Goal: Task Accomplishment & Management: Use online tool/utility

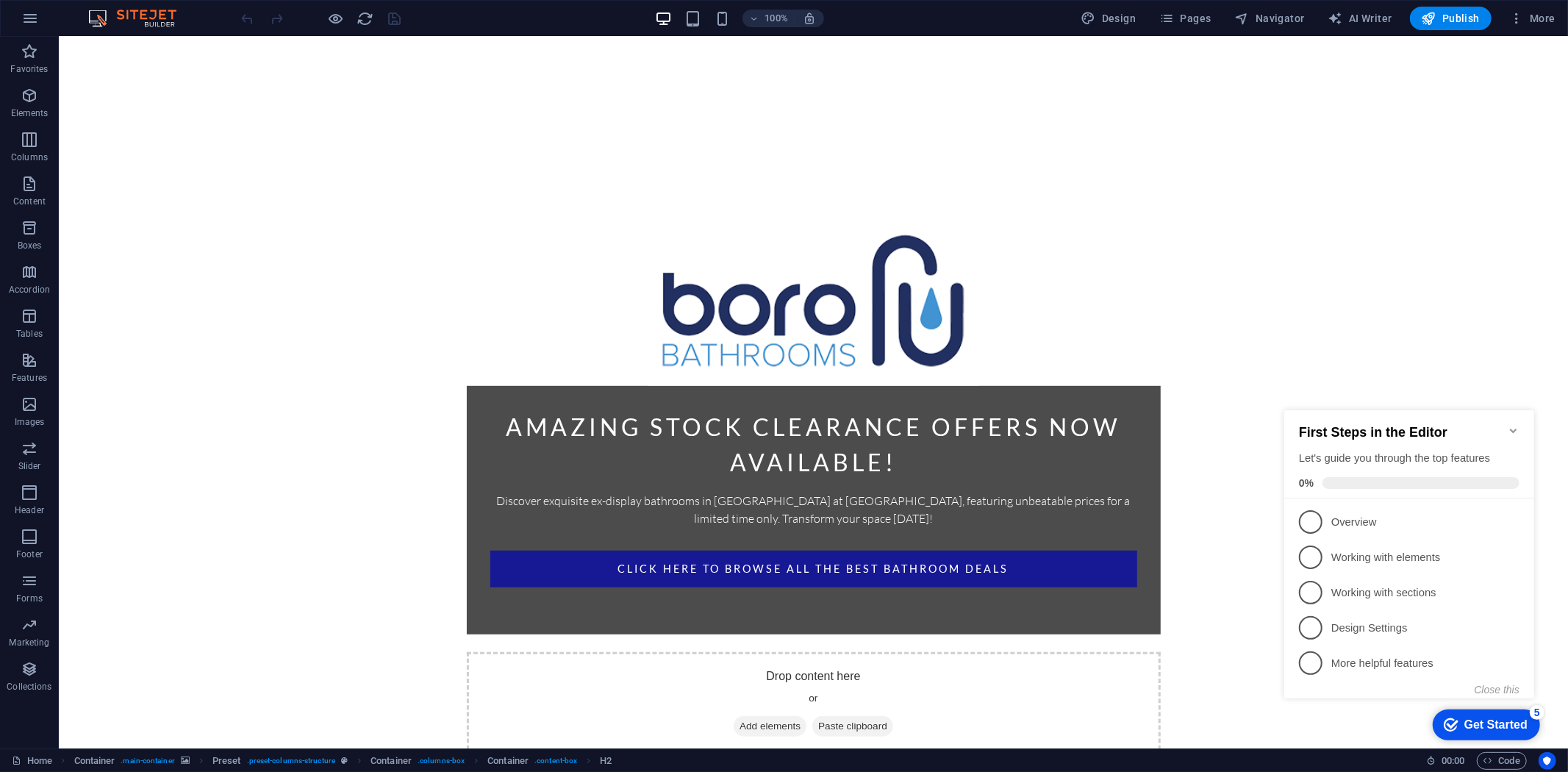
scroll to position [641, 0]
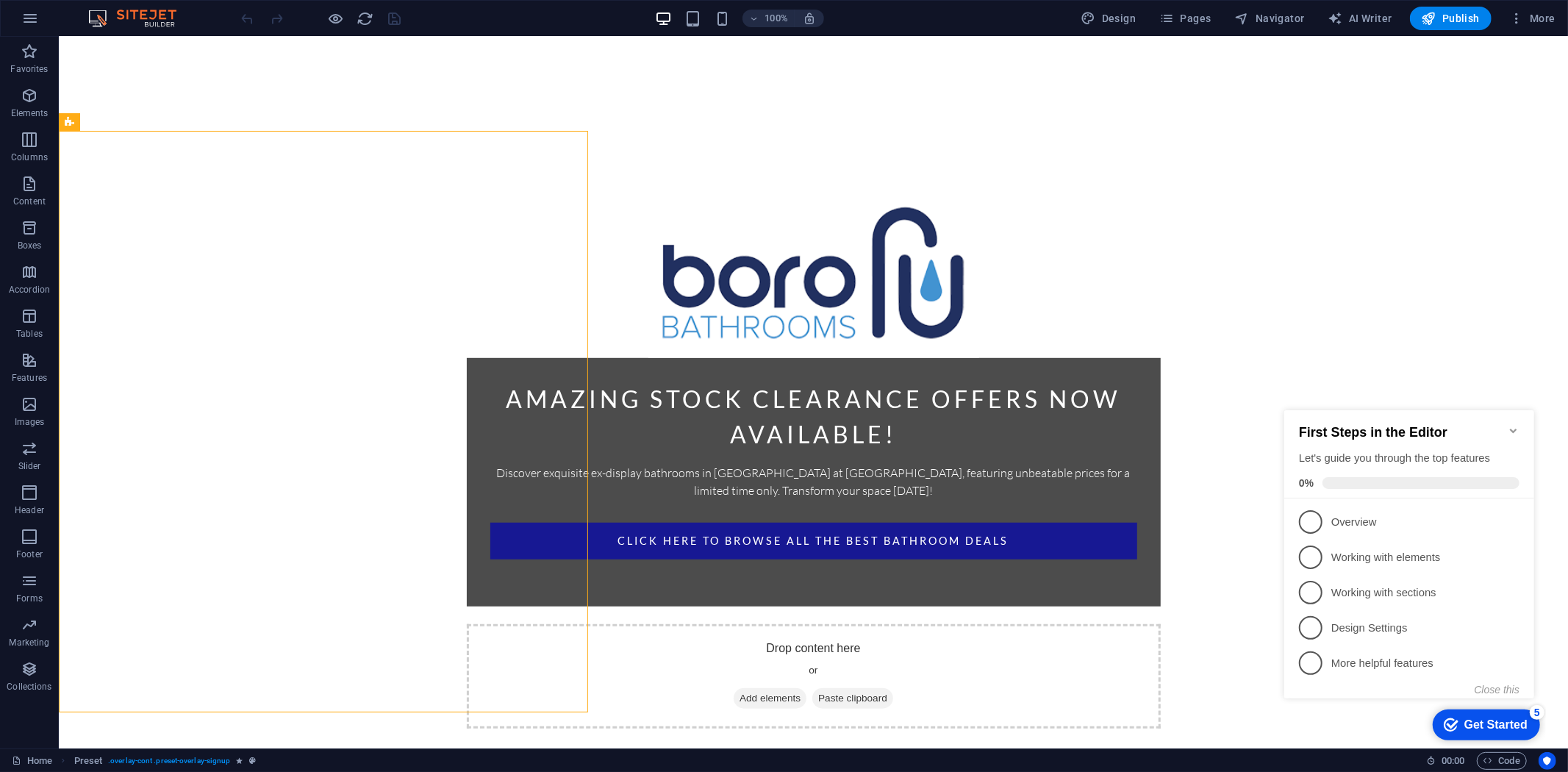
click at [779, 203] on div "Amazing Stock Clearance offers now available! Discover exquisite ex-display bat…" at bounding box center [813, 404] width 1510 height 1971
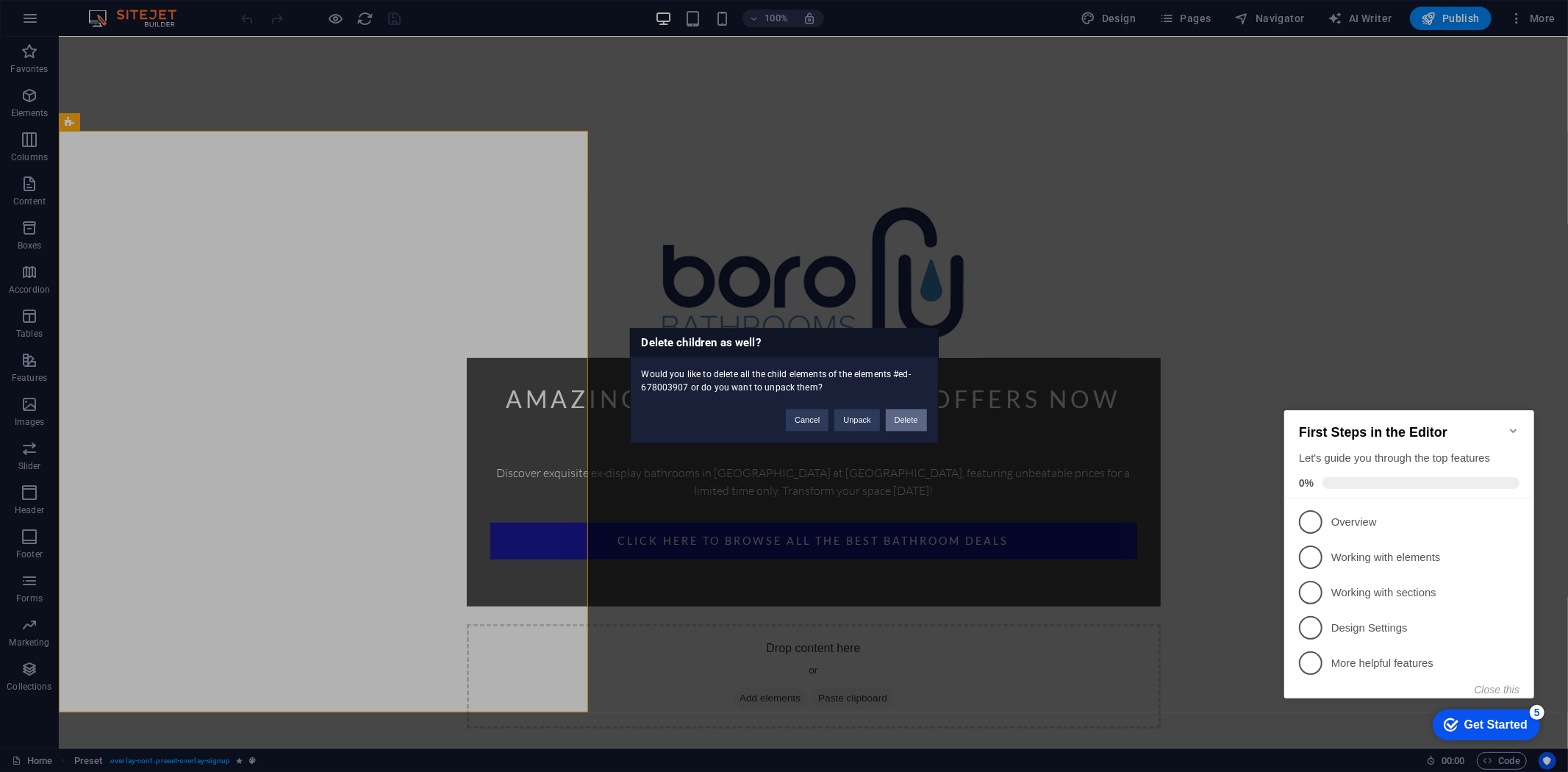
click at [902, 422] on button "Delete" at bounding box center [907, 421] width 41 height 22
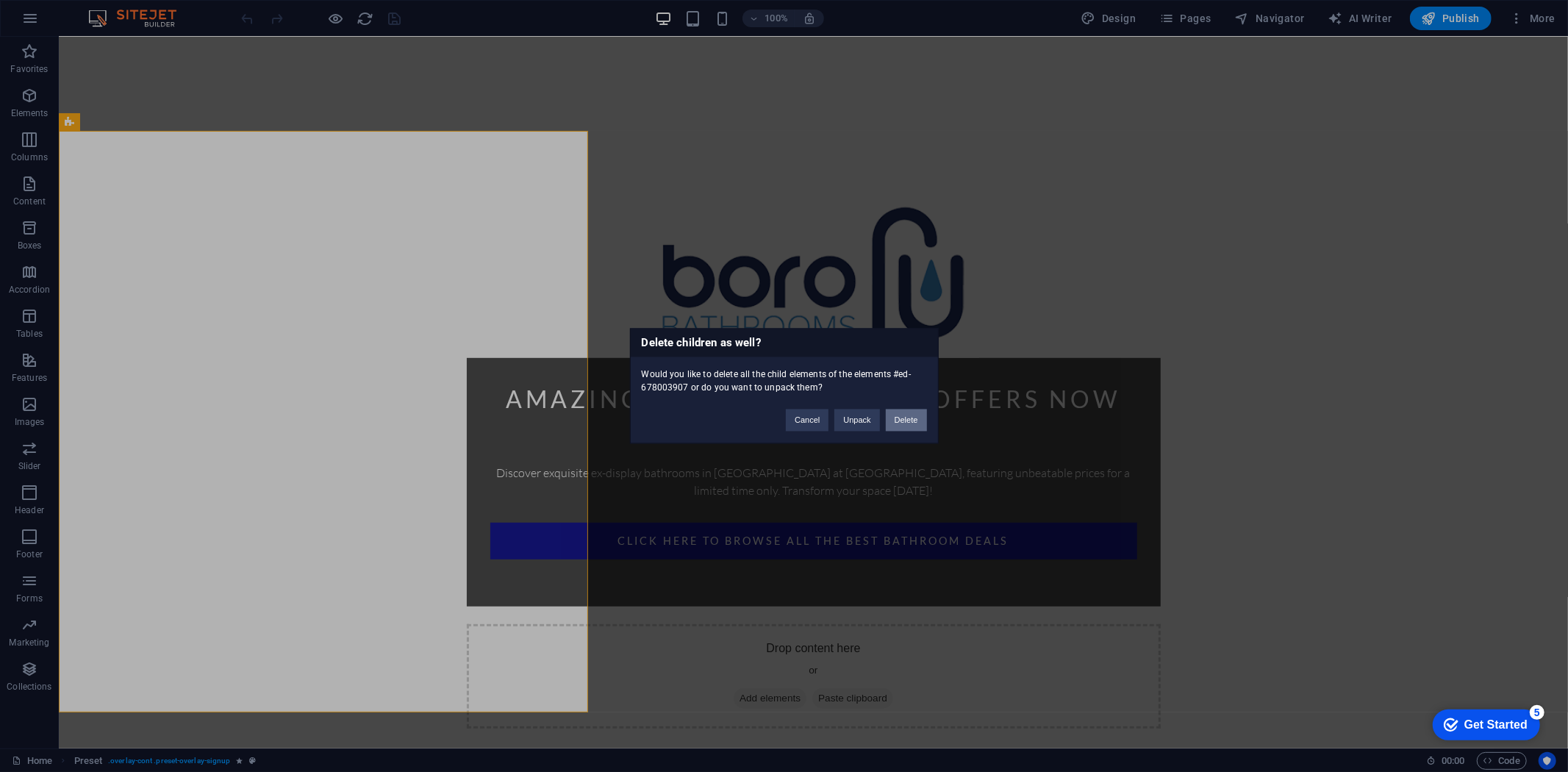
scroll to position [59, 0]
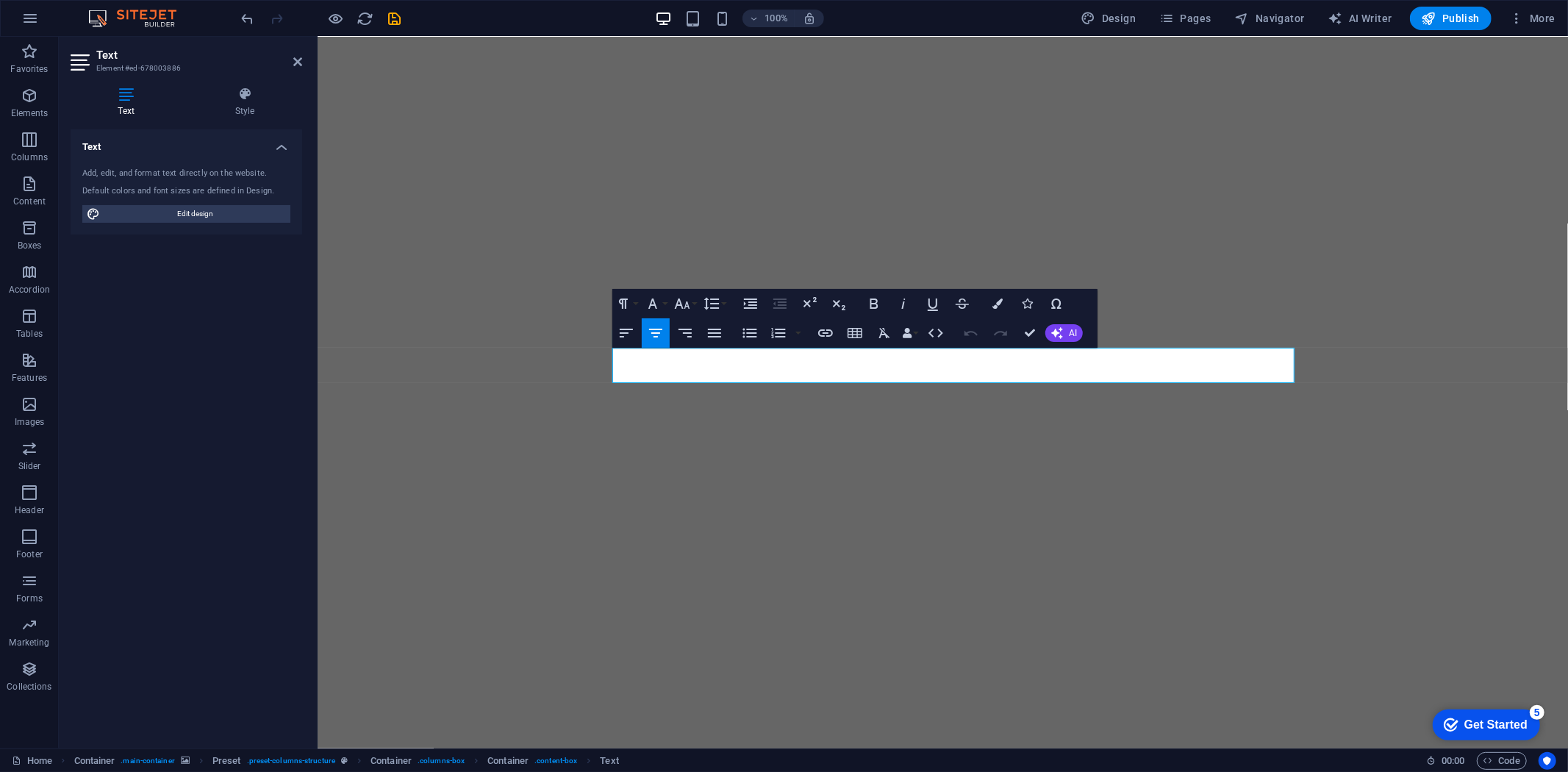
drag, startPoint x: 1041, startPoint y: 373, endPoint x: 572, endPoint y: 352, distance: 469.5
click at [572, 352] on div "Bathroom showrooms based in Rochdale and Bury Discover exquisite ex-display bat…" at bounding box center [942, 696] width 1250 height 1404
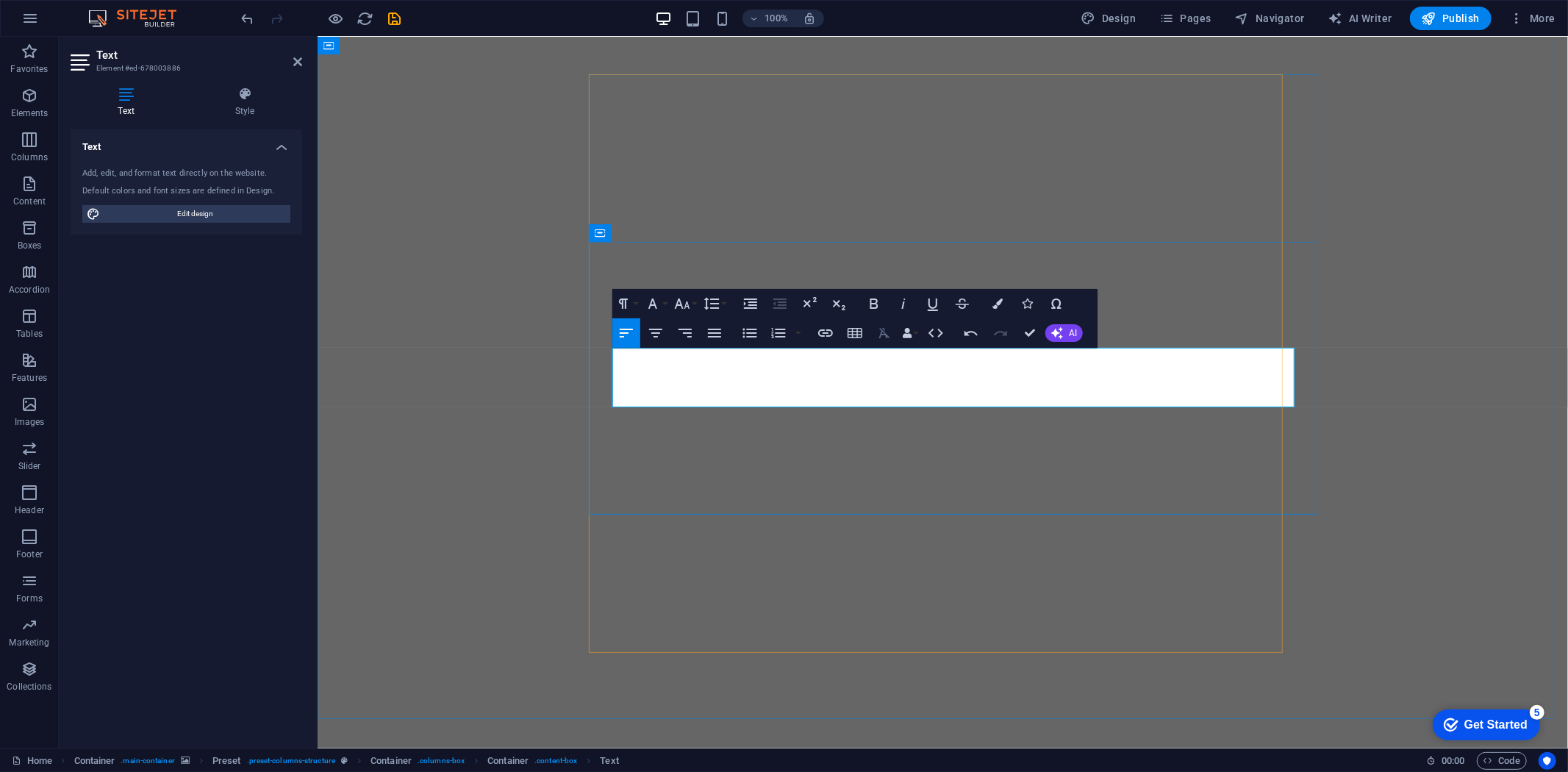
scroll to position [46, 0]
drag, startPoint x: 717, startPoint y: 380, endPoint x: 843, endPoint y: 357, distance: 128.1
click at [891, 328] on icon "button" at bounding box center [884, 333] width 18 height 18
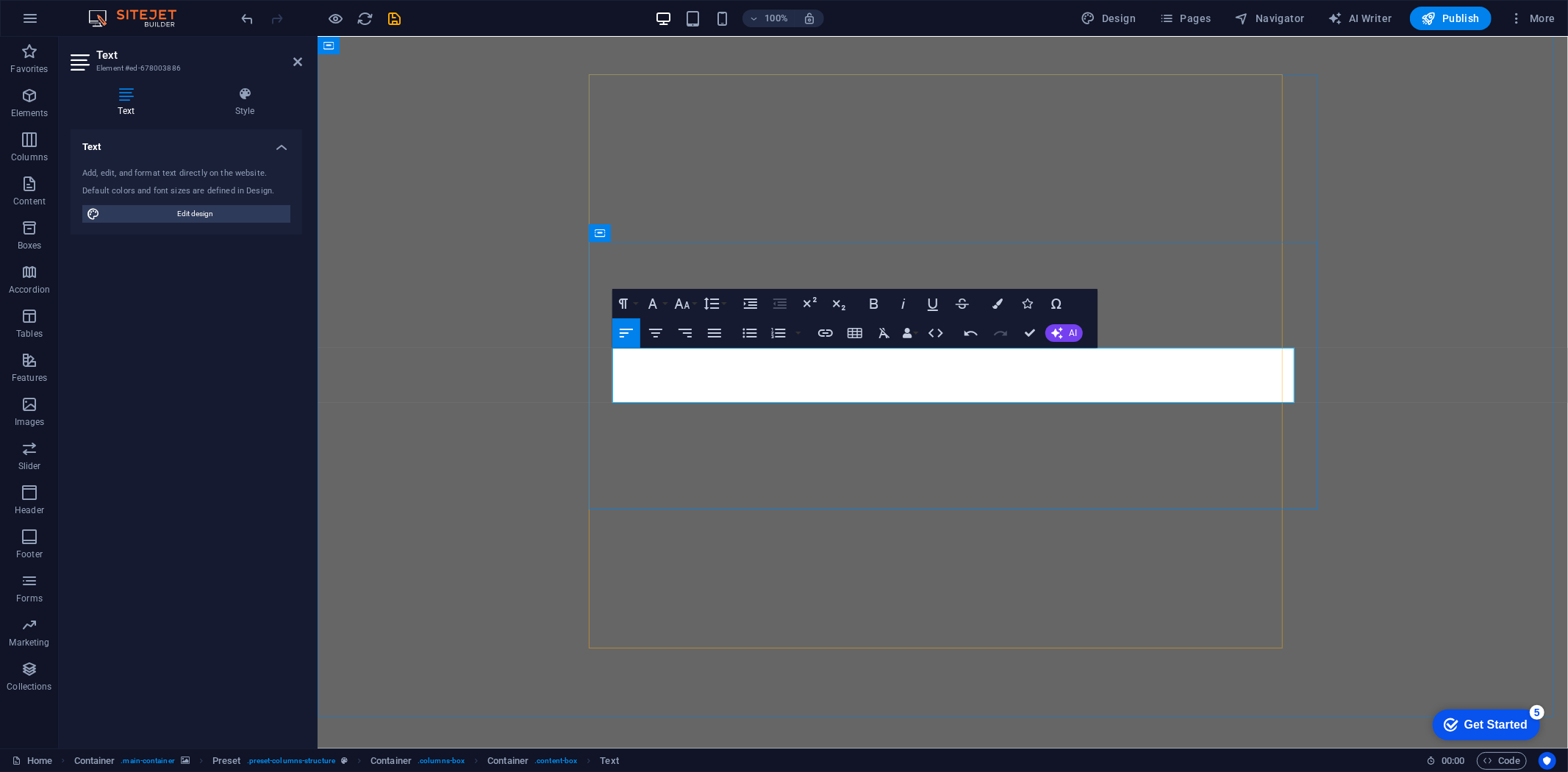
drag, startPoint x: 692, startPoint y: 388, endPoint x: 597, endPoint y: 361, distance: 98.8
click at [886, 327] on icon "button" at bounding box center [884, 333] width 18 height 18
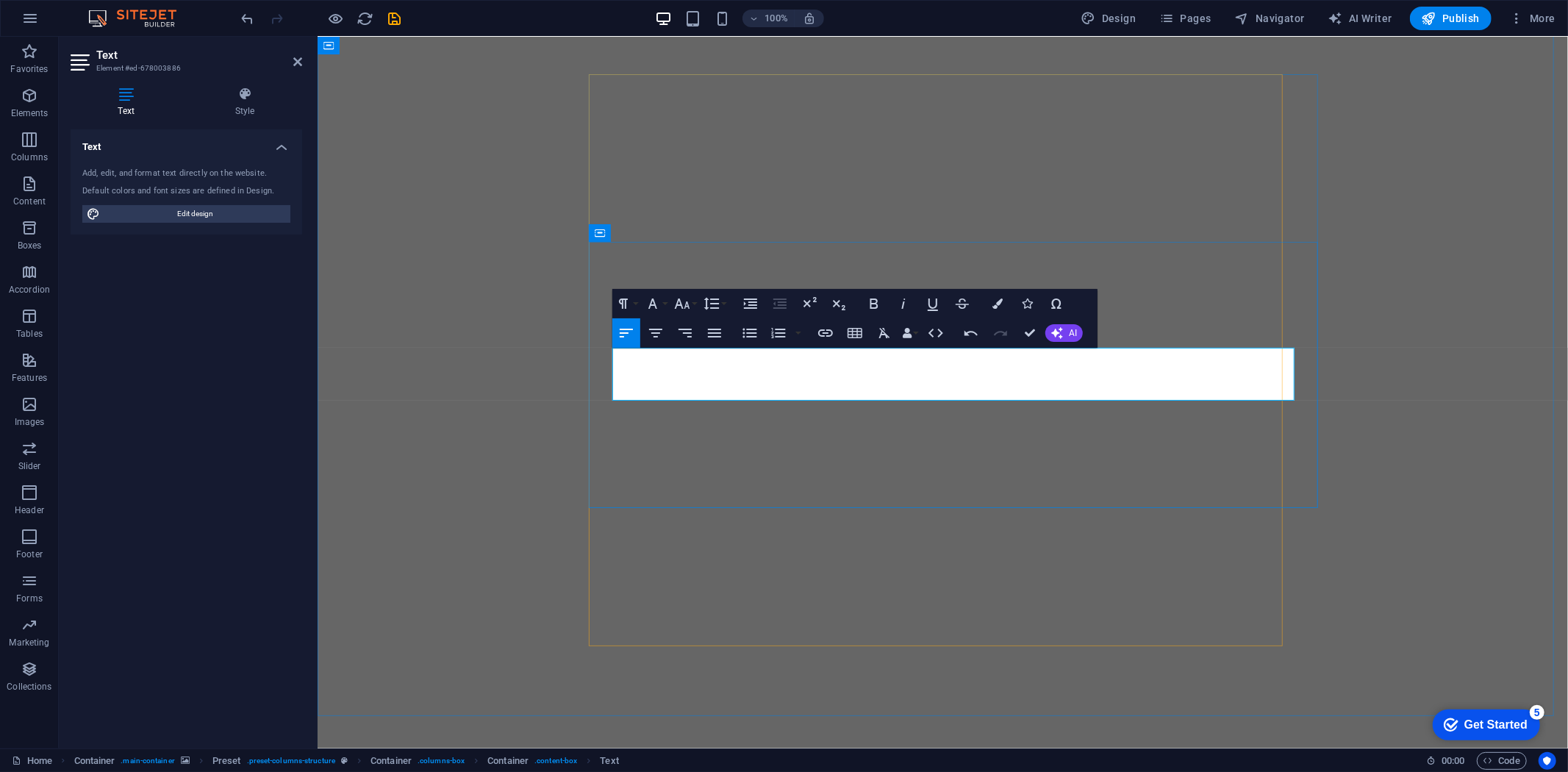
drag, startPoint x: 660, startPoint y: 391, endPoint x: 850, endPoint y: 357, distance: 193.0
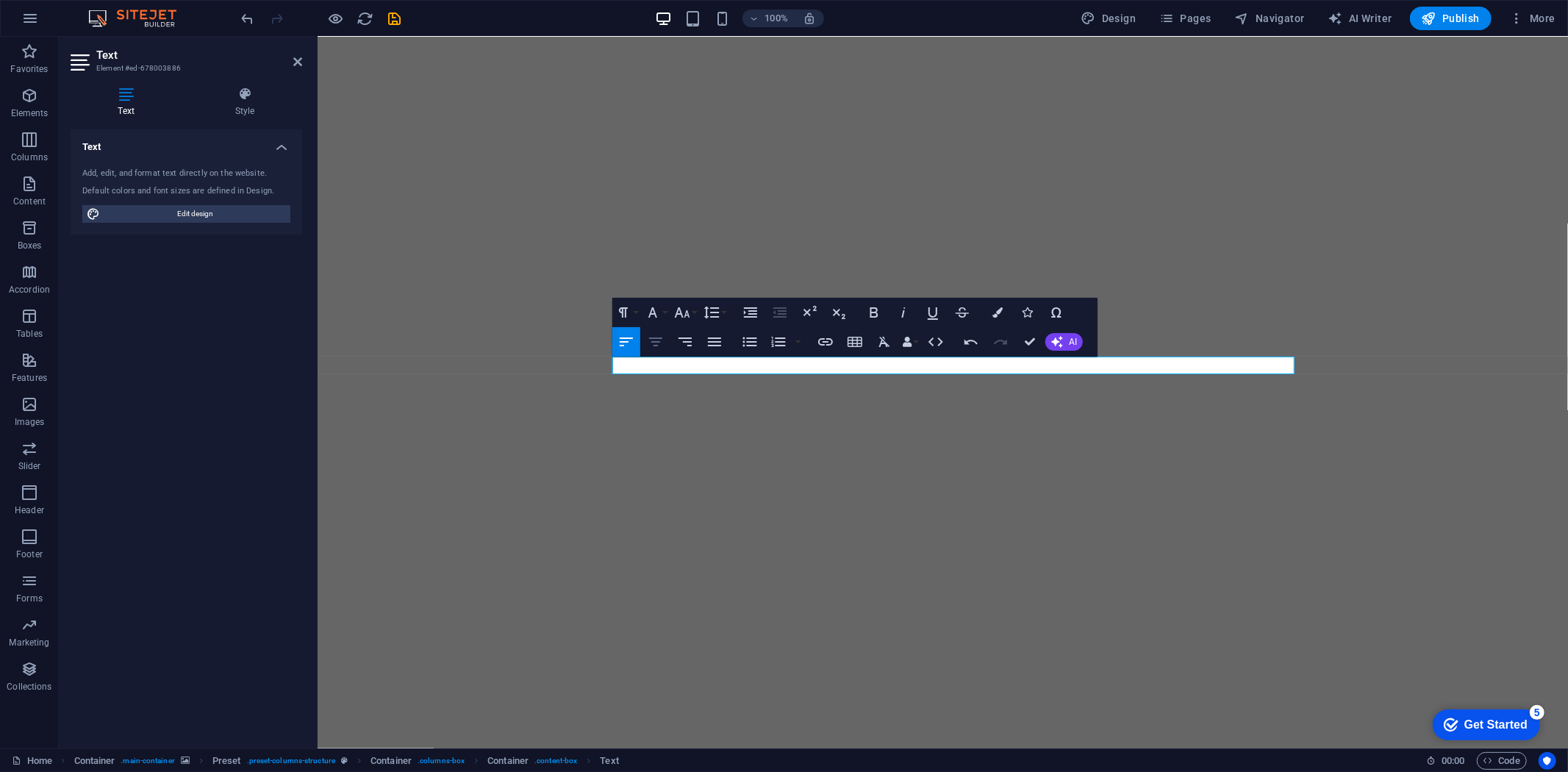
click at [660, 340] on icon "button" at bounding box center [655, 341] width 18 height 18
click at [694, 313] on button "Font Size" at bounding box center [685, 312] width 28 height 29
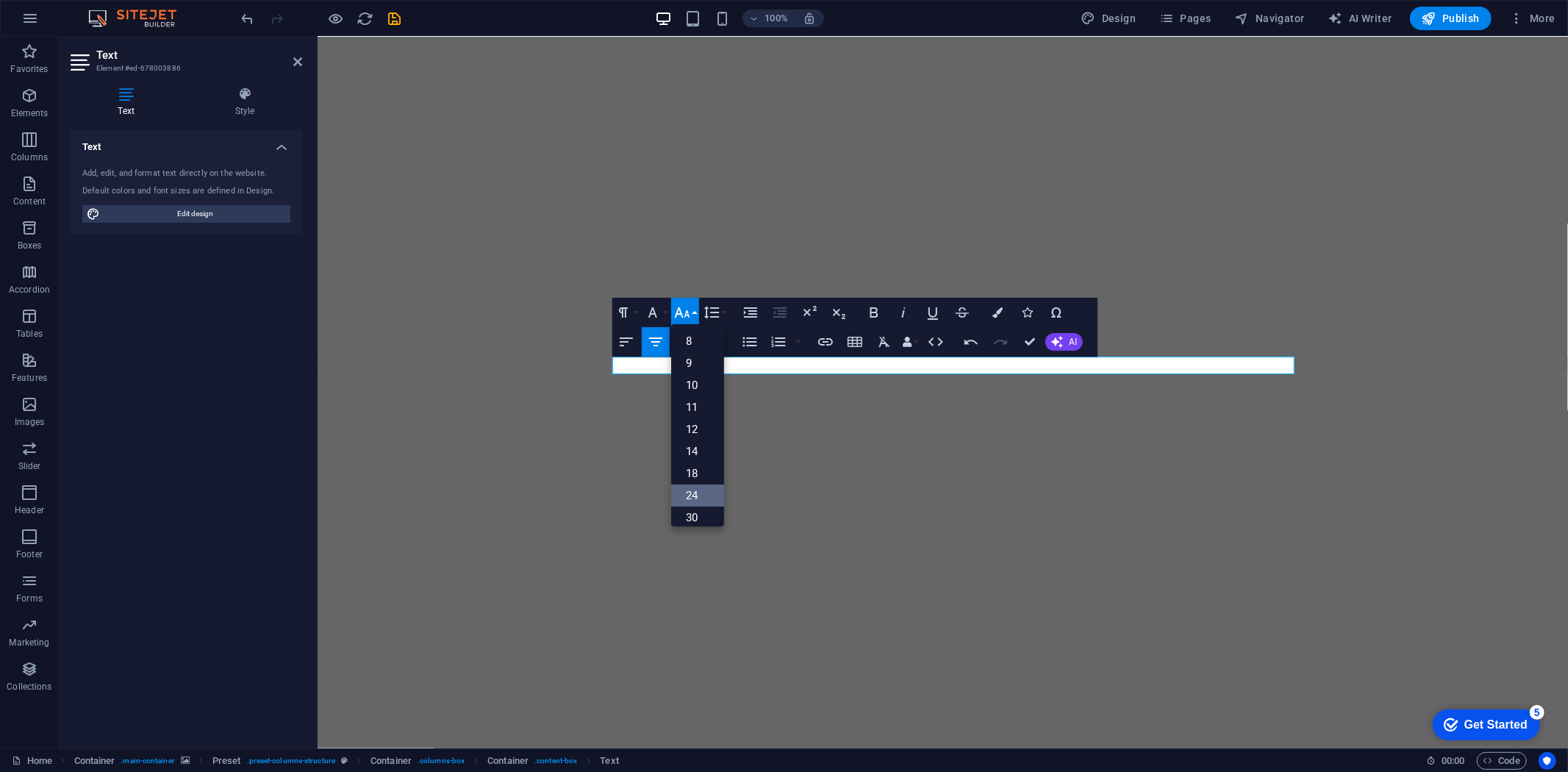
click at [697, 493] on link "24" at bounding box center [697, 496] width 53 height 22
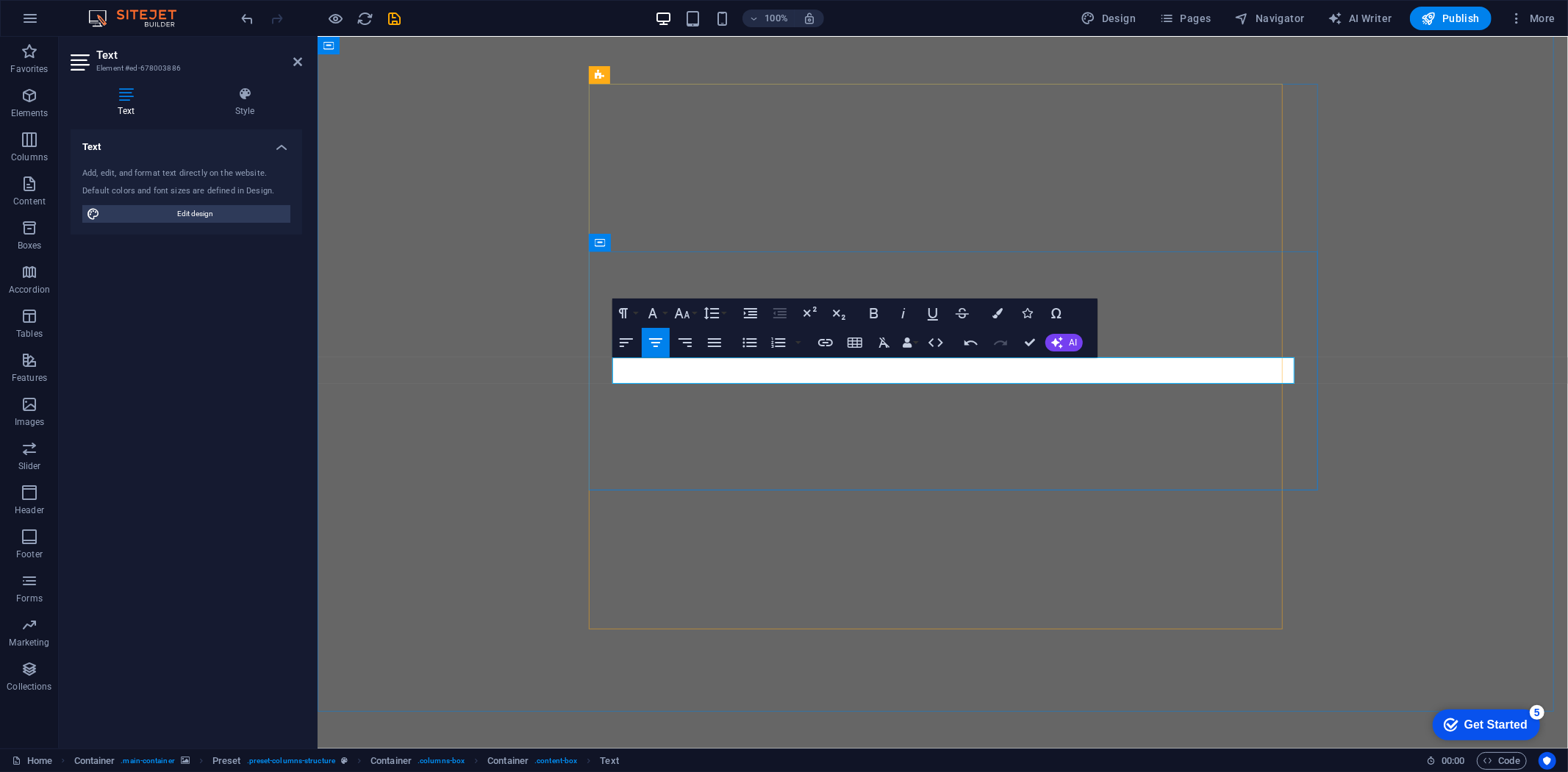
drag, startPoint x: 1124, startPoint y: 370, endPoint x: 699, endPoint y: 371, distance: 425.0
click at [690, 313] on icon "button" at bounding box center [682, 313] width 18 height 18
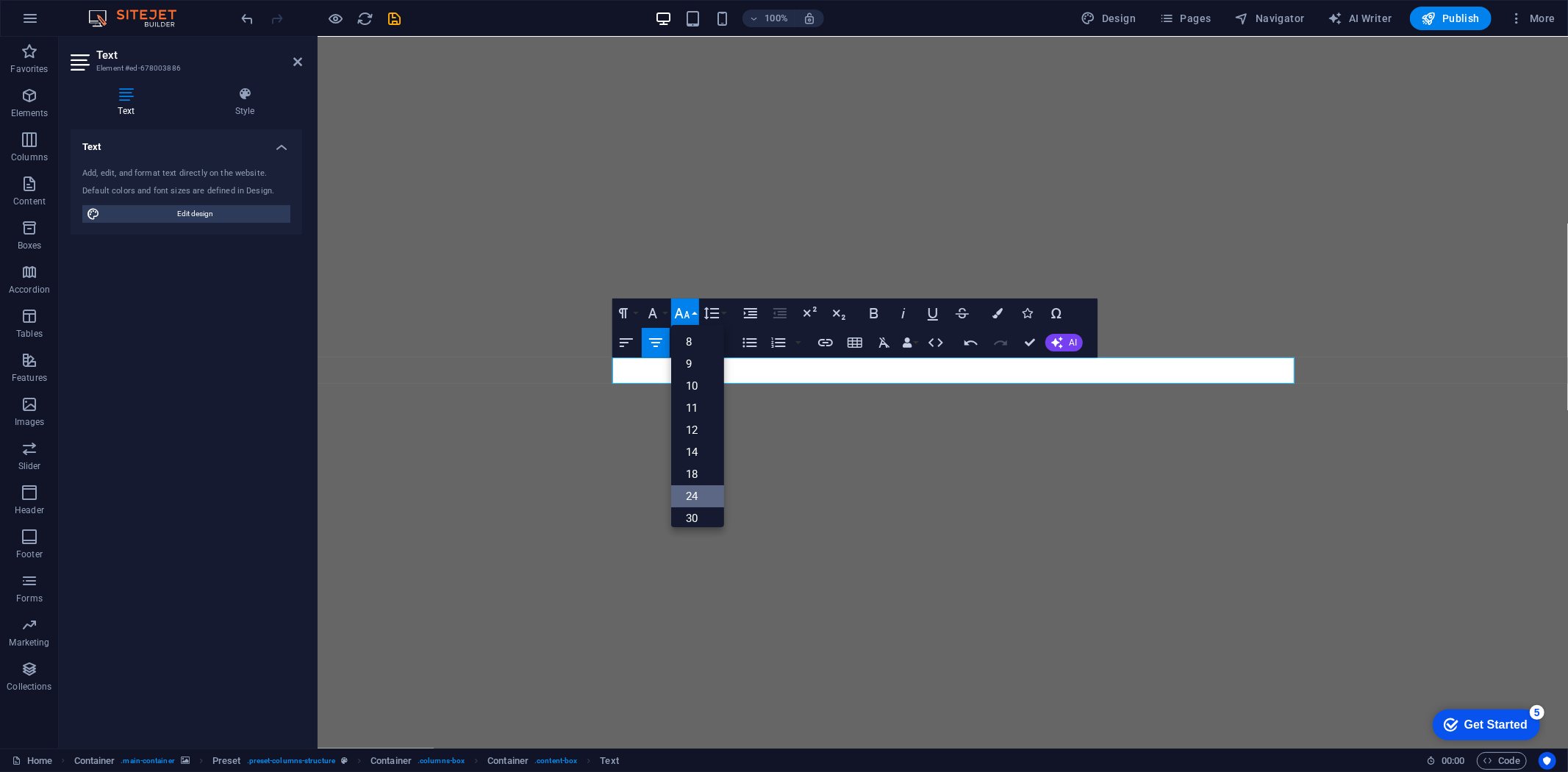
click at [694, 491] on link "24" at bounding box center [697, 497] width 53 height 22
click at [684, 316] on icon "button" at bounding box center [682, 313] width 18 height 18
click at [700, 400] on link "30" at bounding box center [697, 401] width 53 height 22
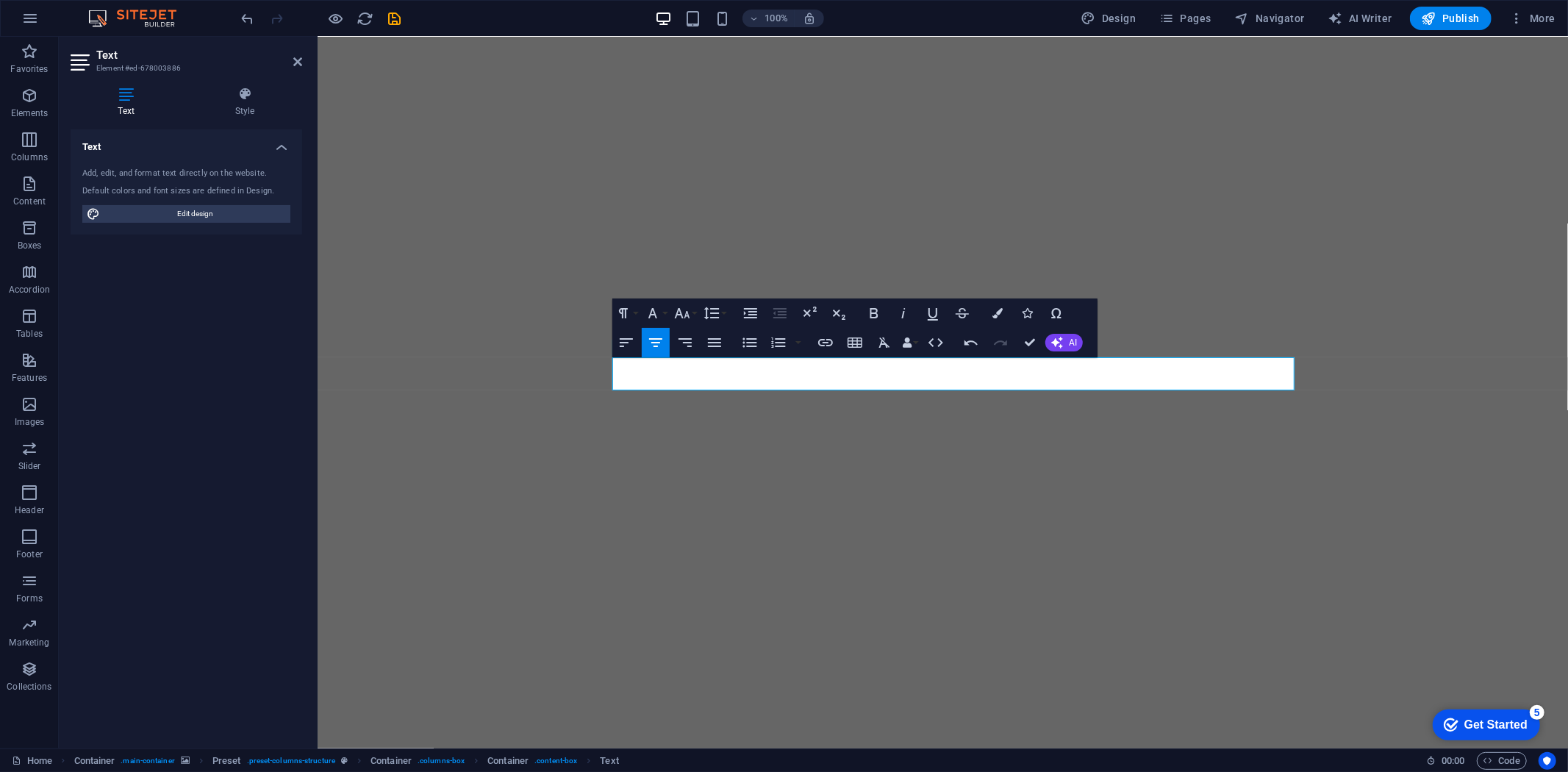
scroll to position [50, 0]
click at [466, 417] on figure at bounding box center [942, 360] width 1250 height 712
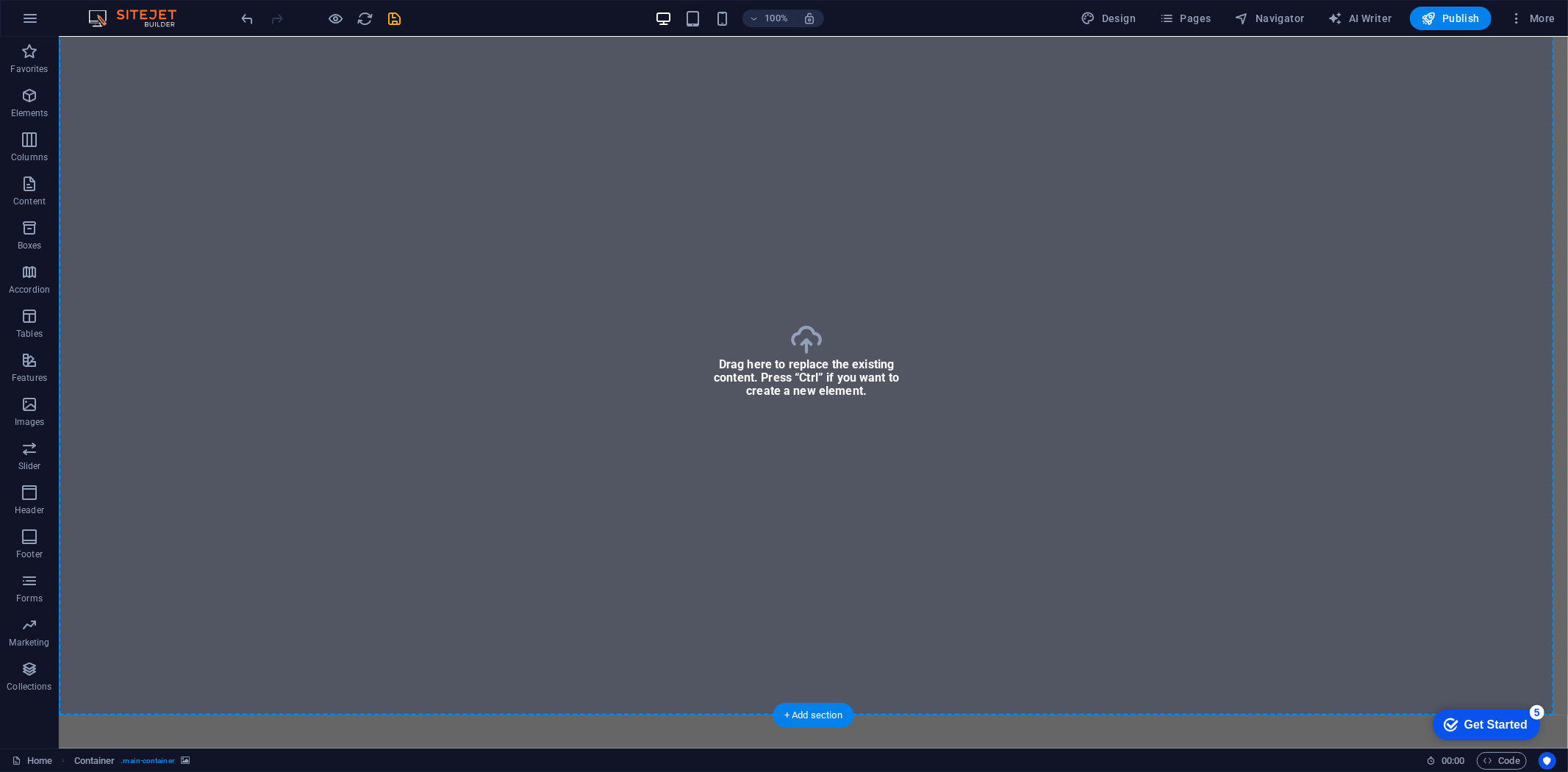
click at [247, 120] on figure at bounding box center [813, 360] width 1510 height 712
select select "%"
select select "vh"
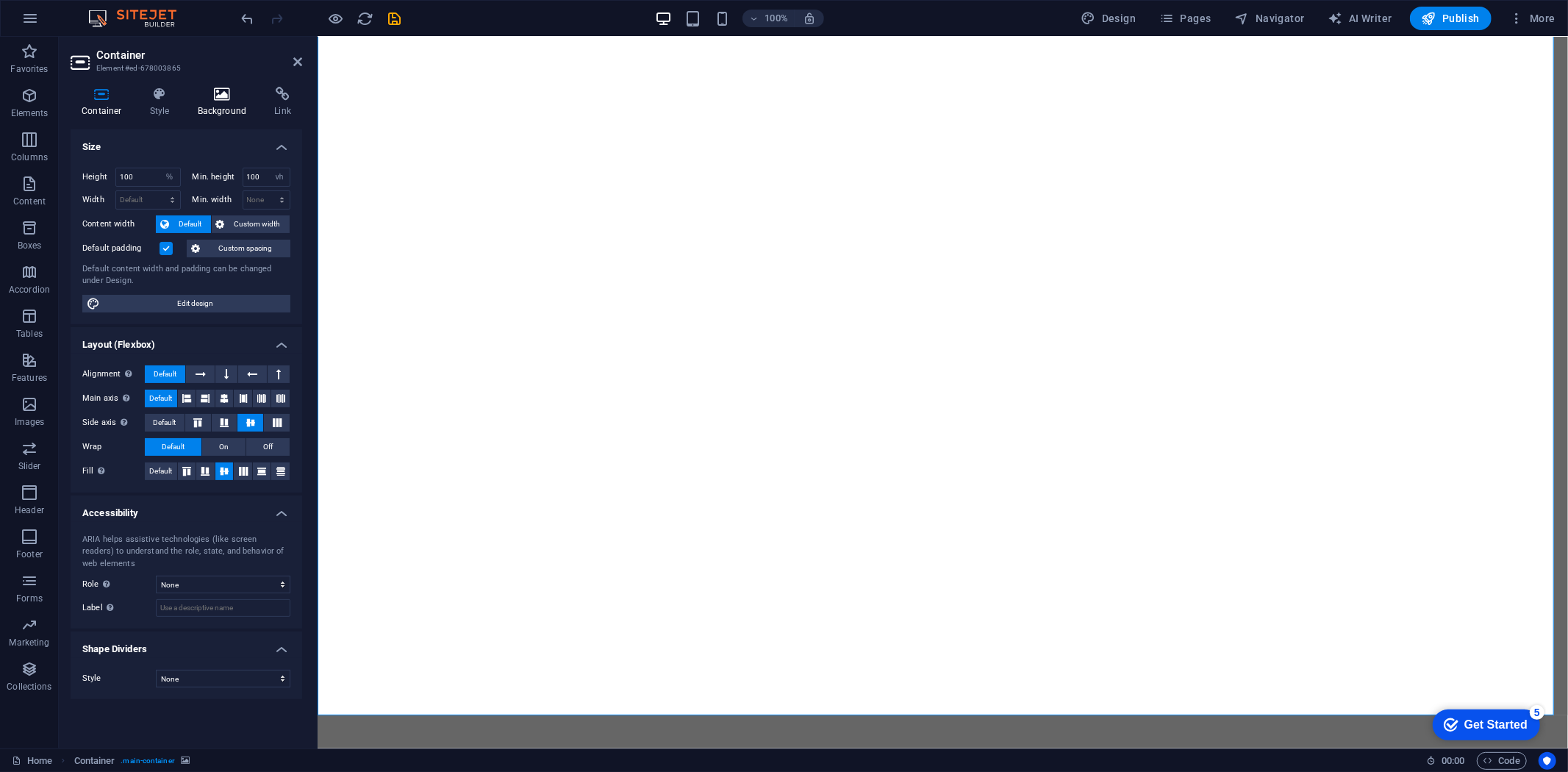
drag, startPoint x: 213, startPoint y: 87, endPoint x: 238, endPoint y: 105, distance: 30.8
click at [213, 87] on icon at bounding box center [222, 94] width 71 height 15
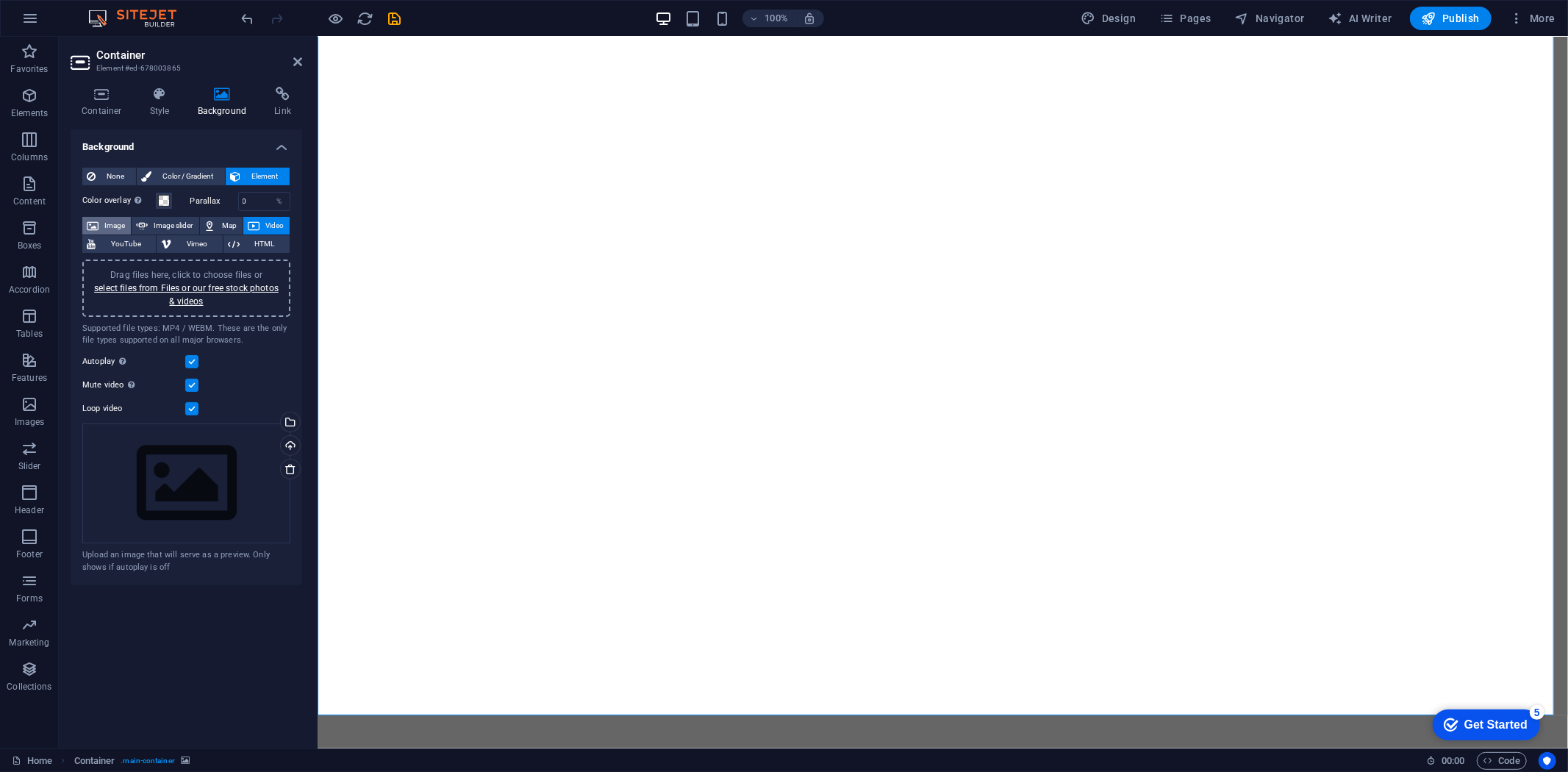
click at [115, 229] on span "Image" at bounding box center [114, 226] width 24 height 18
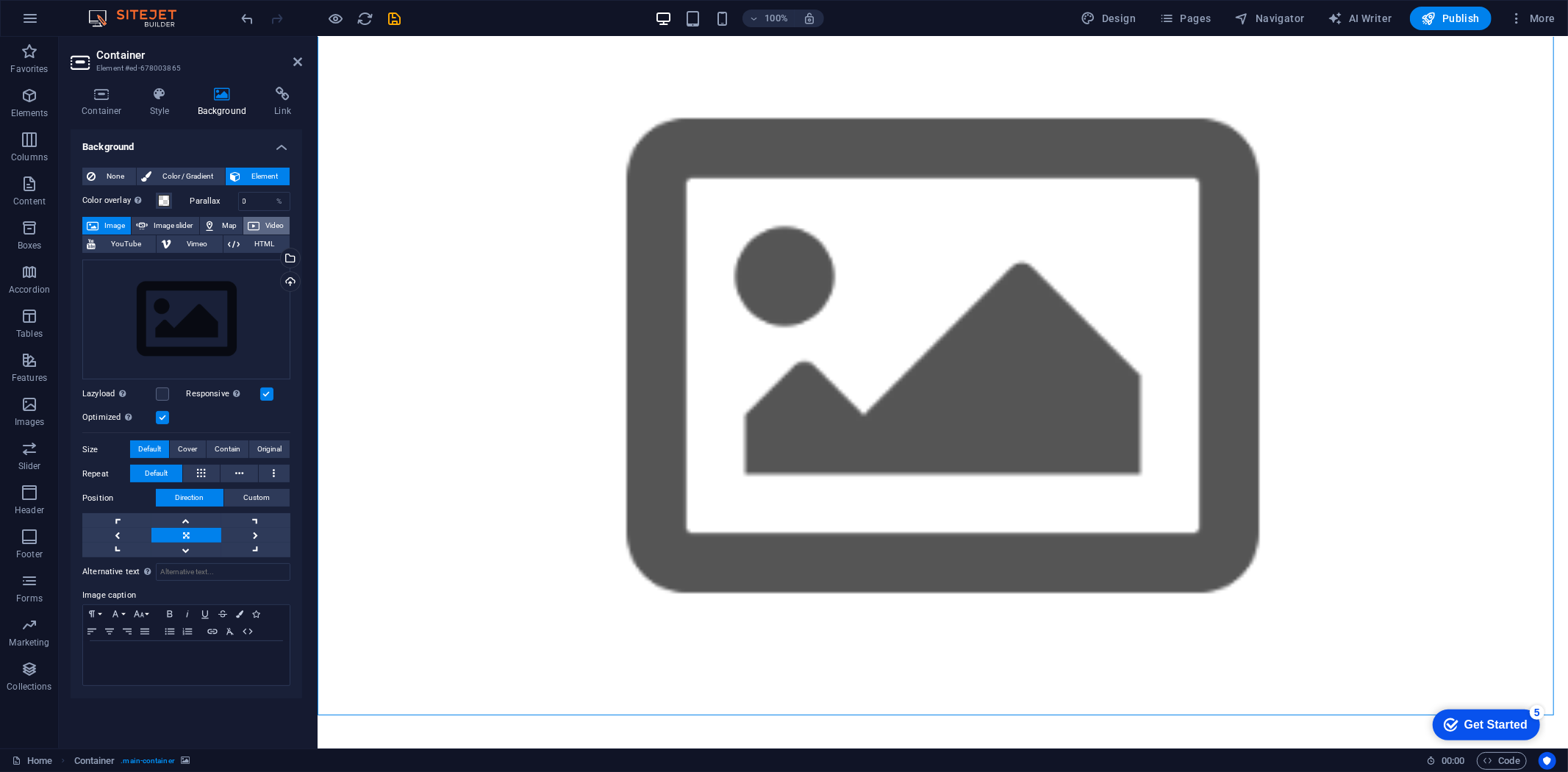
click at [264, 221] on span "Video" at bounding box center [275, 226] width 21 height 18
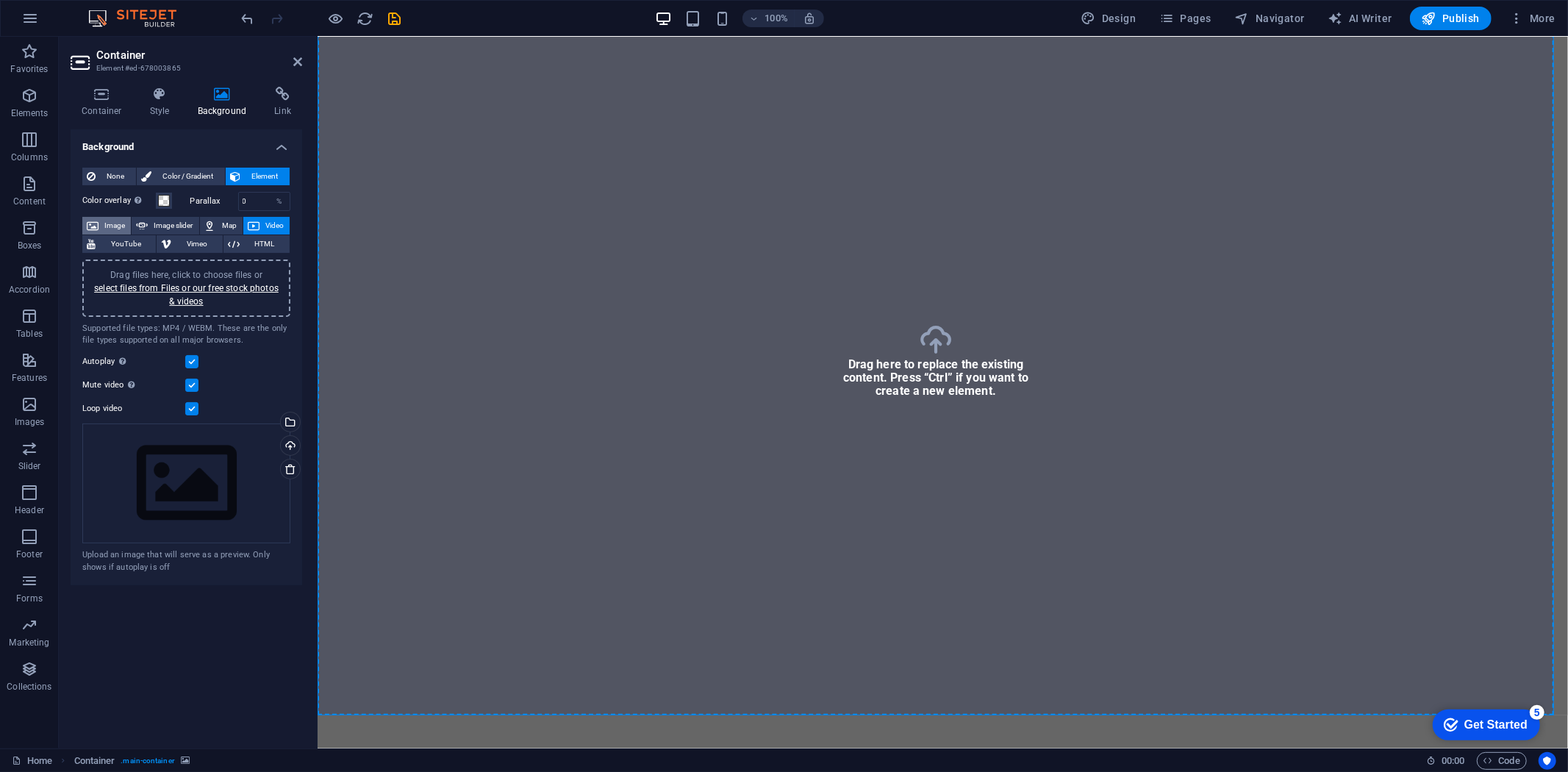
click at [107, 226] on span "Image" at bounding box center [114, 226] width 24 height 18
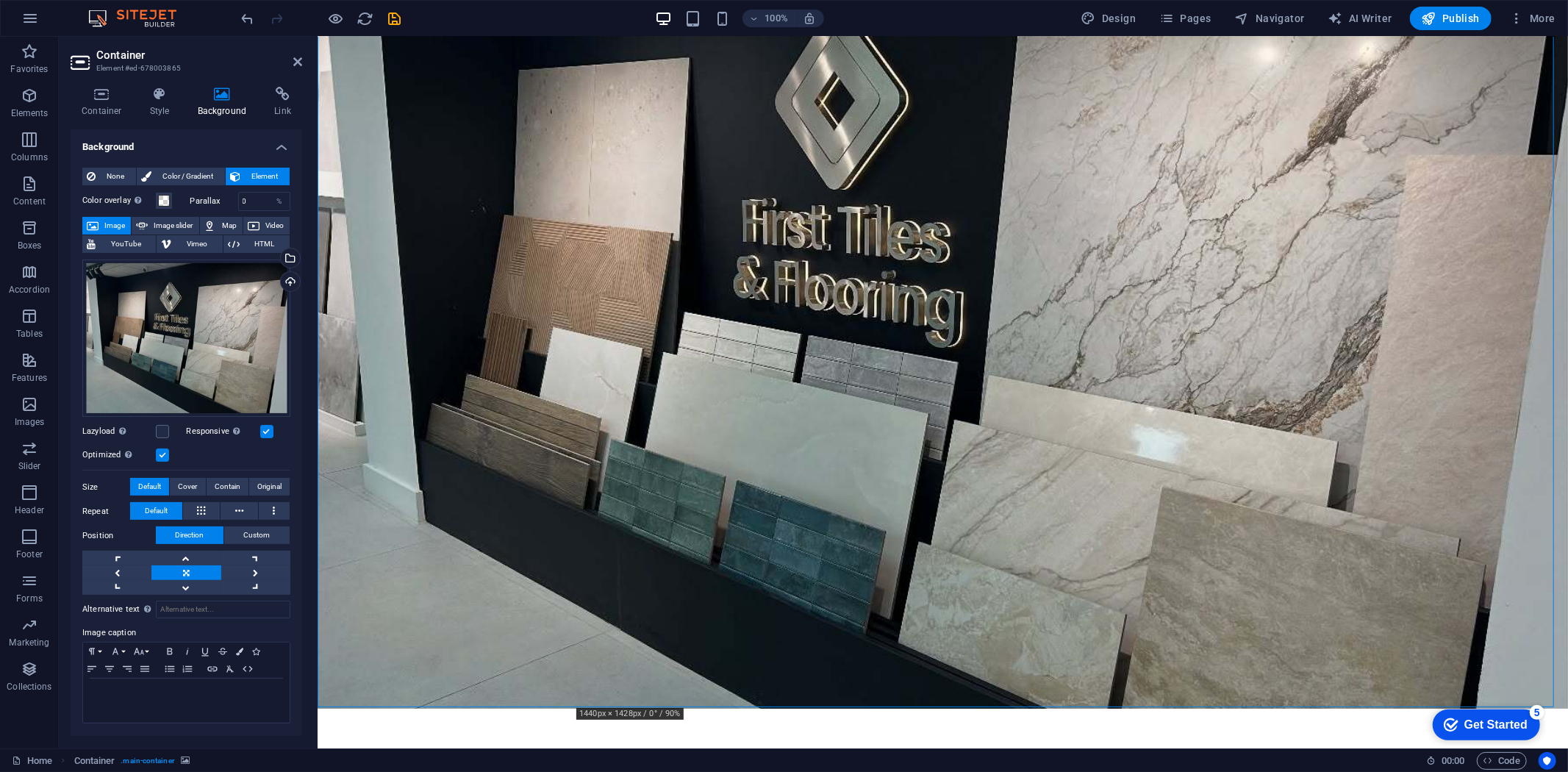
scroll to position [59, 0]
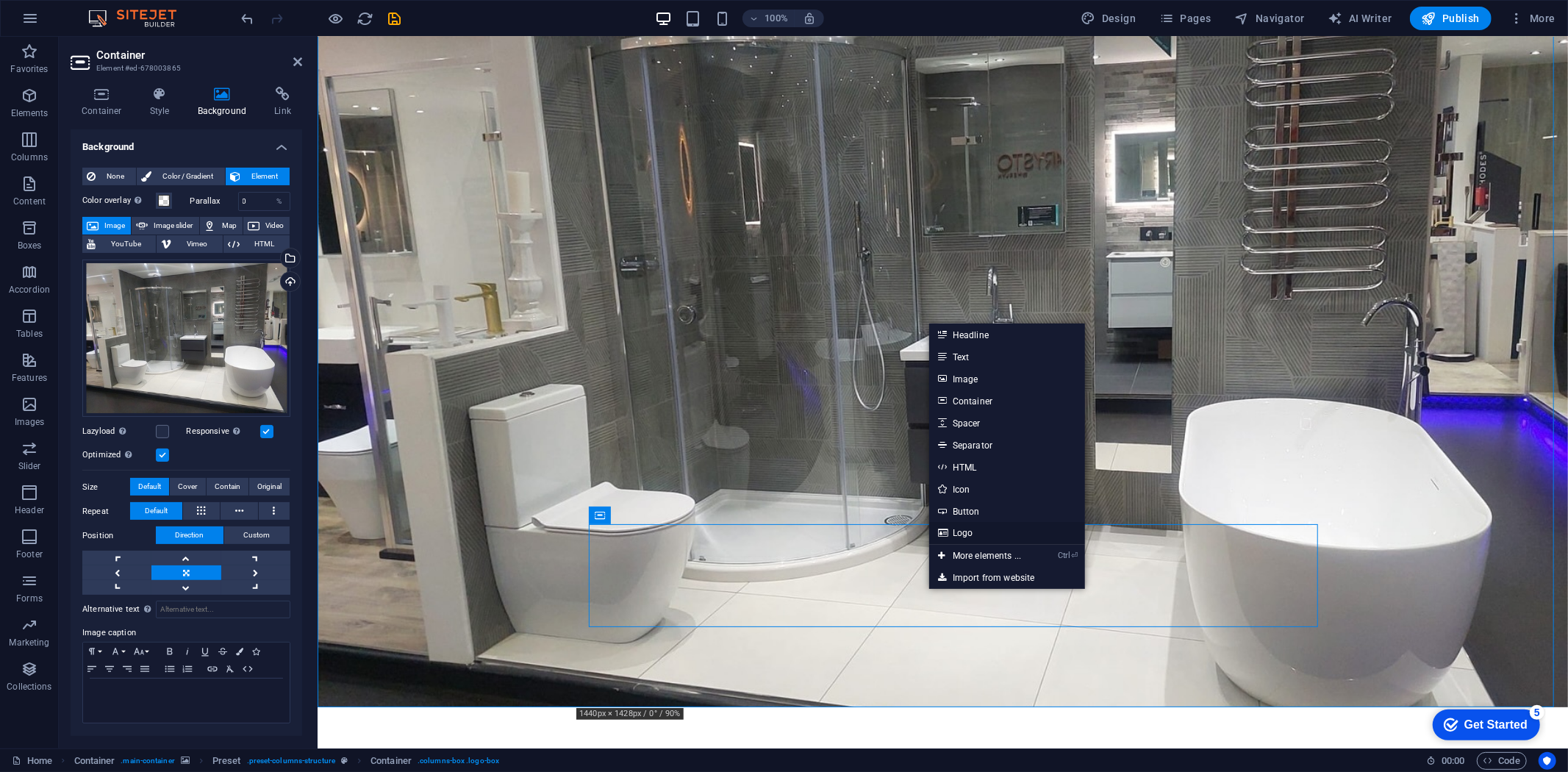
click at [962, 530] on link "Logo" at bounding box center [1006, 533] width 156 height 22
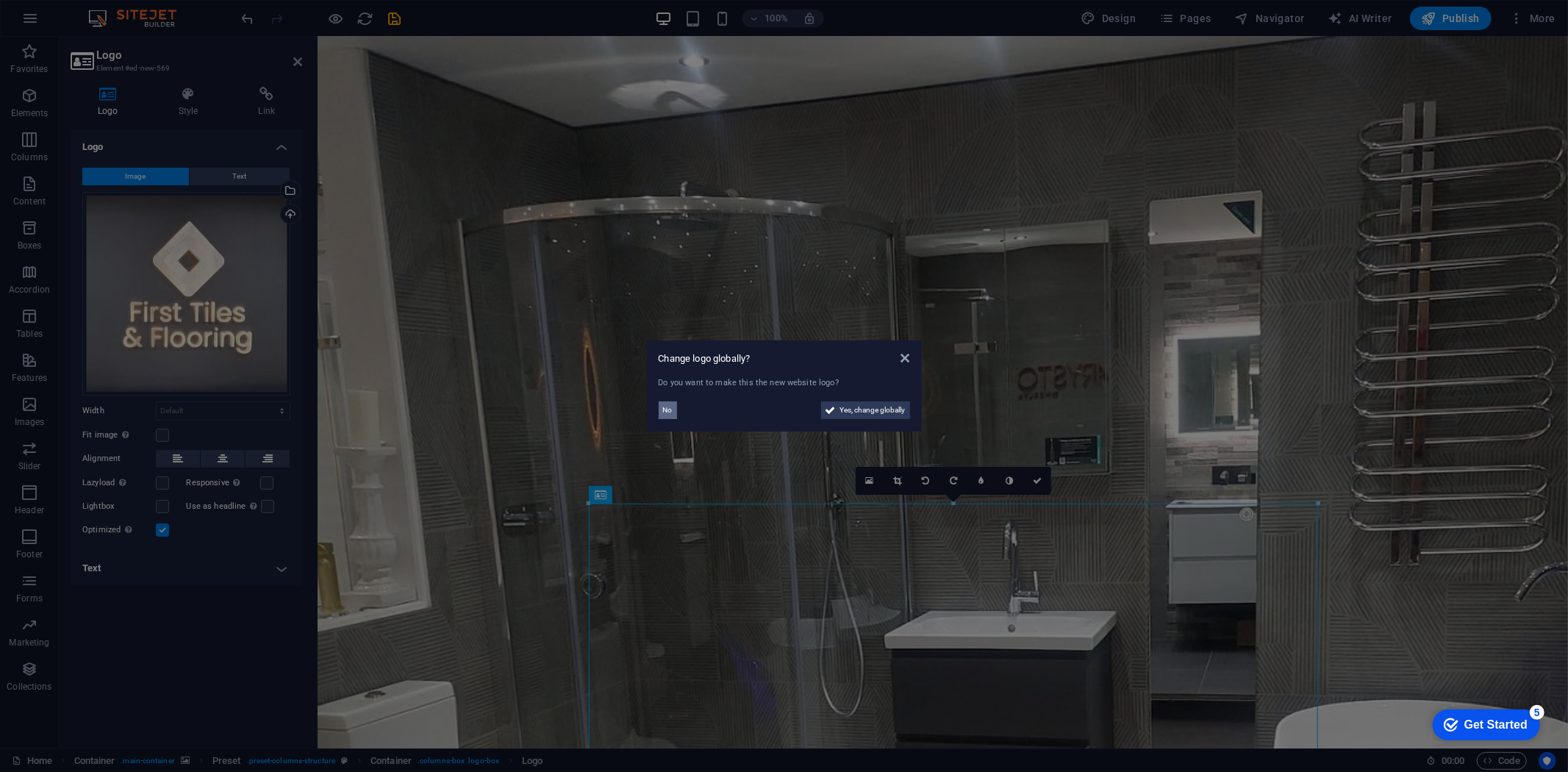
click at [665, 409] on span "No" at bounding box center [667, 410] width 9 height 18
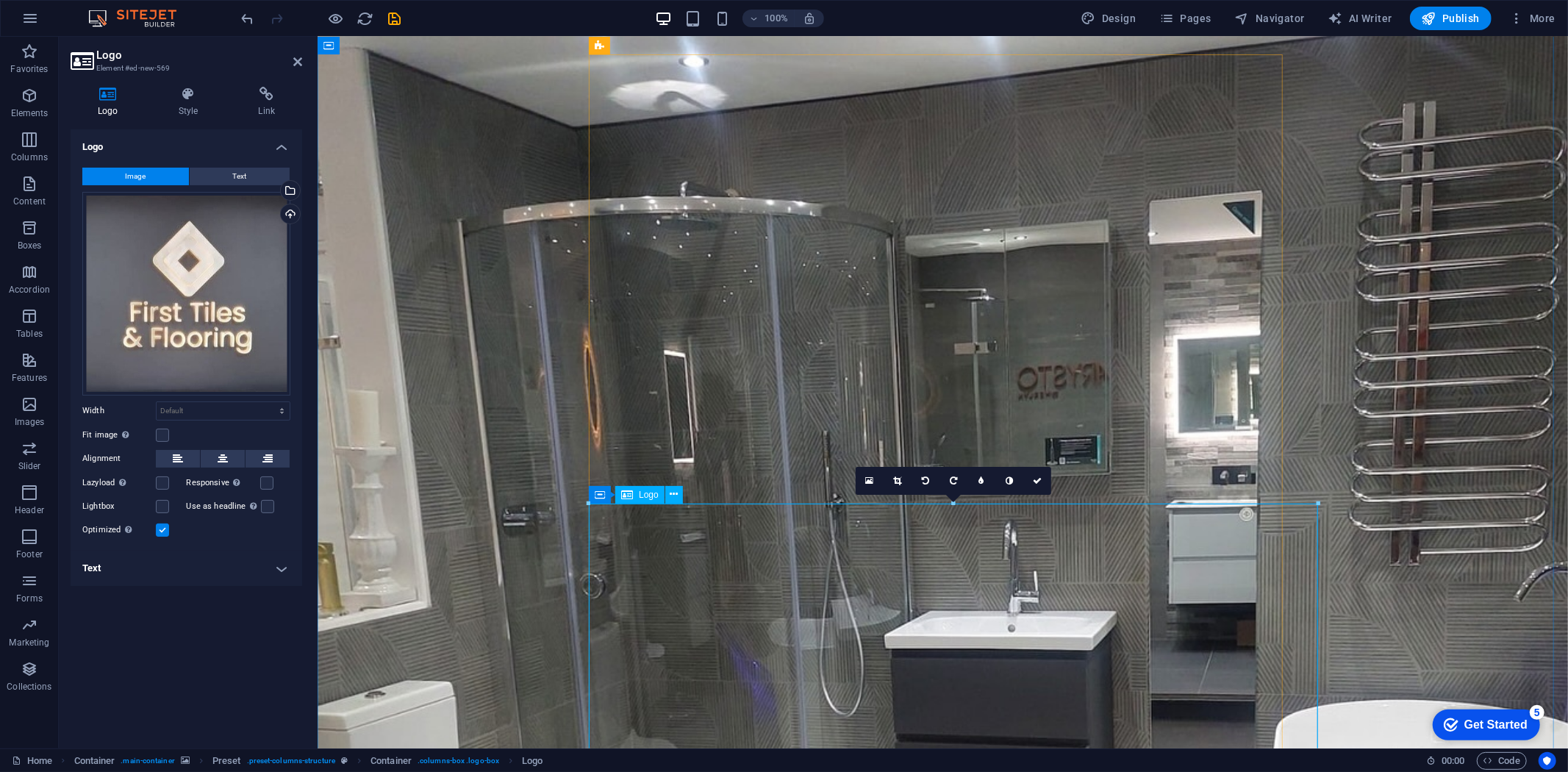
drag, startPoint x: 909, startPoint y: 540, endPoint x: 805, endPoint y: 670, distance: 166.5
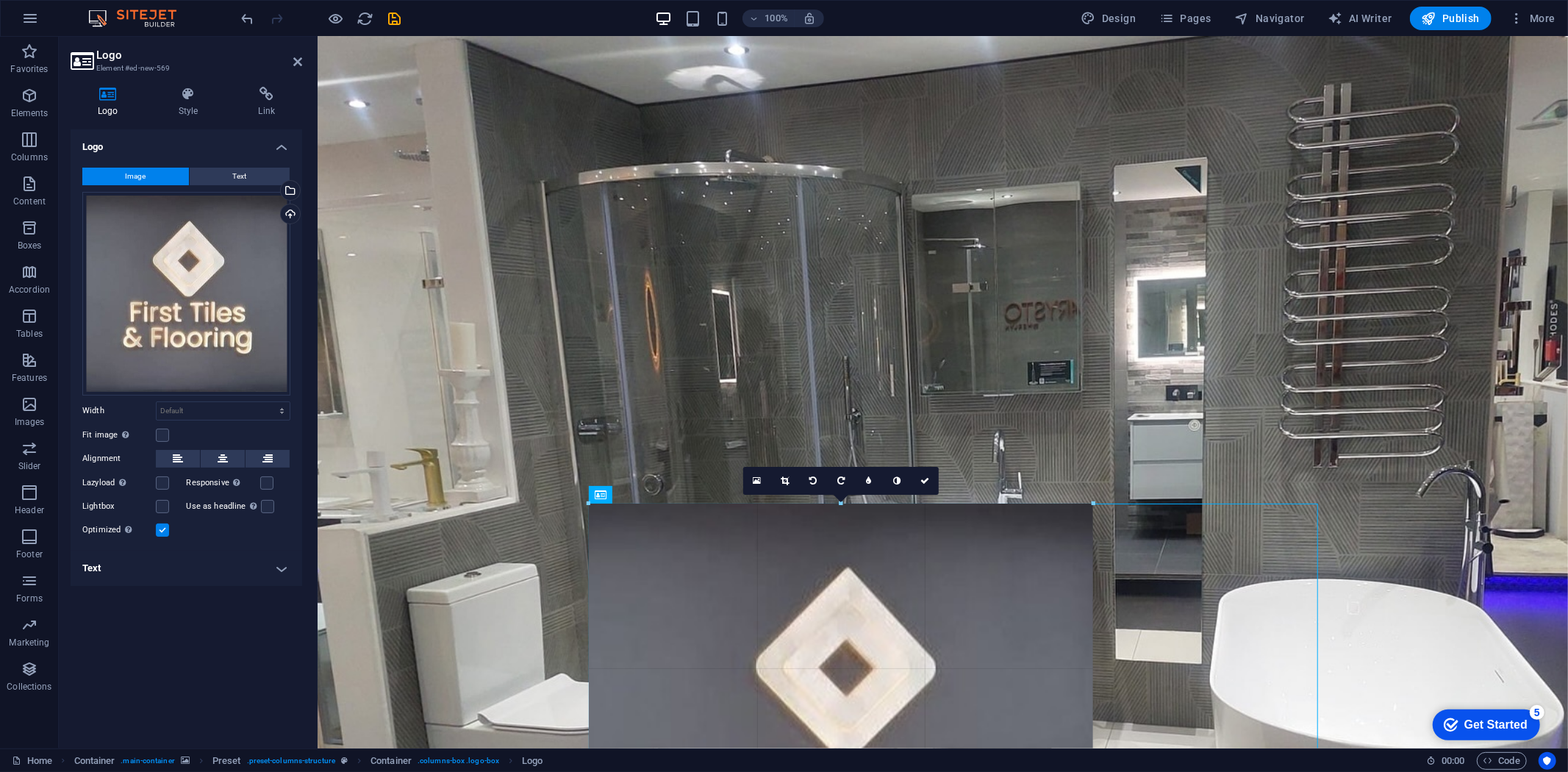
type input "686"
select select "px"
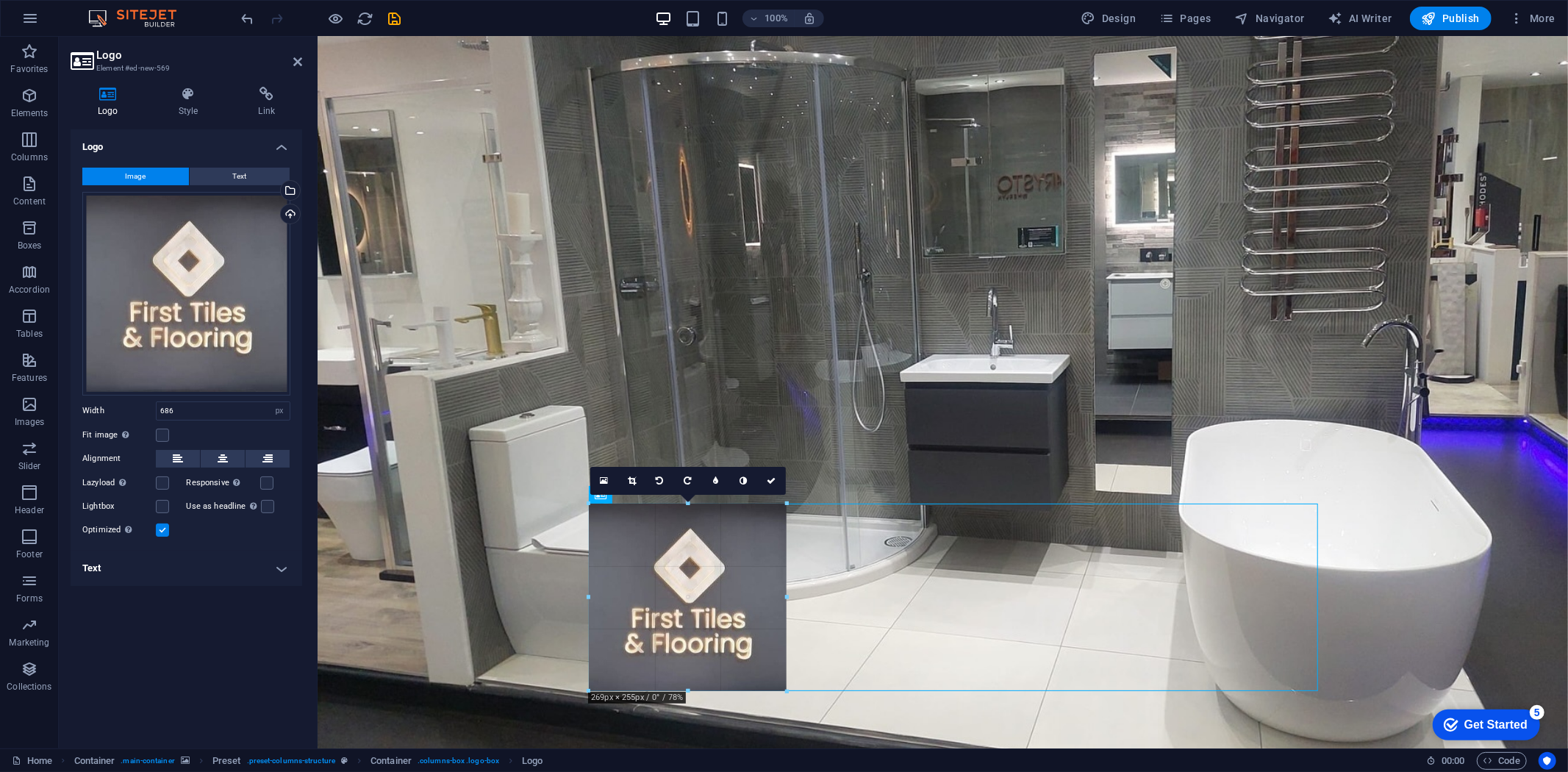
drag, startPoint x: 780, startPoint y: 469, endPoint x: 687, endPoint y: 810, distance: 353.5
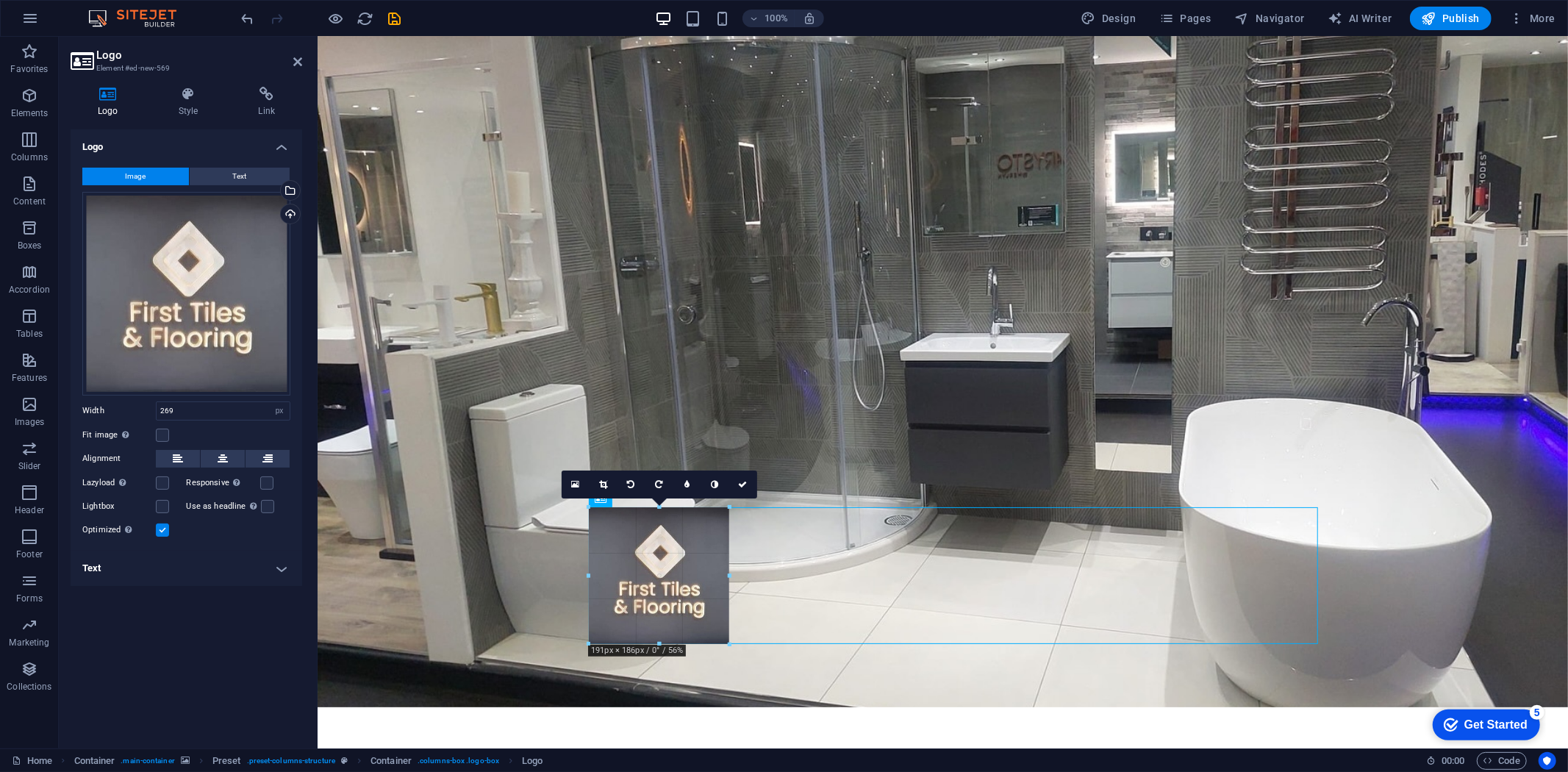
drag, startPoint x: 786, startPoint y: 505, endPoint x: 408, endPoint y: 549, distance: 380.6
type input "192"
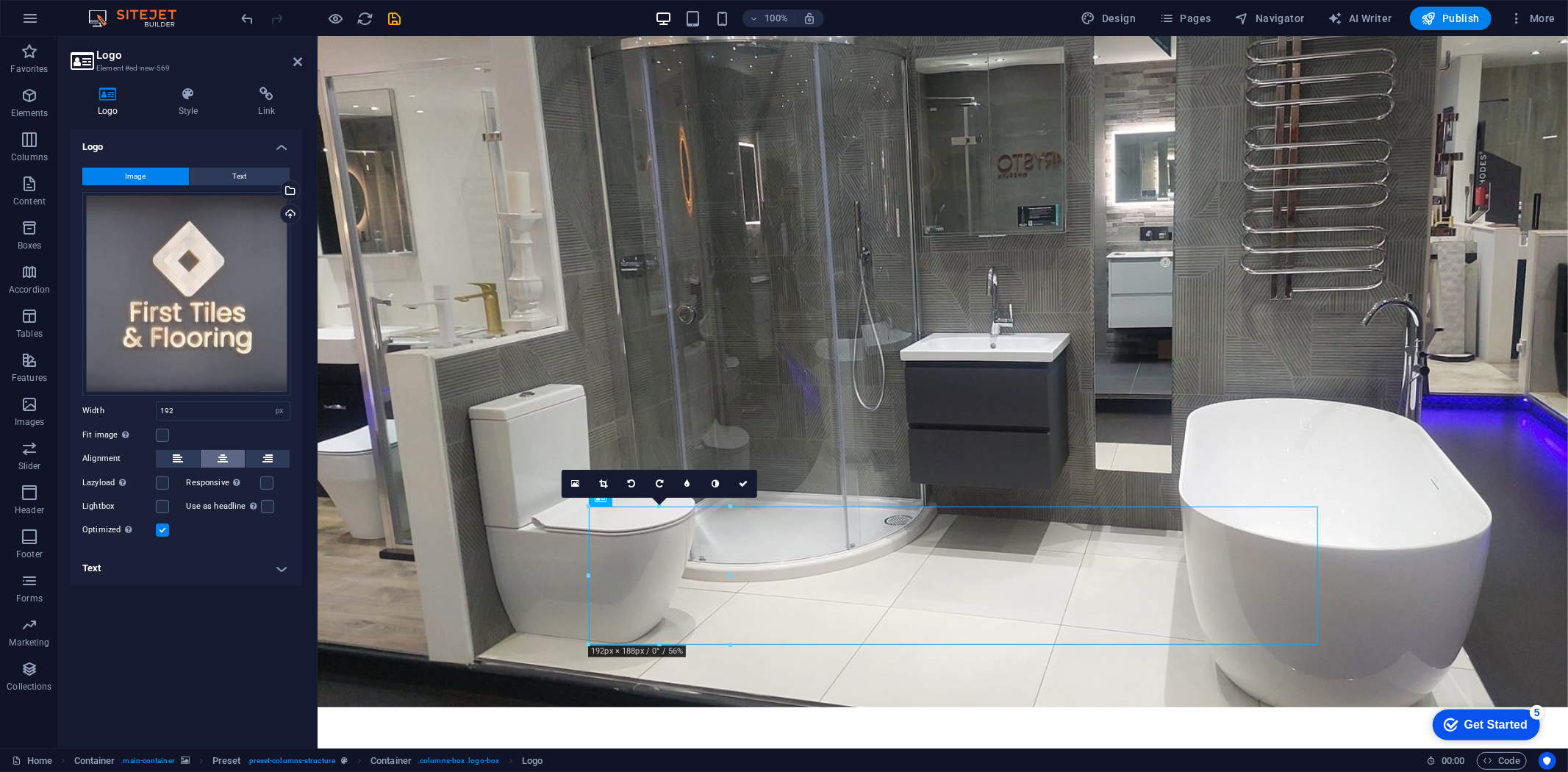
click at [229, 454] on button at bounding box center [223, 459] width 44 height 18
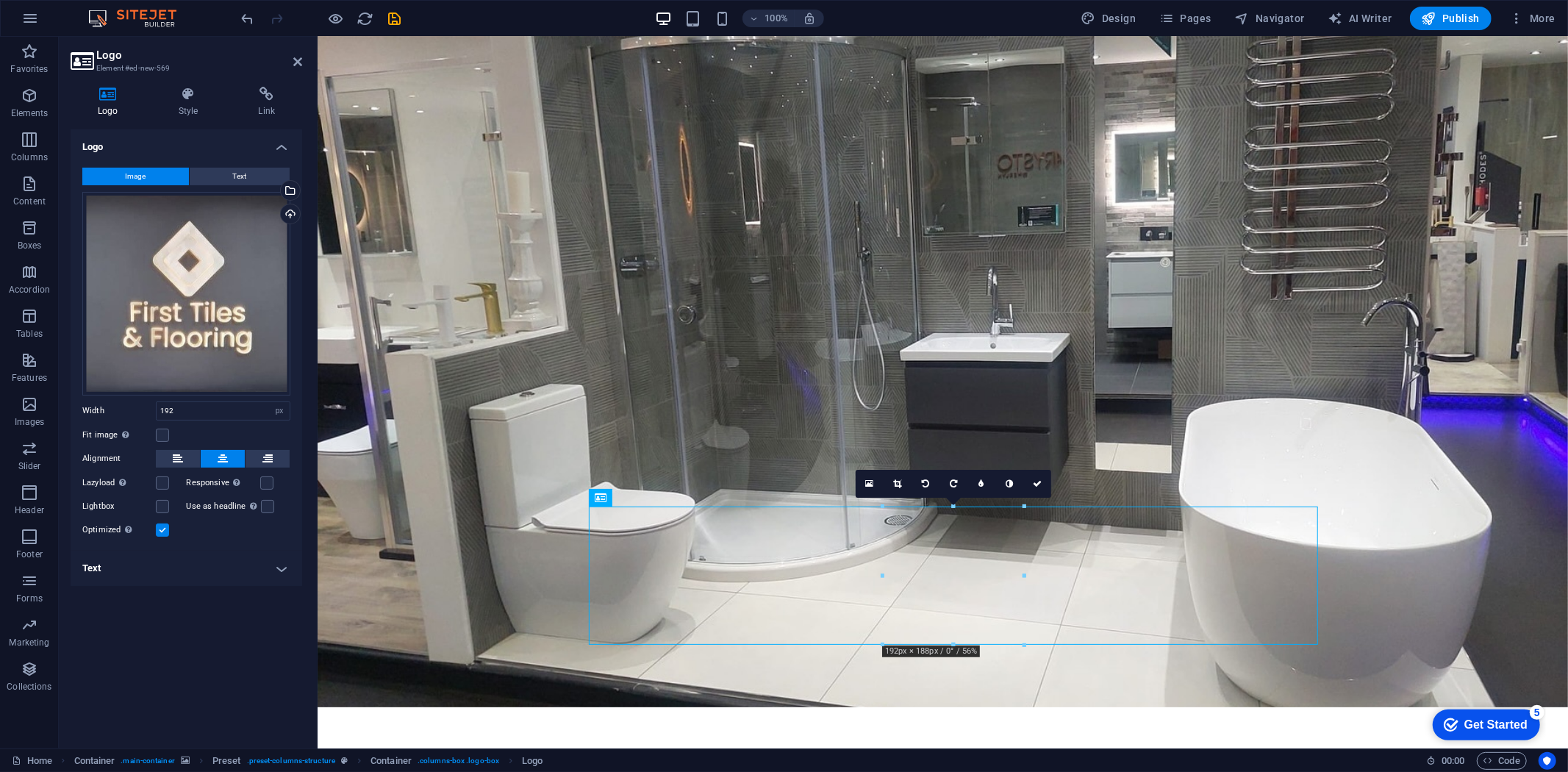
click at [314, 402] on div at bounding box center [315, 393] width 3 height 712
click at [427, 355] on figure at bounding box center [942, 351] width 1250 height 712
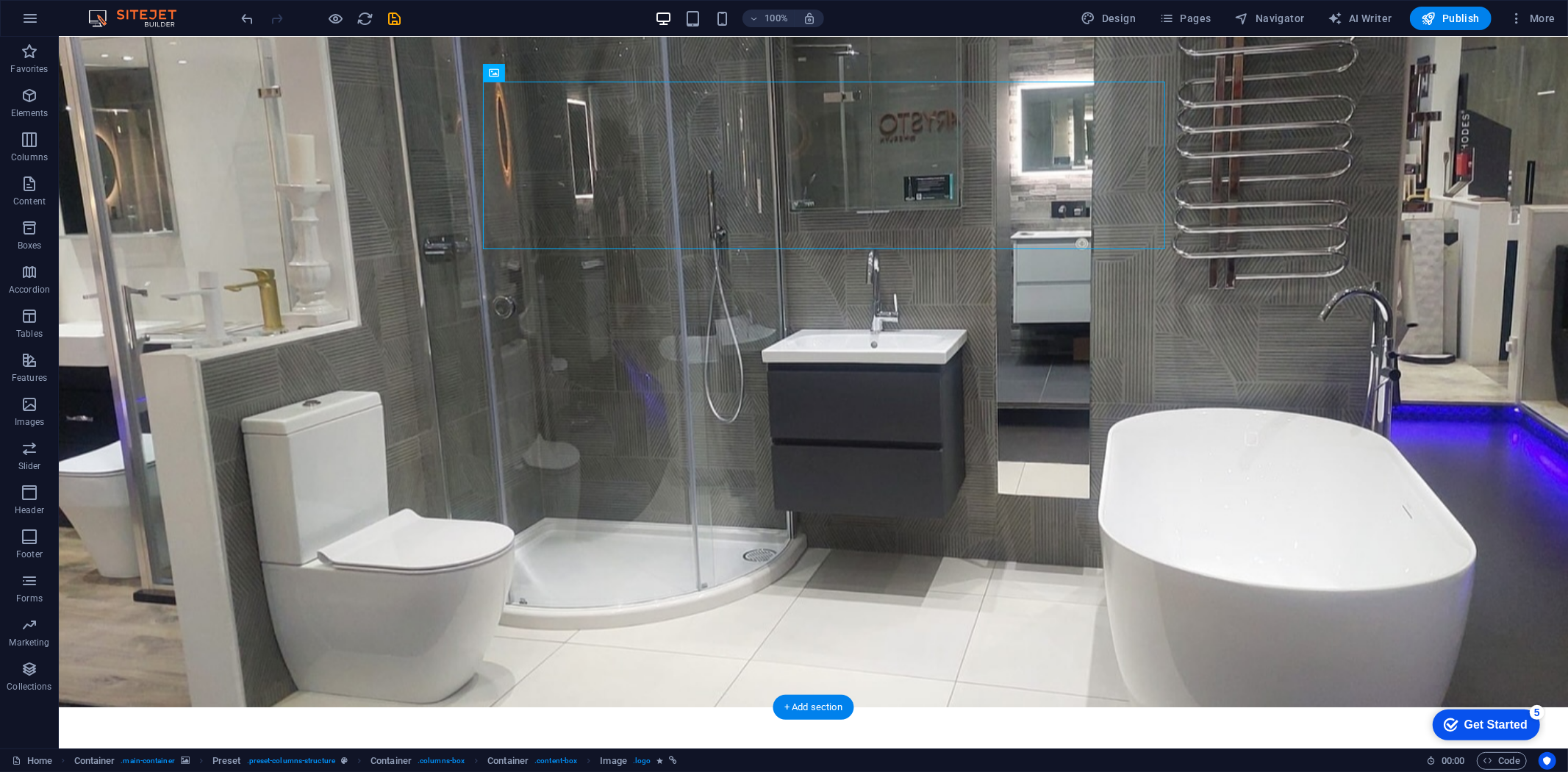
click at [1194, 283] on figure at bounding box center [813, 351] width 1510 height 712
click at [387, 16] on icon "save" at bounding box center [395, 18] width 17 height 17
select select "px"
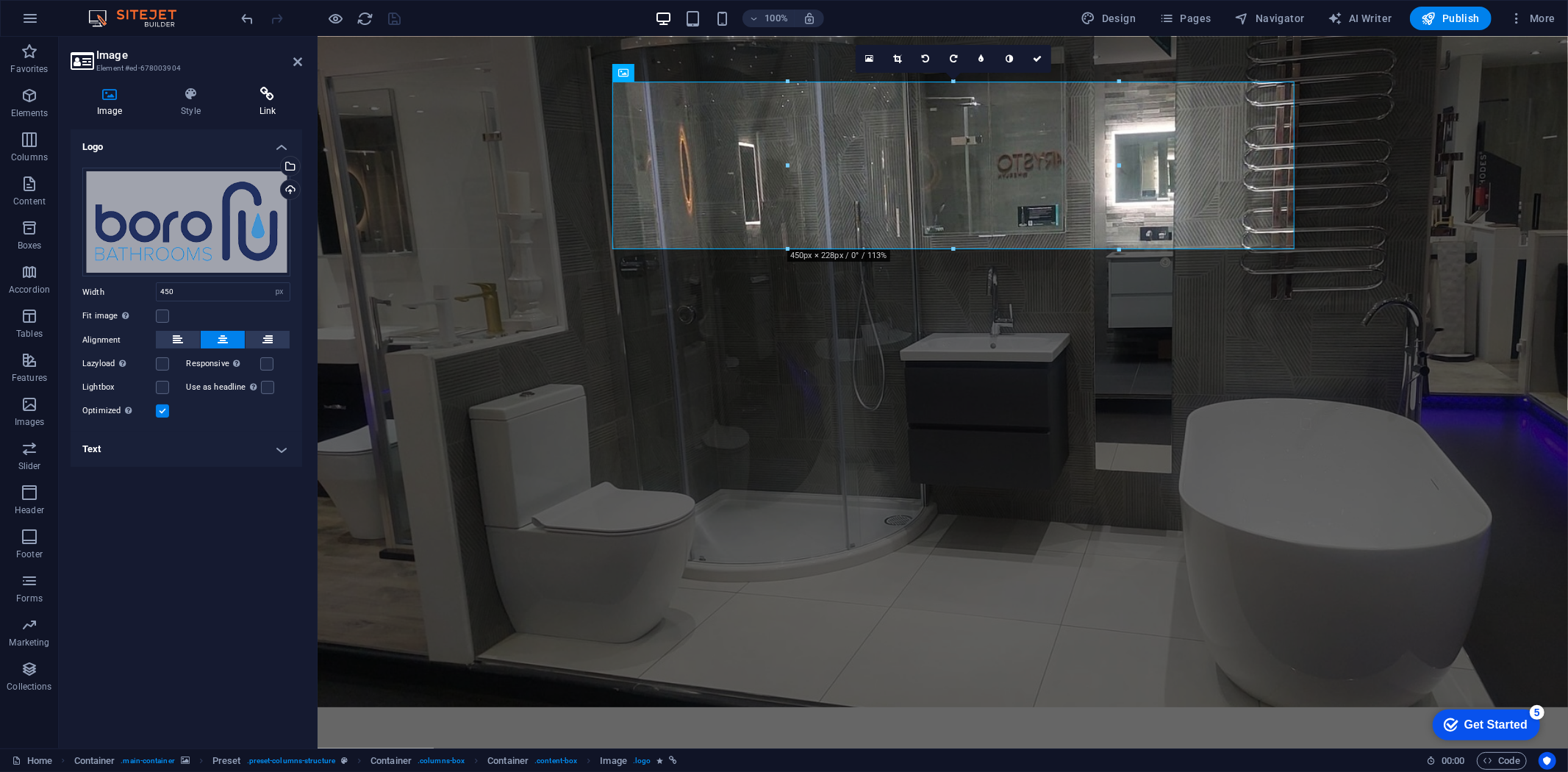
click at [262, 94] on icon at bounding box center [268, 94] width 69 height 15
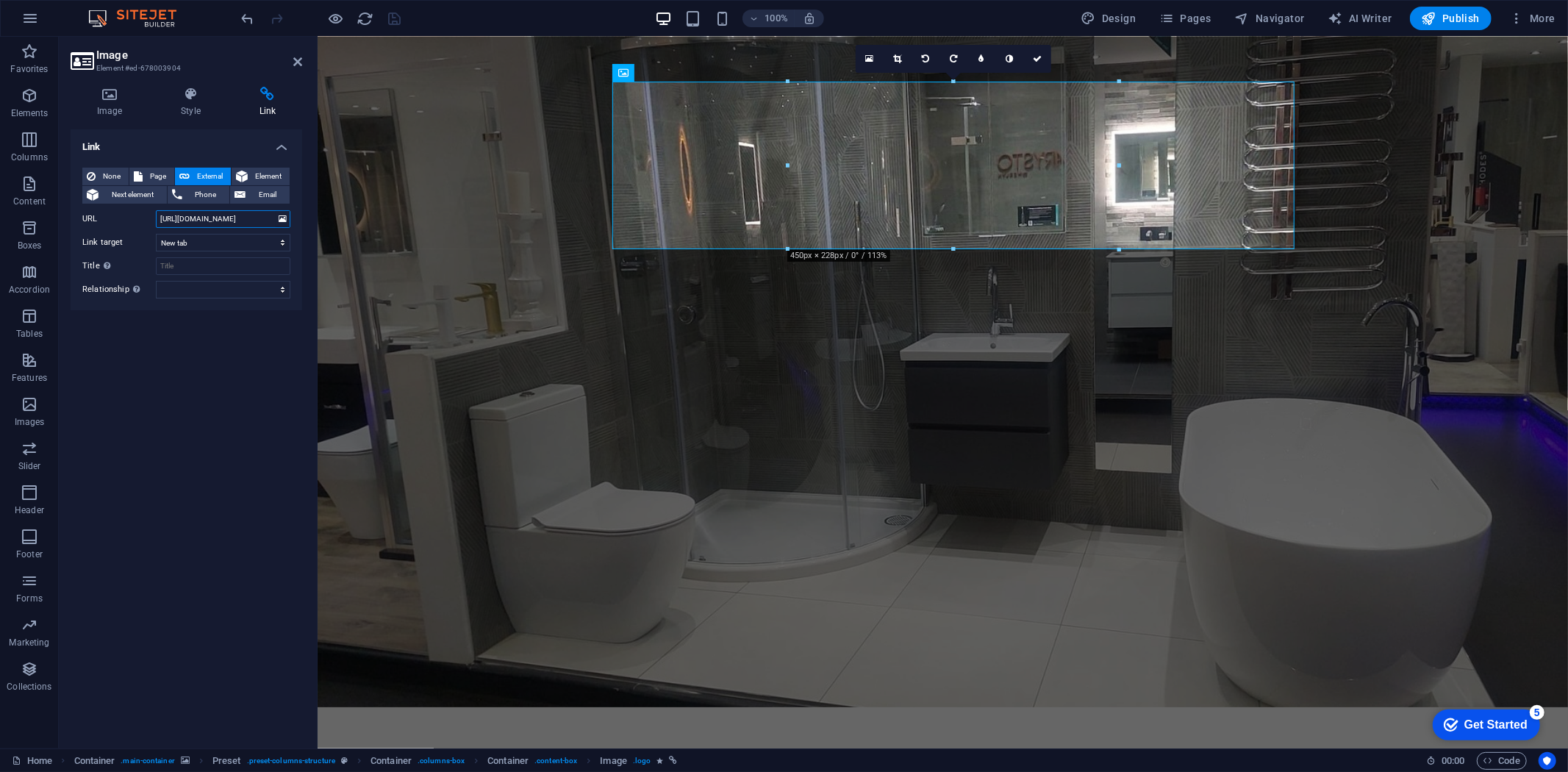
click at [216, 219] on input "https://www.borobathrooms.co.uk/" at bounding box center [222, 219] width 134 height 18
drag, startPoint x: 475, startPoint y: 252, endPoint x: 381, endPoint y: 215, distance: 101.0
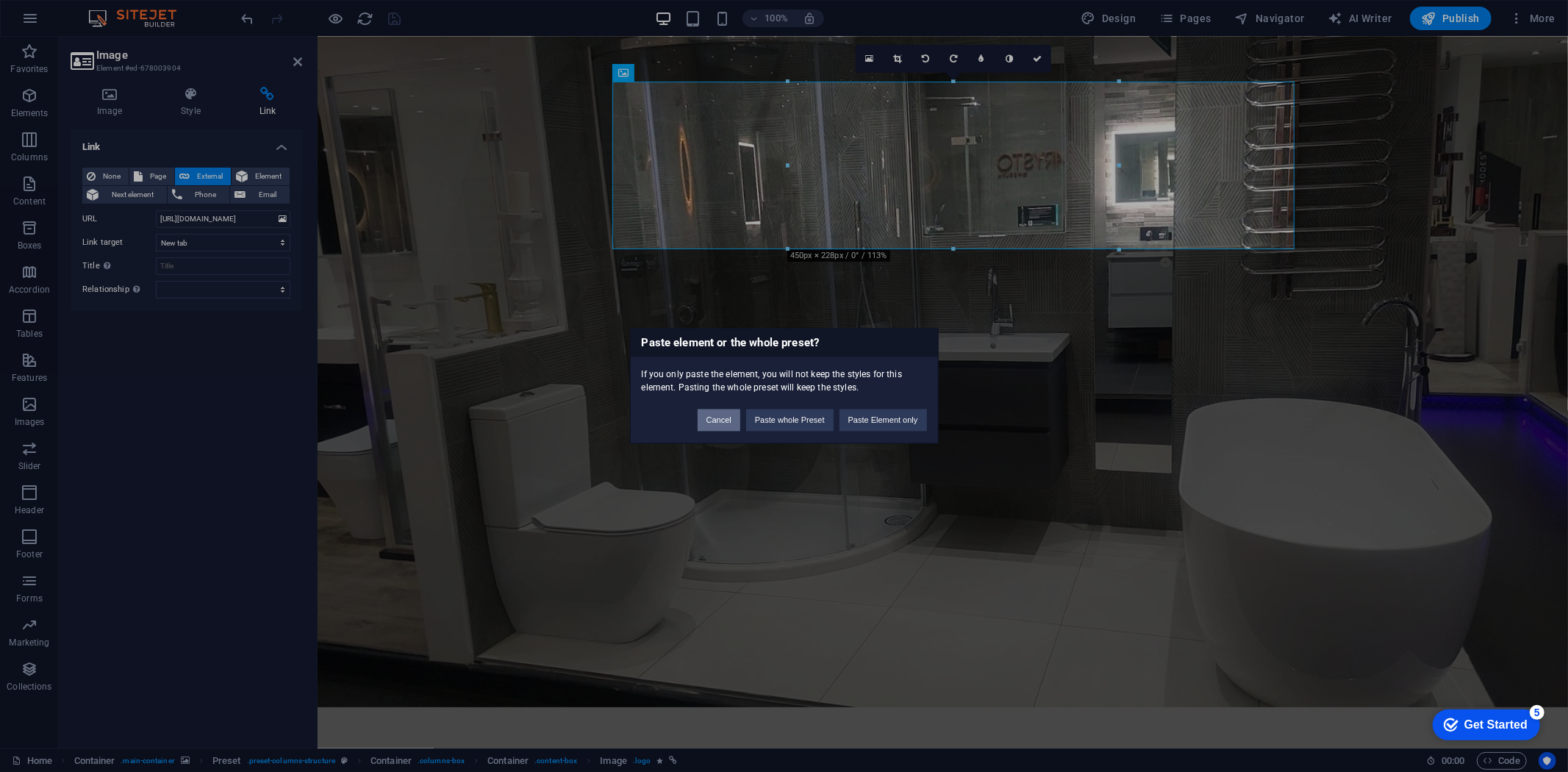
click at [726, 419] on button "Cancel" at bounding box center [720, 421] width 43 height 22
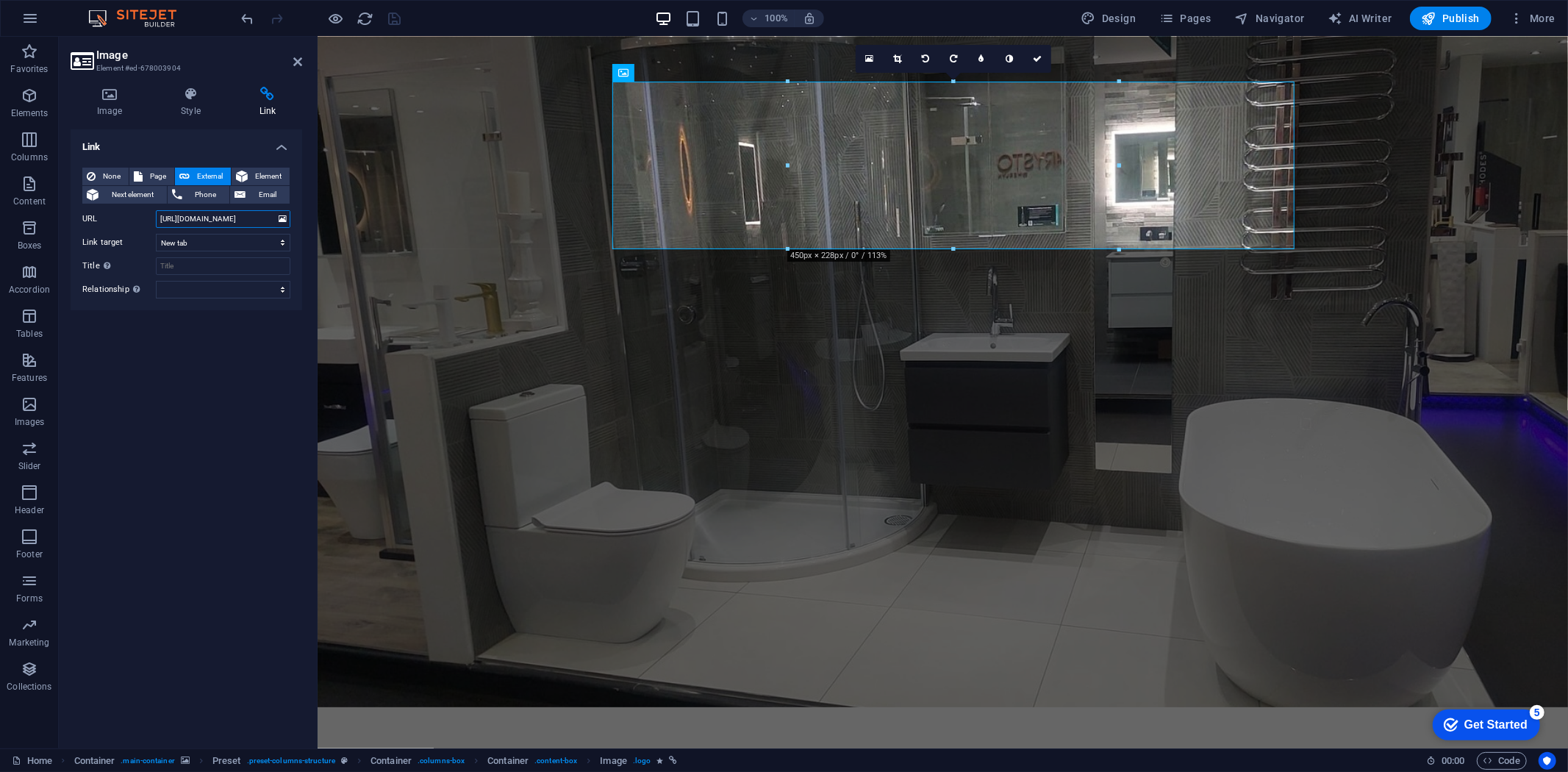
click at [216, 216] on input "https://www.borobathrooms.co.uk/" at bounding box center [222, 219] width 134 height 18
drag, startPoint x: 160, startPoint y: 215, endPoint x: 271, endPoint y: 222, distance: 111.2
click at [271, 222] on input "https://www.borobathrooms.co.uk/" at bounding box center [222, 219] width 134 height 18
paste input "showrooms/"
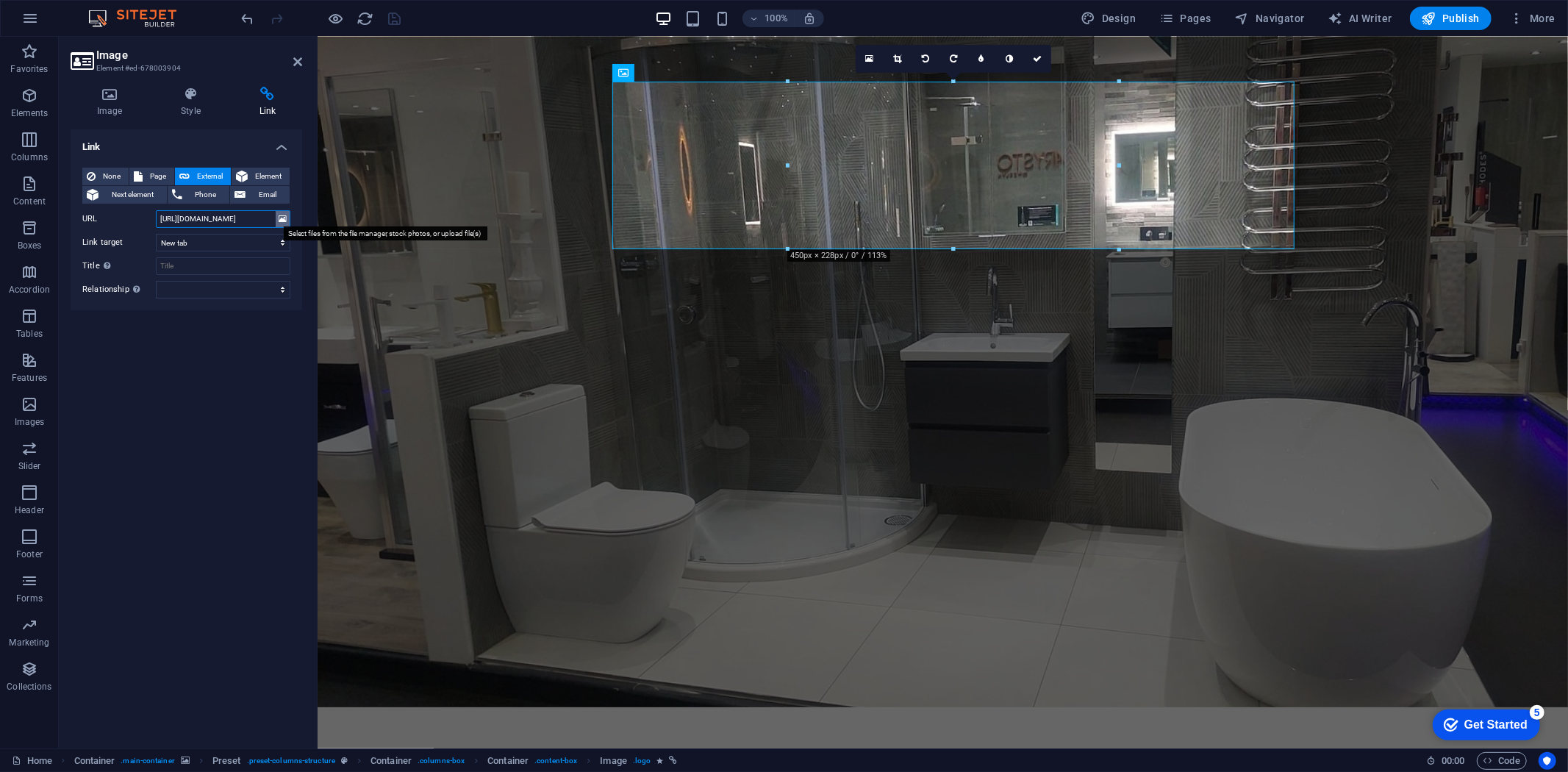
scroll to position [0, 45]
type input "https://www.borobathrooms.co.uk/showrooms/"
click at [392, 17] on icon "save" at bounding box center [395, 18] width 17 height 17
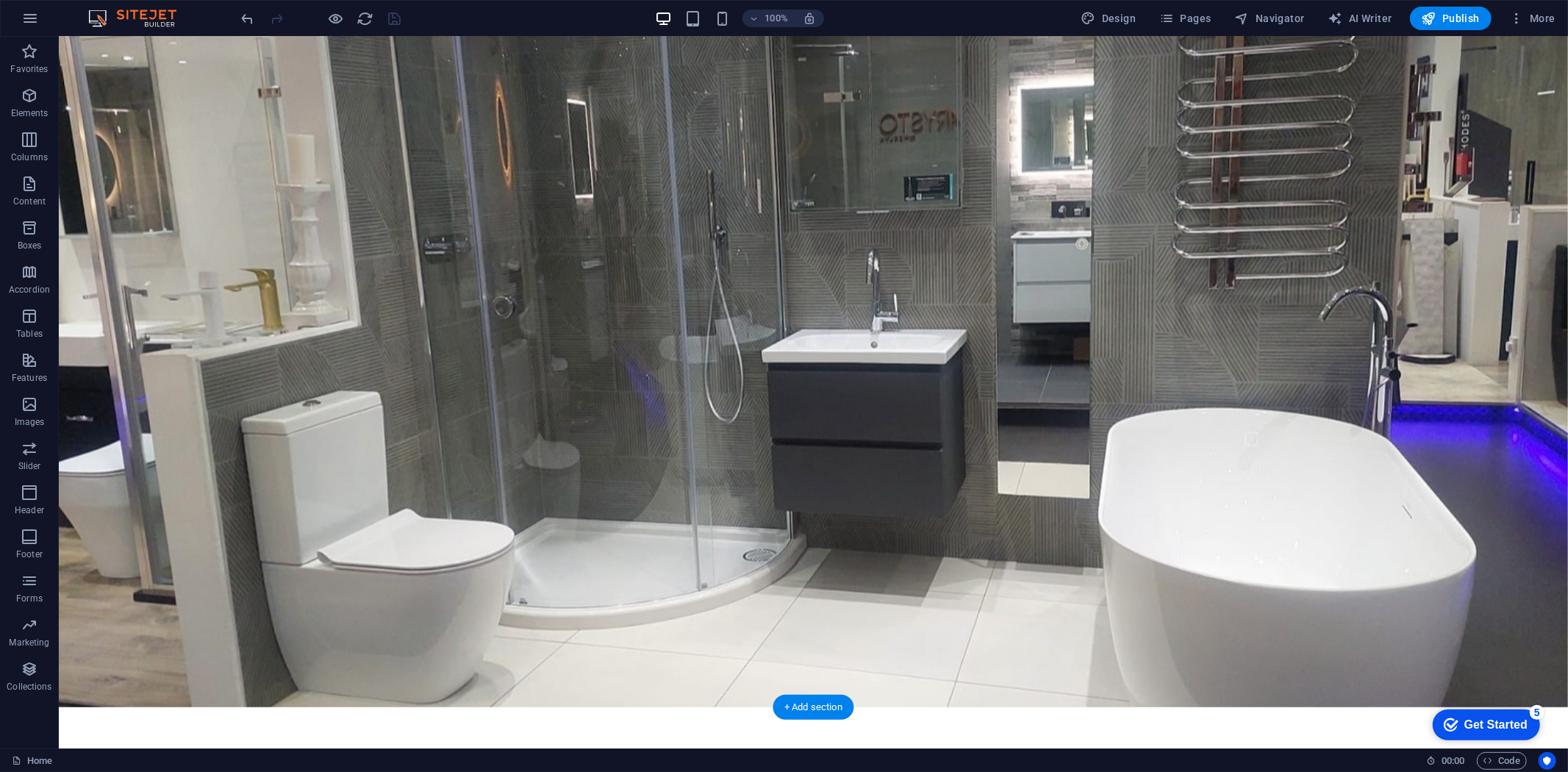
click at [1296, 472] on figure at bounding box center [813, 351] width 1510 height 712
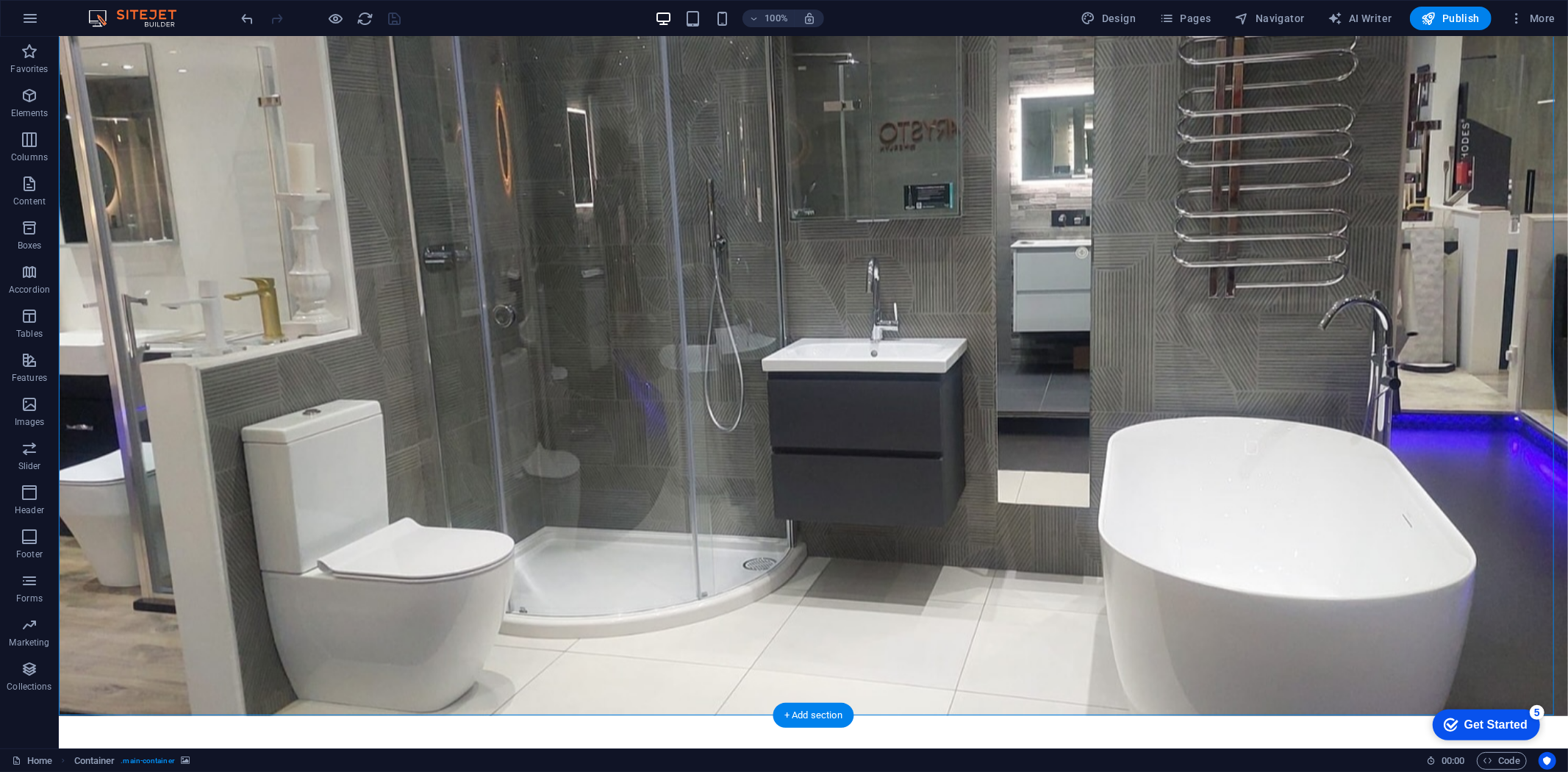
scroll to position [59, 0]
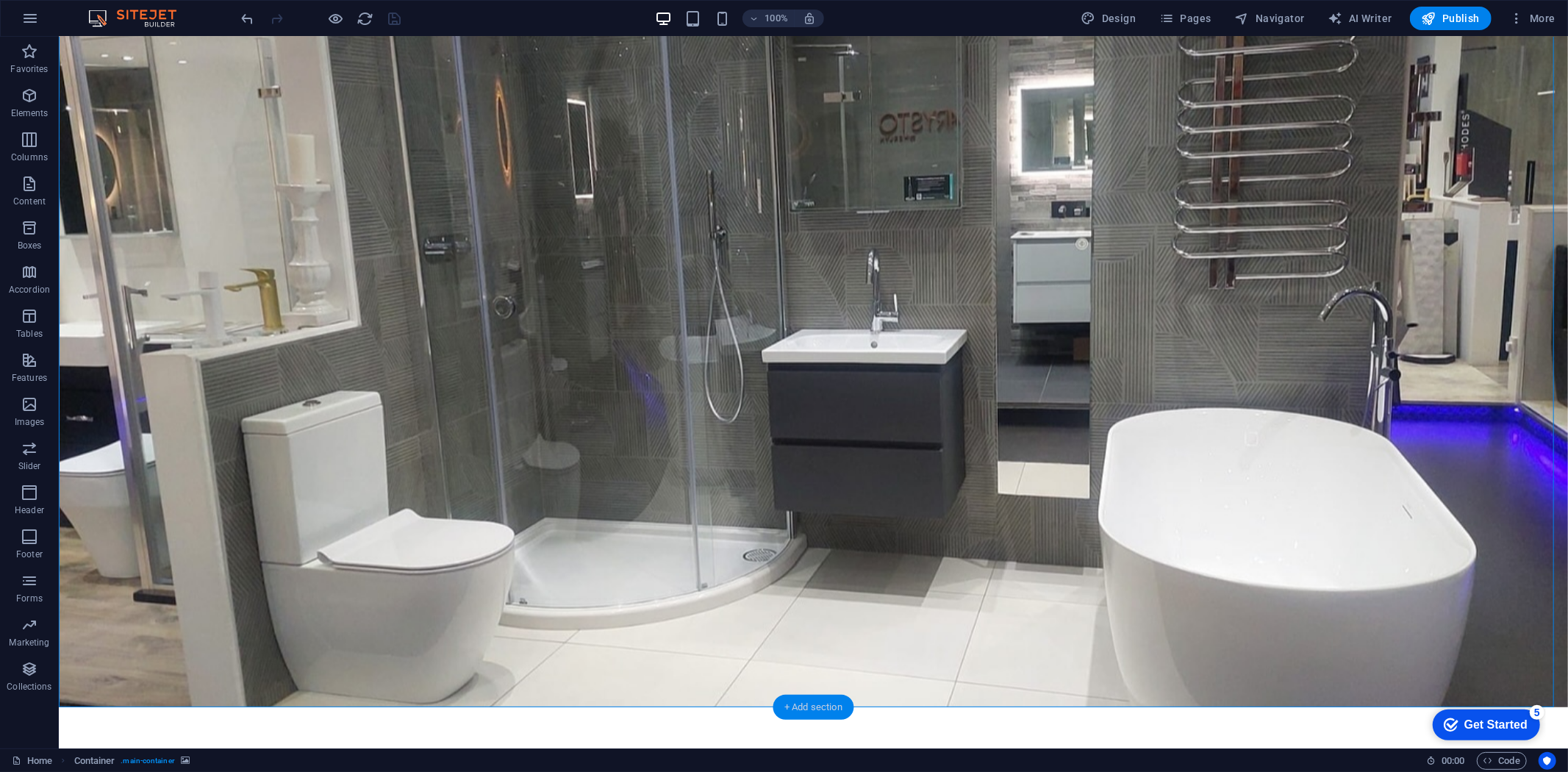
click at [802, 701] on div "+ Add section" at bounding box center [813, 708] width 81 height 25
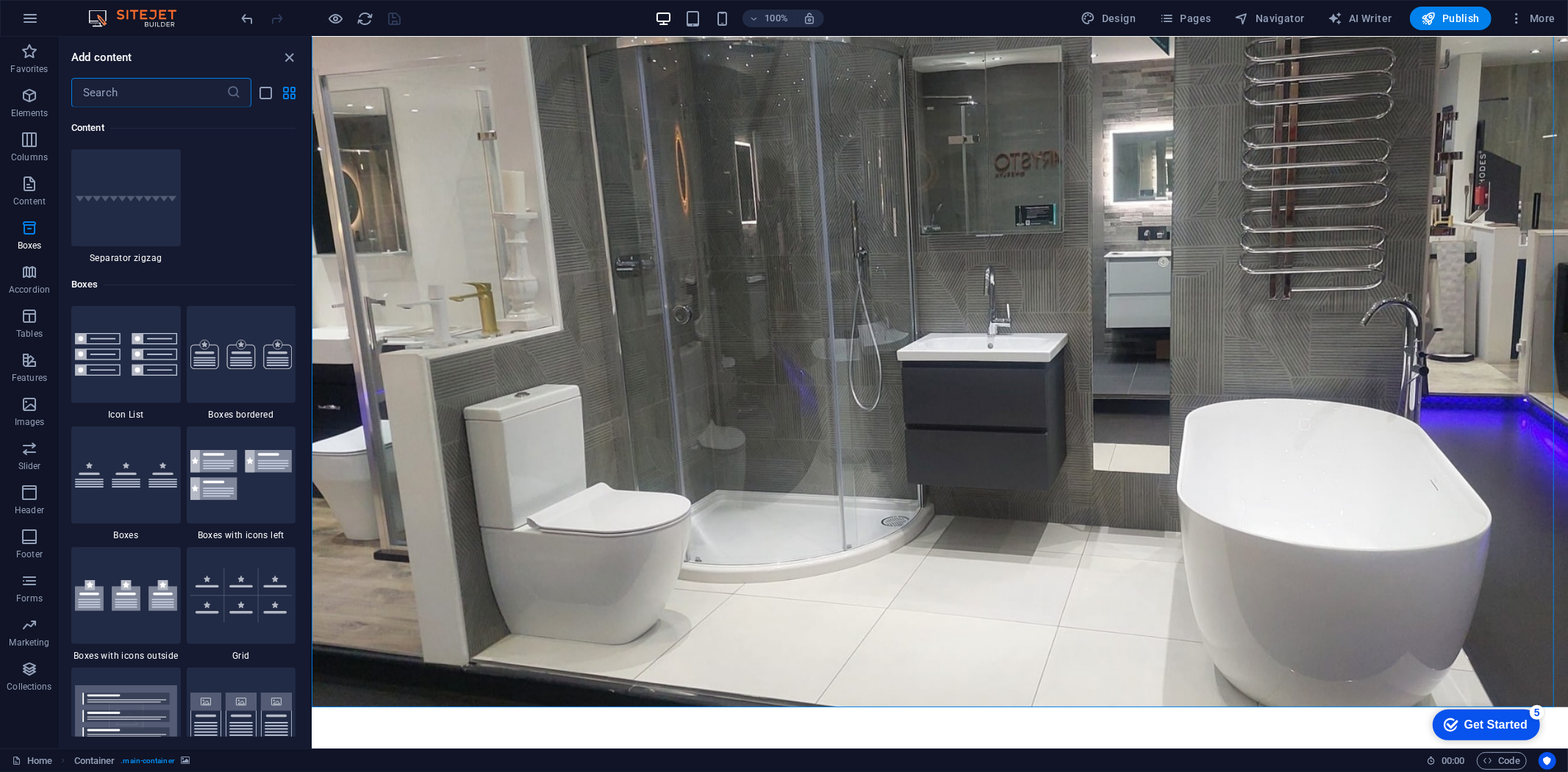
scroll to position [4370, 0]
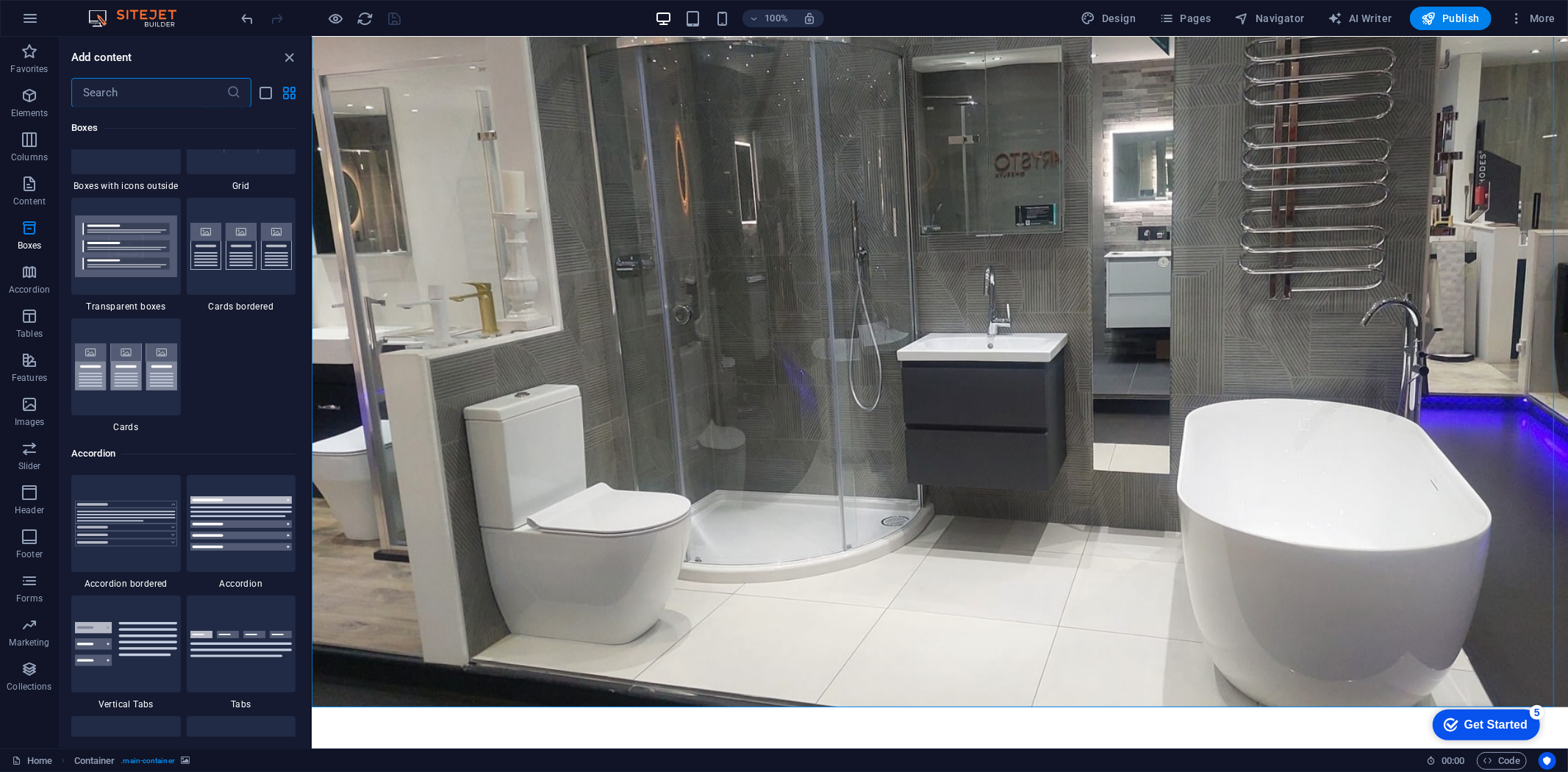
click at [133, 355] on img at bounding box center [126, 368] width 102 height 48
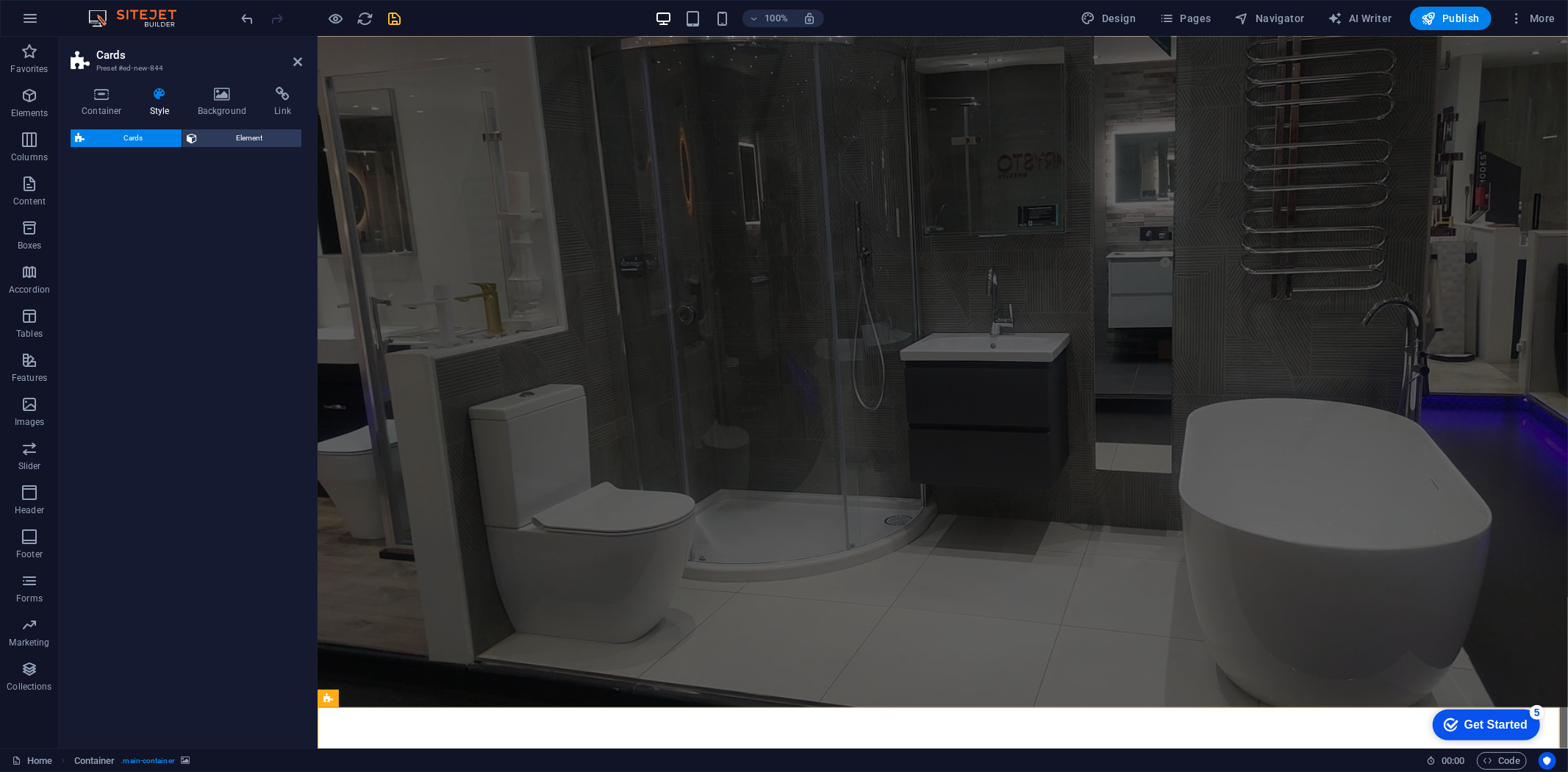
select select "rem"
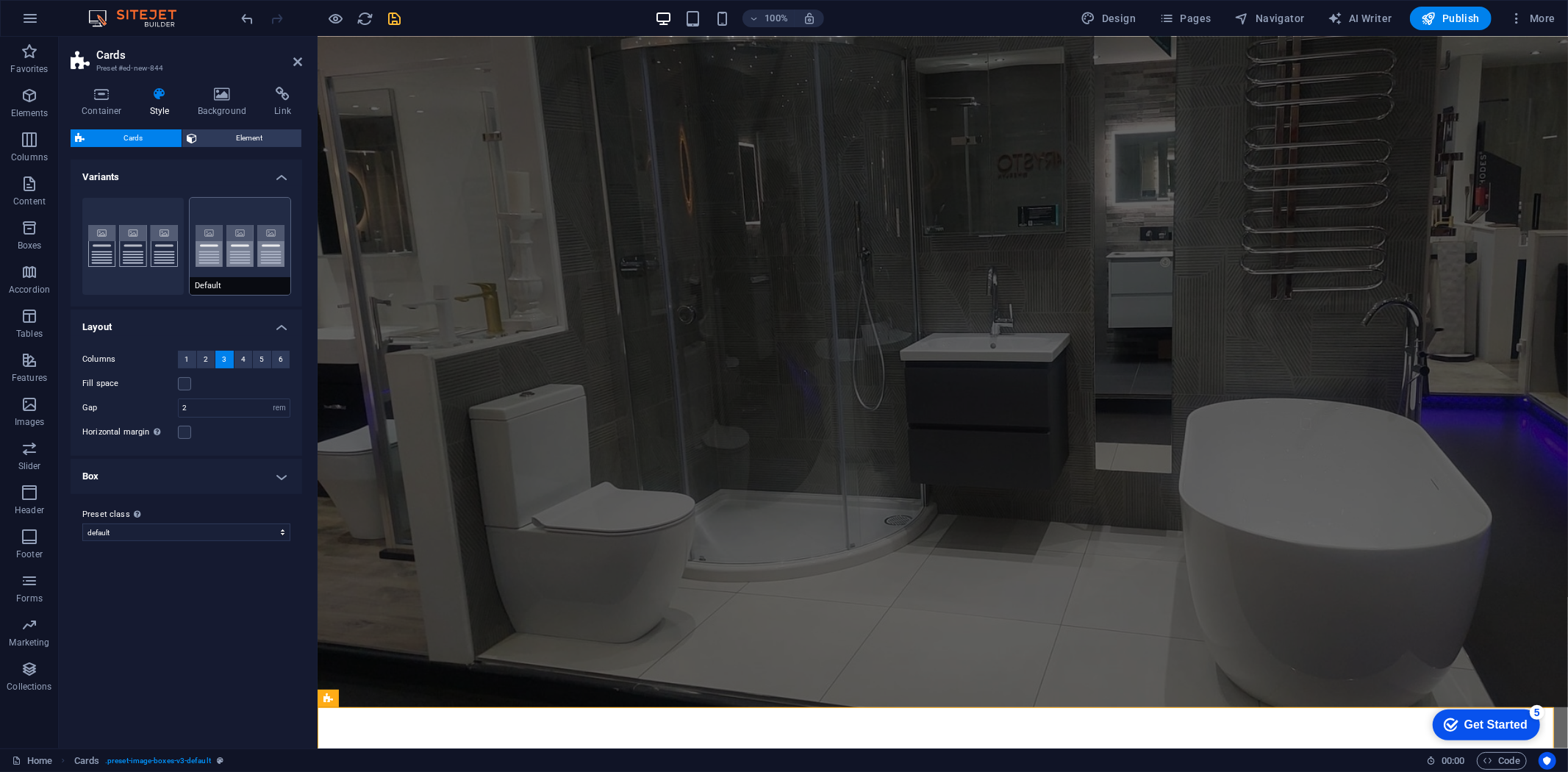
click at [244, 246] on button "Default" at bounding box center [240, 246] width 101 height 97
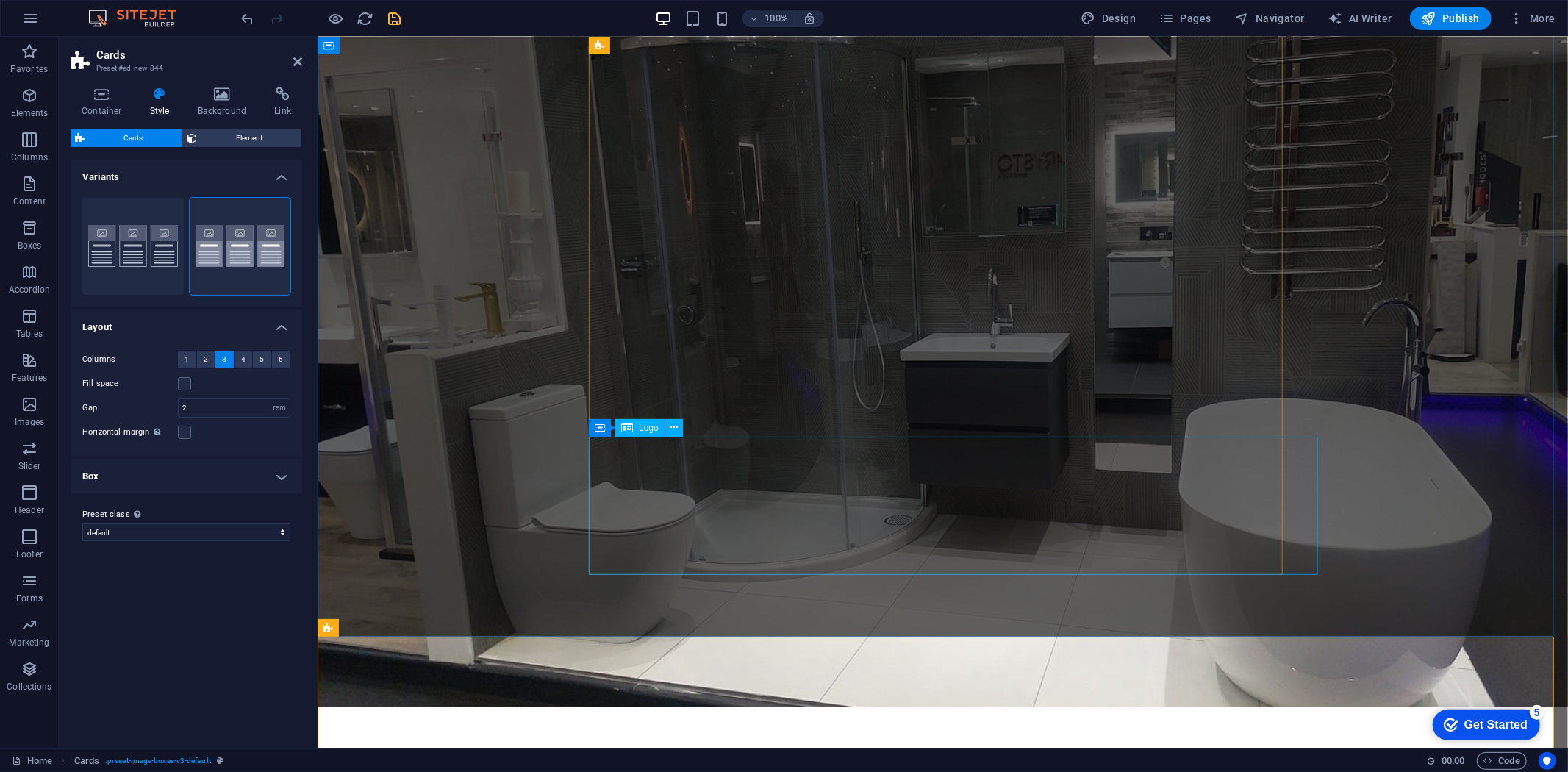
scroll to position [431, 0]
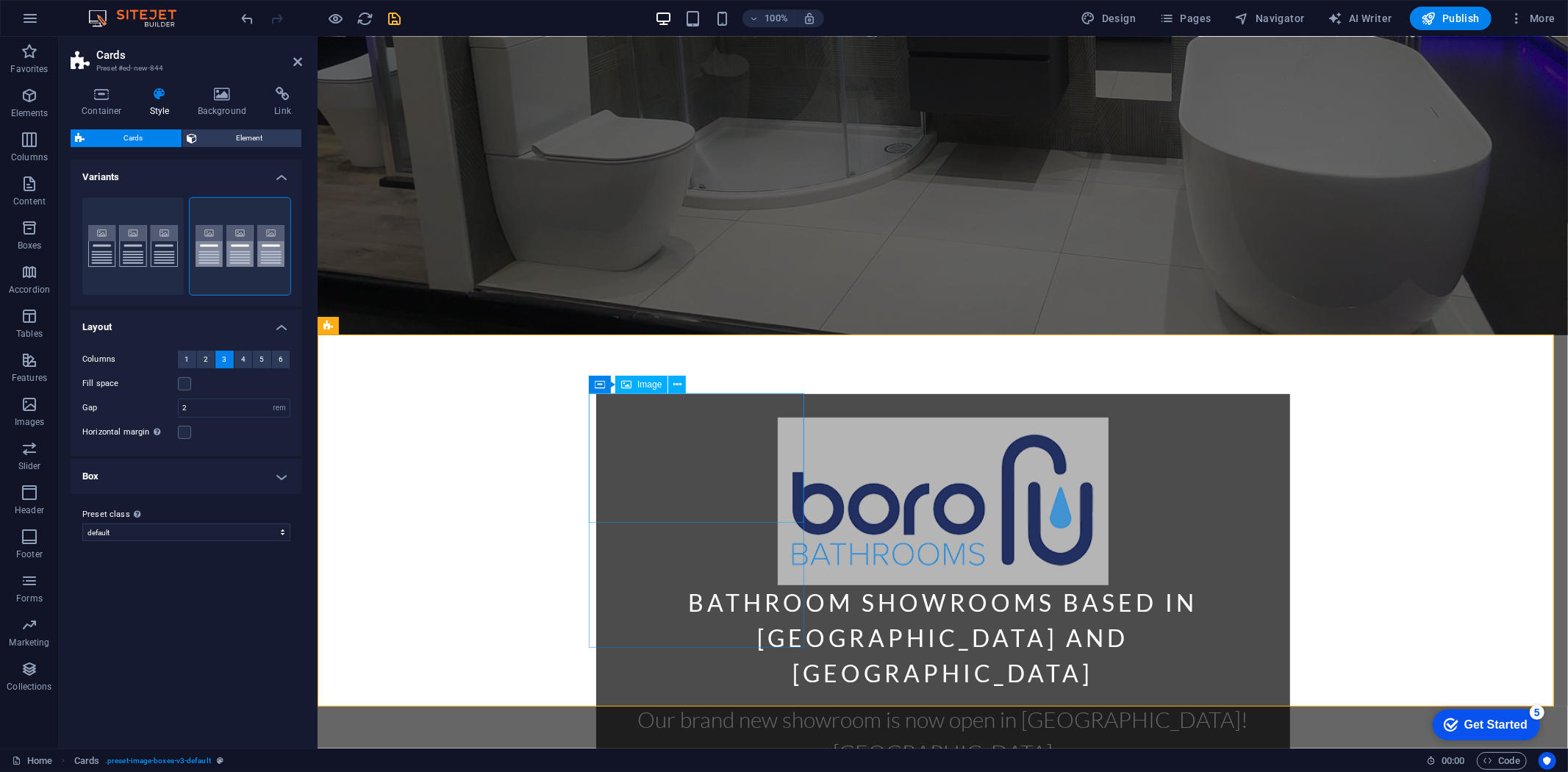
select select "%"
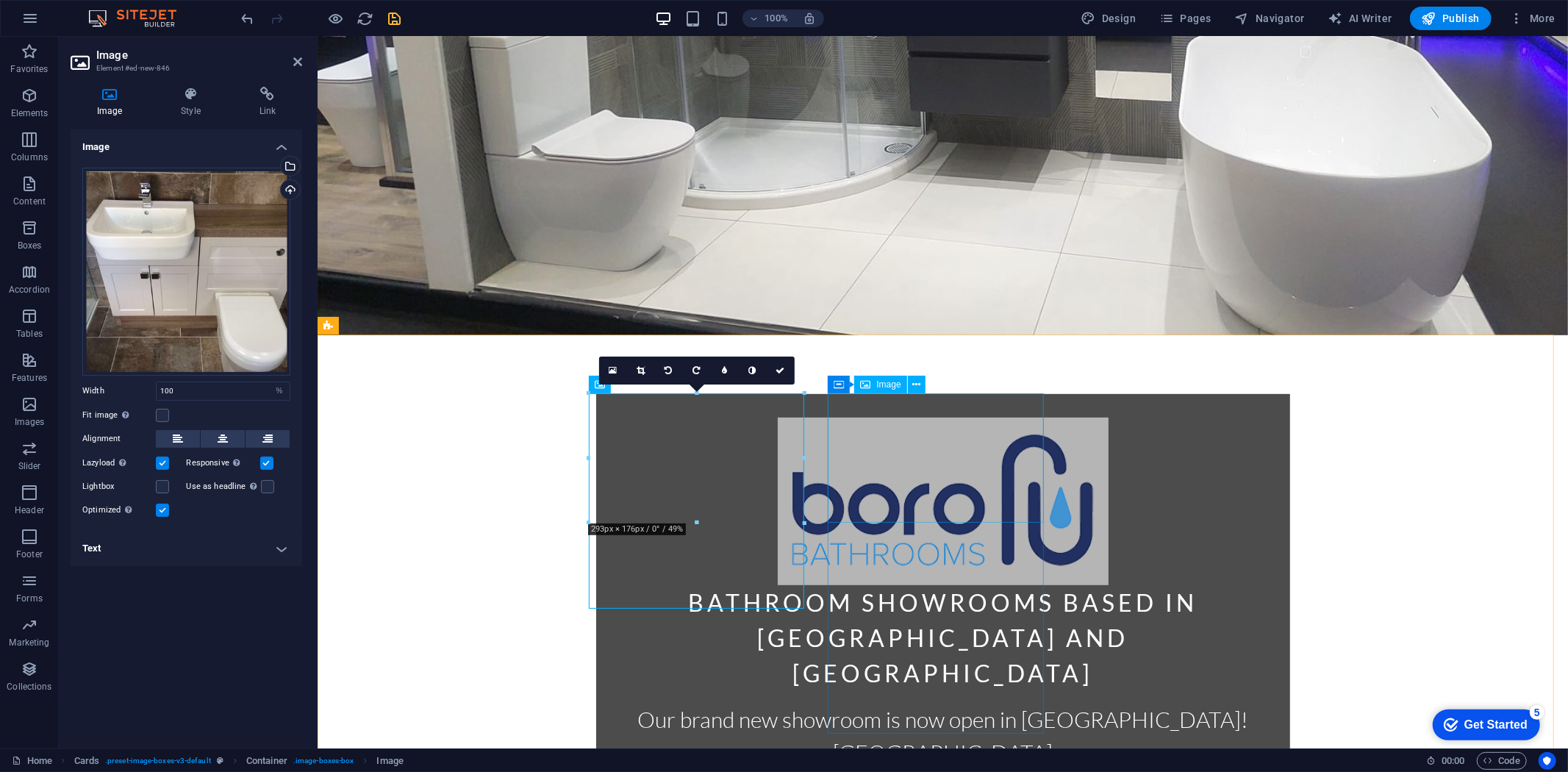
select select "%"
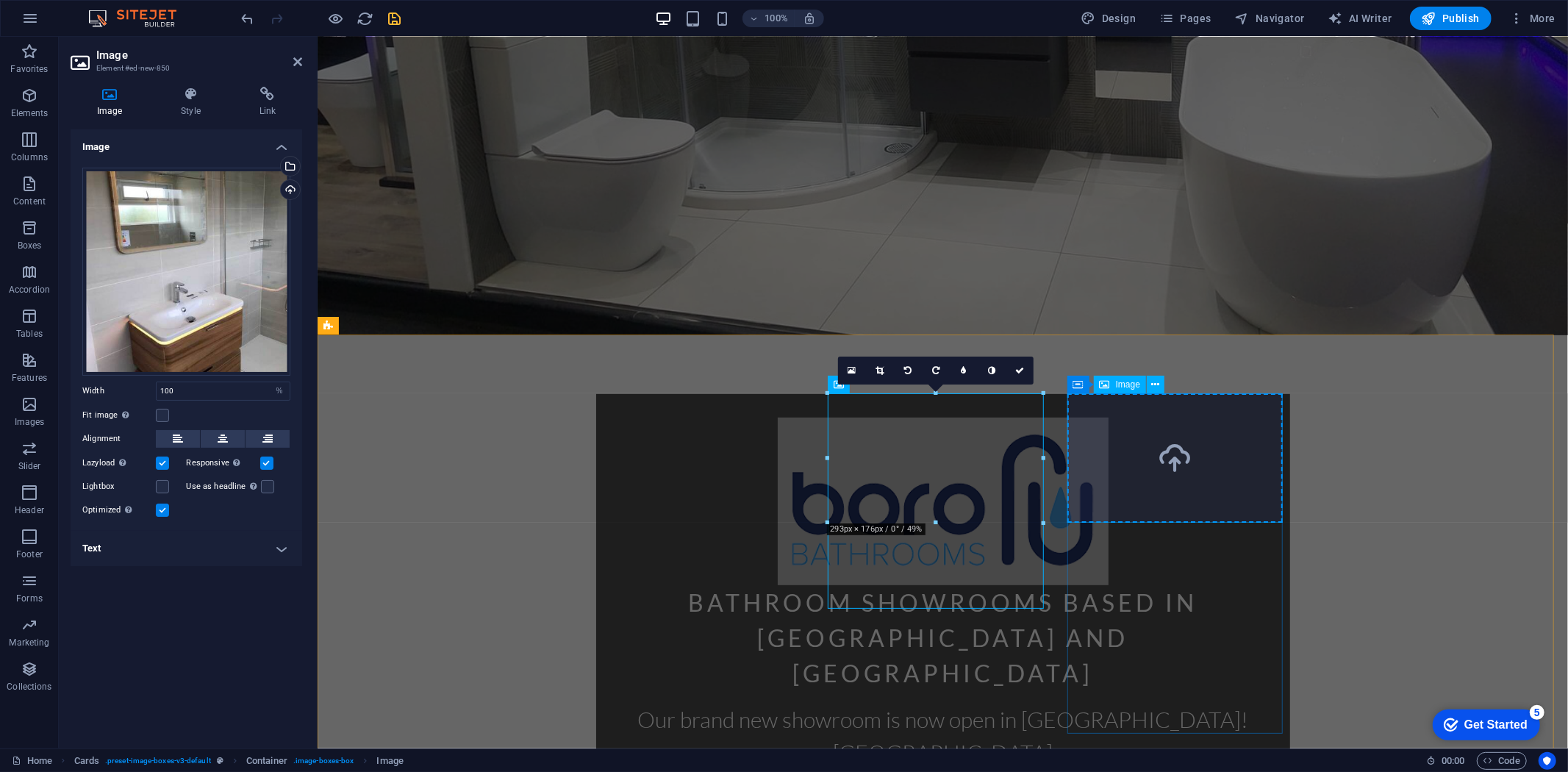
select select "%"
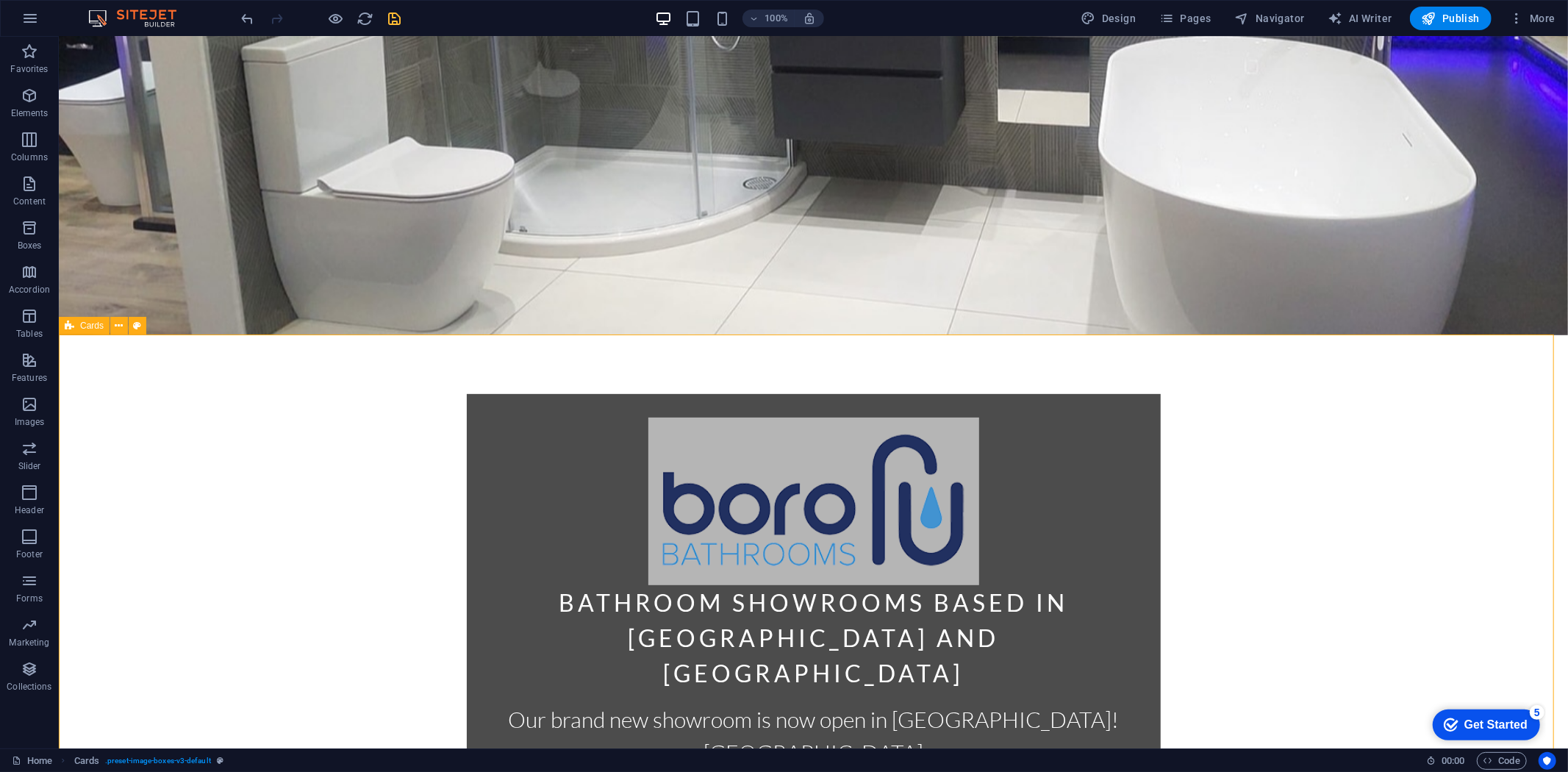
scroll to position [513, 0]
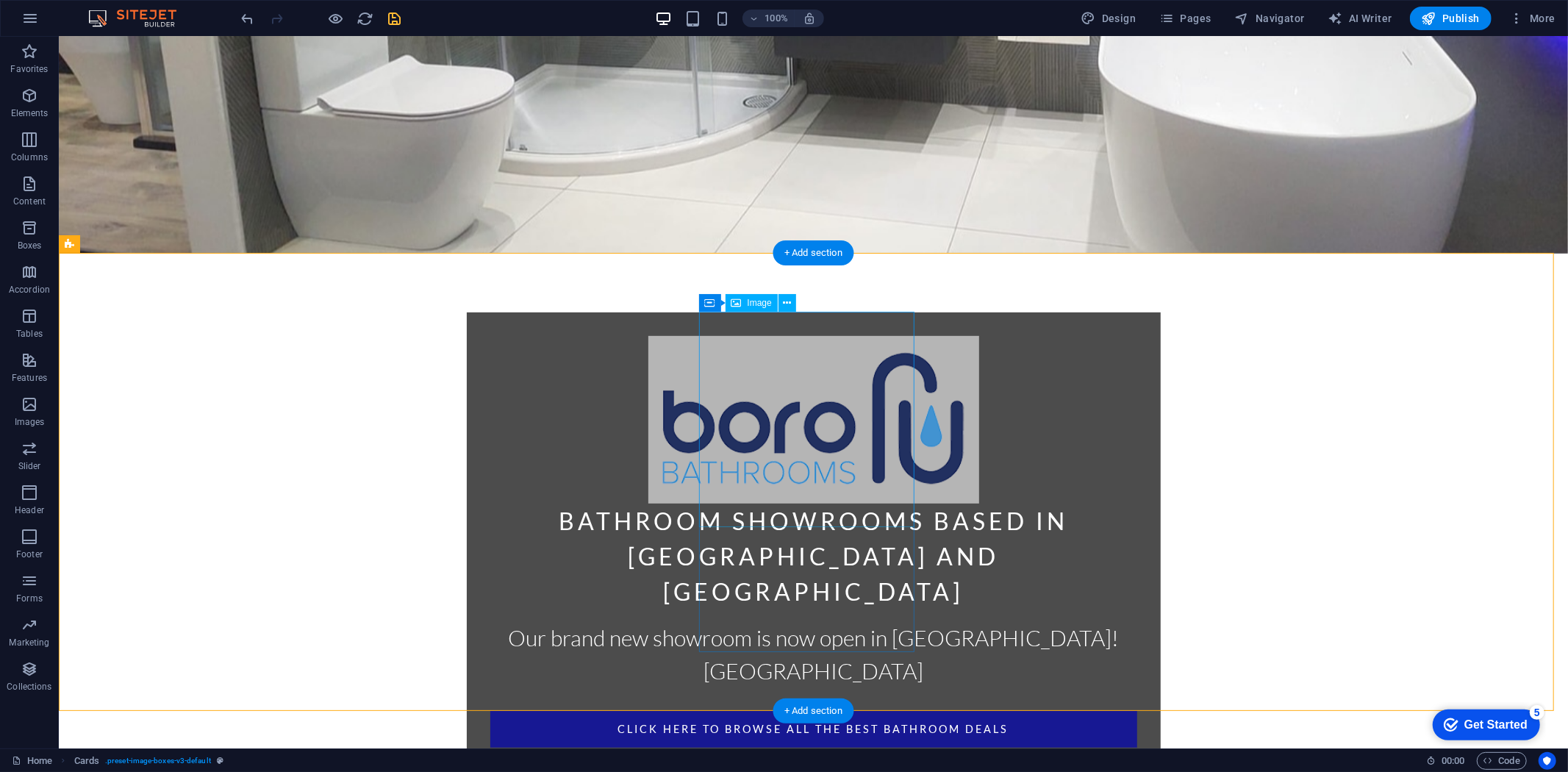
select select "%"
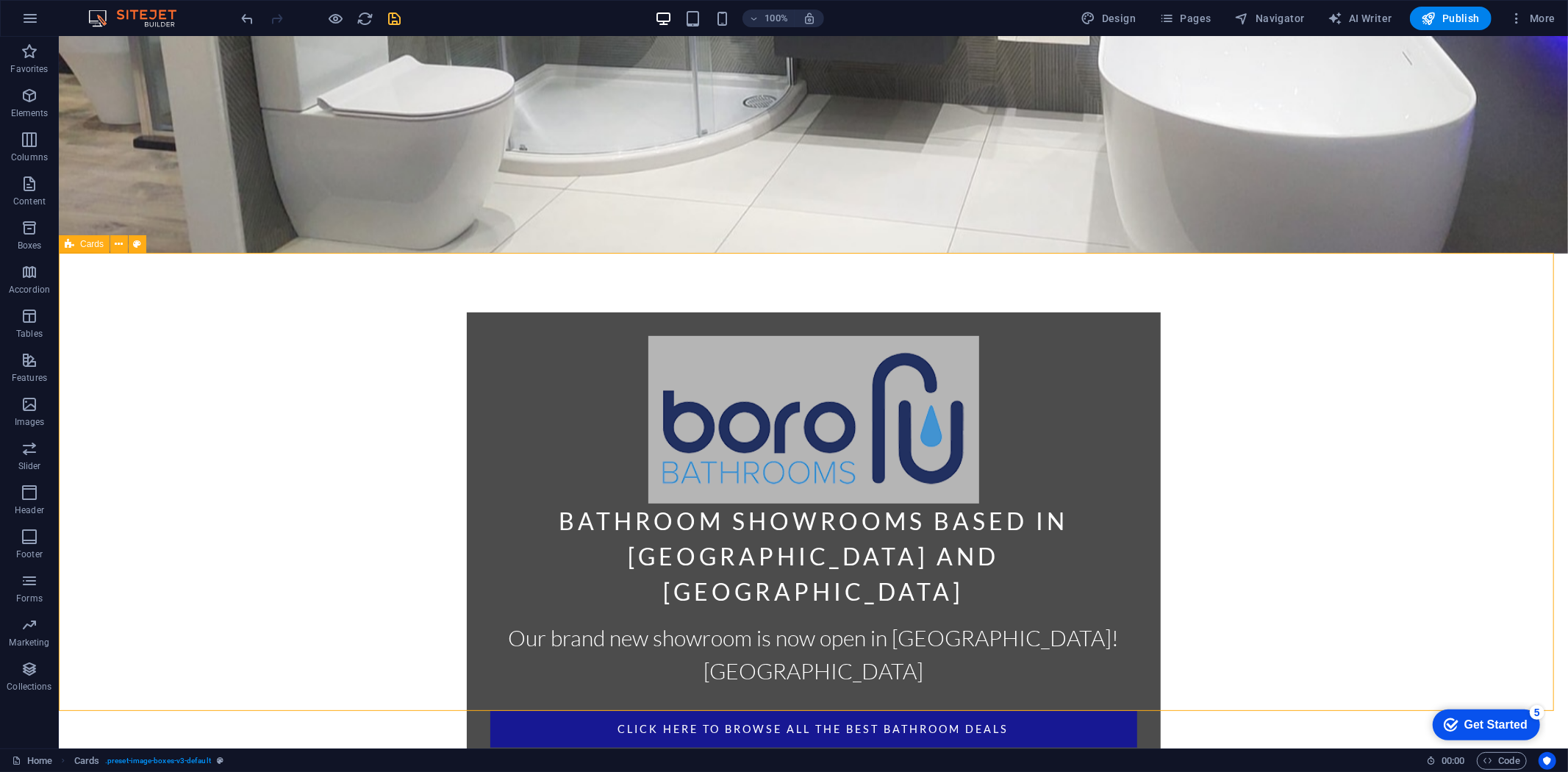
select select "rem"
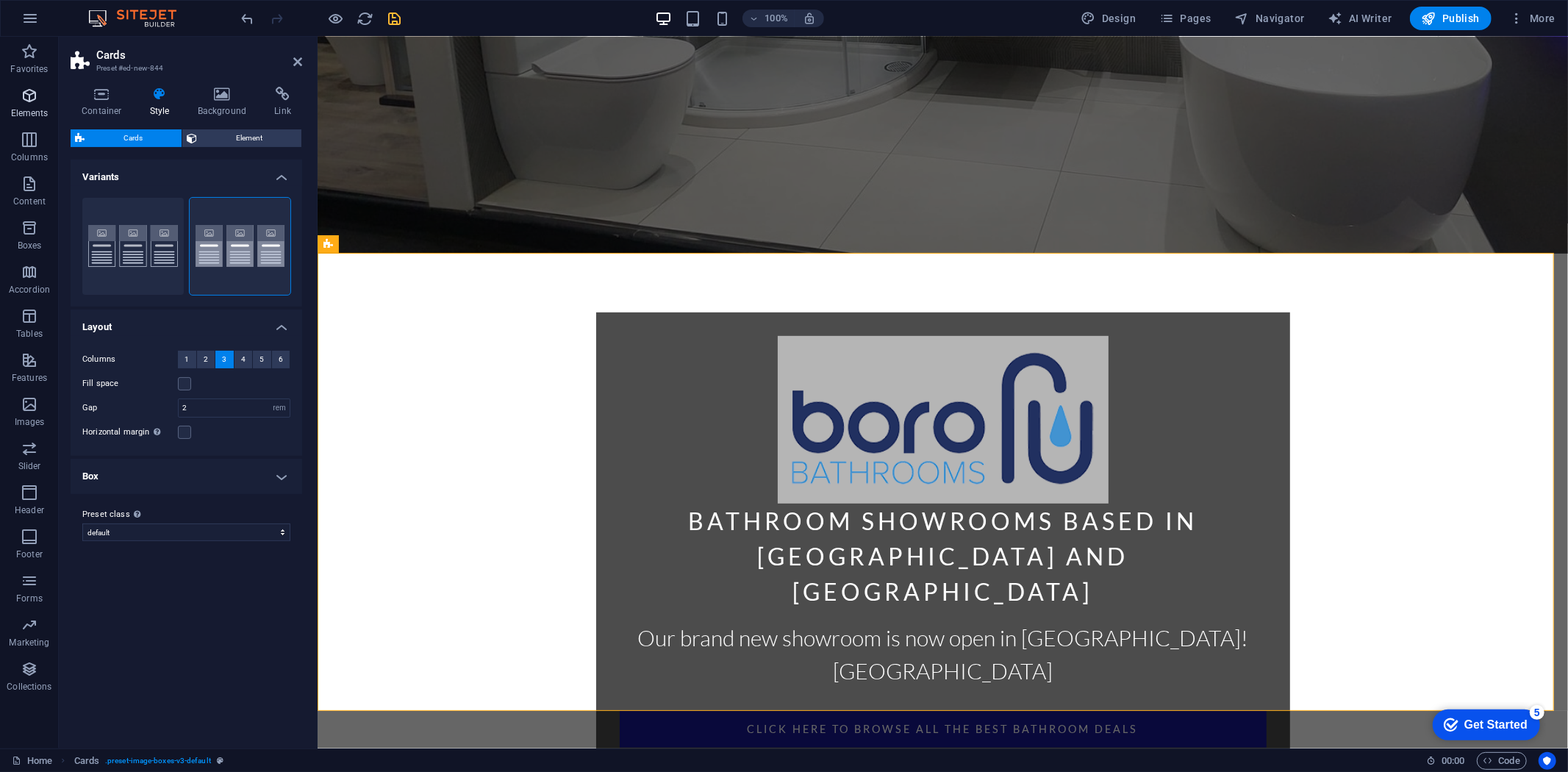
click at [37, 98] on icon "button" at bounding box center [29, 95] width 18 height 18
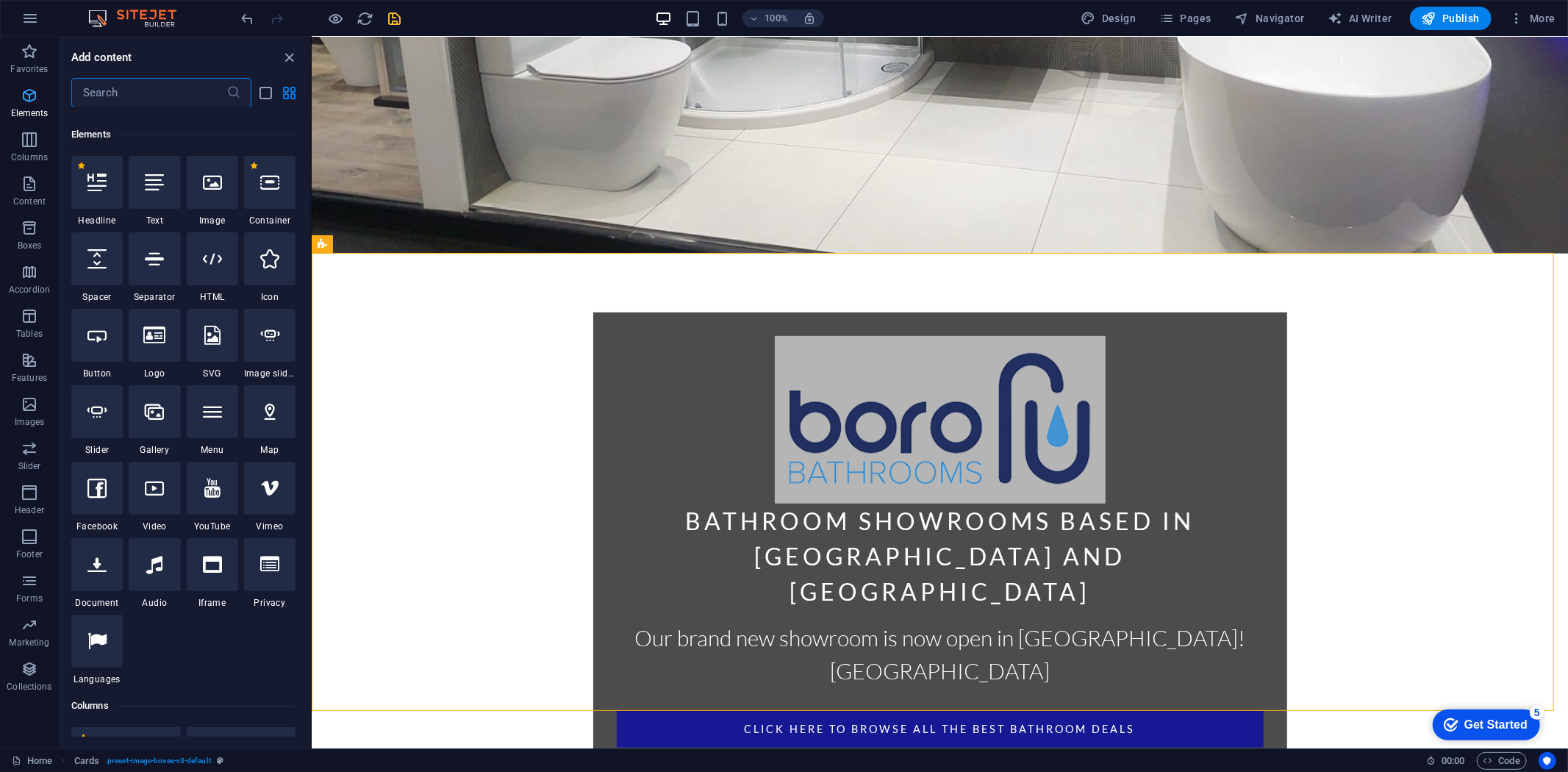
scroll to position [156, 0]
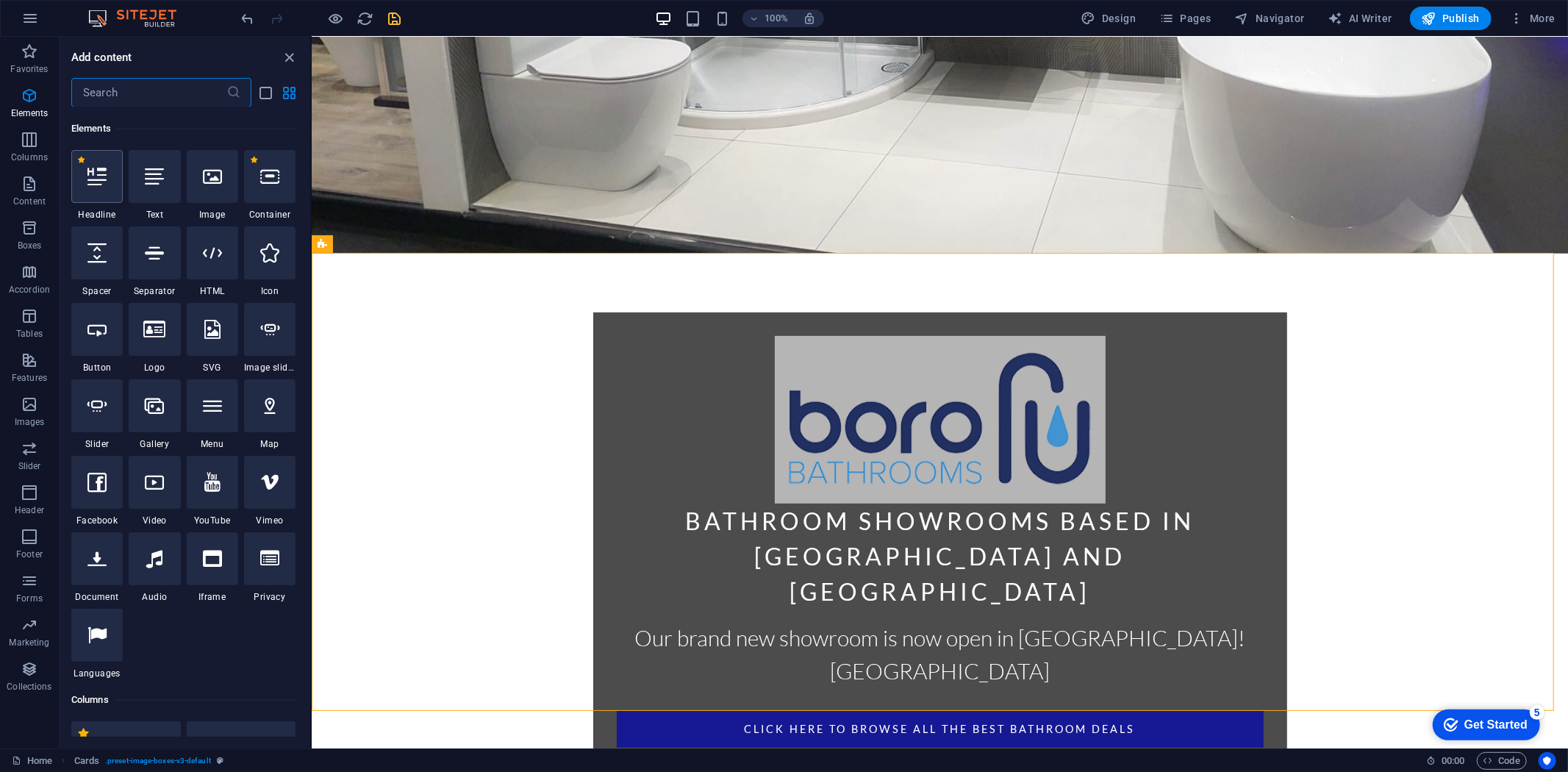
click at [79, 179] on div at bounding box center [97, 177] width 51 height 53
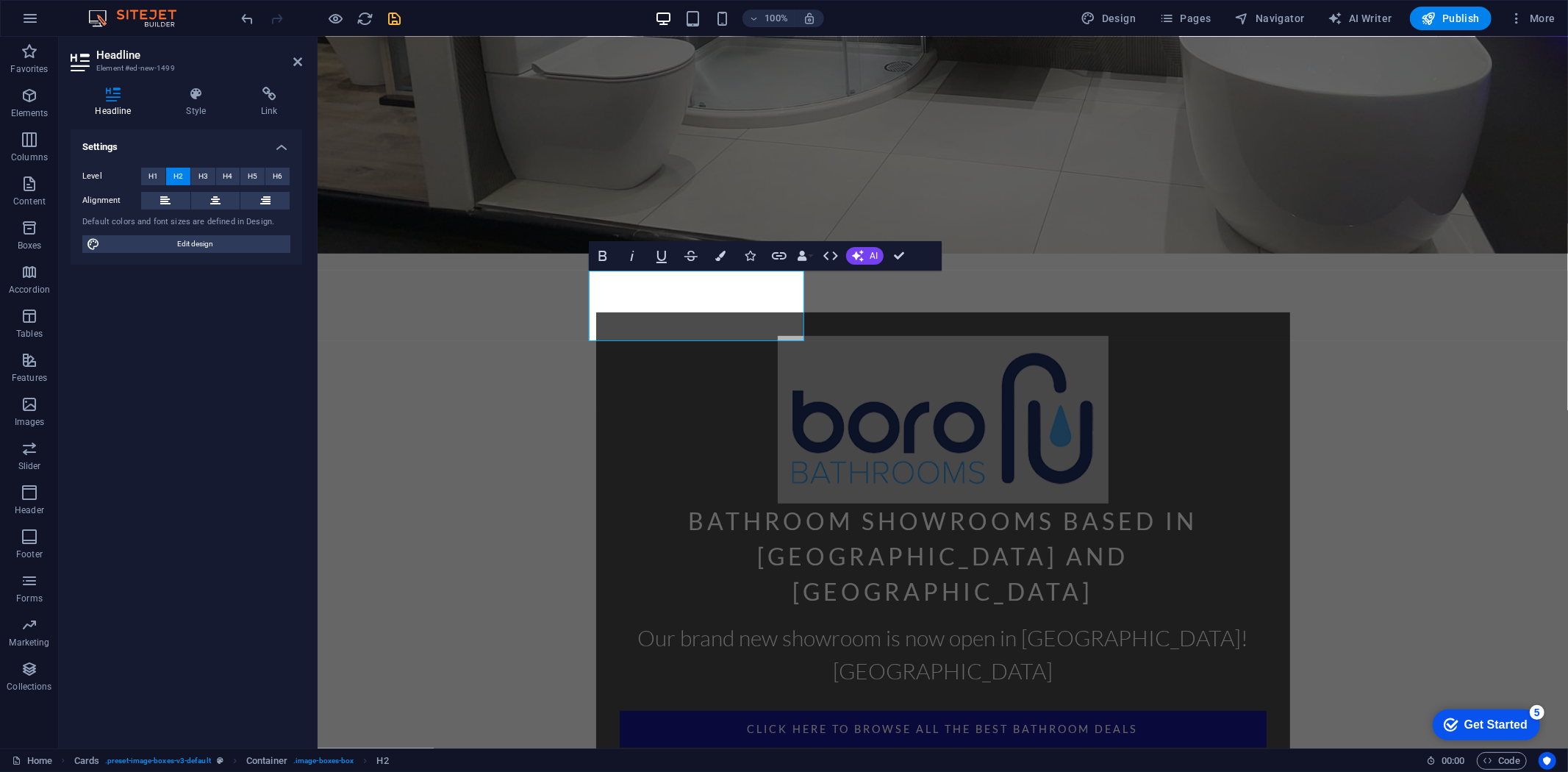
scroll to position [587, 0]
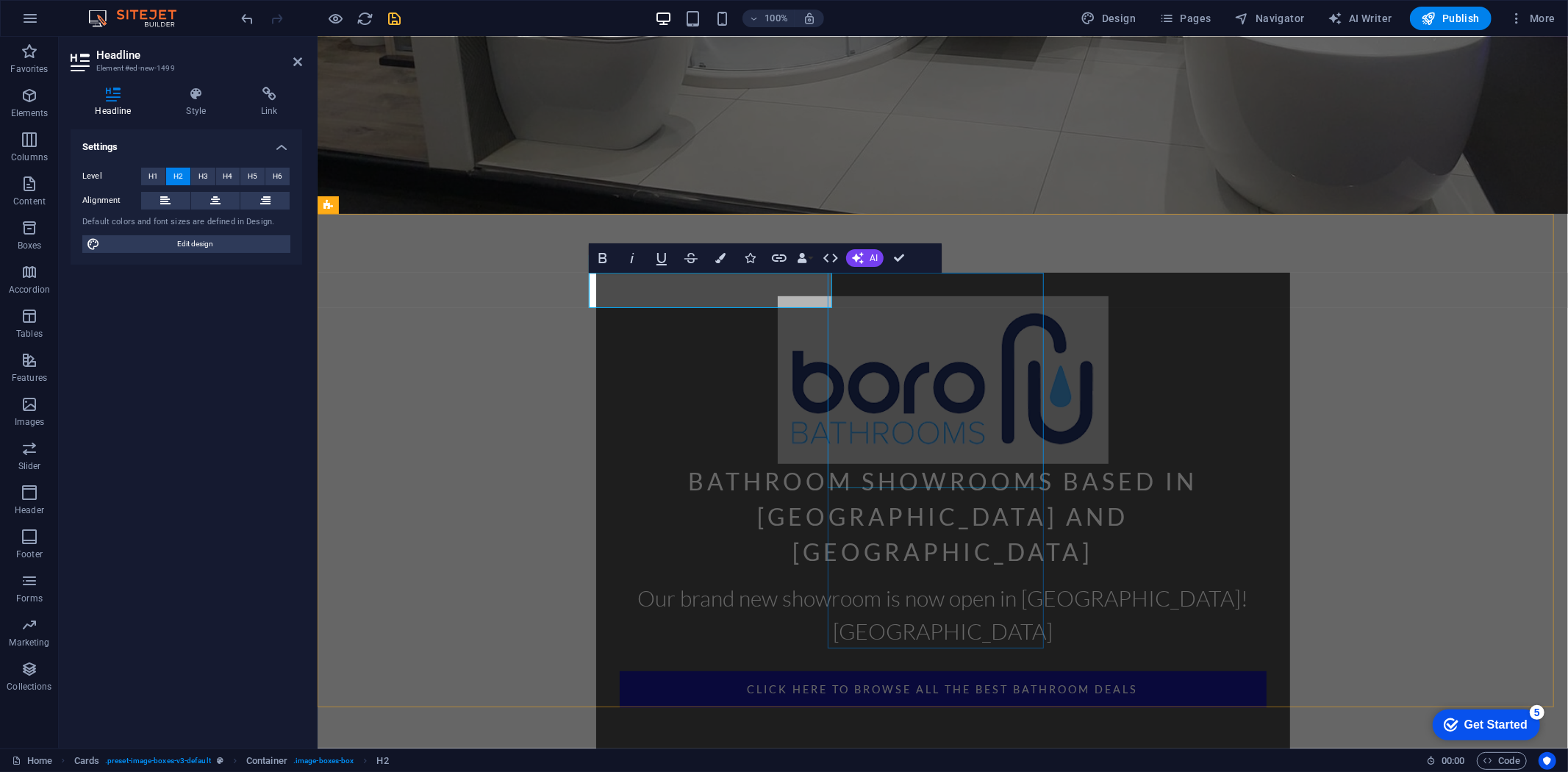
drag, startPoint x: 600, startPoint y: 289, endPoint x: 960, endPoint y: 272, distance: 360.4
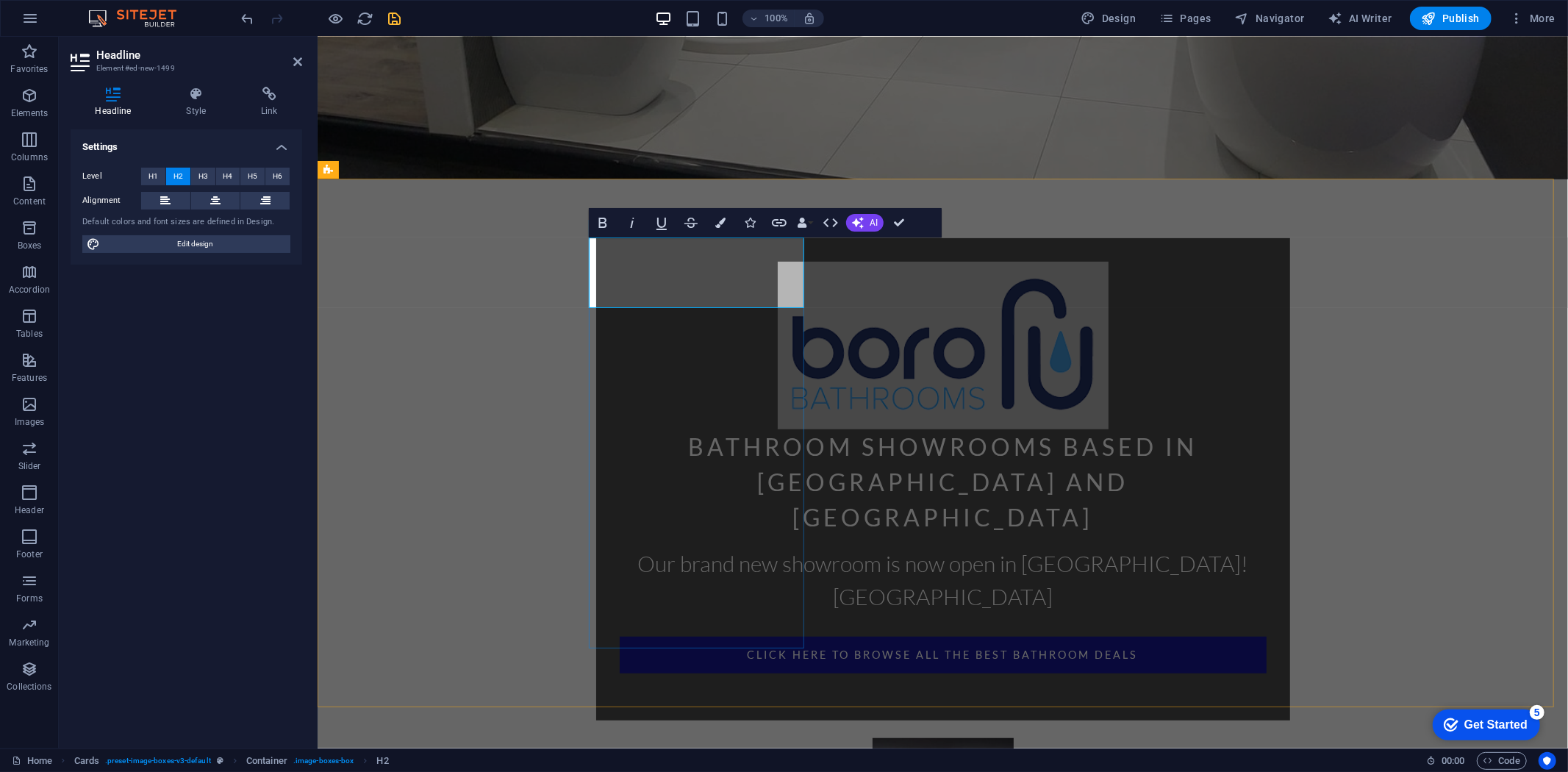
drag, startPoint x: 735, startPoint y: 279, endPoint x: 595, endPoint y: 244, distance: 144.3
click at [716, 223] on icon "button" at bounding box center [720, 223] width 10 height 10
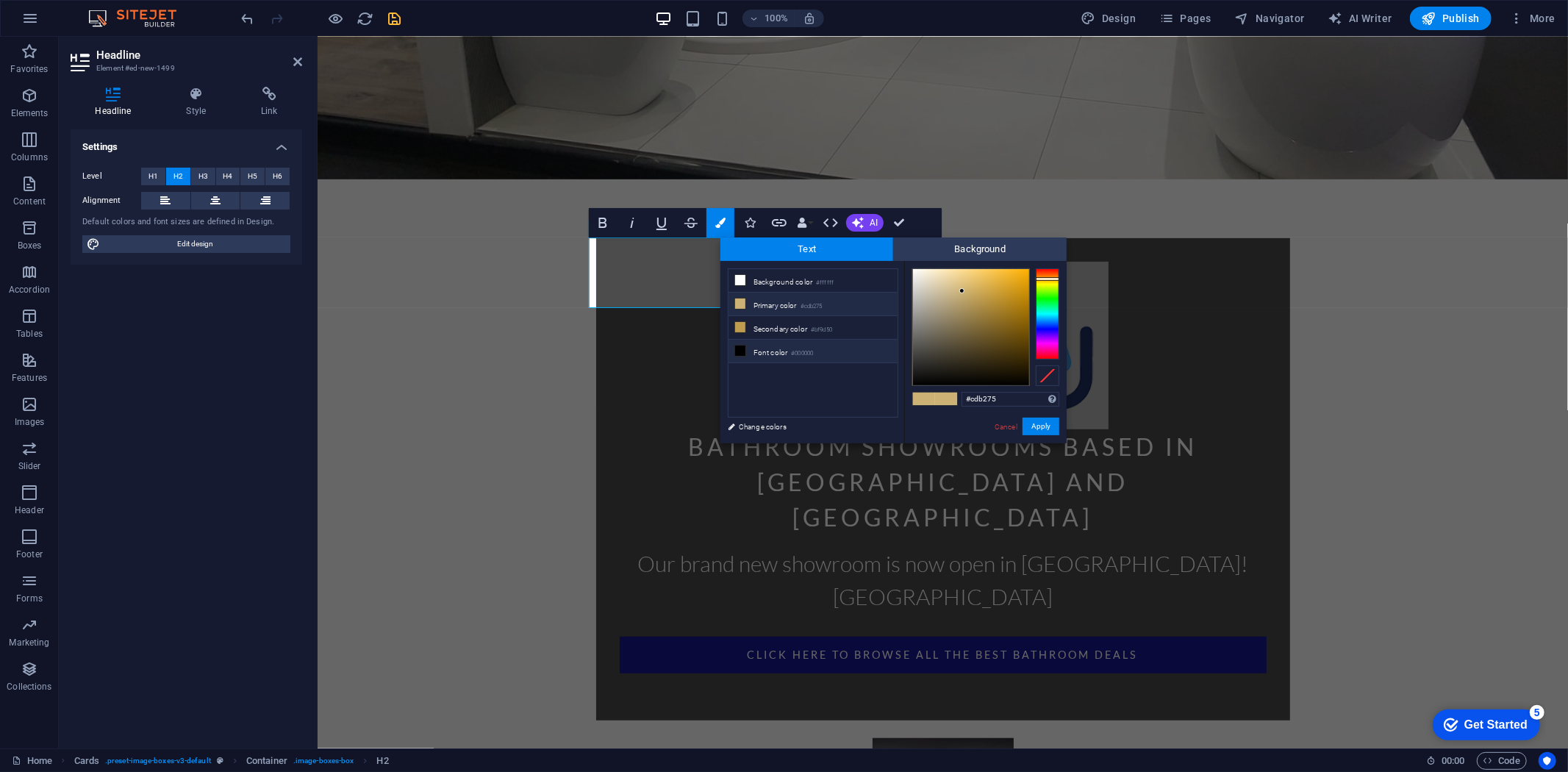
click at [738, 355] on icon at bounding box center [740, 350] width 10 height 10
type input "#000000"
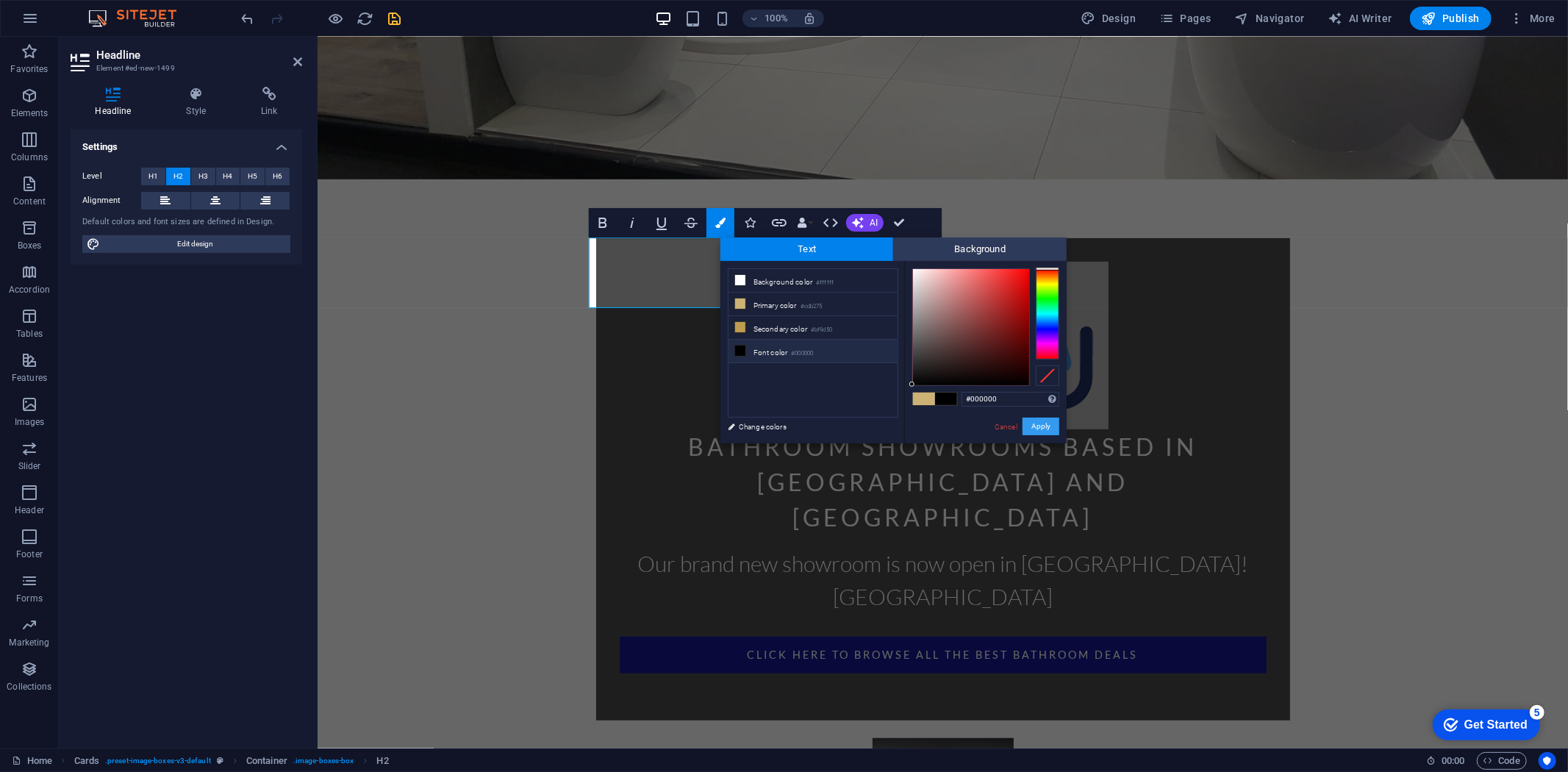
click at [1033, 424] on button "Apply" at bounding box center [1041, 426] width 37 height 18
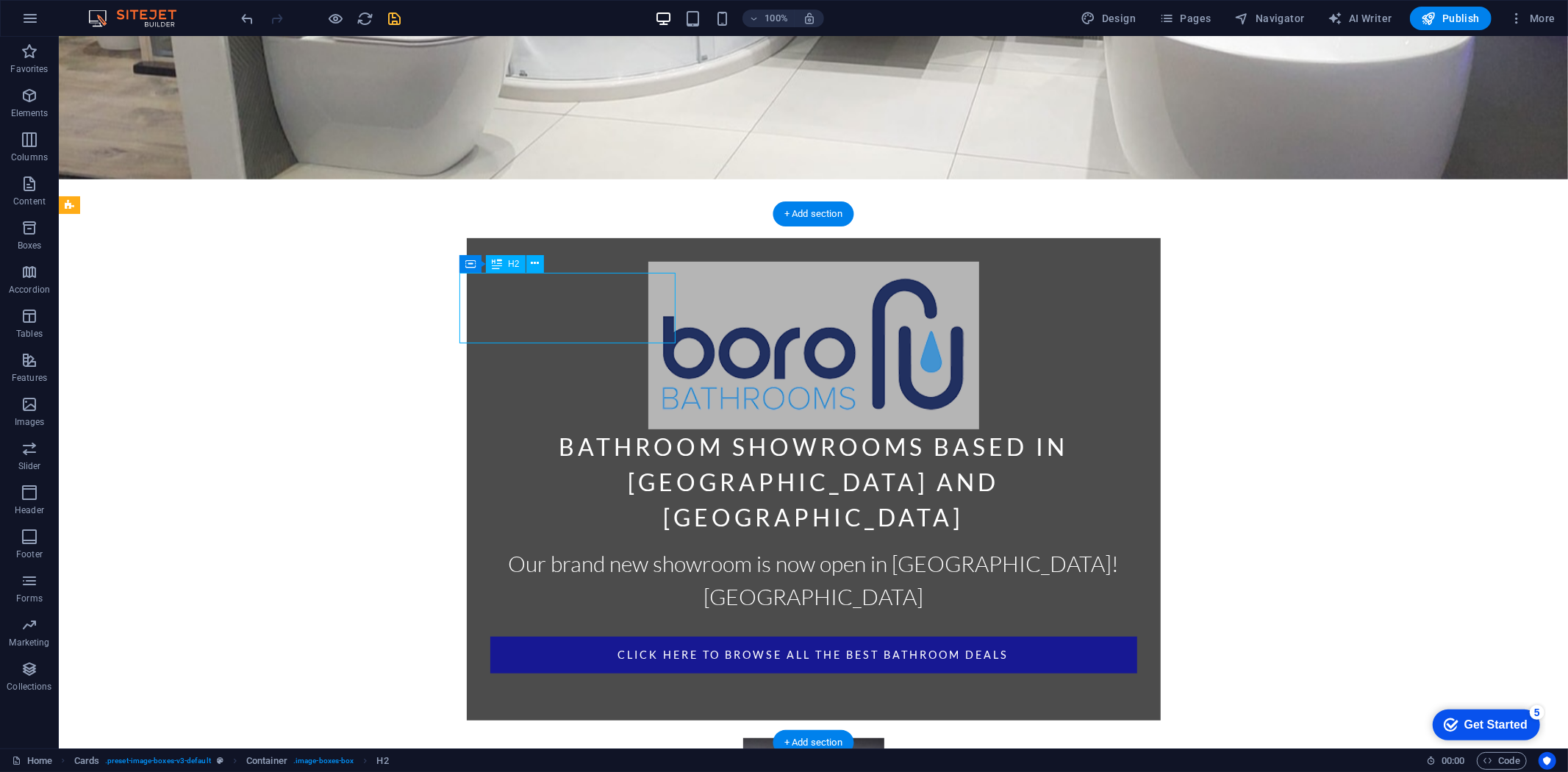
scroll to position [553, 0]
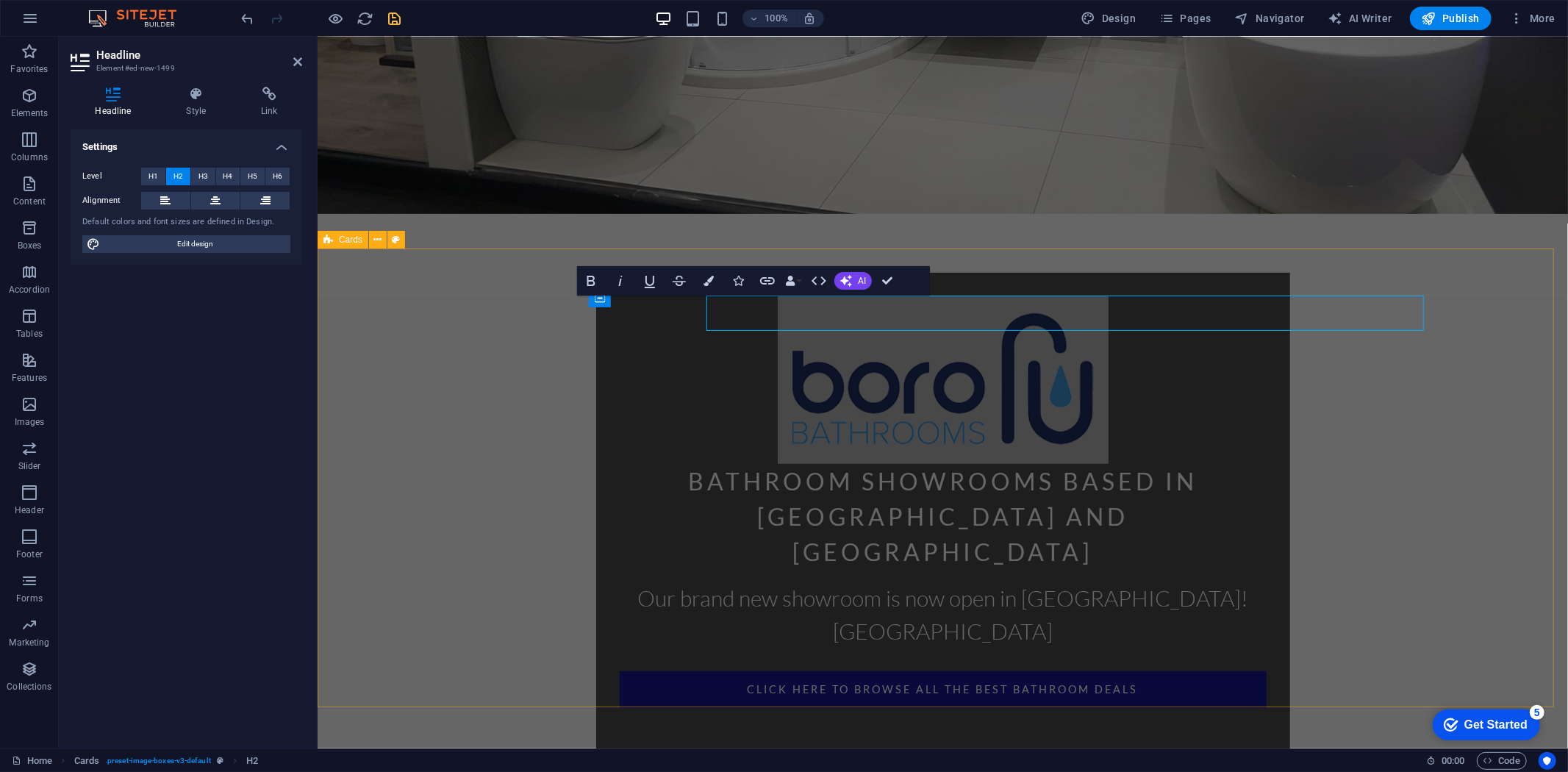
scroll to position [517, 0]
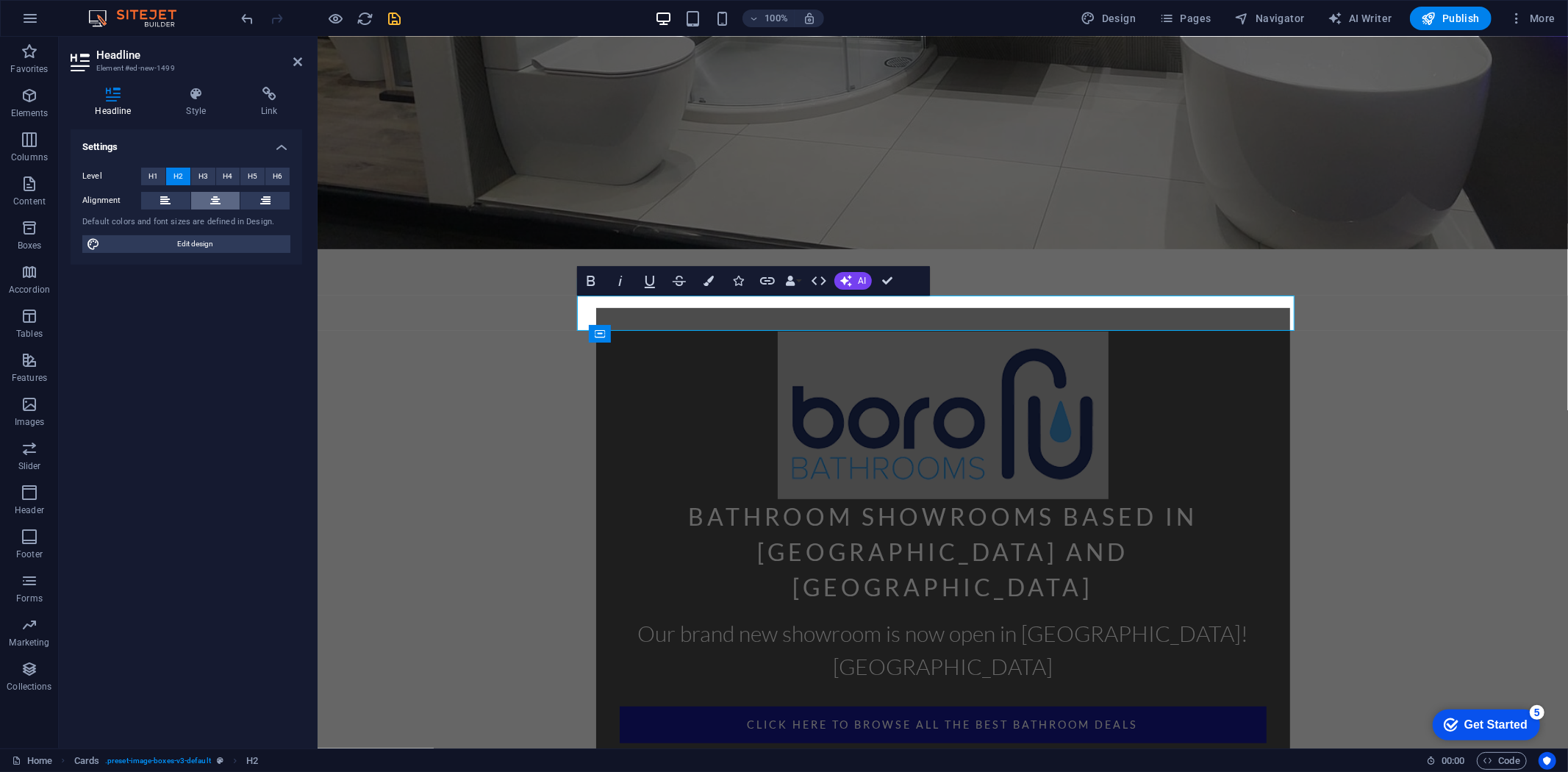
click at [226, 207] on button at bounding box center [216, 200] width 49 height 18
click at [397, 17] on icon "save" at bounding box center [395, 18] width 17 height 17
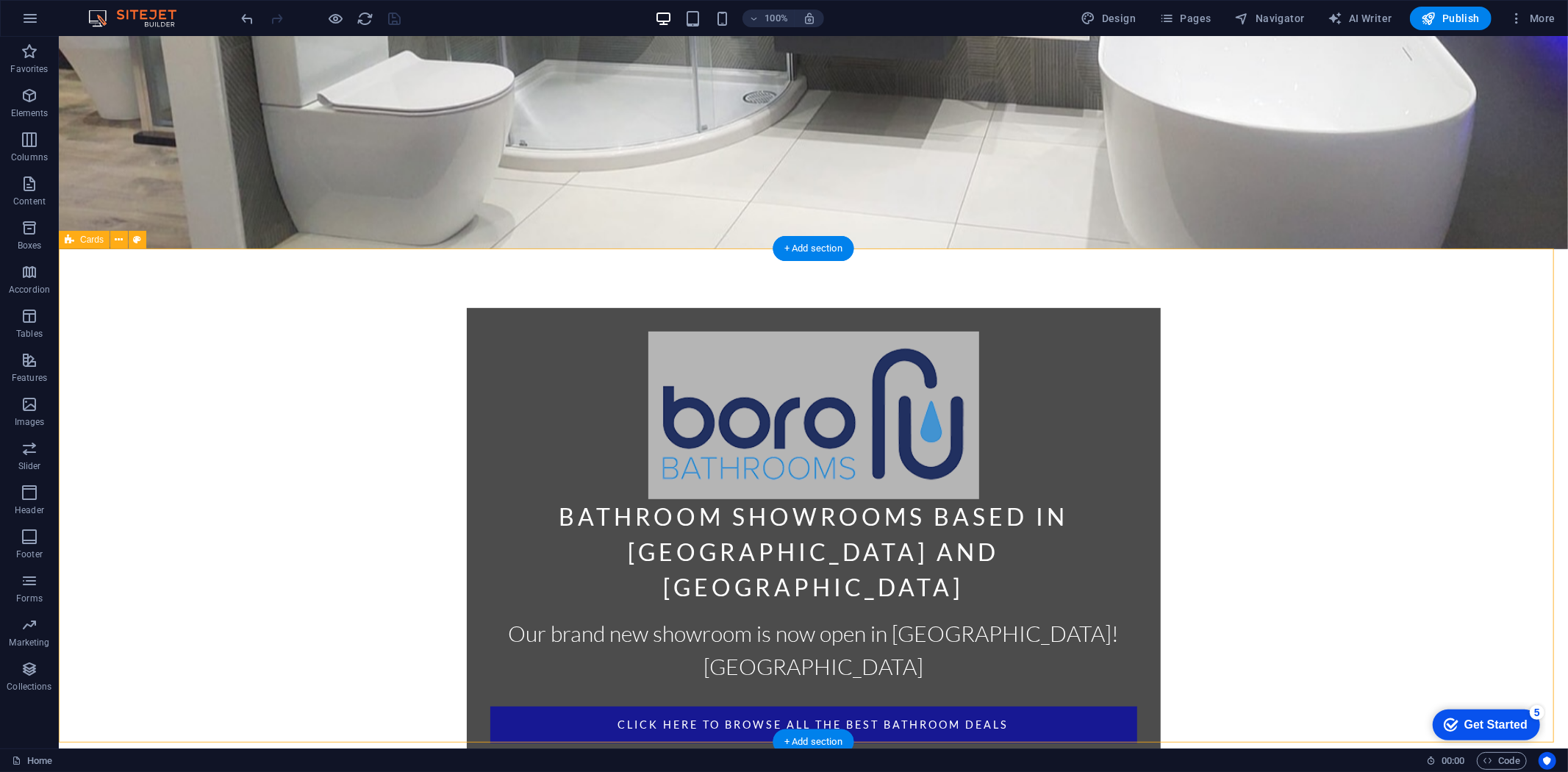
select select "%"
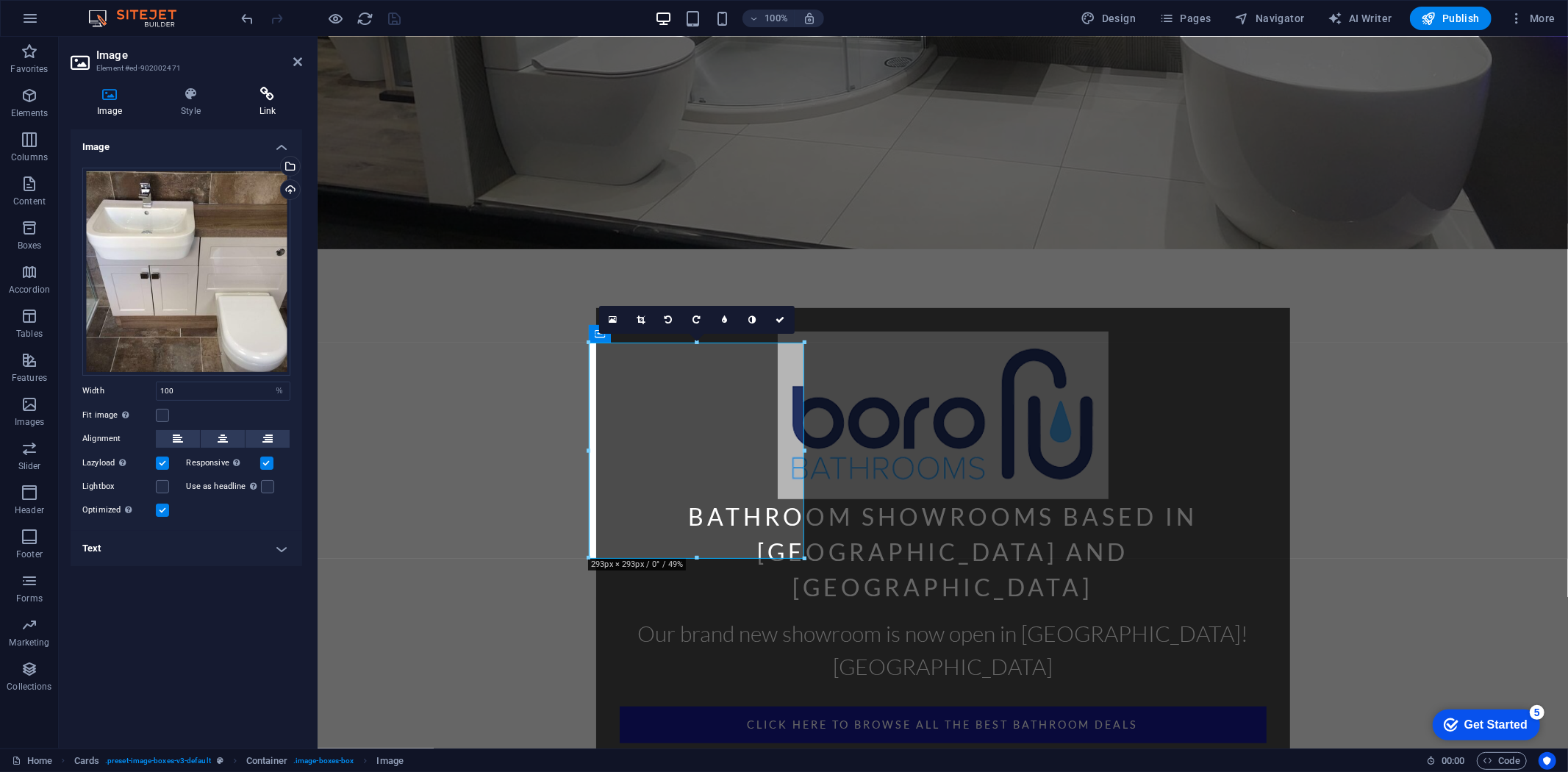
click at [266, 96] on icon at bounding box center [268, 94] width 69 height 15
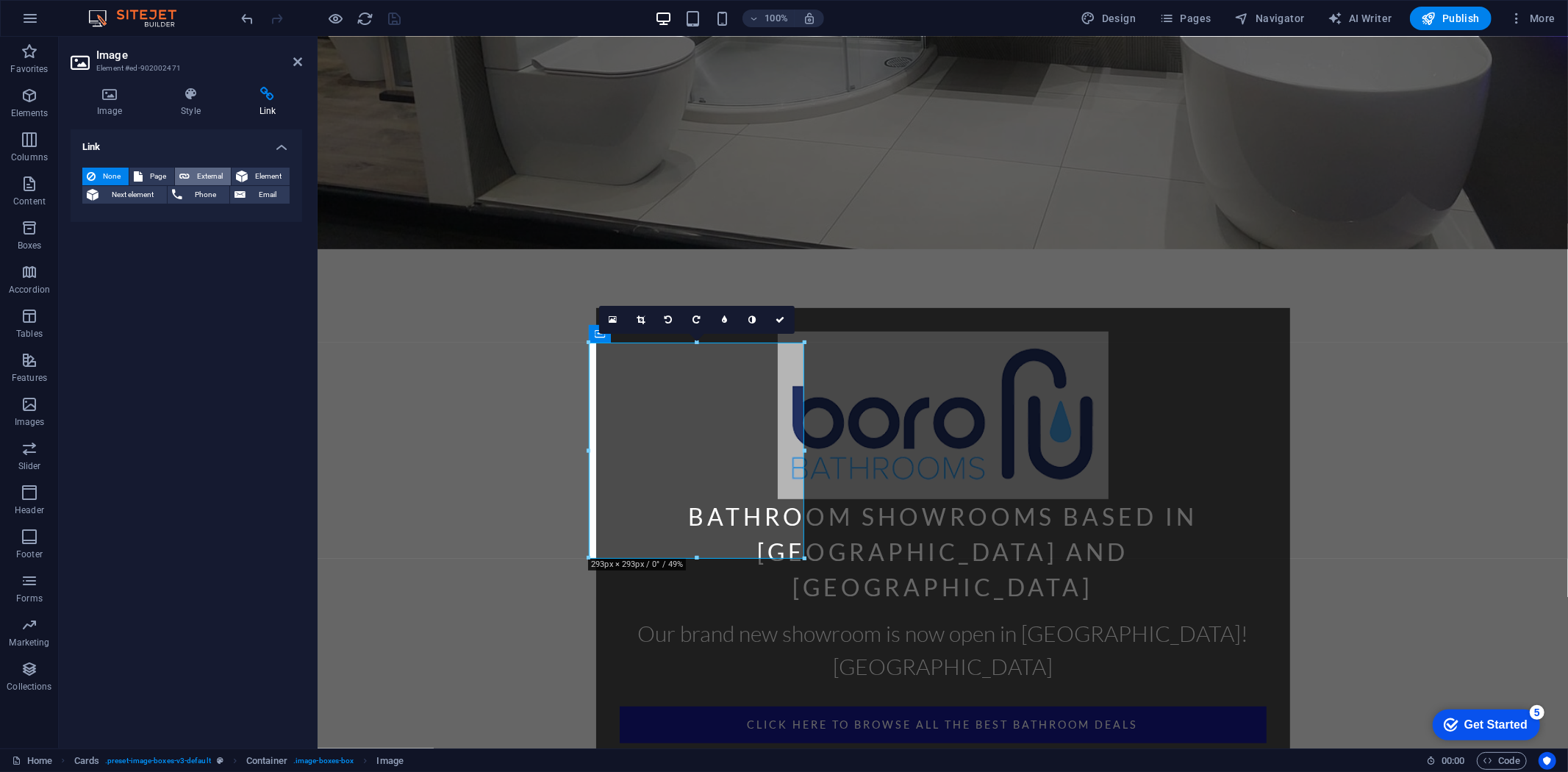
click at [216, 173] on span "External" at bounding box center [210, 177] width 32 height 18
select select "blank"
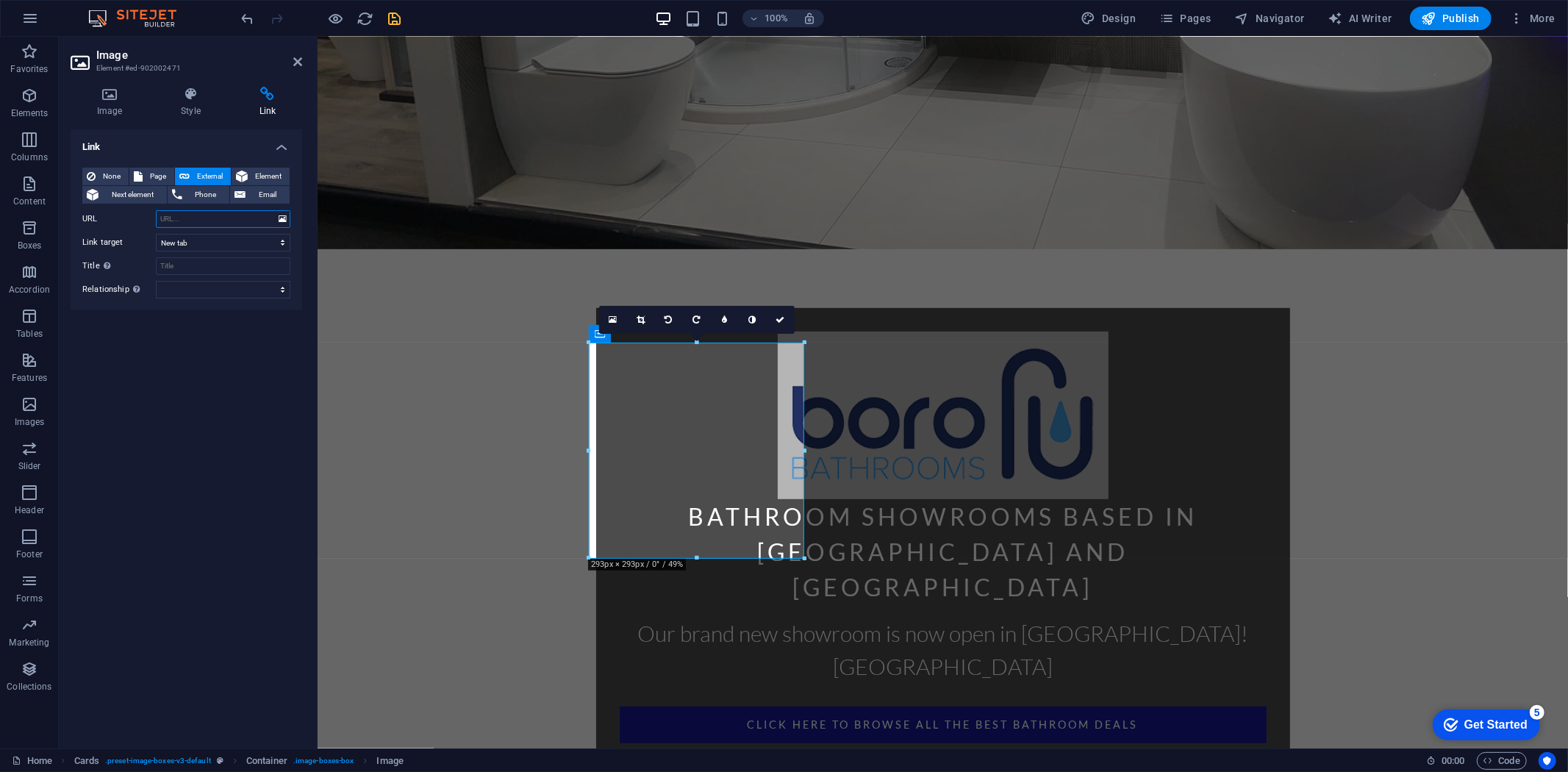
click at [200, 210] on input "URL" at bounding box center [222, 219] width 134 height 18
click at [200, 217] on input "URL" at bounding box center [222, 219] width 134 height 18
paste input "https://www.borobathrooms.co.uk/gallery/"
type input "https://www.borobathrooms.co.uk/gallery/"
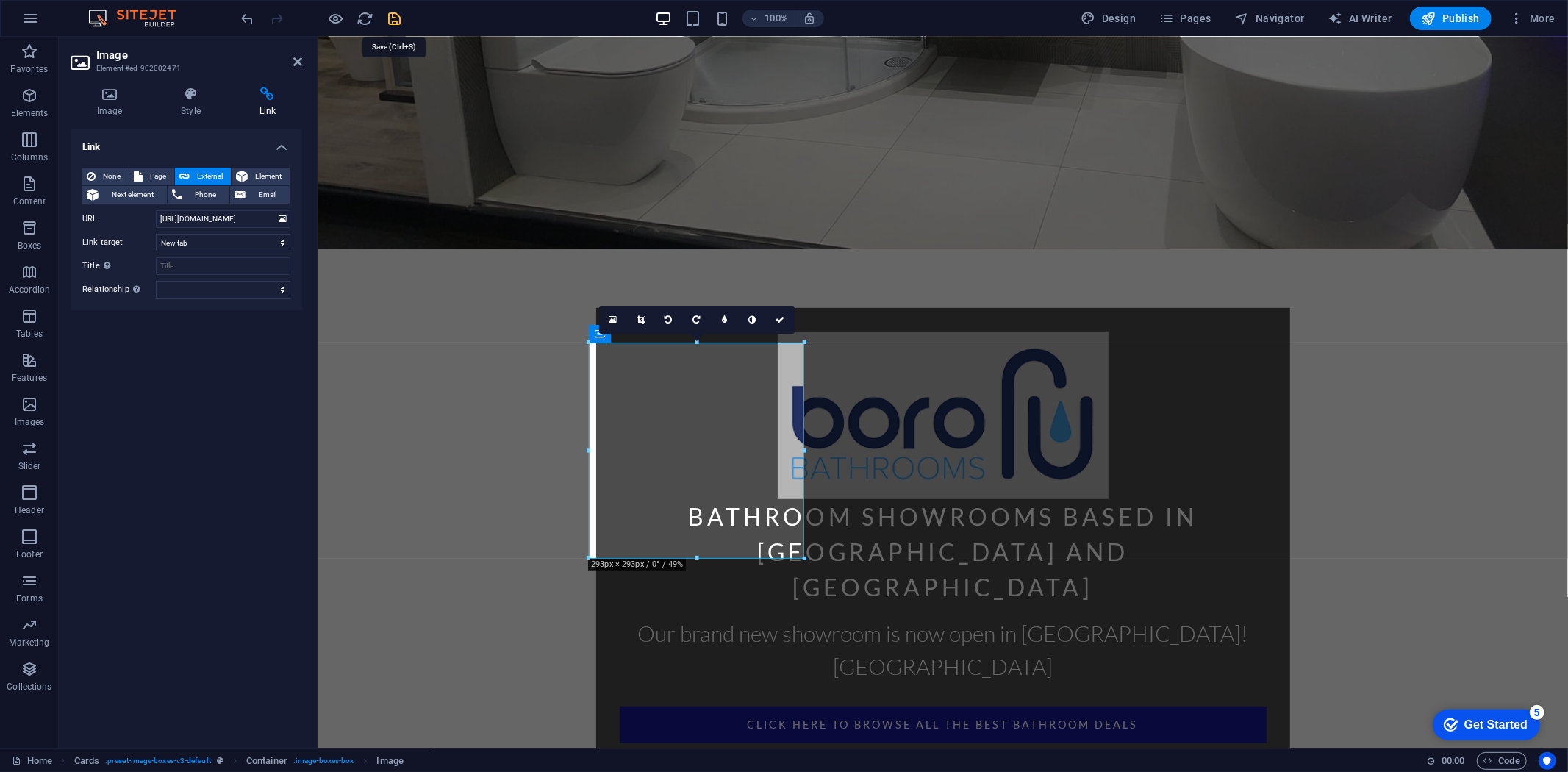
scroll to position [0, 0]
click at [390, 23] on icon "save" at bounding box center [395, 18] width 17 height 17
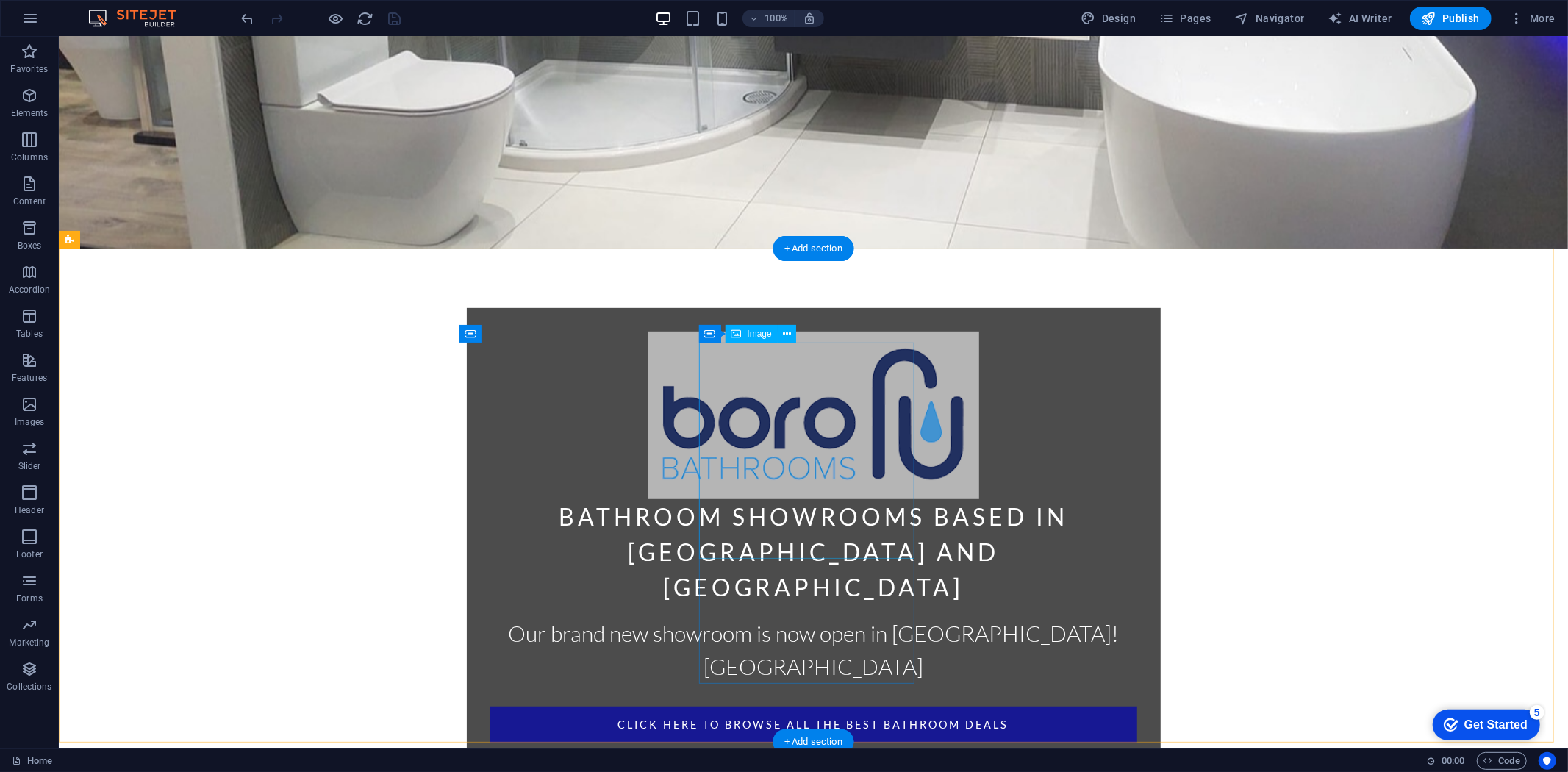
select select "%"
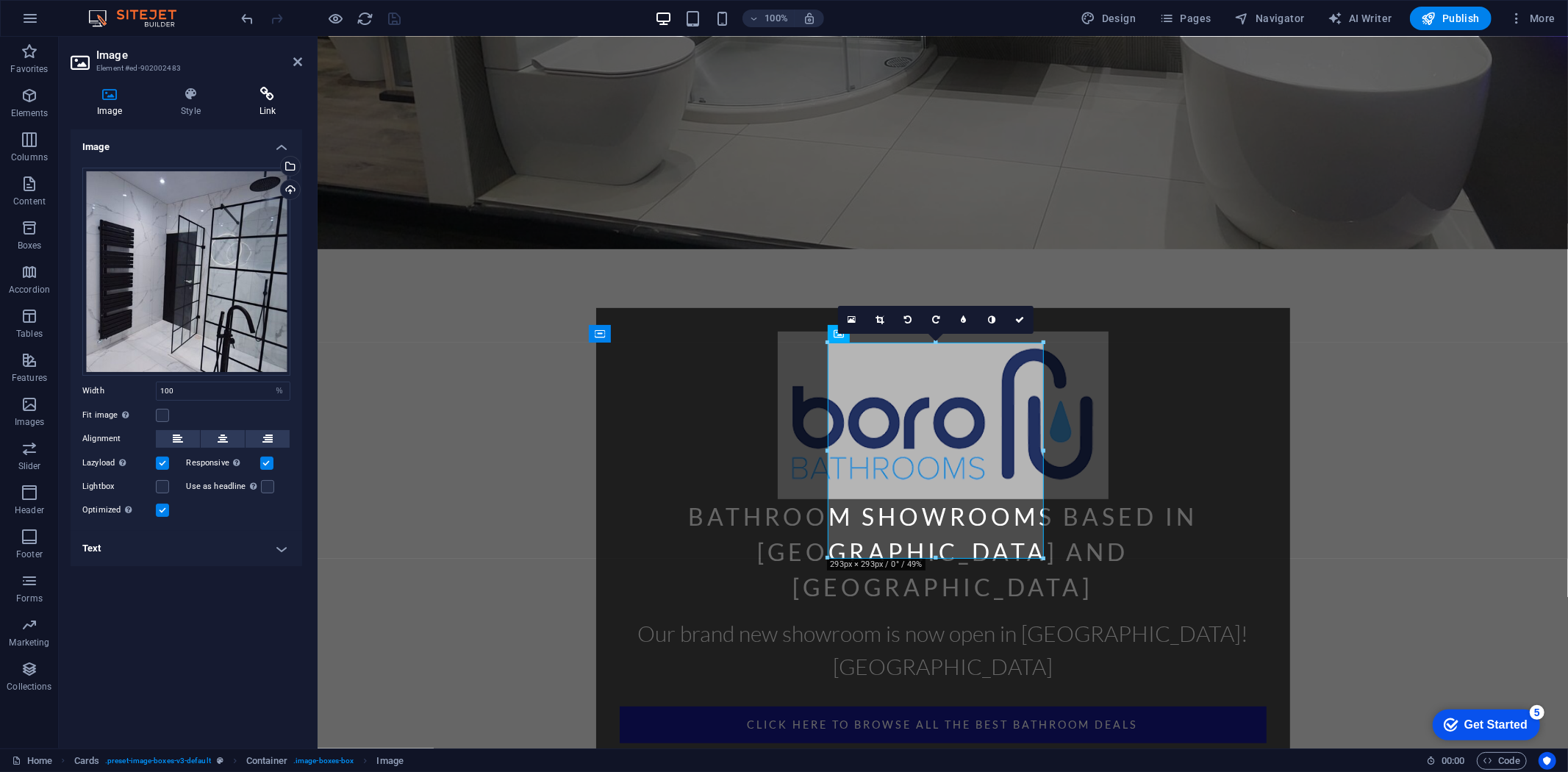
click at [269, 97] on icon at bounding box center [268, 94] width 69 height 15
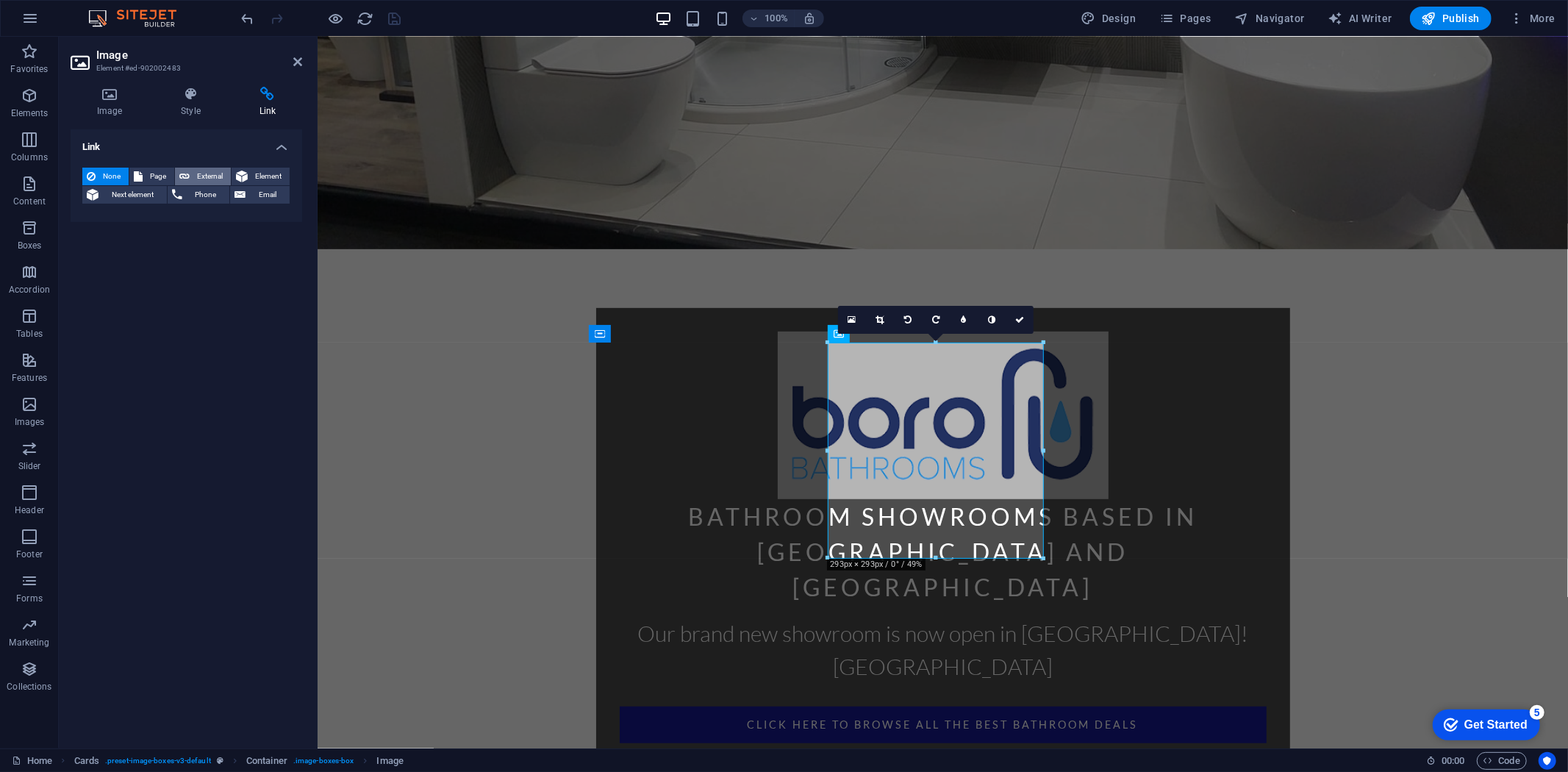
click at [219, 178] on span "External" at bounding box center [210, 177] width 32 height 18
select select "blank"
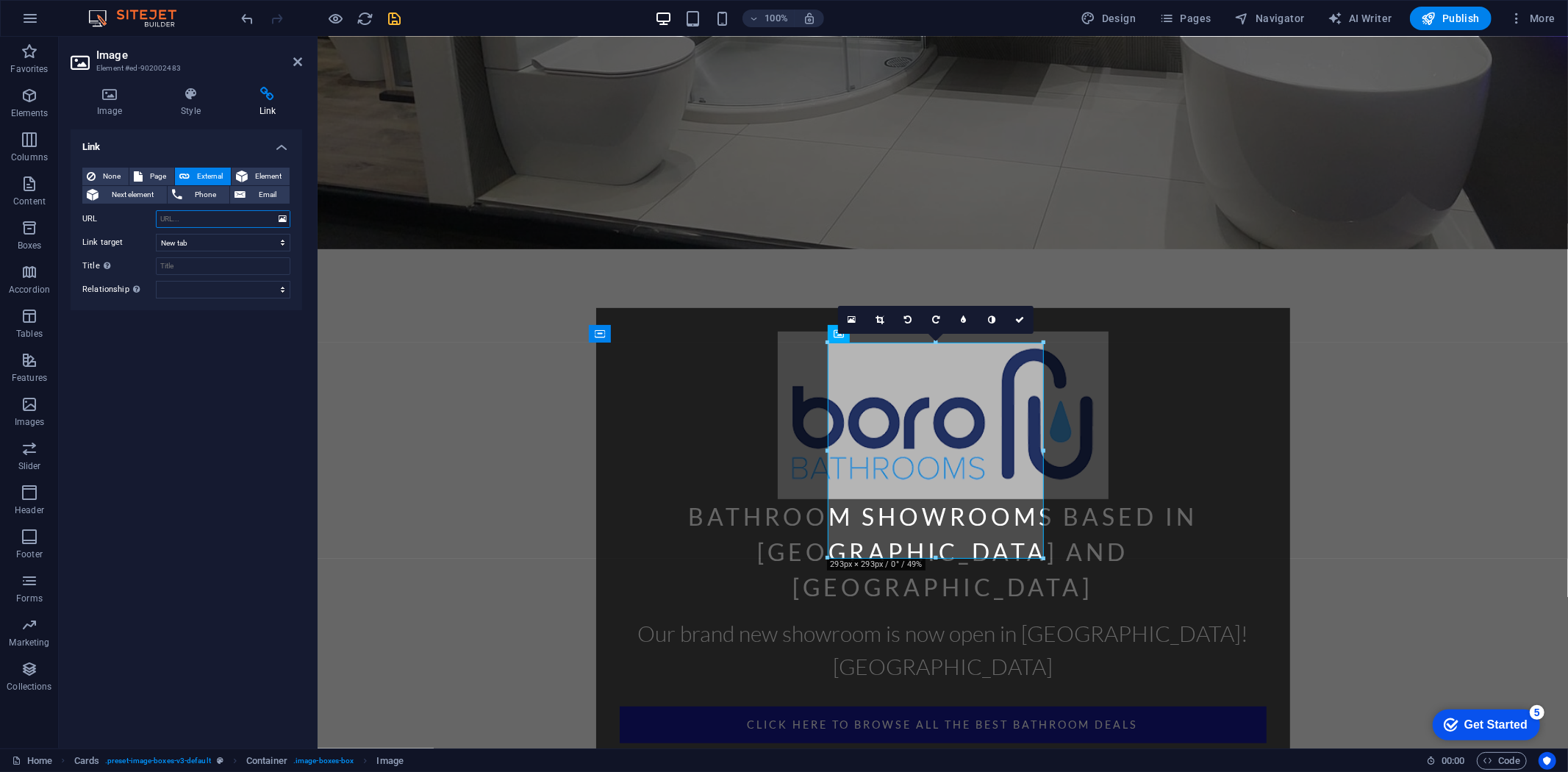
paste input "https://www.borobathrooms.co.uk/gallery/"
type input "https://www.borobathrooms.co.uk/gallery/"
drag, startPoint x: 399, startPoint y: 16, endPoint x: 387, endPoint y: 11, distance: 13.0
click at [399, 16] on icon "save" at bounding box center [395, 18] width 17 height 17
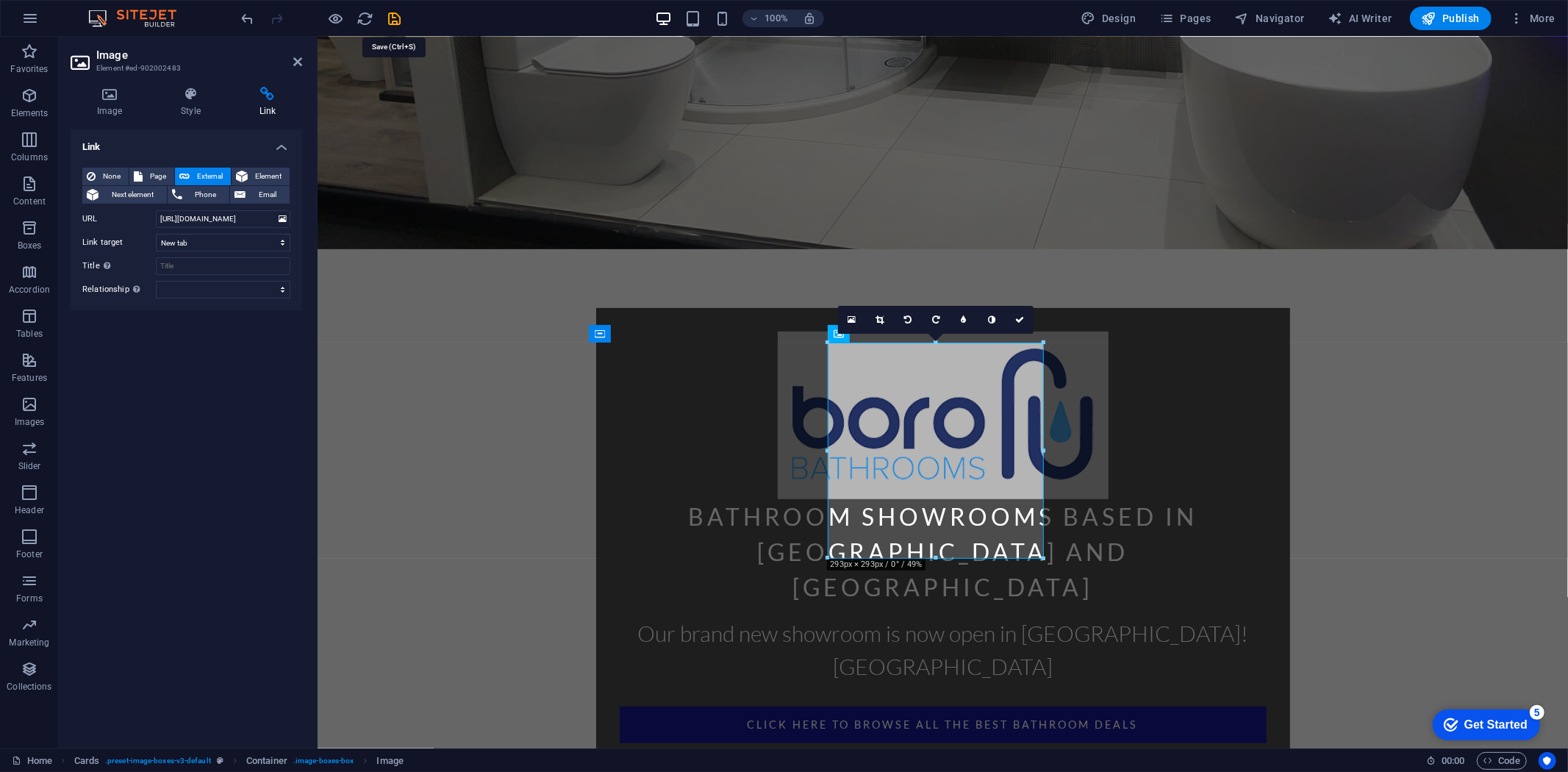
scroll to position [0, 0]
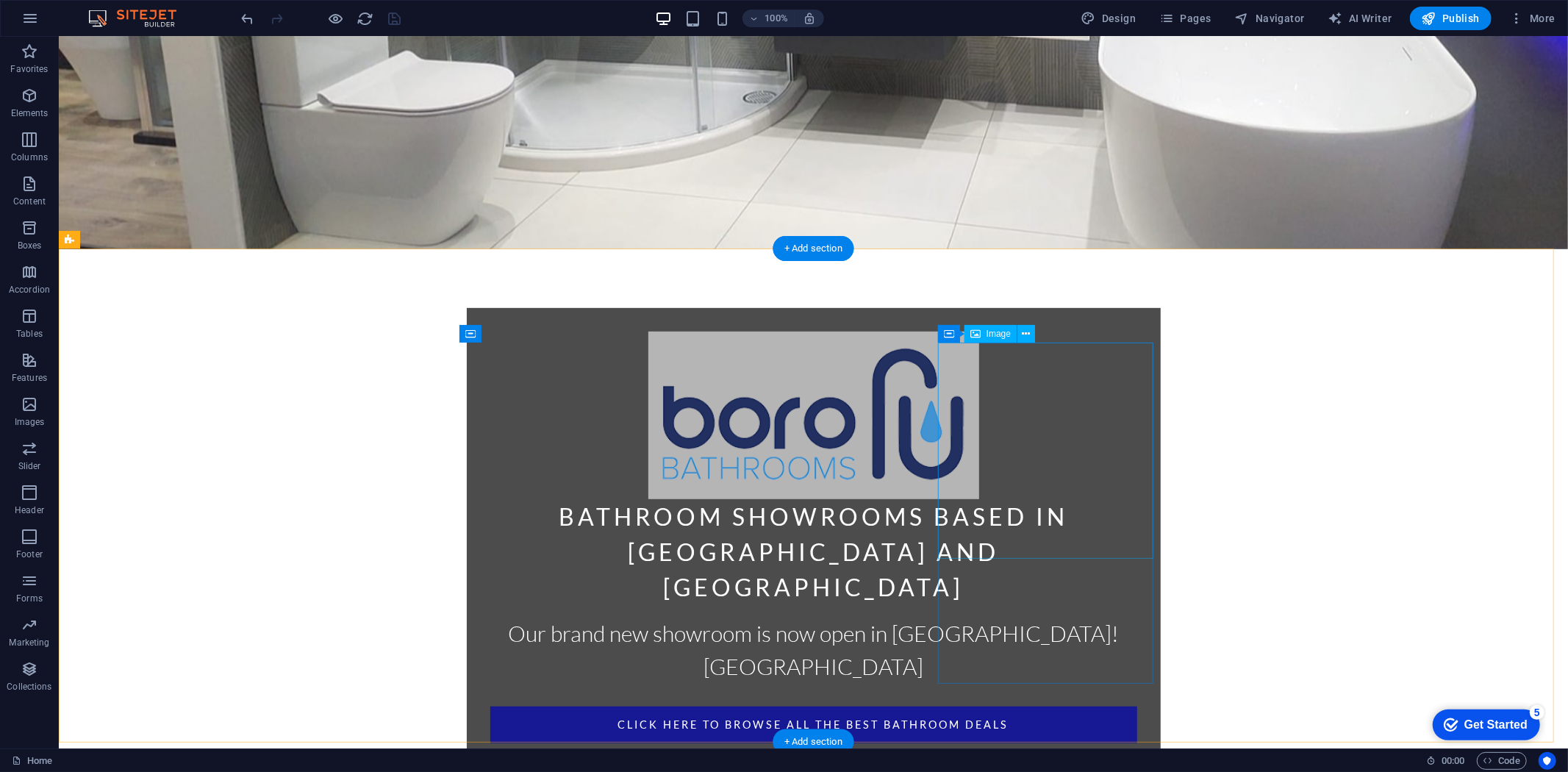
select select "%"
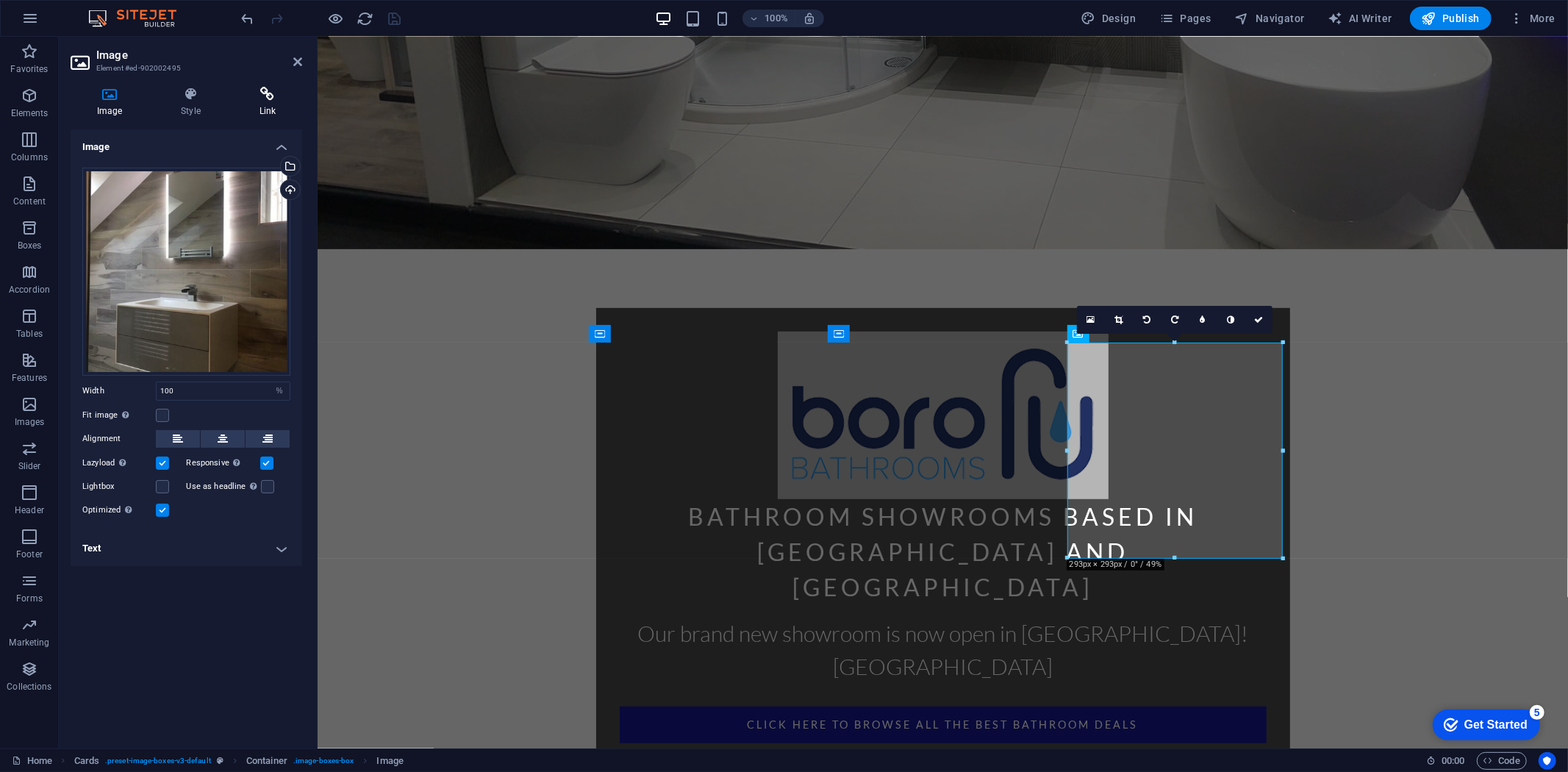
click at [269, 92] on icon at bounding box center [268, 94] width 69 height 15
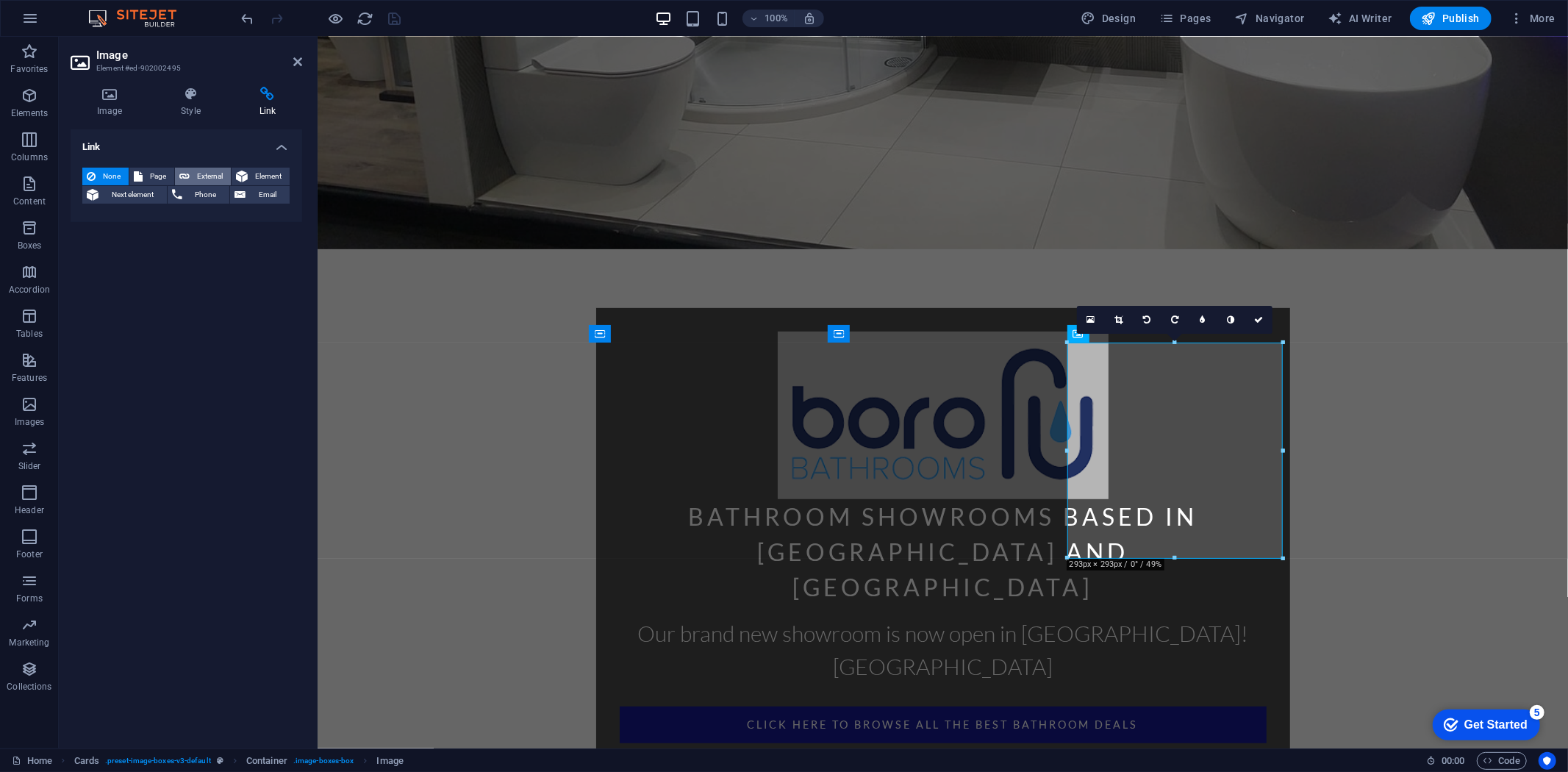
click at [184, 174] on icon at bounding box center [184, 177] width 10 height 18
select select "blank"
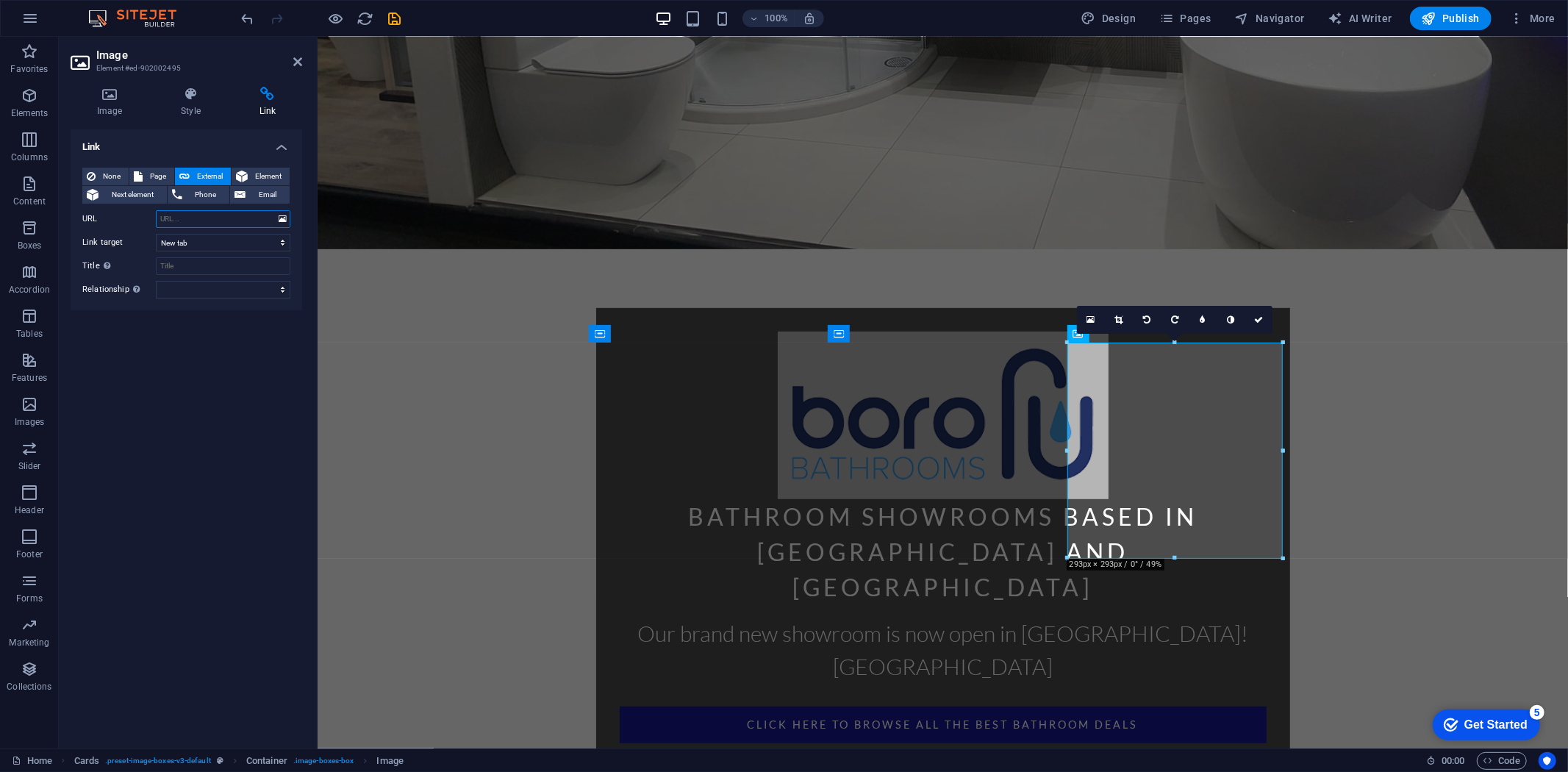
click at [224, 219] on input "URL" at bounding box center [222, 219] width 134 height 18
paste input "https://www.borobathrooms.co.uk/gallery/"
type input "https://www.borobathrooms.co.uk/gallery/"
click at [394, 17] on icon "save" at bounding box center [395, 18] width 17 height 17
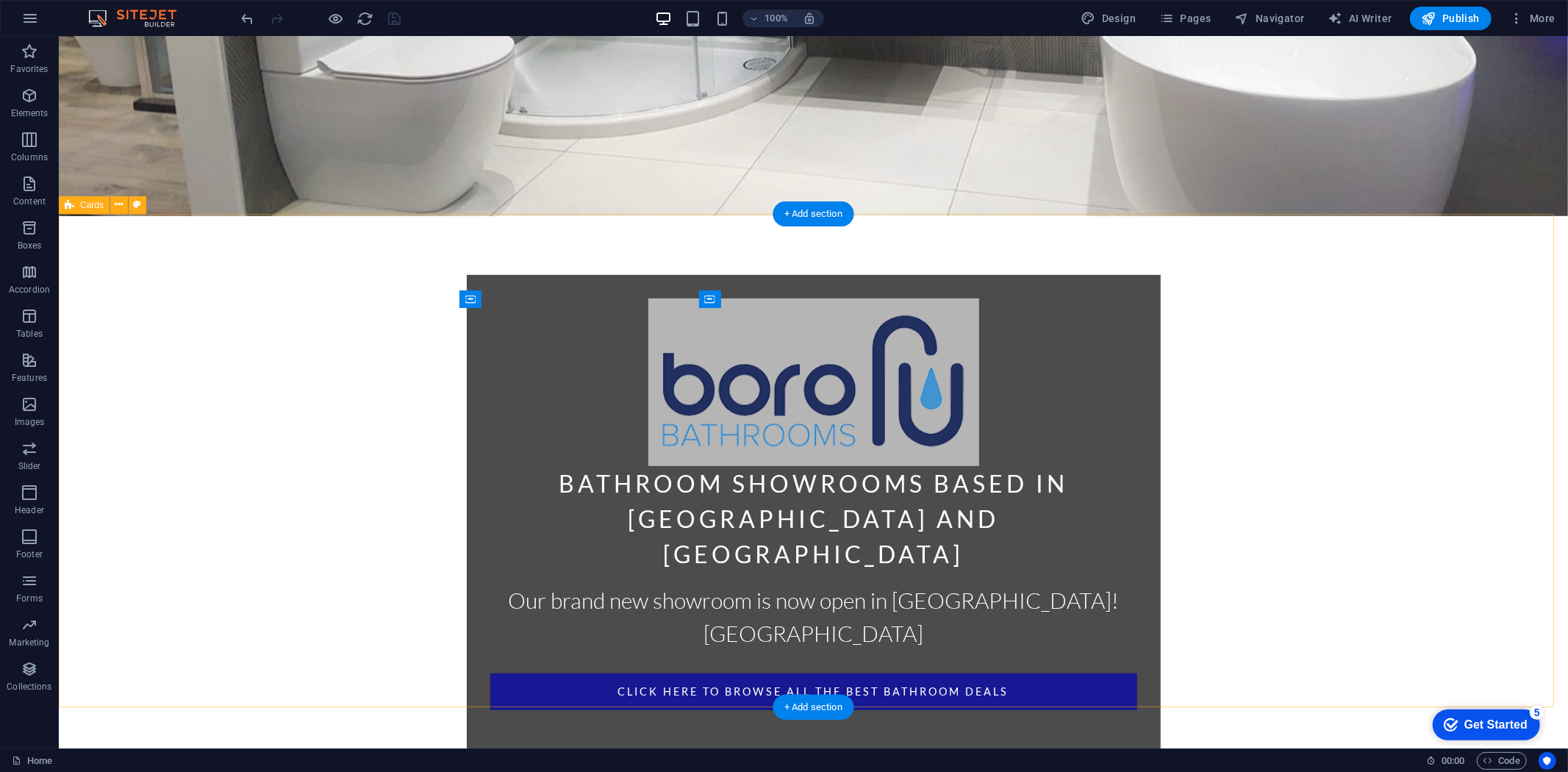
scroll to position [553, 0]
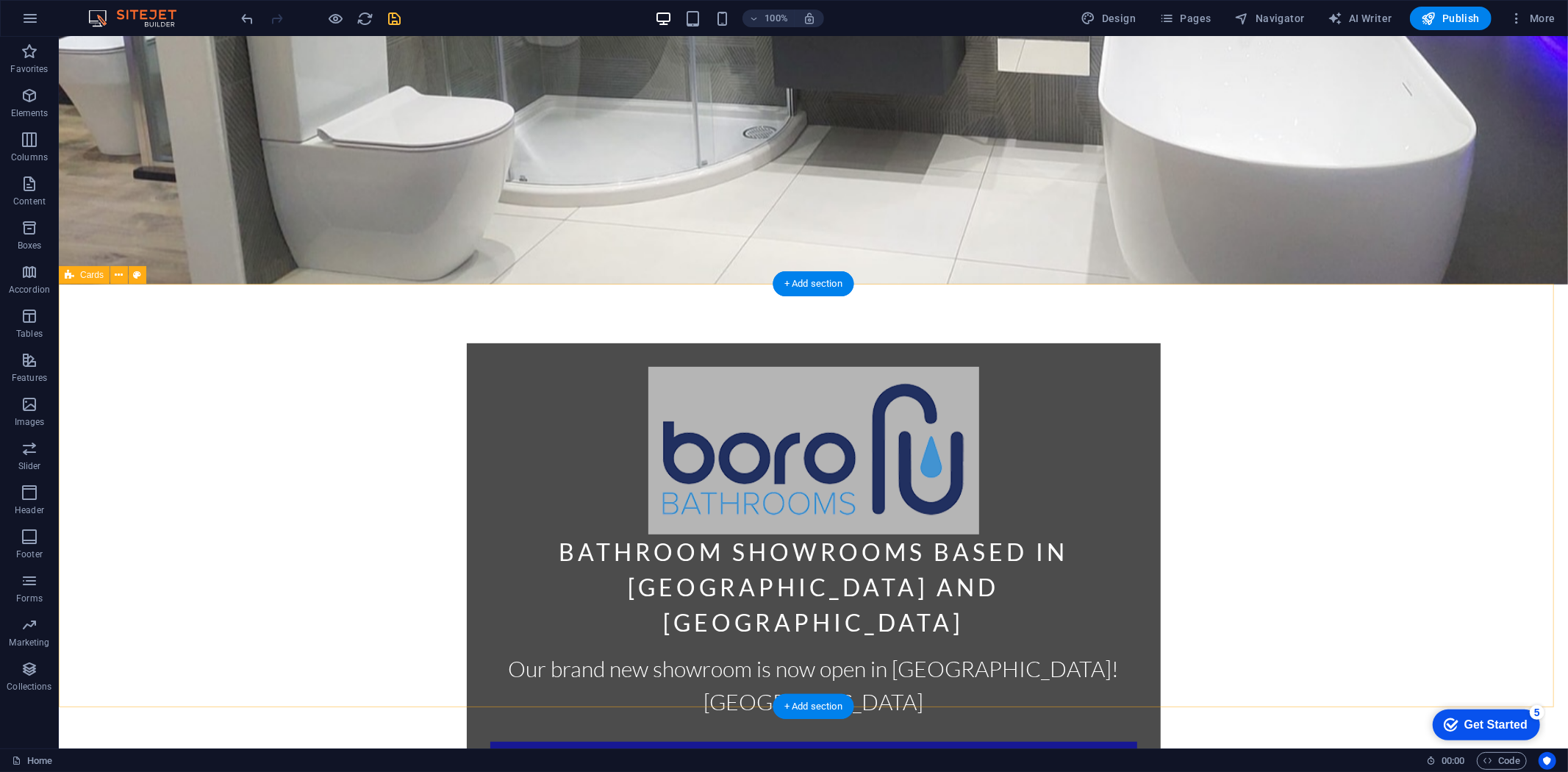
select select "rem"
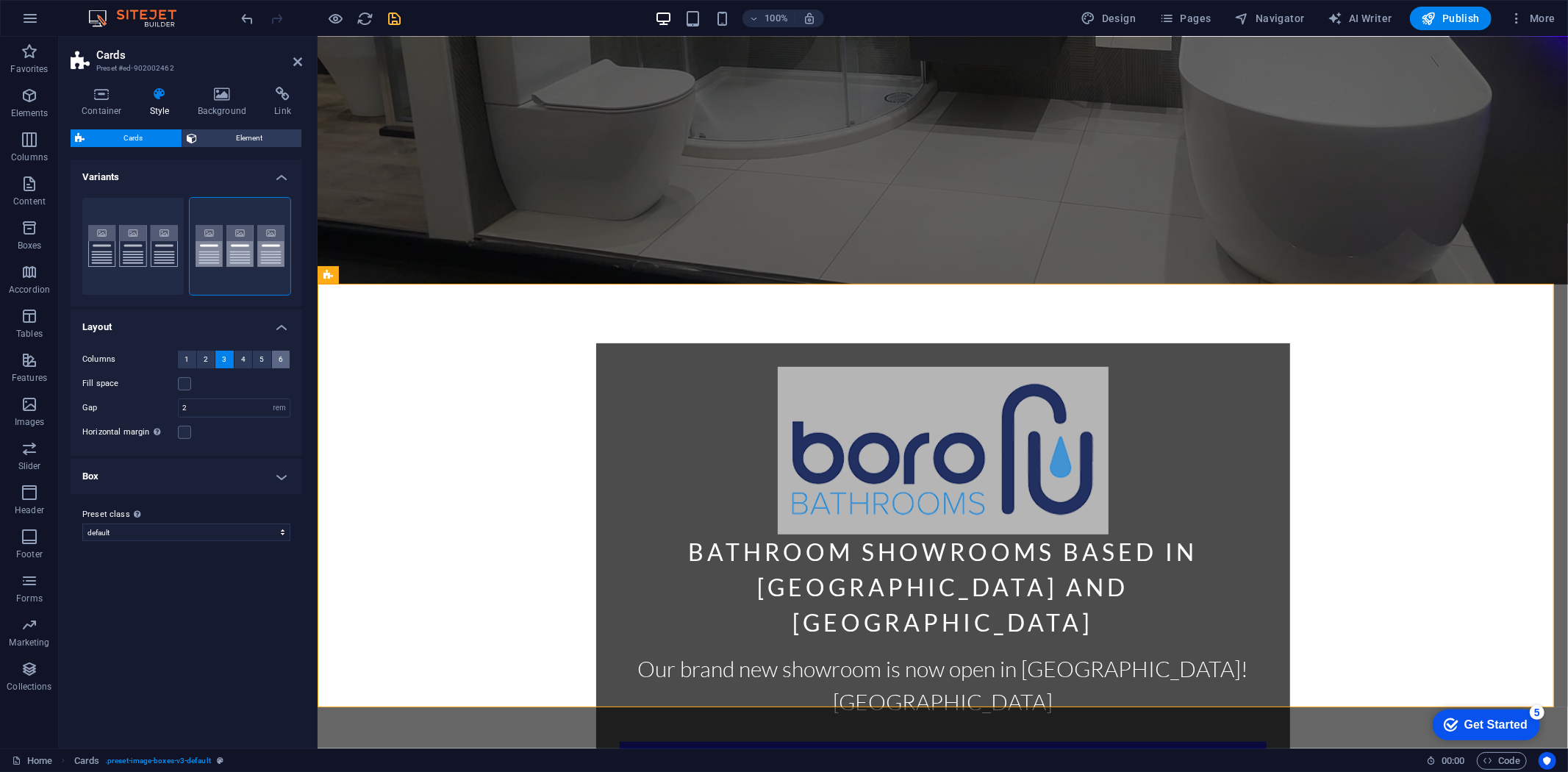
click at [279, 361] on span "6" at bounding box center [281, 359] width 5 height 18
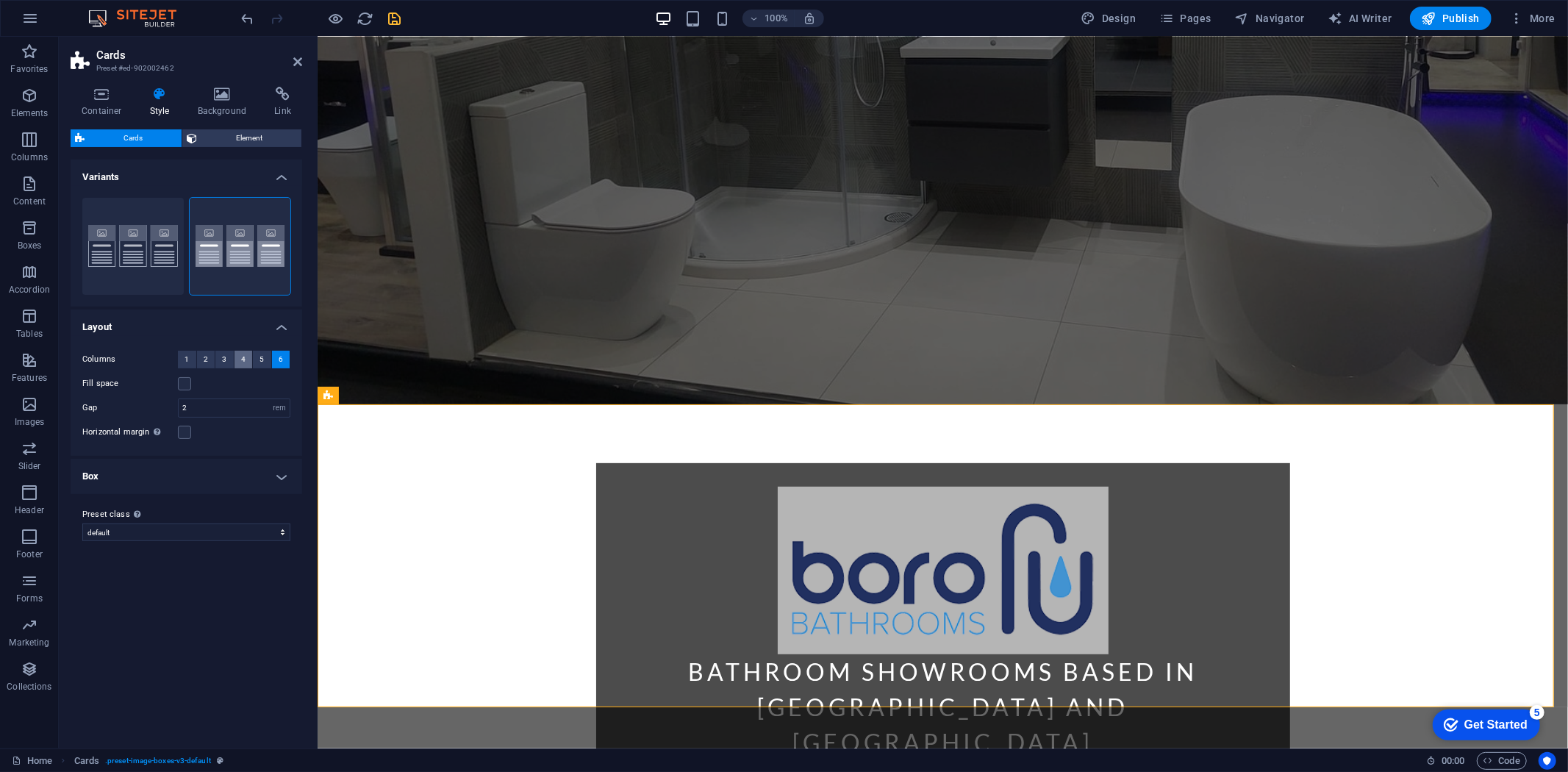
click at [239, 358] on button "4" at bounding box center [244, 359] width 18 height 18
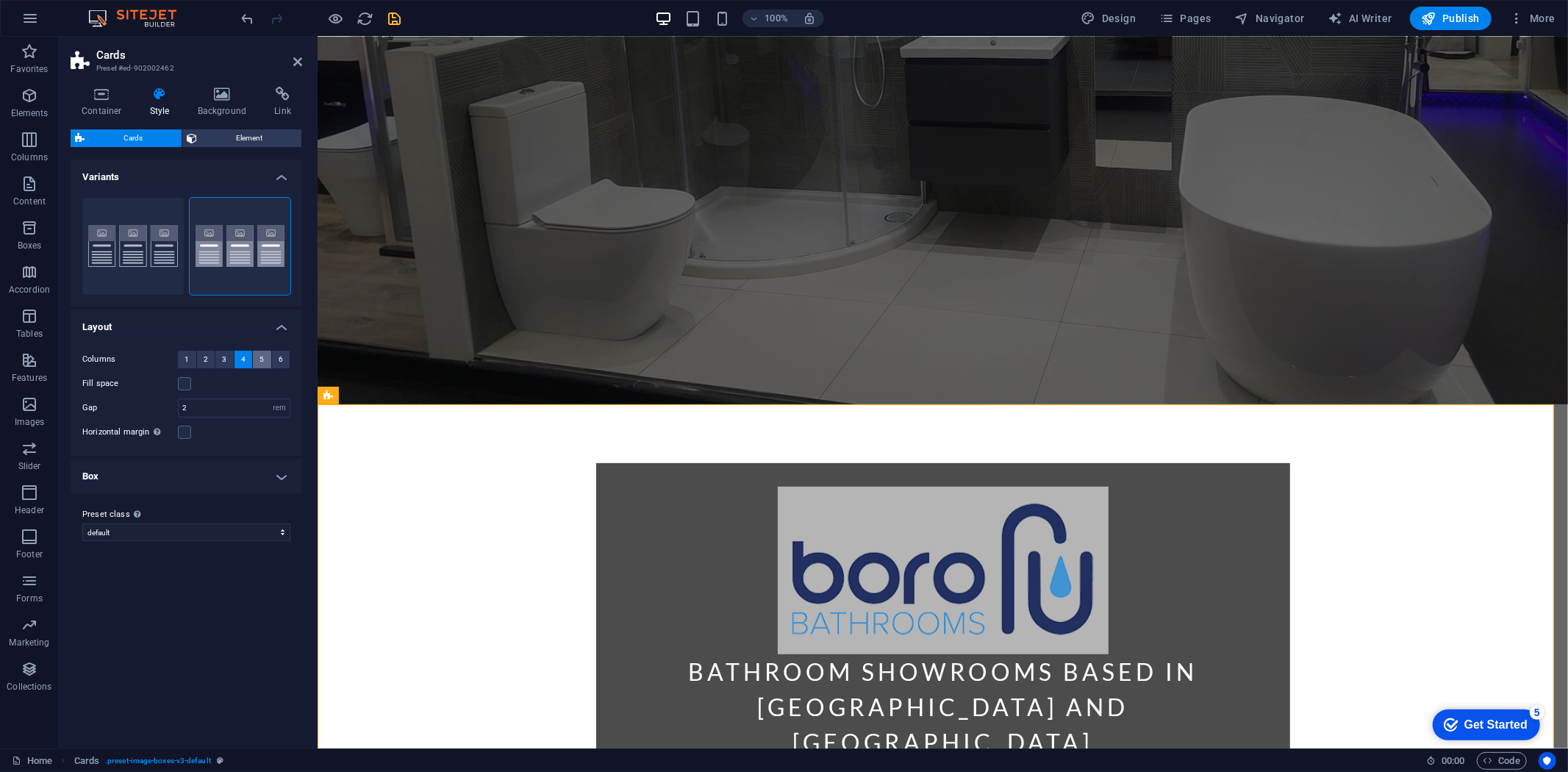
click at [267, 358] on button "5" at bounding box center [262, 359] width 18 height 18
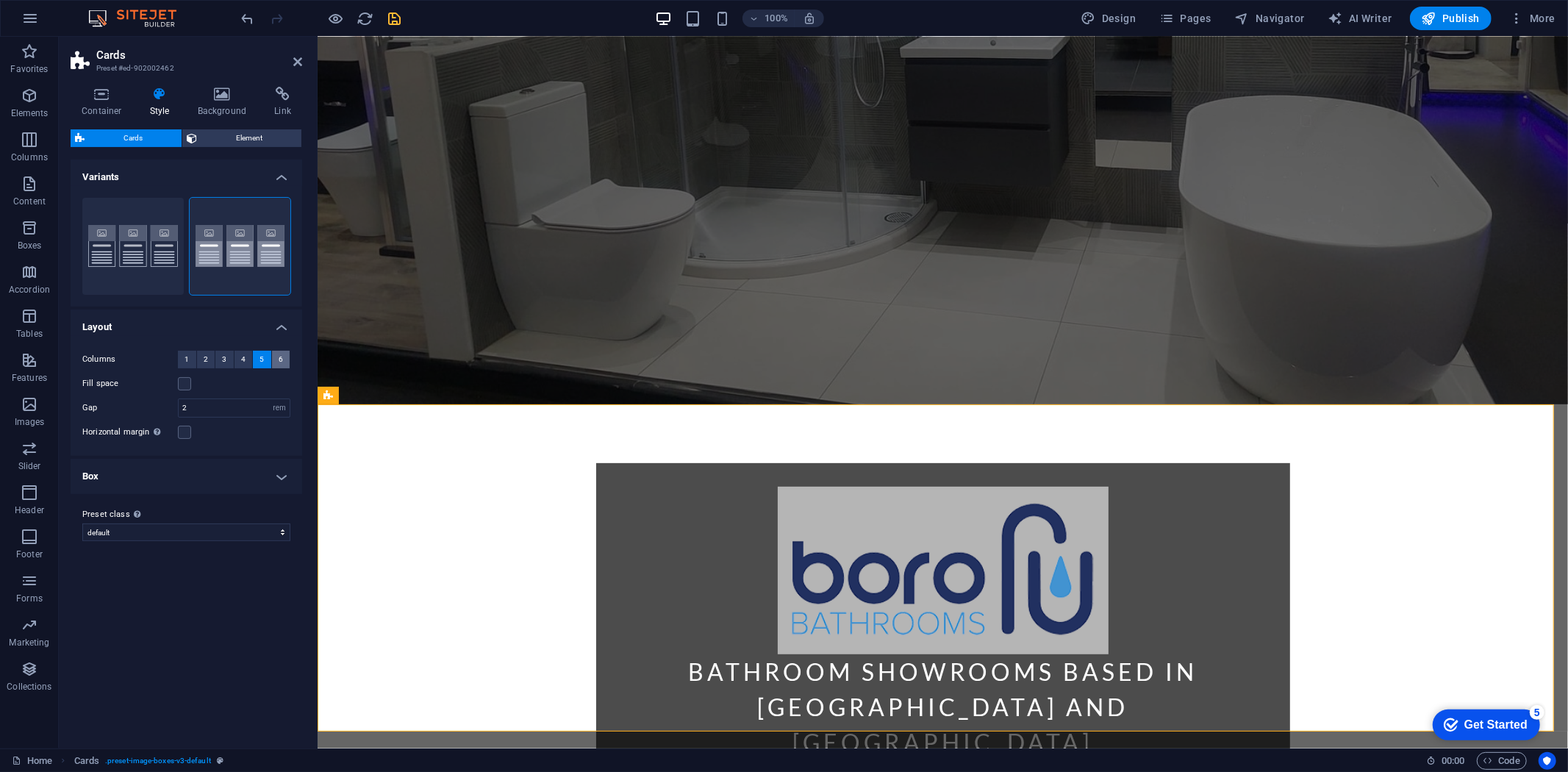
click at [272, 358] on button "6" at bounding box center [282, 359] width 18 height 18
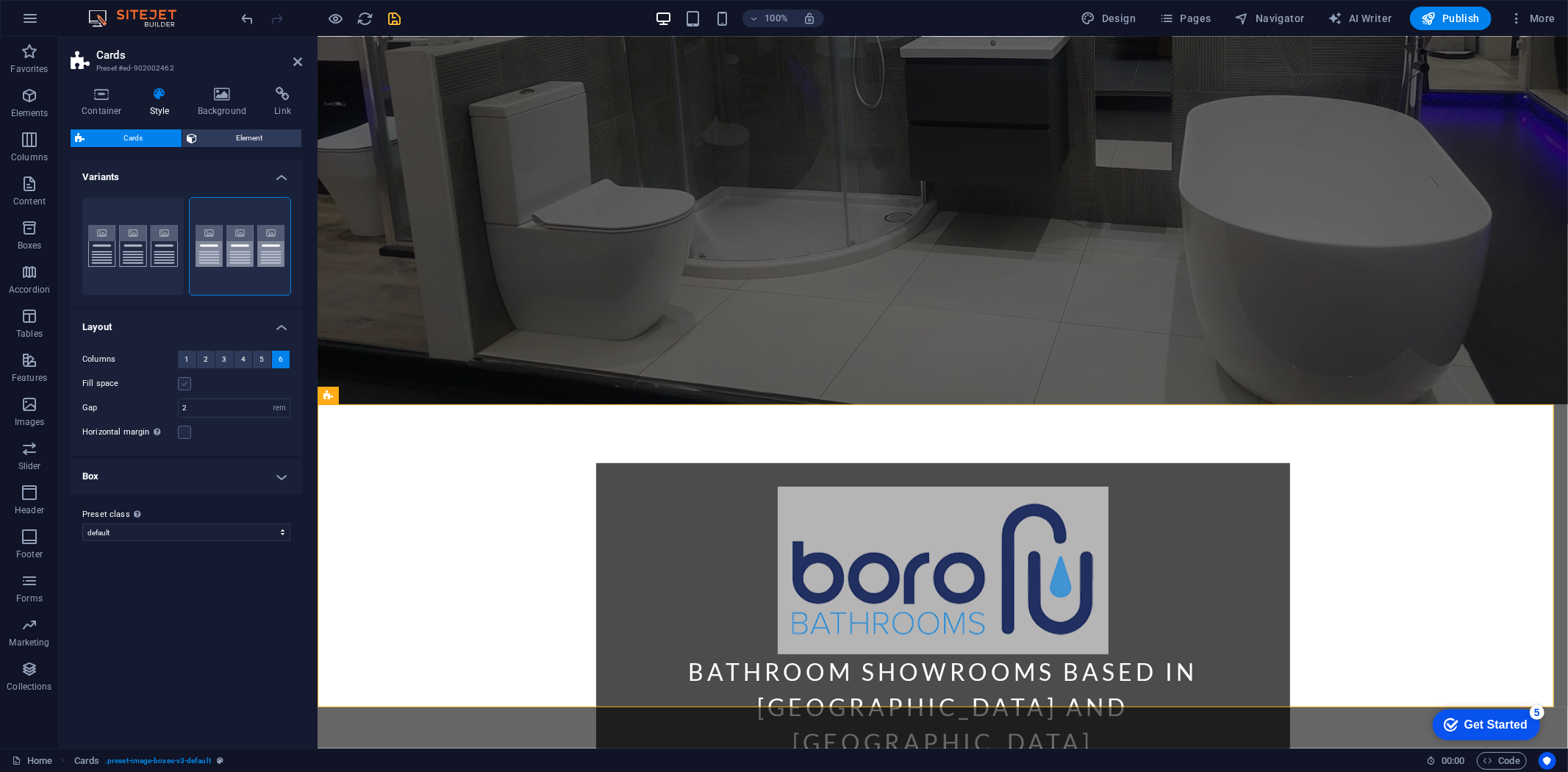
click at [186, 380] on label at bounding box center [184, 384] width 13 height 13
click at [0, 0] on input "Fill space" at bounding box center [0, 0] width 0 height 0
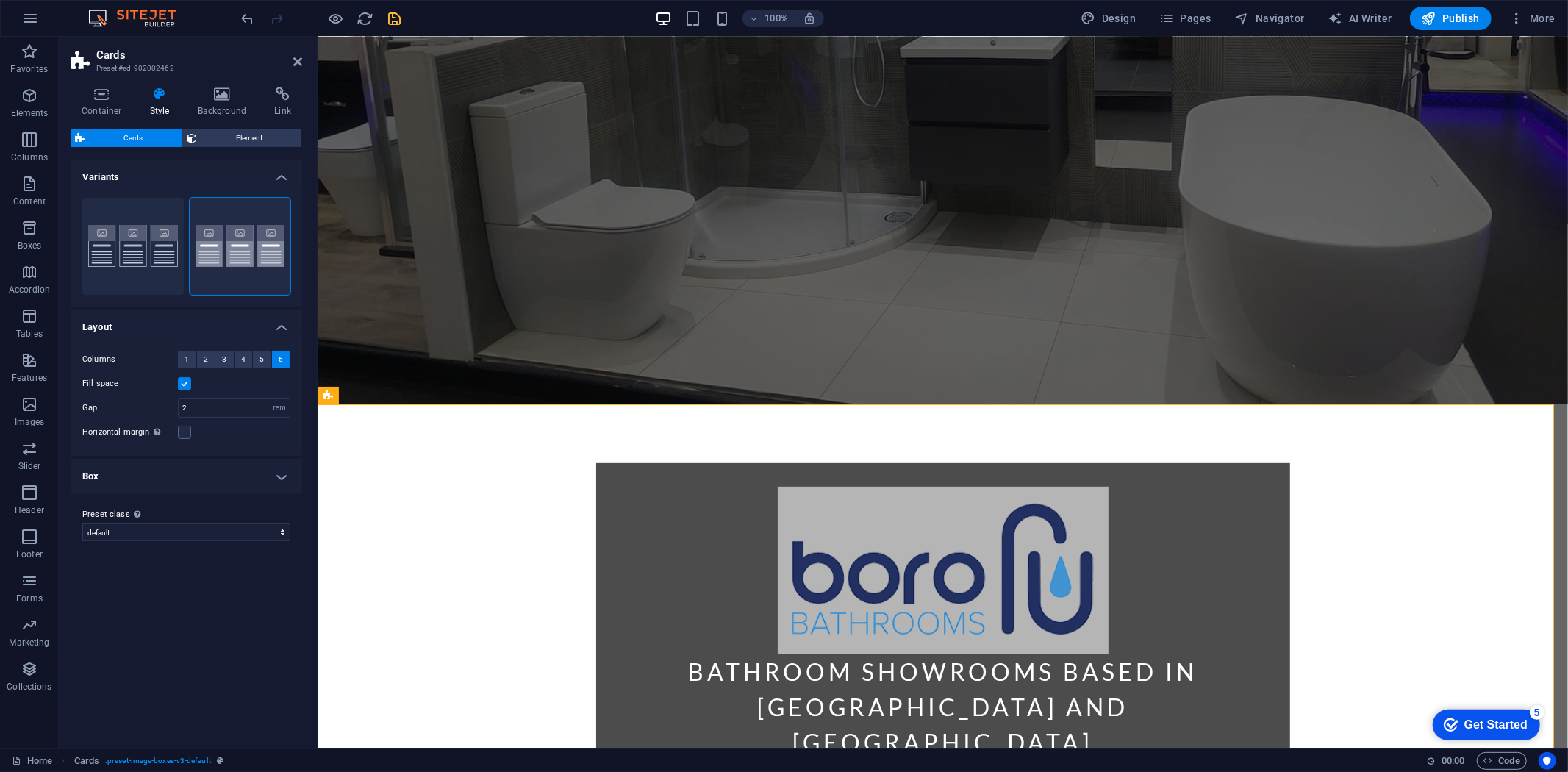
click at [184, 376] on div "Fill space" at bounding box center [186, 384] width 208 height 18
click at [187, 384] on label at bounding box center [184, 384] width 13 height 13
click at [0, 0] on input "Fill space" at bounding box center [0, 0] width 0 height 0
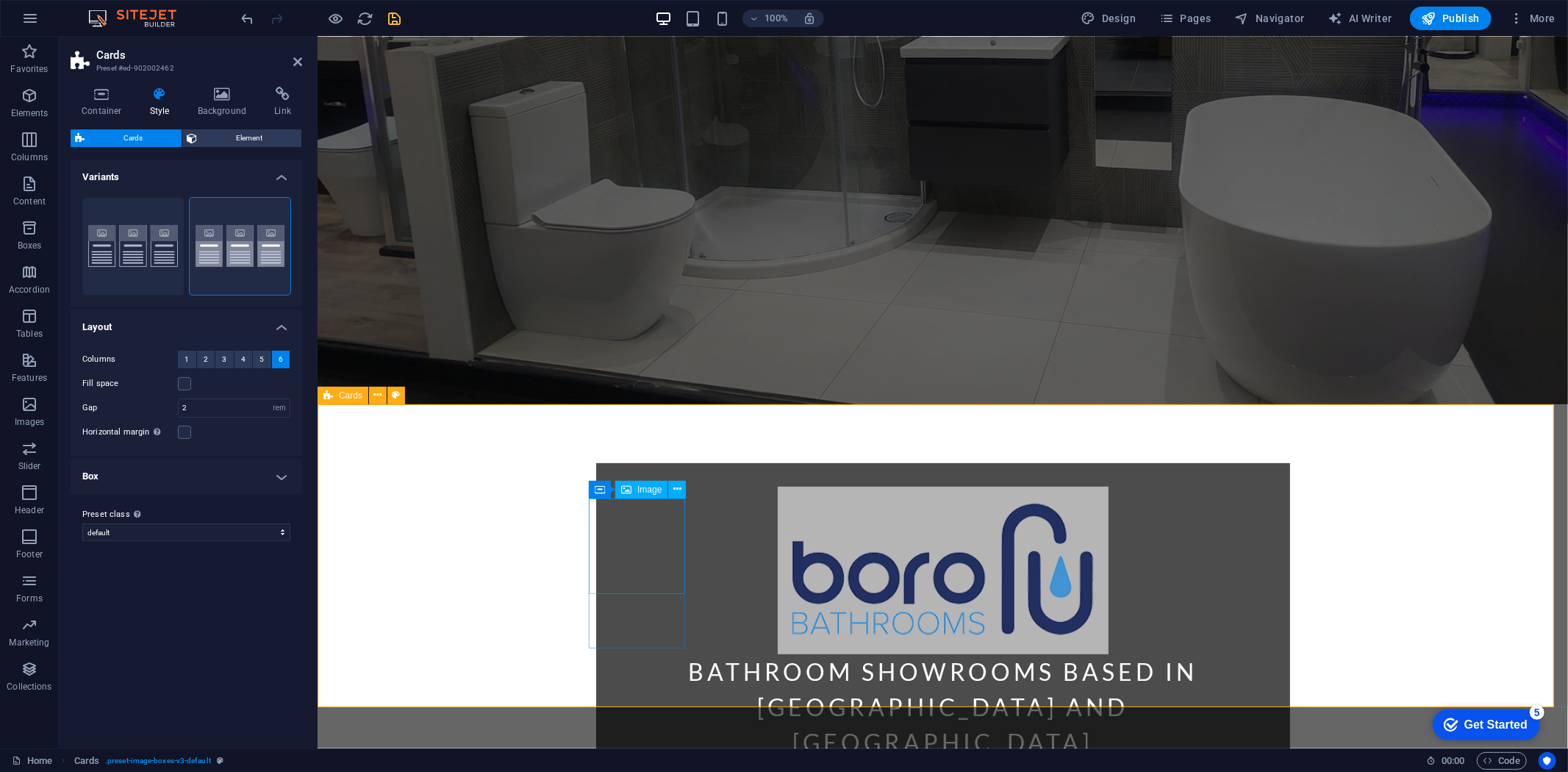
click at [601, 490] on icon at bounding box center [599, 490] width 10 height 18
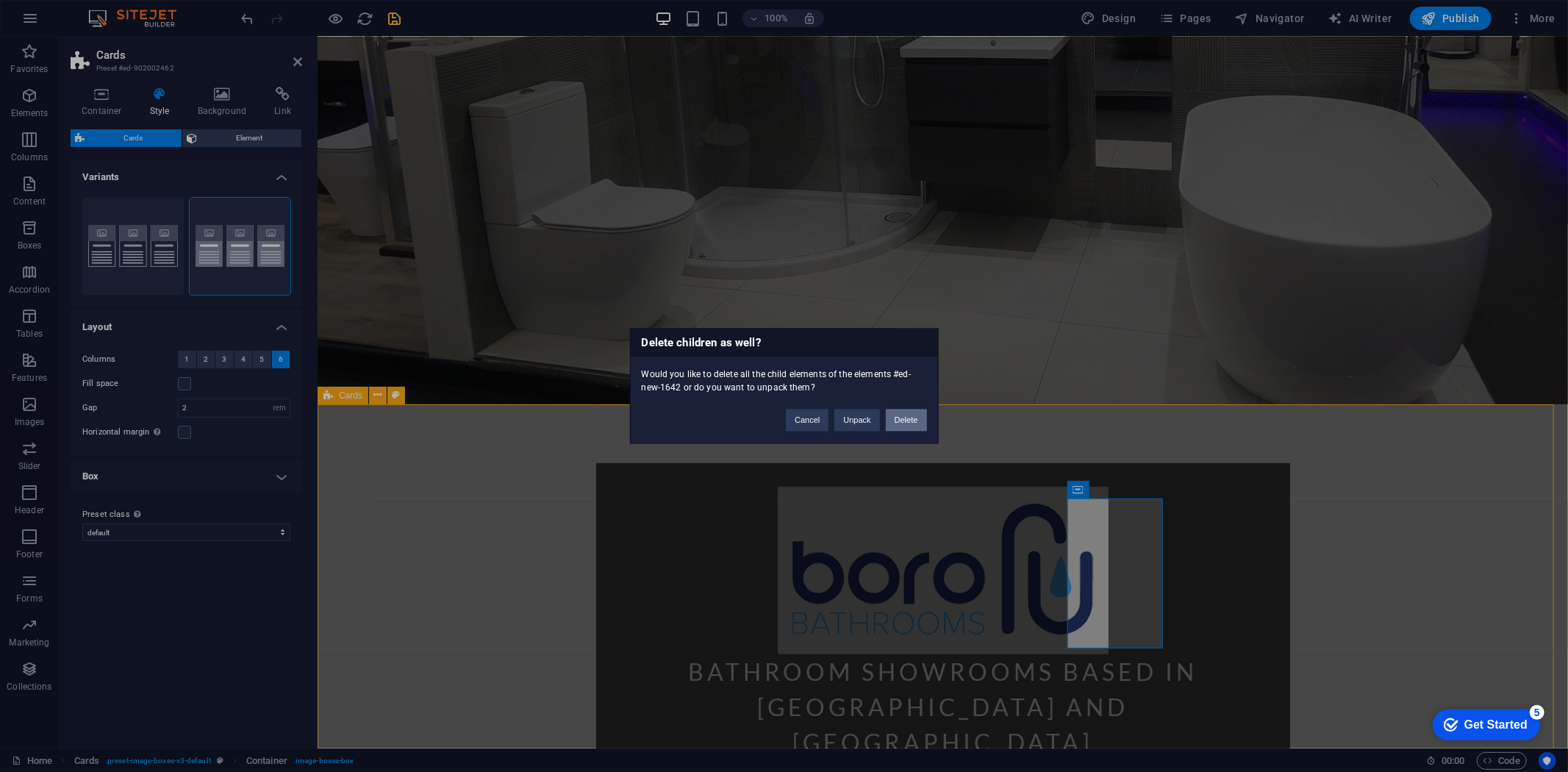
click at [911, 423] on button "Delete" at bounding box center [907, 421] width 41 height 22
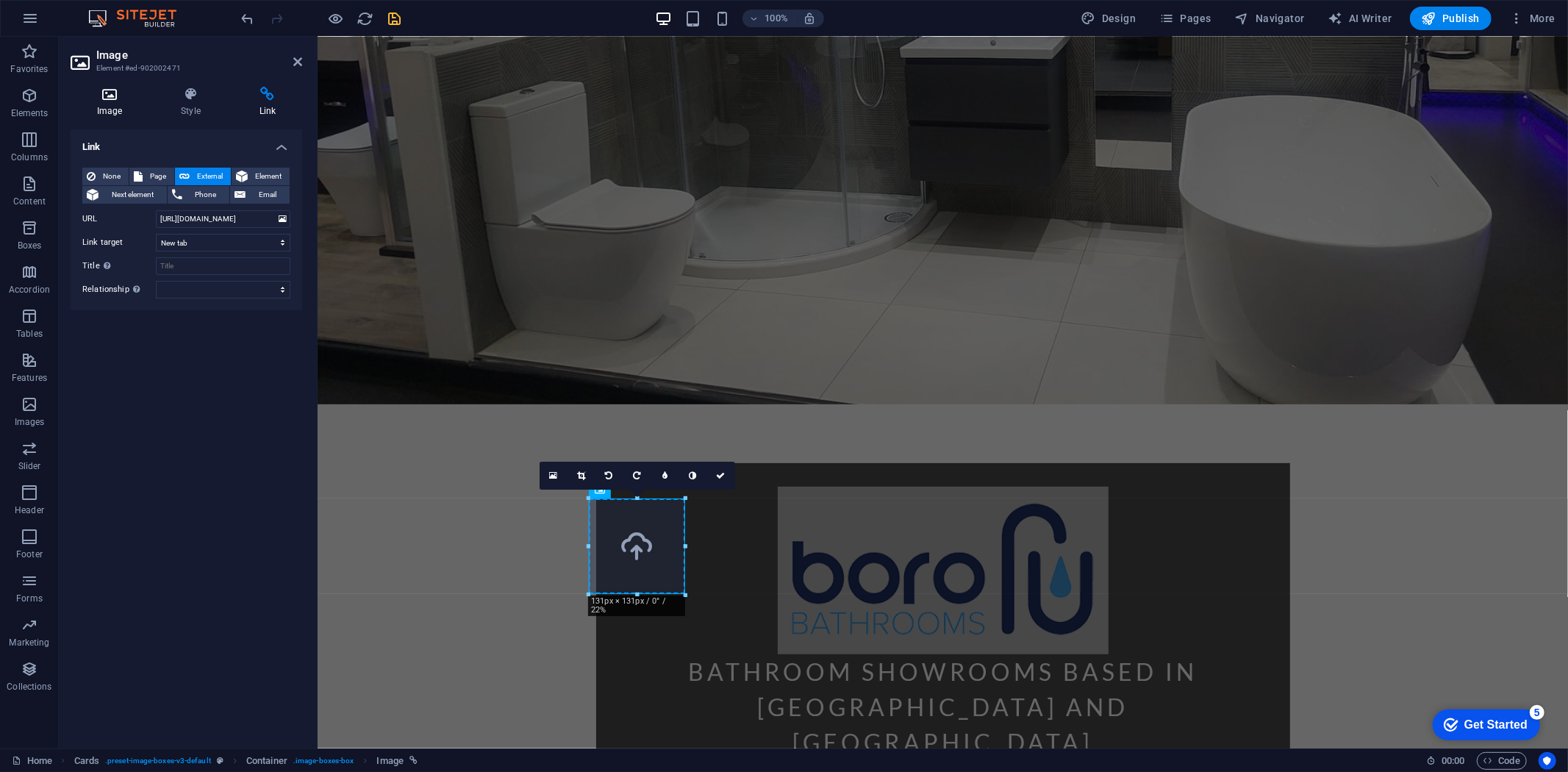
click at [101, 93] on icon at bounding box center [110, 94] width 78 height 15
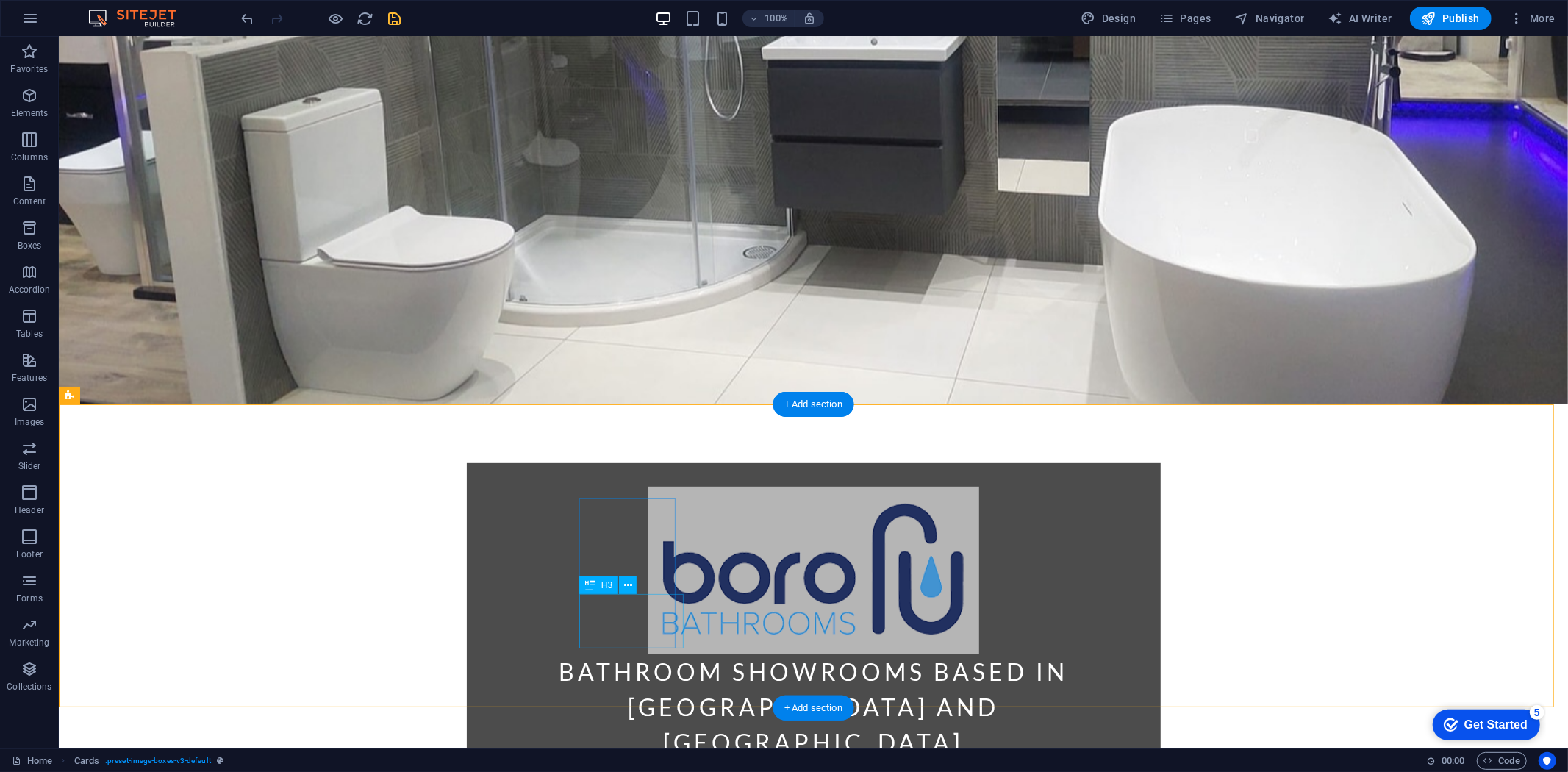
select select "%"
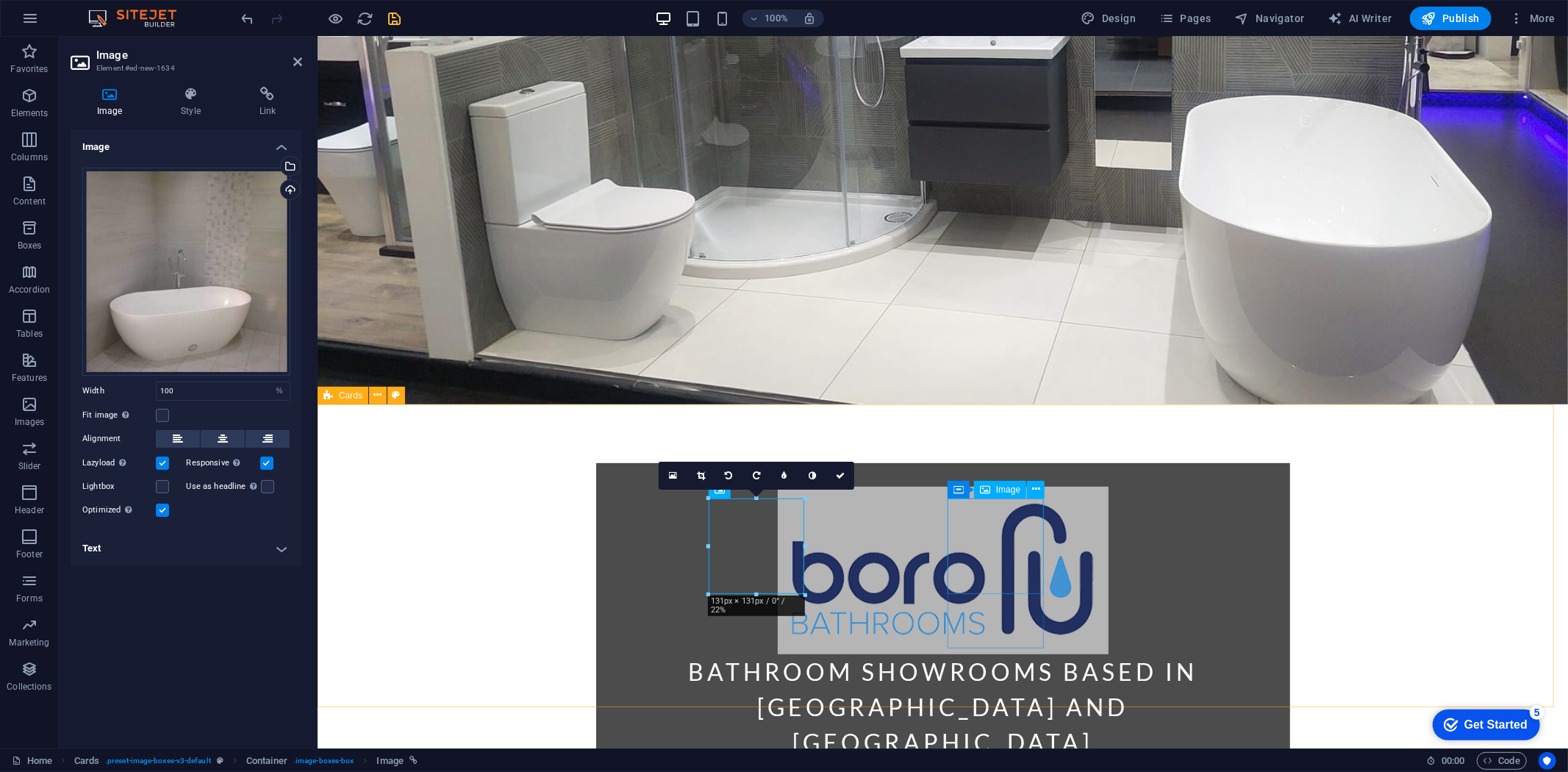
select select "%"
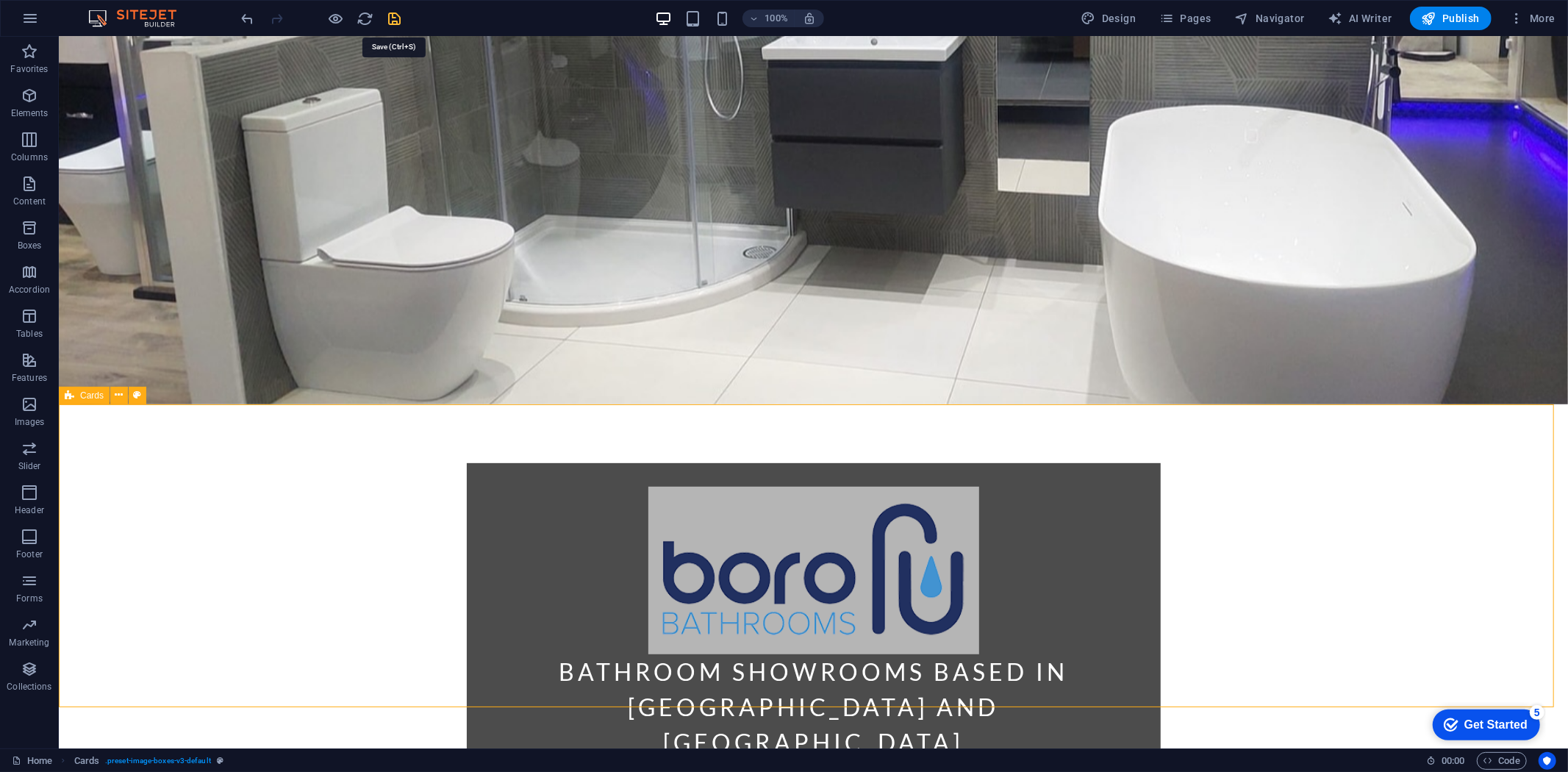
click at [398, 13] on icon "save" at bounding box center [395, 18] width 17 height 17
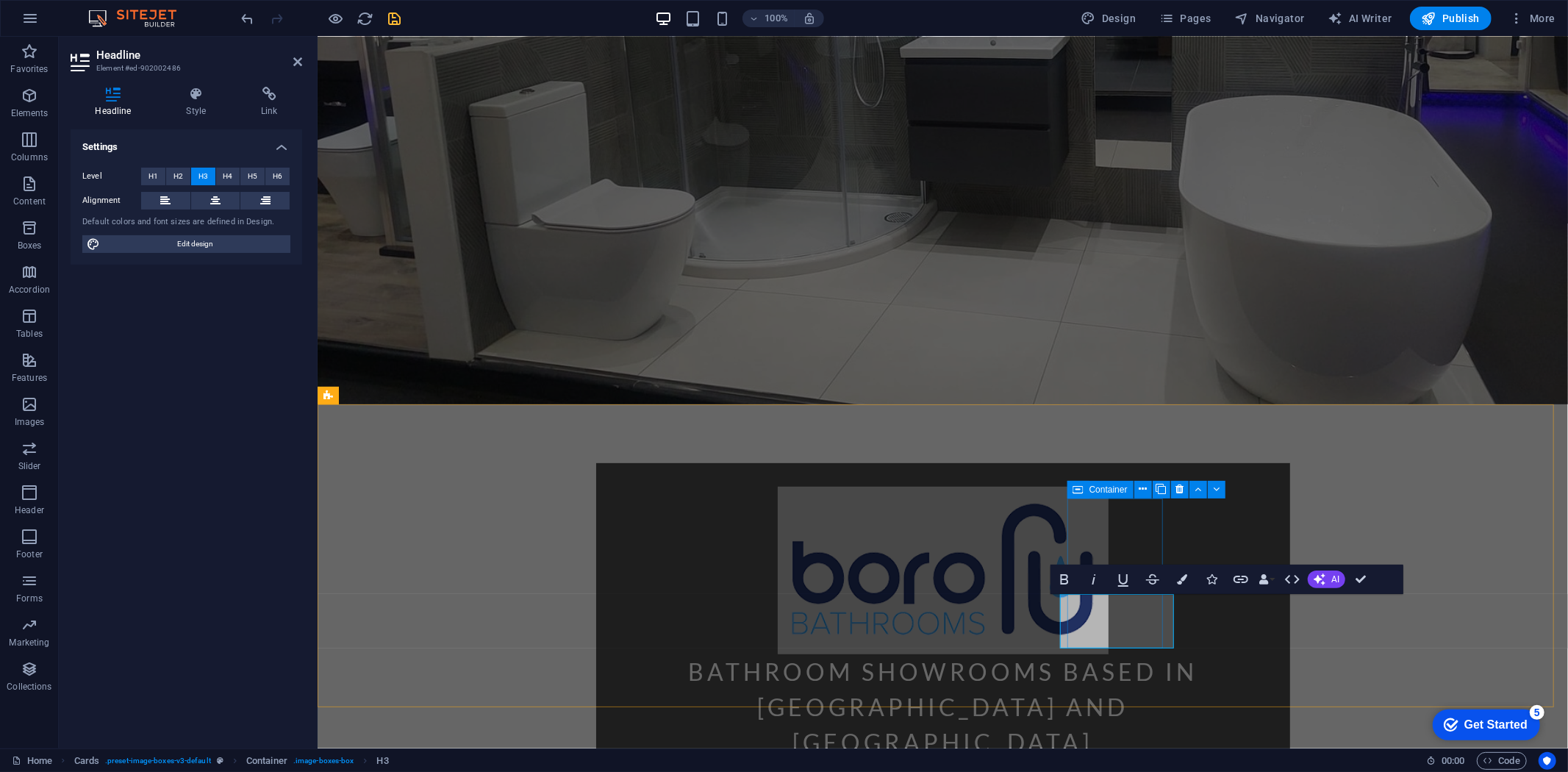
scroll to position [0, 16]
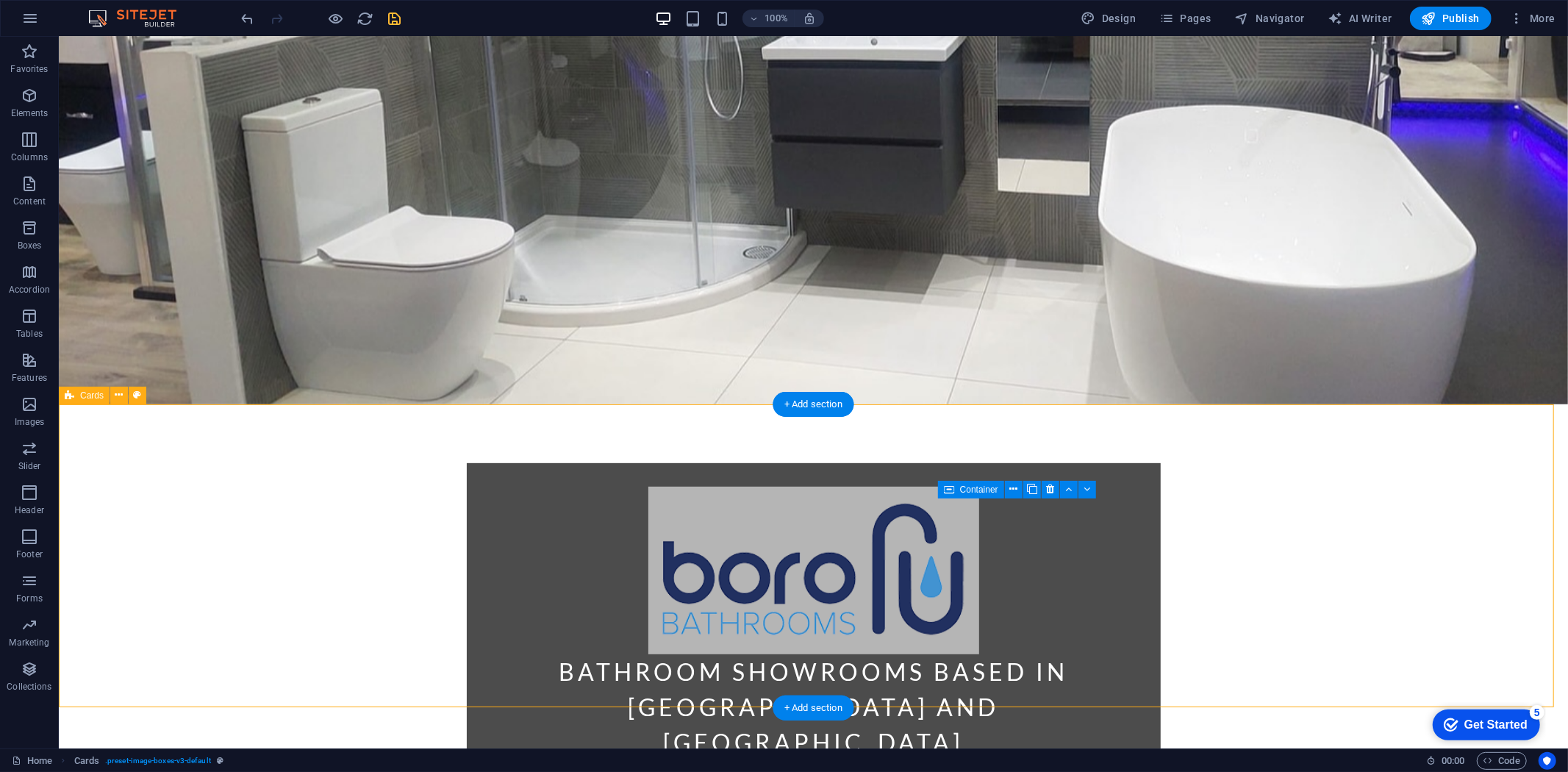
select select "rem"
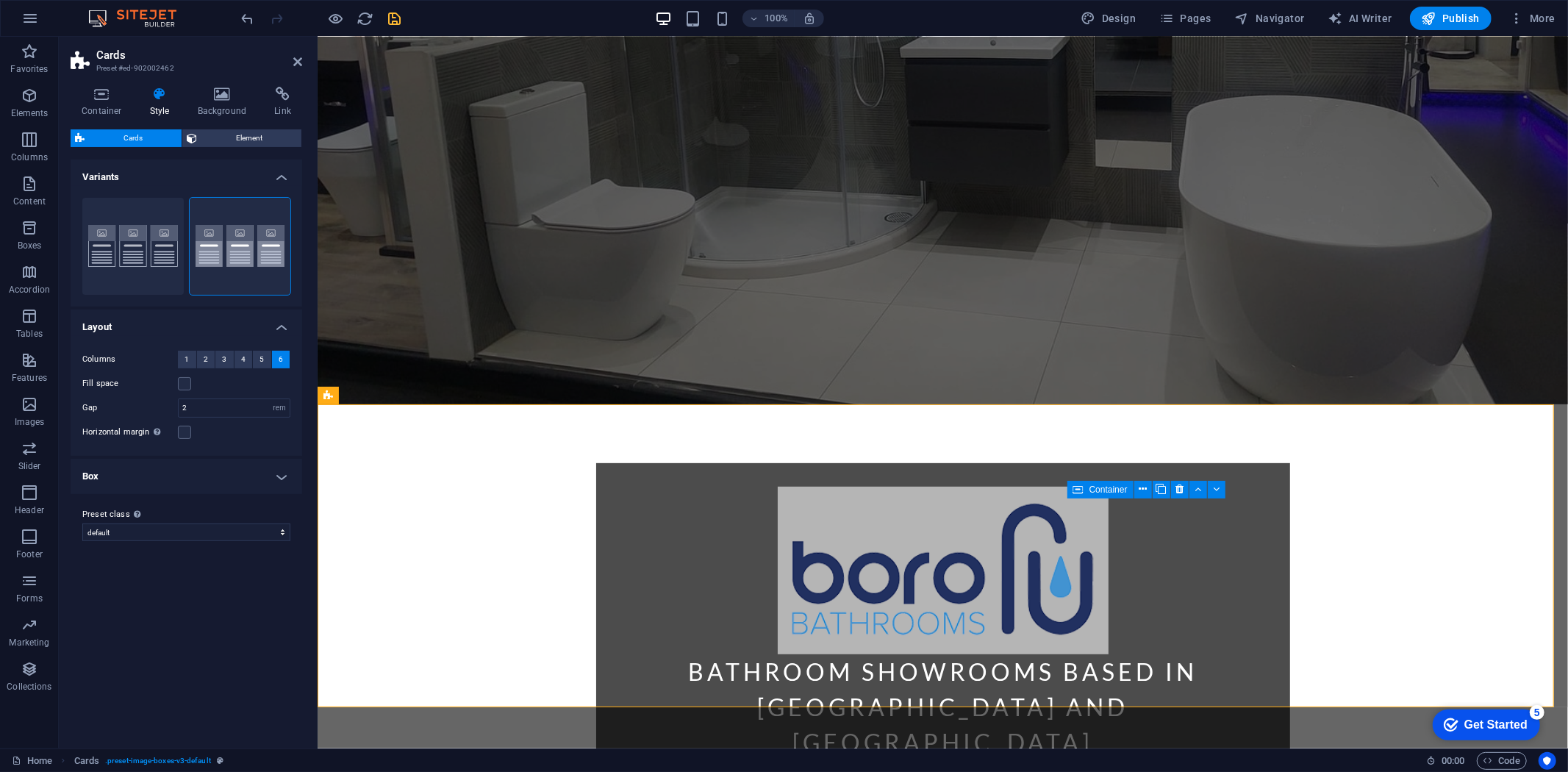
click at [276, 362] on button "6" at bounding box center [282, 359] width 18 height 18
click at [239, 356] on button "4" at bounding box center [244, 359] width 18 height 18
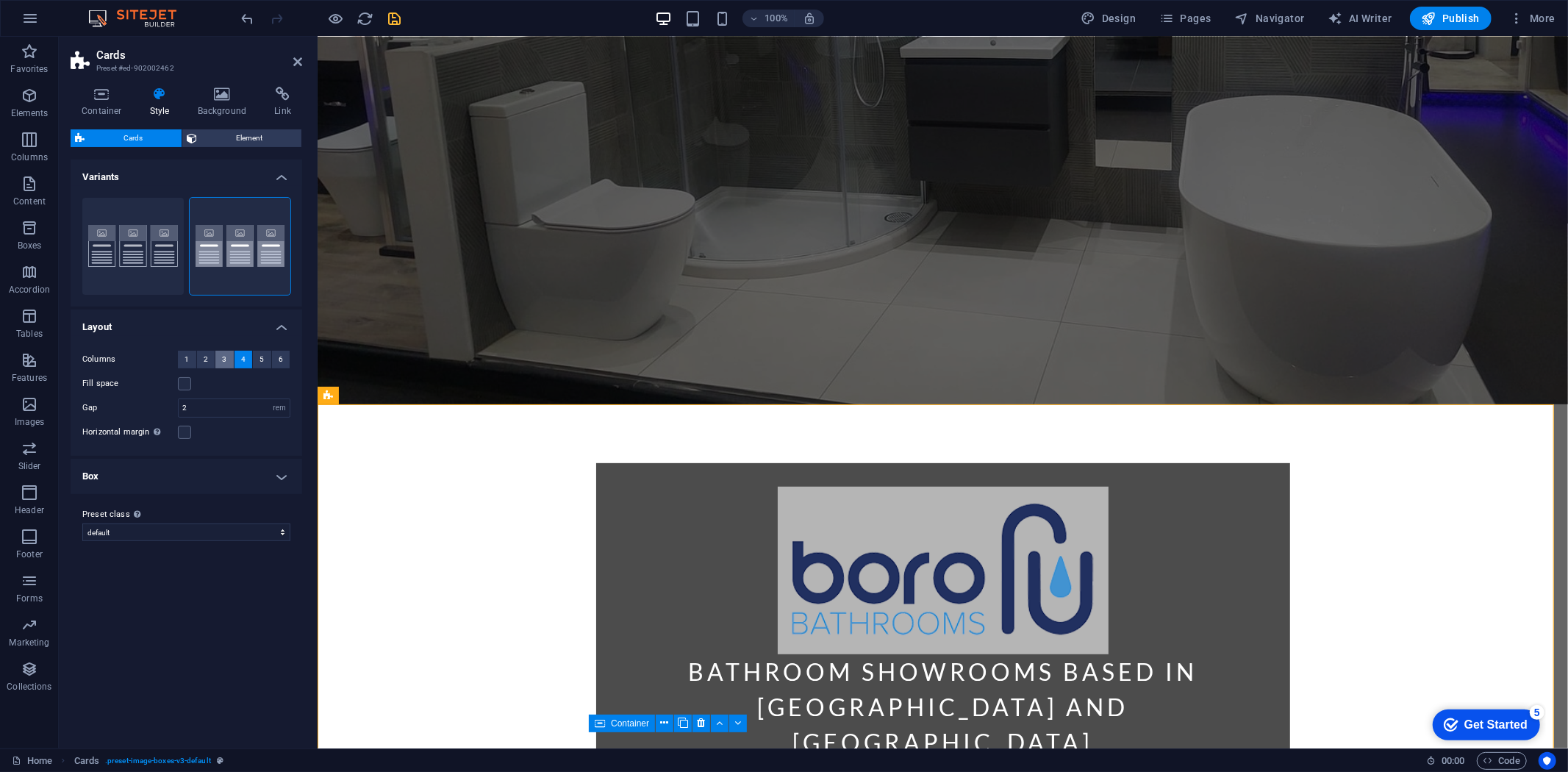
click at [224, 361] on span "3" at bounding box center [224, 359] width 5 height 18
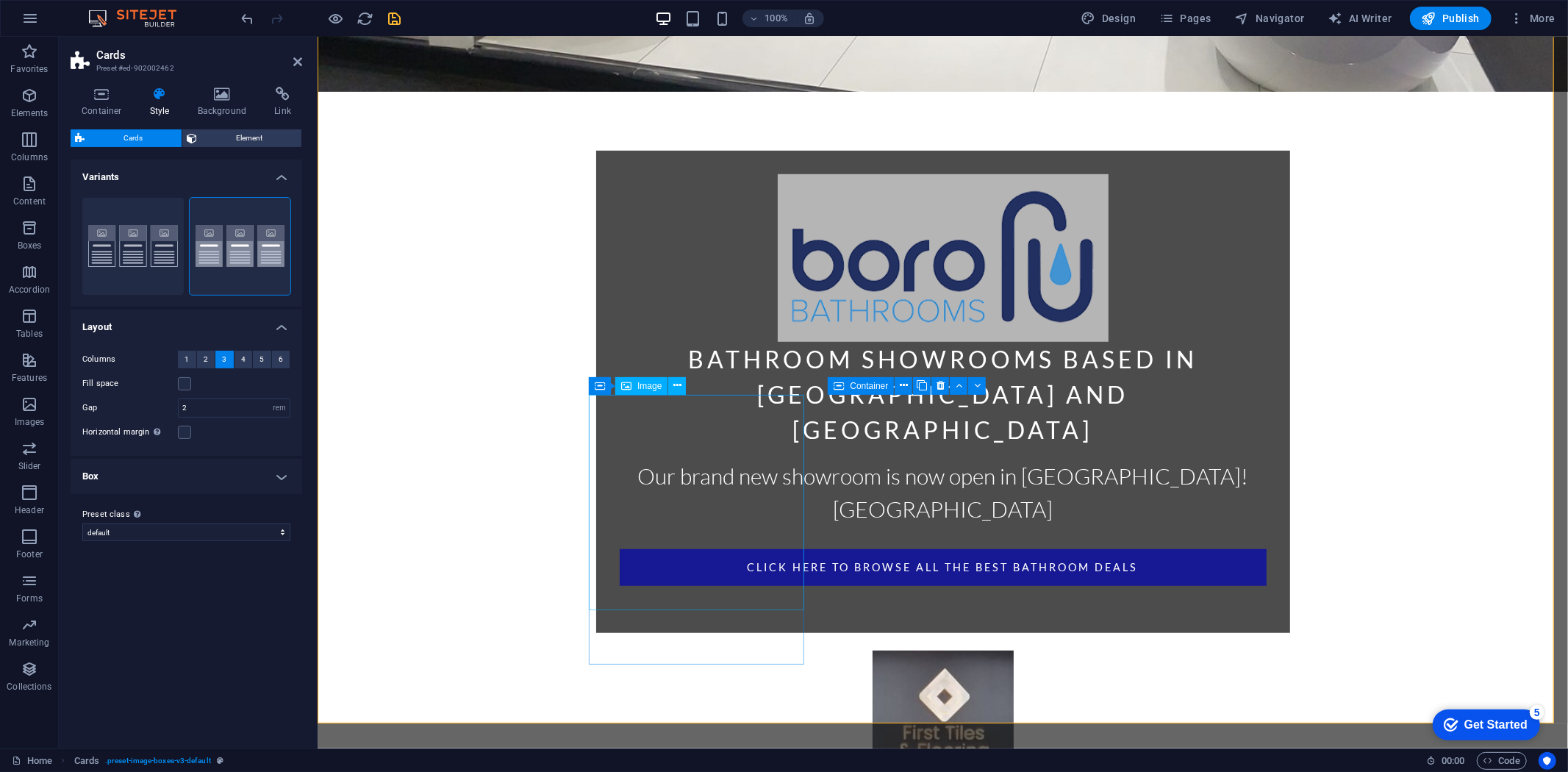
scroll to position [770, 0]
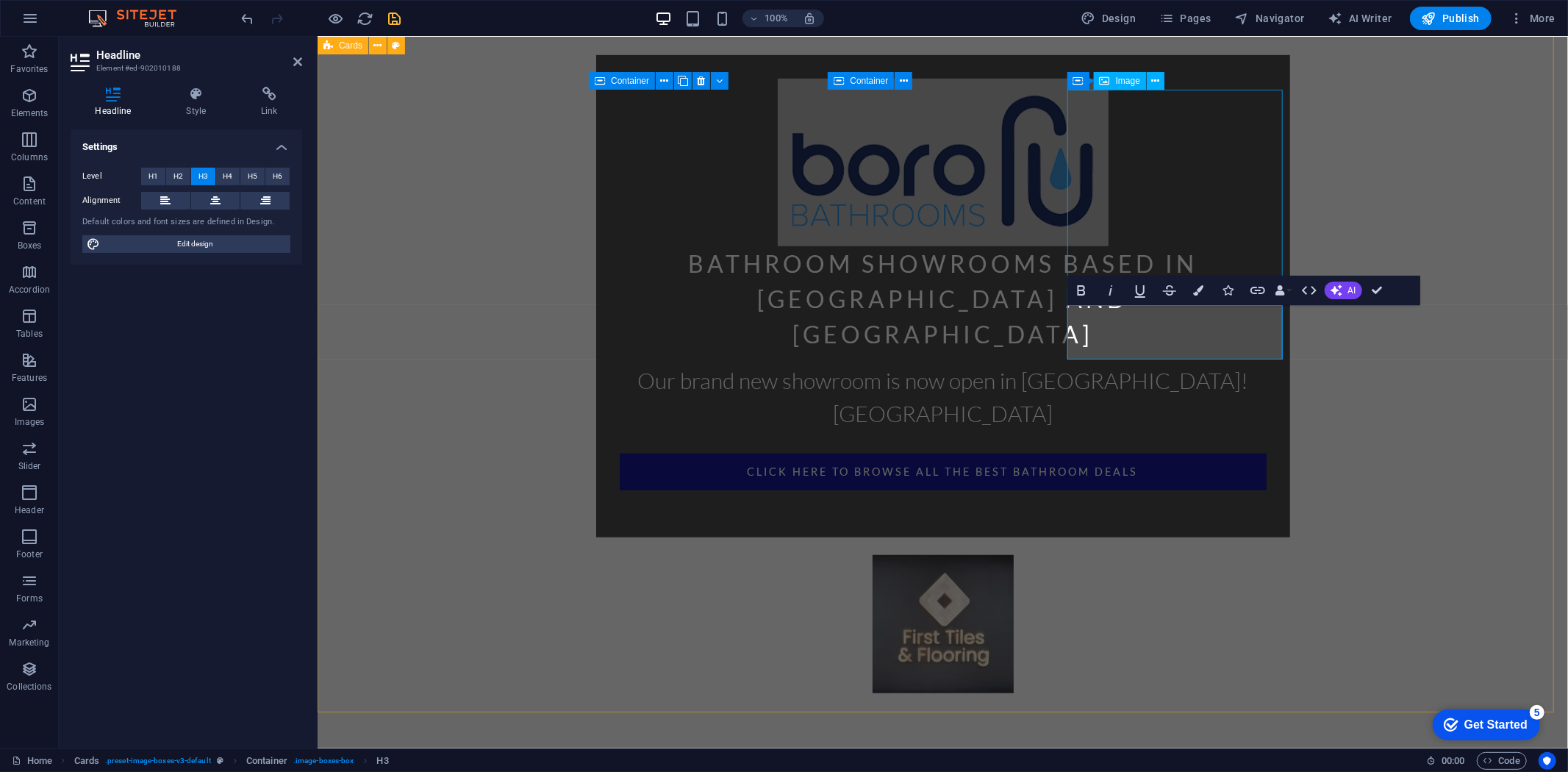
select select "%"
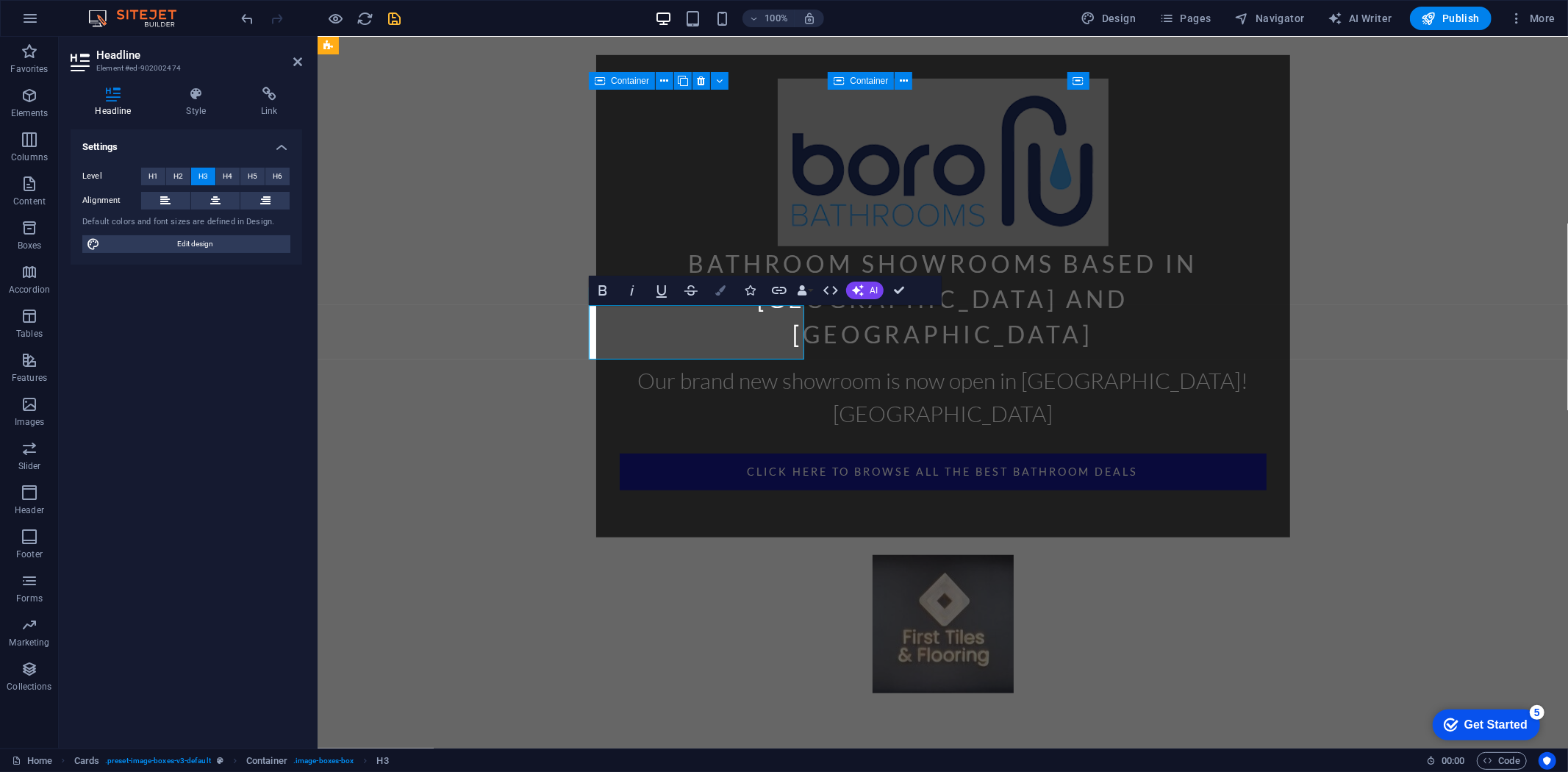
click at [722, 289] on icon "button" at bounding box center [720, 290] width 10 height 10
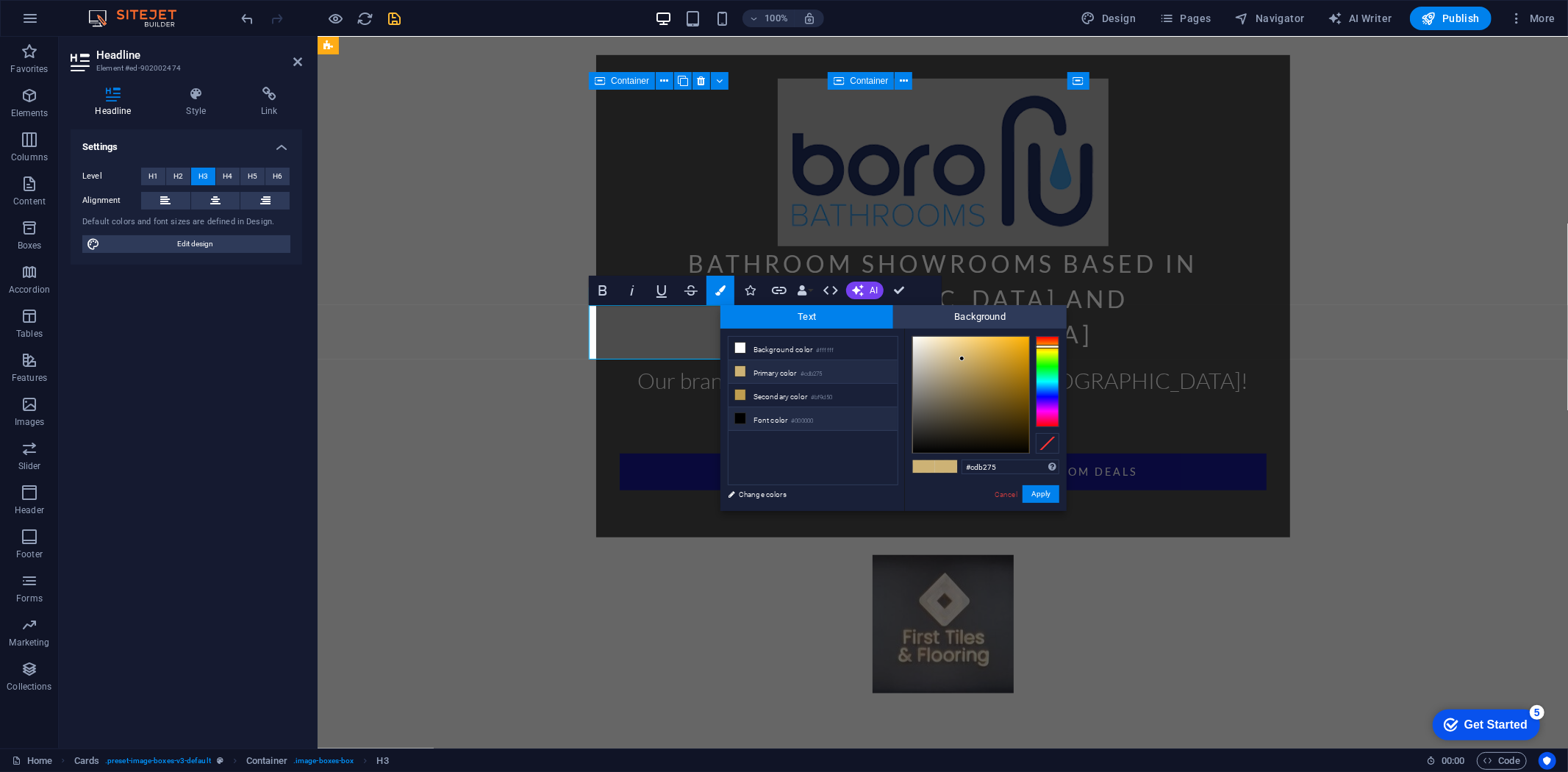
click at [753, 424] on li "Font color #000000" at bounding box center [813, 419] width 169 height 24
type input "#000000"
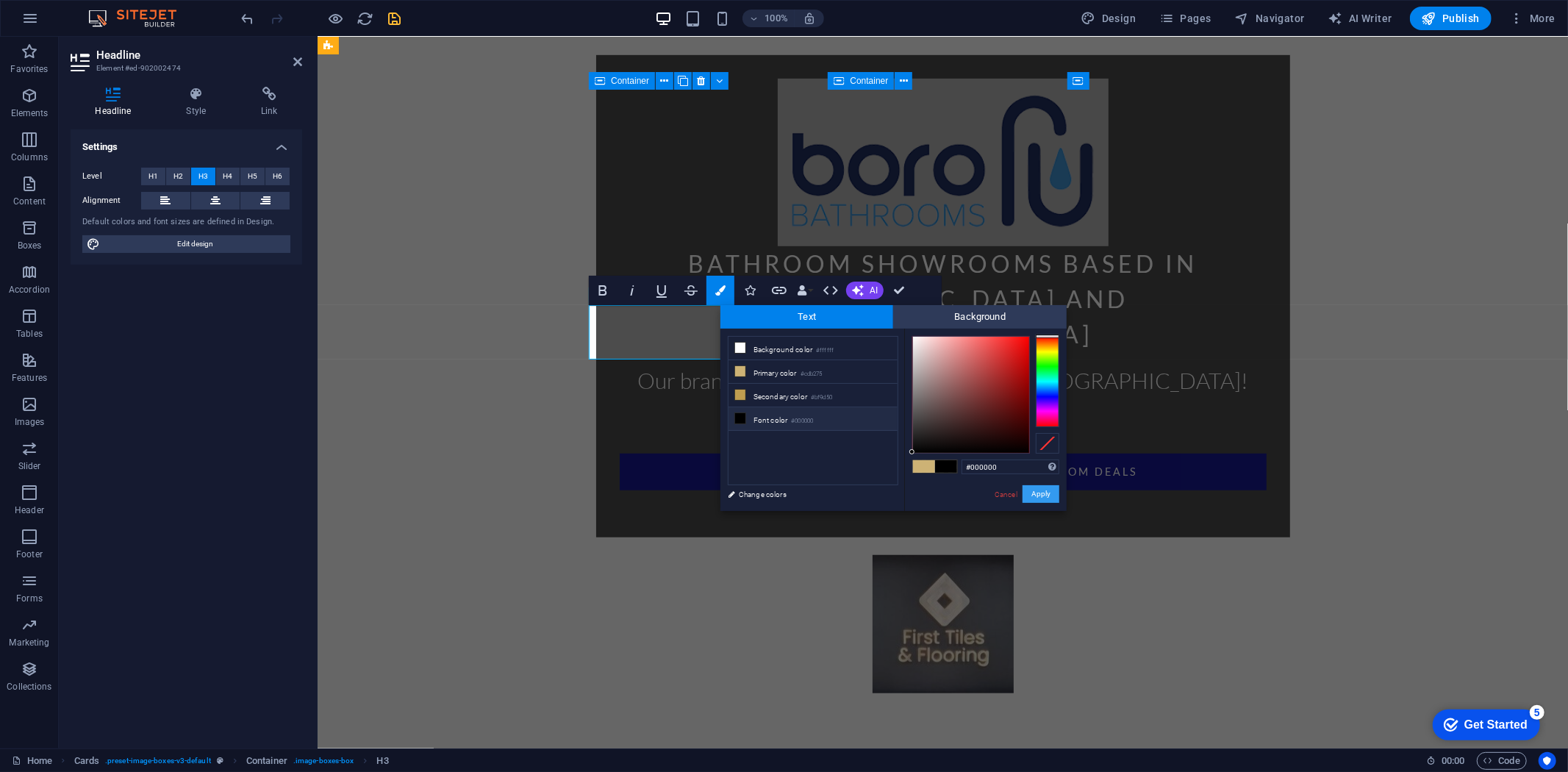
click at [1036, 498] on button "Apply" at bounding box center [1041, 494] width 37 height 18
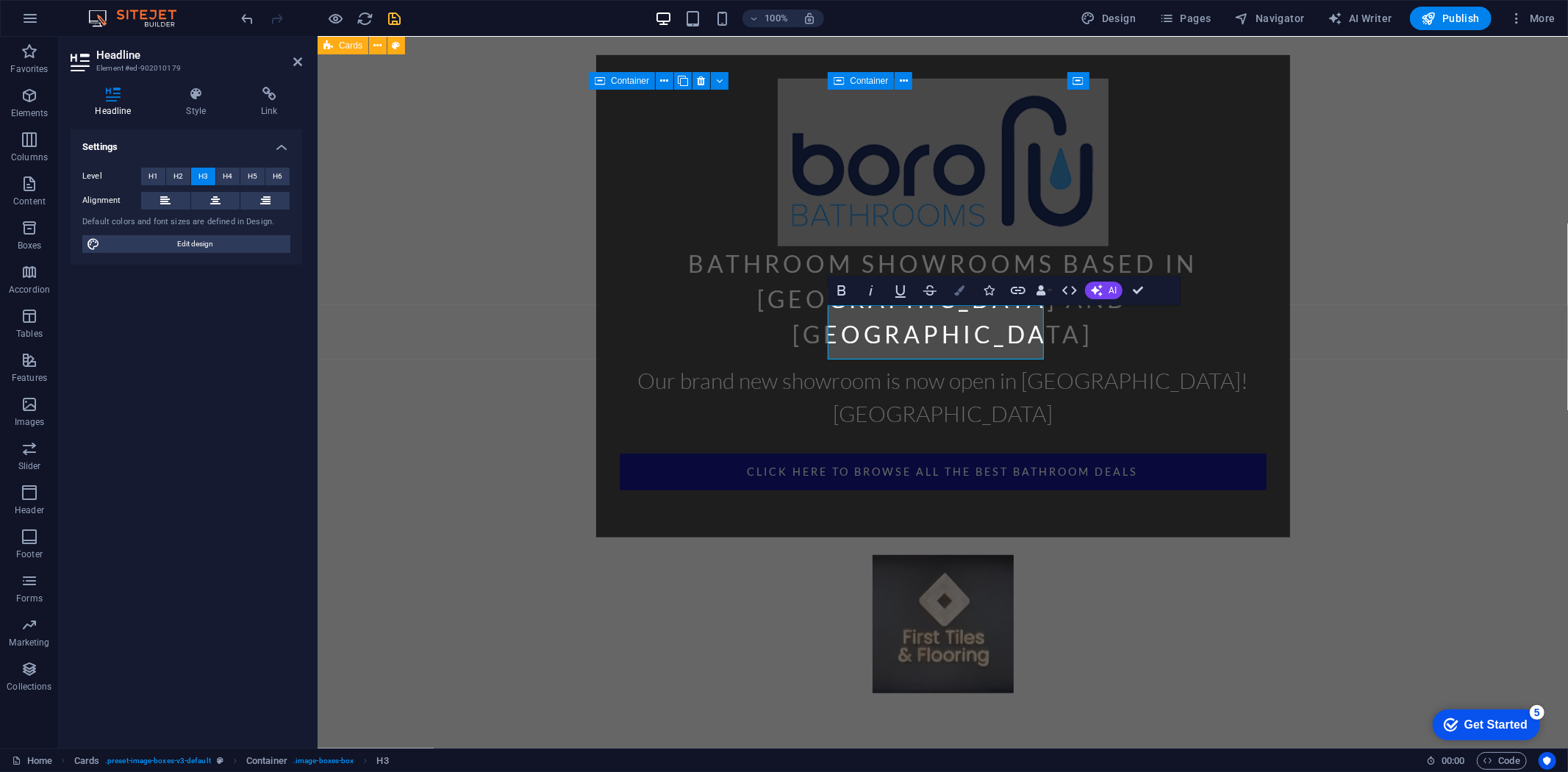
click at [953, 285] on button "Colors" at bounding box center [960, 290] width 28 height 29
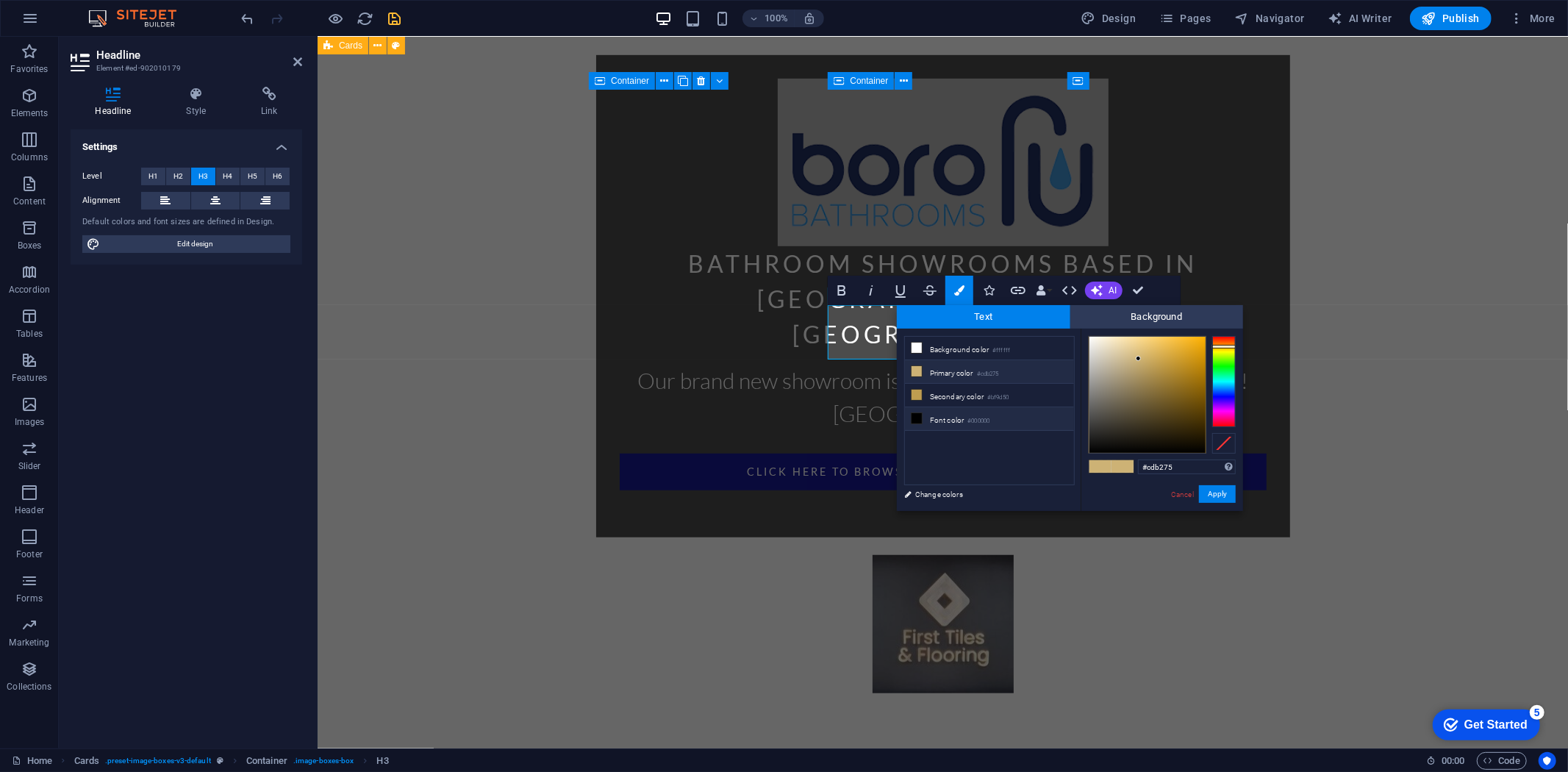
drag, startPoint x: 917, startPoint y: 416, endPoint x: 934, endPoint y: 415, distance: 17.0
click at [919, 415] on icon at bounding box center [916, 418] width 10 height 10
type input "#000000"
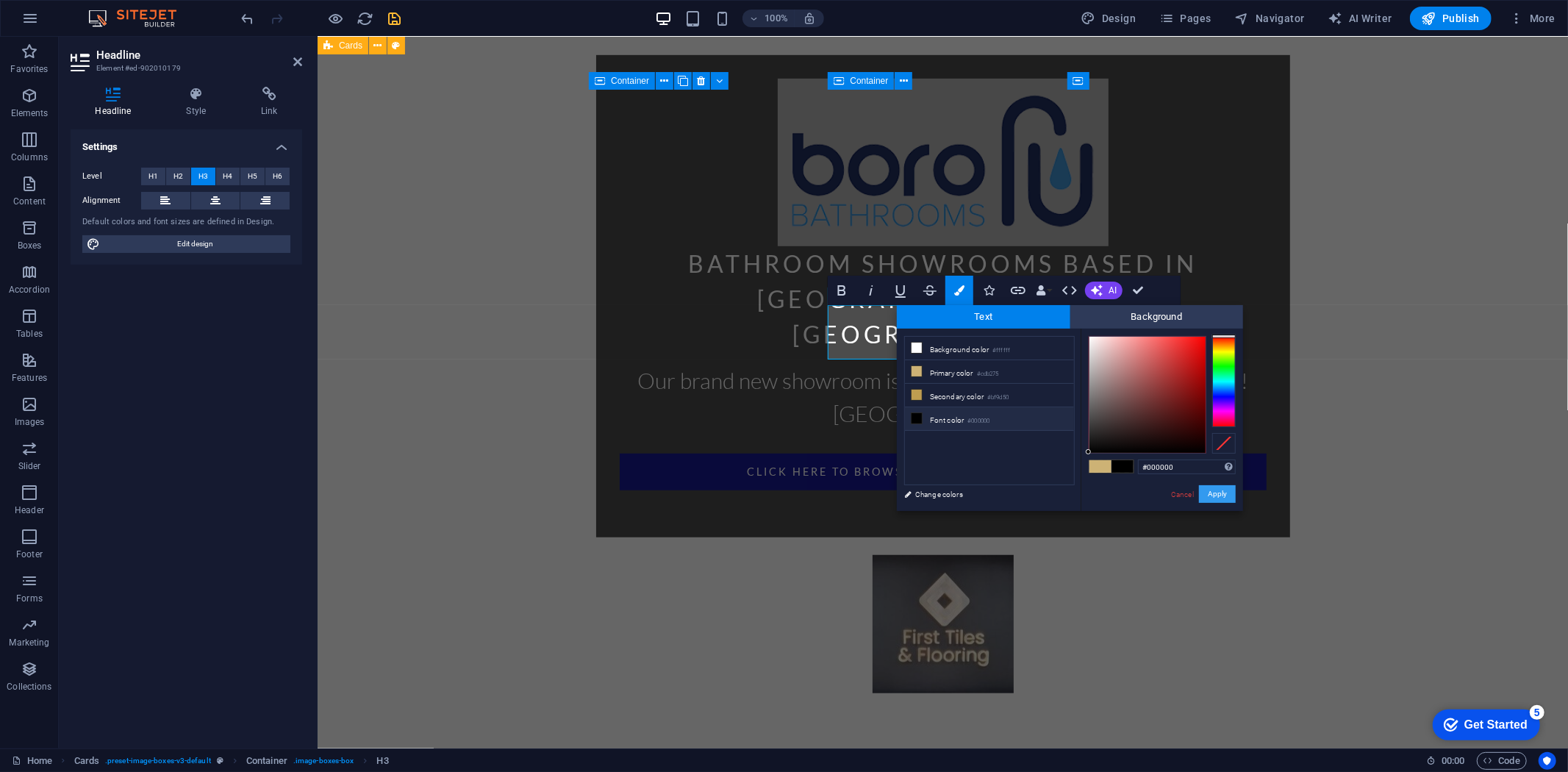
click at [1218, 498] on button "Apply" at bounding box center [1217, 494] width 37 height 18
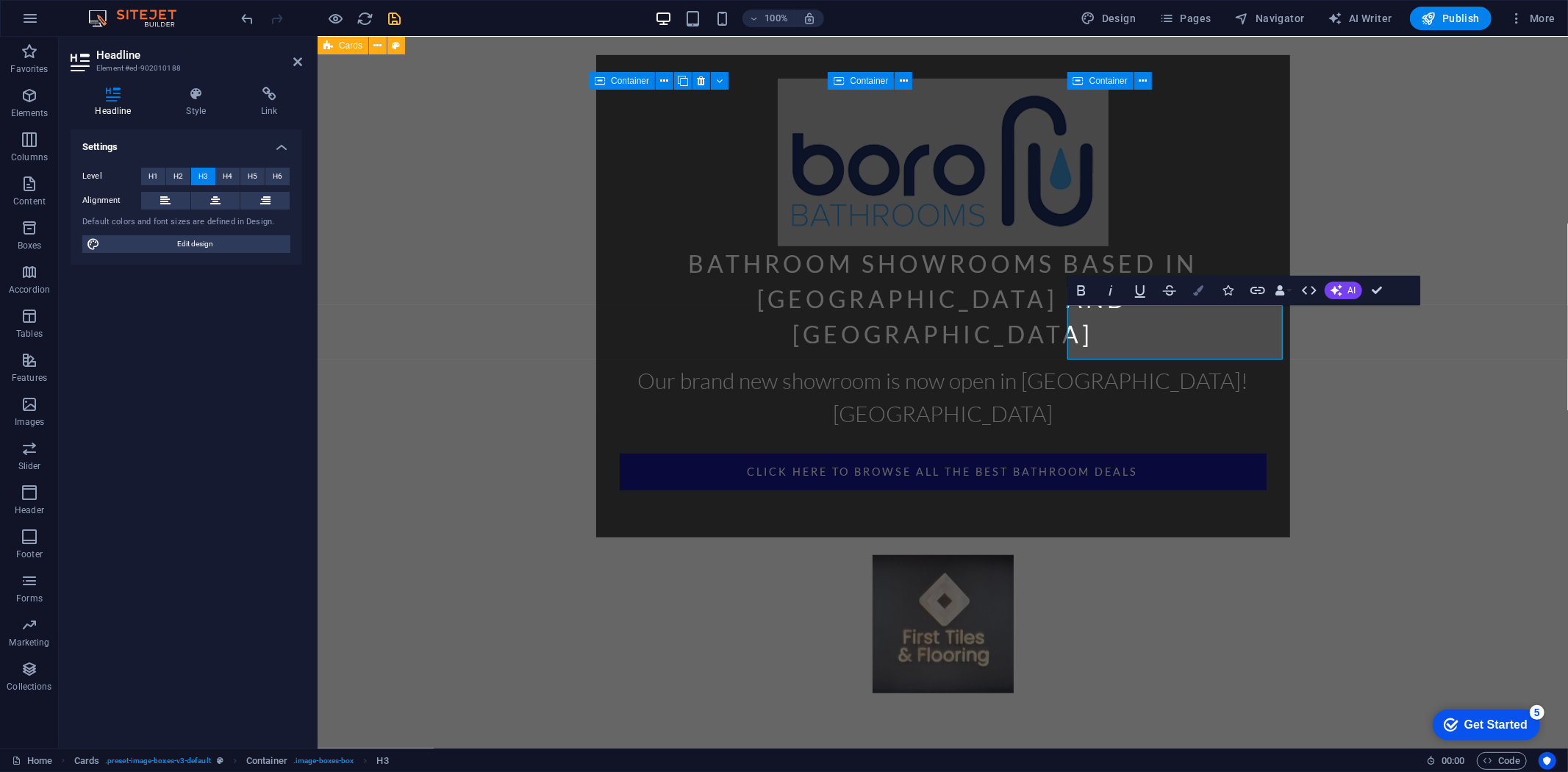
click at [1208, 291] on button "Colors" at bounding box center [1199, 290] width 28 height 29
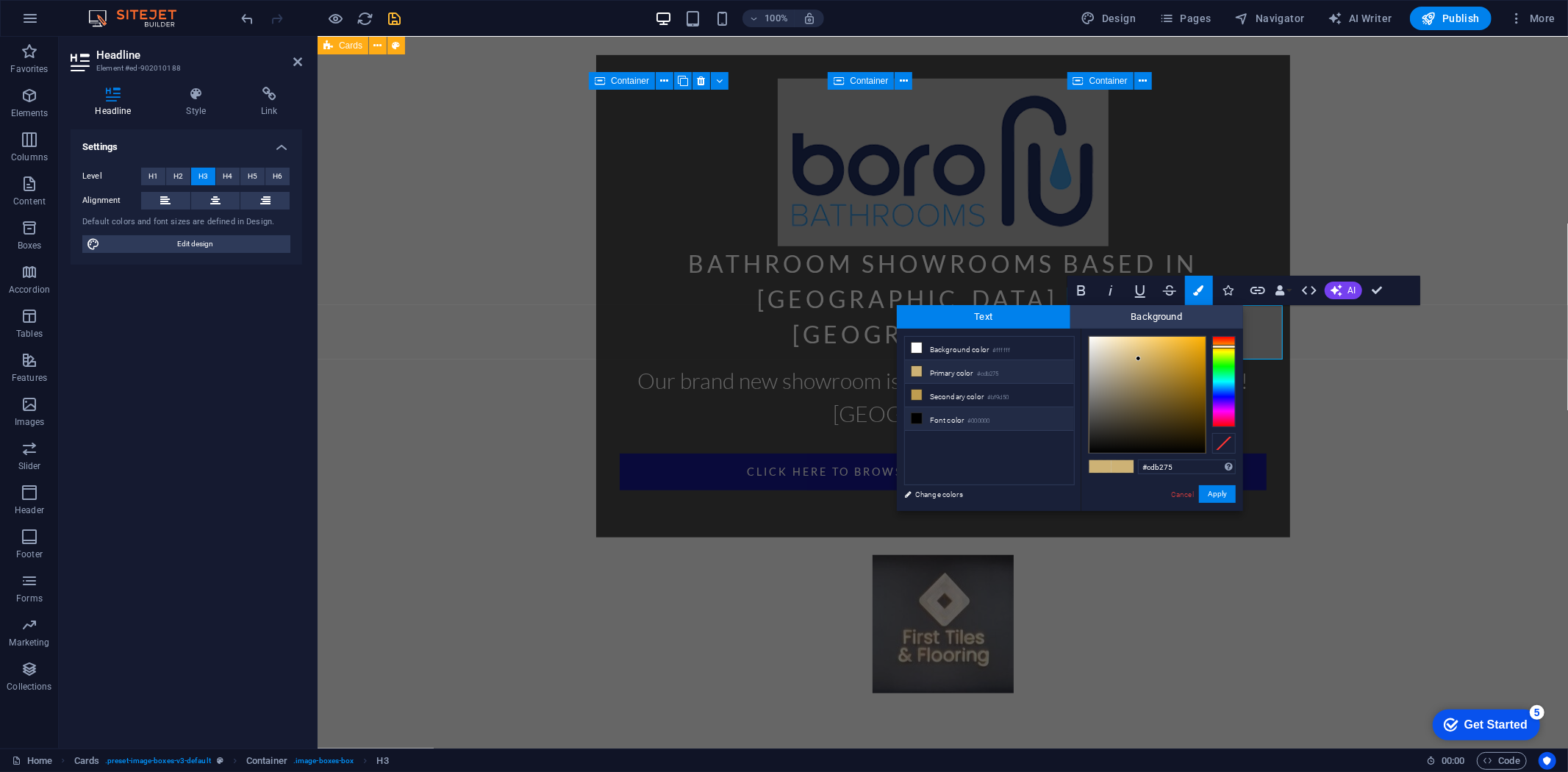
click at [921, 416] on icon at bounding box center [916, 418] width 10 height 10
type input "#000000"
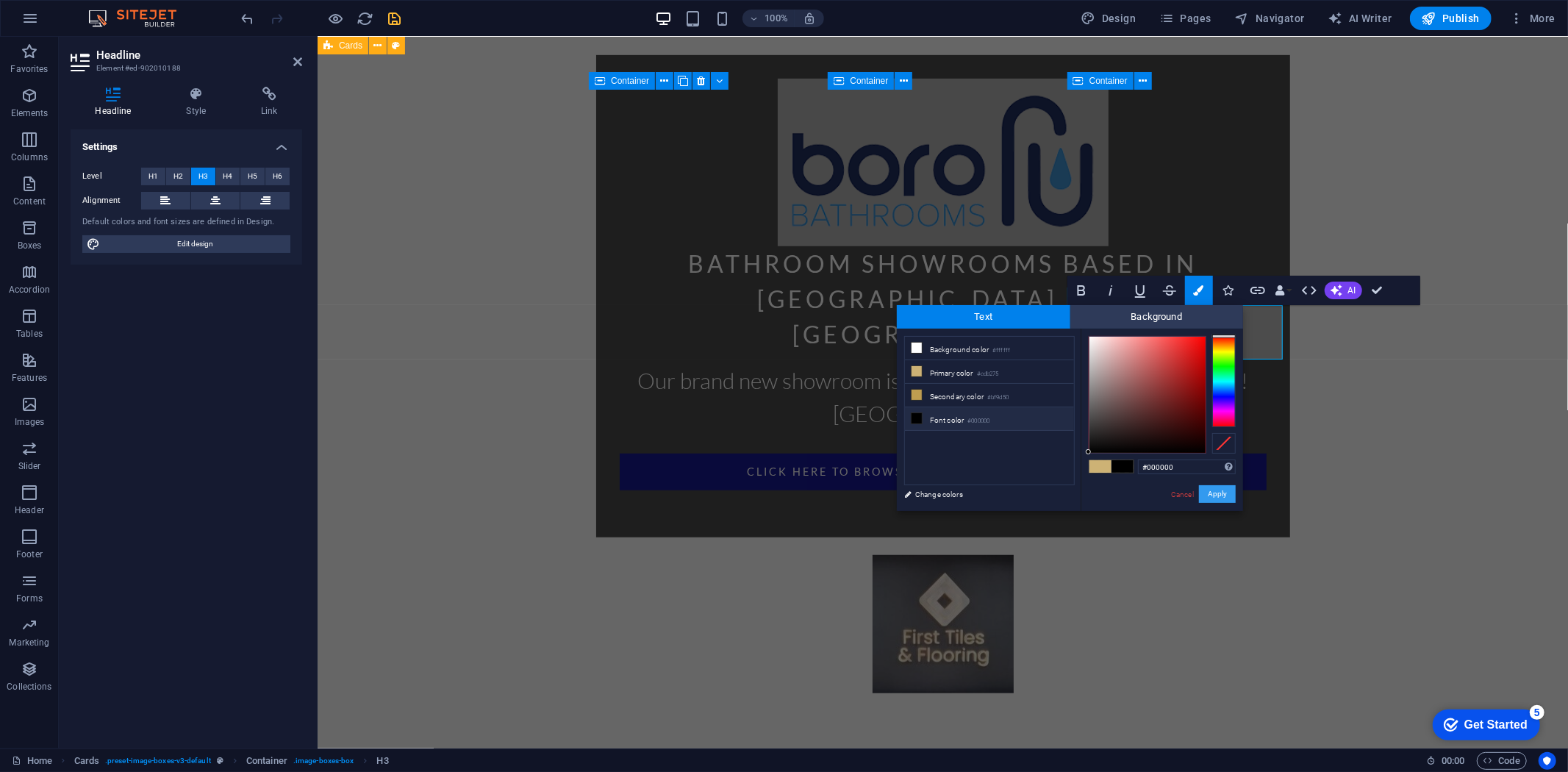
click at [1211, 491] on button "Apply" at bounding box center [1217, 494] width 37 height 18
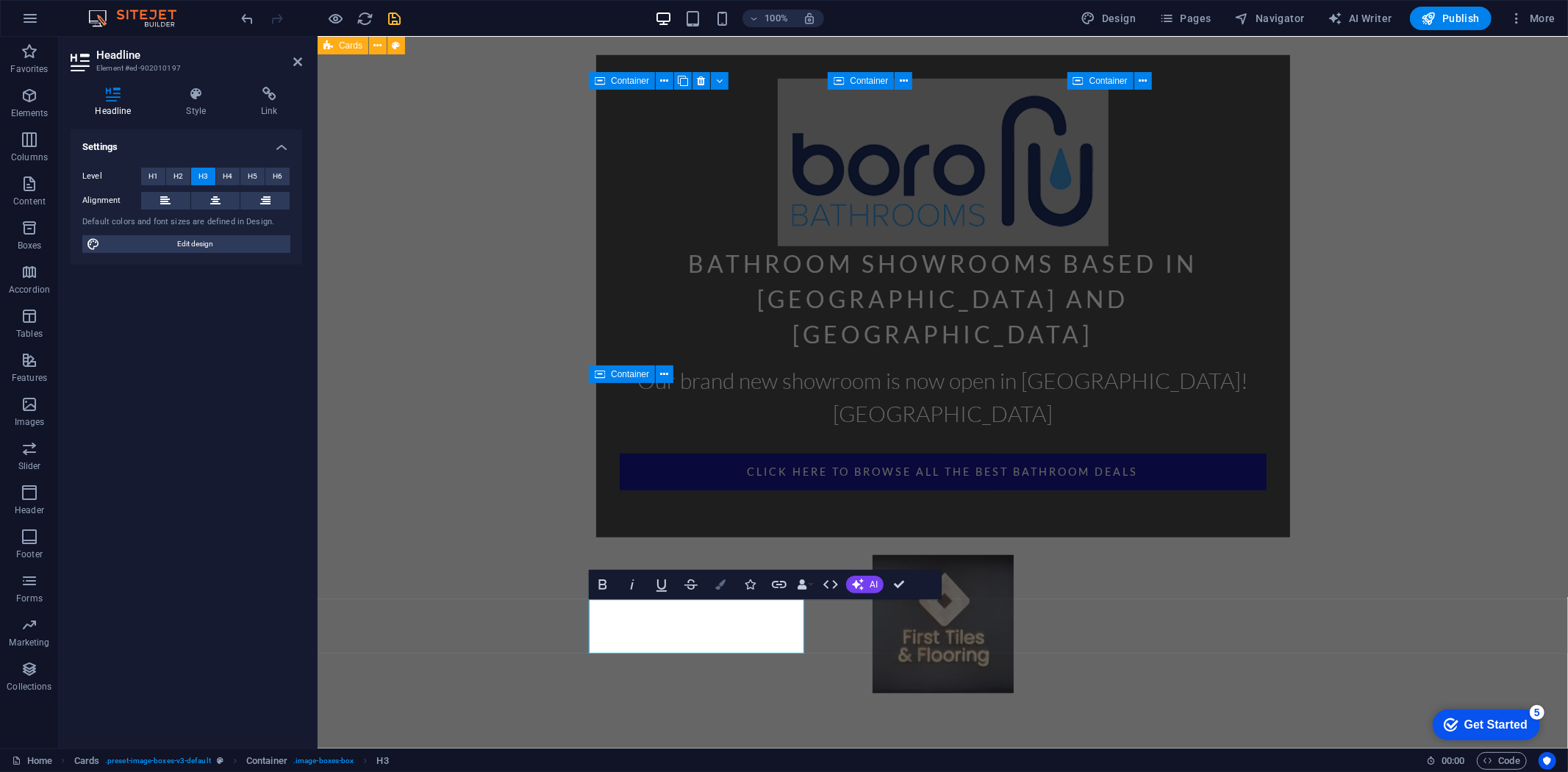
click at [725, 587] on icon "button" at bounding box center [720, 584] width 10 height 10
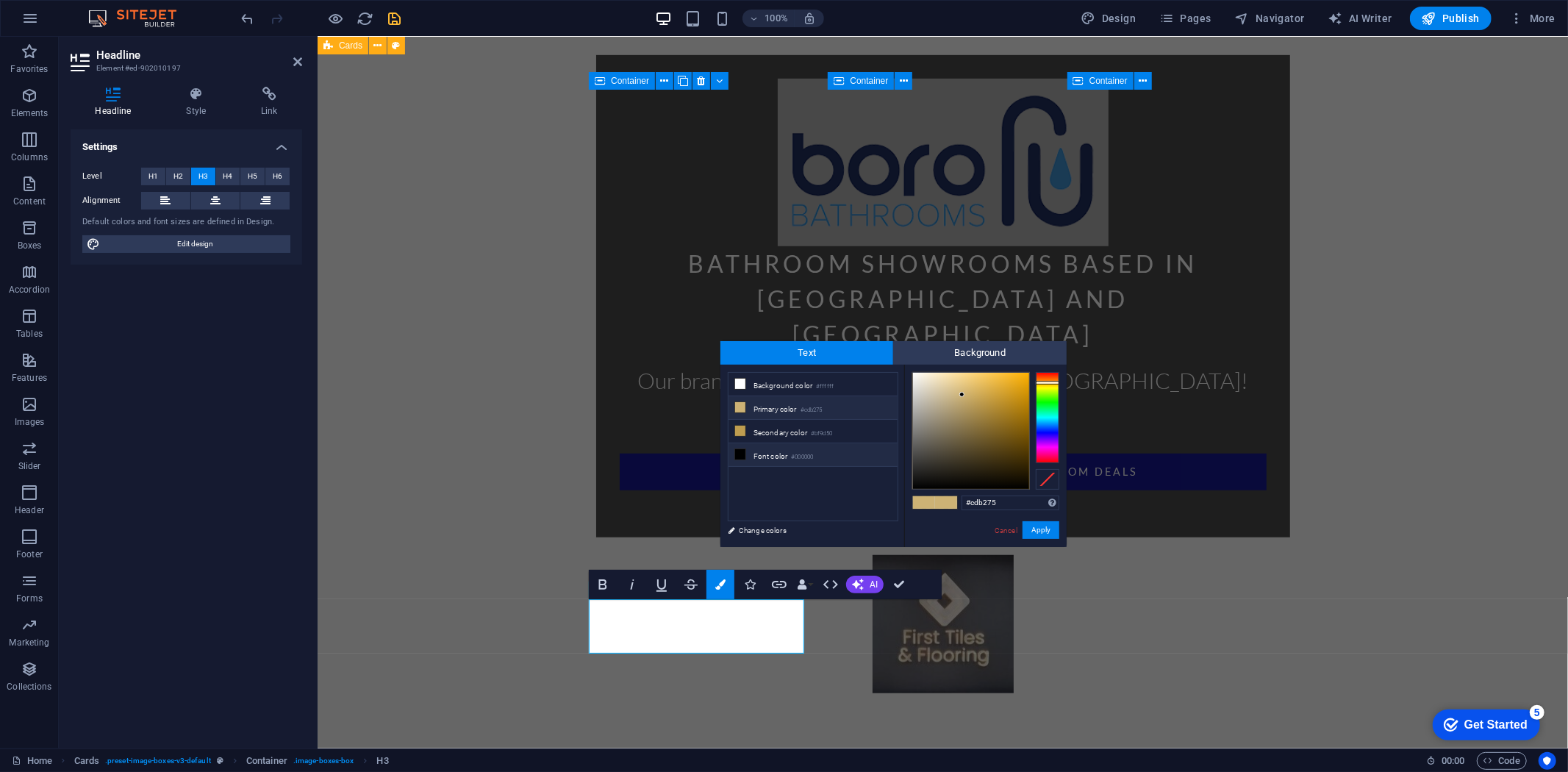
click at [751, 450] on li "Font color #000000" at bounding box center [813, 455] width 169 height 24
type input "#000000"
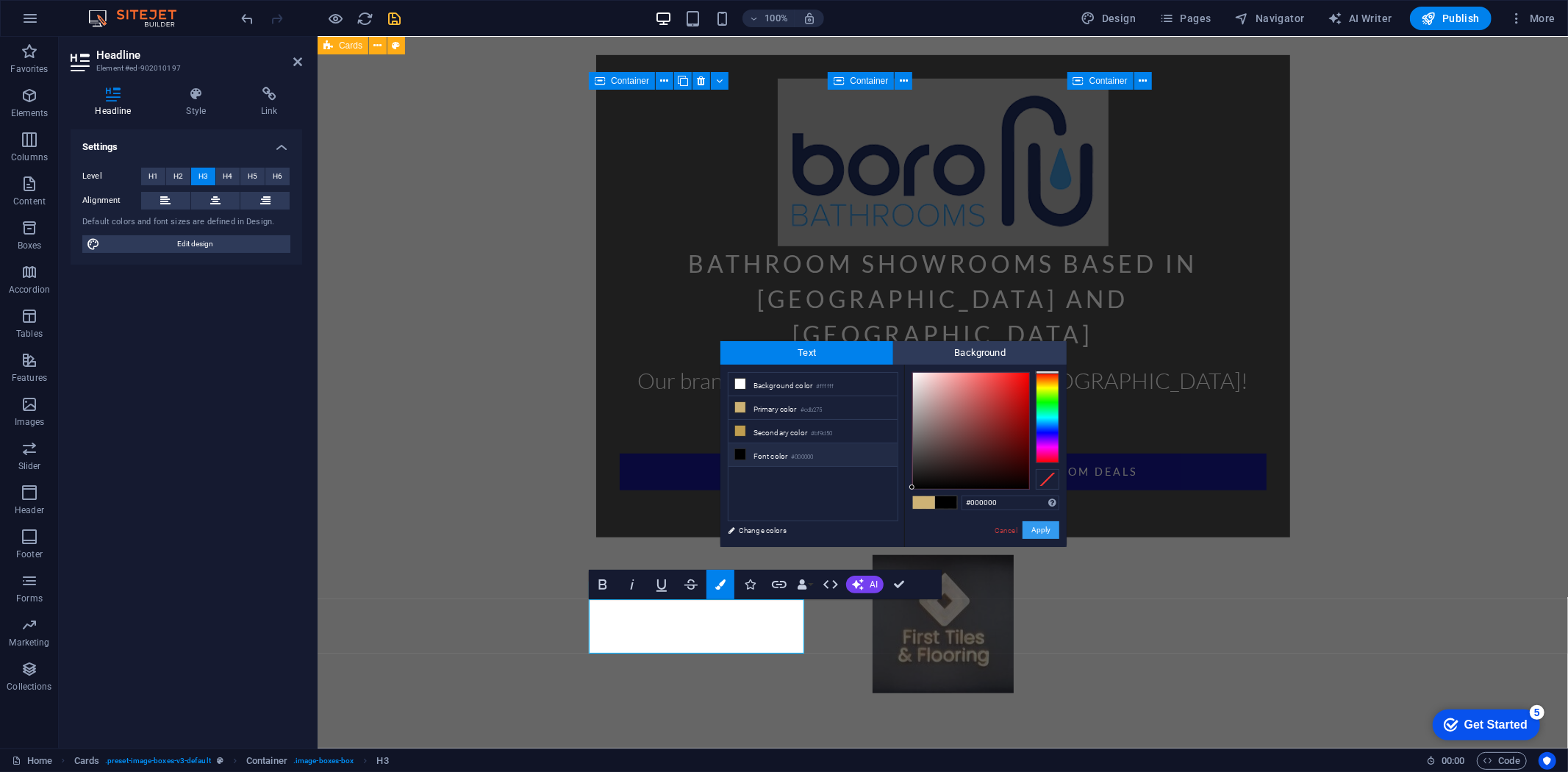
click at [1040, 525] on button "Apply" at bounding box center [1041, 530] width 37 height 18
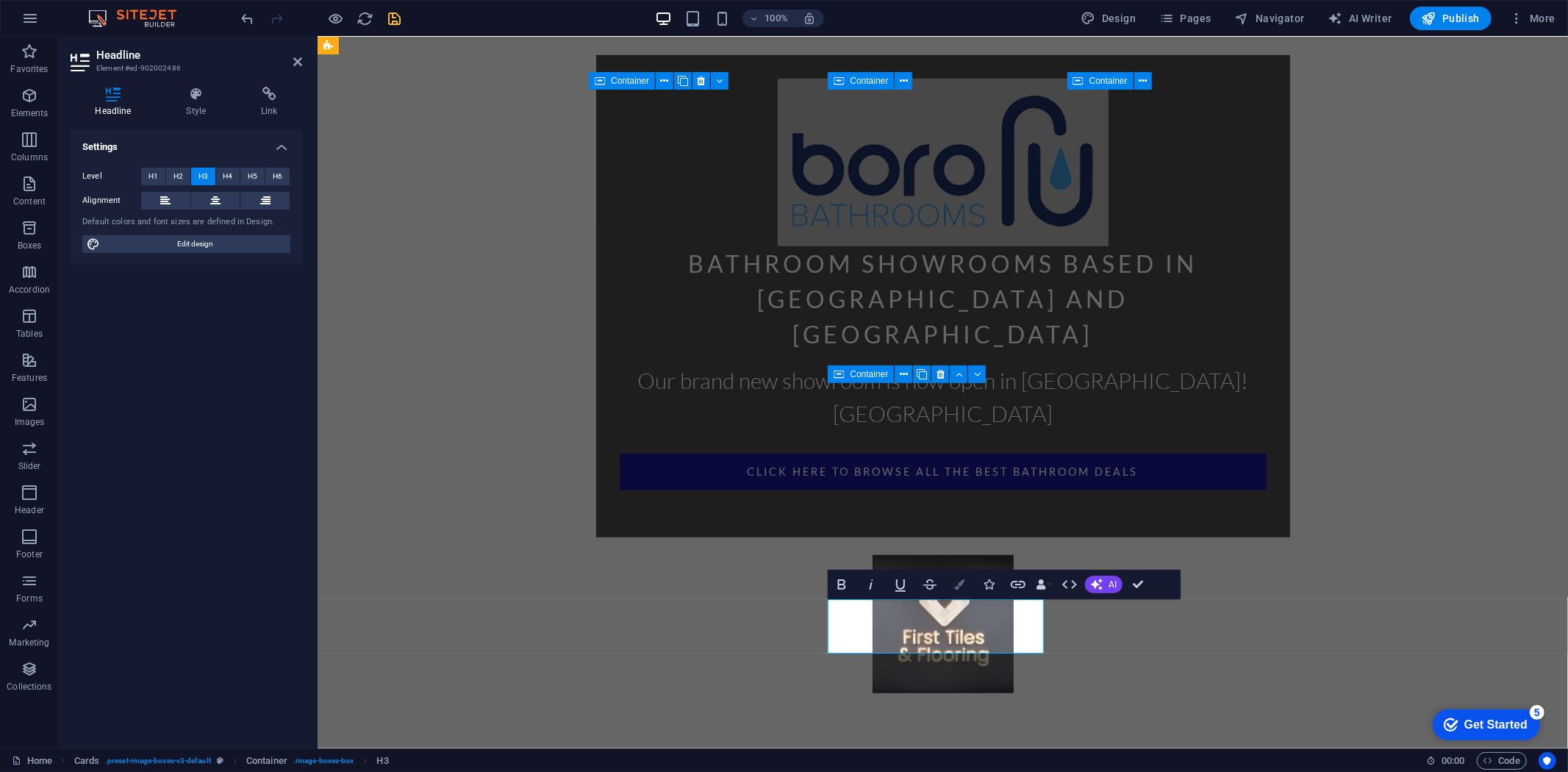
click at [967, 576] on button "Colors" at bounding box center [960, 585] width 28 height 29
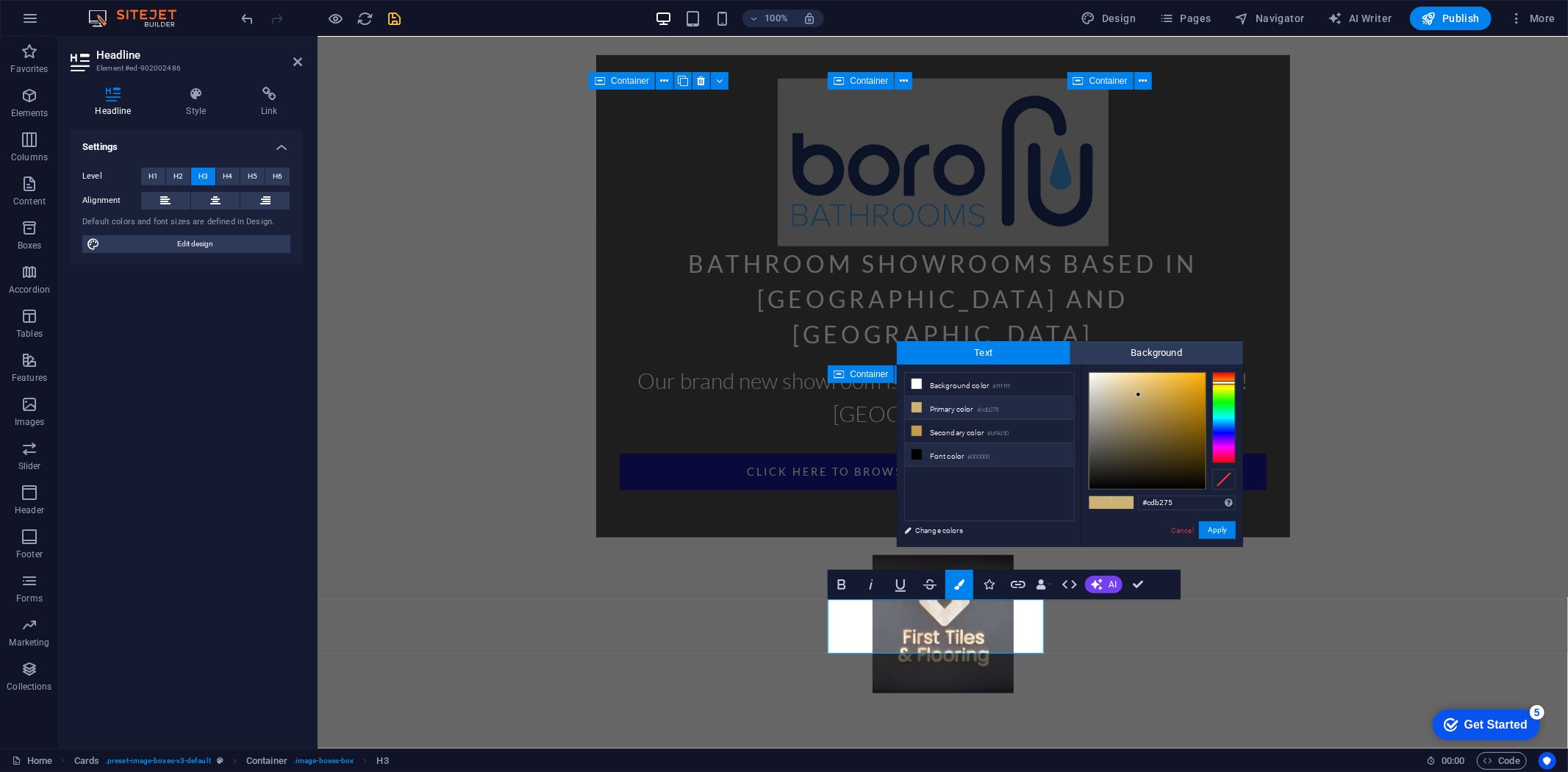
click at [934, 454] on li "Font color #000000" at bounding box center [990, 455] width 169 height 24
type input "#000000"
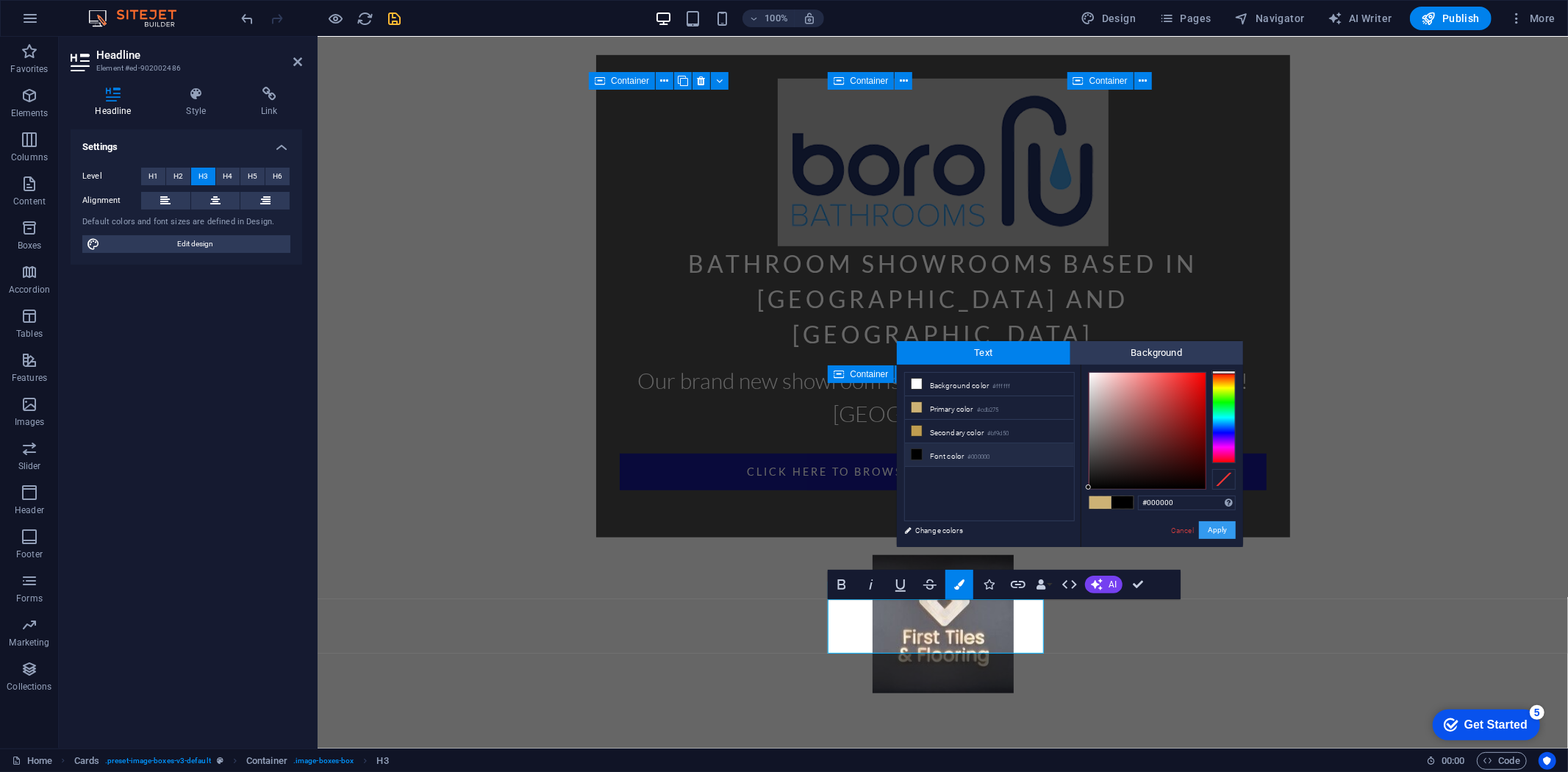
click at [1216, 531] on button "Apply" at bounding box center [1217, 530] width 37 height 18
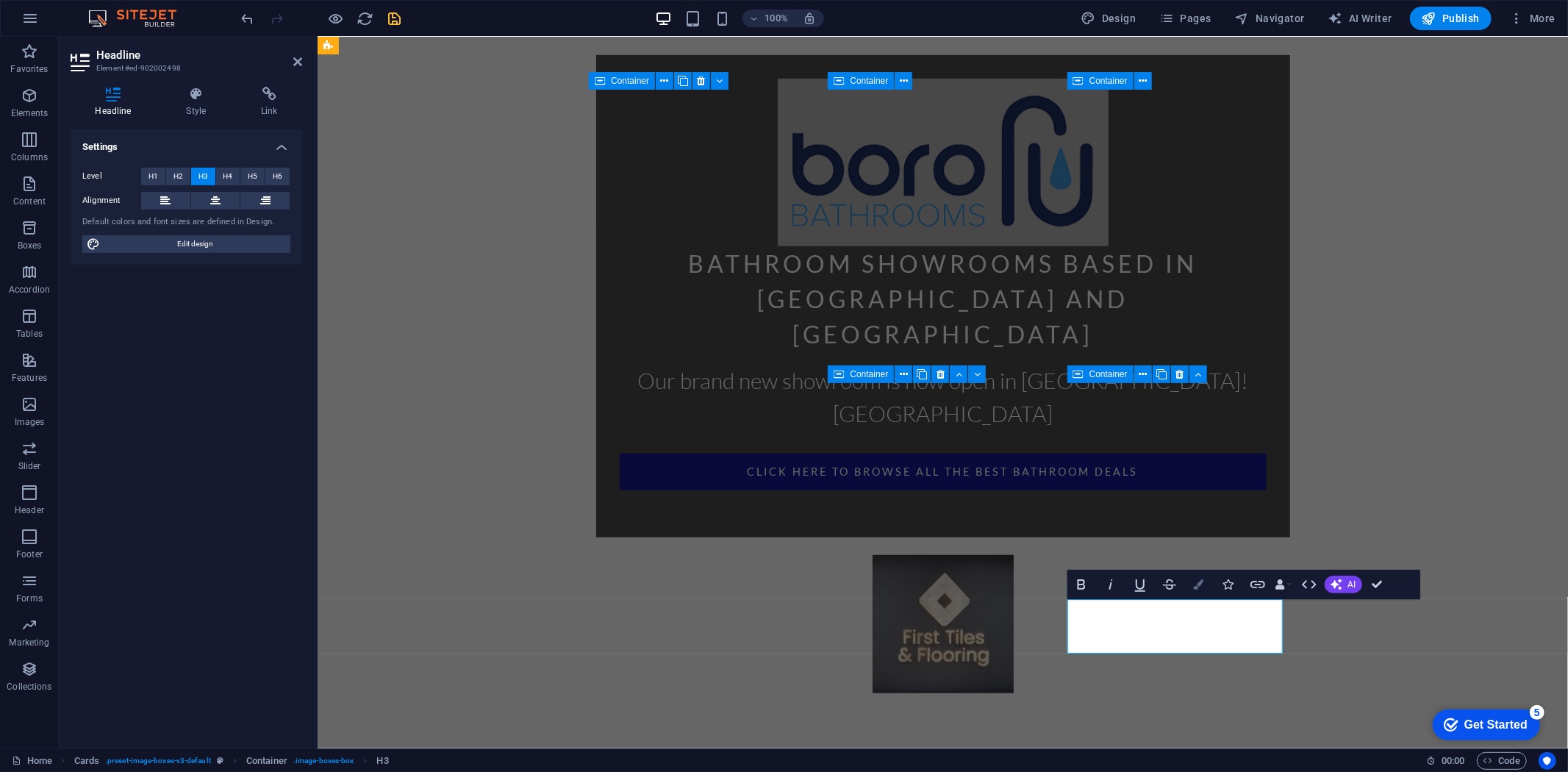
click at [1203, 586] on icon "button" at bounding box center [1198, 584] width 10 height 10
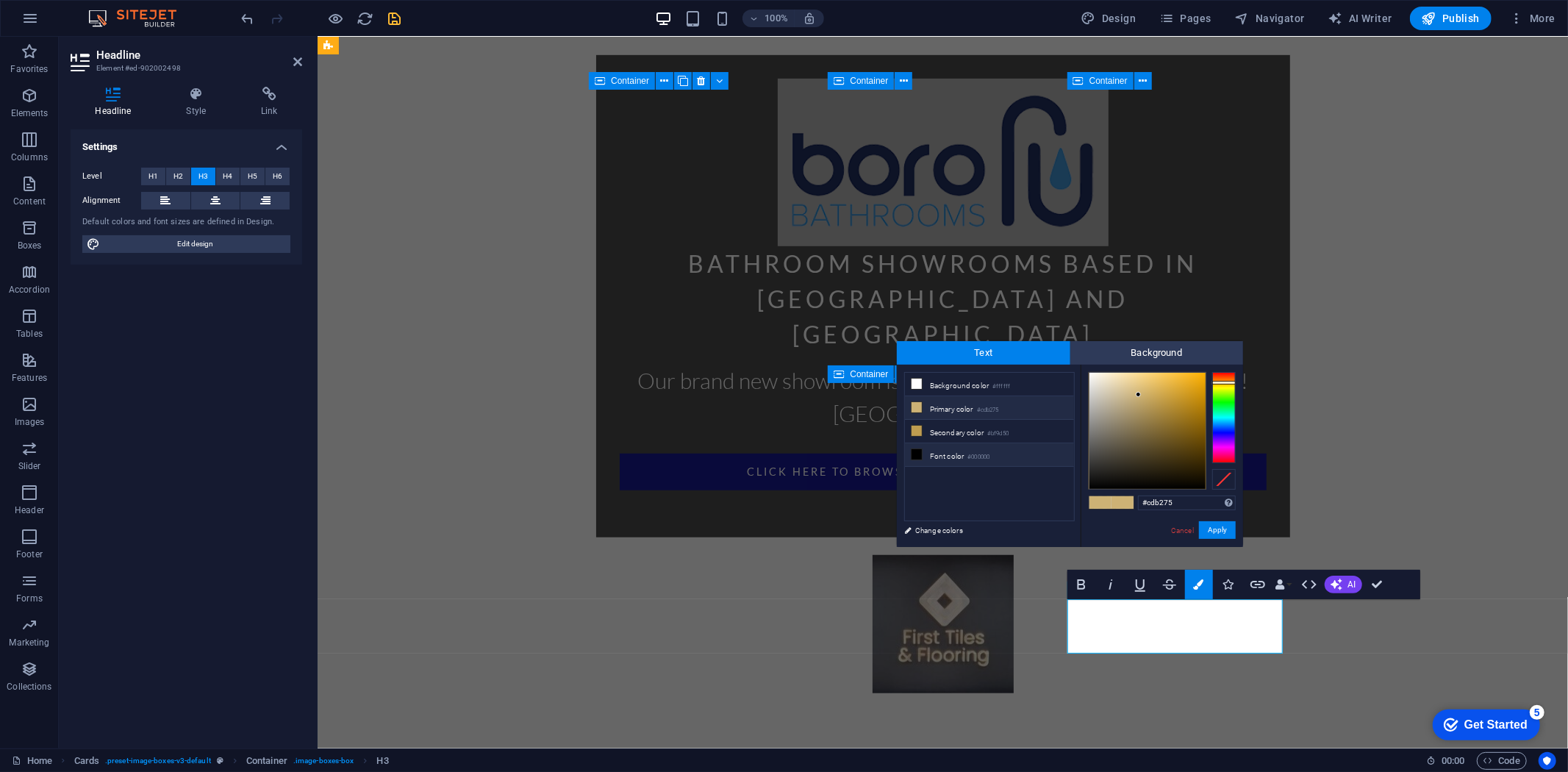
click at [915, 454] on icon at bounding box center [916, 454] width 10 height 10
type input "#000000"
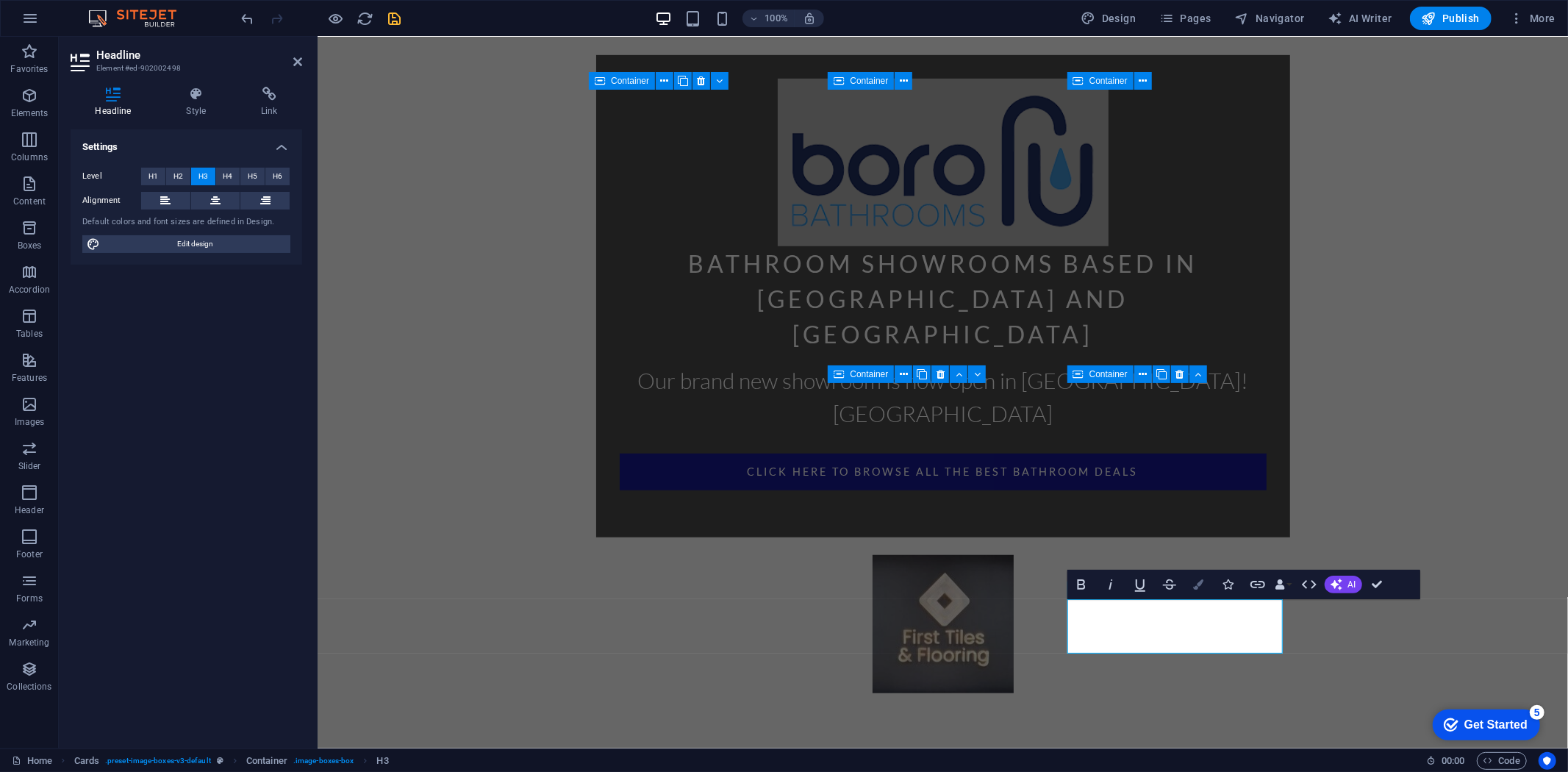
click at [1202, 576] on button "Colors" at bounding box center [1199, 585] width 28 height 29
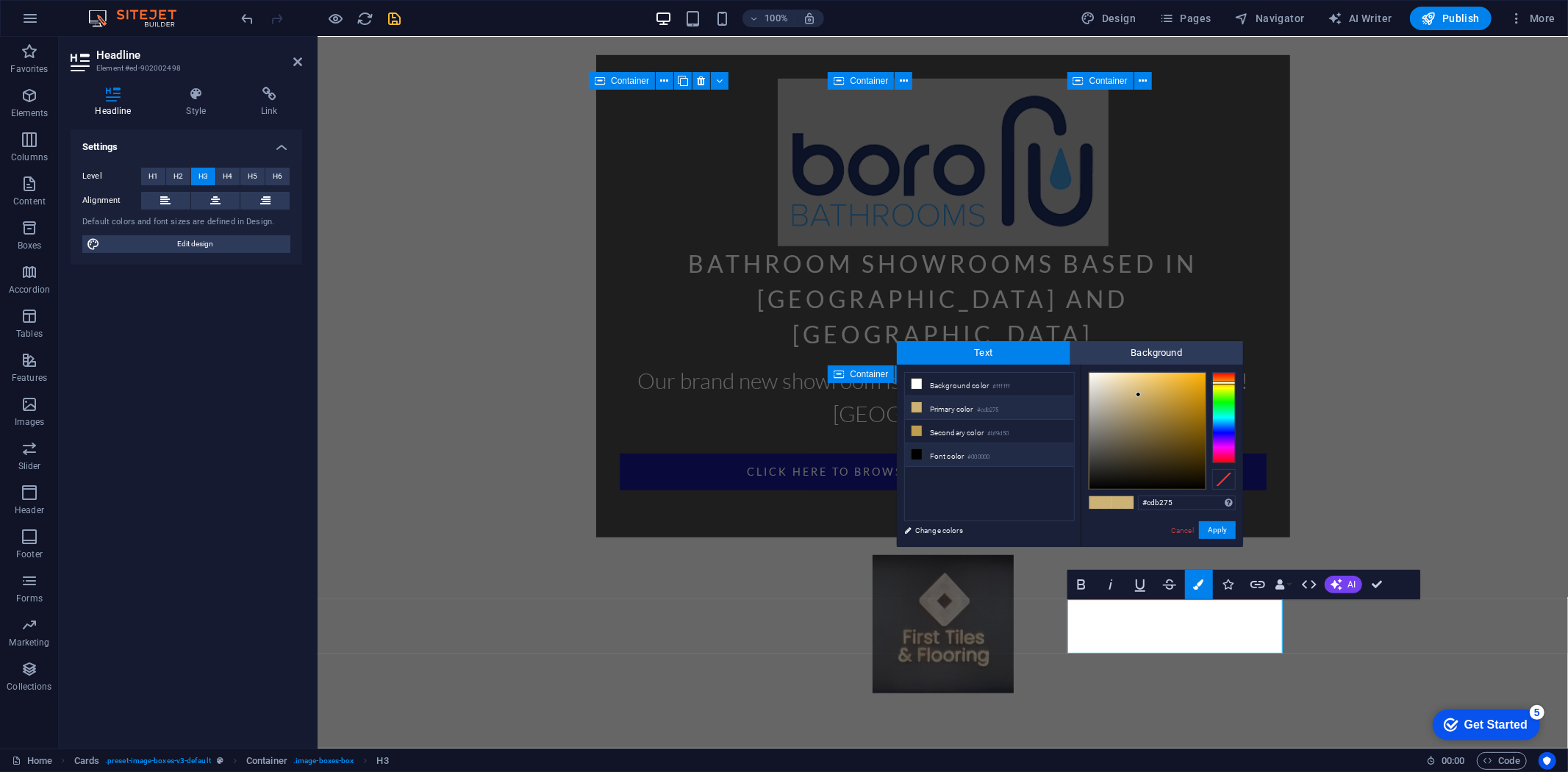
click at [957, 451] on li "Font color #000000" at bounding box center [990, 455] width 169 height 24
type input "#000000"
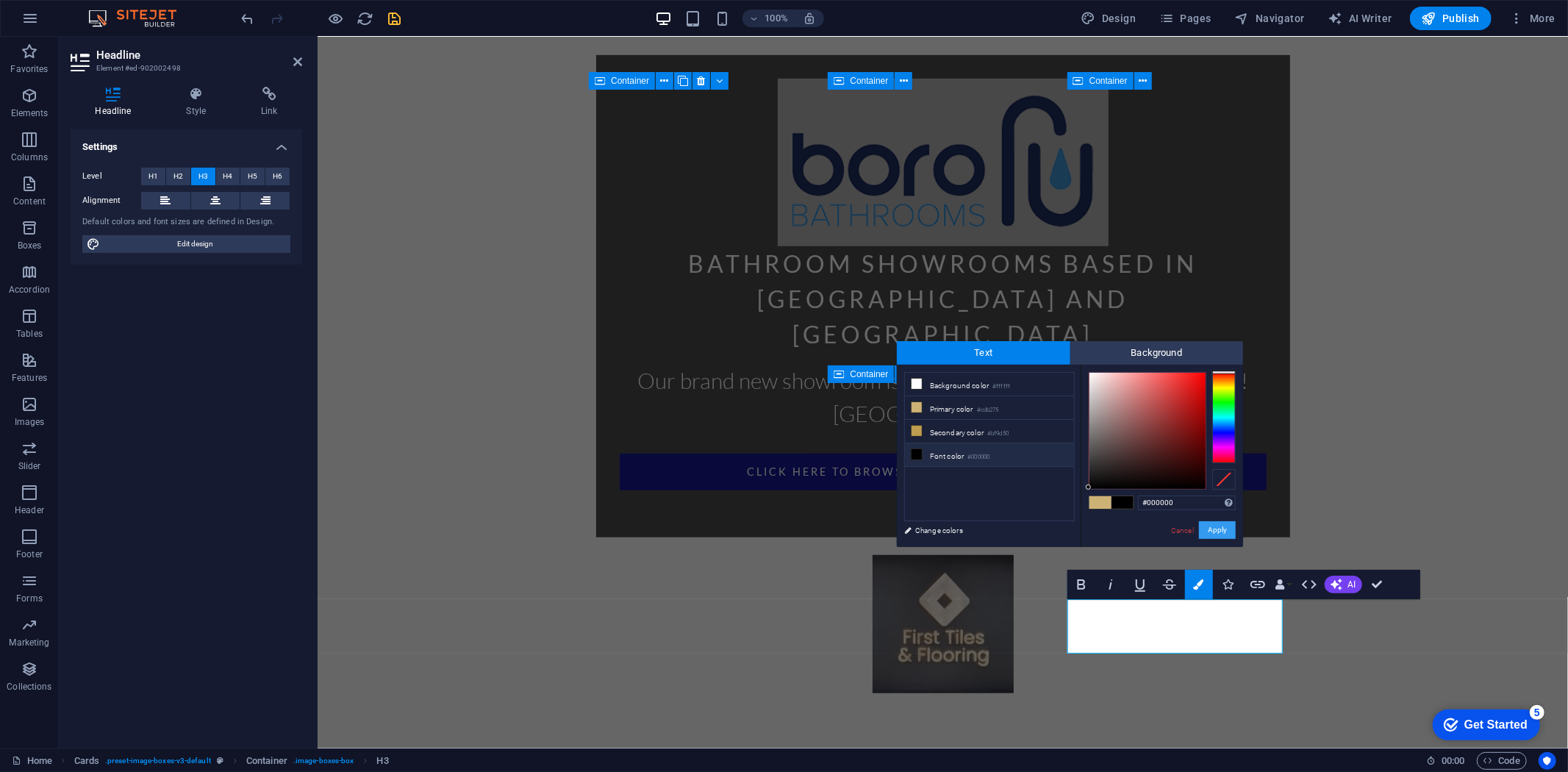
click at [1211, 526] on button "Apply" at bounding box center [1217, 530] width 37 height 18
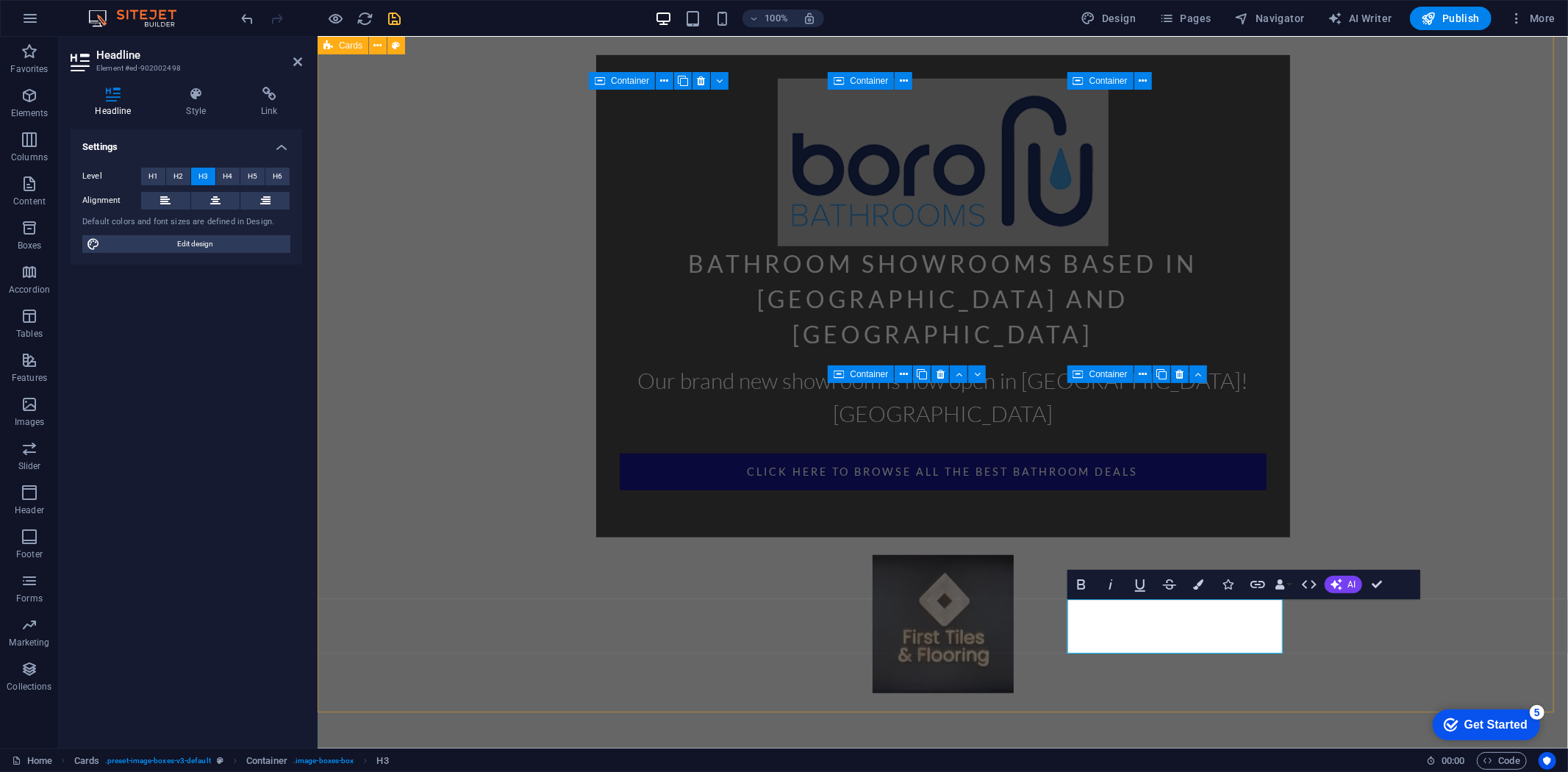
drag, startPoint x: 1388, startPoint y: 503, endPoint x: 1649, endPoint y: 504, distance: 261.0
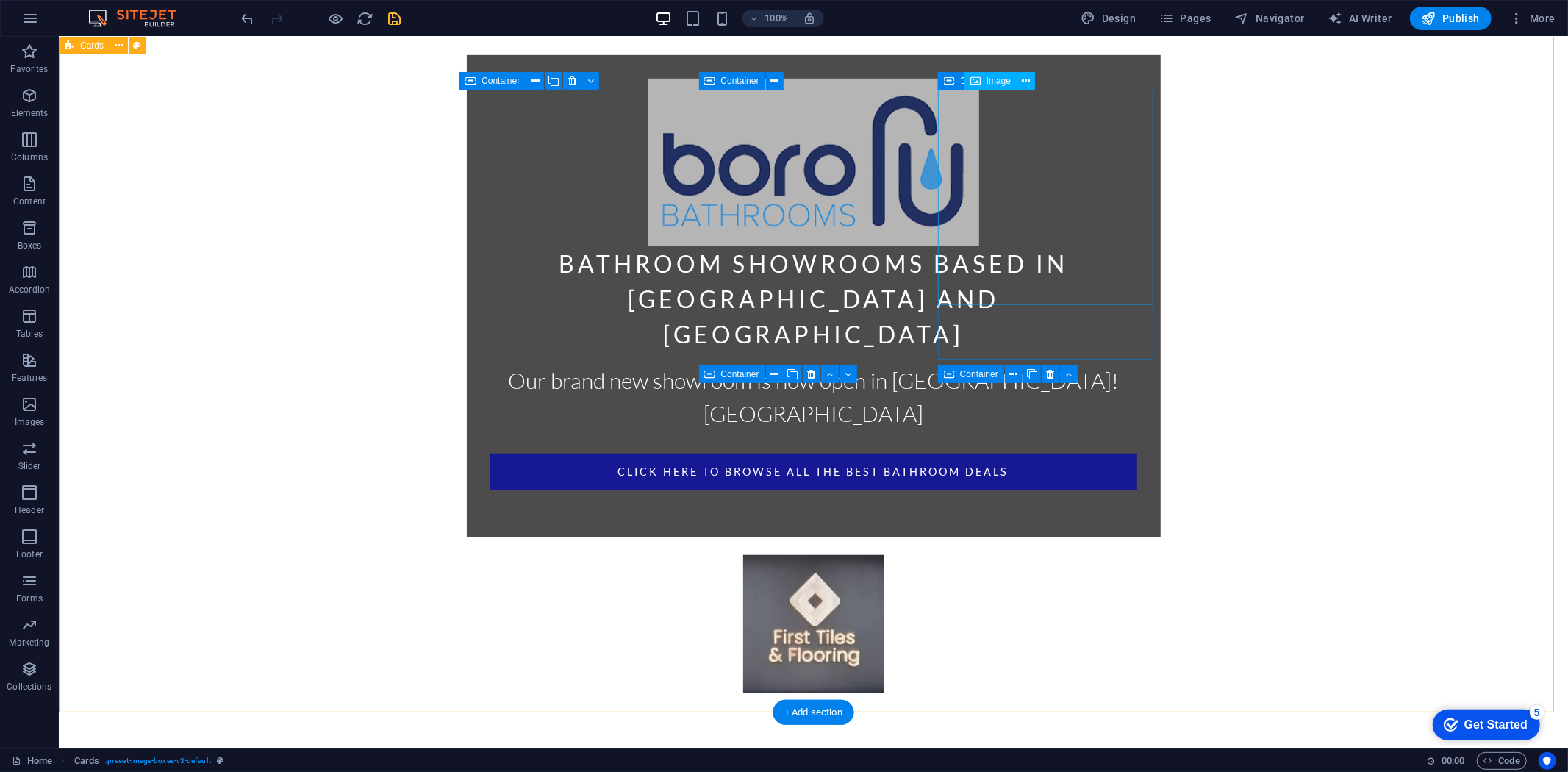
select select "%"
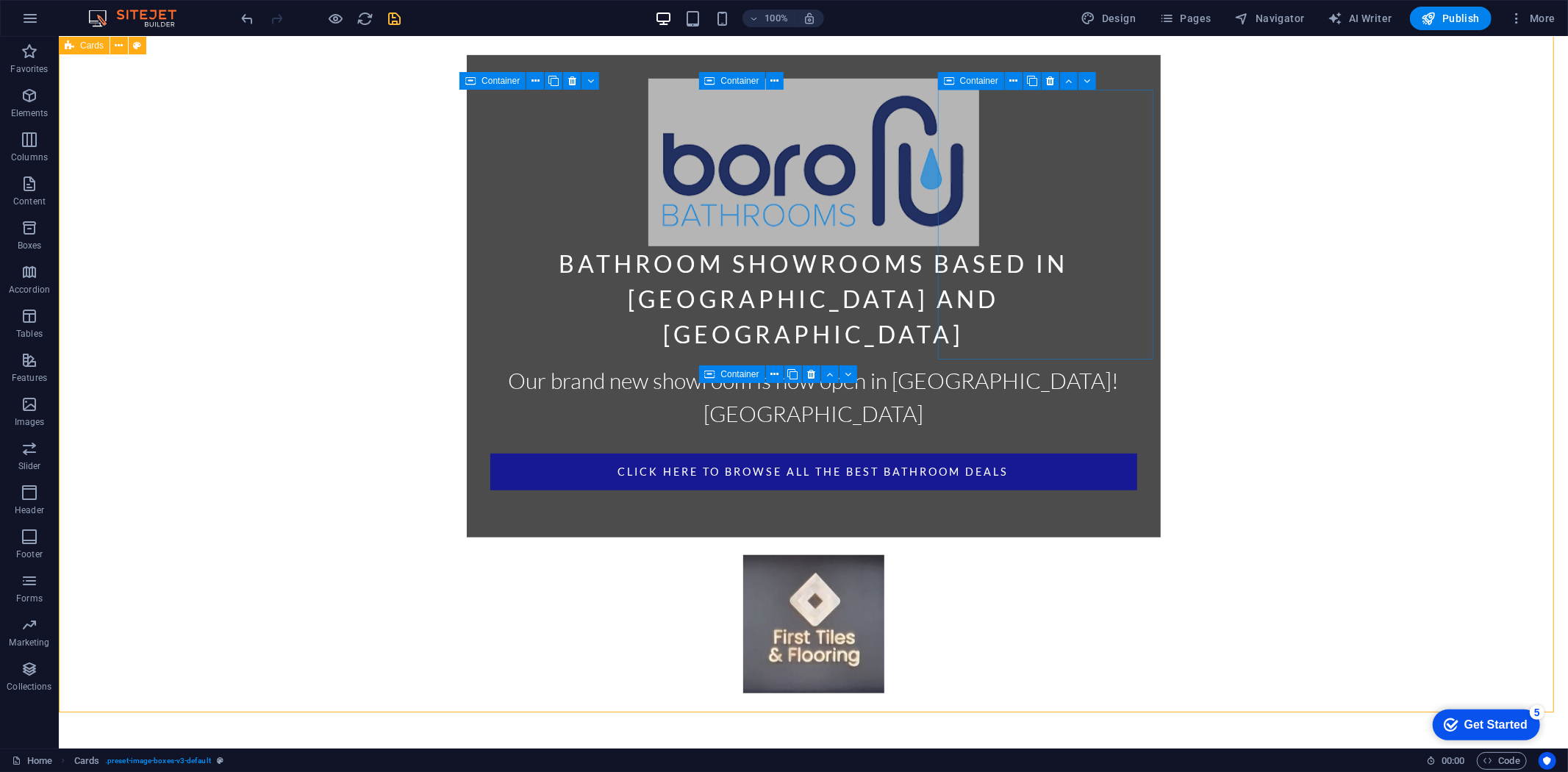
click at [950, 84] on icon at bounding box center [949, 81] width 10 height 18
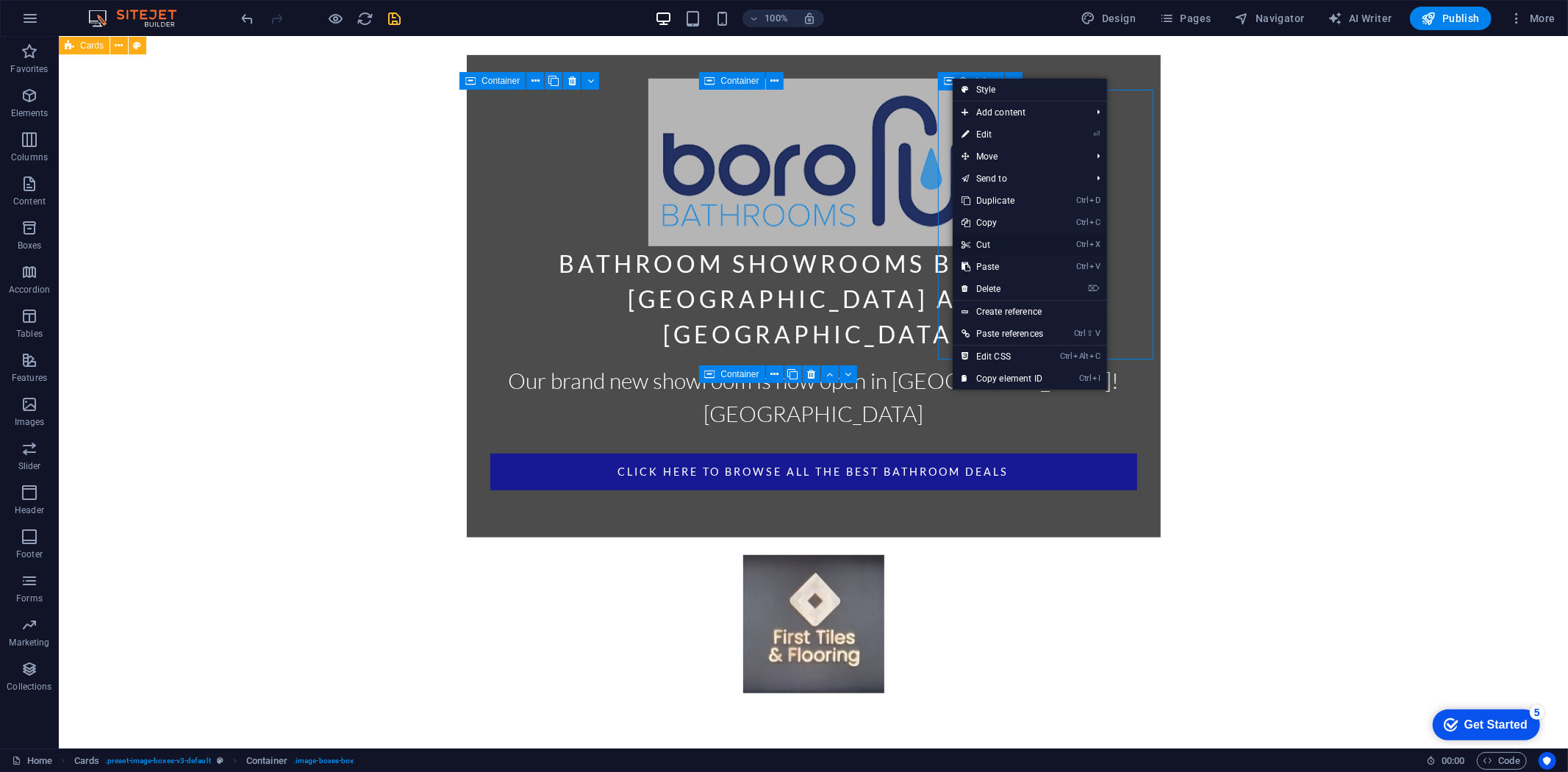
click at [990, 244] on link "Ctrl X Cut" at bounding box center [1002, 245] width 99 height 22
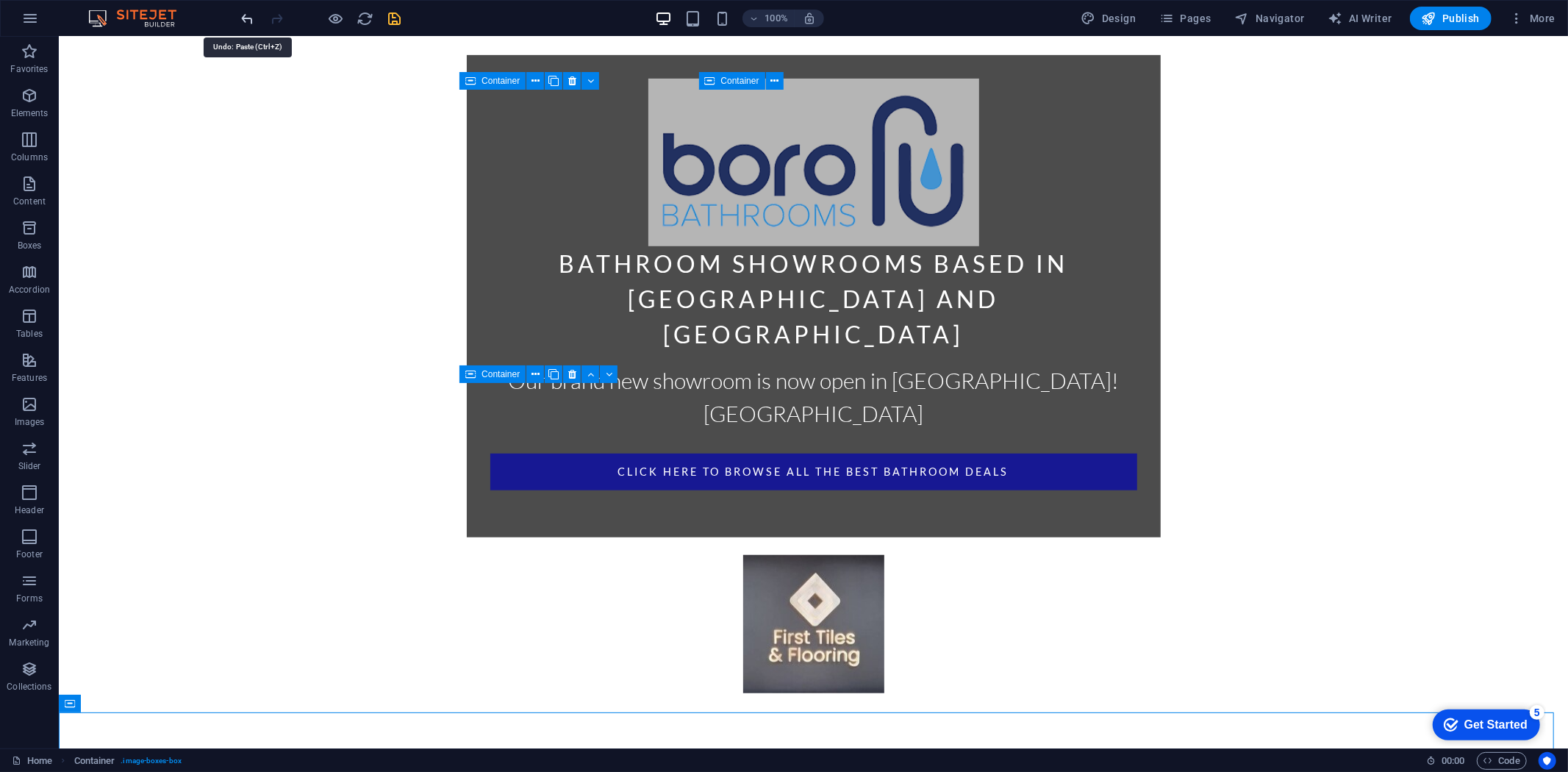
click at [252, 22] on icon "undo" at bounding box center [248, 18] width 17 height 17
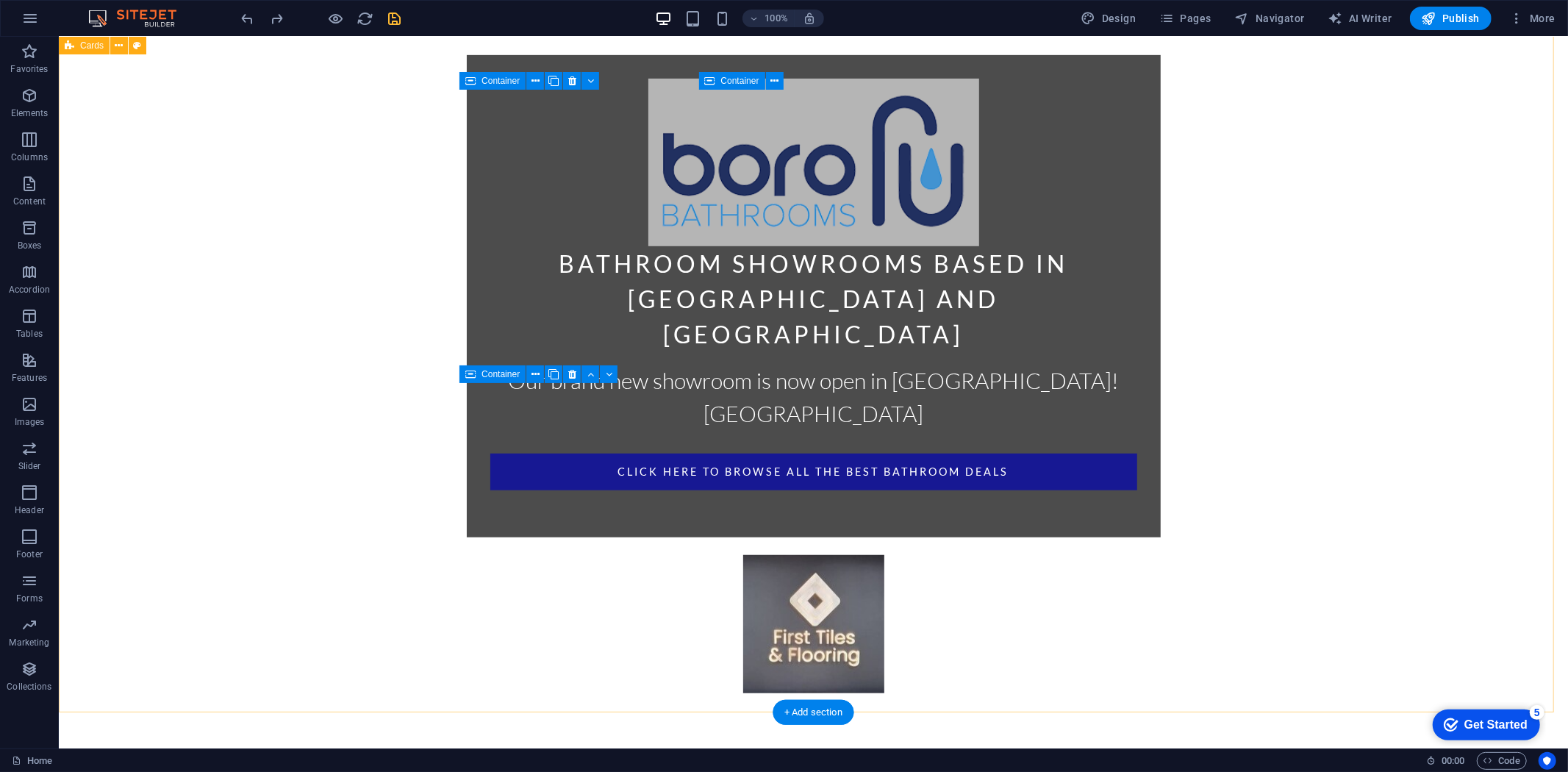
select select "rem"
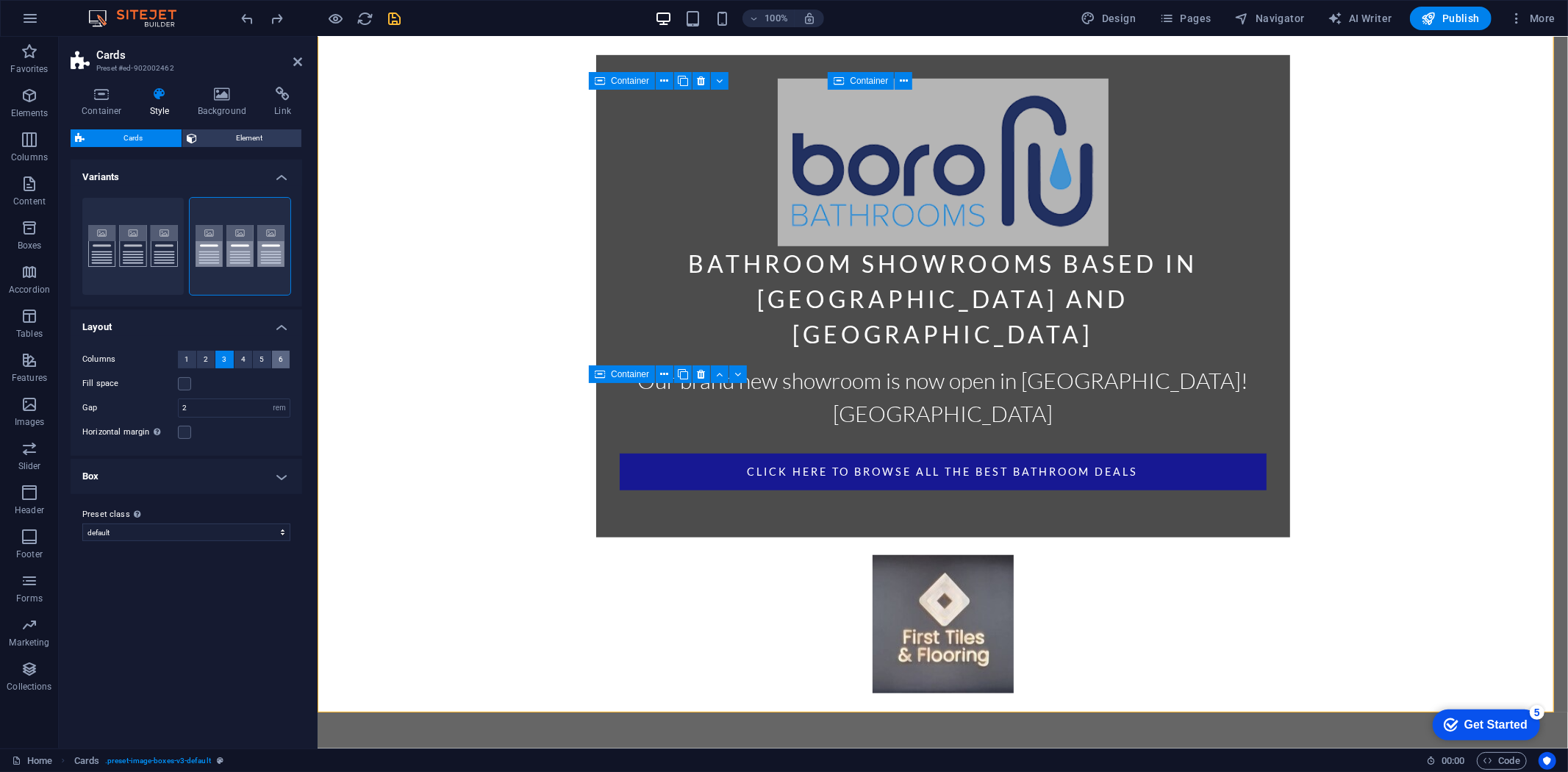
click at [278, 363] on span "6" at bounding box center [281, 359] width 5 height 18
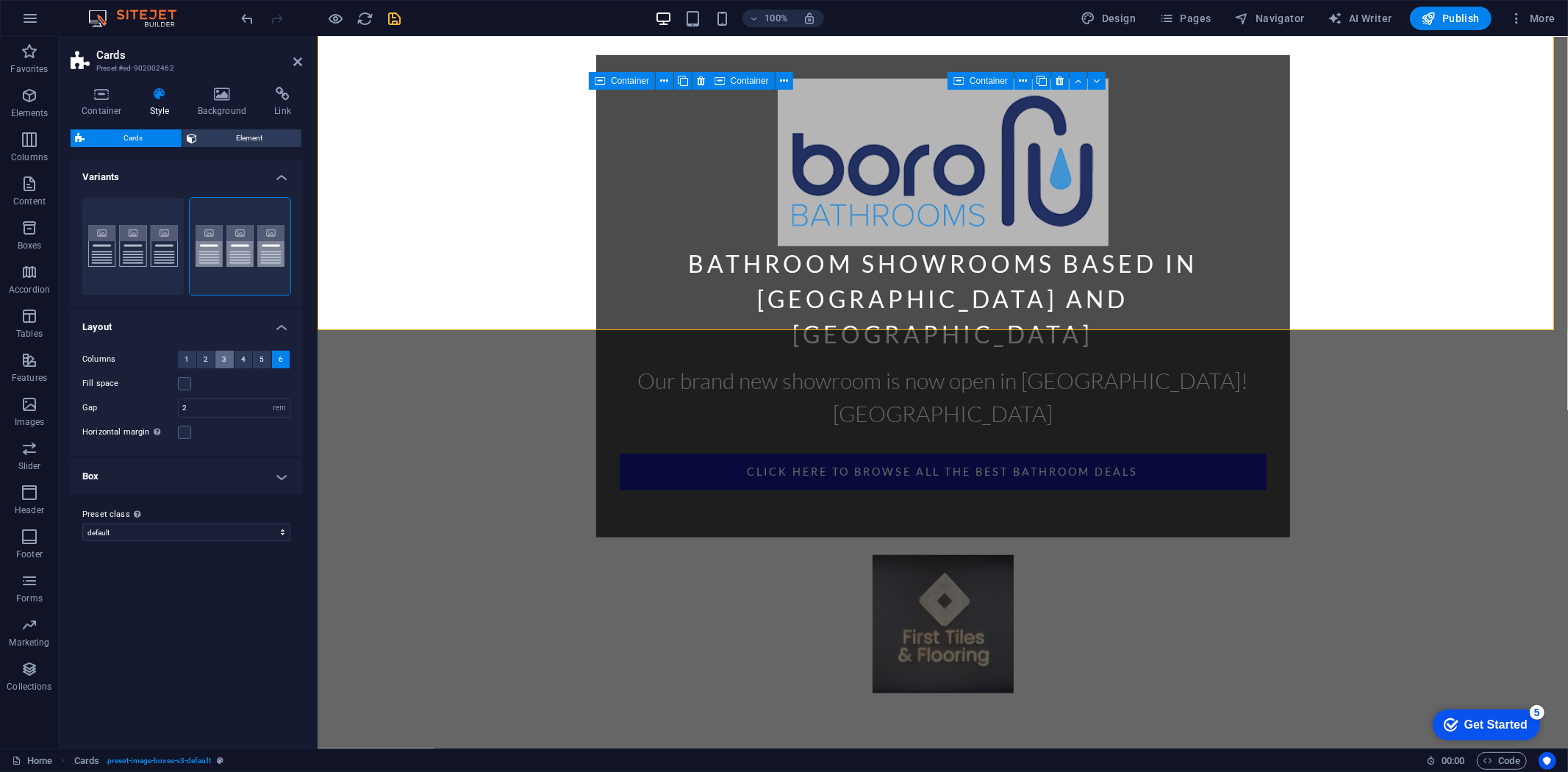
click at [229, 358] on button "3" at bounding box center [225, 359] width 18 height 18
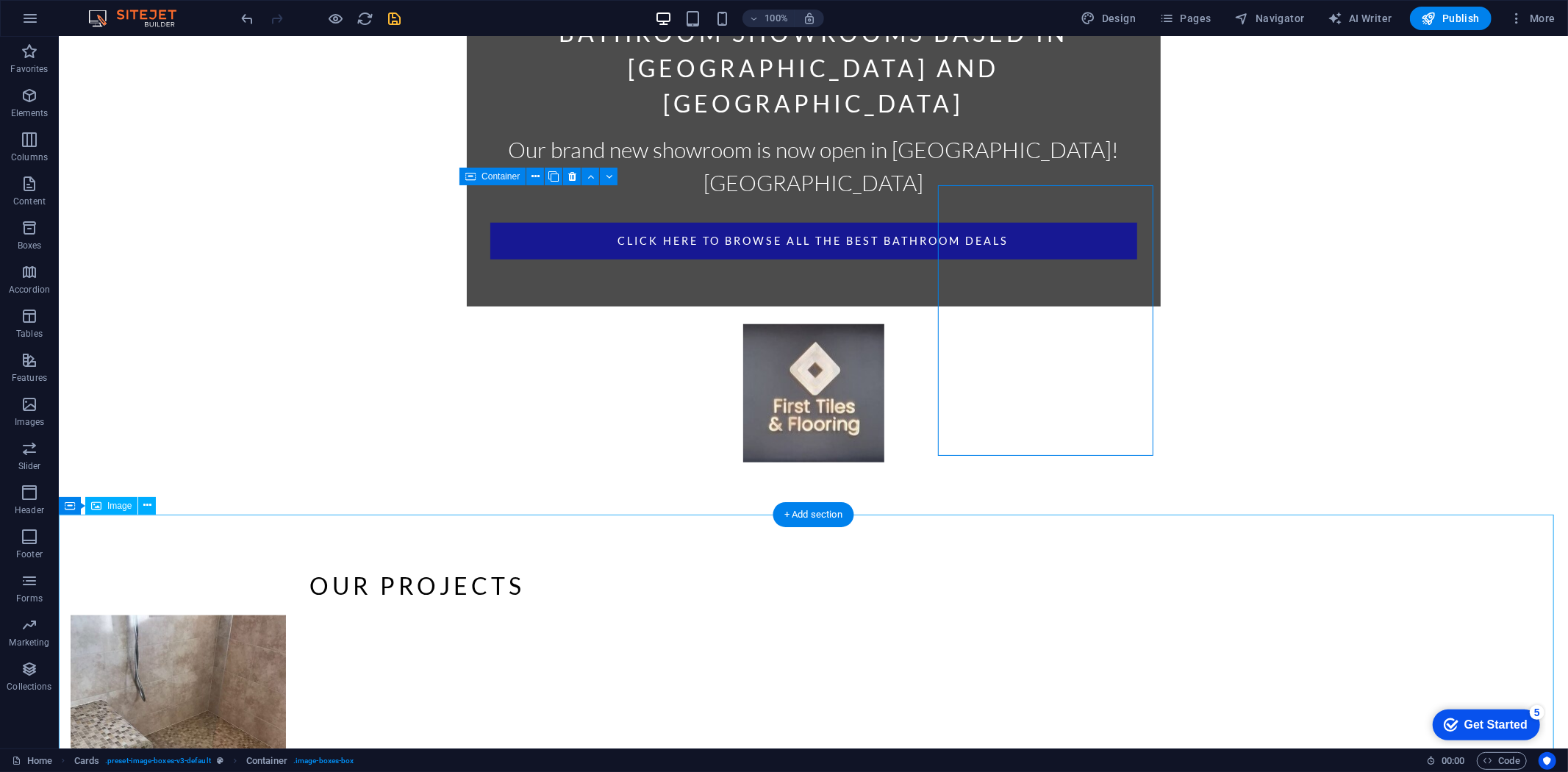
scroll to position [1016, 0]
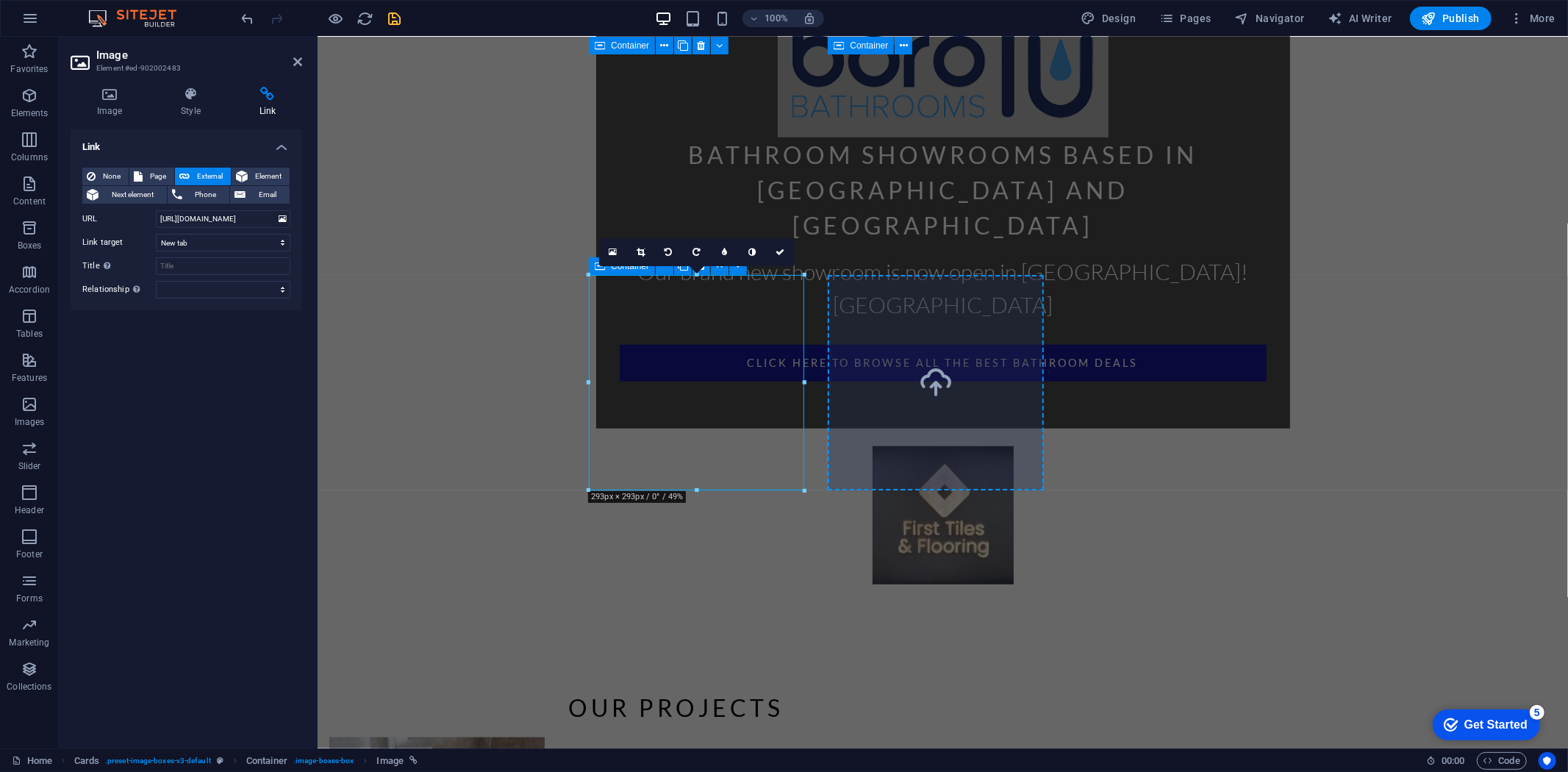
drag, startPoint x: 120, startPoint y: 93, endPoint x: 301, endPoint y: 154, distance: 191.0
click at [120, 94] on icon at bounding box center [110, 94] width 78 height 15
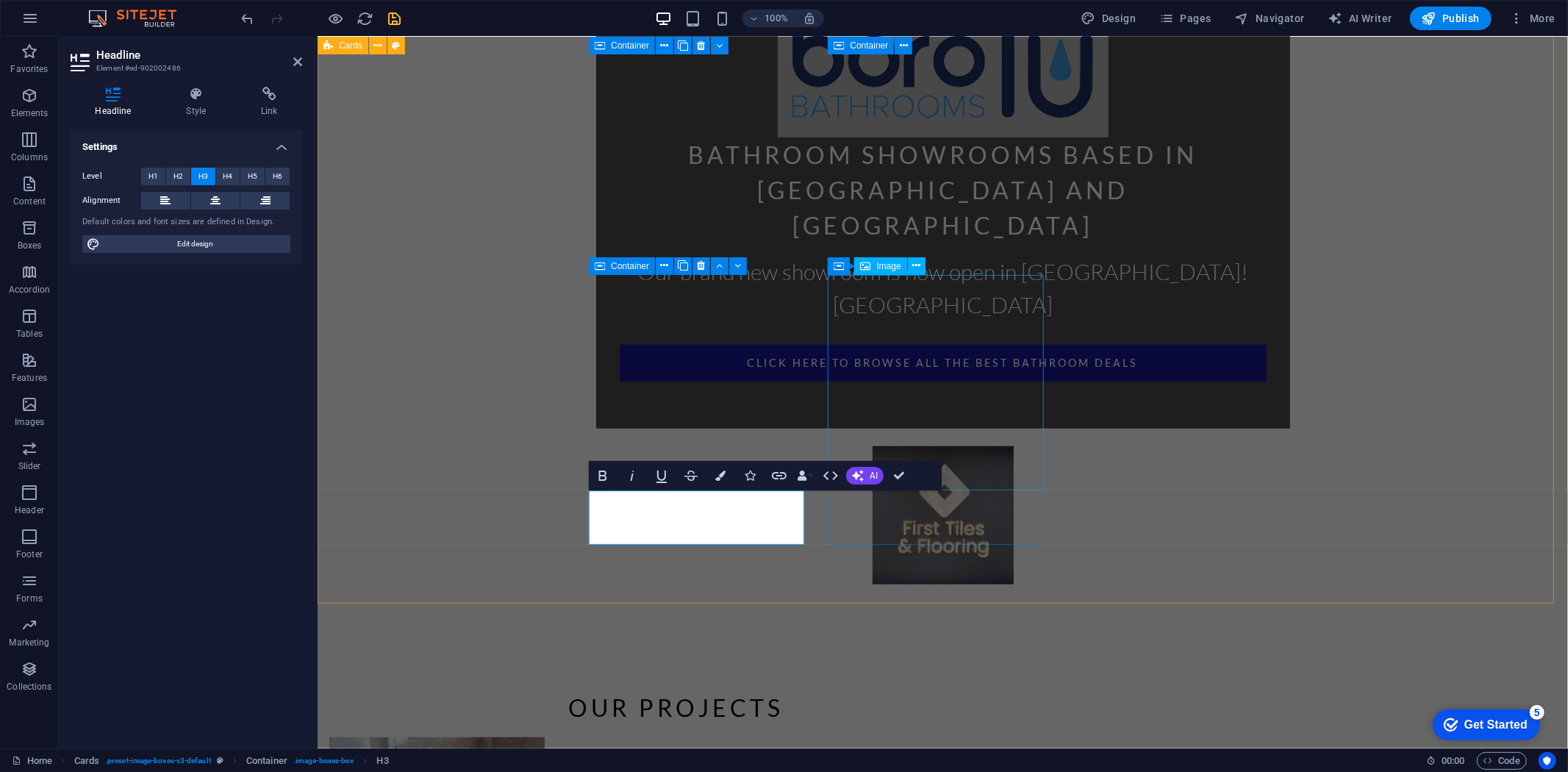
select select "%"
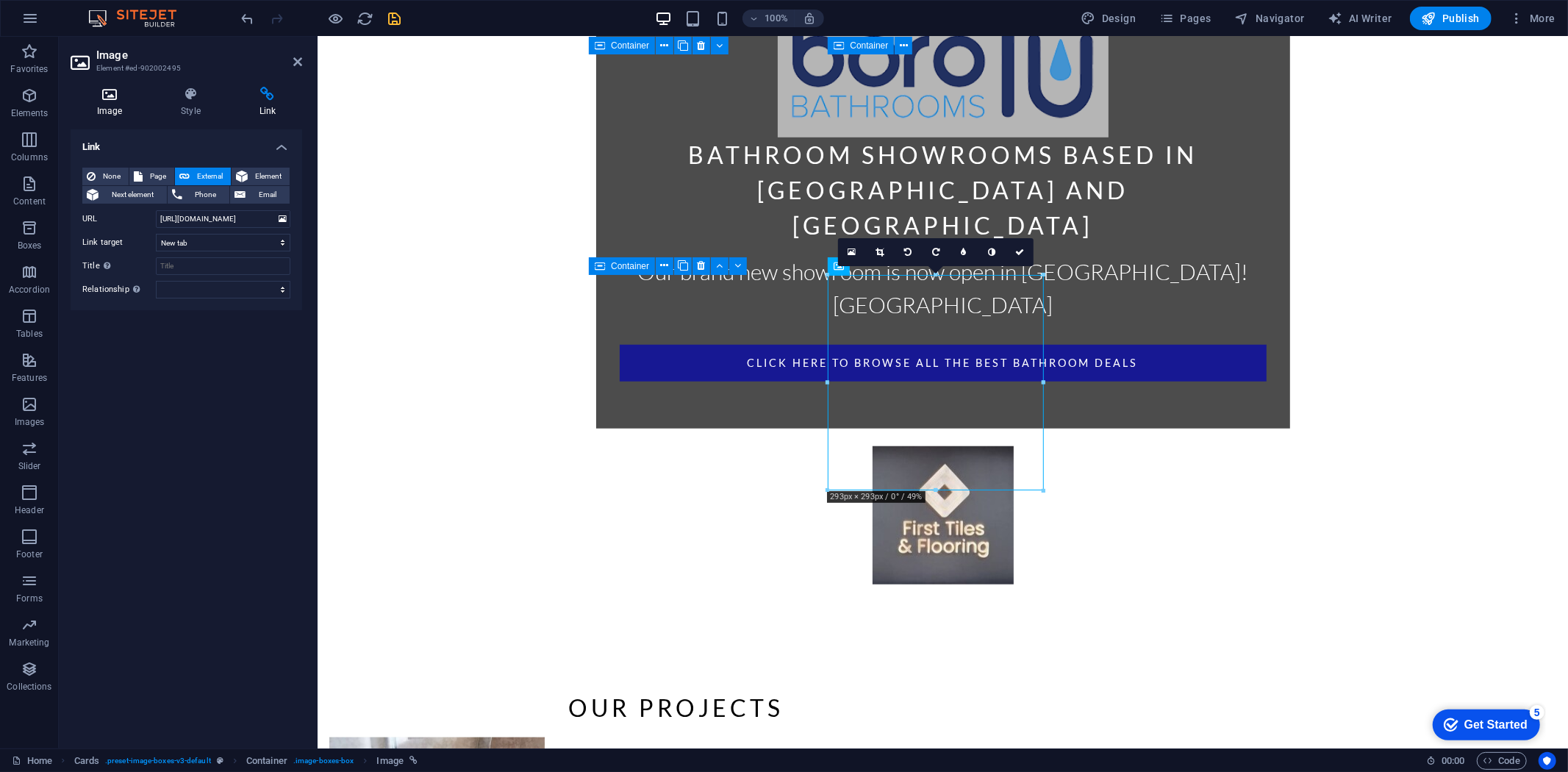
click at [115, 104] on h4 "Image" at bounding box center [112, 102] width 84 height 31
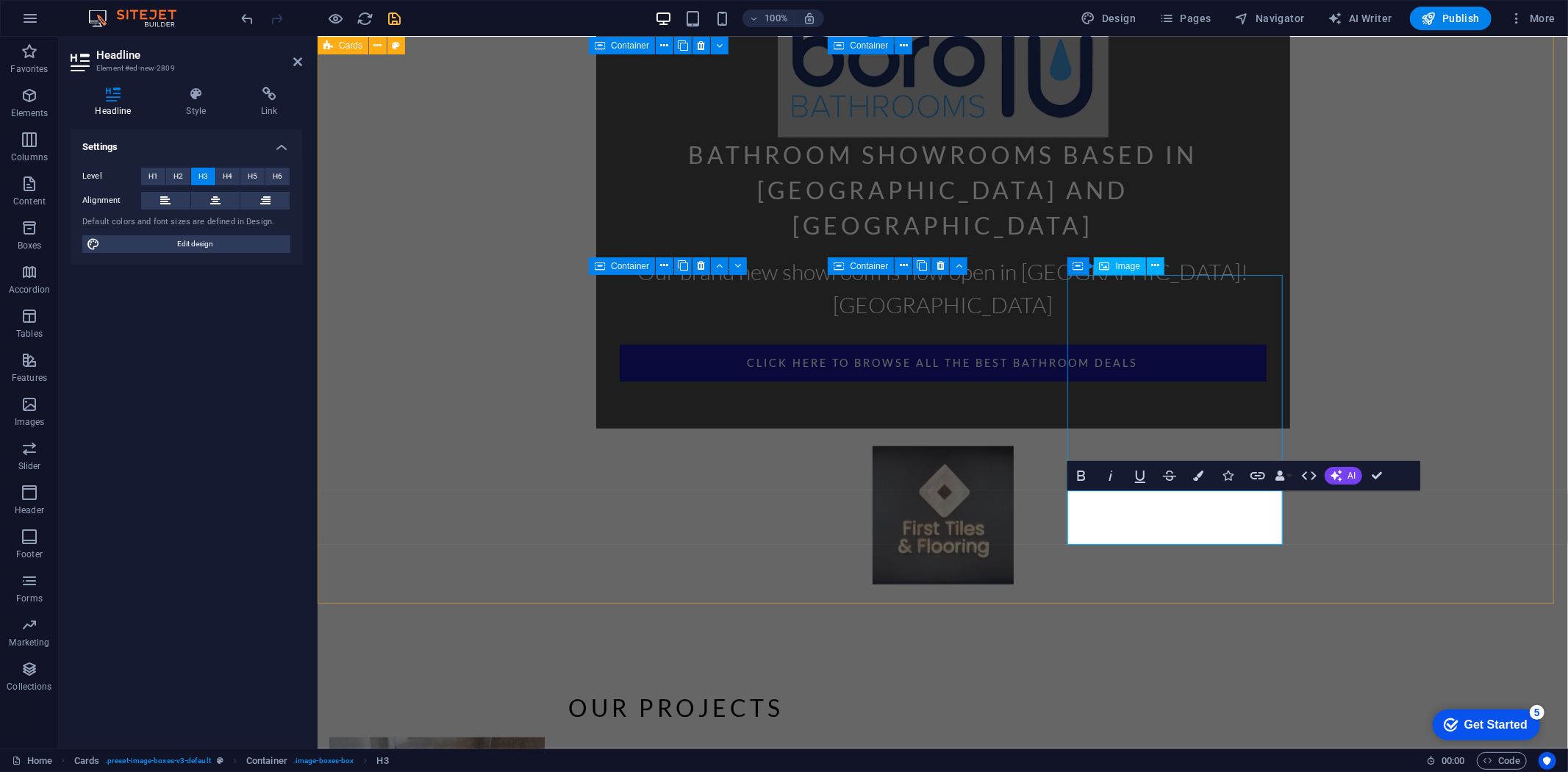
select select "%"
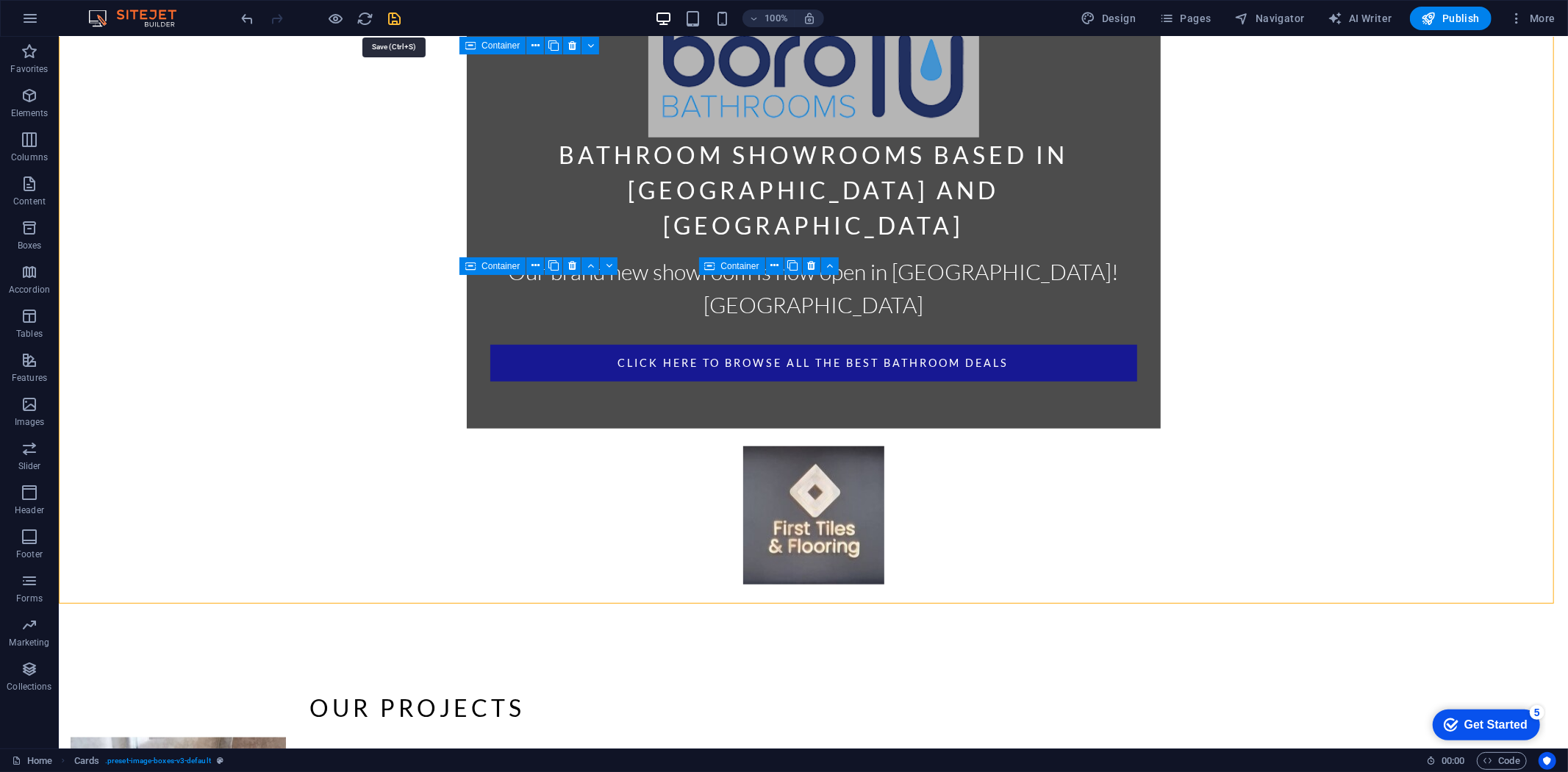
click at [397, 15] on icon "save" at bounding box center [395, 18] width 17 height 17
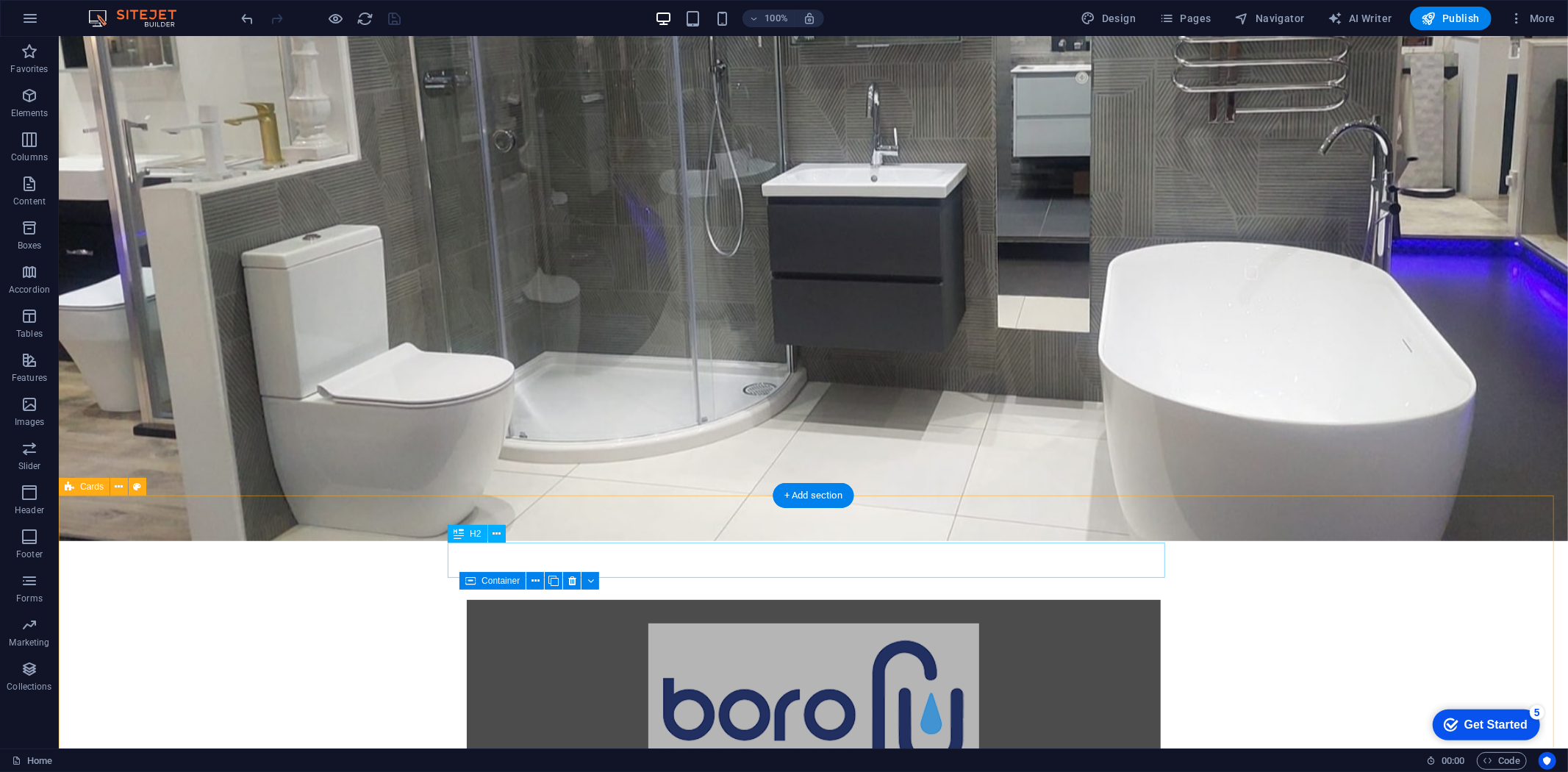
scroll to position [307, 0]
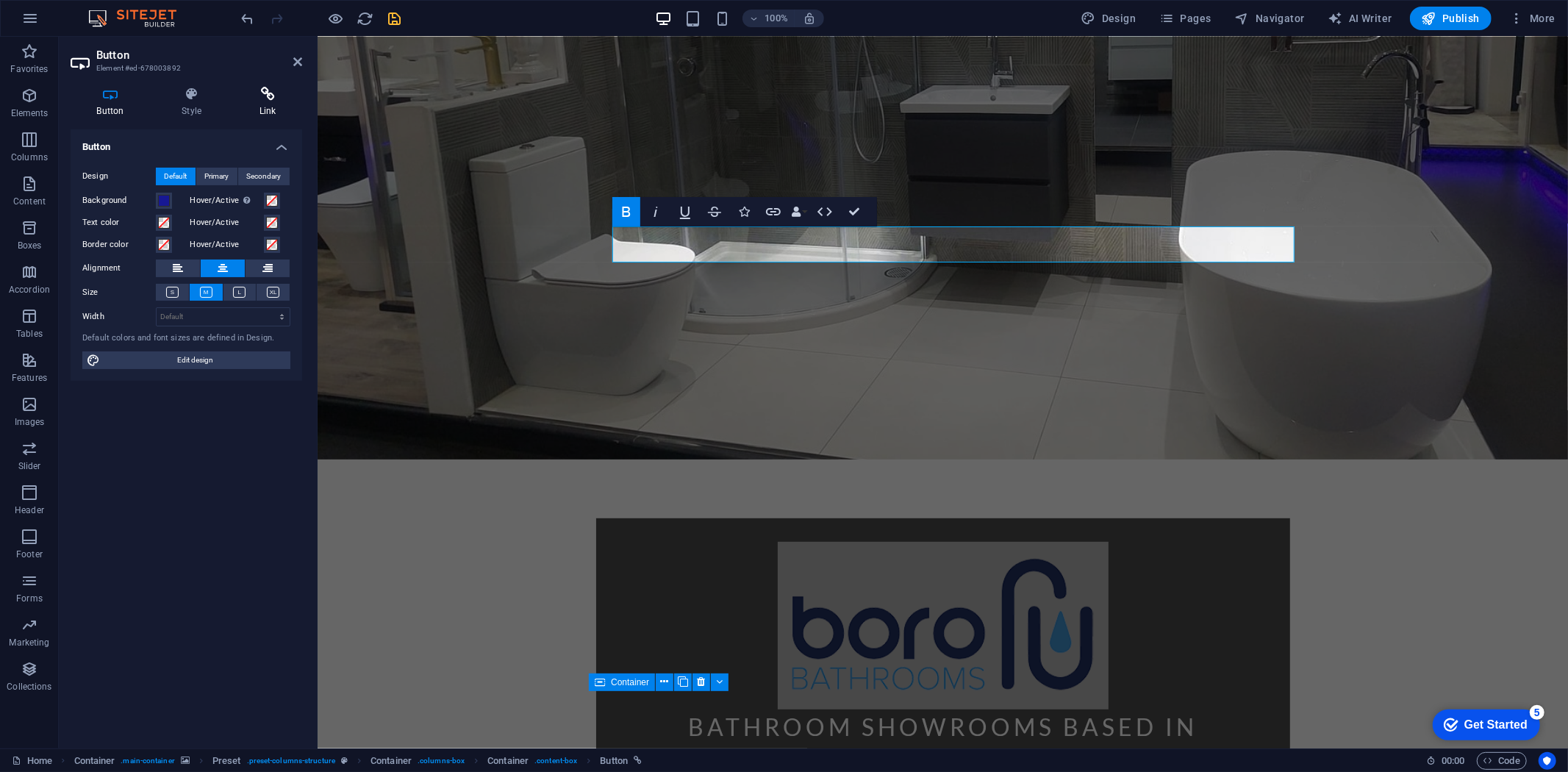
drag, startPoint x: 262, startPoint y: 94, endPoint x: 265, endPoint y: 108, distance: 14.3
click at [262, 94] on icon at bounding box center [268, 94] width 69 height 15
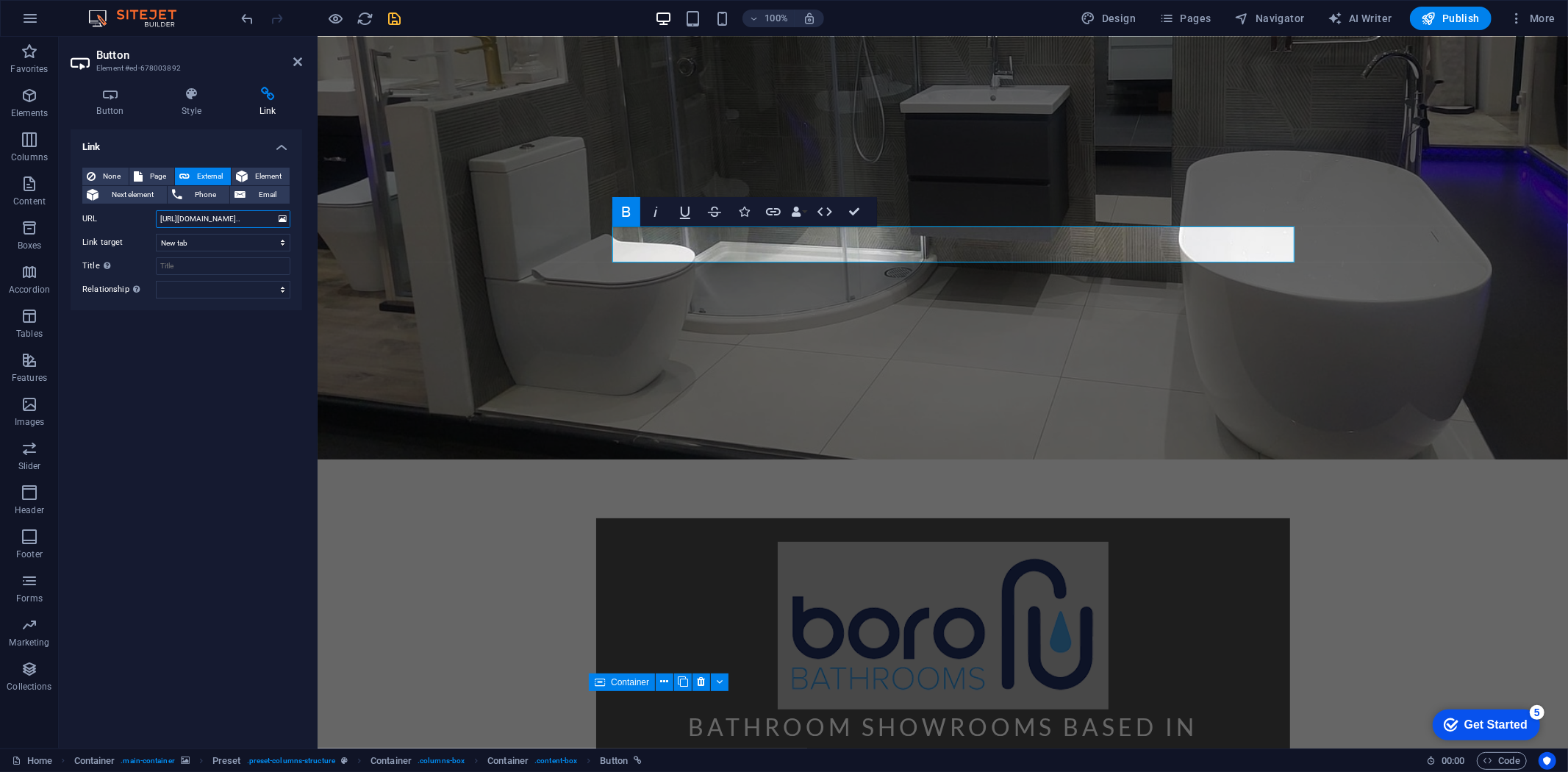
click at [229, 217] on input "https://www.borobathrooms.co.uk/clearance/?_gl=1*7vae9a*_up*MQ..*_ga*OTY2ODM3NT…" at bounding box center [222, 219] width 134 height 18
drag, startPoint x: 476, startPoint y: 252, endPoint x: 355, endPoint y: 221, distance: 124.9
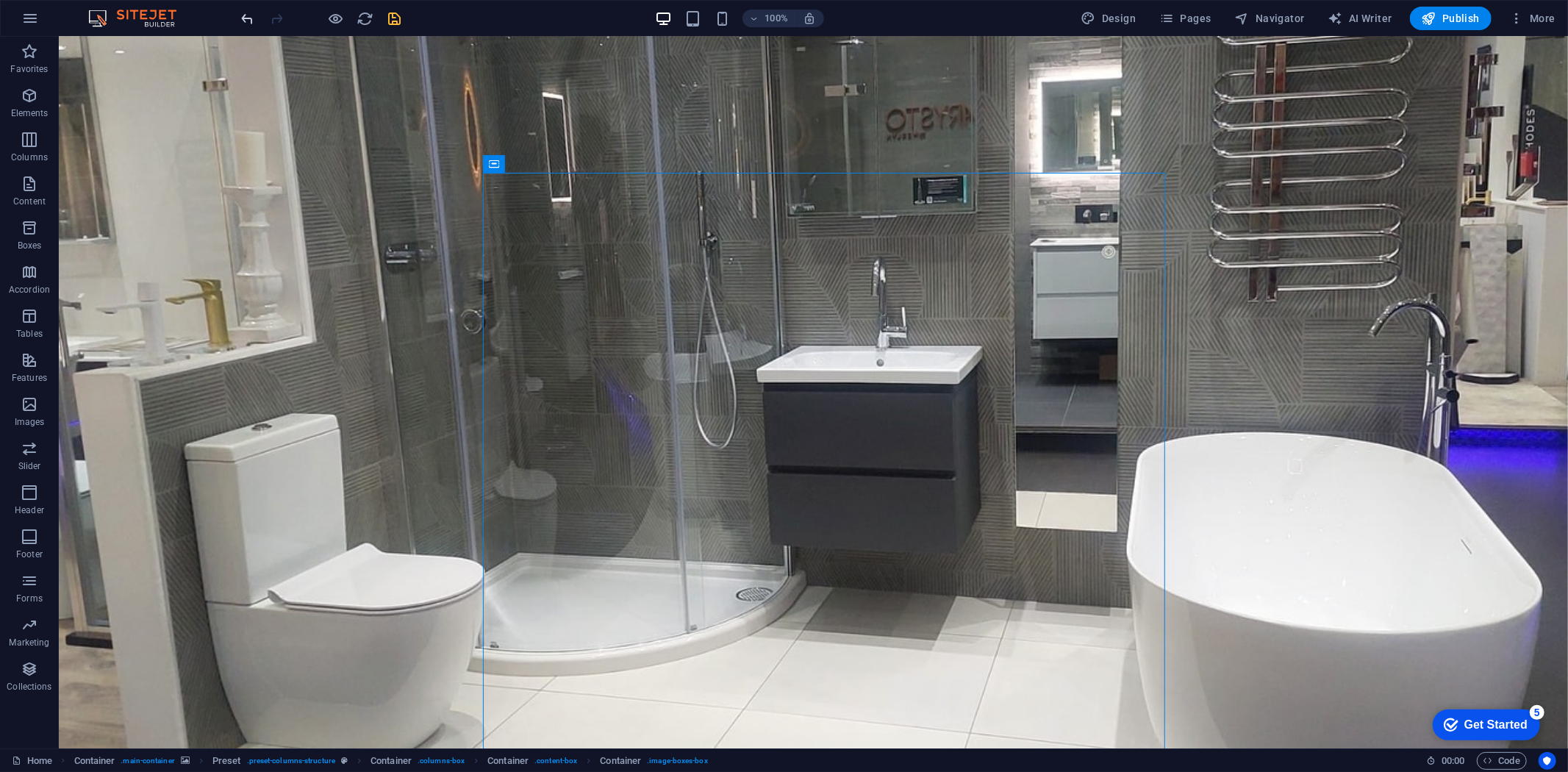
click at [245, 18] on icon "undo" at bounding box center [248, 18] width 17 height 17
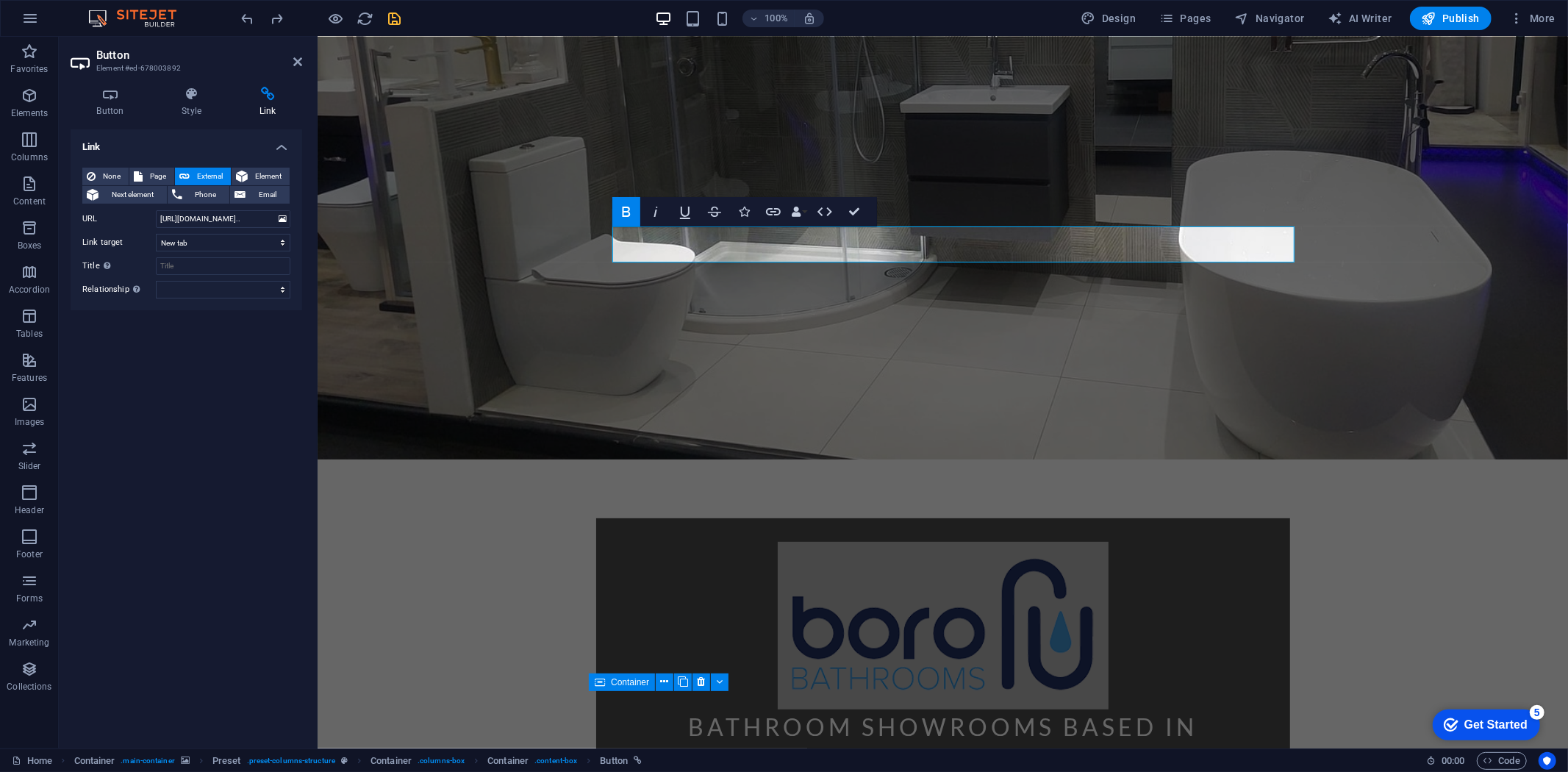
click at [271, 101] on h4 "Link" at bounding box center [268, 102] width 69 height 31
click at [196, 216] on input "https://www.borobathrooms.co.uk/clearance/?_gl=1*7vae9a*_up*MQ..*_ga*OTY2ODM3NT…" at bounding box center [222, 219] width 134 height 18
drag, startPoint x: 156, startPoint y: 217, endPoint x: 274, endPoint y: 224, distance: 118.2
click at [274, 224] on input "https://www.borobathrooms.co.uk/clearance/?_gl=1*7vae9a*_up*MQ..*_ga*OTY2ODM3NT…" at bounding box center [222, 219] width 134 height 18
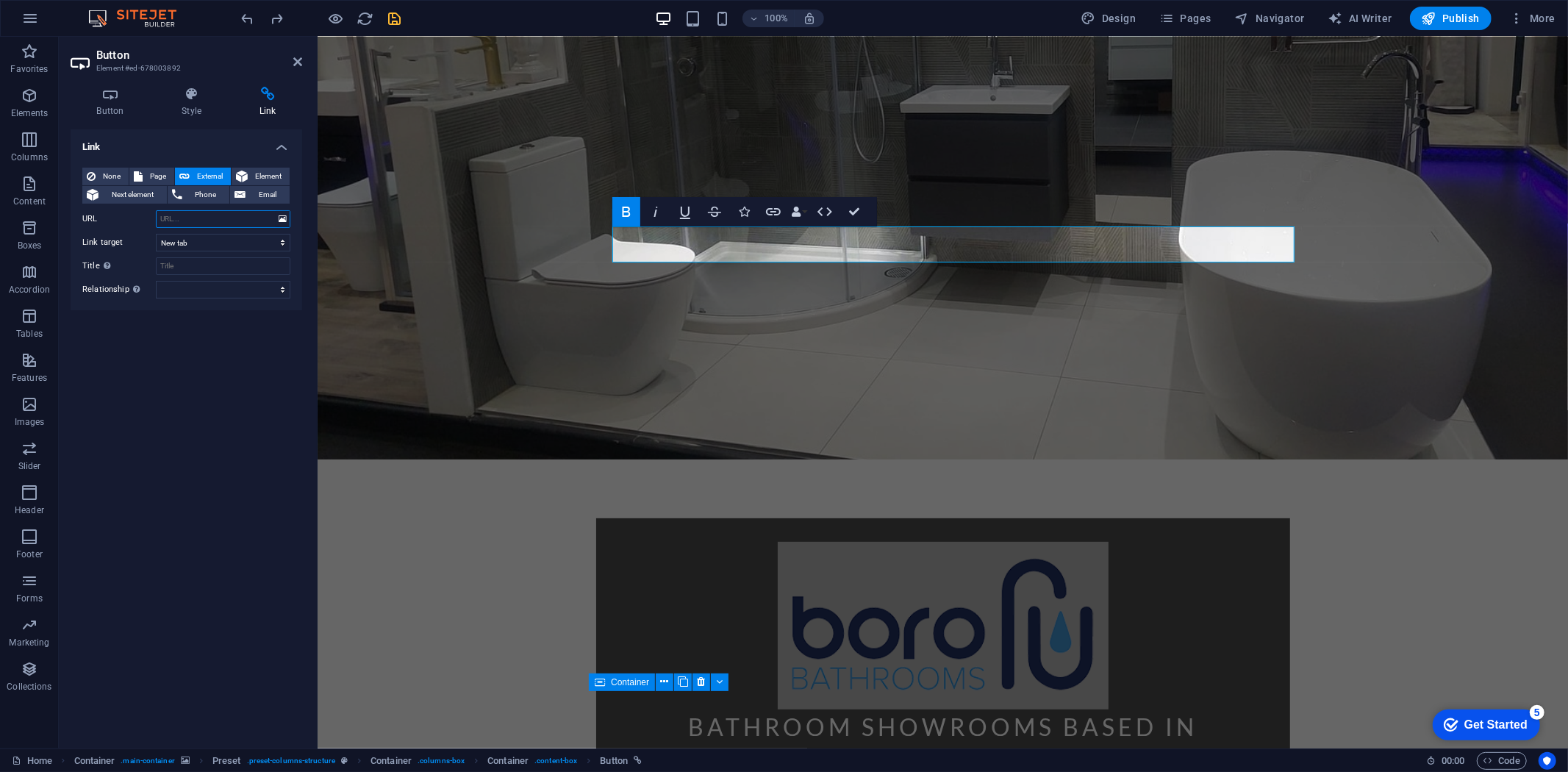
scroll to position [0, 0]
paste input "https://www.borobathrooms.co.uk/"
type input "https://www.borobathrooms.co.uk/"
drag, startPoint x: 395, startPoint y: 17, endPoint x: 361, endPoint y: 2, distance: 37.2
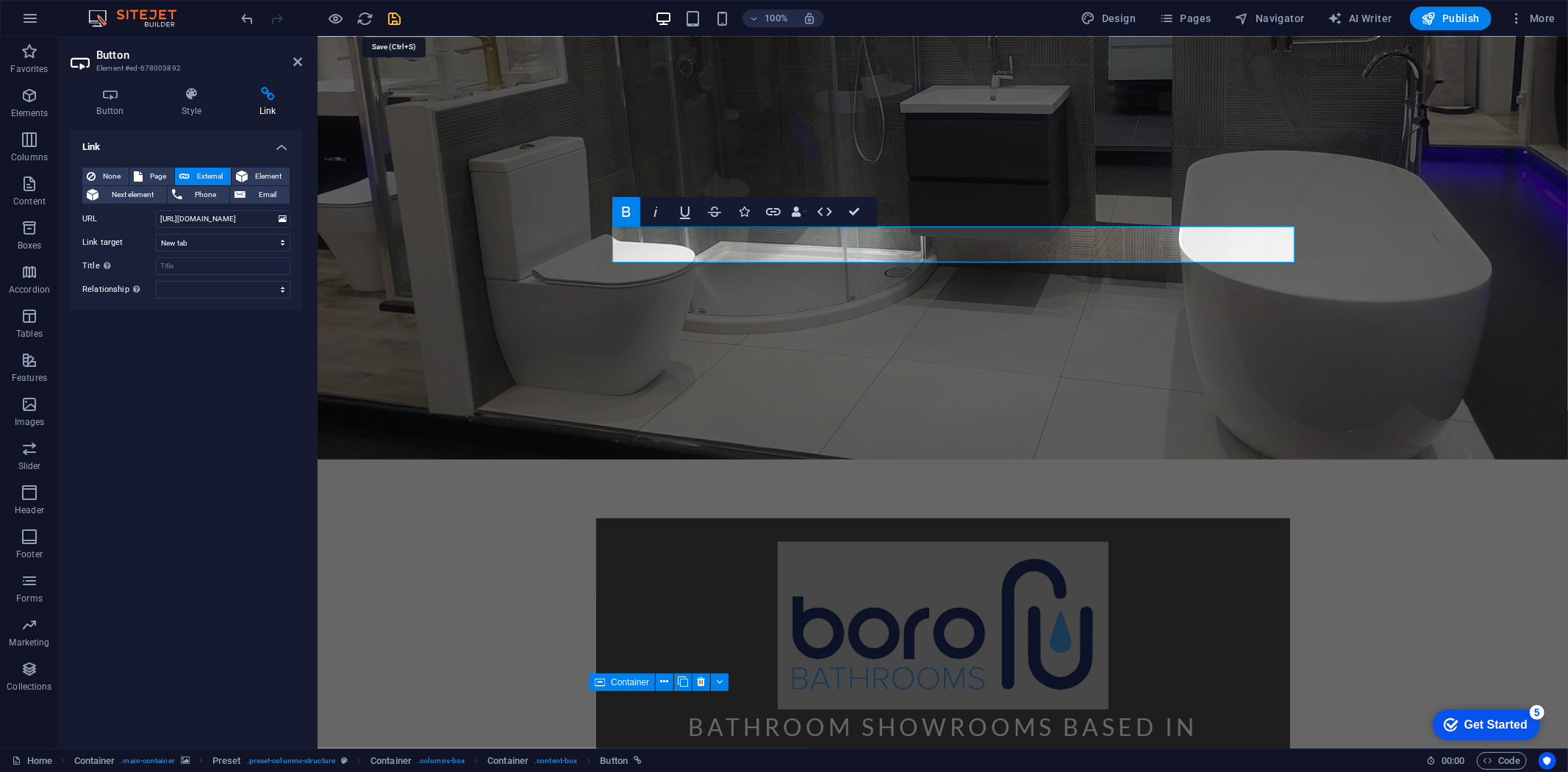
click at [395, 17] on icon "save" at bounding box center [395, 18] width 17 height 17
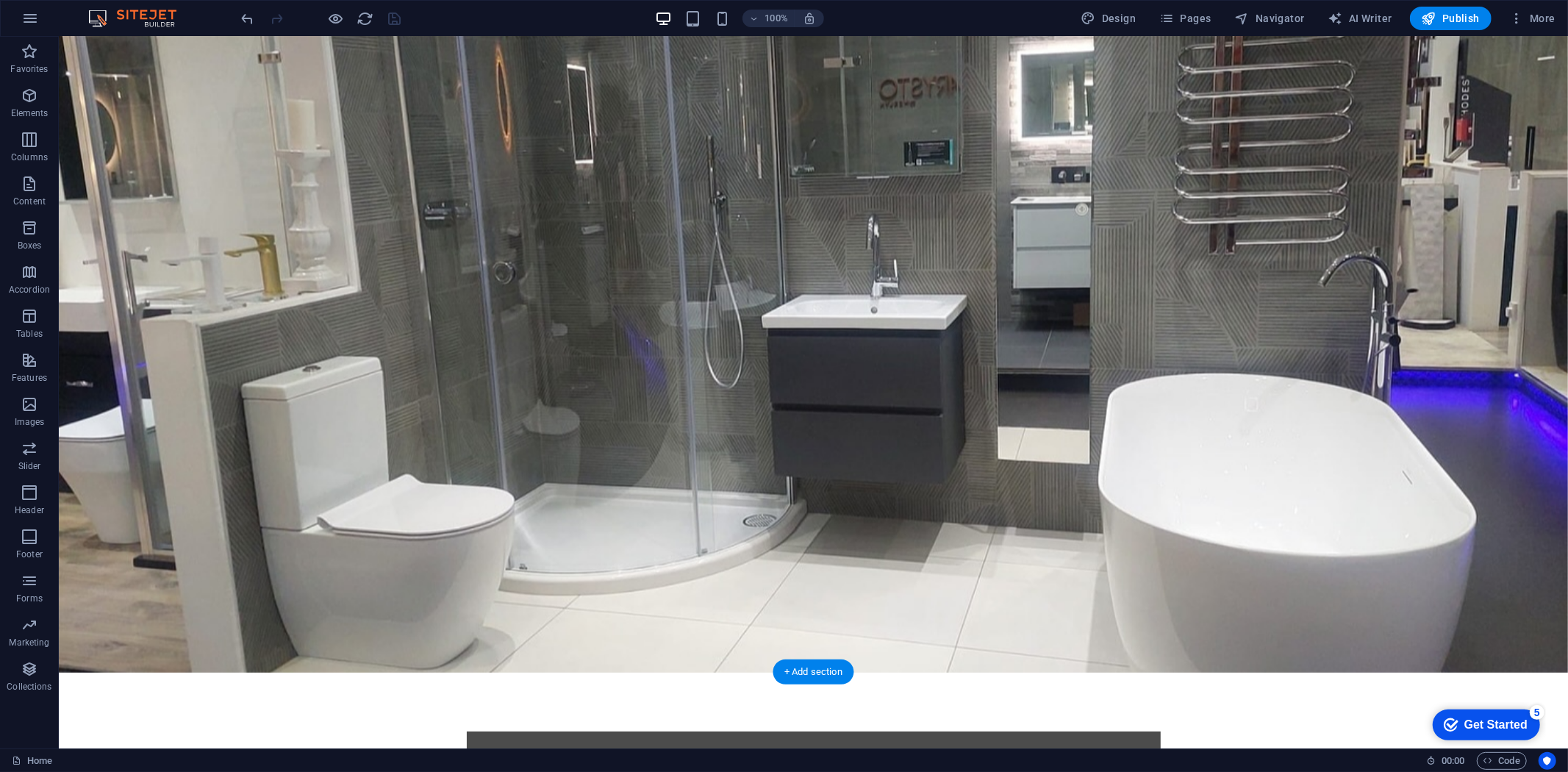
scroll to position [0, 0]
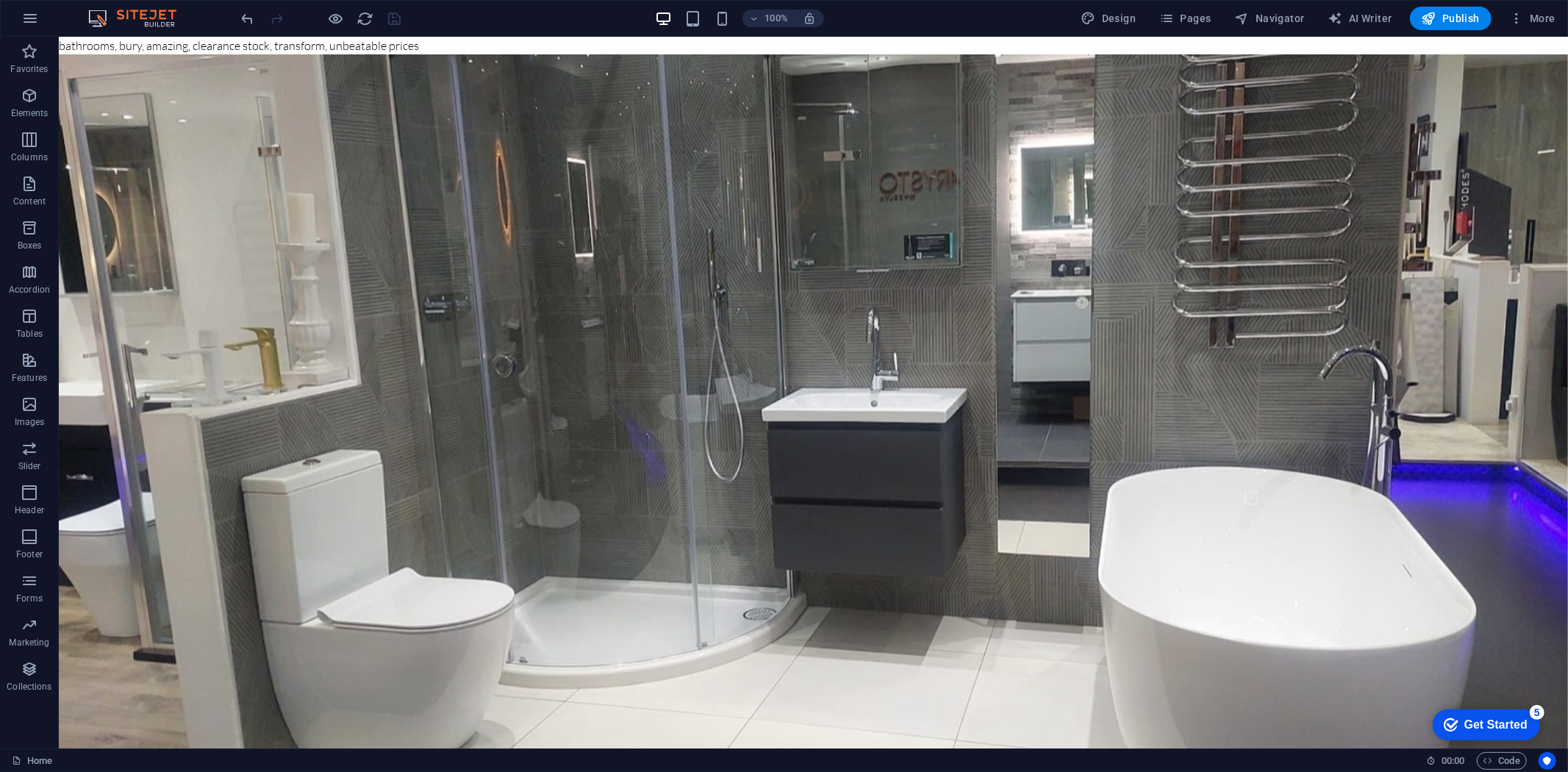
click at [1537, 25] on span "More" at bounding box center [1533, 18] width 46 height 15
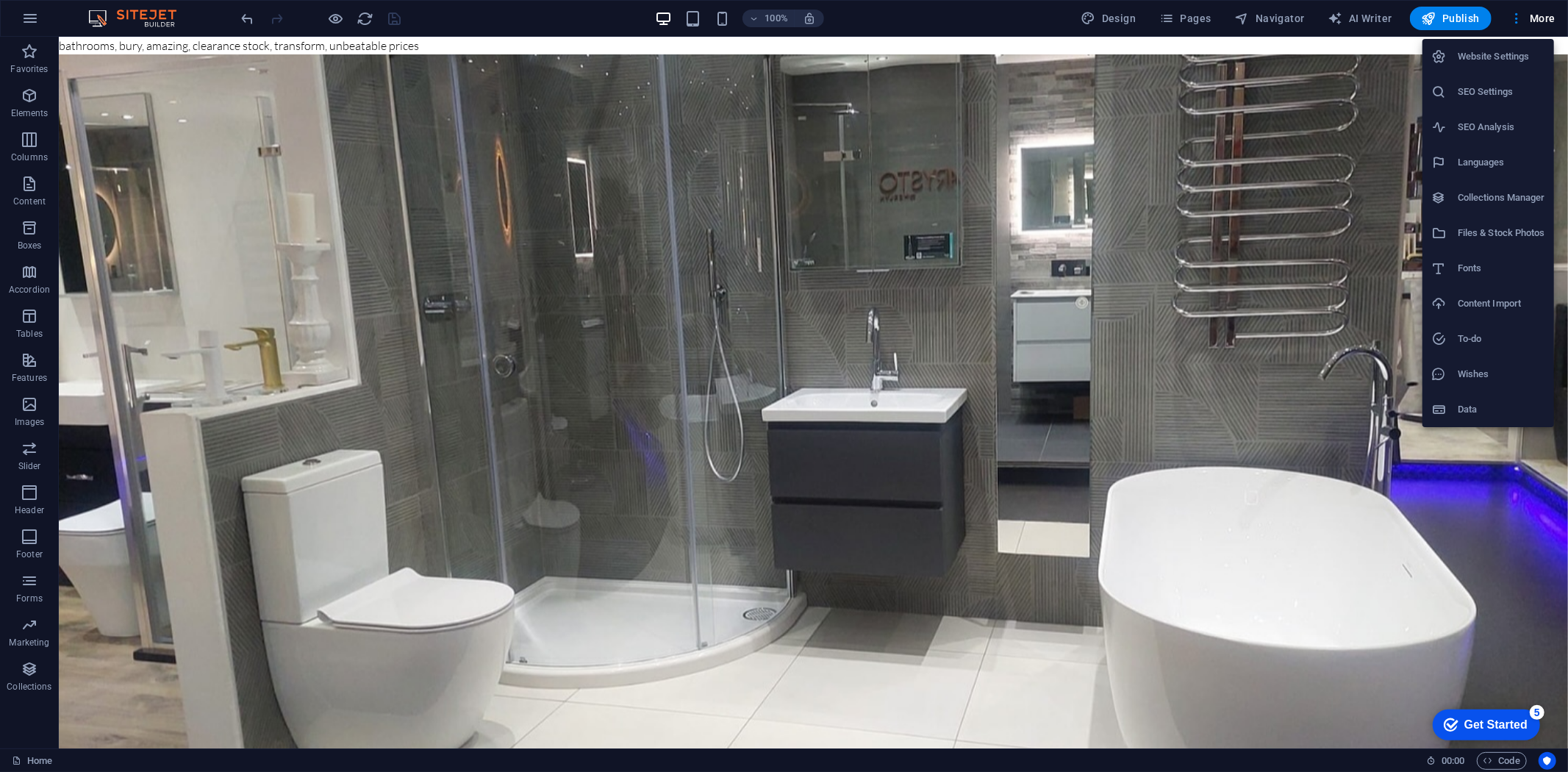
click at [1500, 67] on li "Website Settings" at bounding box center [1489, 57] width 132 height 35
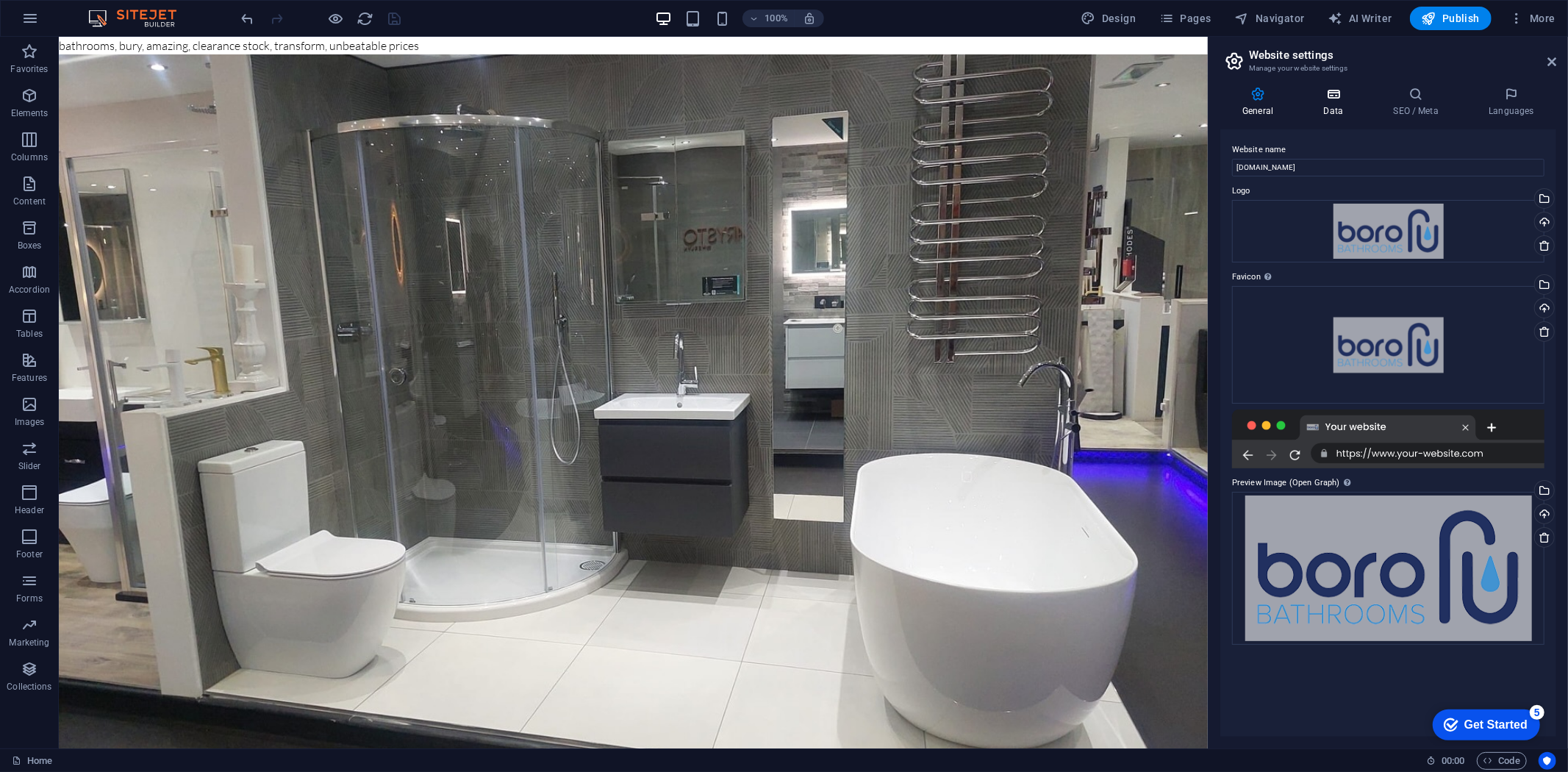
click at [1319, 104] on h4 "Data" at bounding box center [1336, 102] width 70 height 31
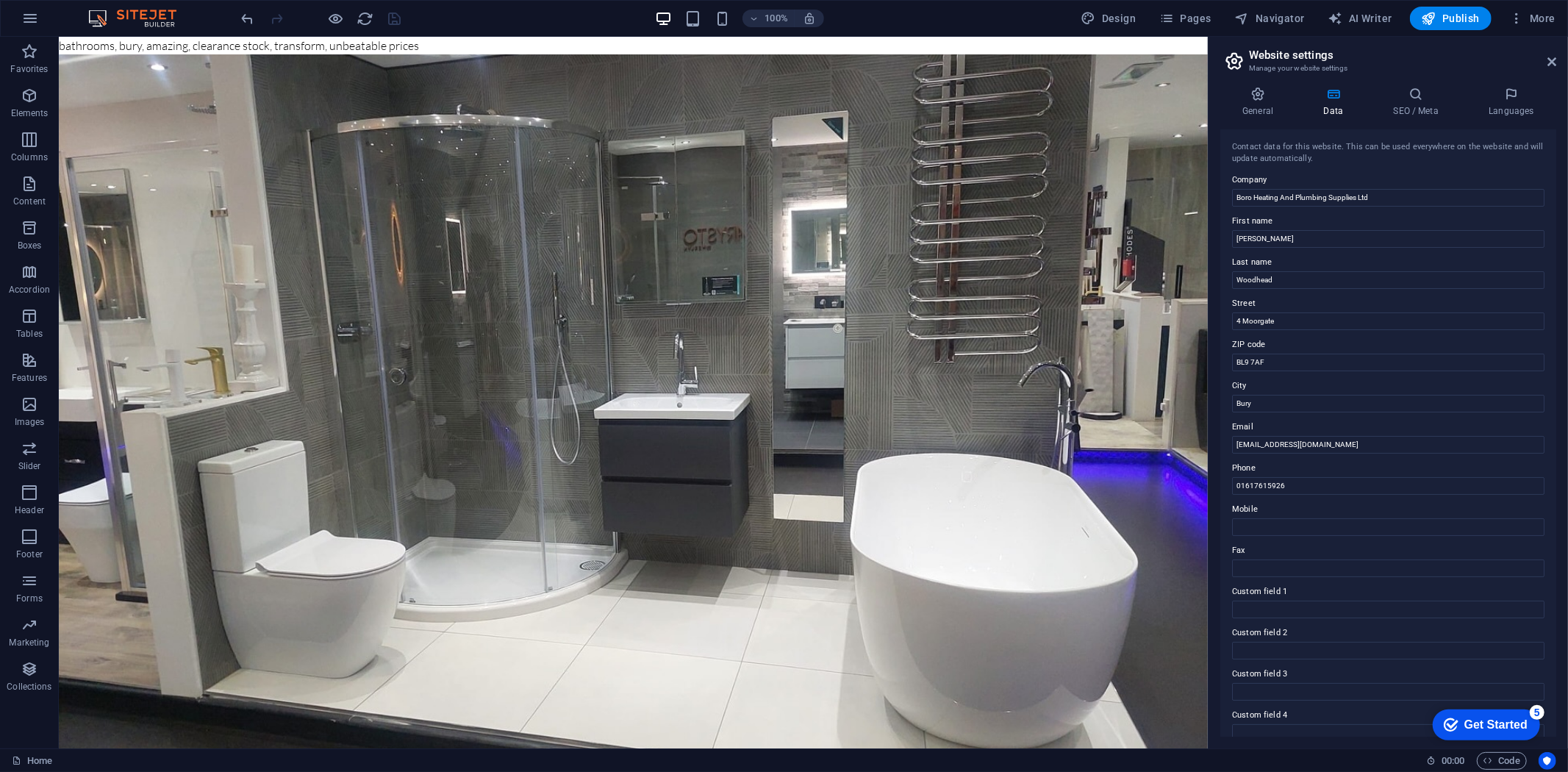
click at [1415, 89] on icon at bounding box center [1415, 94] width 90 height 15
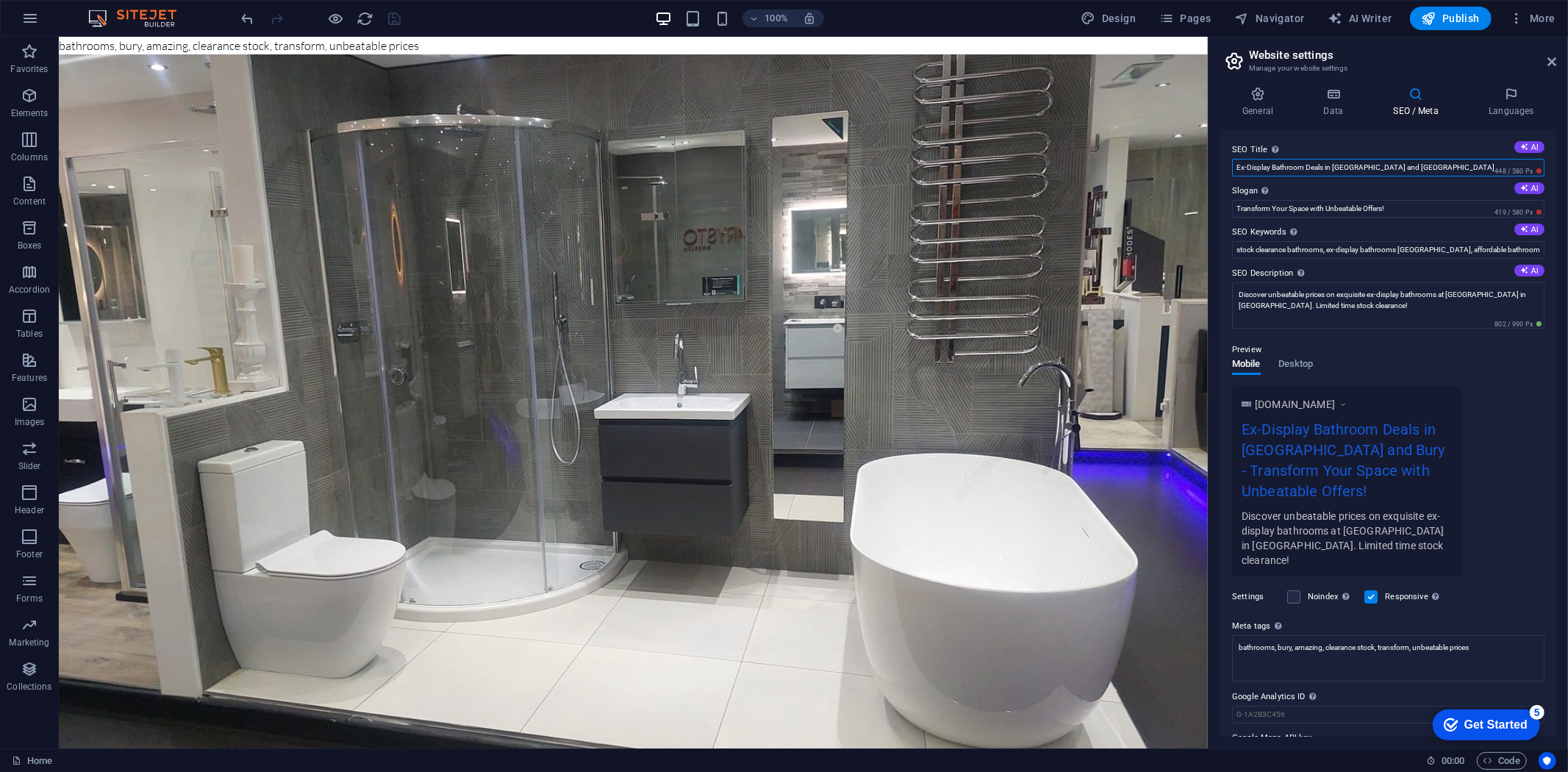
drag, startPoint x: 1406, startPoint y: 167, endPoint x: 1231, endPoint y: 167, distance: 175.0
click at [1232, 167] on input "Ex-Display Bathroom Deals in Rochdale and Bury" at bounding box center [1388, 167] width 312 height 18
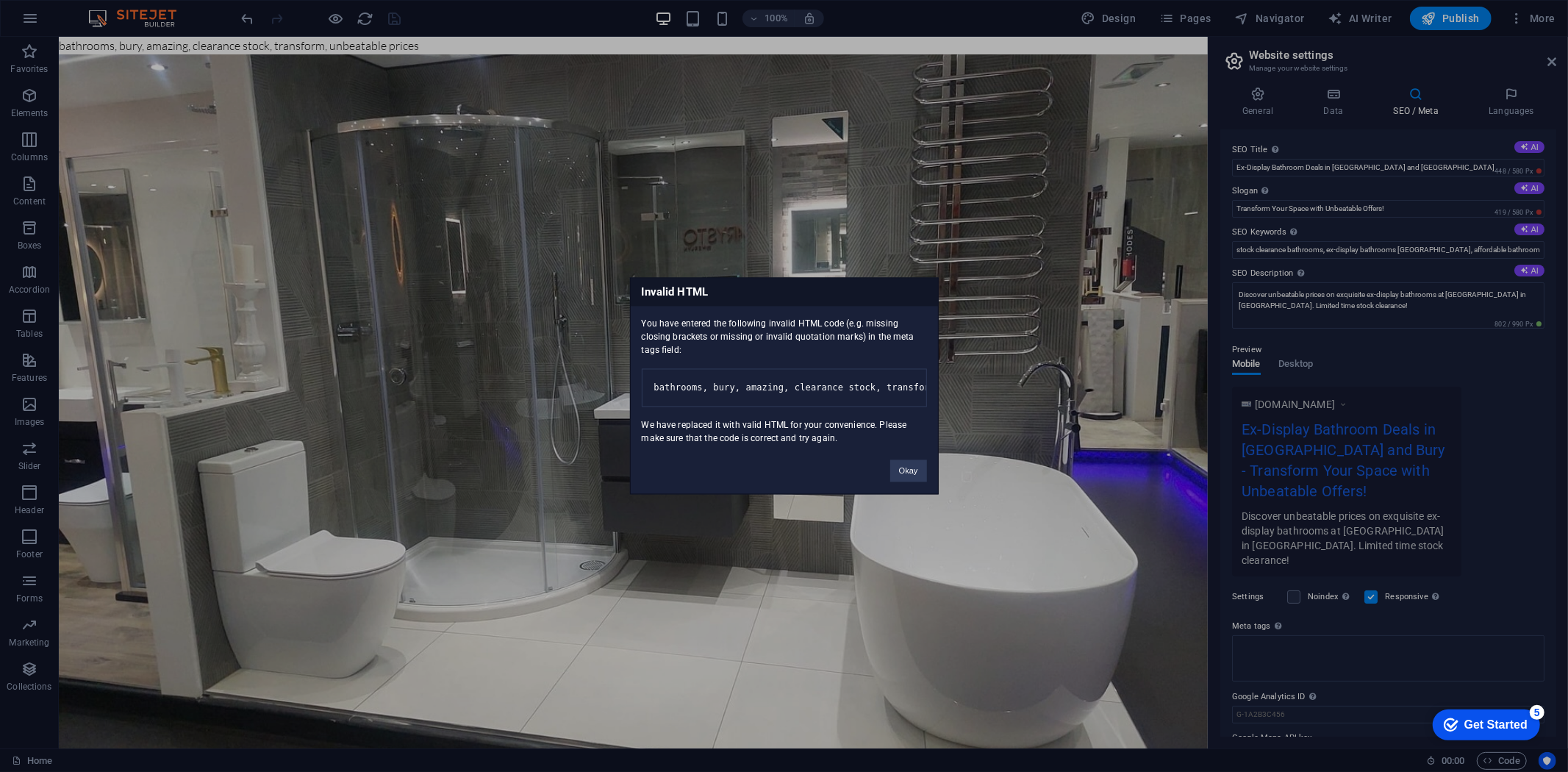
click at [1413, 208] on div "Invalid HTML You have entered the following invalid HTML code (e.g. missing clo…" at bounding box center [784, 386] width 1568 height 772
click at [1407, 170] on div "Invalid HTML You have entered the following invalid HTML code (e.g. missing clo…" at bounding box center [784, 386] width 1568 height 772
click at [1405, 165] on div "Invalid HTML You have entered the following invalid HTML code (e.g. missing clo…" at bounding box center [784, 386] width 1568 height 772
click at [1369, 165] on div "Invalid HTML You have entered the following invalid HTML code (e.g. missing clo…" at bounding box center [784, 386] width 1568 height 772
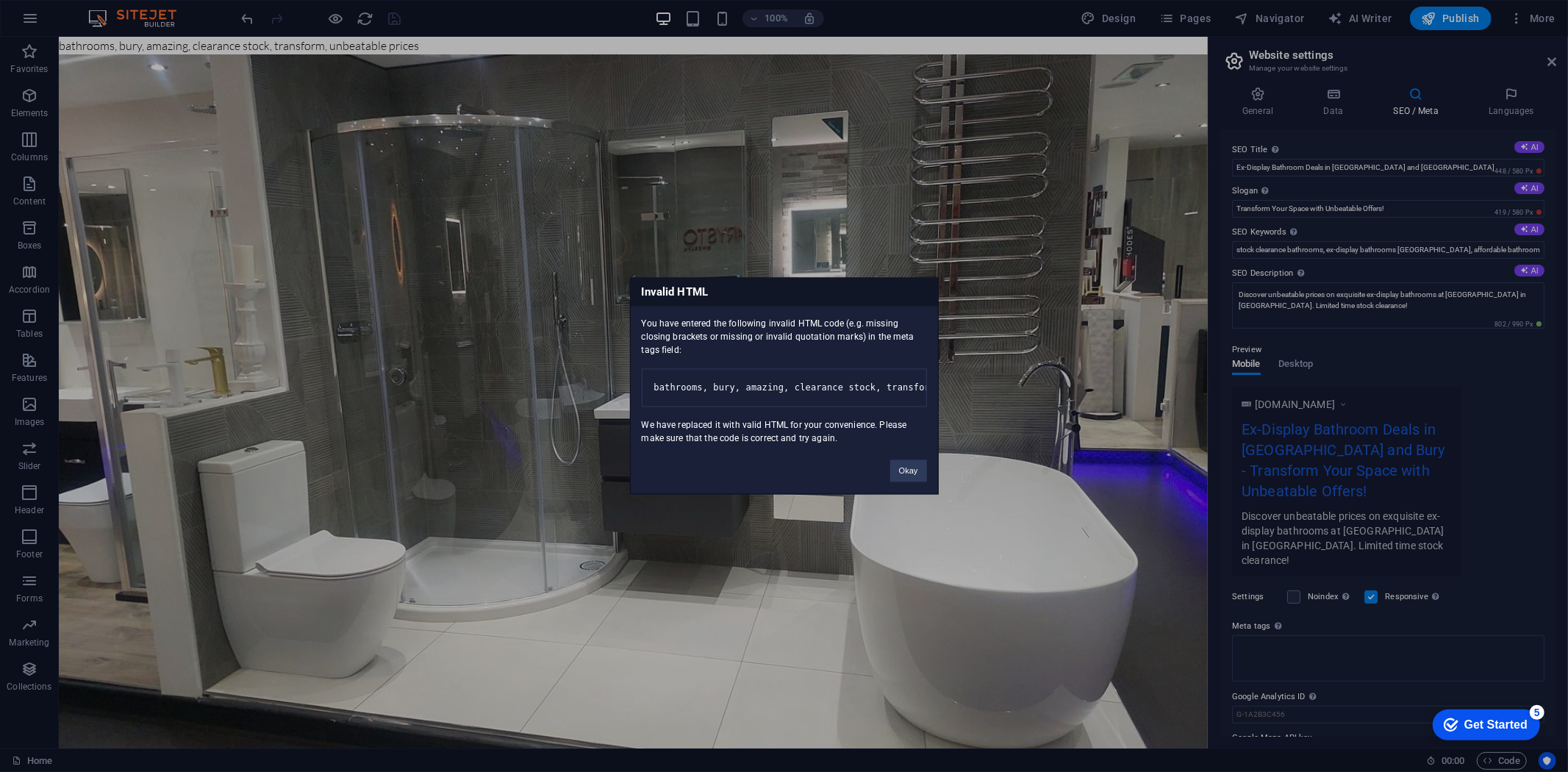
click at [1369, 165] on div "Invalid HTML You have entered the following invalid HTML code (e.g. missing clo…" at bounding box center [784, 386] width 1568 height 772
click at [1407, 165] on div "Invalid HTML You have entered the following invalid HTML code (e.g. missing clo…" at bounding box center [784, 386] width 1568 height 772
click at [903, 483] on button "Okay" at bounding box center [909, 471] width 37 height 22
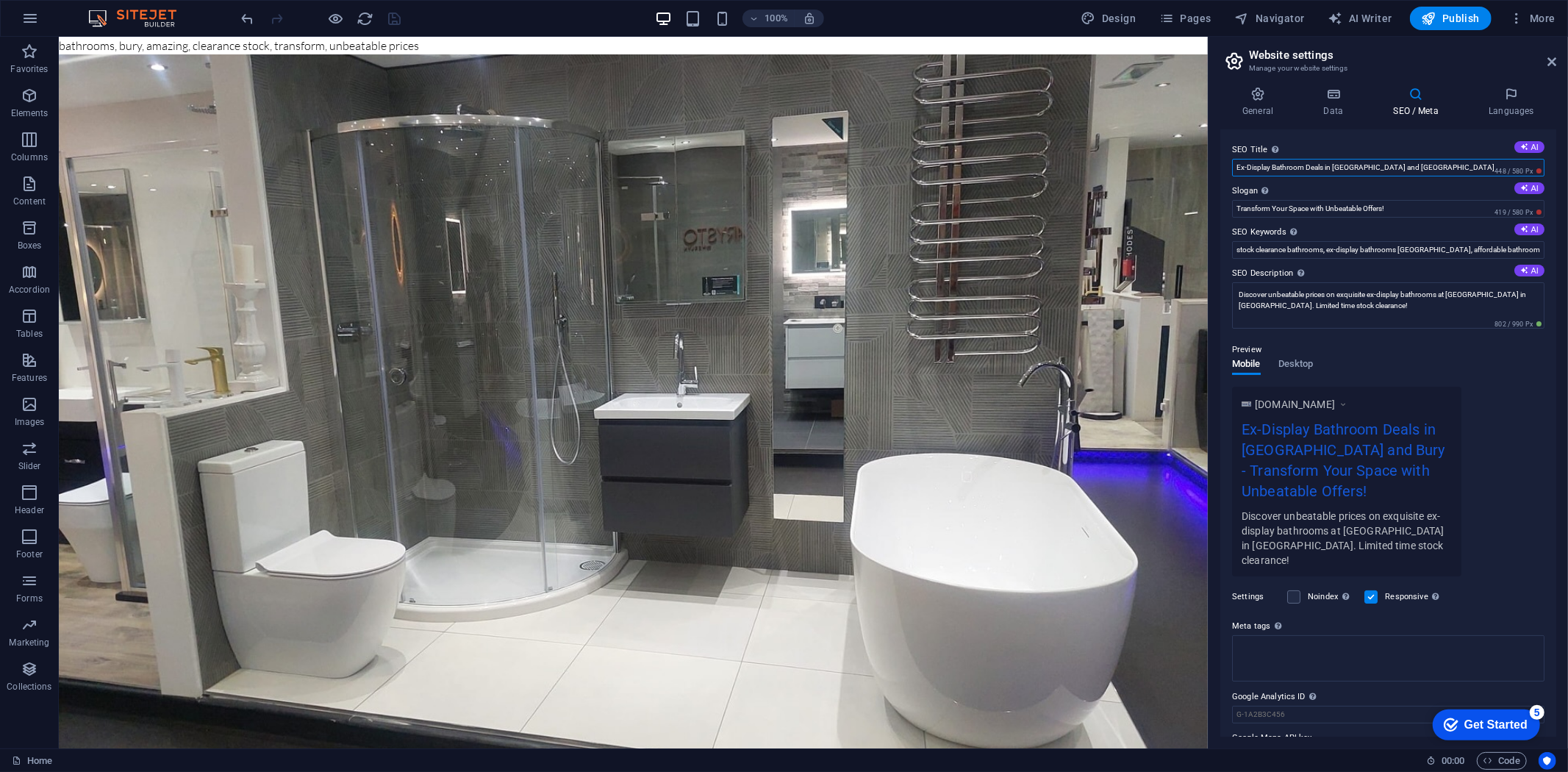
drag, startPoint x: 1408, startPoint y: 163, endPoint x: 1225, endPoint y: 166, distance: 183.0
click at [1225, 166] on div "SEO Title The title of your website - make it something that stands out in sear…" at bounding box center [1388, 434] width 336 height 608
paste input "https://www.borobathrooms.co.uk/"
type input "https://www.borobathrooms.co.uk/"
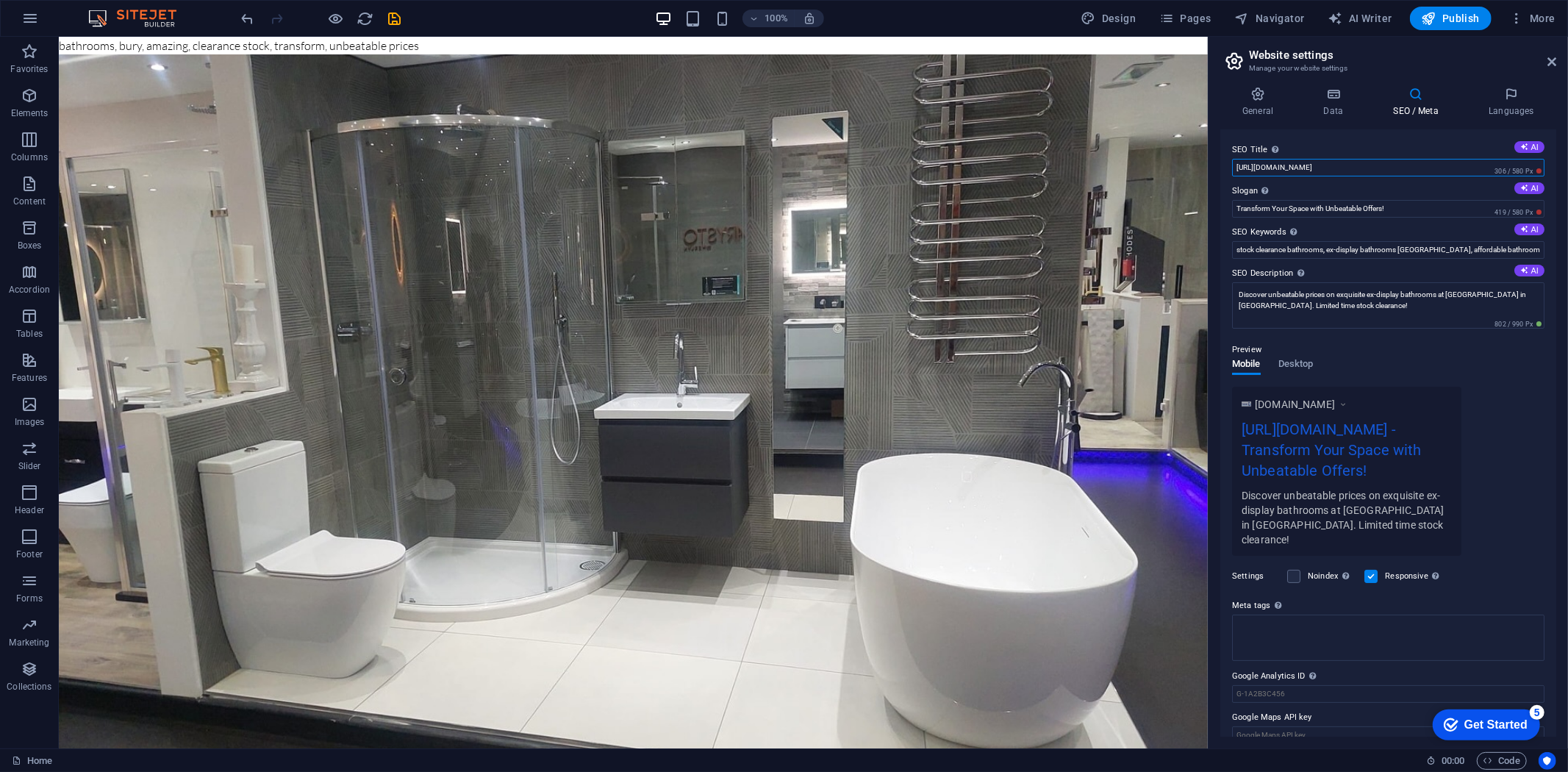
drag, startPoint x: 1294, startPoint y: 164, endPoint x: 1230, endPoint y: 163, distance: 64.0
click at [1230, 163] on div "SEO Title The title of your website - make it something that stands out in sear…" at bounding box center [1388, 434] width 336 height 608
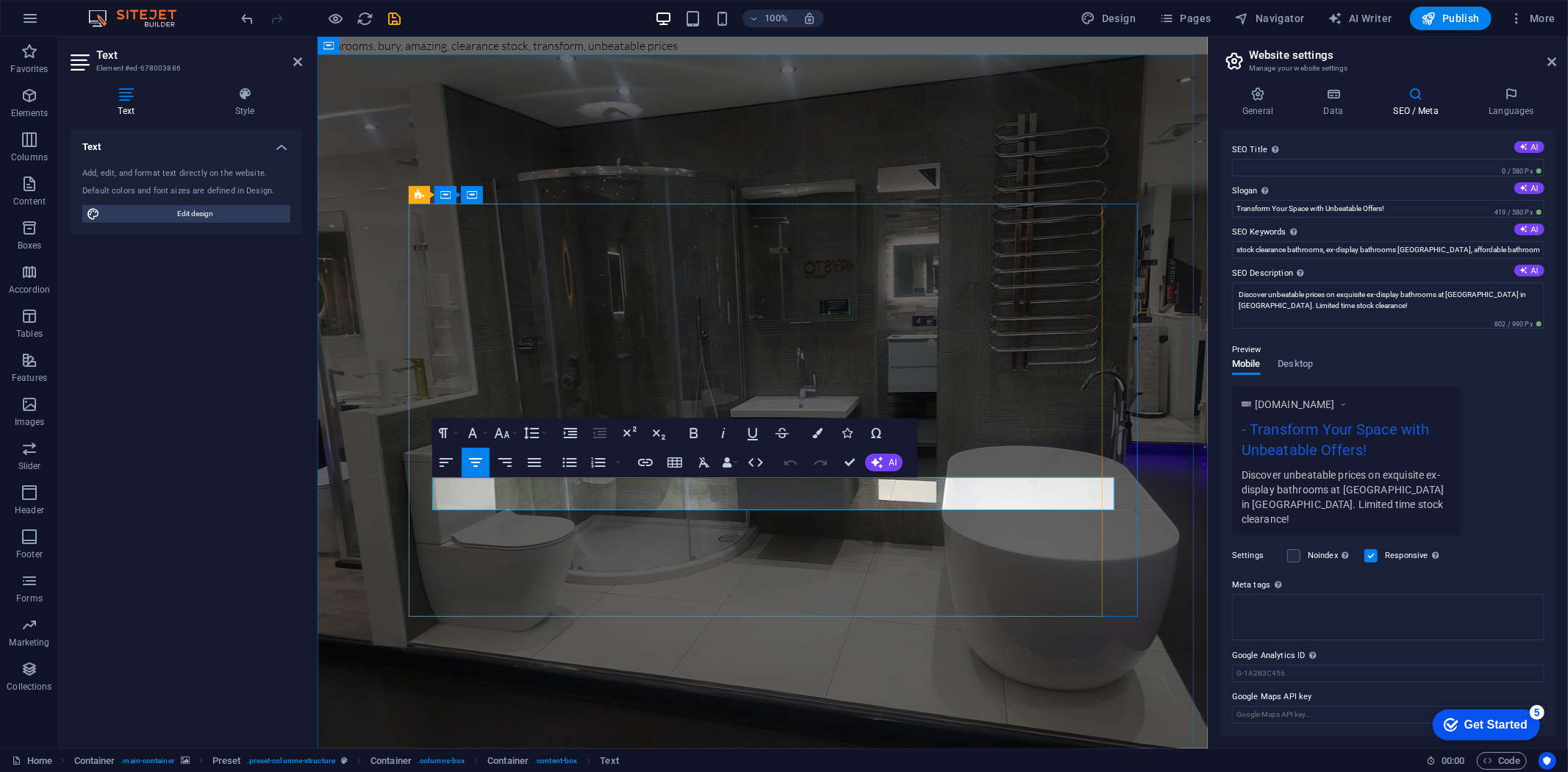
drag, startPoint x: 478, startPoint y: 490, endPoint x: 1066, endPoint y: 483, distance: 588.0
copy span "Our brand new showroom is now open in Bury! Manchester"
click at [1311, 167] on input "SEO Title The title of your website - make it something that stands out in sear…" at bounding box center [1388, 167] width 312 height 18
type input "Our brand new showroom is now open in Bury! Manchester"
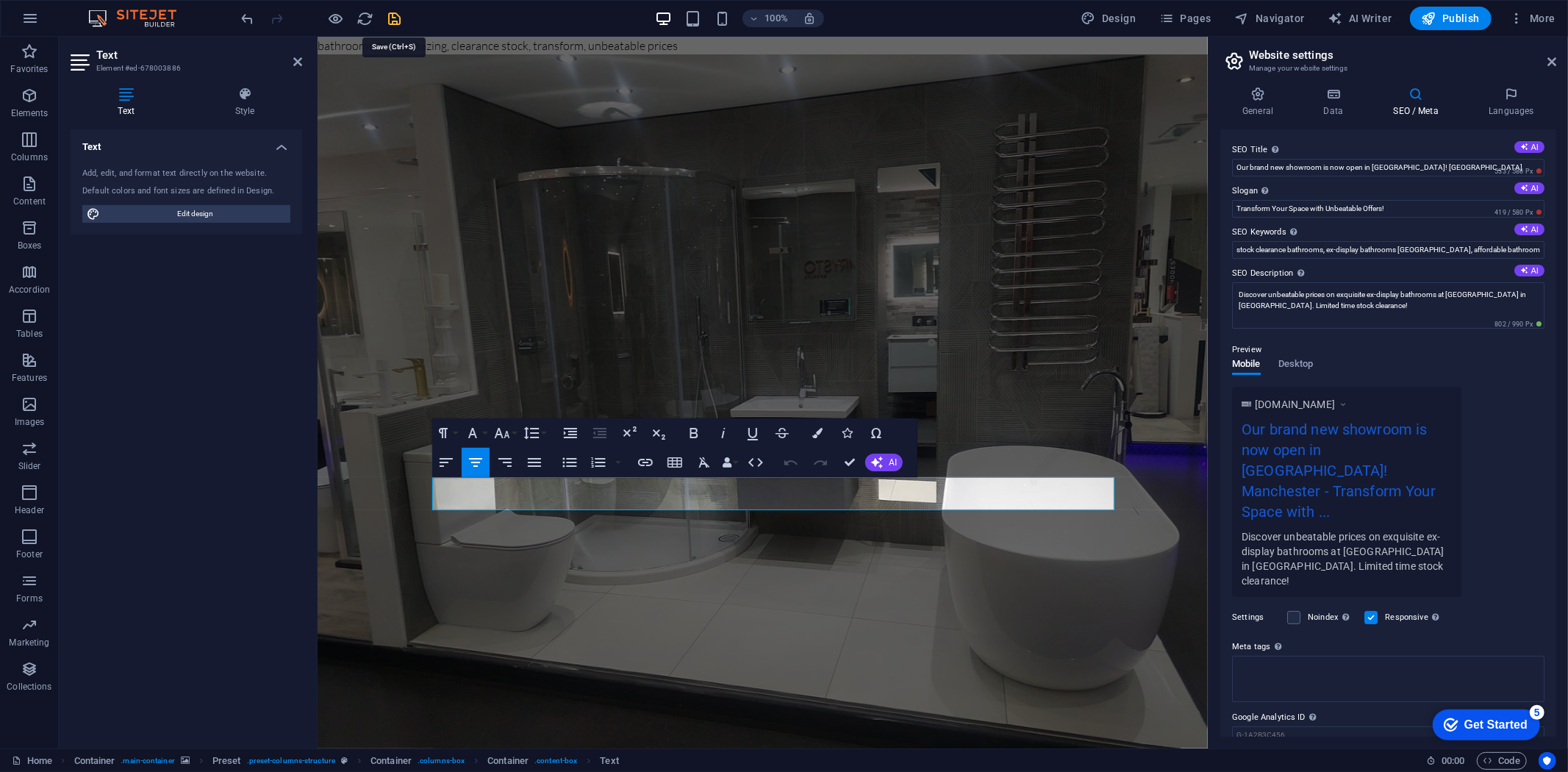
click at [399, 18] on icon "save" at bounding box center [395, 18] width 17 height 17
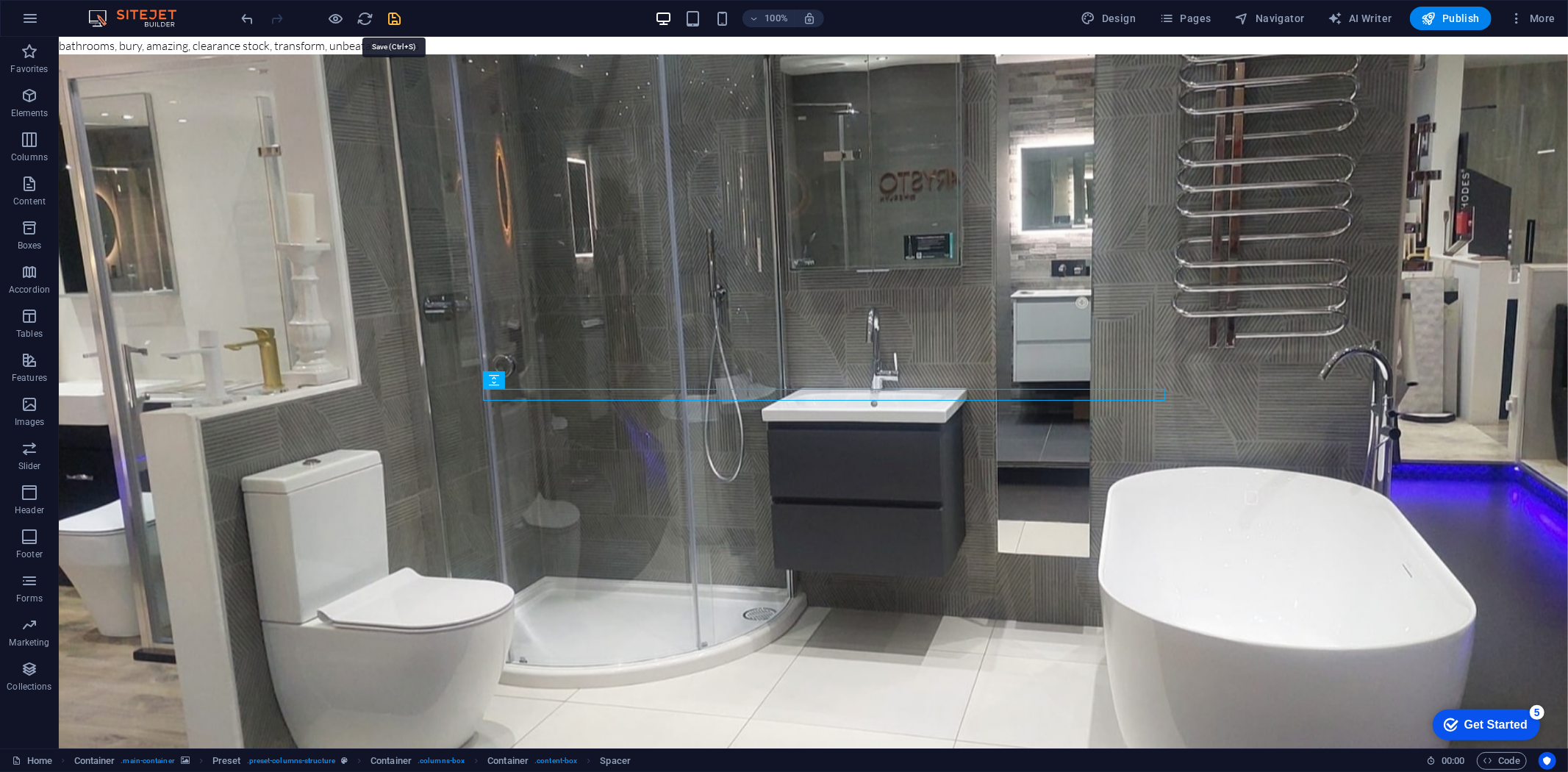
drag, startPoint x: 387, startPoint y: 13, endPoint x: 638, endPoint y: 59, distance: 255.2
click at [387, 15] on icon "save" at bounding box center [395, 18] width 17 height 17
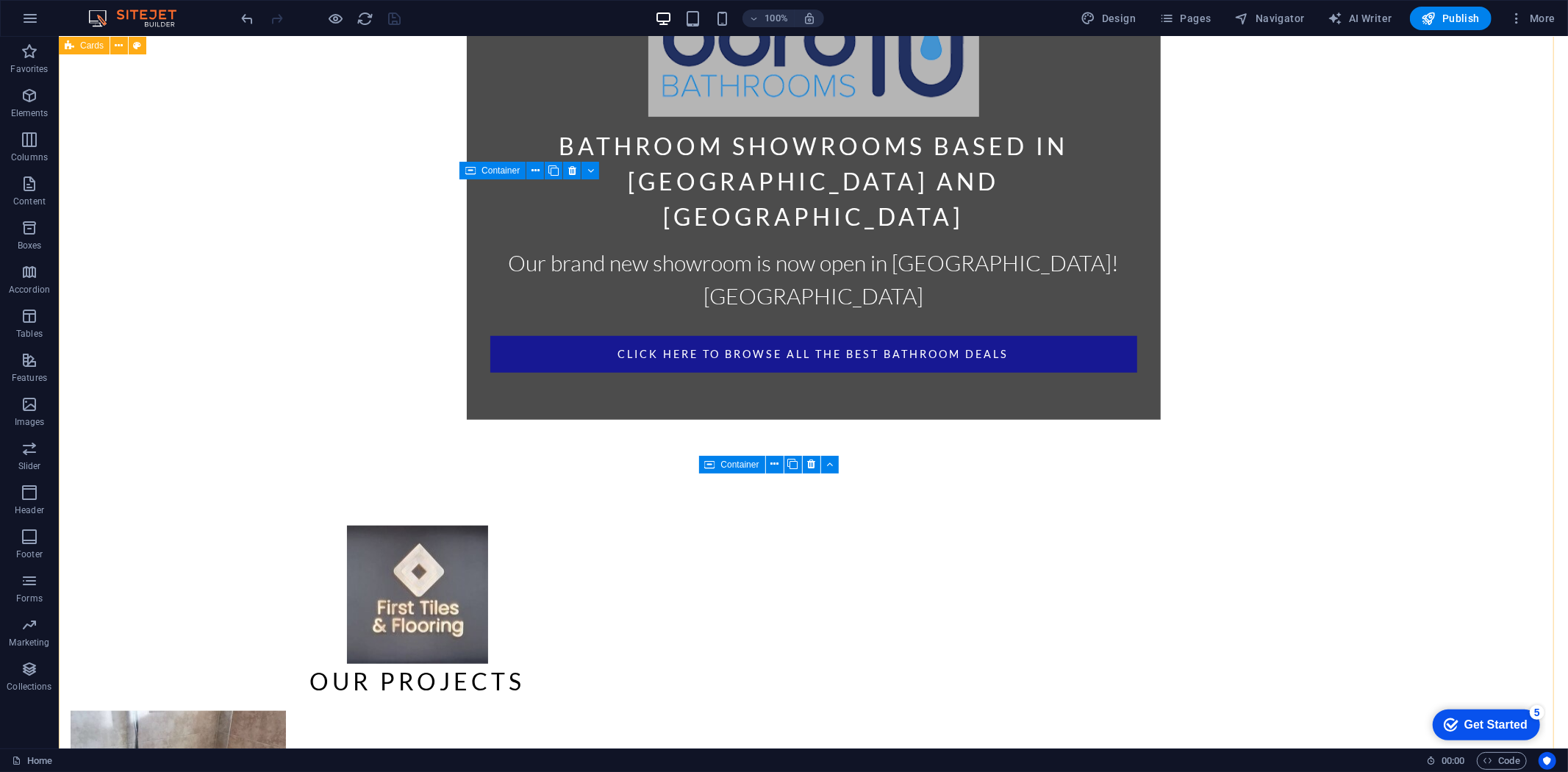
scroll to position [1017, 0]
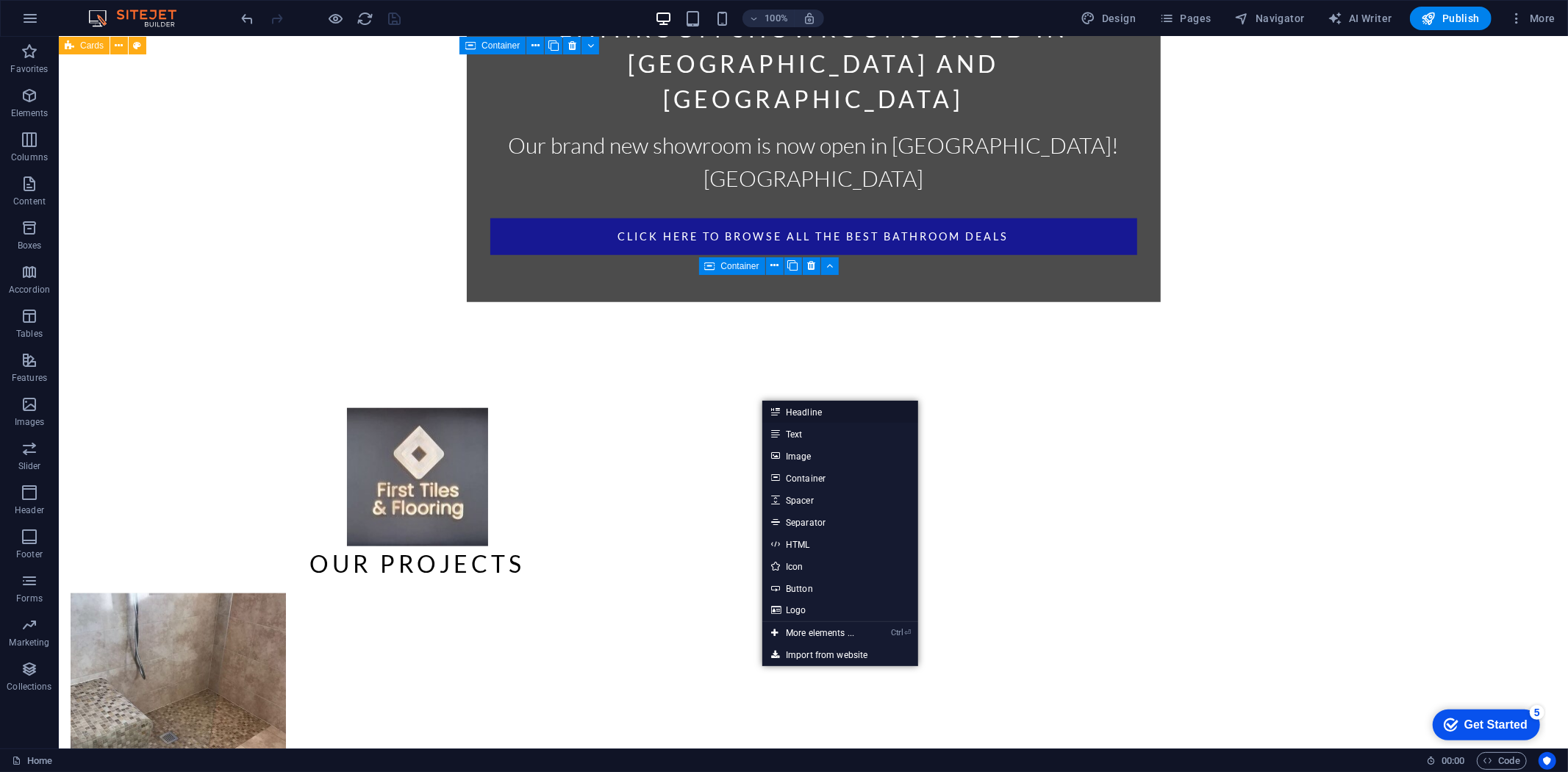
click at [812, 405] on link "Headline" at bounding box center [840, 411] width 156 height 22
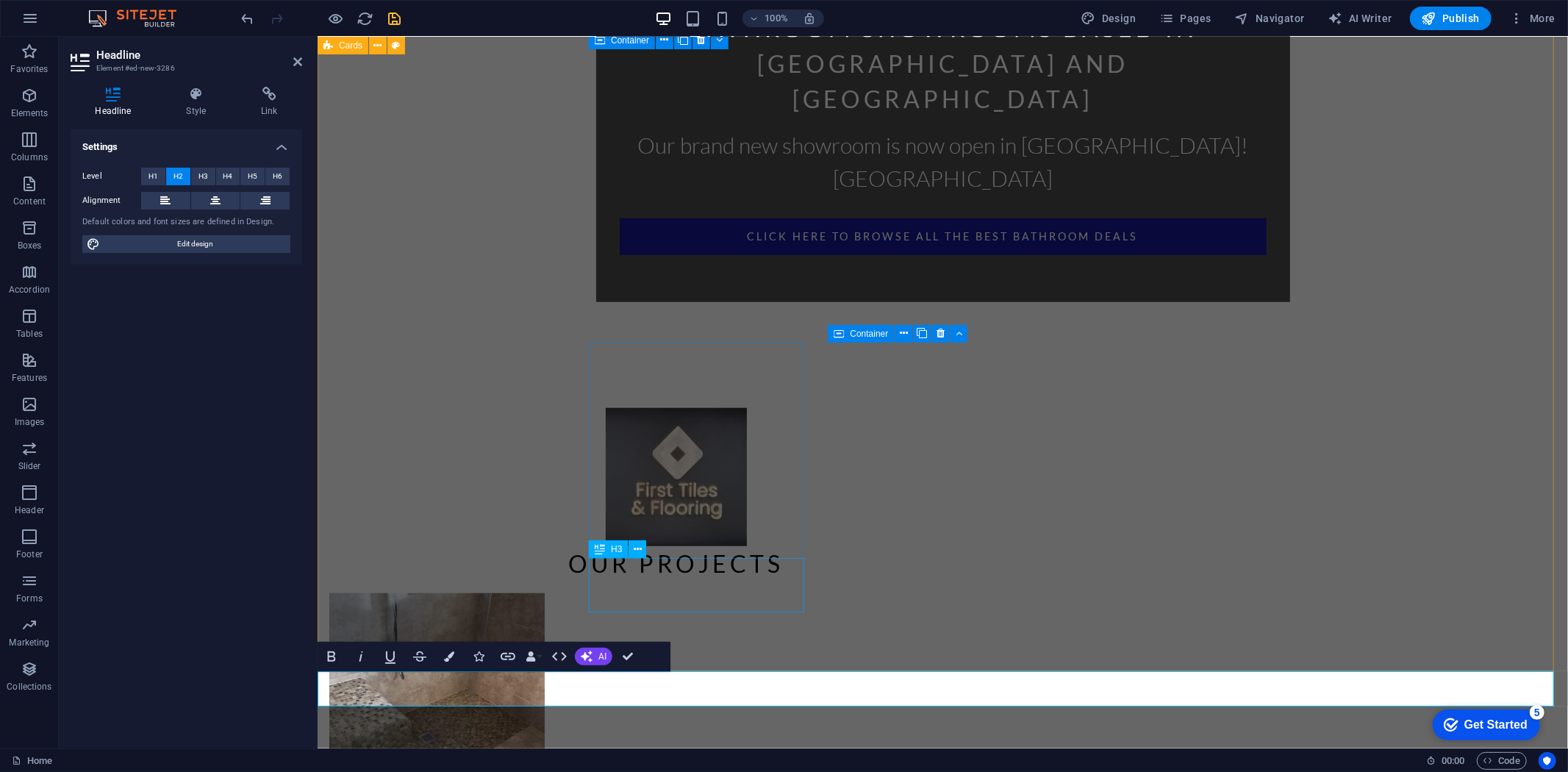
scroll to position [949, 0]
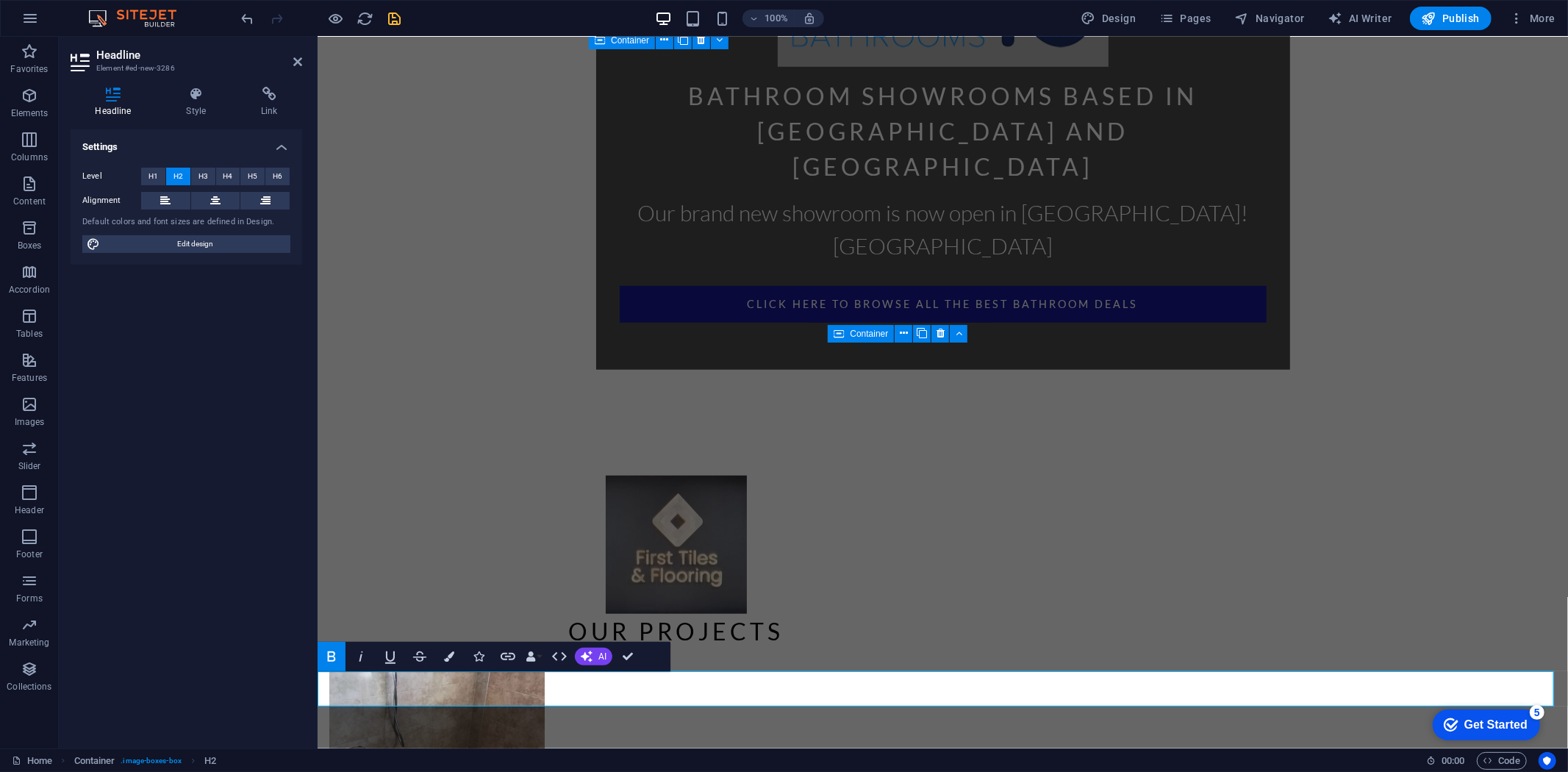
drag, startPoint x: 964, startPoint y: 688, endPoint x: 710, endPoint y: 687, distance: 254.0
drag, startPoint x: 1052, startPoint y: 688, endPoint x: 618, endPoint y: 715, distance: 434.8
click at [317, 686] on html "bathrooms, bury, amazing, clearance stock, transform, unbeatable prices Skip to…" at bounding box center [942, 781] width 1250 height 3389
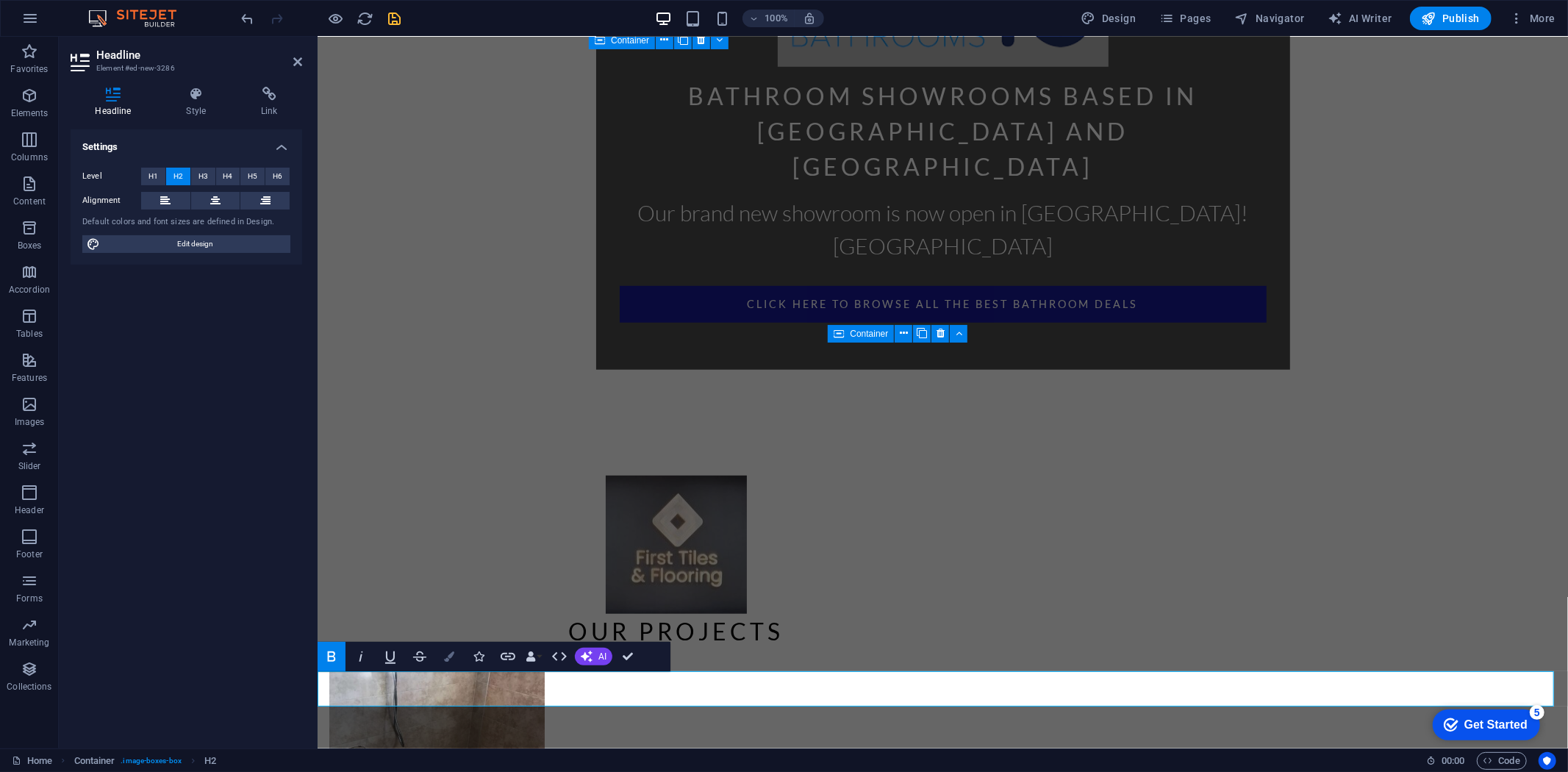
click at [446, 656] on icon "button" at bounding box center [449, 656] width 10 height 10
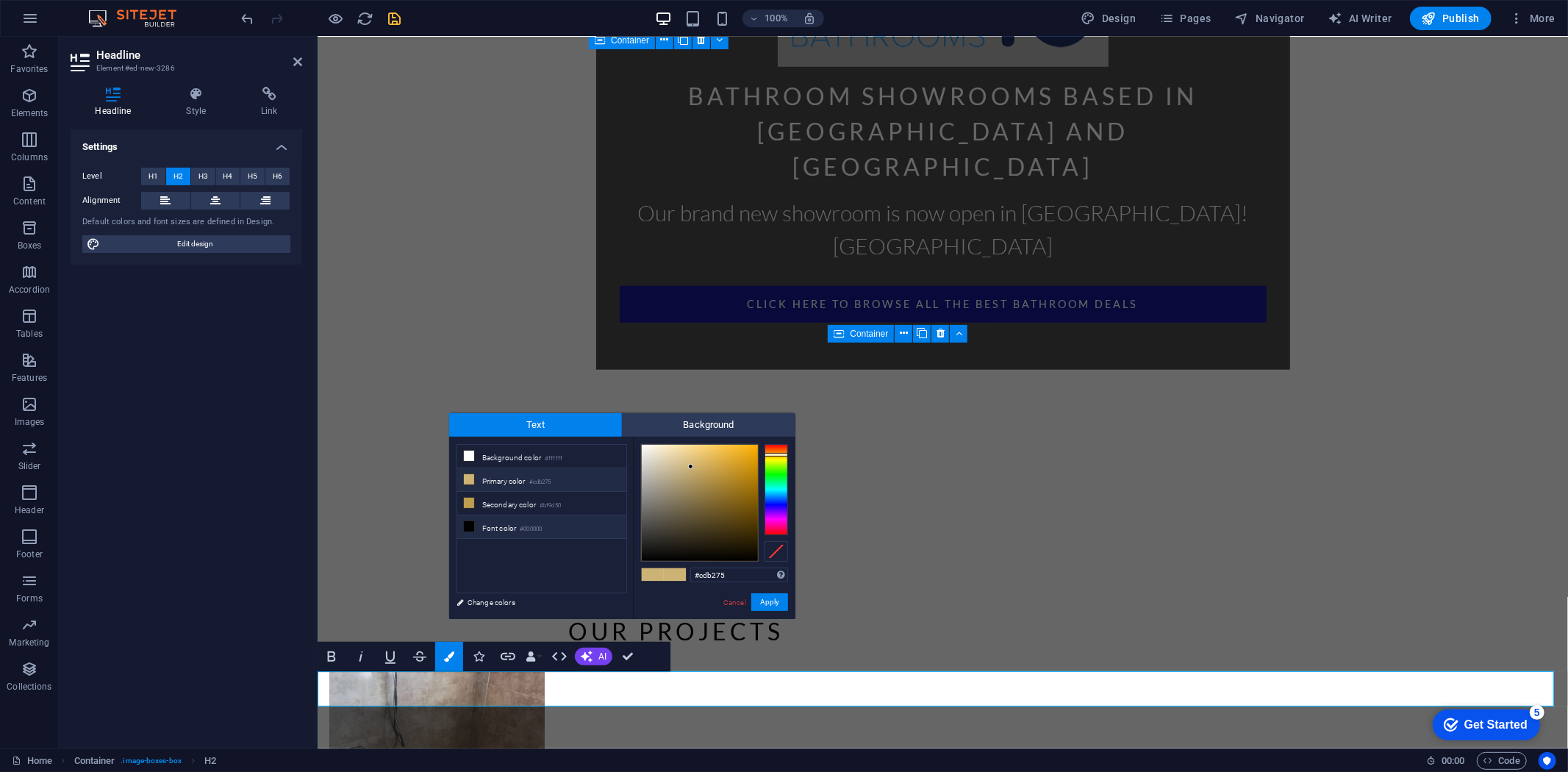
click at [523, 531] on small "#000000" at bounding box center [531, 529] width 22 height 10
type input "#000000"
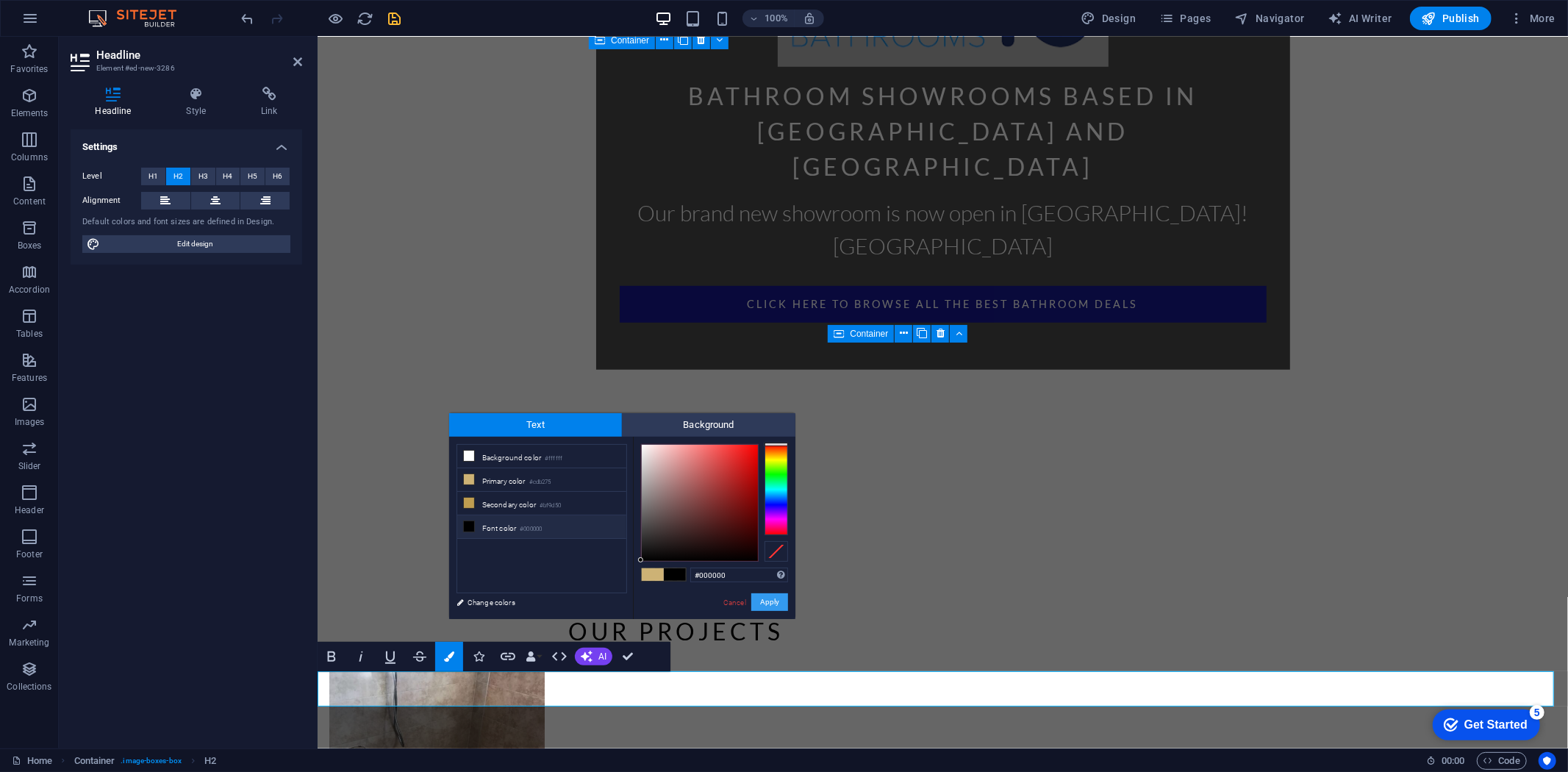
click at [774, 601] on button "Apply" at bounding box center [769, 602] width 37 height 18
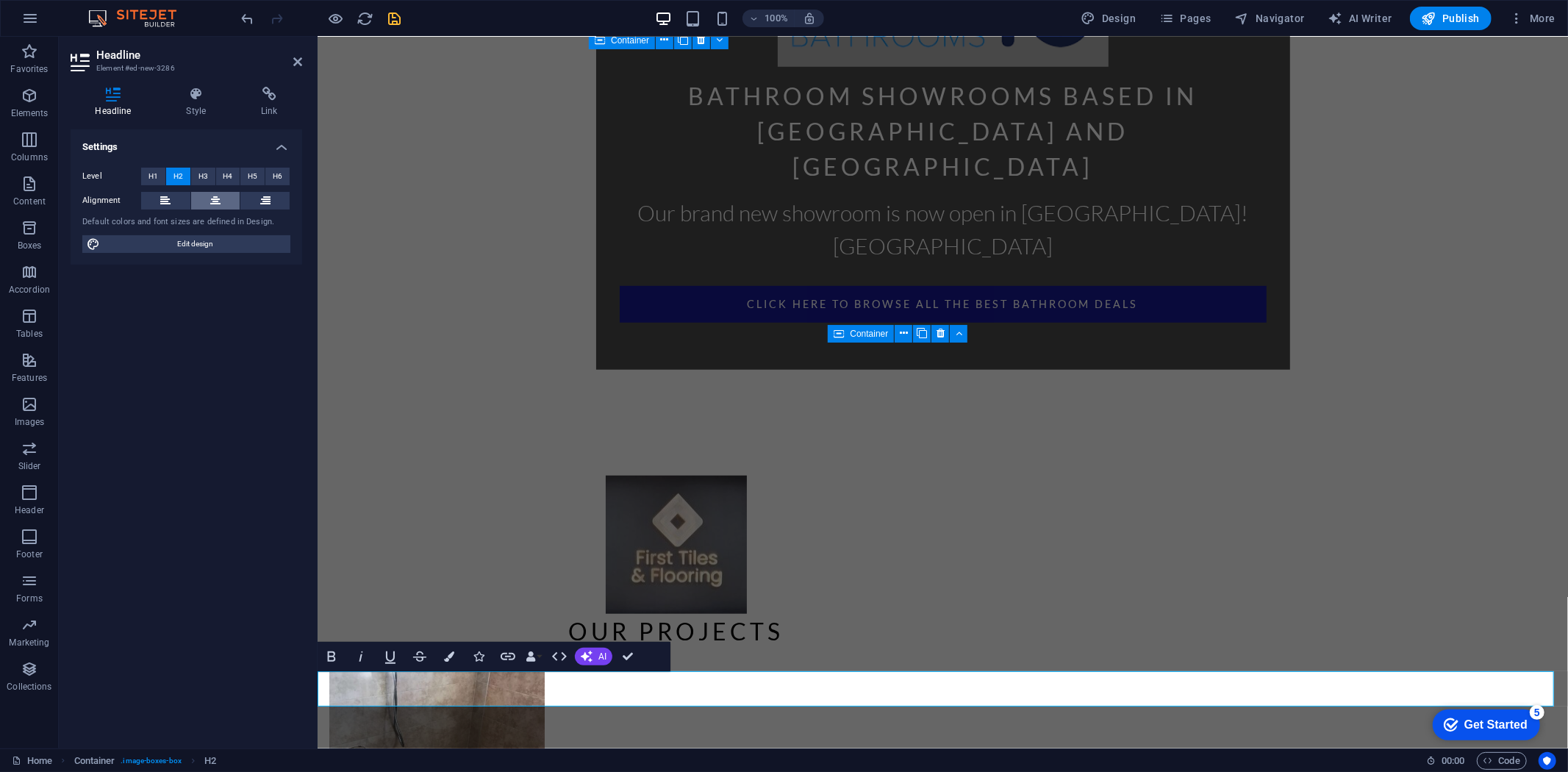
click at [211, 199] on icon at bounding box center [215, 200] width 10 height 18
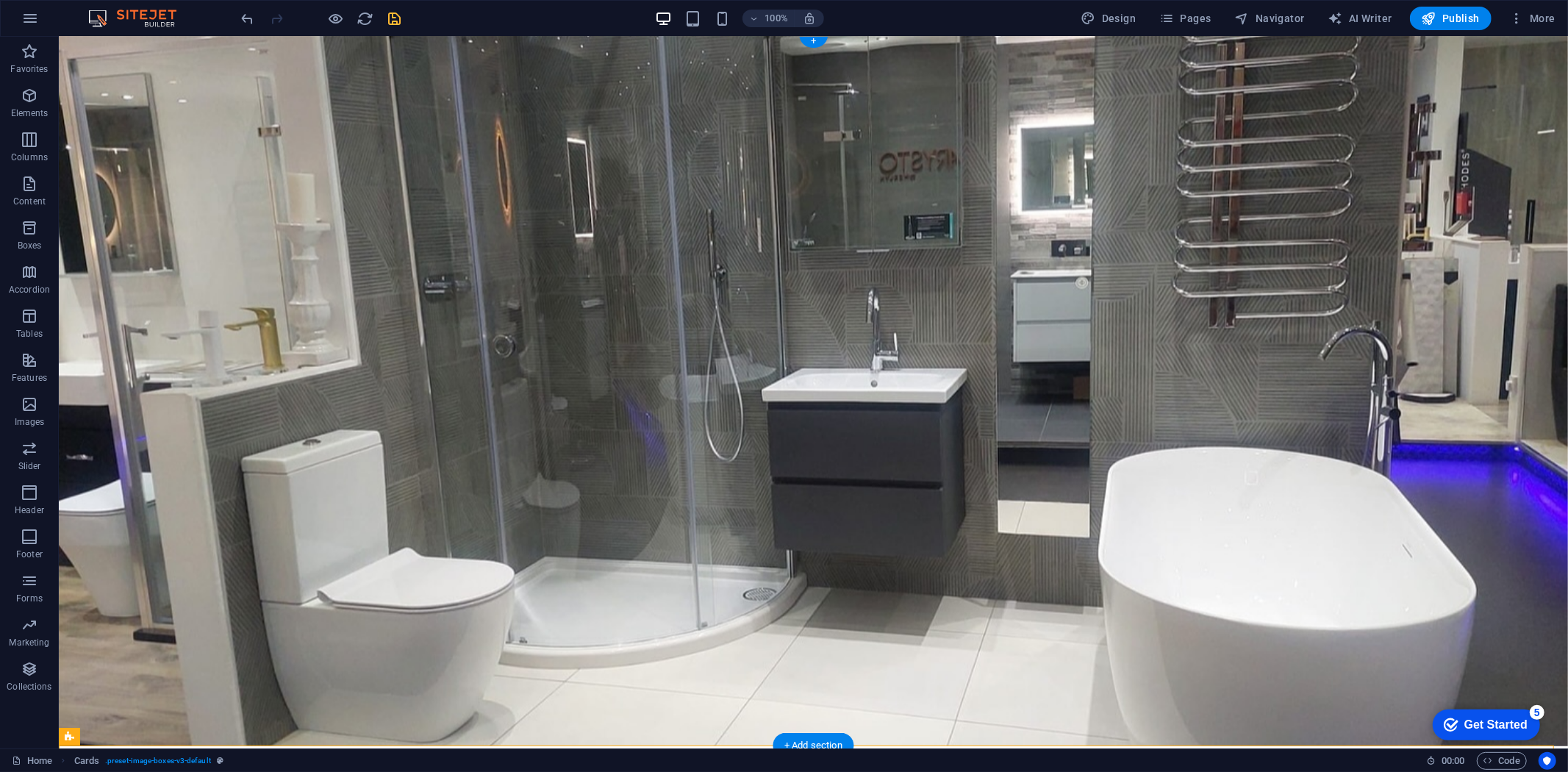
scroll to position [0, 0]
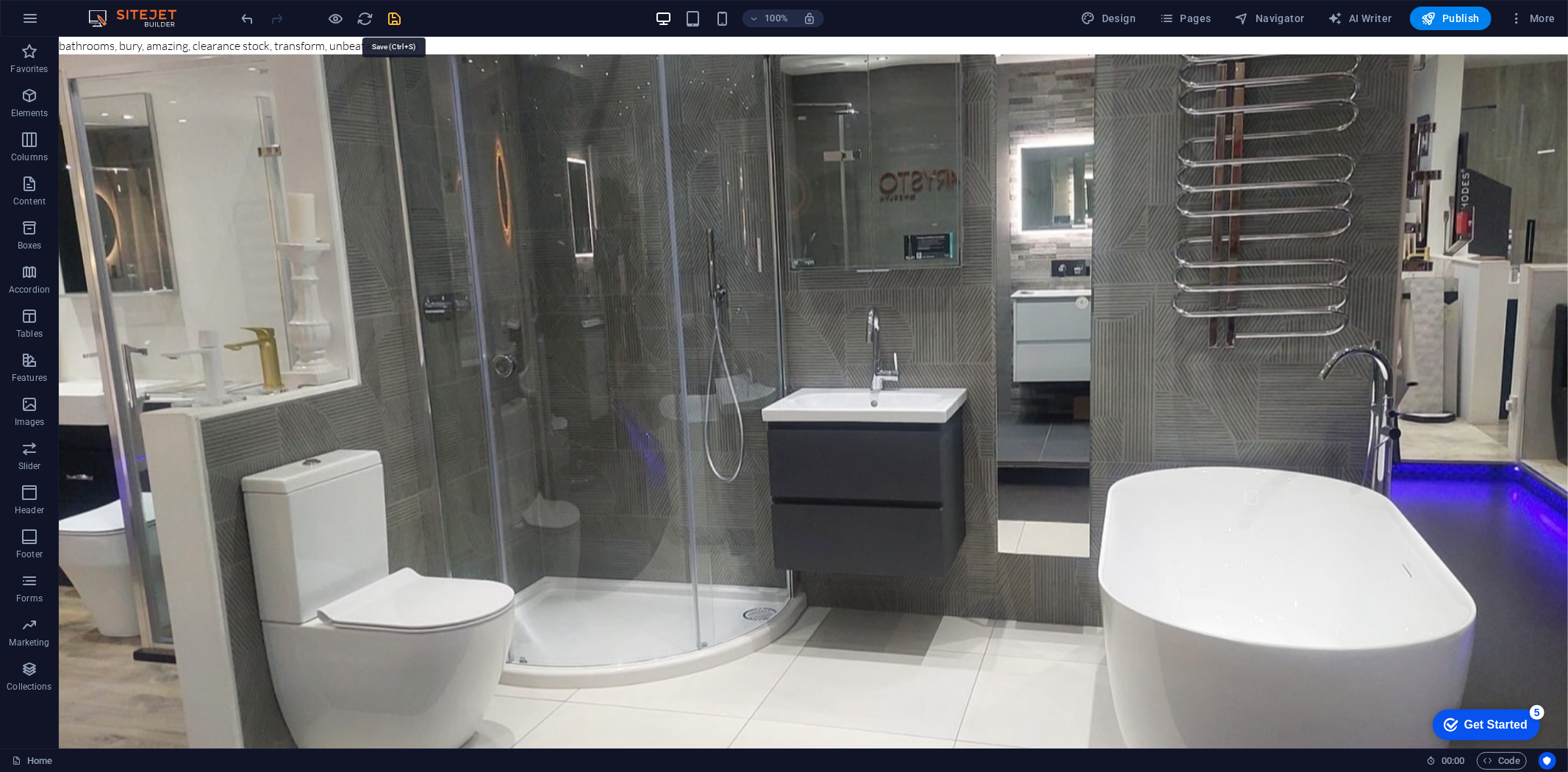
click at [398, 16] on icon "save" at bounding box center [395, 18] width 17 height 17
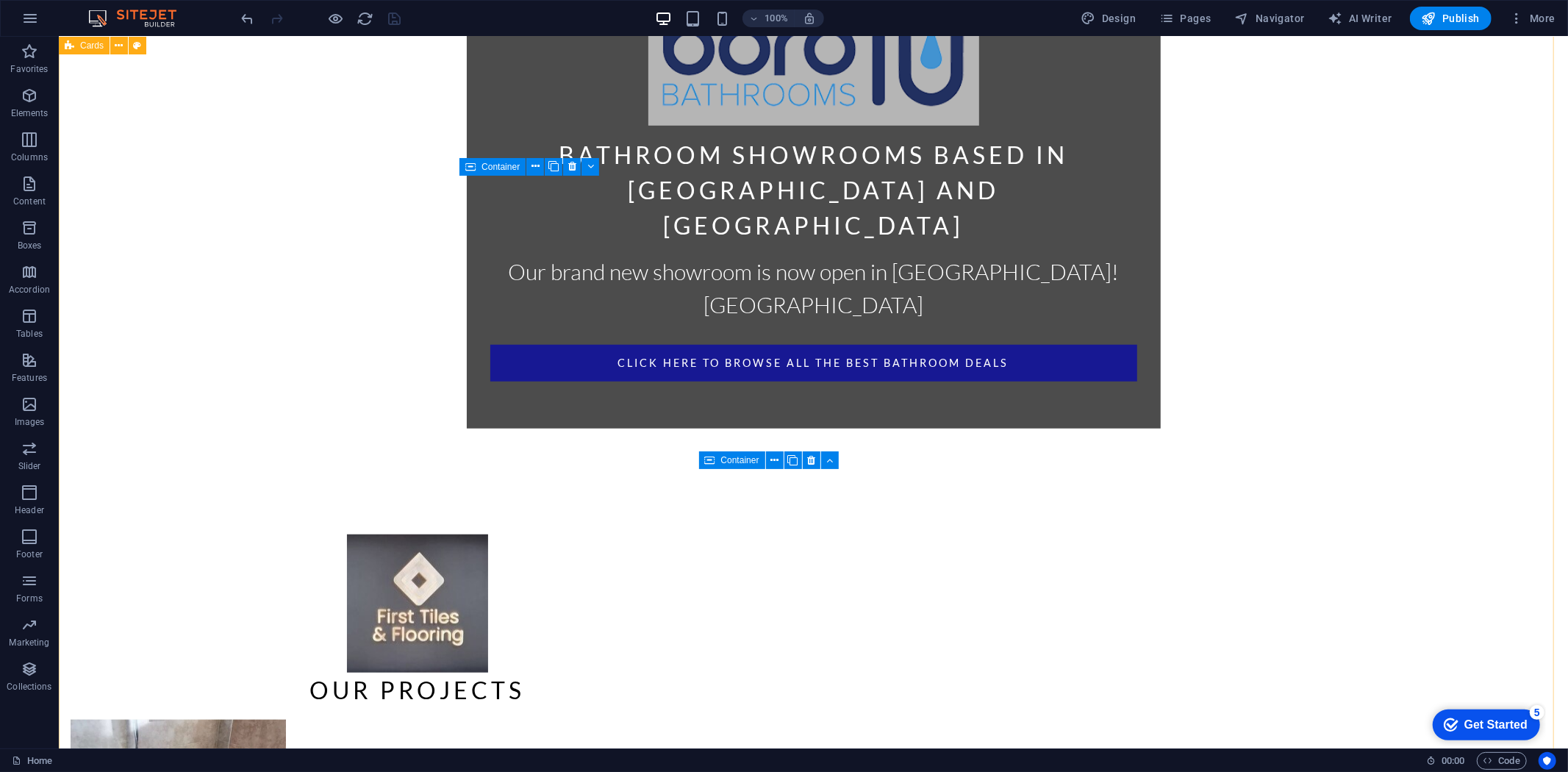
scroll to position [949, 0]
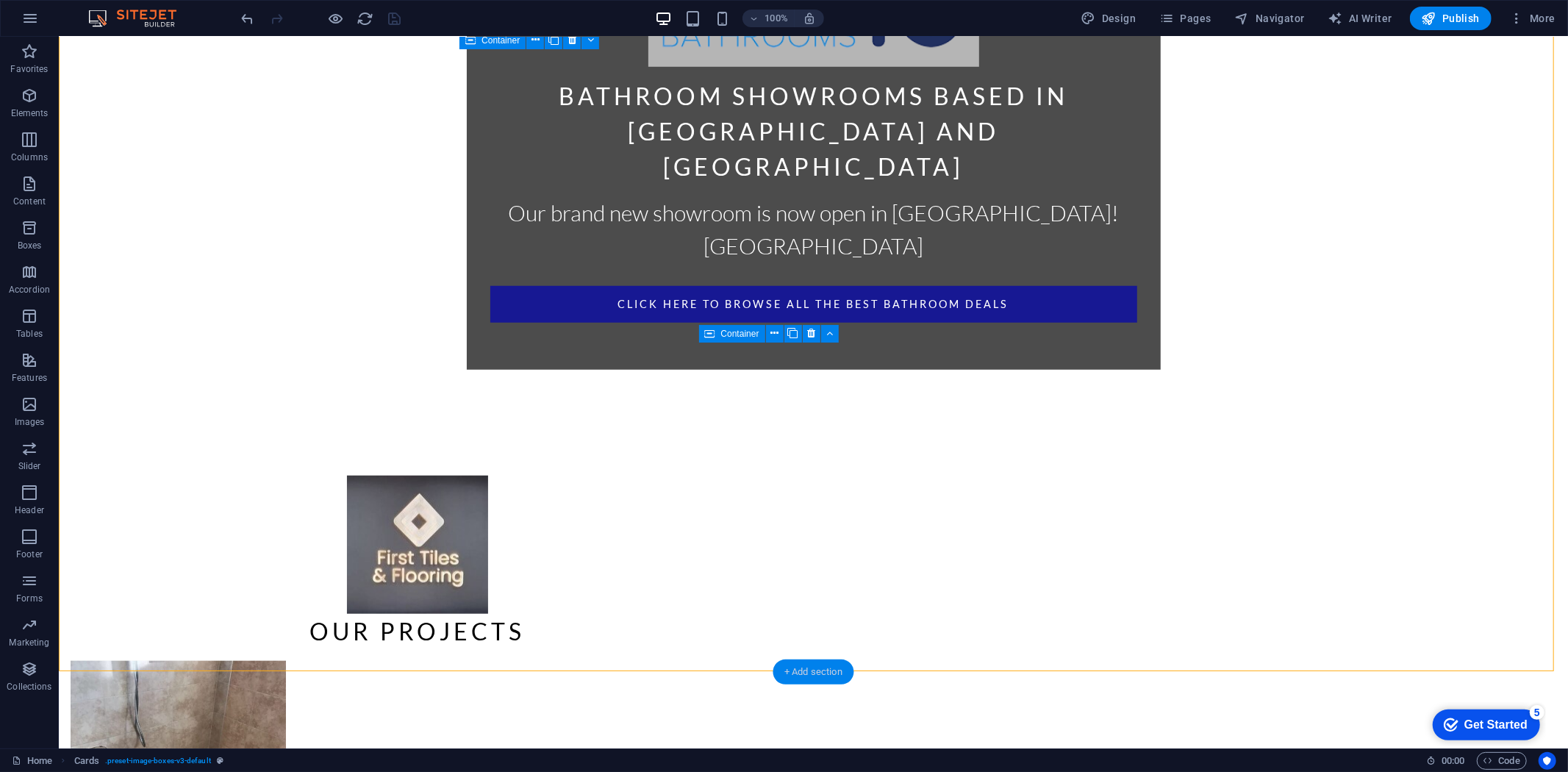
click at [819, 663] on div "+ Add section" at bounding box center [813, 672] width 81 height 25
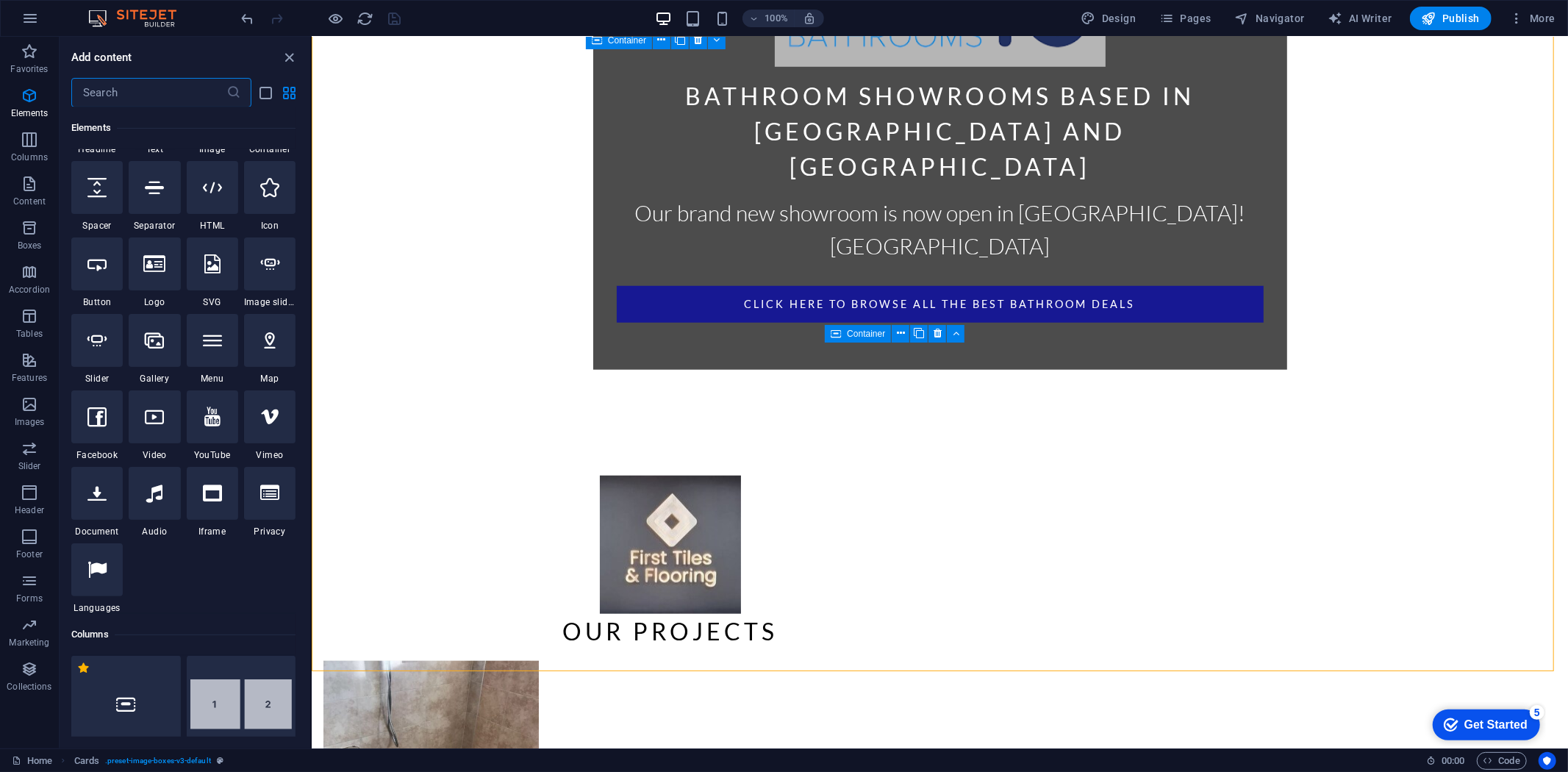
scroll to position [120, 0]
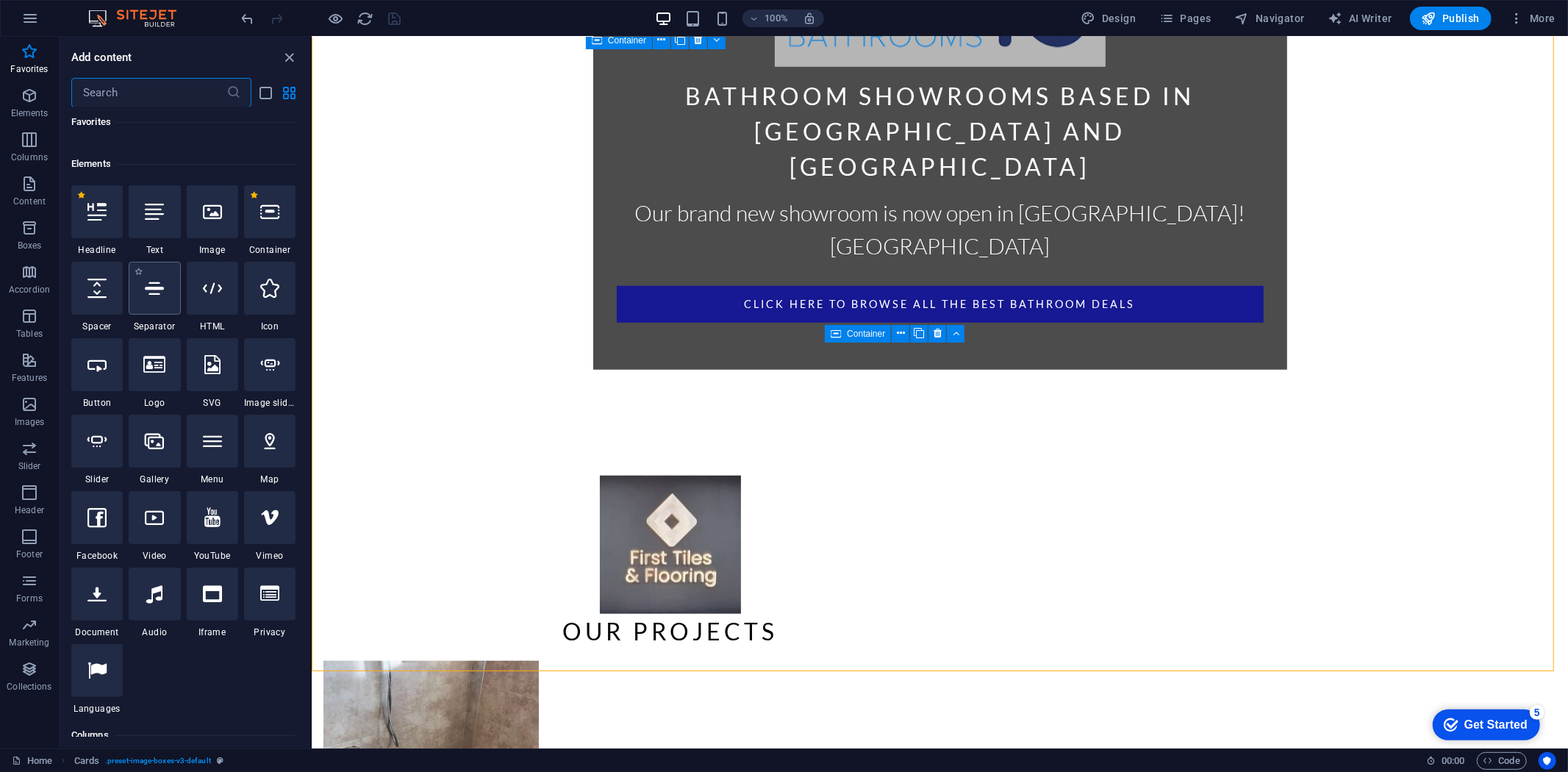
click at [156, 292] on icon at bounding box center [154, 288] width 19 height 19
select select "%"
select select "px"
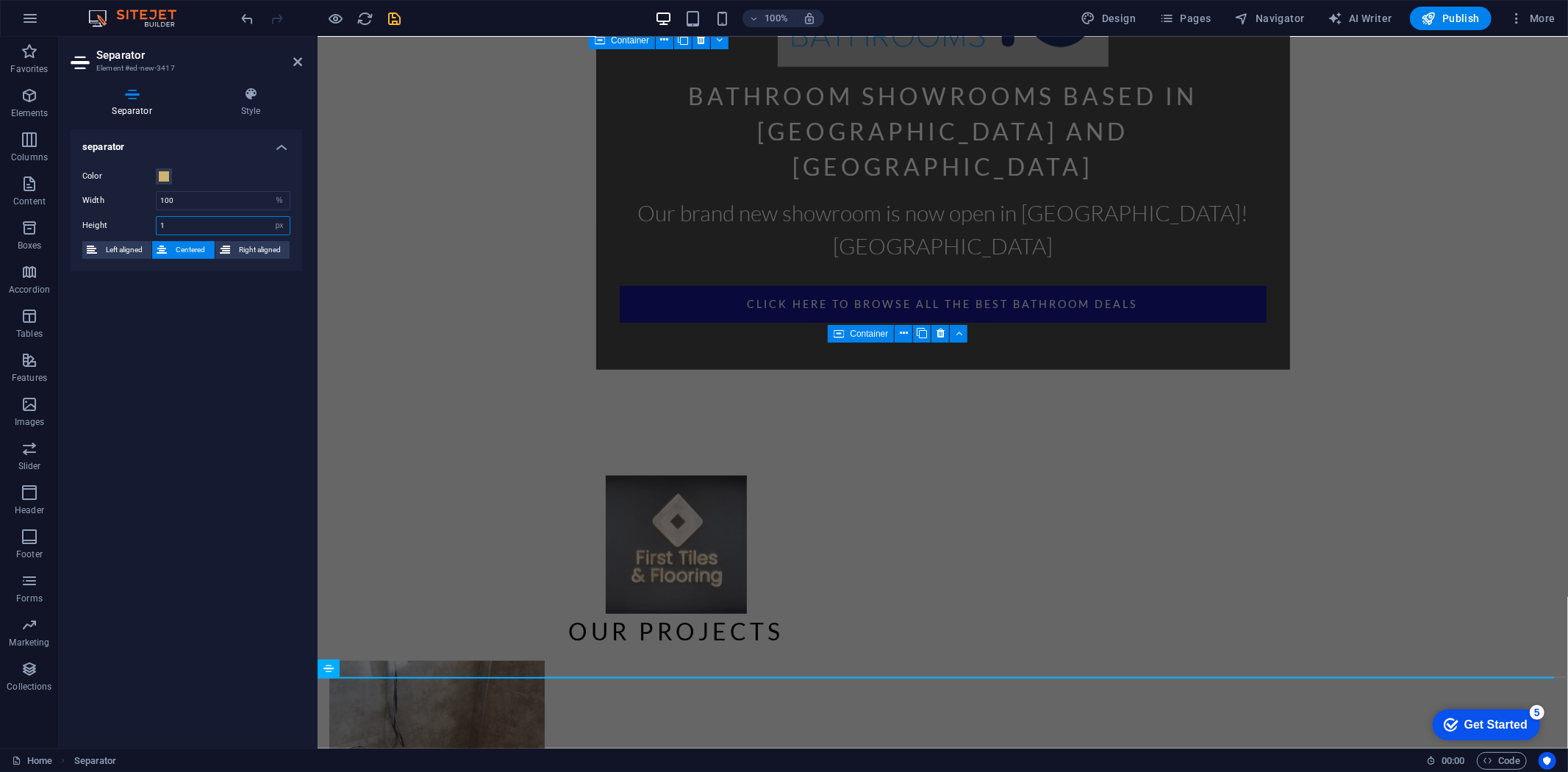
click at [193, 218] on input "1" at bounding box center [222, 226] width 133 height 18
type input "5"
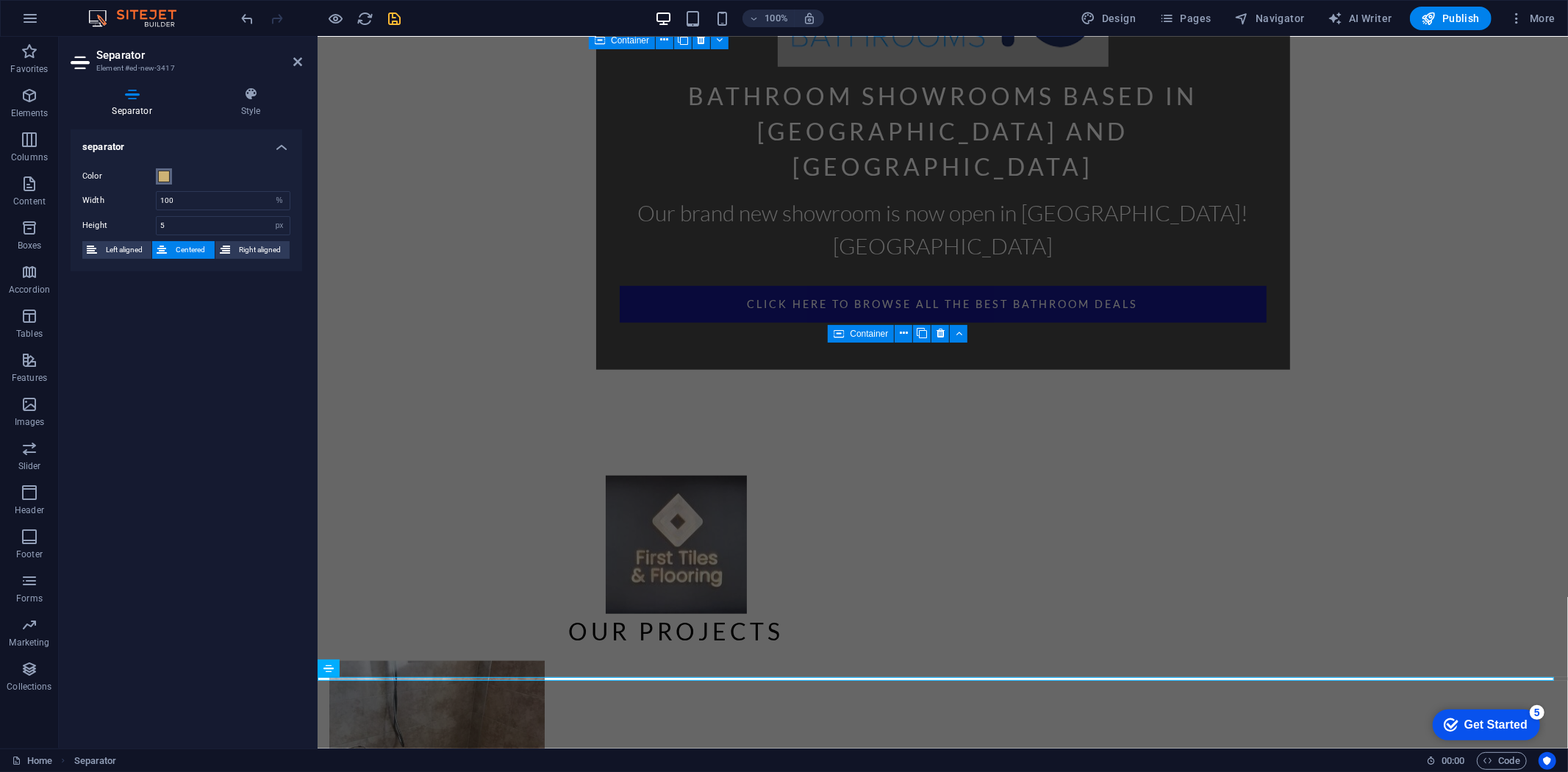
click at [156, 173] on button "Color" at bounding box center [163, 176] width 16 height 16
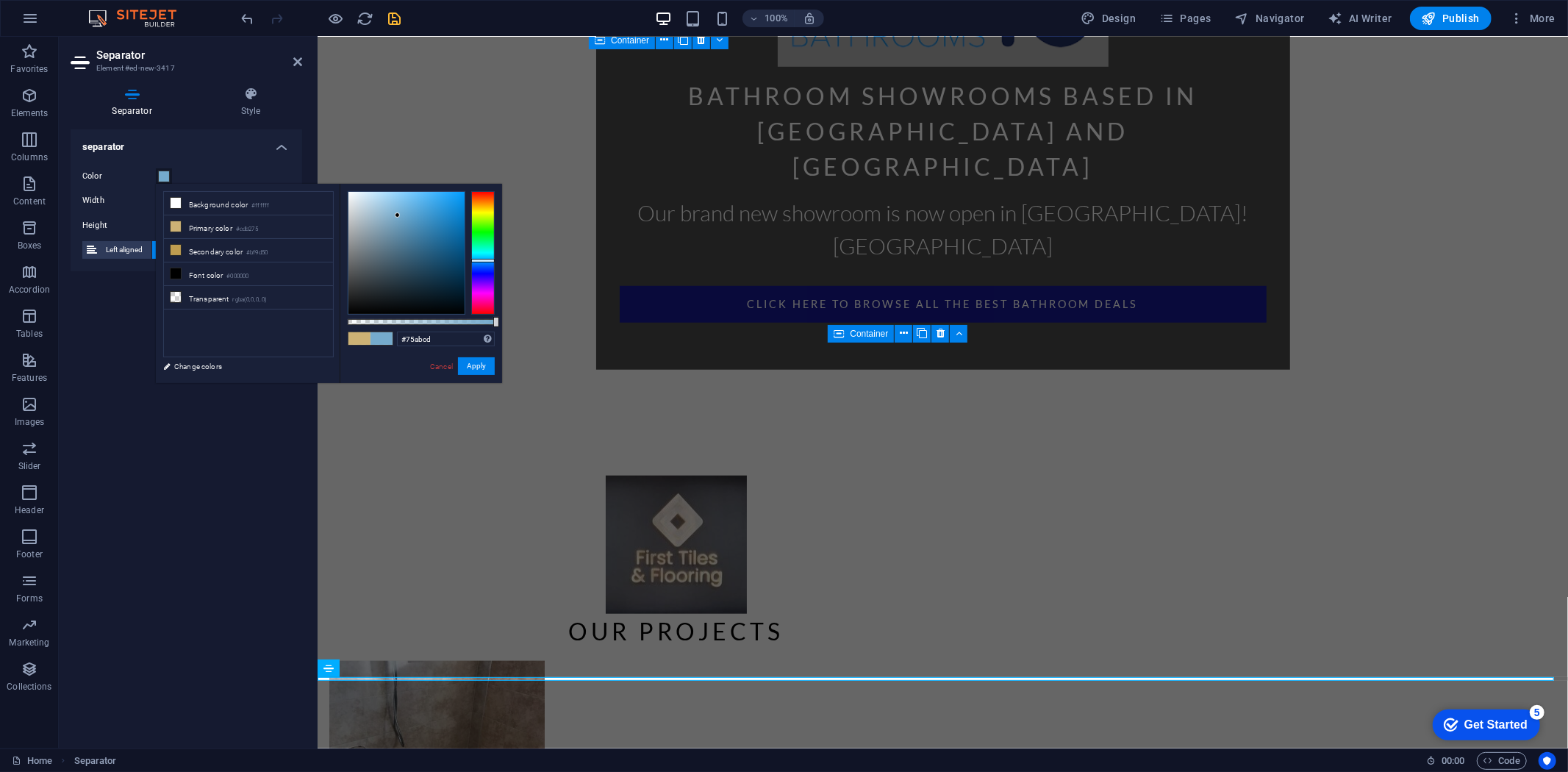
click at [480, 260] on div at bounding box center [483, 252] width 24 height 124
type input "#2694d9"
click at [443, 209] on div at bounding box center [406, 252] width 116 height 122
click at [469, 368] on button "Apply" at bounding box center [476, 366] width 37 height 18
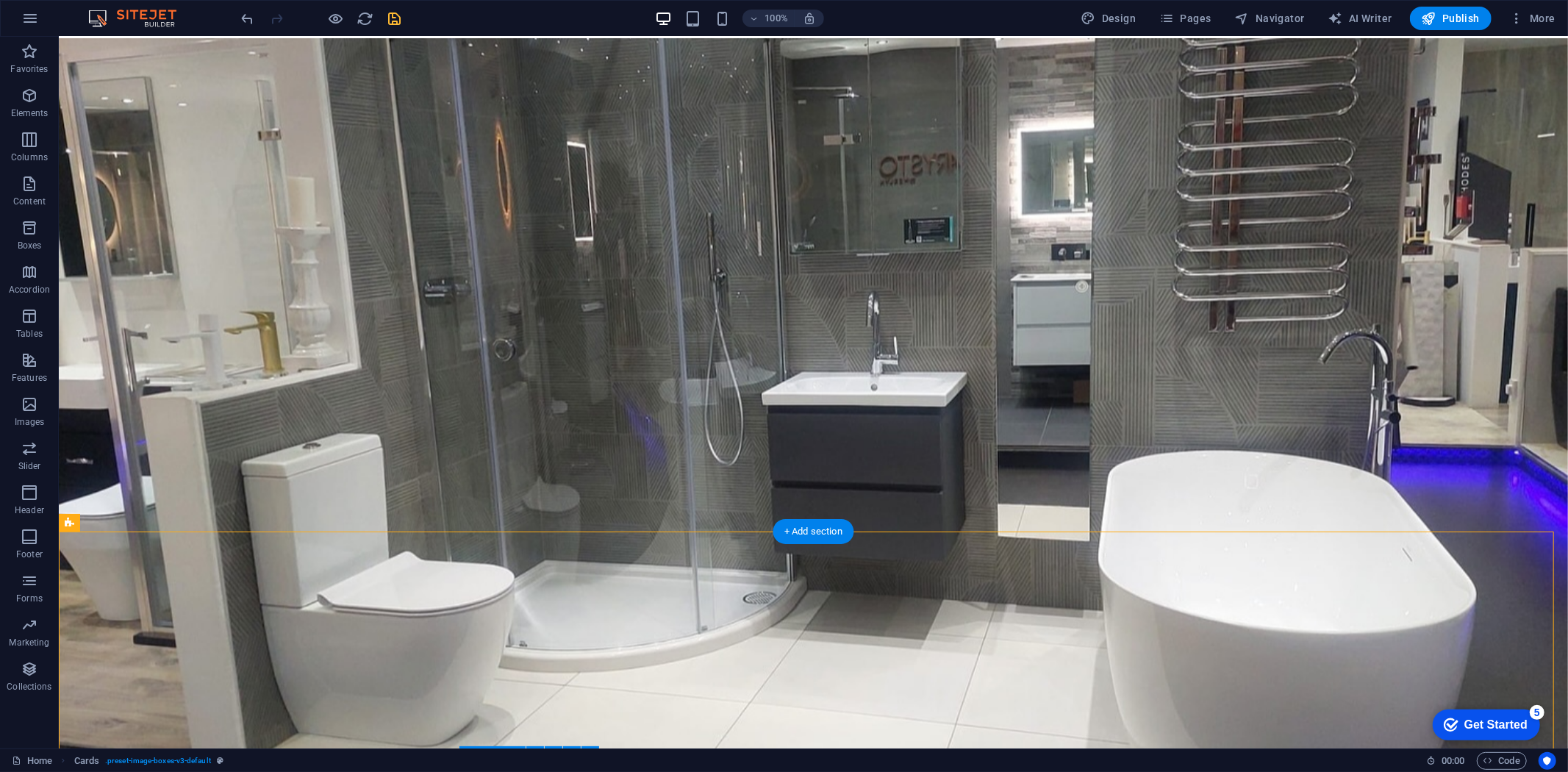
scroll to position [0, 0]
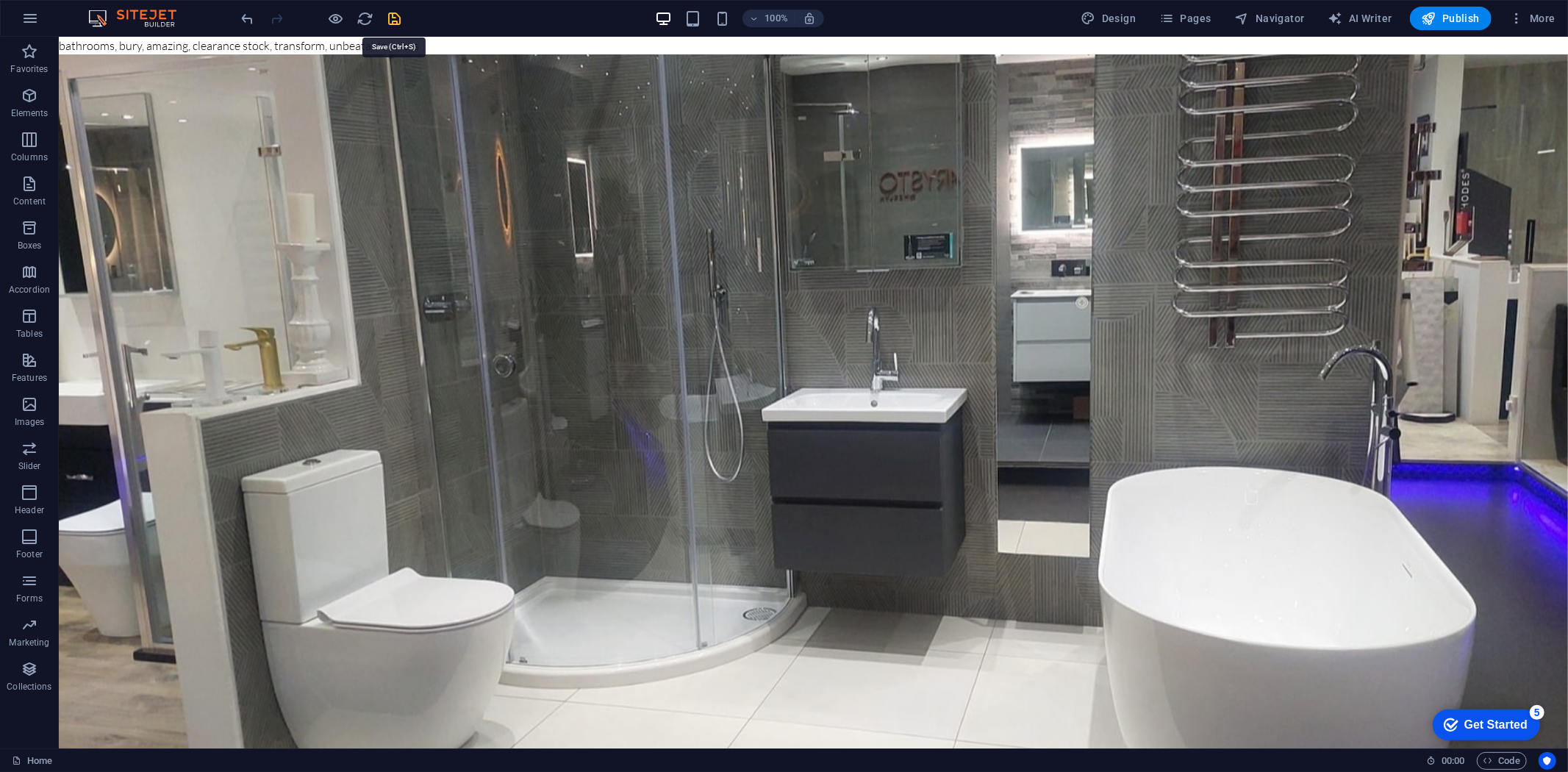
click at [394, 17] on icon "save" at bounding box center [395, 18] width 17 height 17
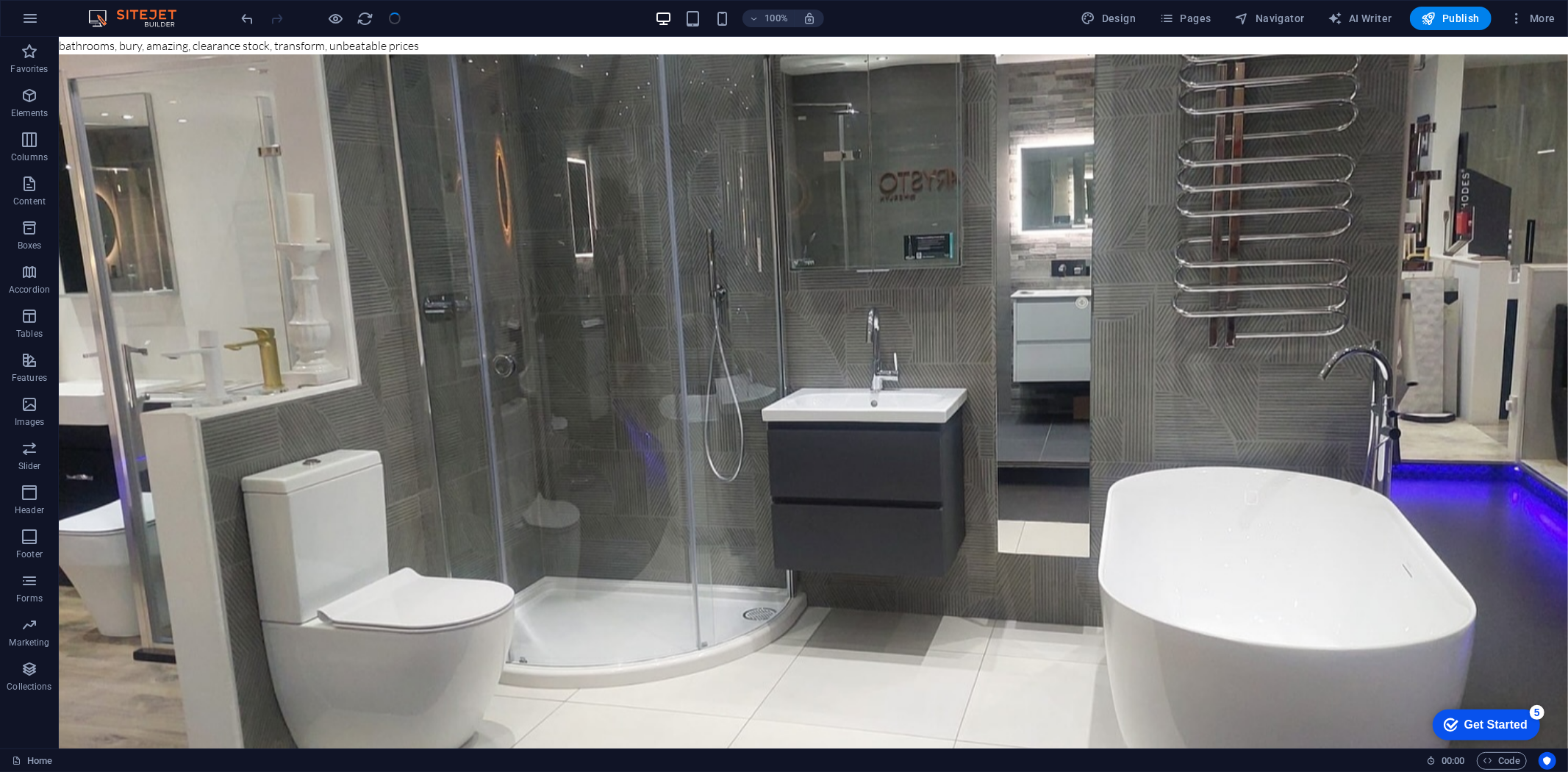
drag, startPoint x: 299, startPoint y: 46, endPoint x: 1504, endPoint y: 44, distance: 1205.0
click at [1540, 12] on span "More" at bounding box center [1533, 18] width 46 height 15
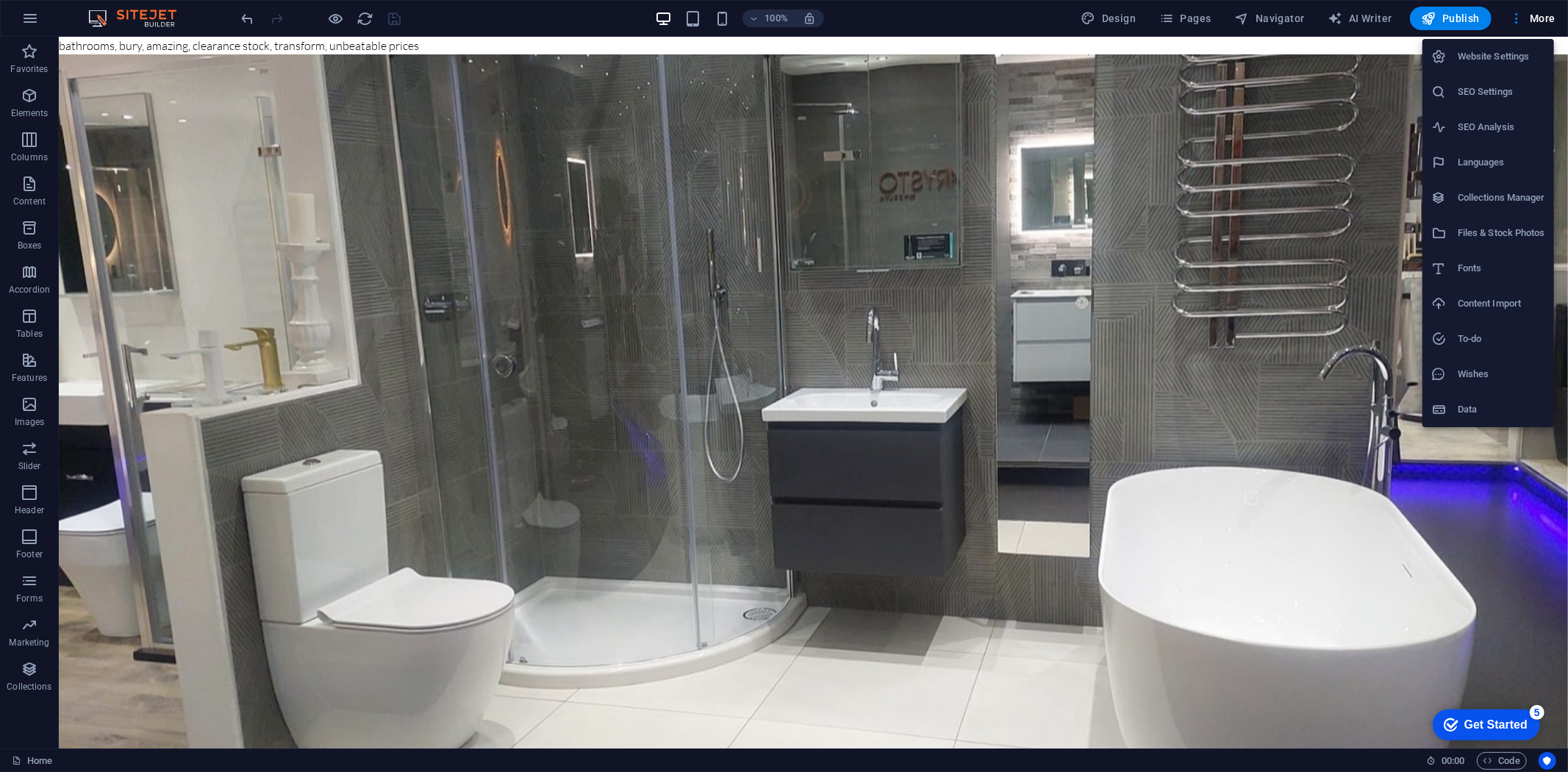
click at [1511, 51] on h6 "Website Settings" at bounding box center [1502, 56] width 87 height 18
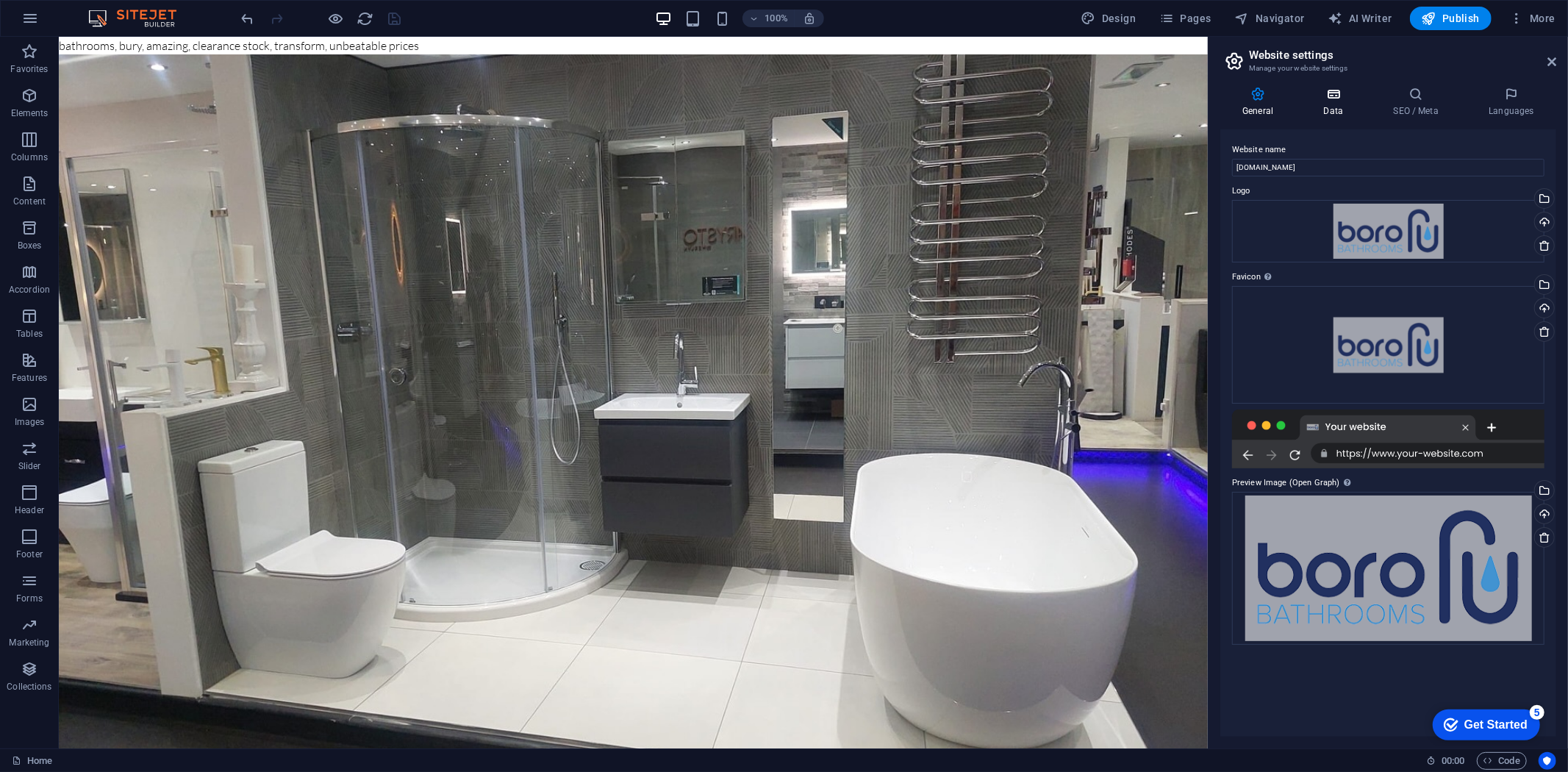
click at [1354, 96] on icon at bounding box center [1332, 94] width 64 height 15
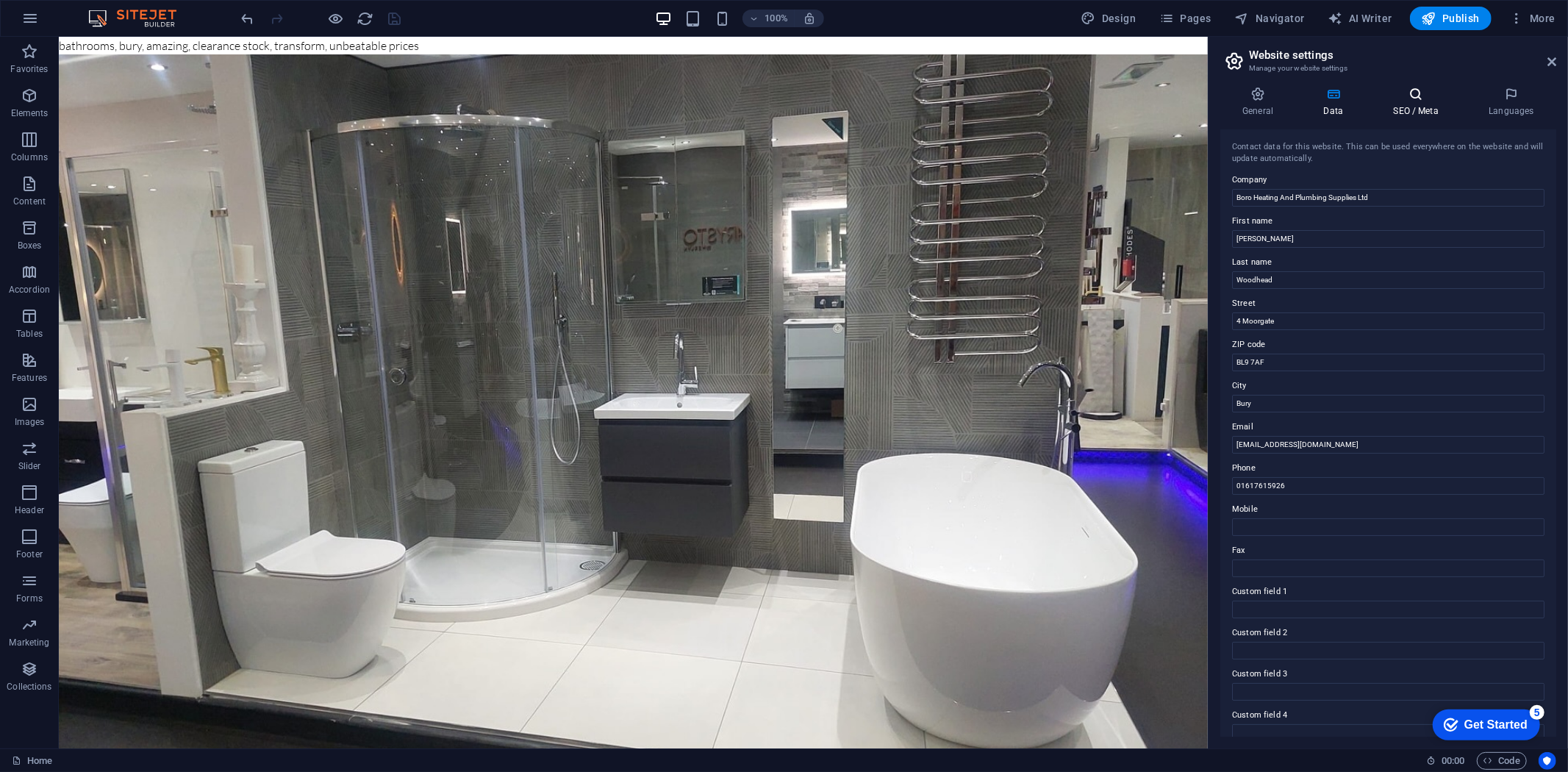
click at [1410, 108] on h4 "SEO / Meta" at bounding box center [1418, 102] width 96 height 31
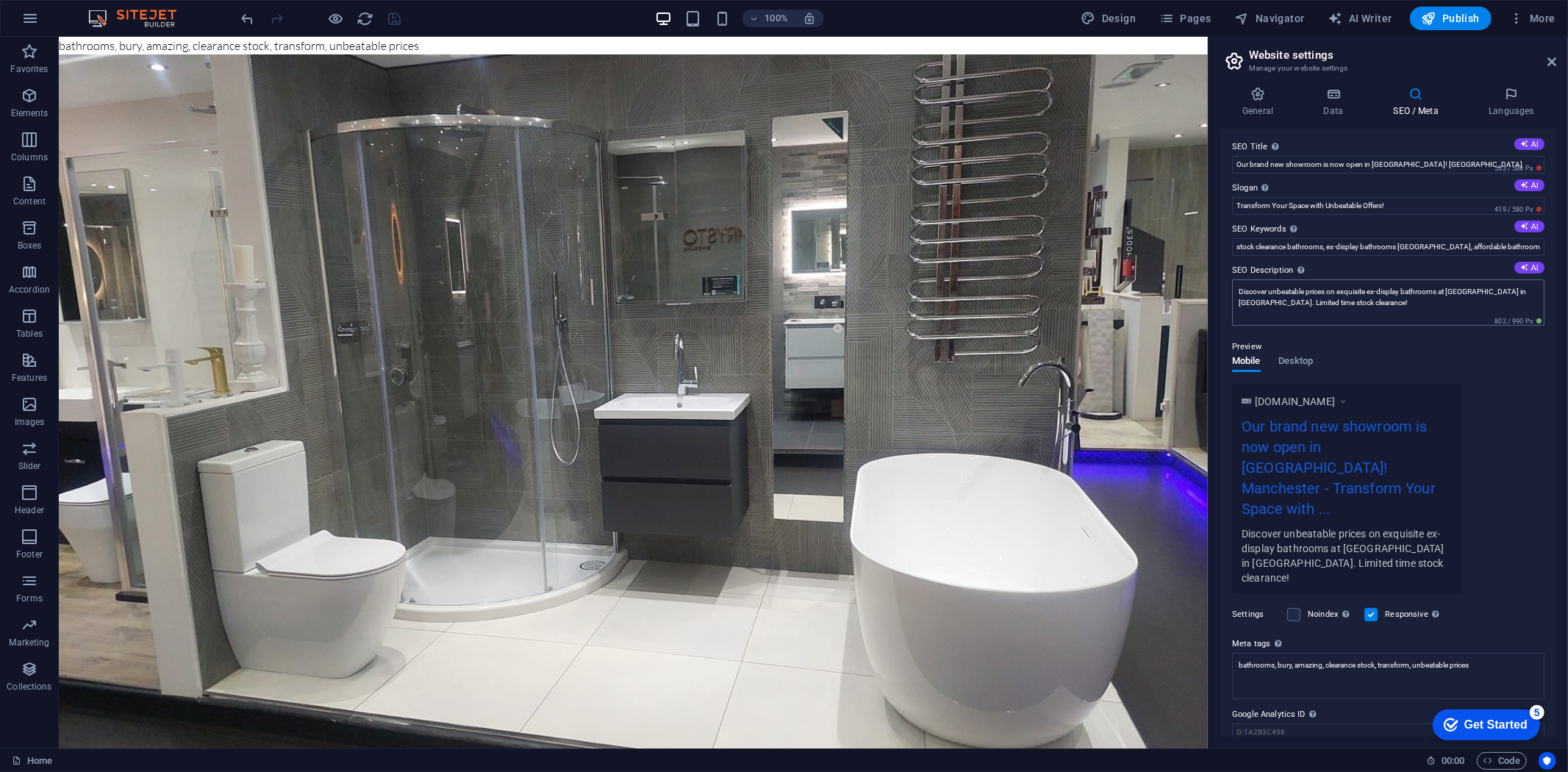
scroll to position [4, 0]
click at [1504, 652] on textarea "bathrooms, bury, amazing, clearance stock, transform, unbeatable prices" at bounding box center [1388, 675] width 312 height 46
type textarea "bathrooms, bury, amazing, clearance stock, transform, unbeatable prices, bury, …"
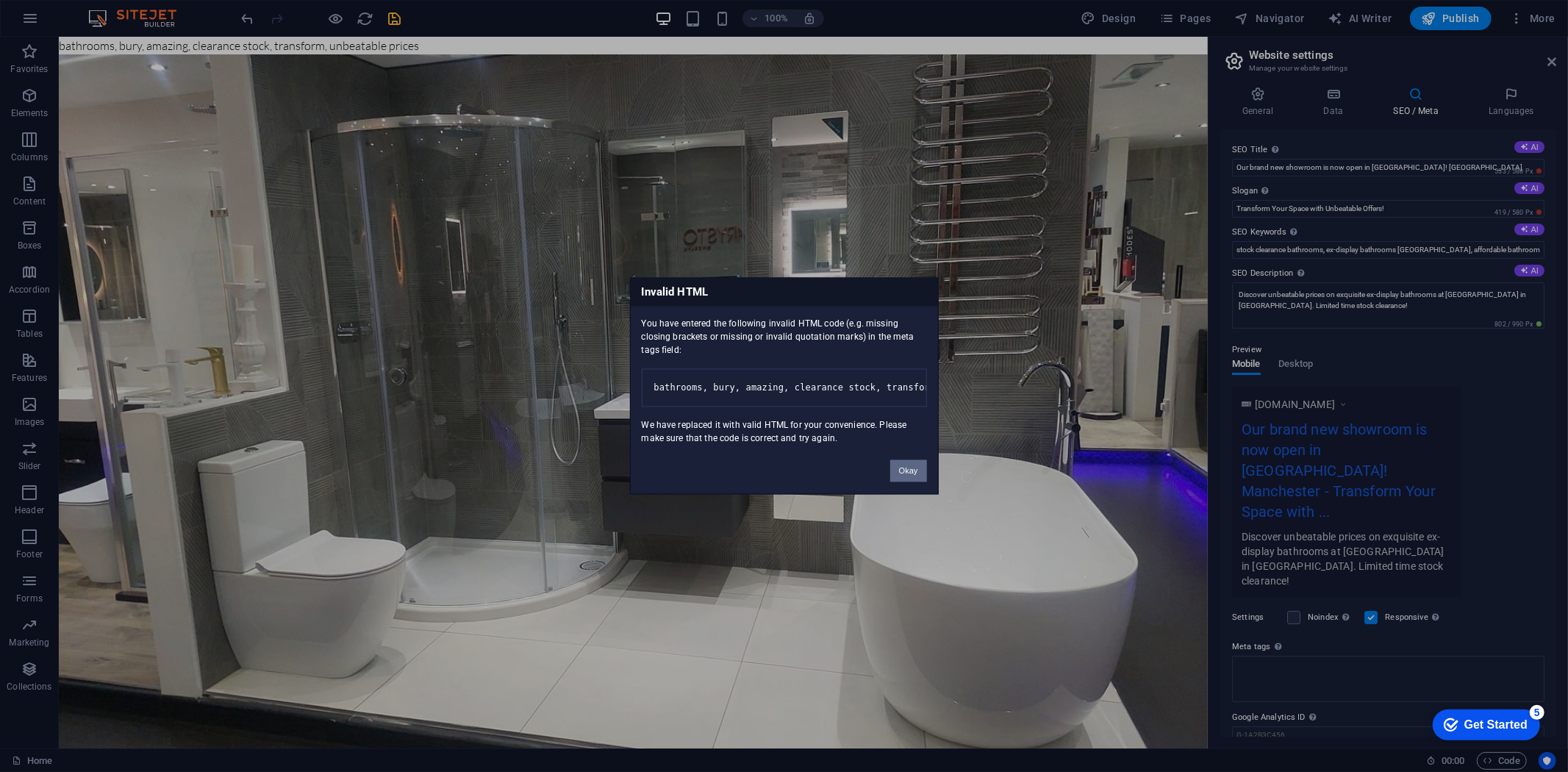
drag, startPoint x: 1235, startPoint y: 246, endPoint x: 1551, endPoint y: 254, distance: 316.1
click at [1551, 254] on body "Boro Heating And Plumbing Supplies Ltd Home Favorites Elements Columns Content …" at bounding box center [784, 386] width 1568 height 772
drag, startPoint x: 914, startPoint y: 477, endPoint x: 855, endPoint y: 445, distance: 67.1
click at [914, 477] on button "Okay" at bounding box center [909, 471] width 37 height 22
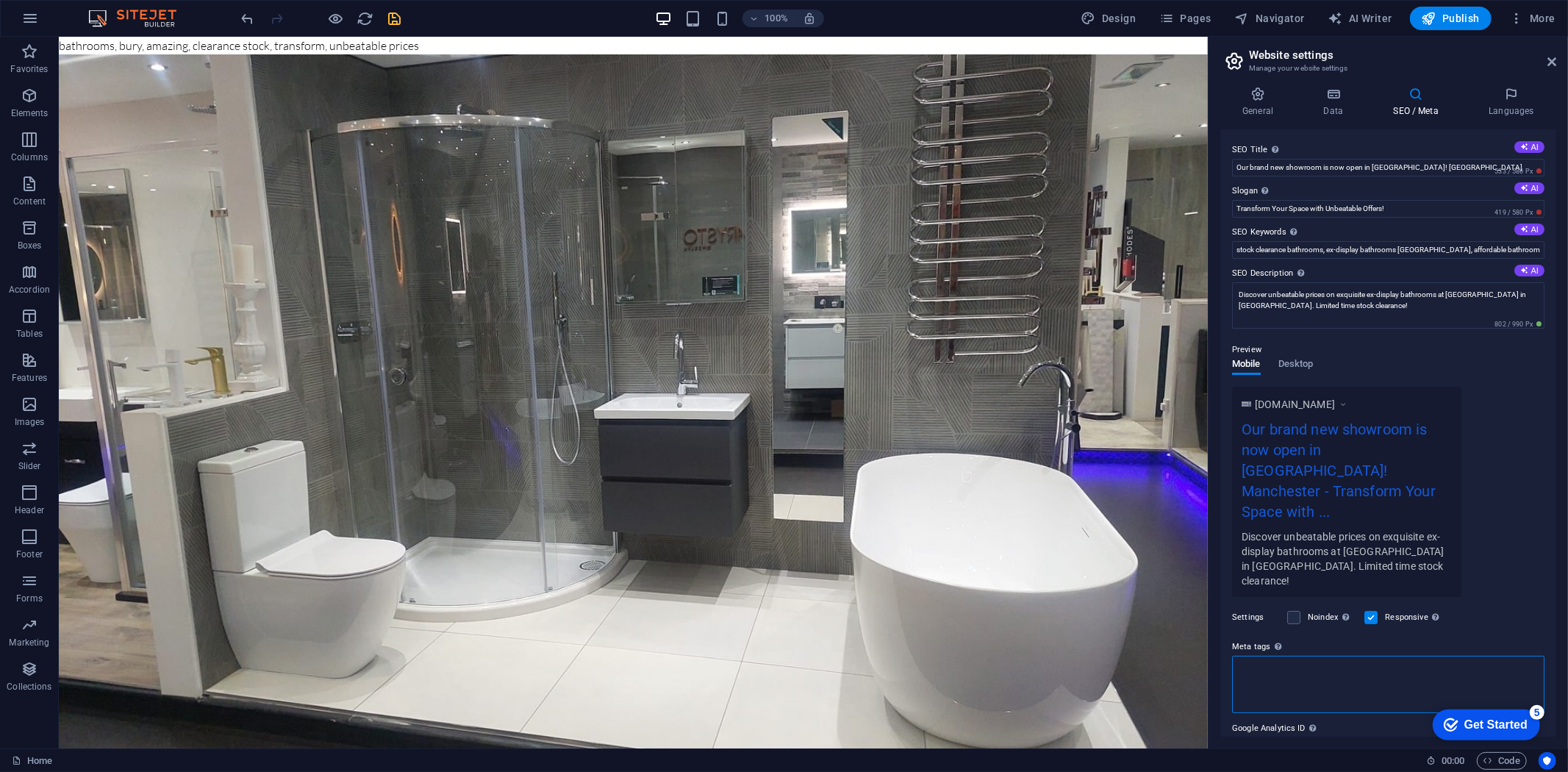
click at [1408, 656] on textarea "Meta tags Enter HTML code here that will be placed inside the tags of your webs…" at bounding box center [1388, 685] width 312 height 58
drag, startPoint x: 1329, startPoint y: 615, endPoint x: 1217, endPoint y: 610, distance: 112.1
click at [1217, 610] on div "General Data SEO / Meta Languages Website name rochdale-bury-bathrooms.uk Logo …" at bounding box center [1388, 412] width 360 height 674
drag, startPoint x: 1427, startPoint y: 616, endPoint x: 1312, endPoint y: 619, distance: 115.0
click at [1312, 656] on textarea "Meta tags Enter HTML code here that will be placed inside the tags of your webs…" at bounding box center [1388, 685] width 312 height 58
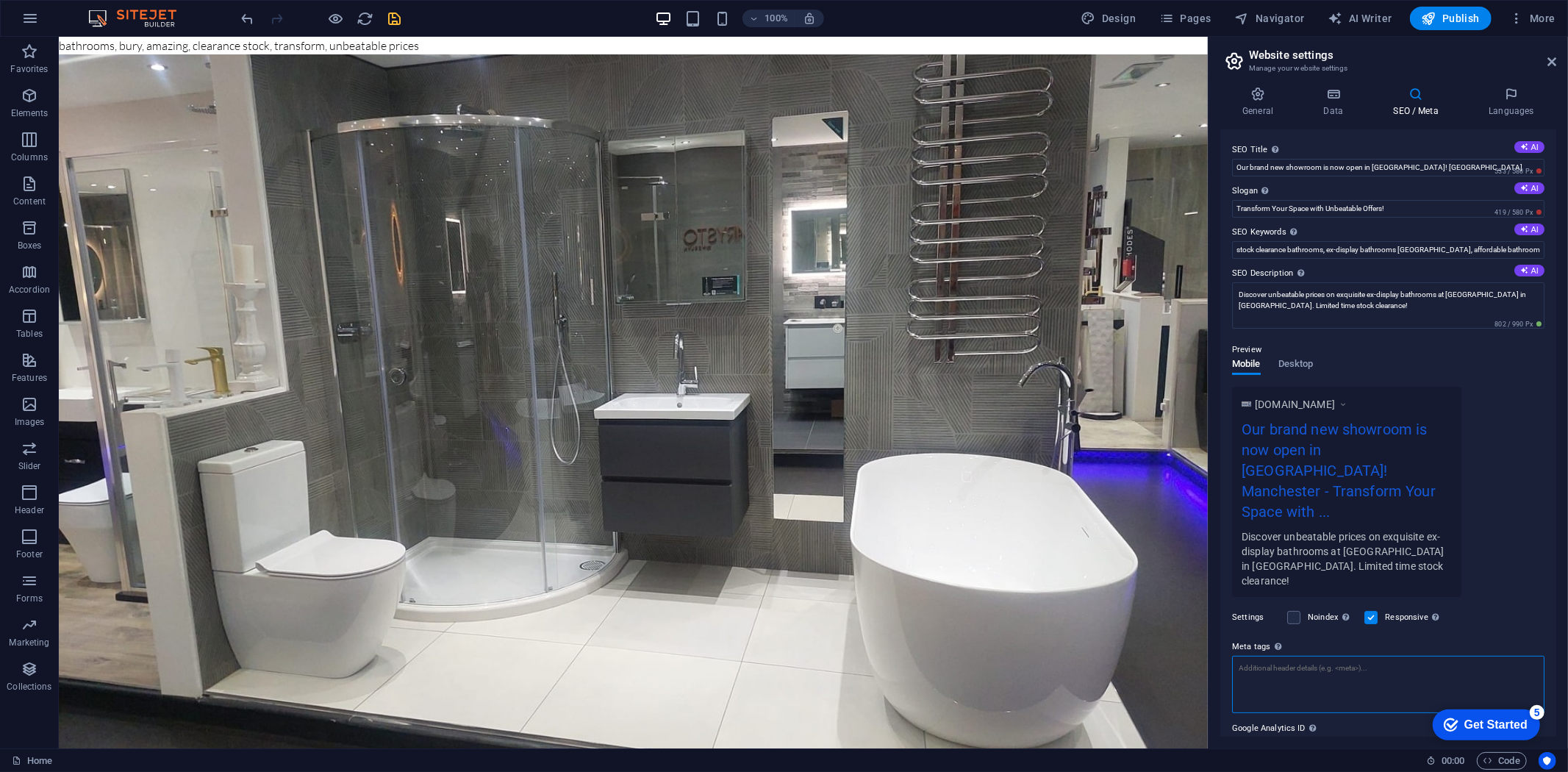
click at [1312, 656] on textarea "Meta tags Enter HTML code here that will be placed inside the tags of your webs…" at bounding box center [1388, 685] width 312 height 58
drag, startPoint x: 1504, startPoint y: 201, endPoint x: 1271, endPoint y: 209, distance: 233.1
click at [1310, 656] on textarea "Meta tags Enter HTML code here that will be placed inside the tags of your webs…" at bounding box center [1388, 679] width 312 height 46
paste textarea "<meta name="title" content="Our brand new showroom is now open in Bury! Manches…"
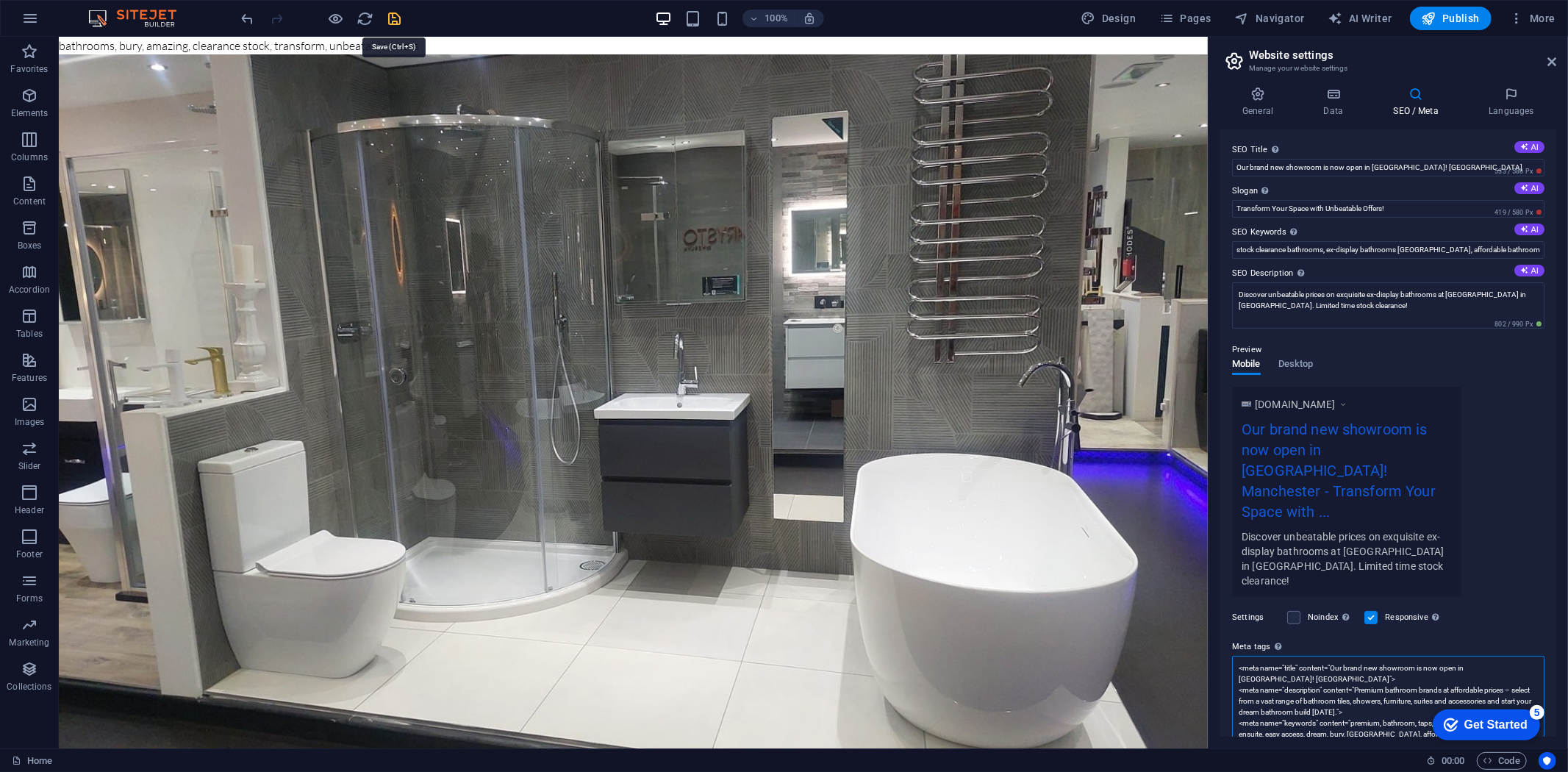
type textarea "<meta name="title" content="Our brand new showroom is now open in Bury! Manches…"
click at [400, 24] on icon "save" at bounding box center [395, 18] width 17 height 17
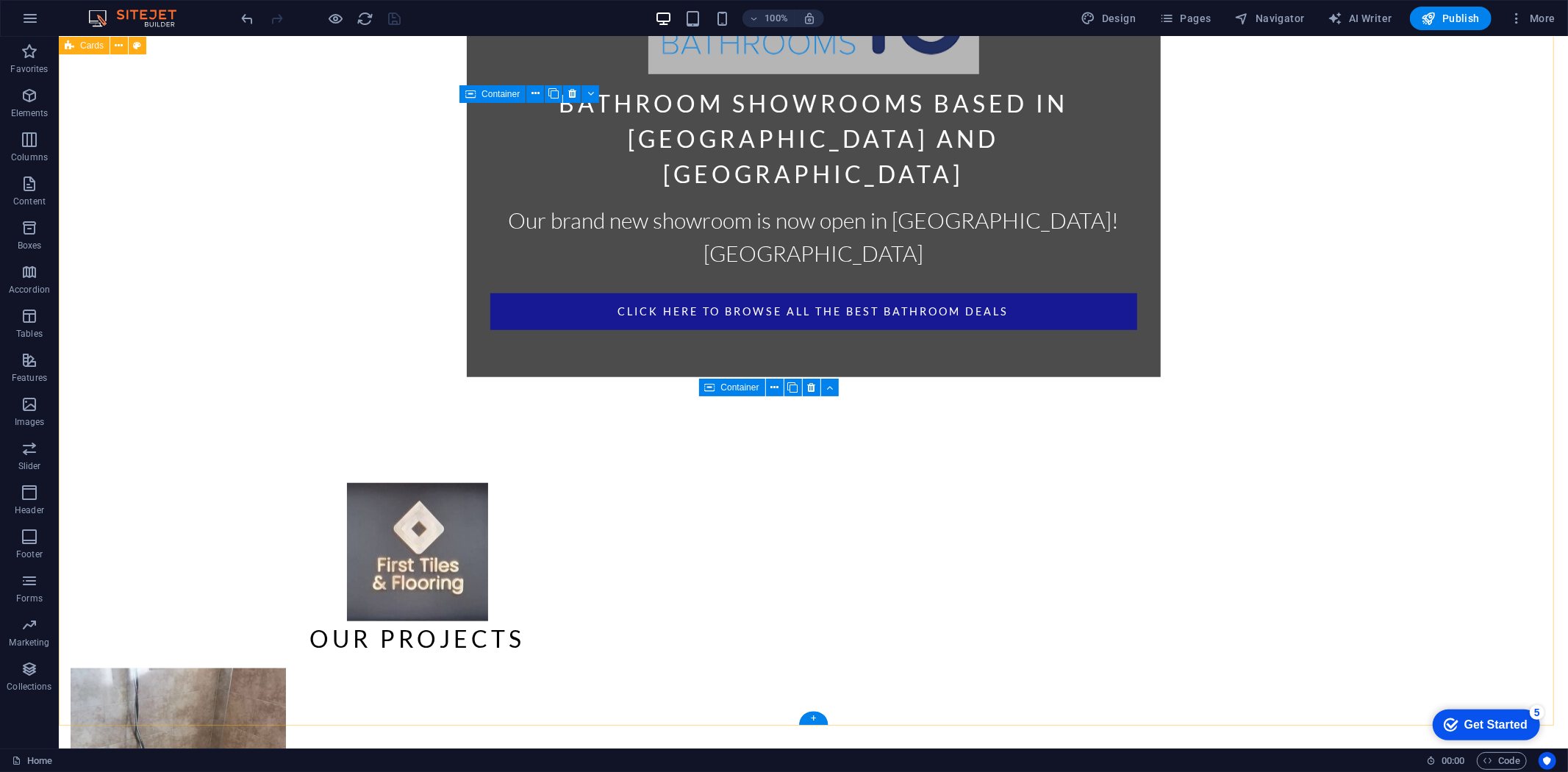
scroll to position [964, 0]
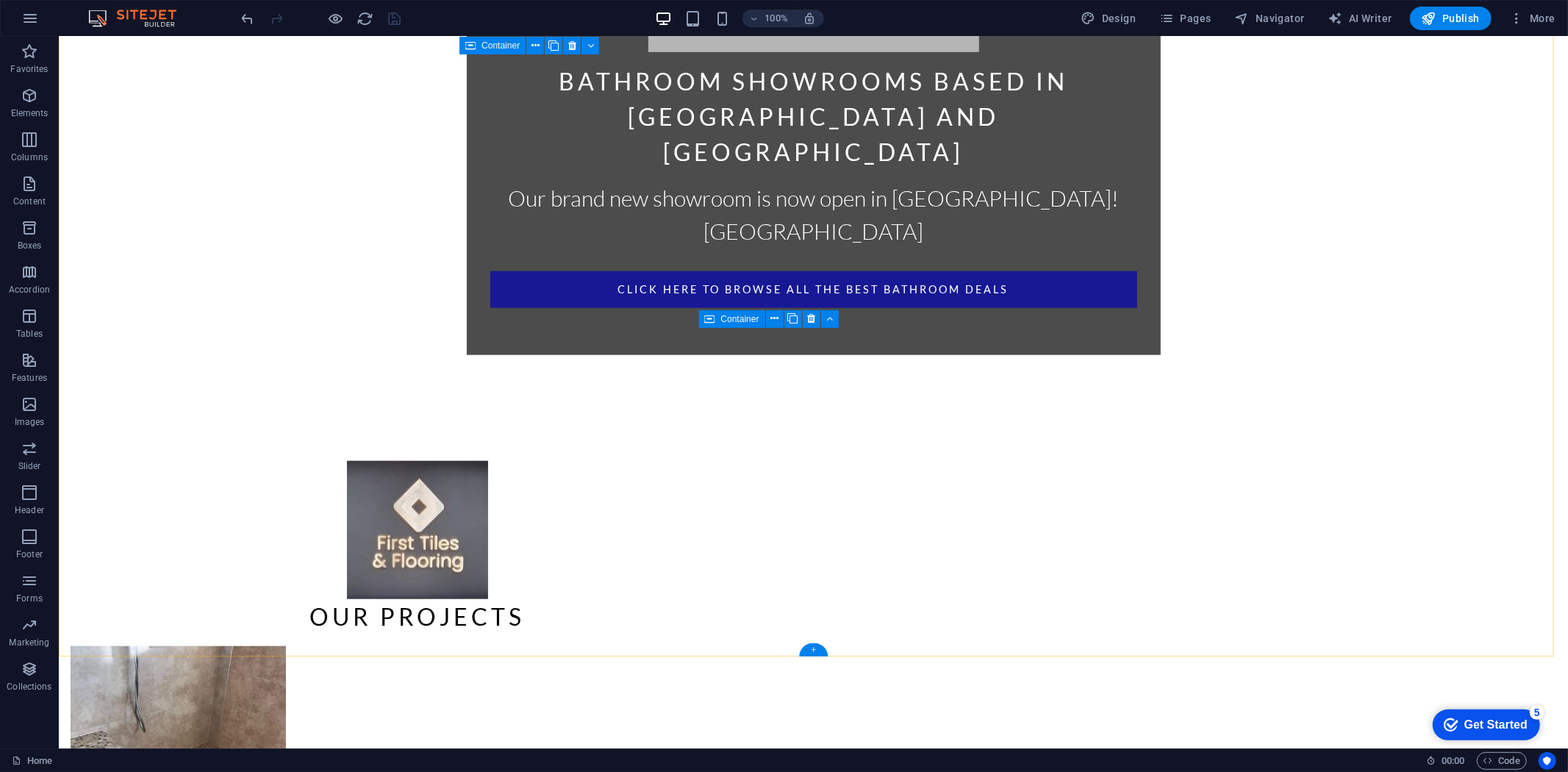
click at [824, 649] on div "+" at bounding box center [813, 650] width 28 height 13
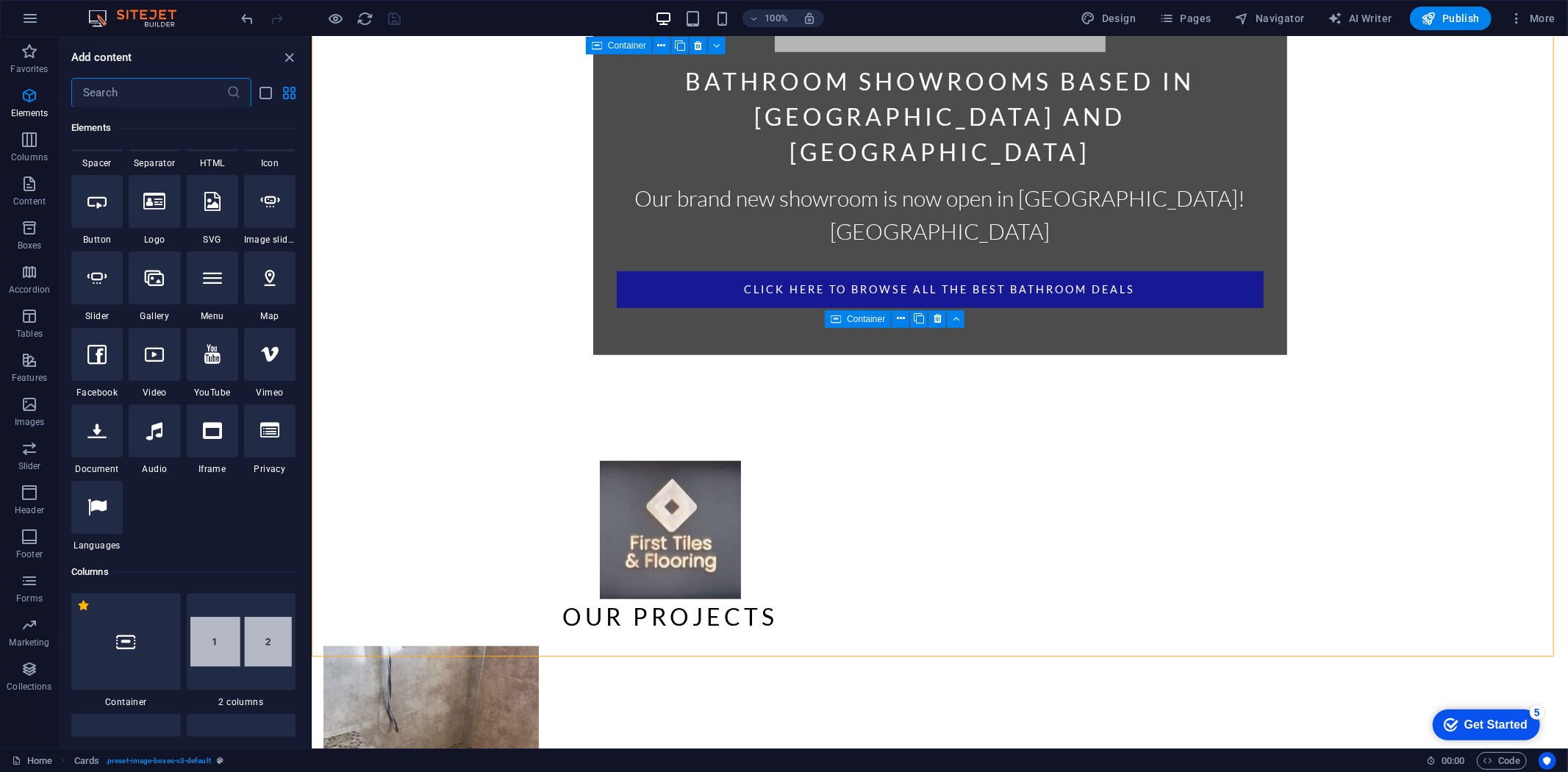
scroll to position [0, 0]
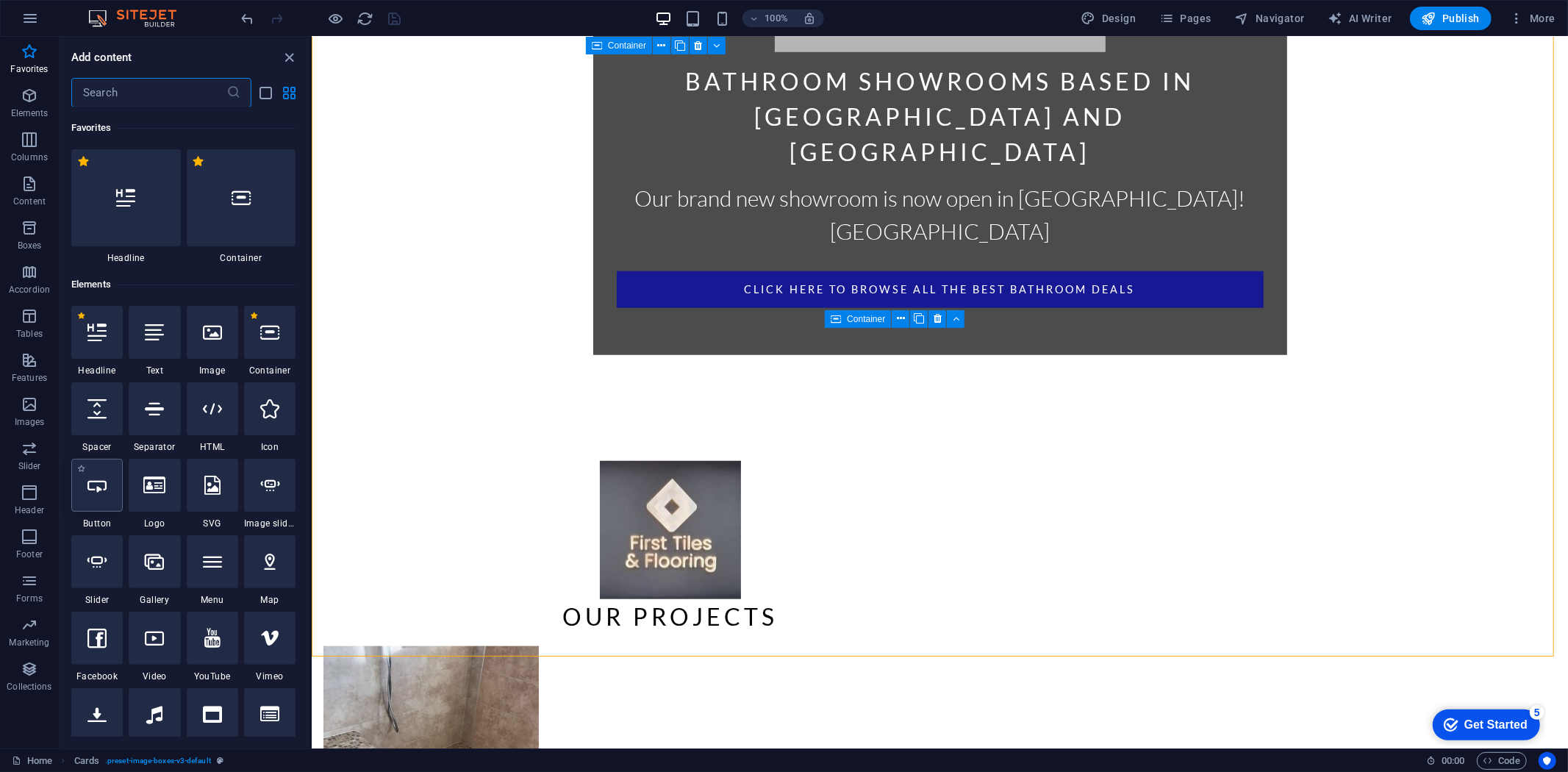
click at [100, 499] on div at bounding box center [97, 485] width 51 height 53
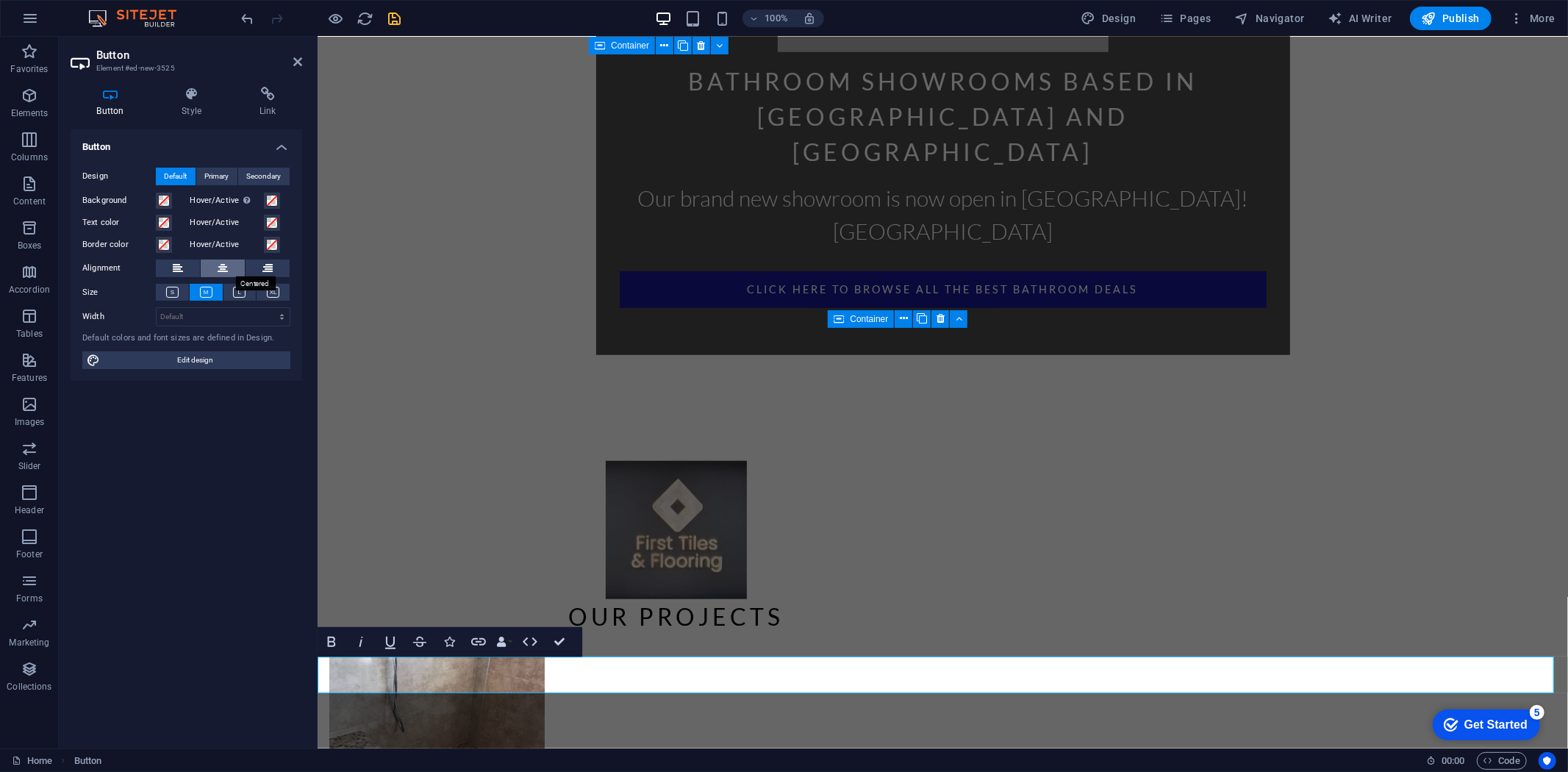
click at [221, 266] on icon at bounding box center [222, 268] width 10 height 18
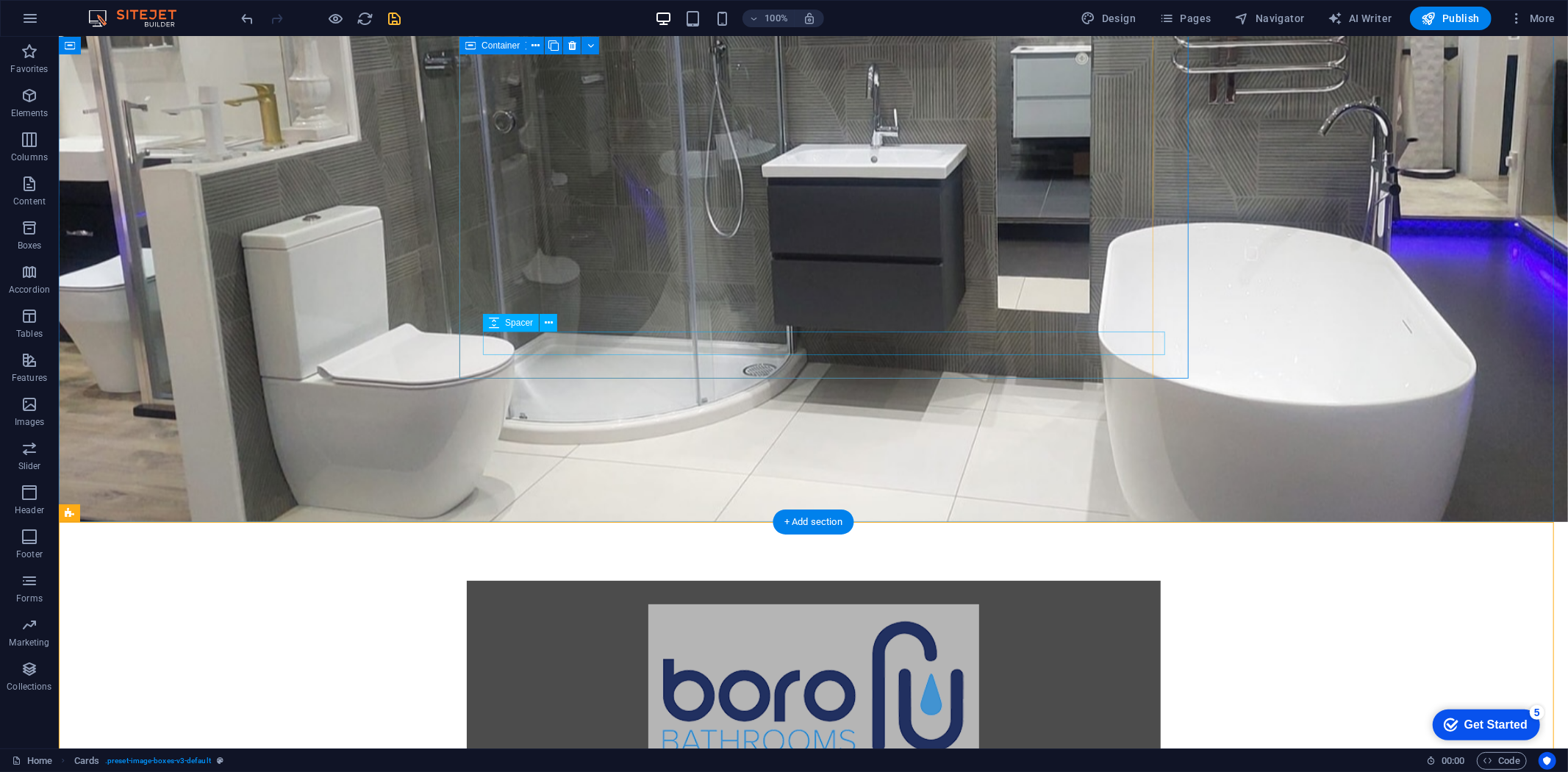
scroll to position [147, 0]
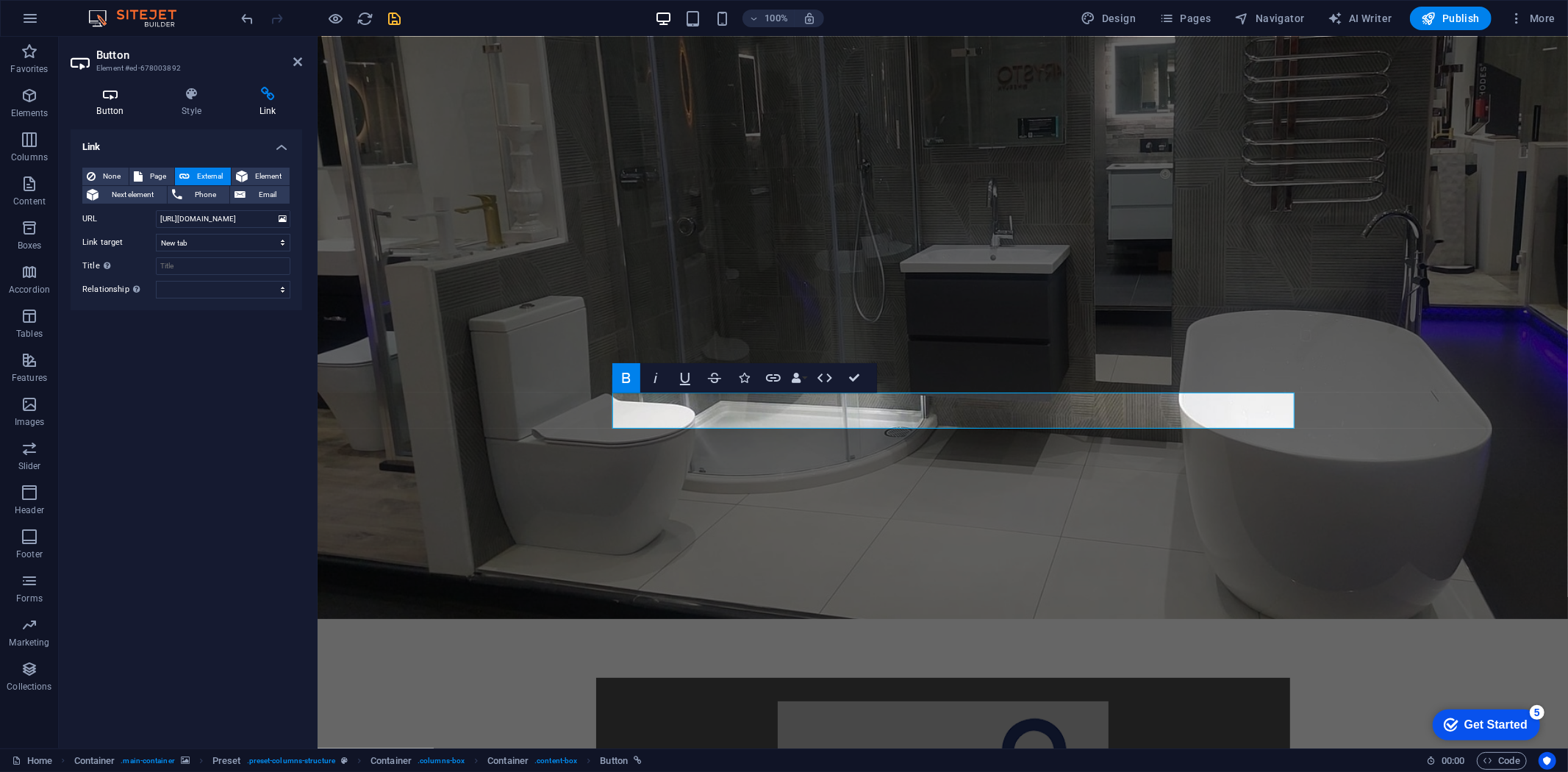
click at [100, 104] on h4 "Button" at bounding box center [113, 102] width 85 height 31
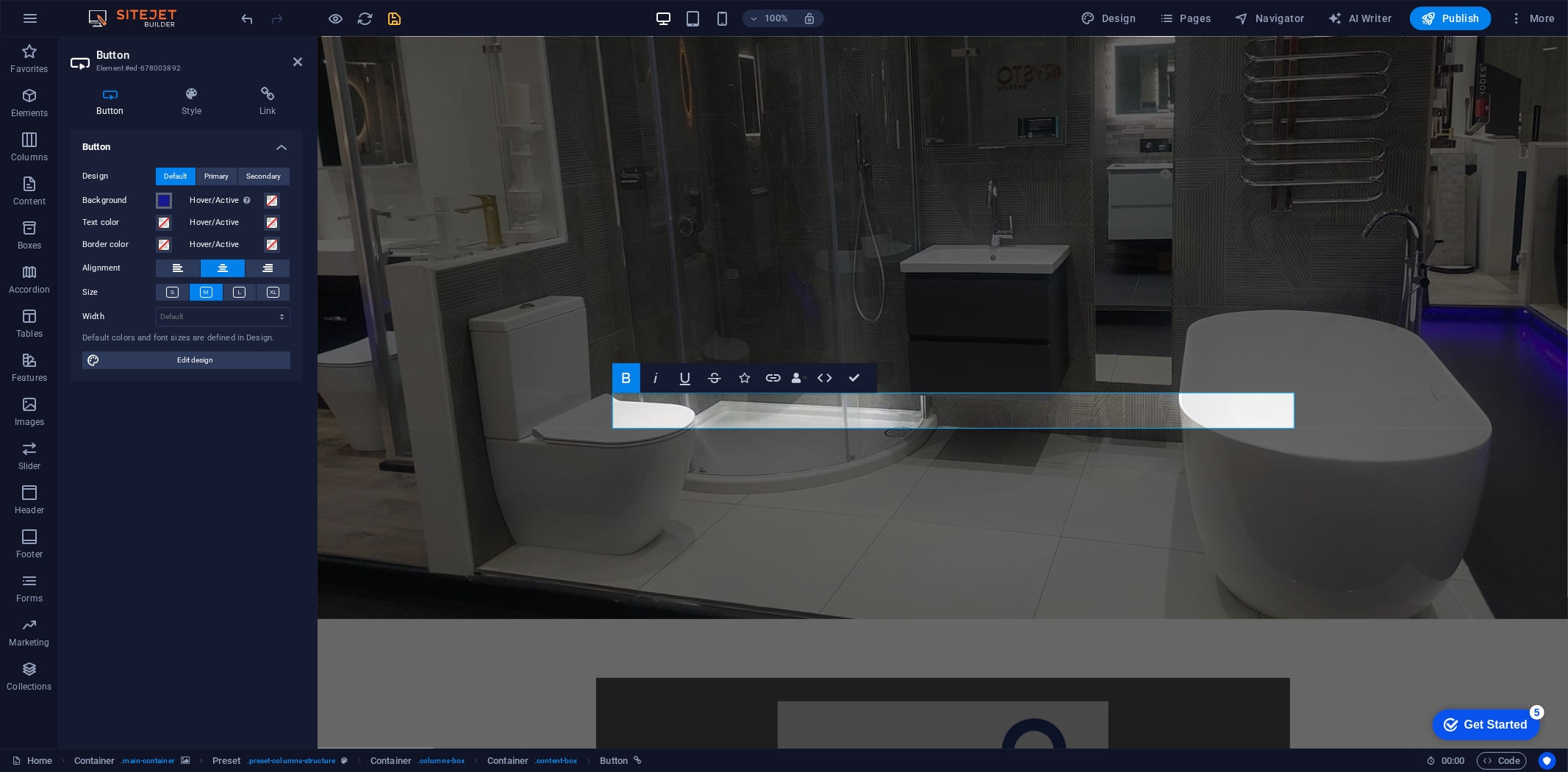
click at [164, 196] on span at bounding box center [163, 200] width 12 height 12
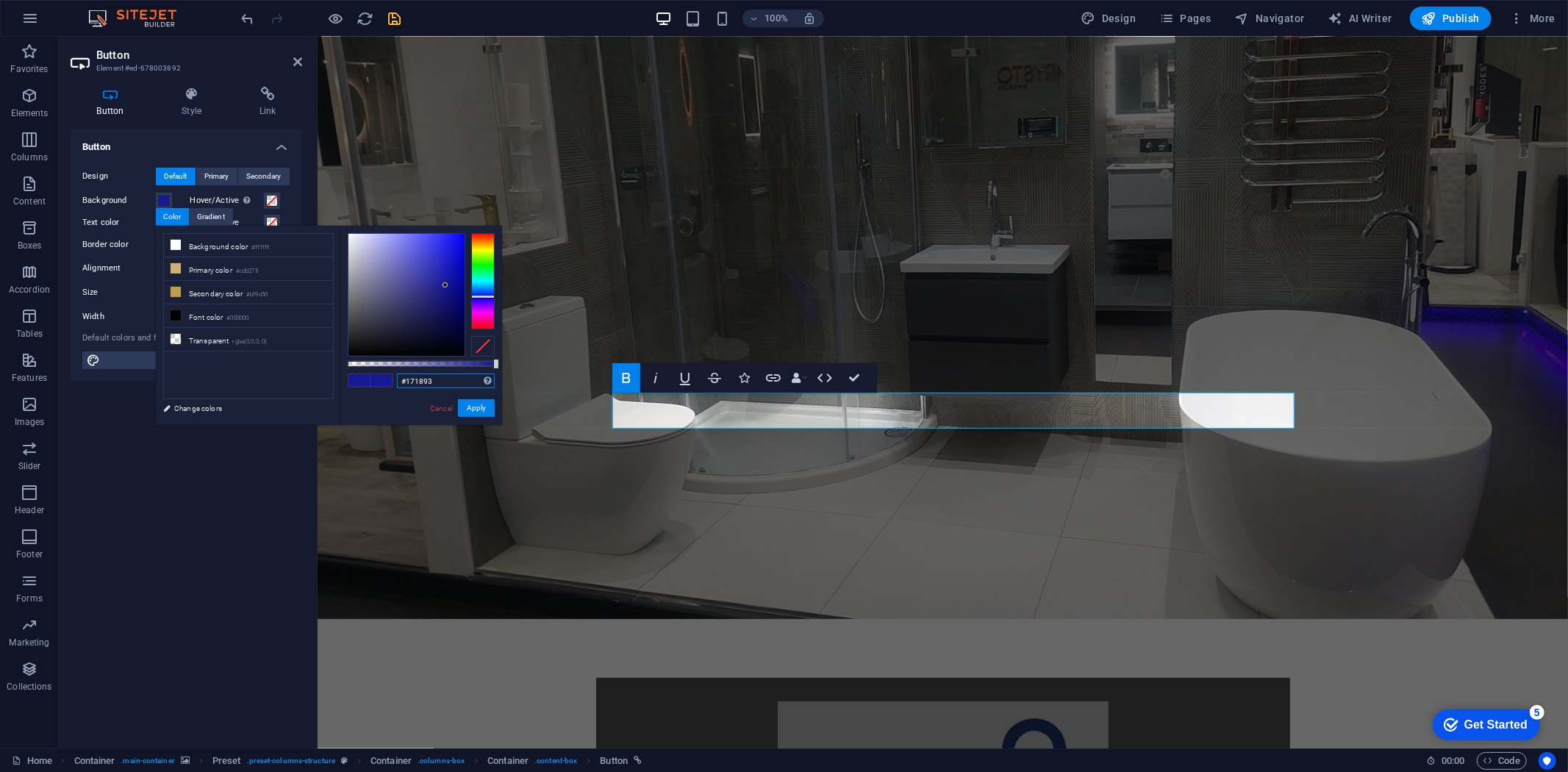
drag, startPoint x: 445, startPoint y: 376, endPoint x: 361, endPoint y: 368, distance: 84.4
click at [361, 368] on div "#171893 Supported formats #0852ed rgb(8, 82, 237) rgba(8, 82, 237, 90%) hsv(221…" at bounding box center [421, 432] width 163 height 413
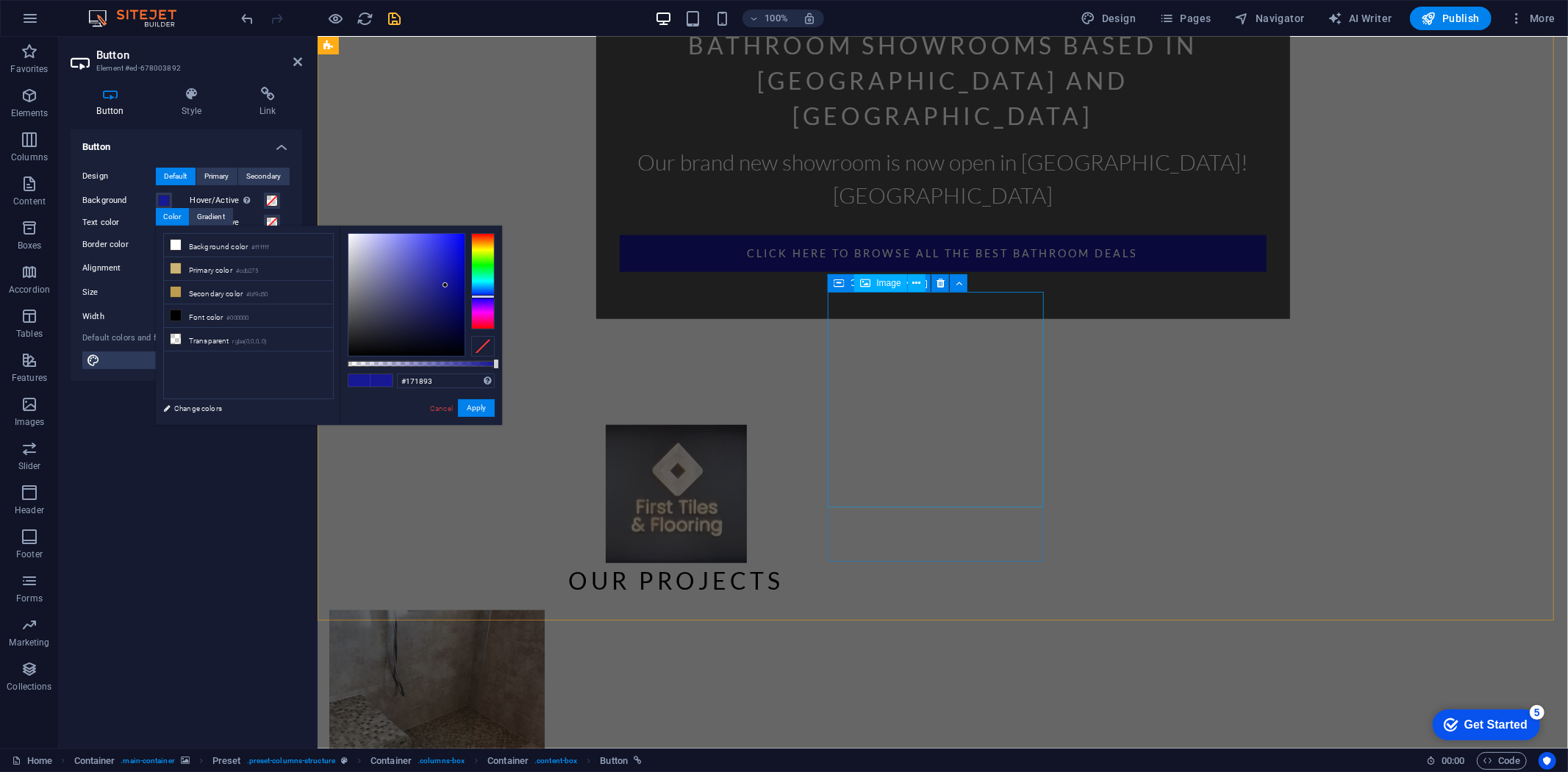
scroll to position [1001, 0]
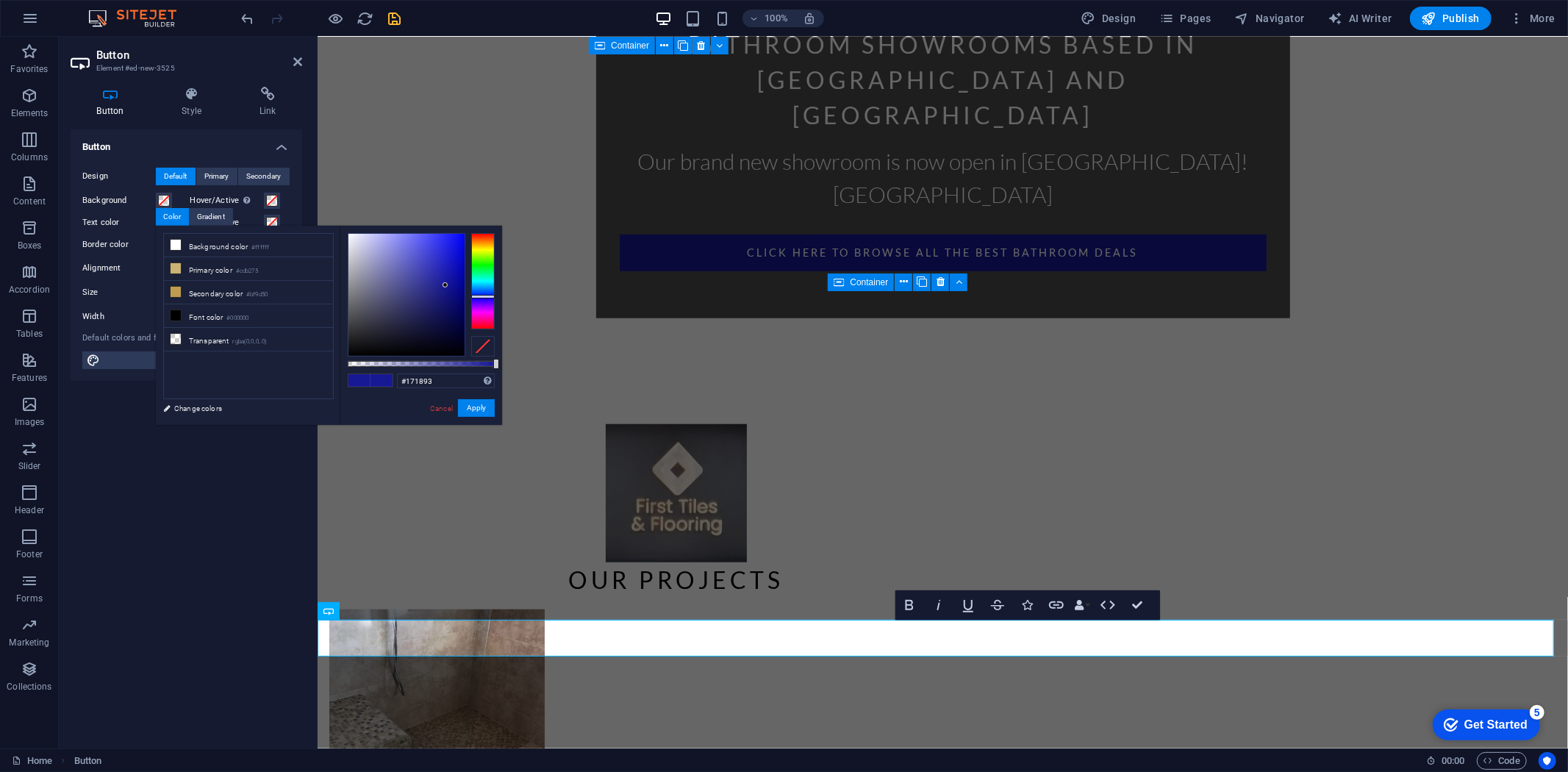
click at [495, 405] on div "#171893 Supported formats #0852ed rgb(8, 82, 237) rgba(8, 82, 237, 90%) hsv(221…" at bounding box center [421, 432] width 163 height 413
click at [486, 406] on button "Apply" at bounding box center [476, 407] width 37 height 18
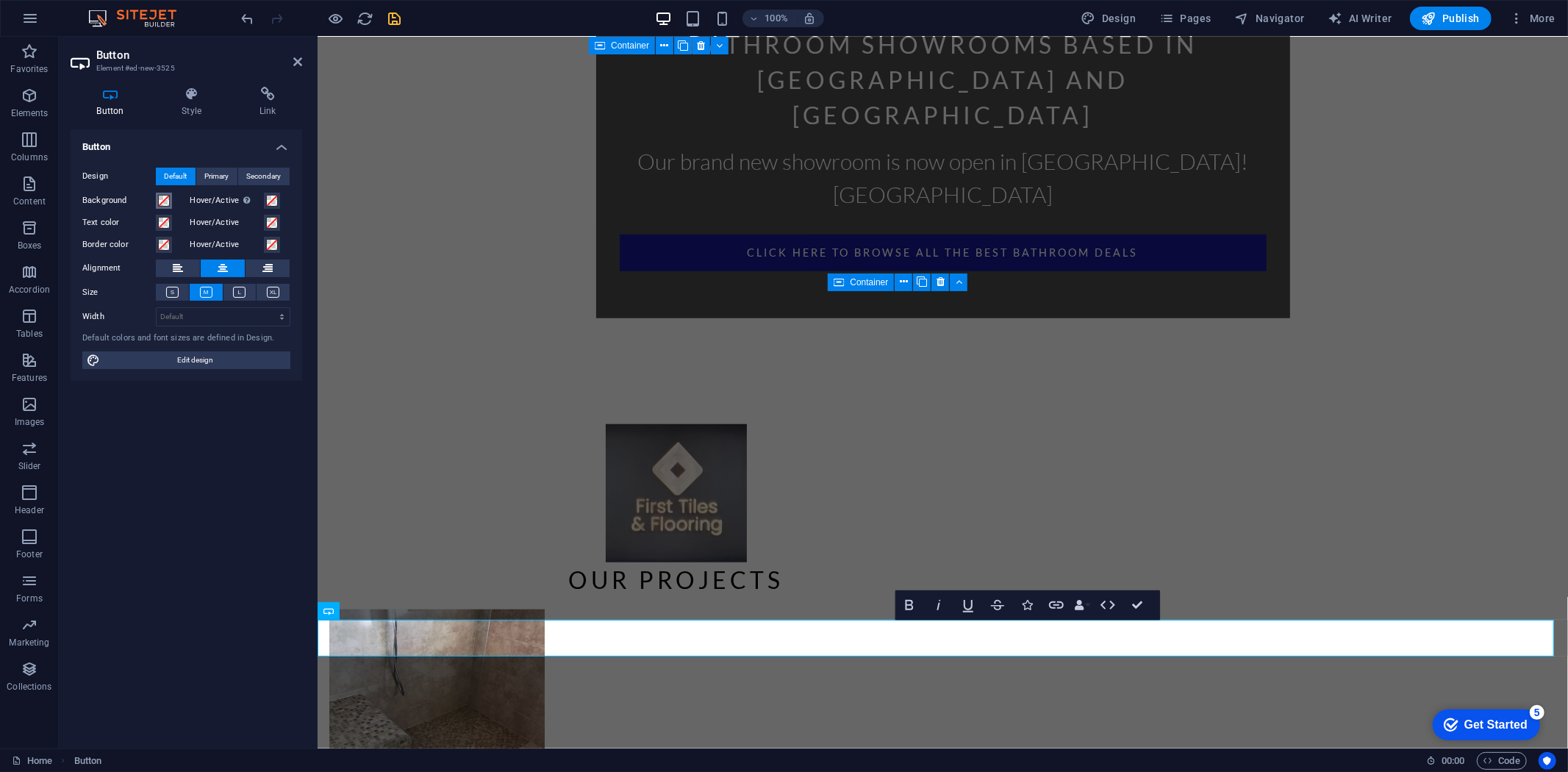
click at [165, 203] on span at bounding box center [163, 200] width 12 height 12
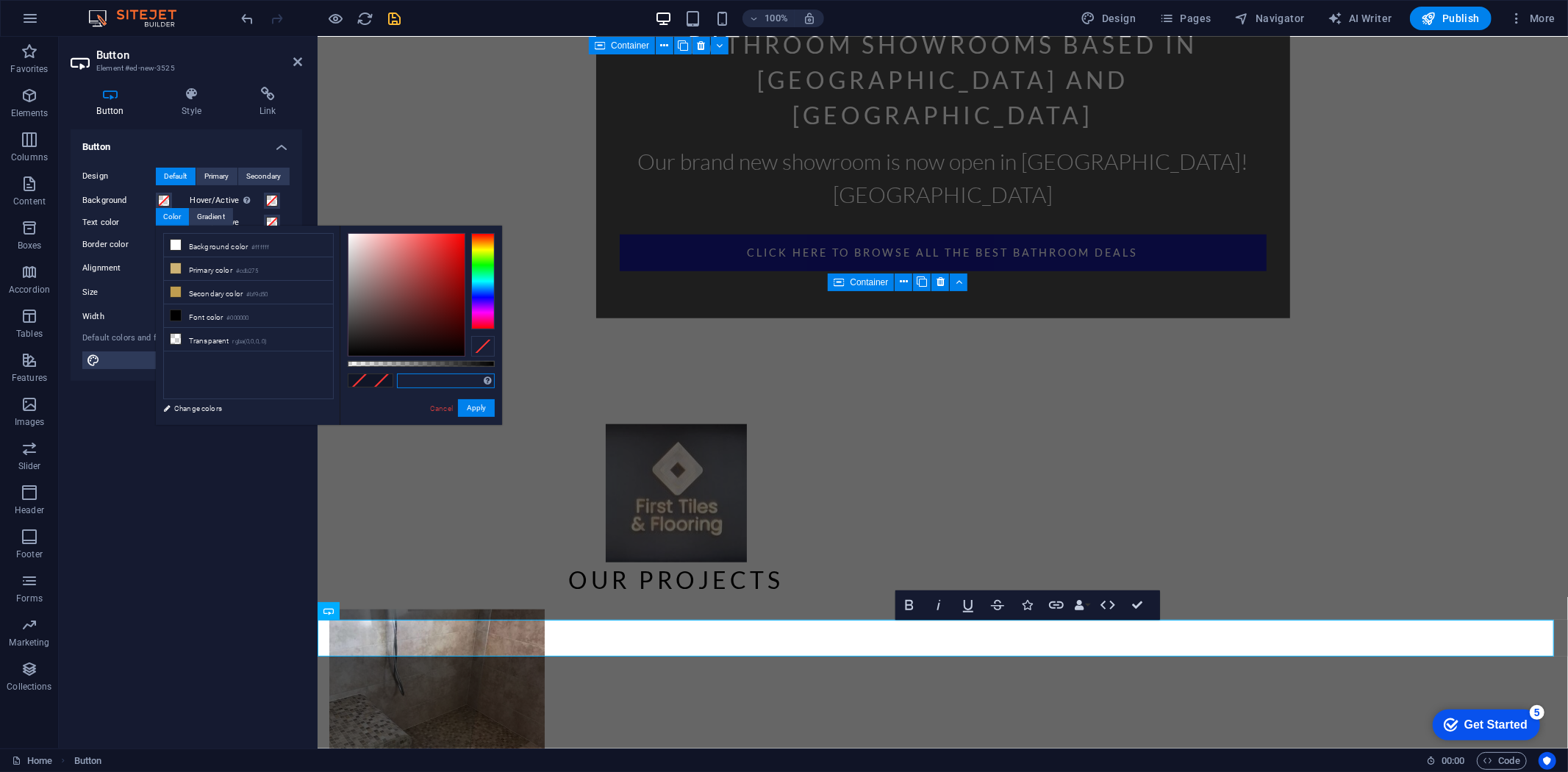
click at [431, 383] on input "text" at bounding box center [446, 381] width 97 height 15
paste input "#171893"
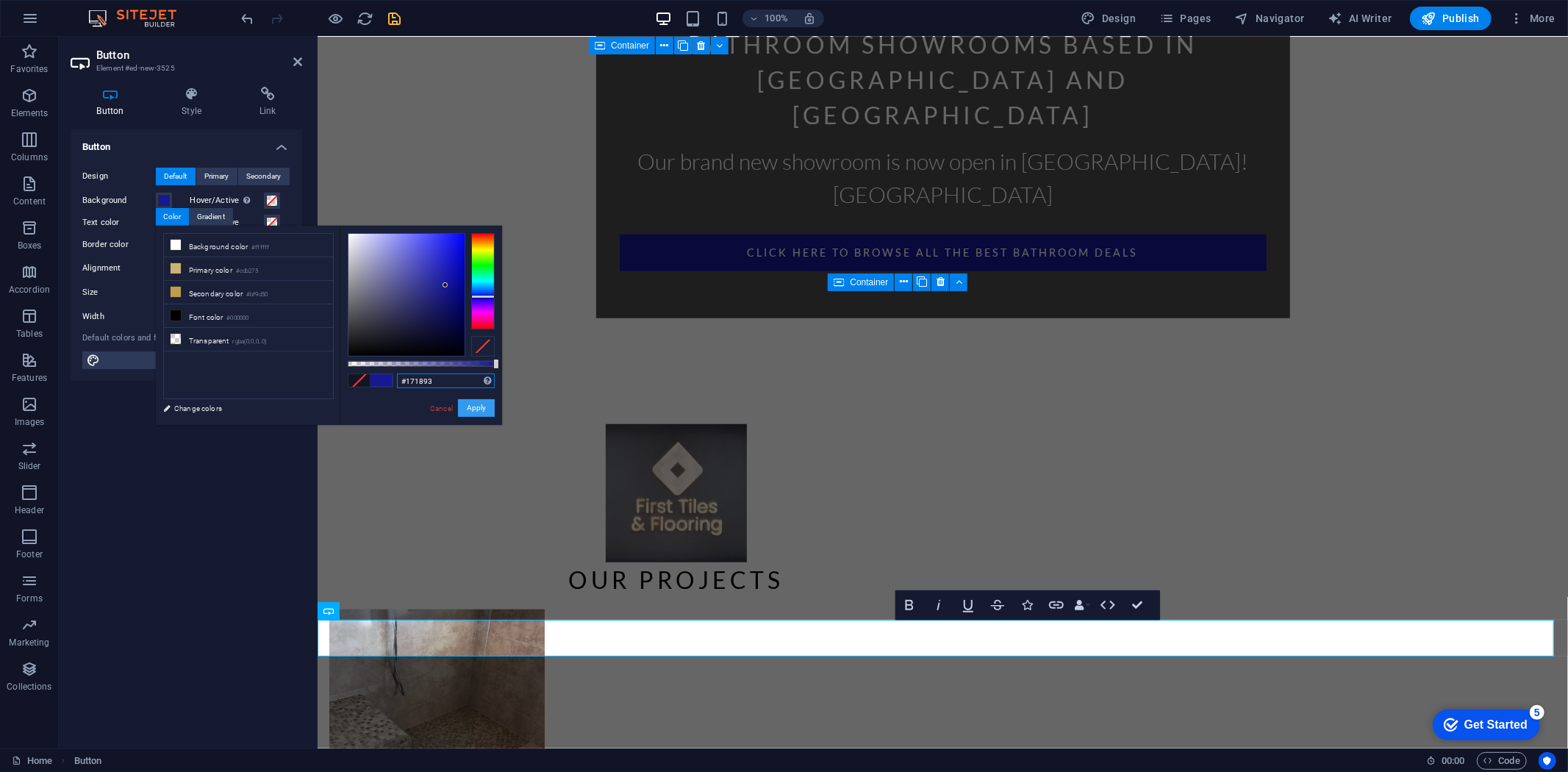
type input "#171893"
click at [482, 405] on button "Apply" at bounding box center [476, 407] width 37 height 18
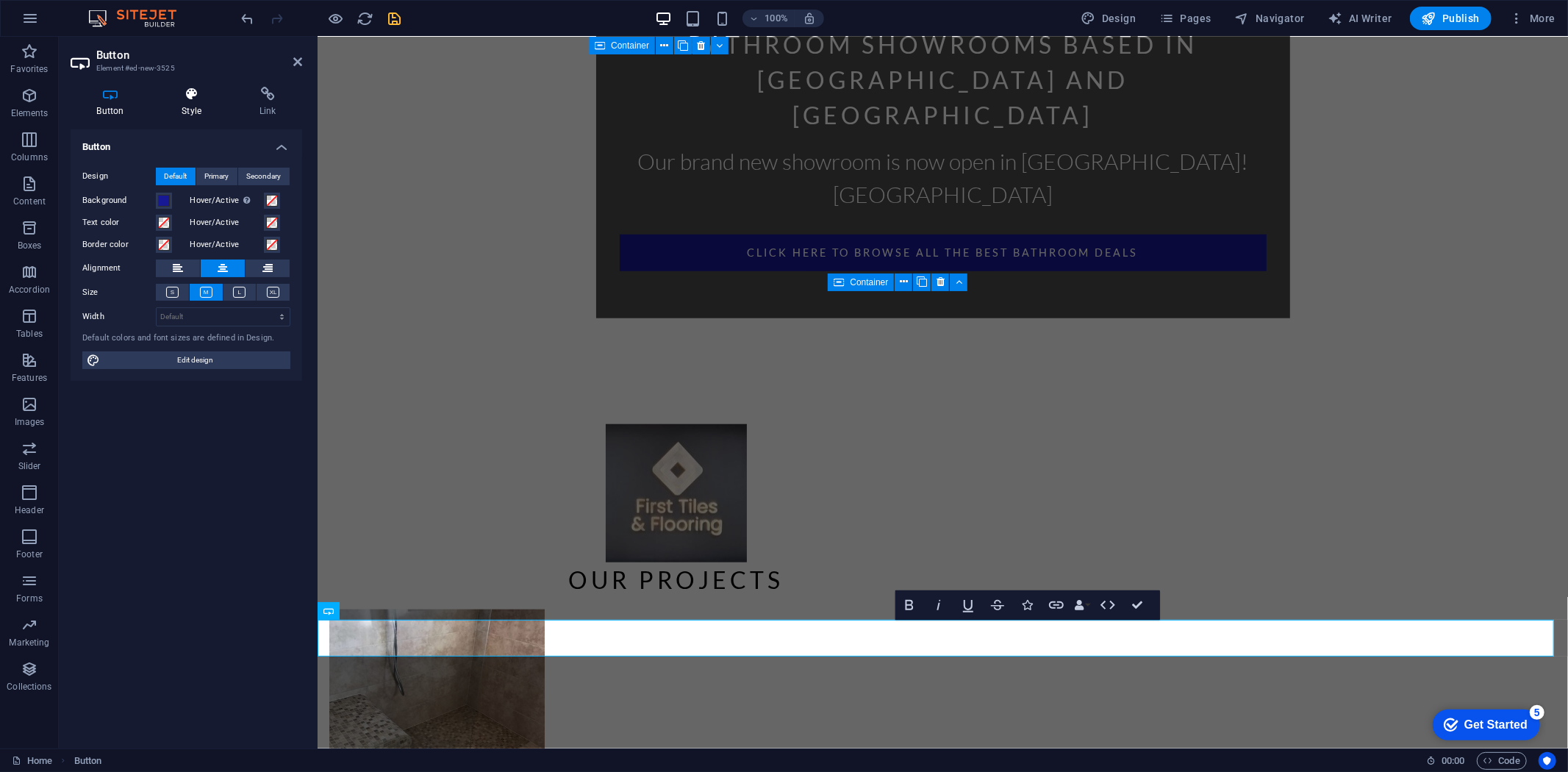
click at [187, 97] on icon at bounding box center [192, 94] width 72 height 15
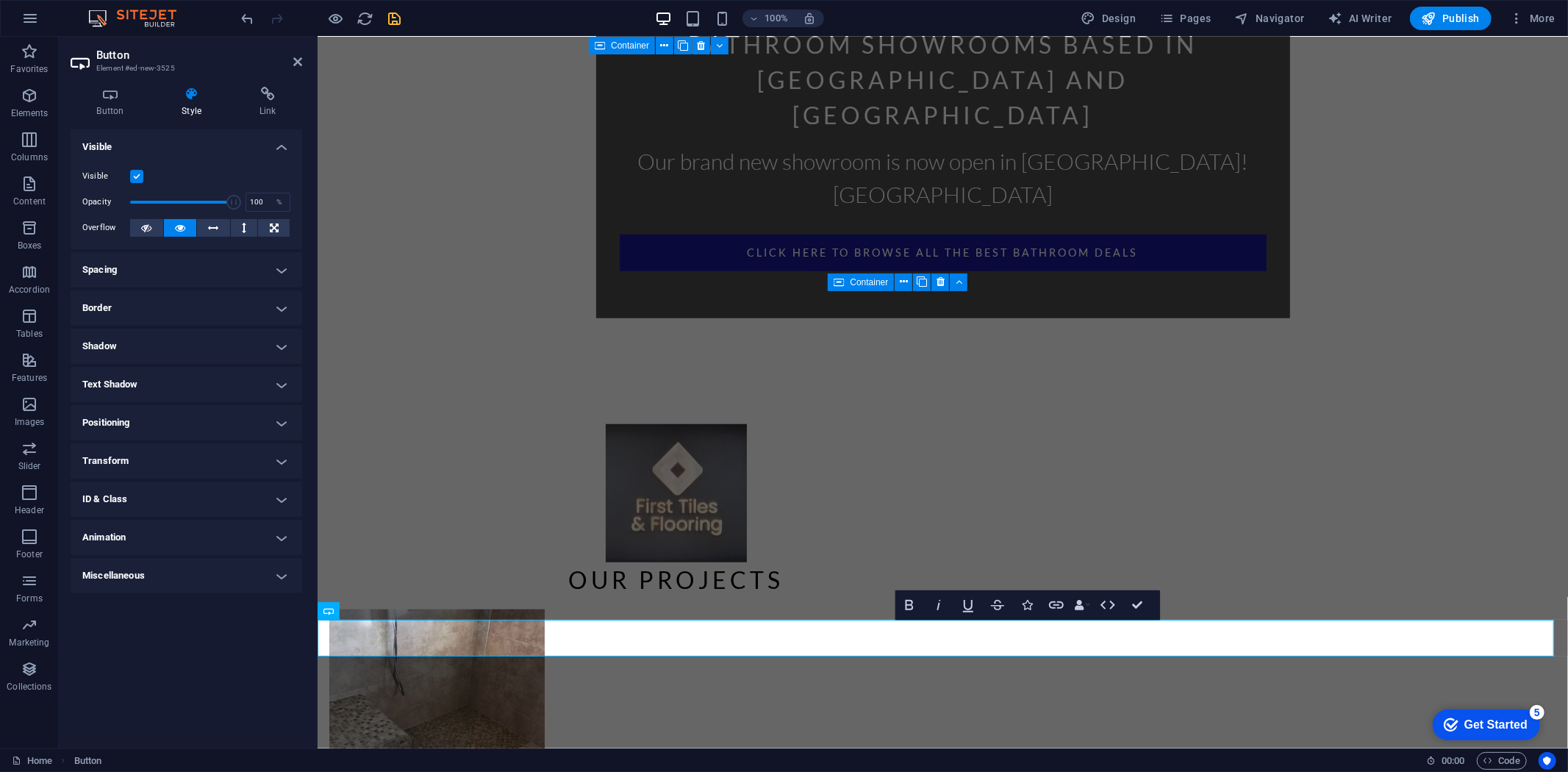
click at [177, 533] on h4 "Animation" at bounding box center [186, 538] width 232 height 35
click at [182, 578] on select "Don't animate Show / Hide Slide up/down Zoom in/out Slide left to right Slide r…" at bounding box center [186, 582] width 208 height 18
select select "pulse"
click at [82, 574] on select "Don't animate Show / Hide Slide up/down Zoom in/out Slide left to right Slide r…" at bounding box center [186, 582] width 208 height 18
select select "scroll"
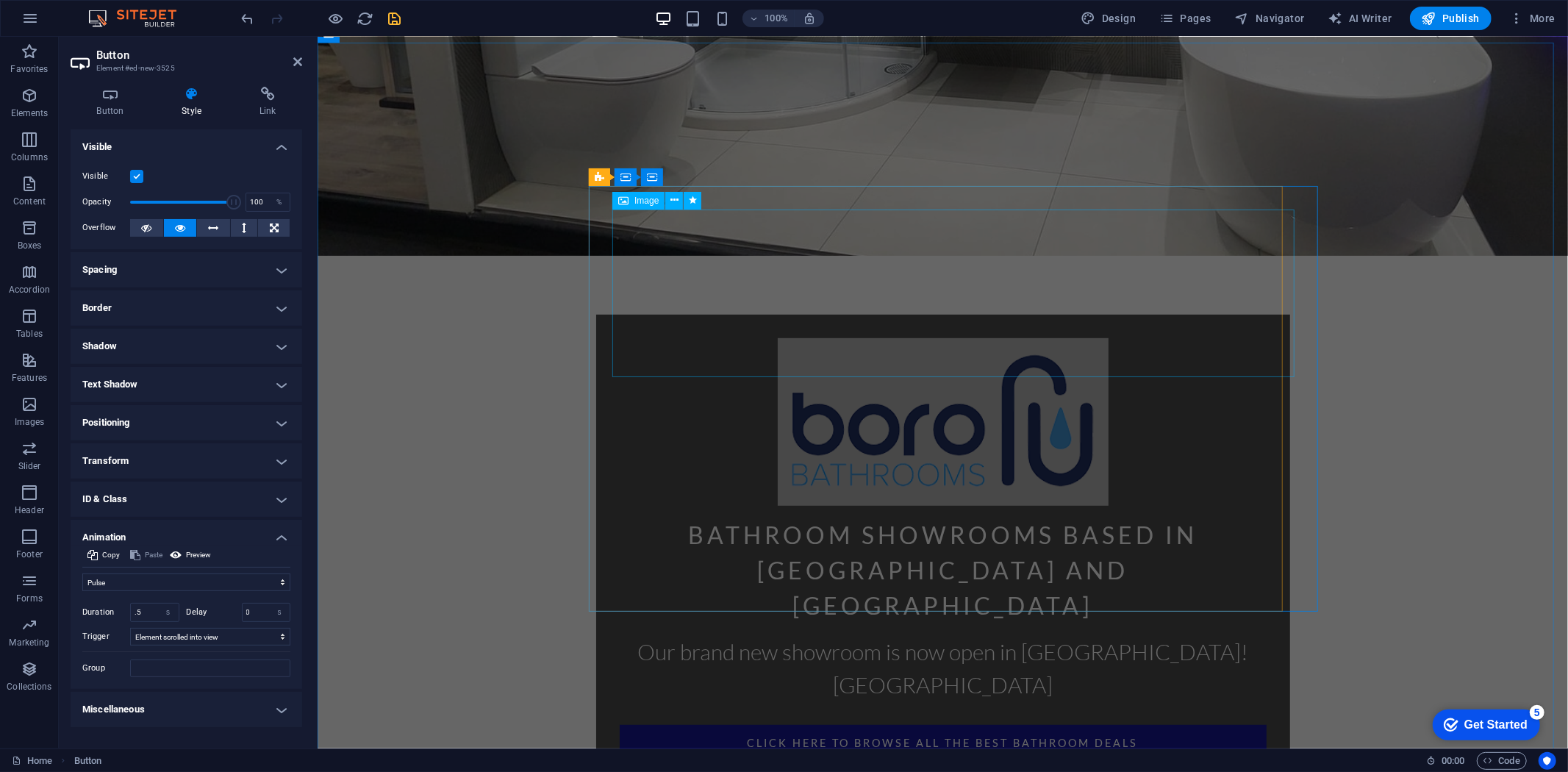
scroll to position [0, 0]
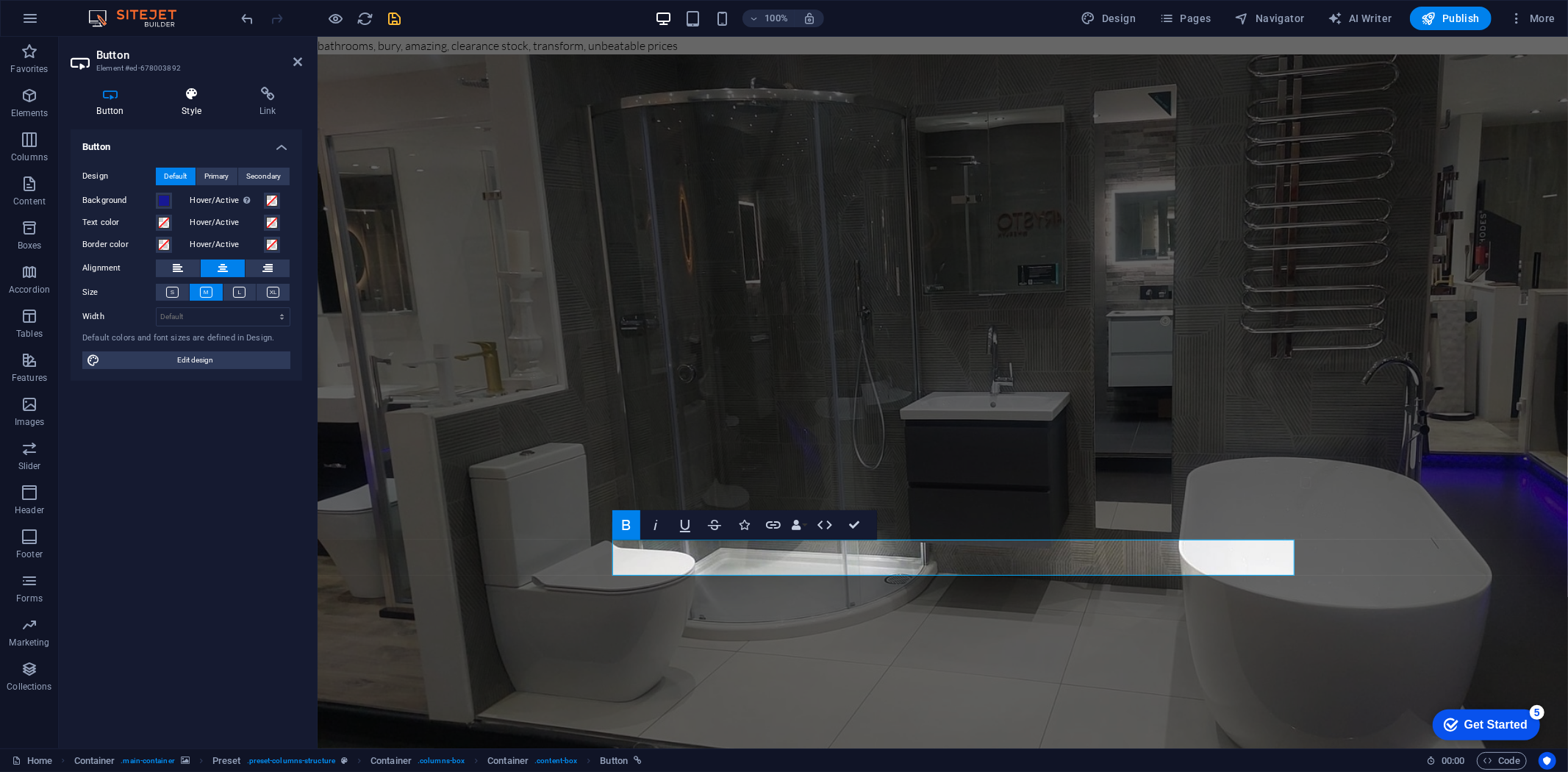
click at [194, 94] on icon at bounding box center [192, 94] width 72 height 15
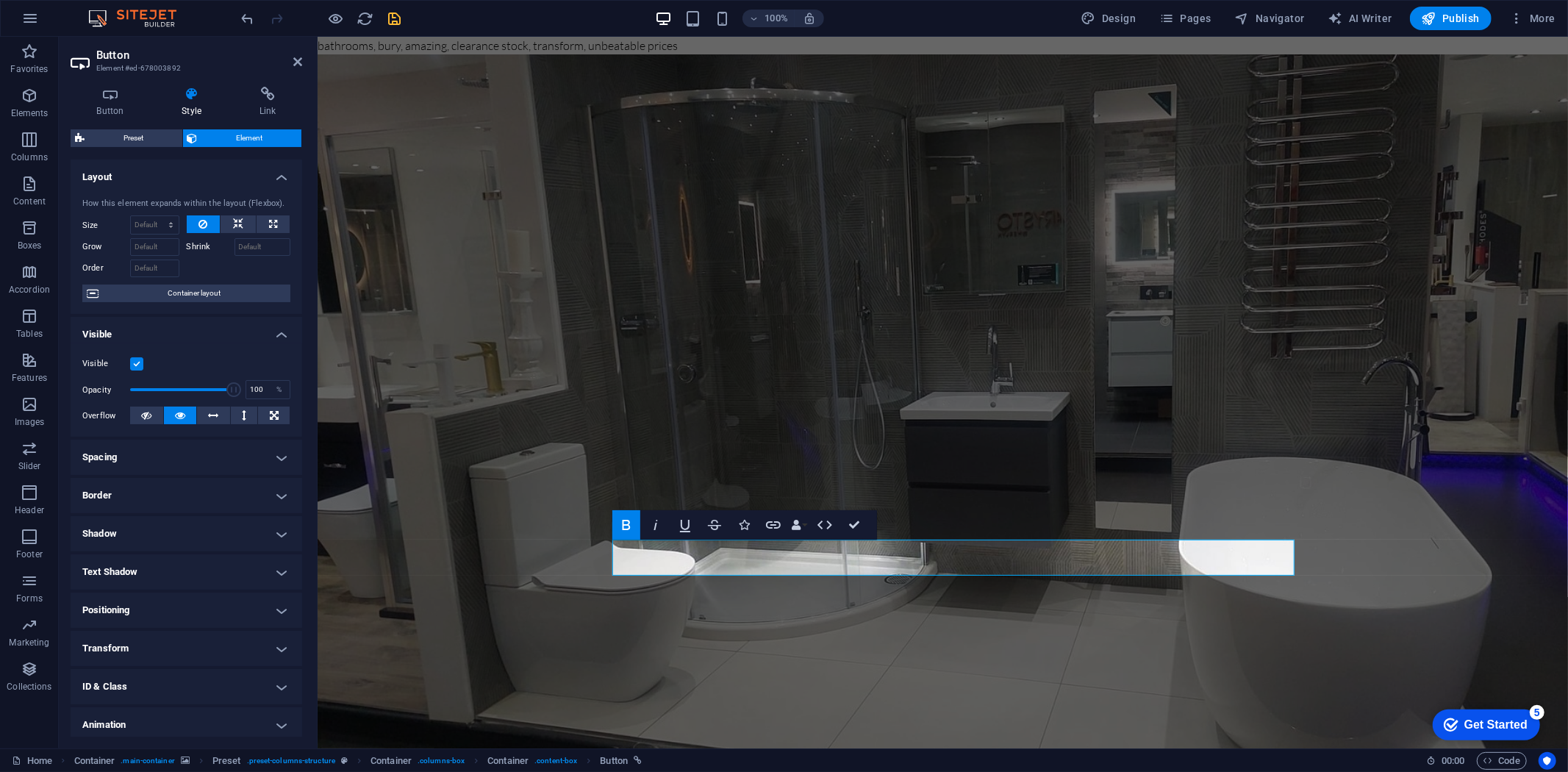
click at [194, 648] on h4 "Transform" at bounding box center [186, 648] width 232 height 35
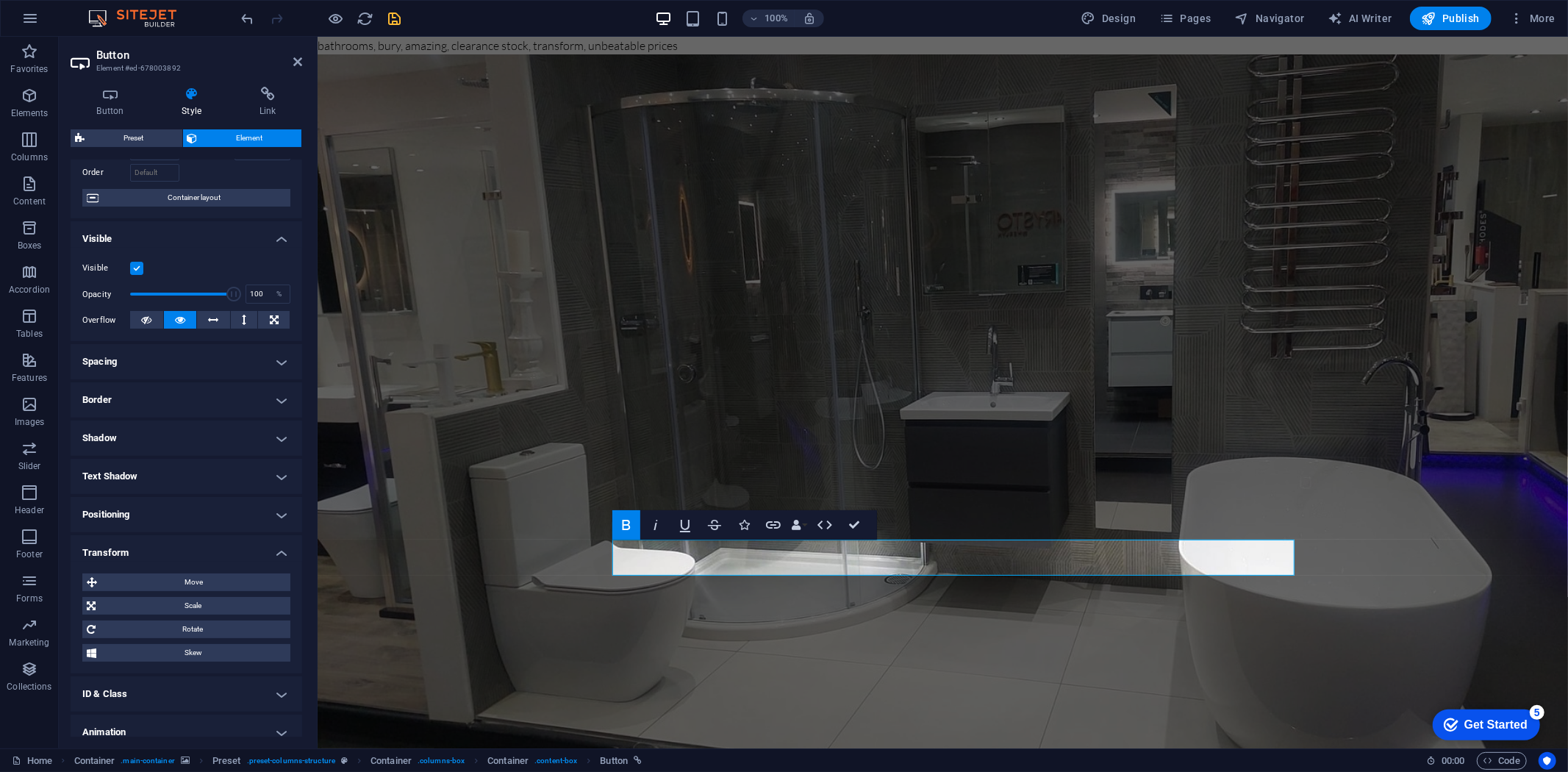
scroll to position [147, 0]
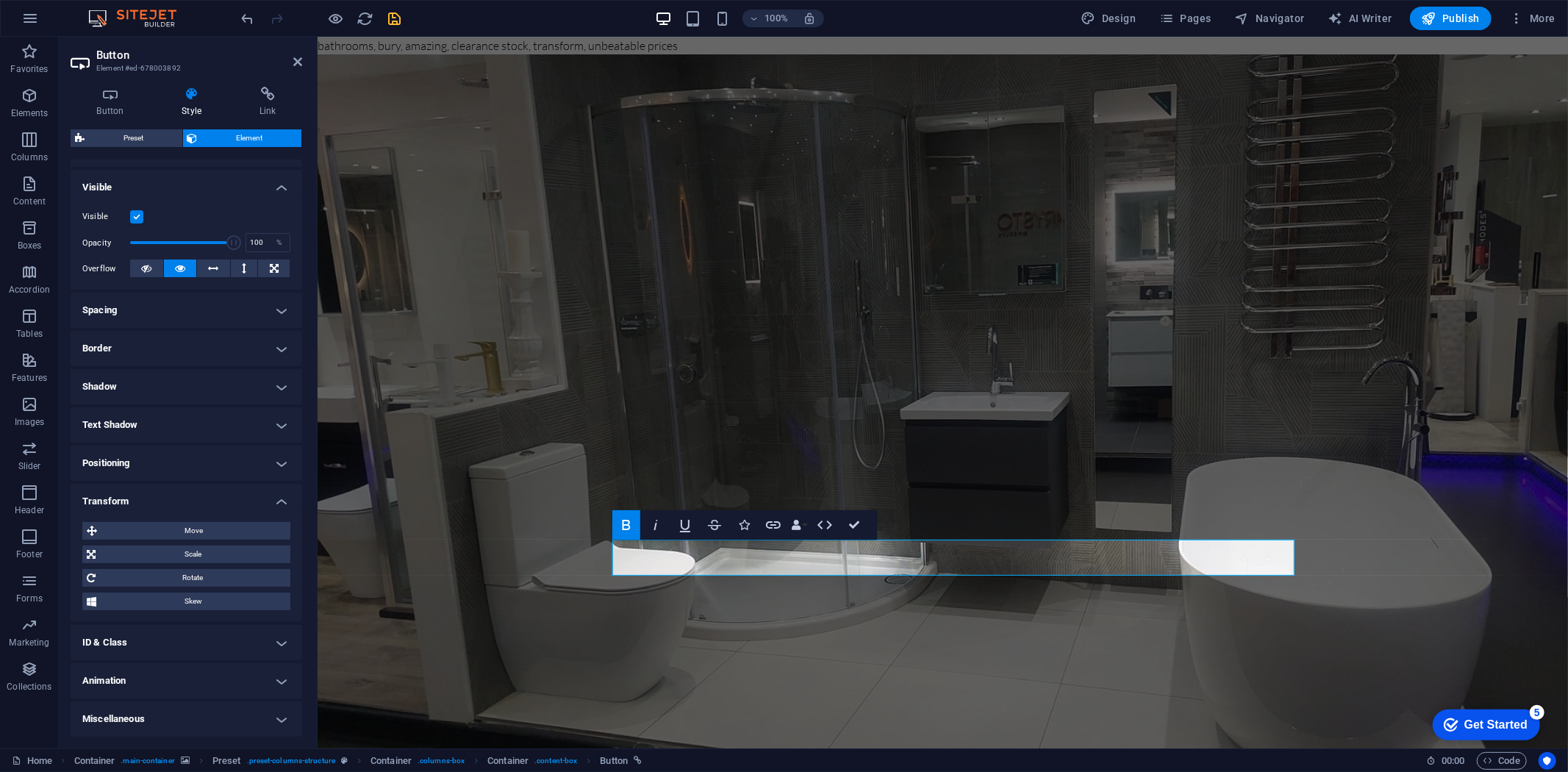
click at [189, 678] on h4 "Animation" at bounding box center [186, 681] width 232 height 35
click at [203, 725] on select "Don't animate Show / Hide Slide up/down Zoom in/out Slide left to right Slide r…" at bounding box center [186, 725] width 208 height 18
select select "pulse"
click at [82, 717] on select "Don't animate Show / Hide Slide up/down Zoom in/out Slide left to right Slide r…" at bounding box center [186, 725] width 208 height 18
select select "scroll"
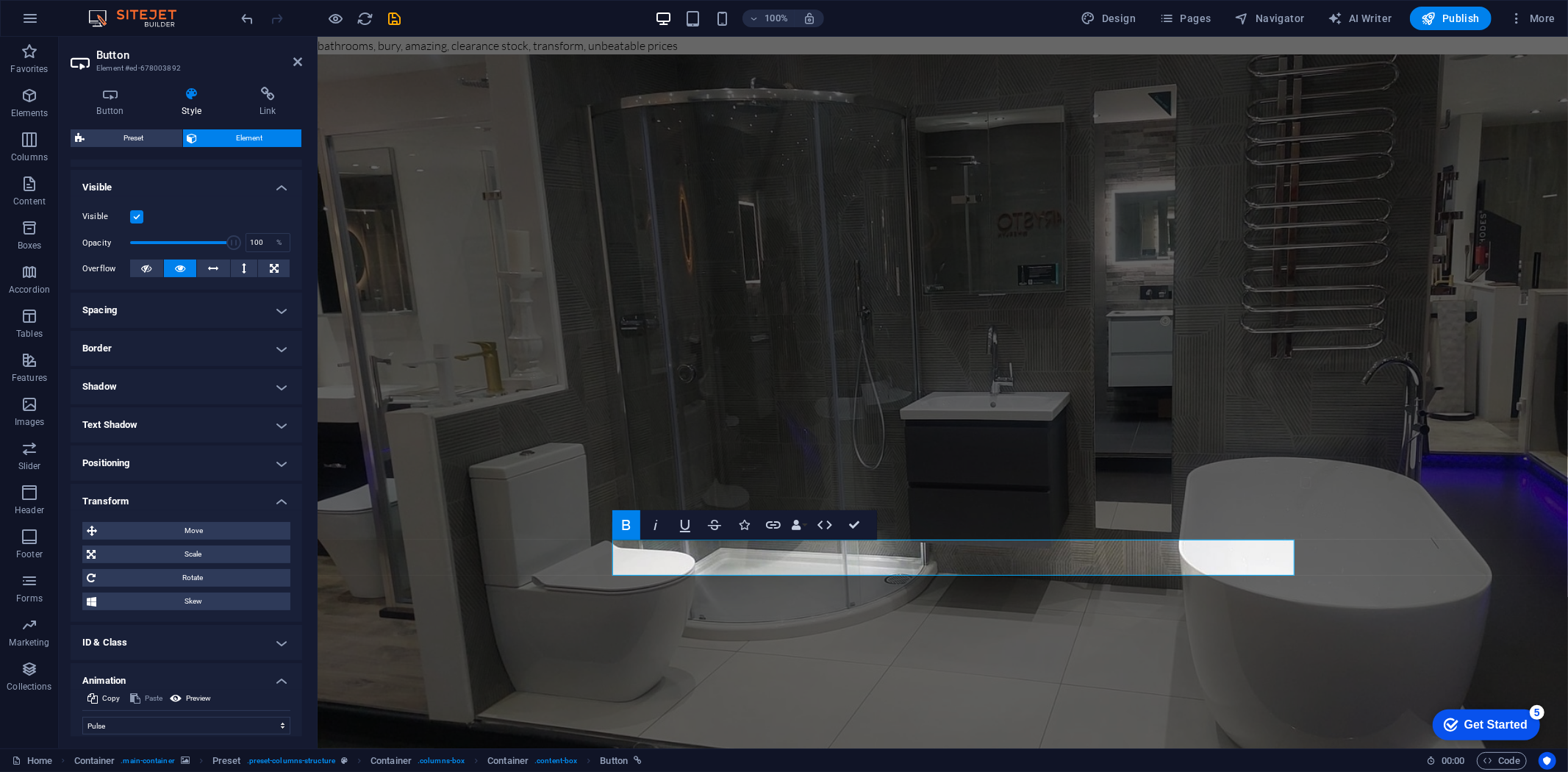
drag, startPoint x: 398, startPoint y: 9, endPoint x: 433, endPoint y: 34, distance: 43.0
click at [397, 10] on icon "save" at bounding box center [395, 18] width 17 height 17
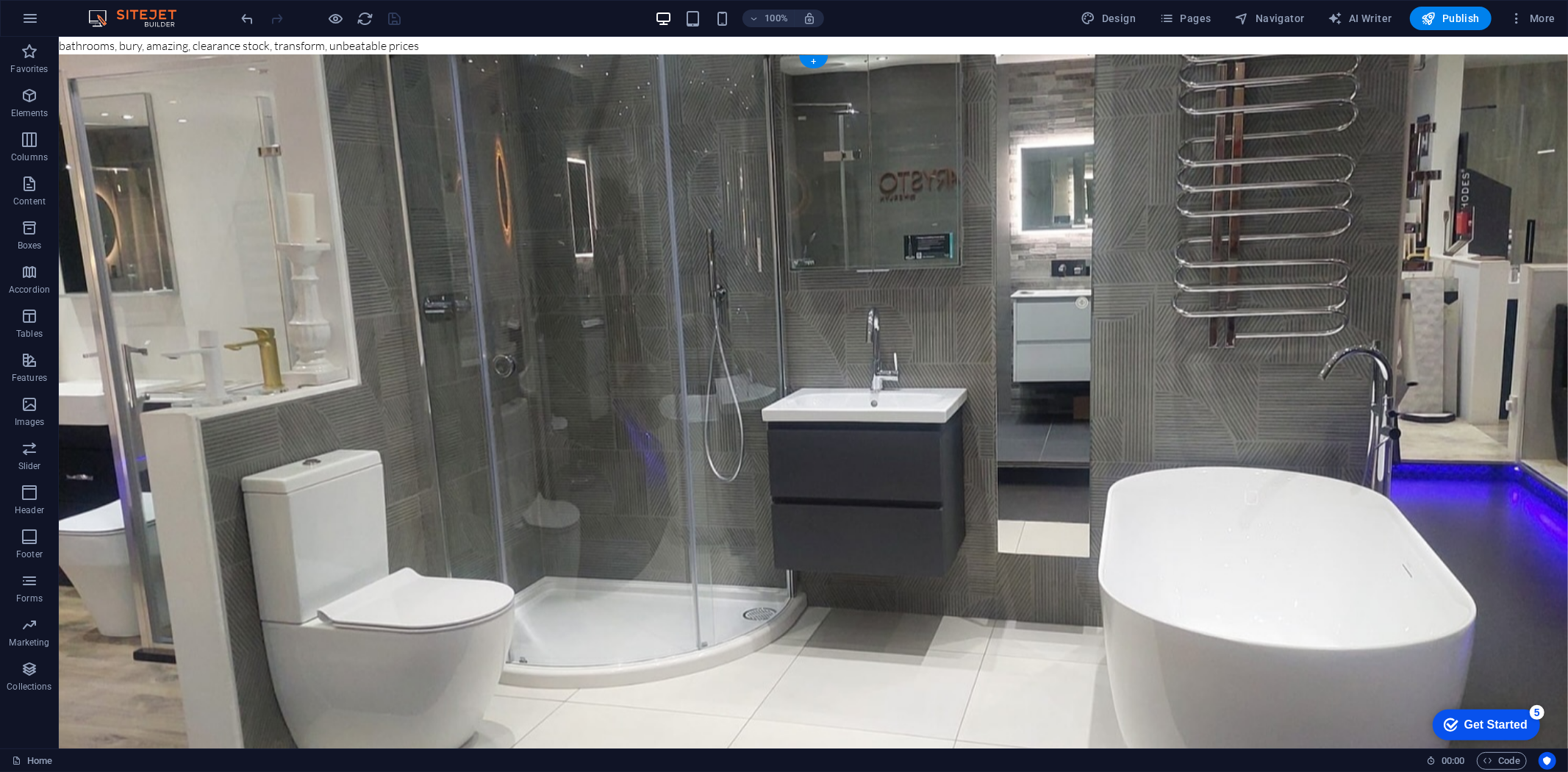
click at [1114, 96] on figure at bounding box center [813, 410] width 1510 height 712
click at [1108, 11] on span "Design" at bounding box center [1109, 18] width 55 height 15
click at [1537, 18] on span "More" at bounding box center [1533, 18] width 46 height 15
select select "px"
select select "300"
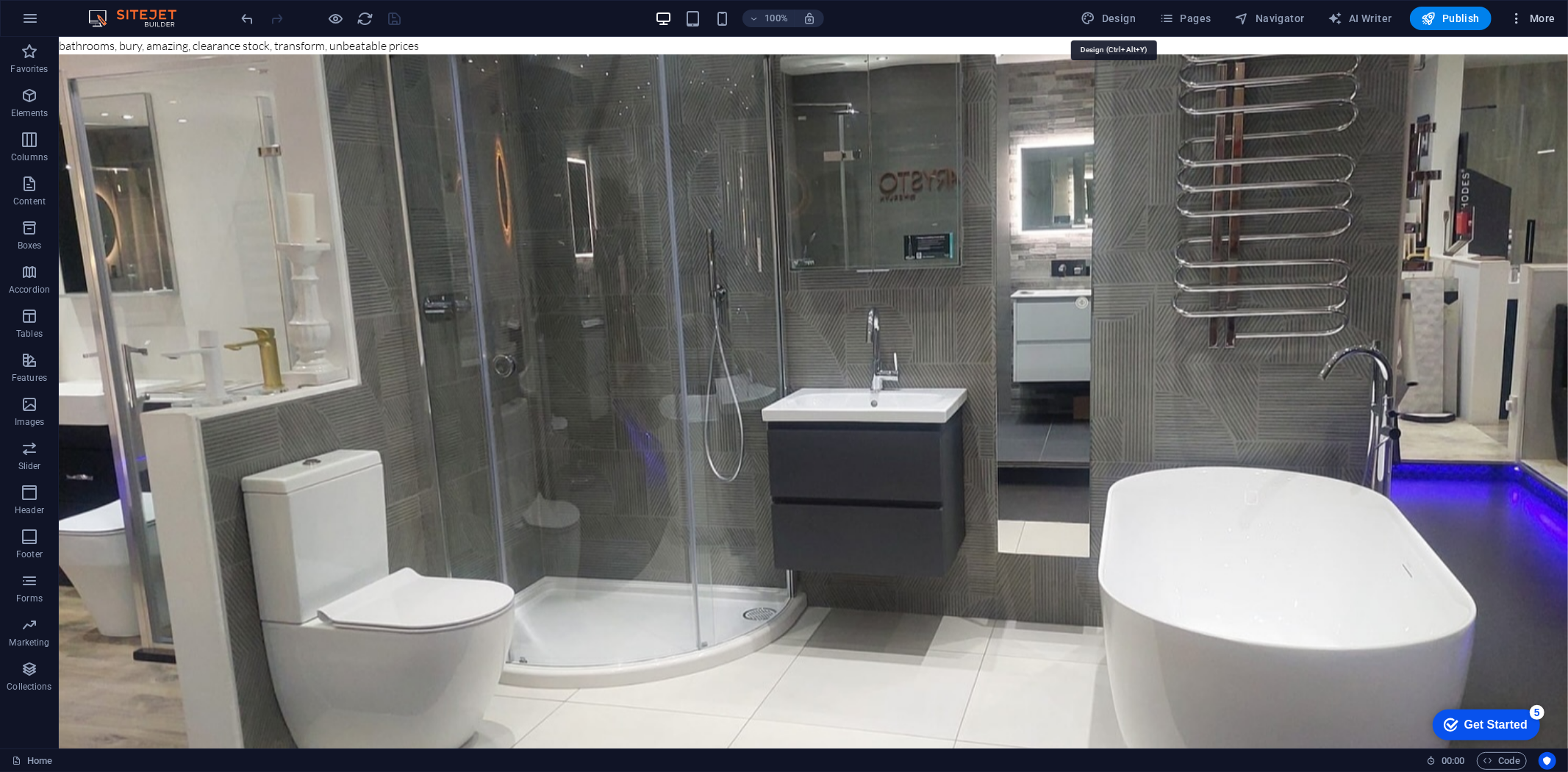
select select "px"
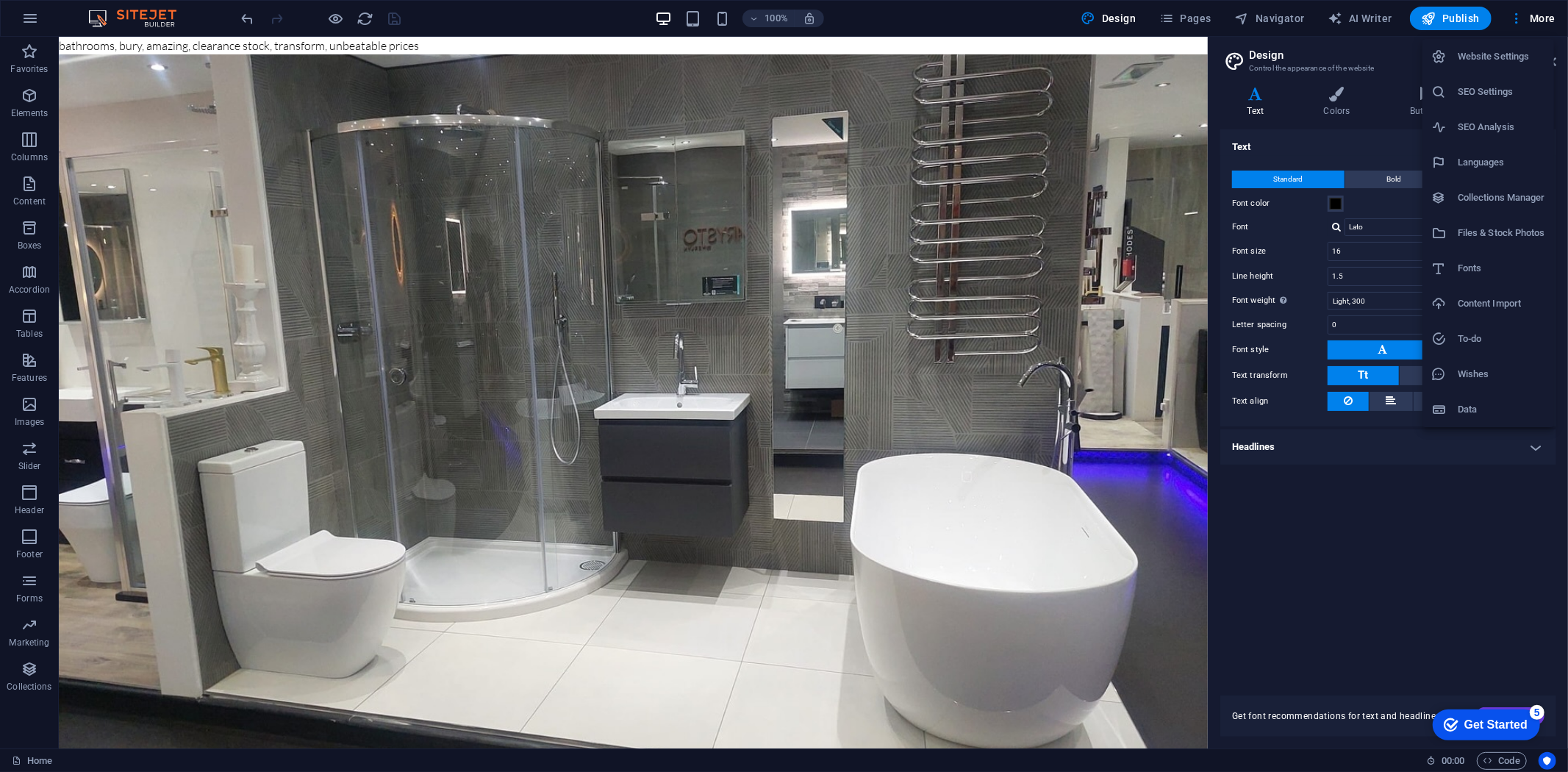
click at [1504, 80] on li "SEO Settings" at bounding box center [1489, 92] width 132 height 35
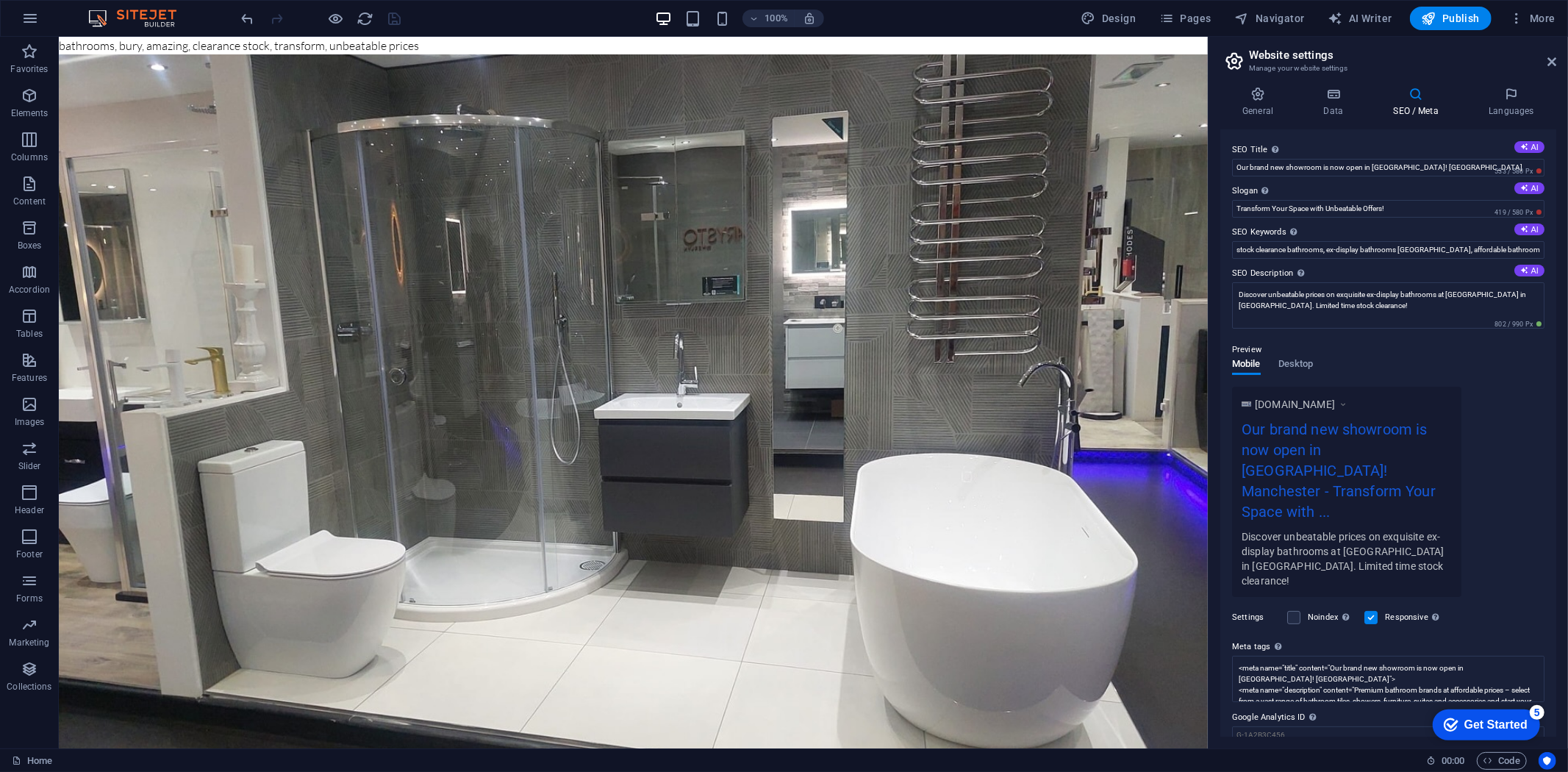
scroll to position [4, 0]
click at [1297, 608] on label at bounding box center [1293, 614] width 13 height 13
click at [0, 0] on input "Noindex Instruct search engines to exclude this website from search results." at bounding box center [0, 0] width 0 height 0
click at [1297, 608] on label at bounding box center [1293, 614] width 13 height 13
click at [0, 0] on input "Noindex Instruct search engines to exclude this website from search results." at bounding box center [0, 0] width 0 height 0
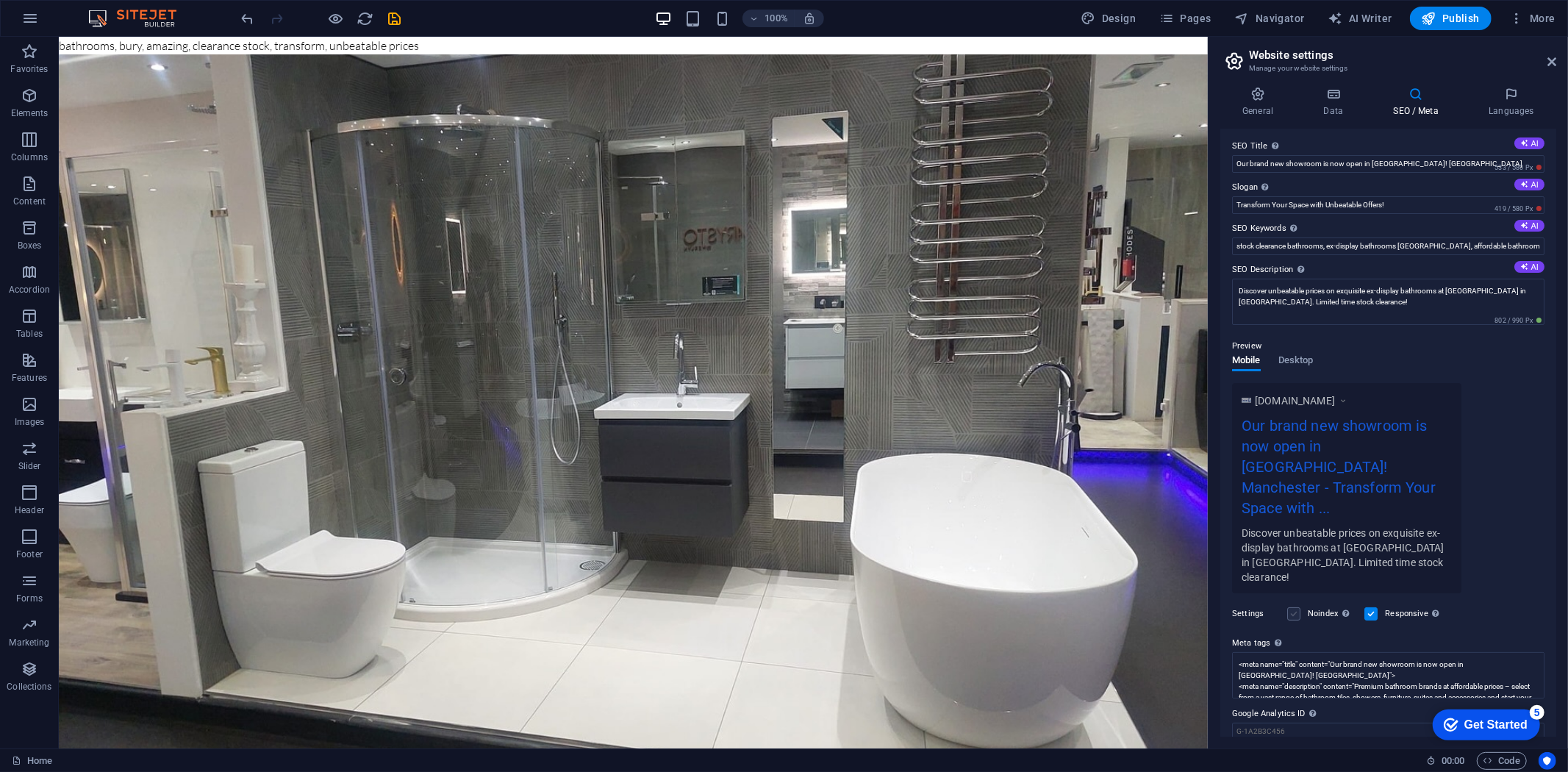
click at [1300, 608] on label at bounding box center [1293, 614] width 13 height 13
click at [0, 0] on input "Noindex Instruct search engines to exclude this website from search results." at bounding box center [0, 0] width 0 height 0
click at [1300, 608] on label at bounding box center [1293, 614] width 13 height 13
click at [0, 0] on input "Noindex Instruct search engines to exclude this website from search results." at bounding box center [0, 0] width 0 height 0
click at [1511, 104] on h4 "Languages" at bounding box center [1511, 102] width 90 height 31
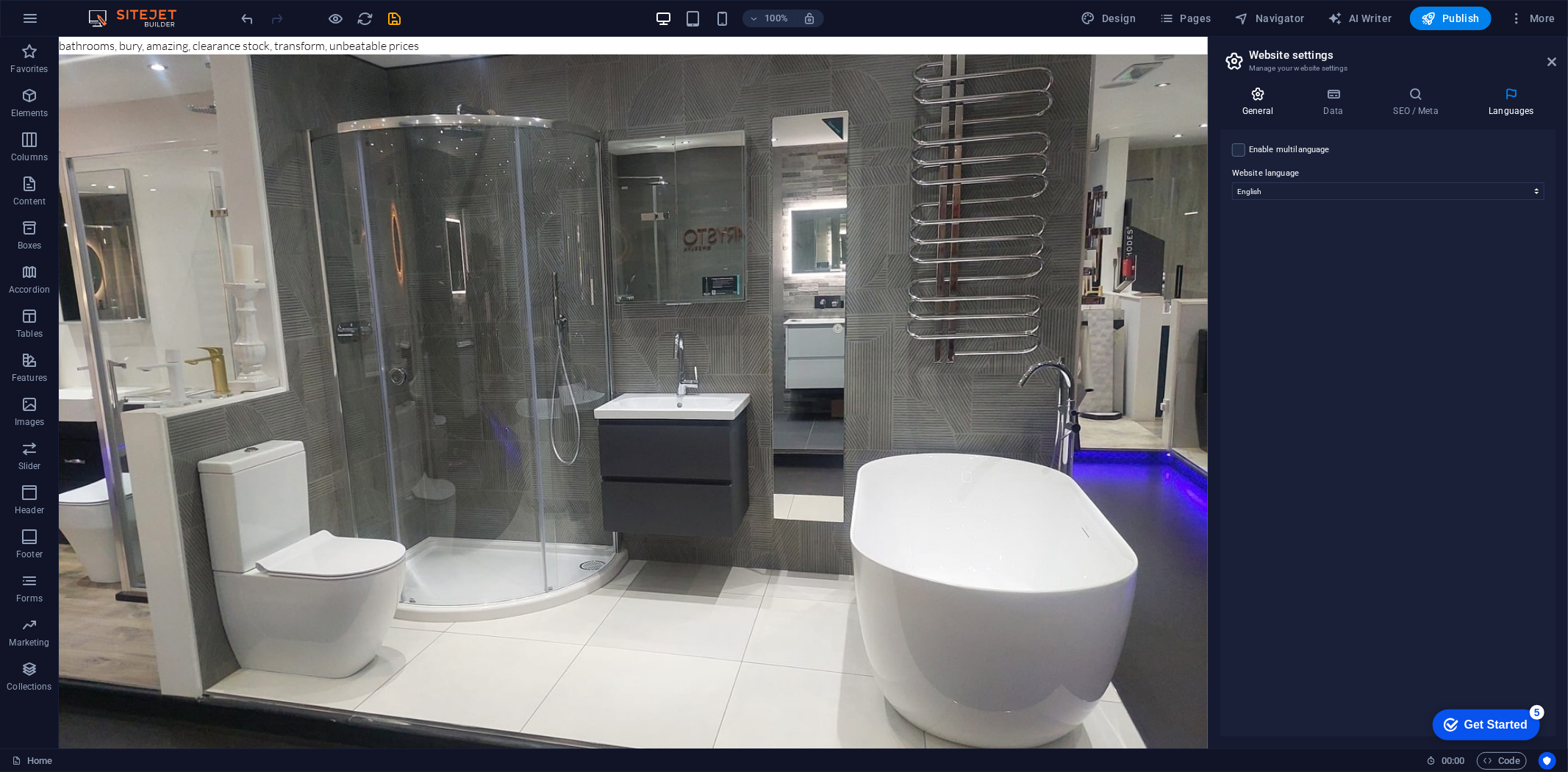
click at [1246, 103] on h4 "General" at bounding box center [1260, 102] width 81 height 31
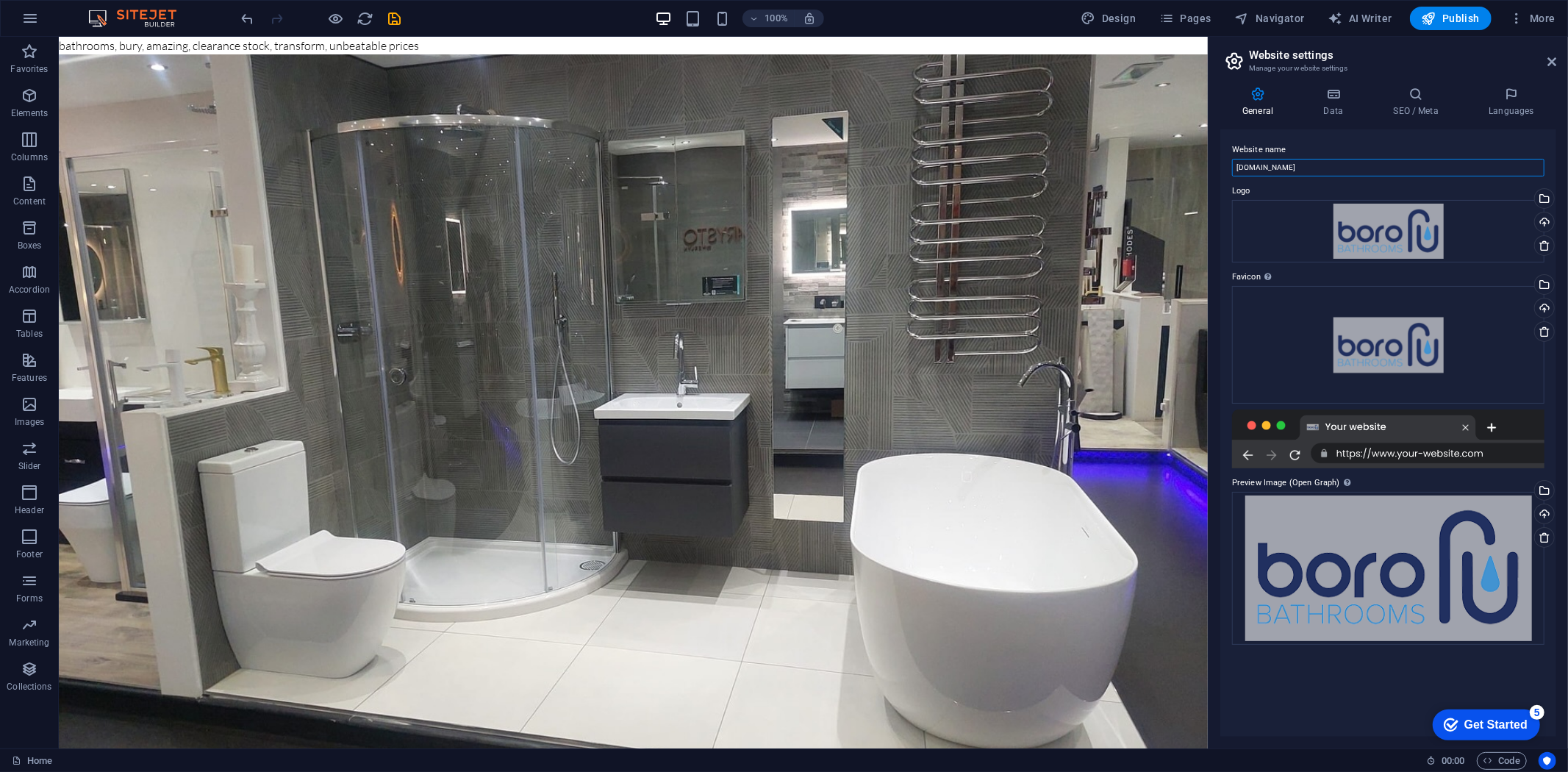
drag, startPoint x: 1351, startPoint y: 171, endPoint x: 1211, endPoint y: 177, distance: 140.1
click at [1211, 177] on aside "Website settings Manage your website settings General Data SEO / Meta Languages…" at bounding box center [1388, 393] width 361 height 712
drag, startPoint x: 1329, startPoint y: 170, endPoint x: 1338, endPoint y: 166, distance: 9.8
click at [1329, 170] on input "rochdale-bury-bathrooms.uk" at bounding box center [1388, 167] width 312 height 18
drag, startPoint x: 1396, startPoint y: 202, endPoint x: 1199, endPoint y: 165, distance: 200.4
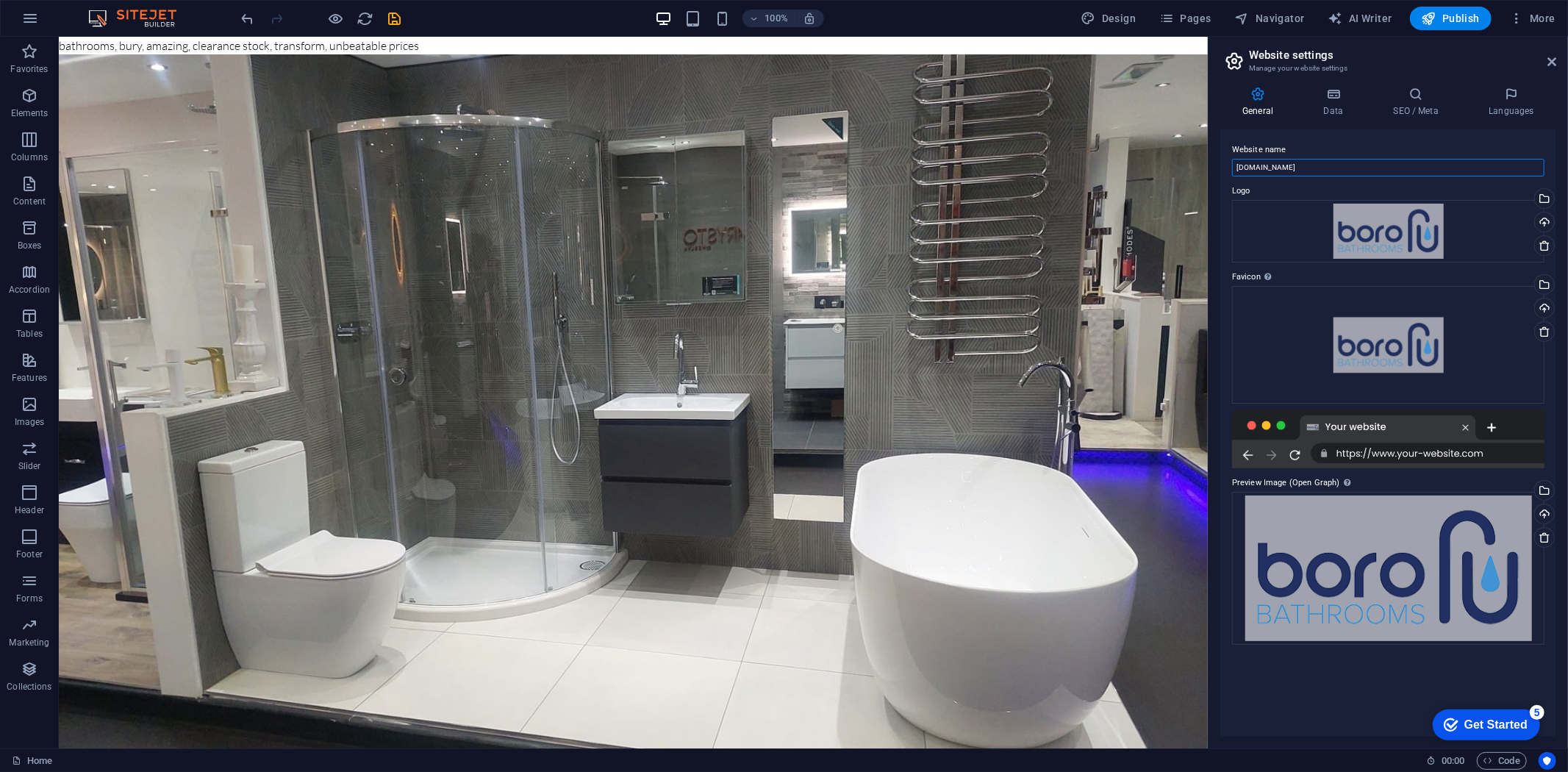
paste input "Boro Bathrooms"
type input "Boro Bathrooms"
drag, startPoint x: 395, startPoint y: 16, endPoint x: 401, endPoint y: 2, distance: 15.2
click at [395, 16] on icon "save" at bounding box center [395, 18] width 17 height 17
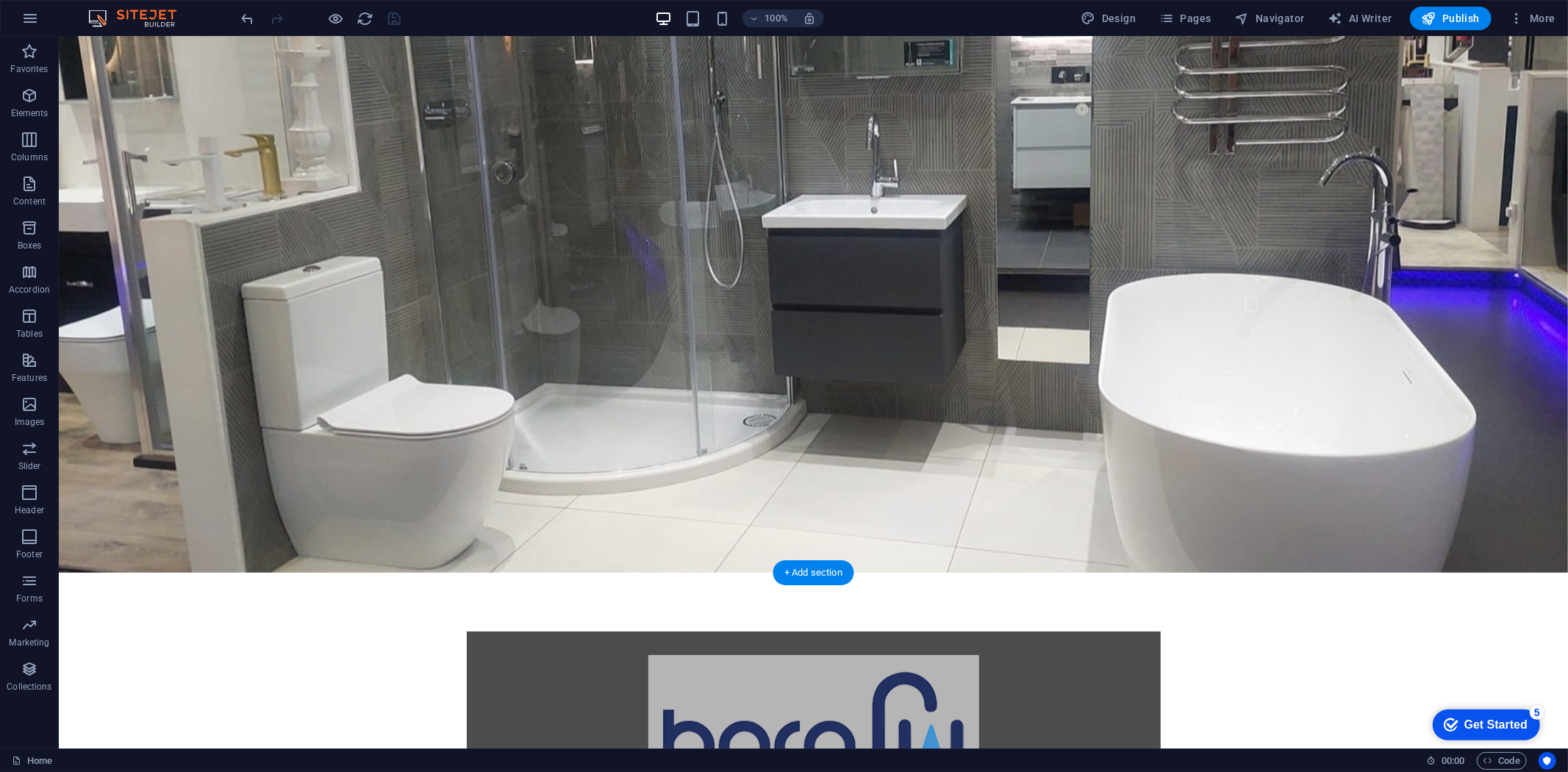
scroll to position [163, 0]
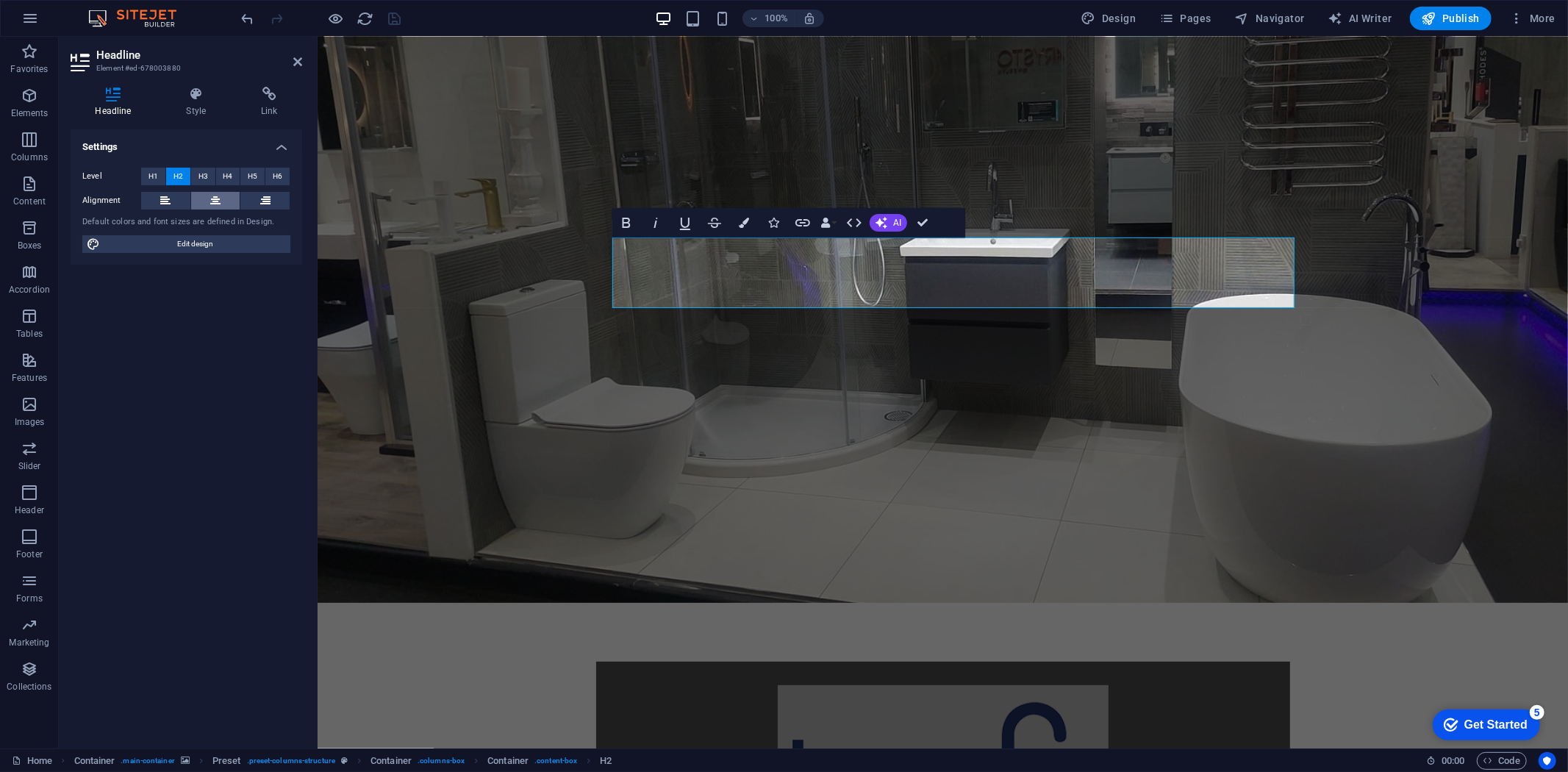
click at [213, 203] on icon at bounding box center [215, 200] width 10 height 18
click at [213, 202] on icon at bounding box center [215, 200] width 10 height 18
click at [1407, 342] on figure at bounding box center [942, 246] width 1250 height 712
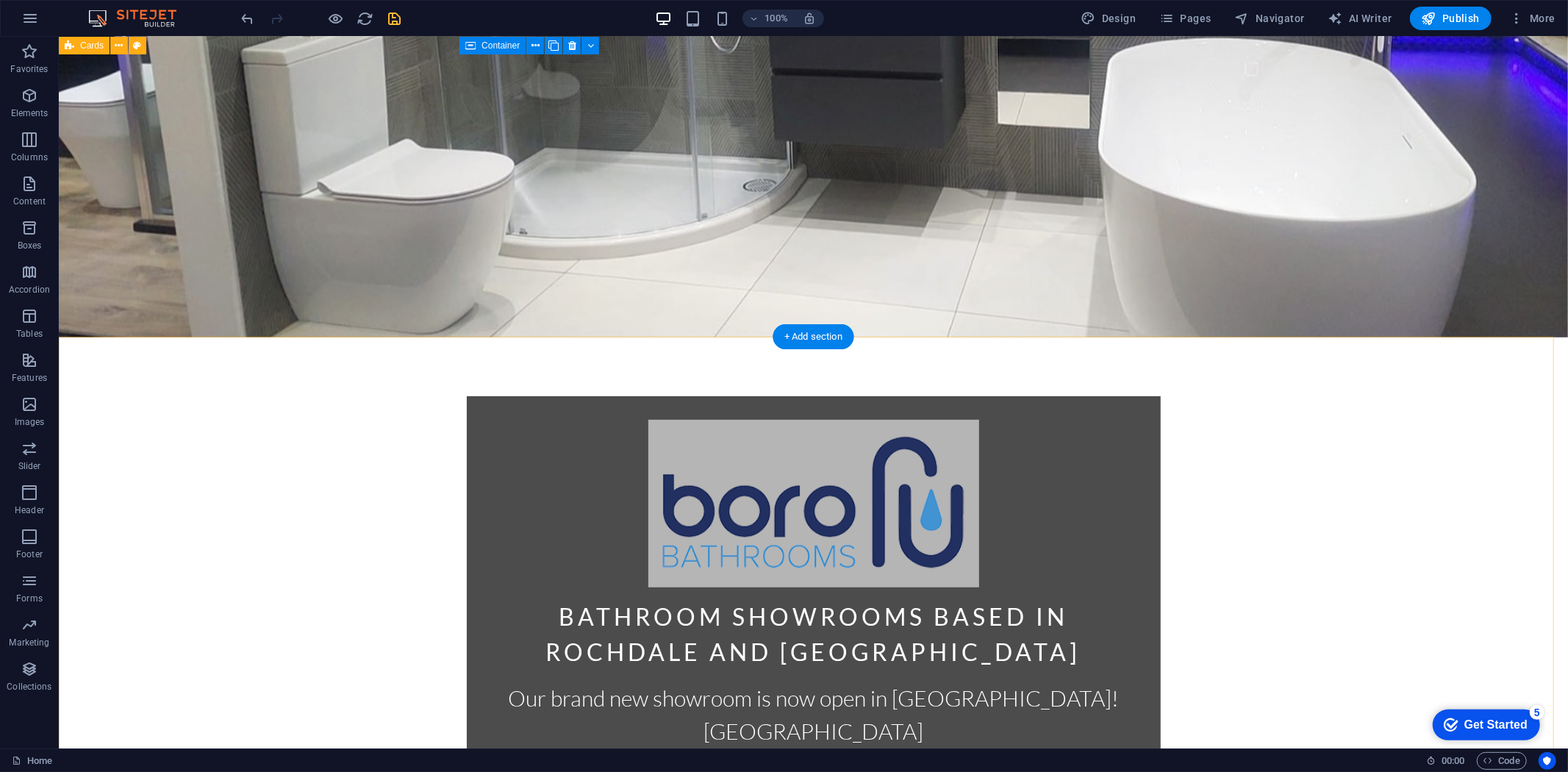
scroll to position [0, 0]
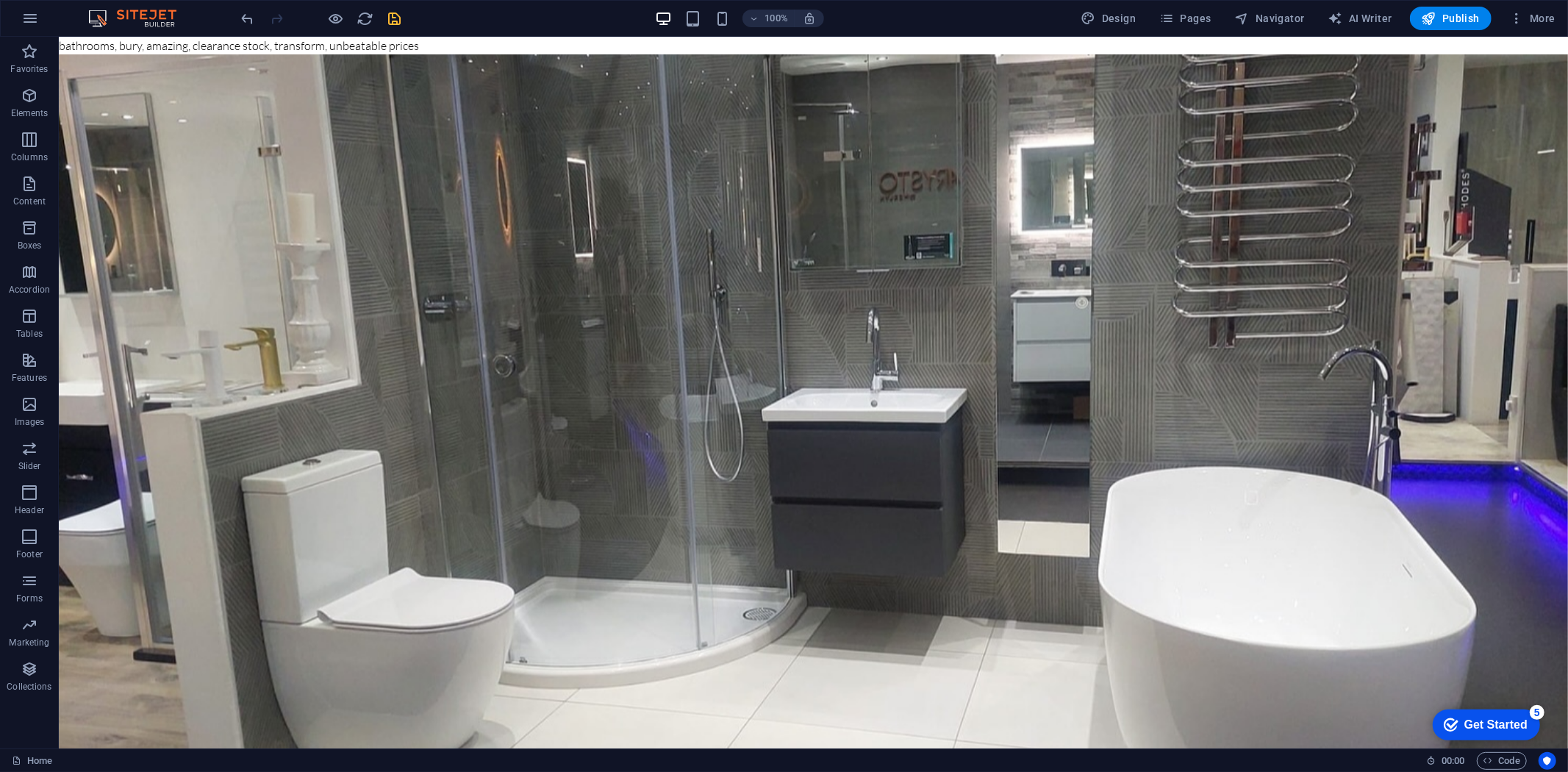
click at [396, 17] on icon "save" at bounding box center [395, 18] width 17 height 17
drag, startPoint x: 1451, startPoint y: 16, endPoint x: 1491, endPoint y: 19, distance: 40.1
click at [1451, 16] on span "Publish" at bounding box center [1451, 18] width 58 height 15
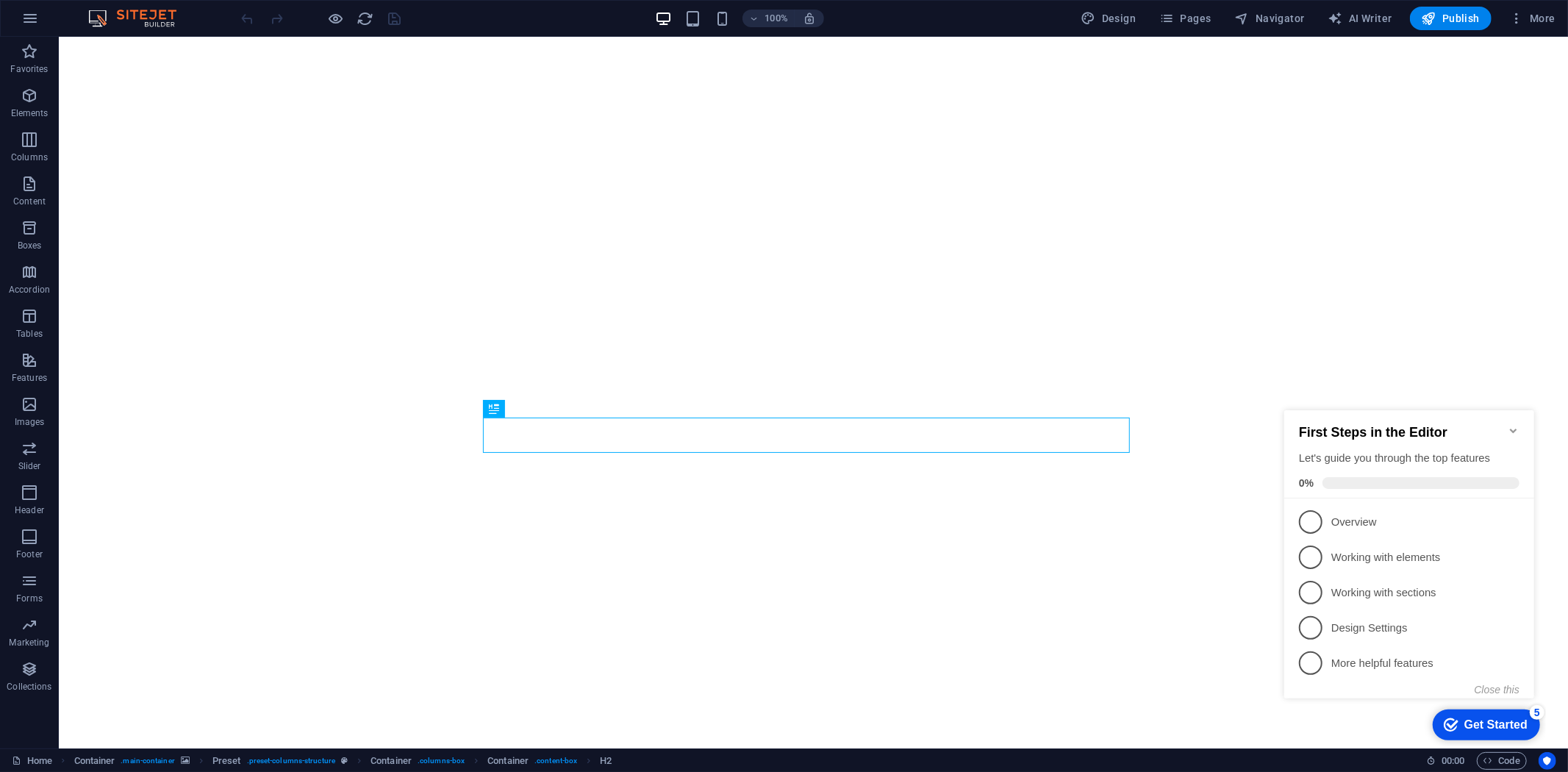
click at [1508, 424] on icon "Minimize checklist" at bounding box center [1513, 430] width 12 height 12
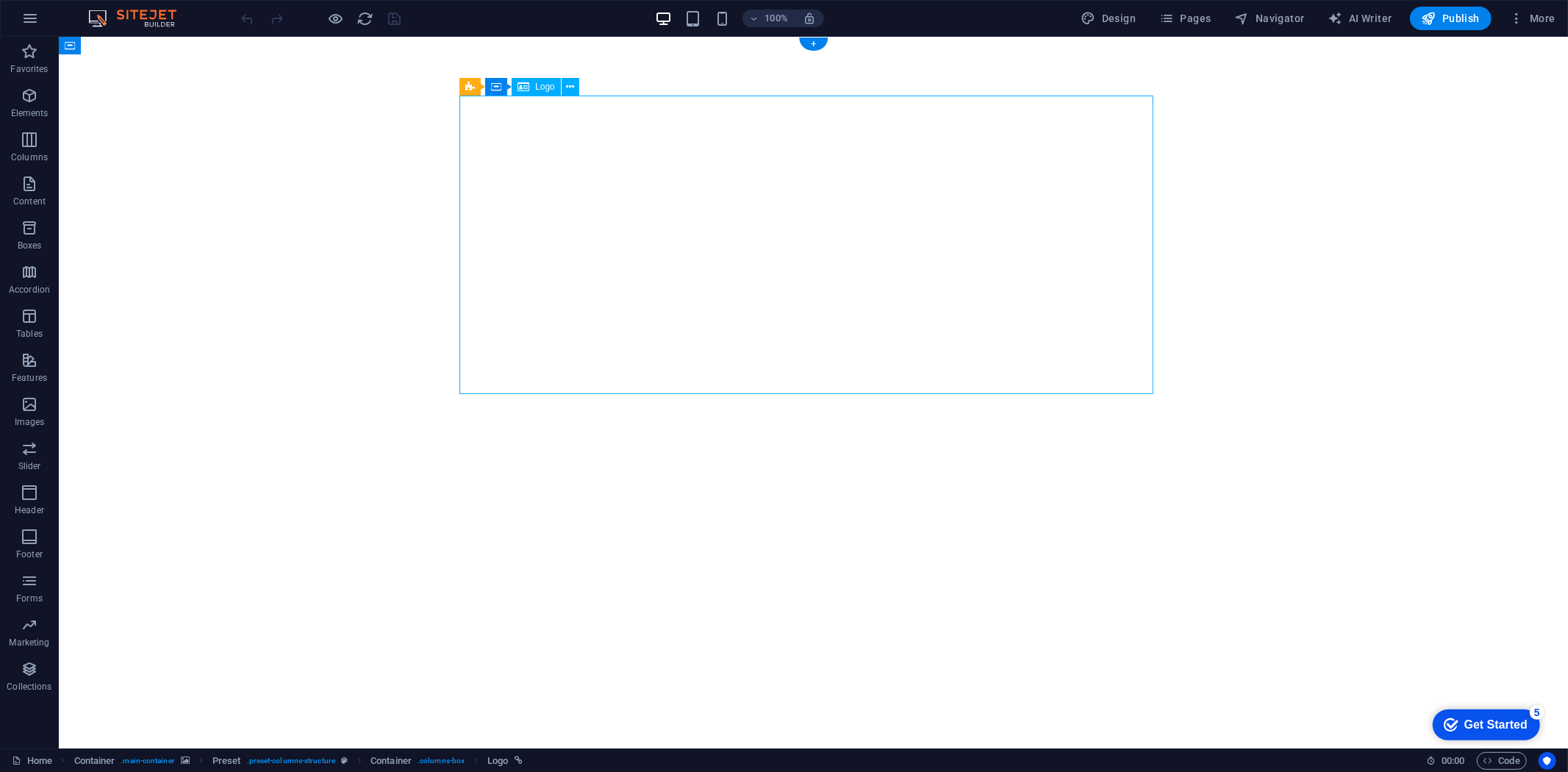
drag, startPoint x: 830, startPoint y: 179, endPoint x: 575, endPoint y: 178, distance: 255.0
select select "px"
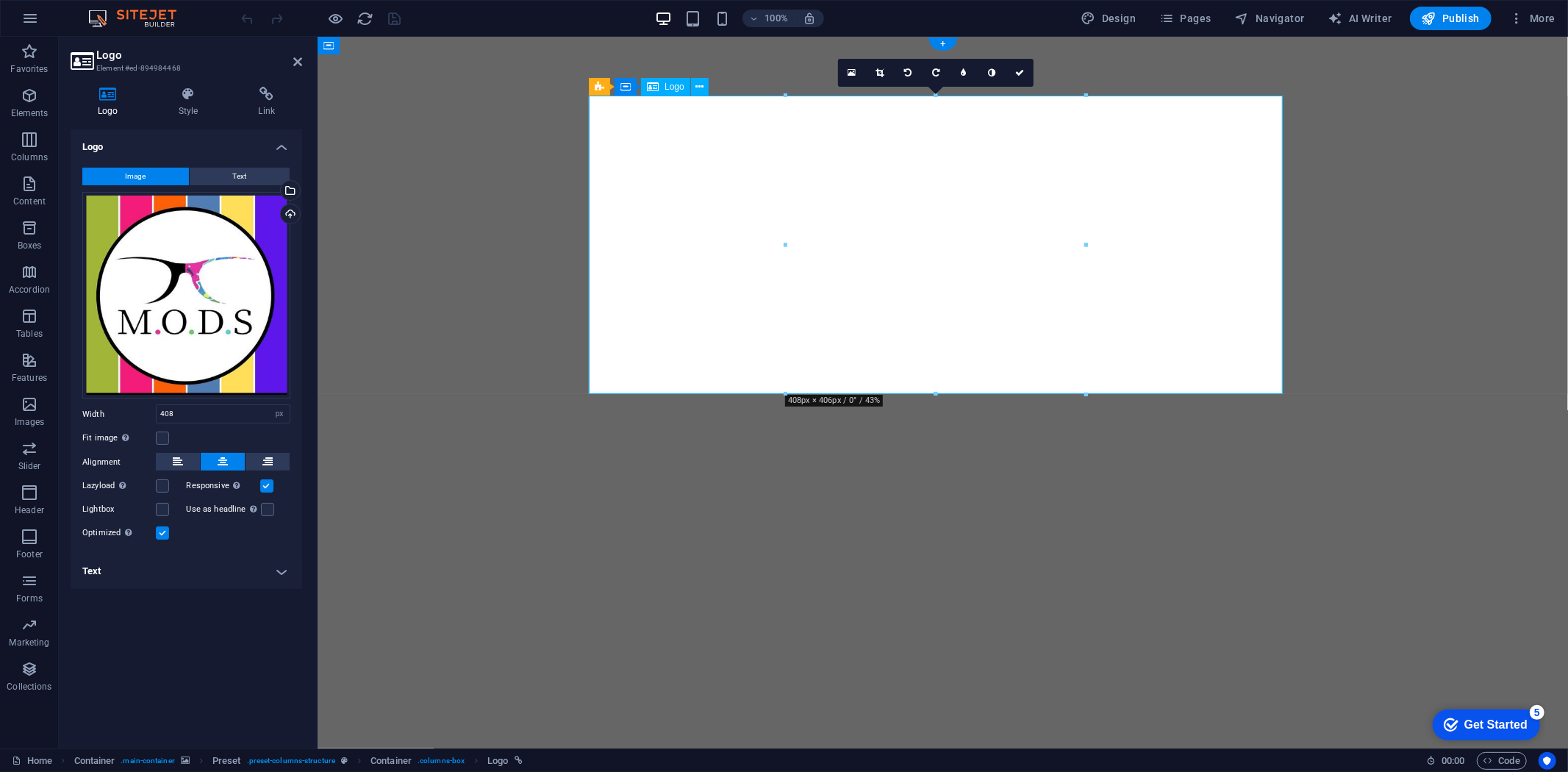
click at [558, 261] on figure at bounding box center [942, 421] width 1250 height 769
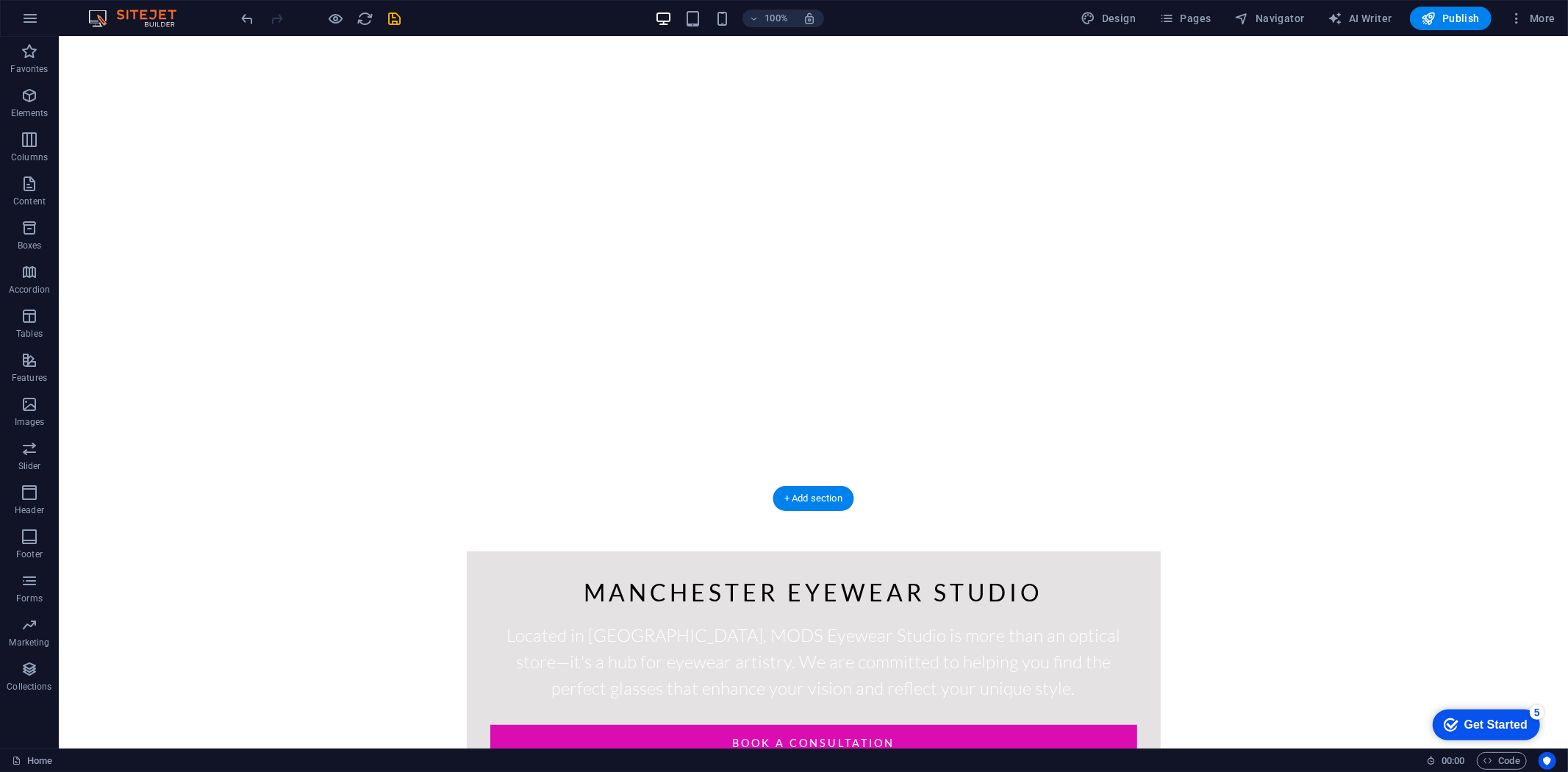
scroll to position [557, 0]
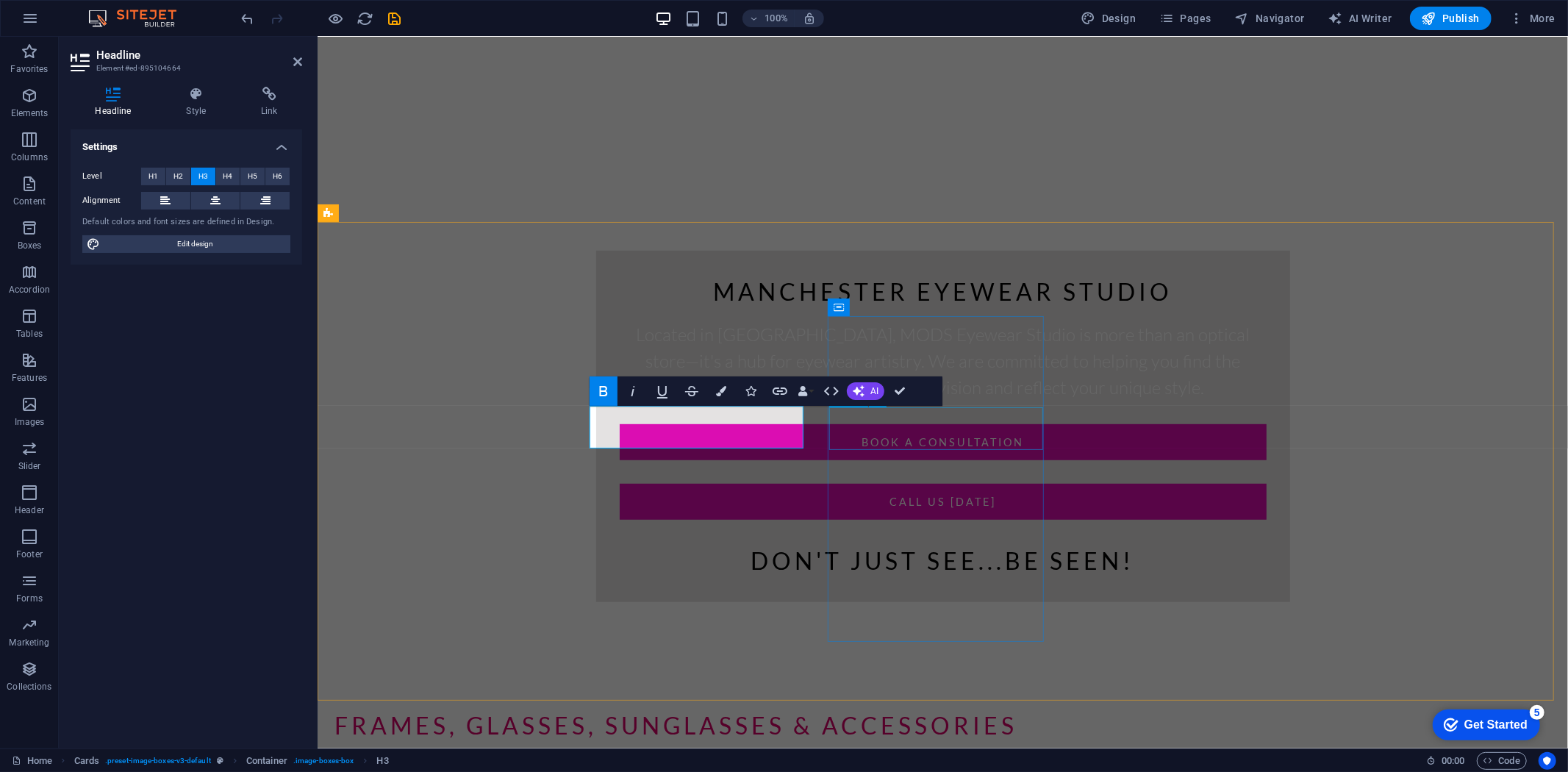
scroll to position [526, 0]
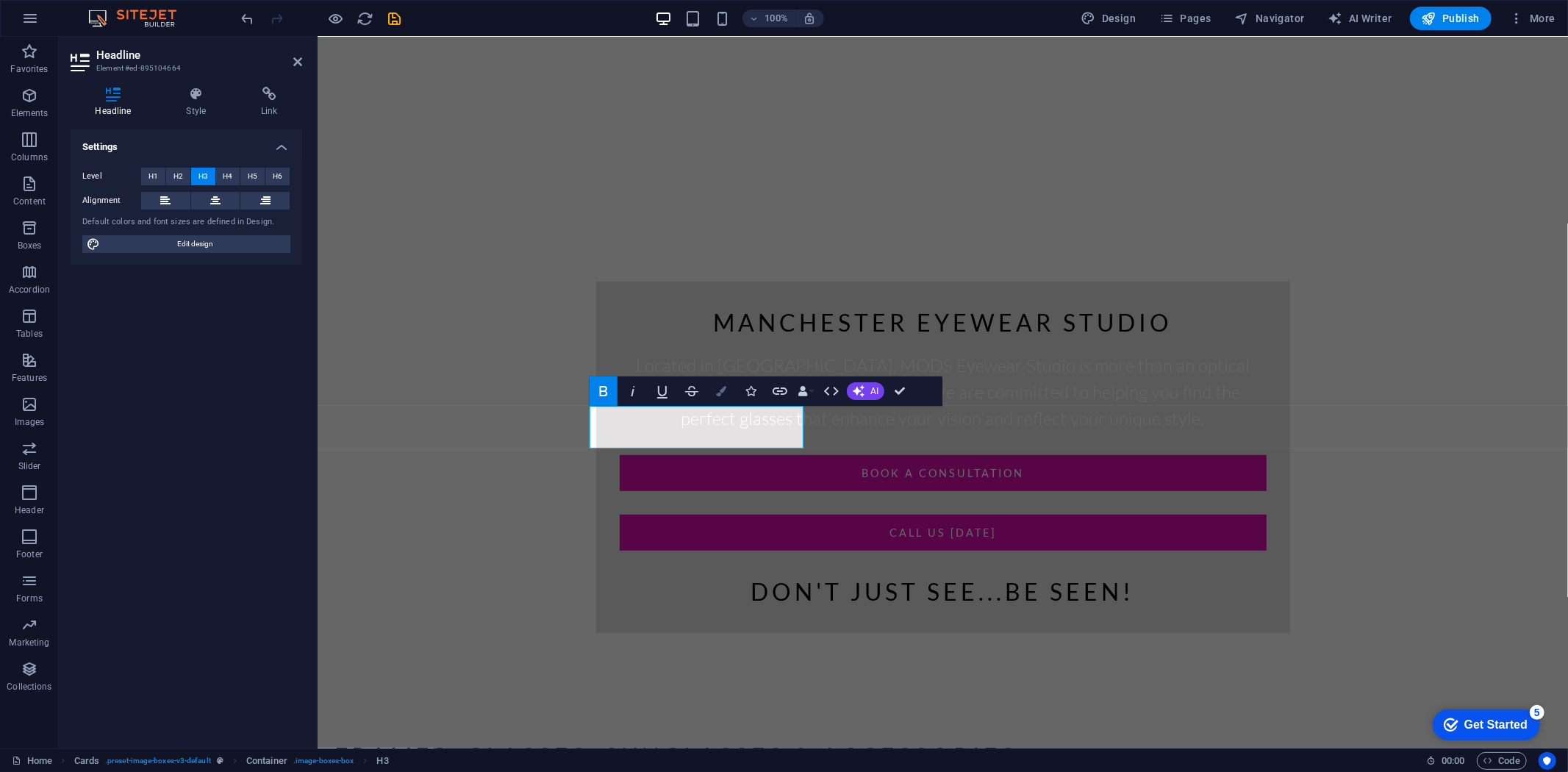
click at [719, 395] on icon "button" at bounding box center [720, 391] width 10 height 10
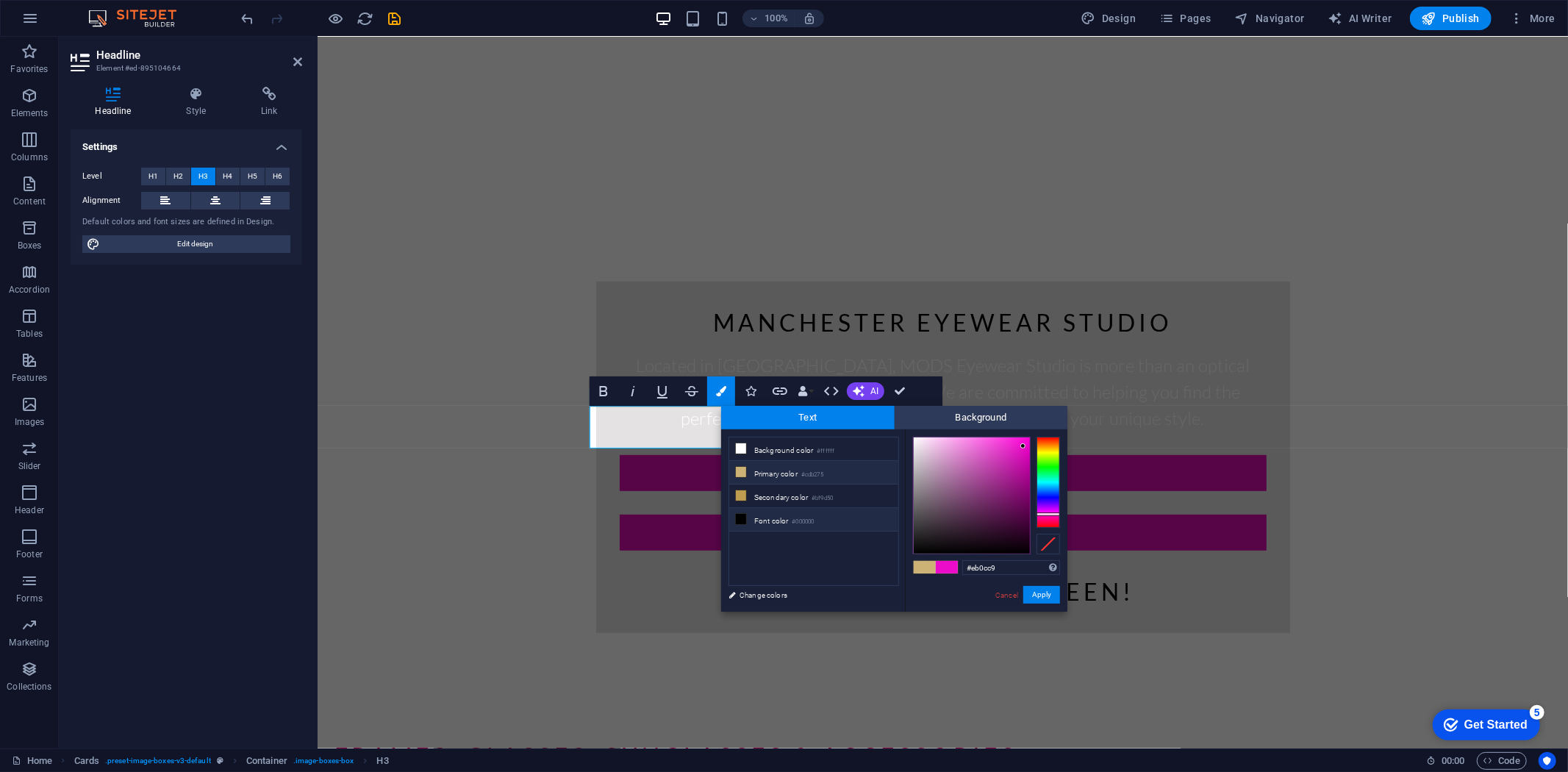
click at [745, 524] on icon at bounding box center [740, 519] width 10 height 10
type input "#000000"
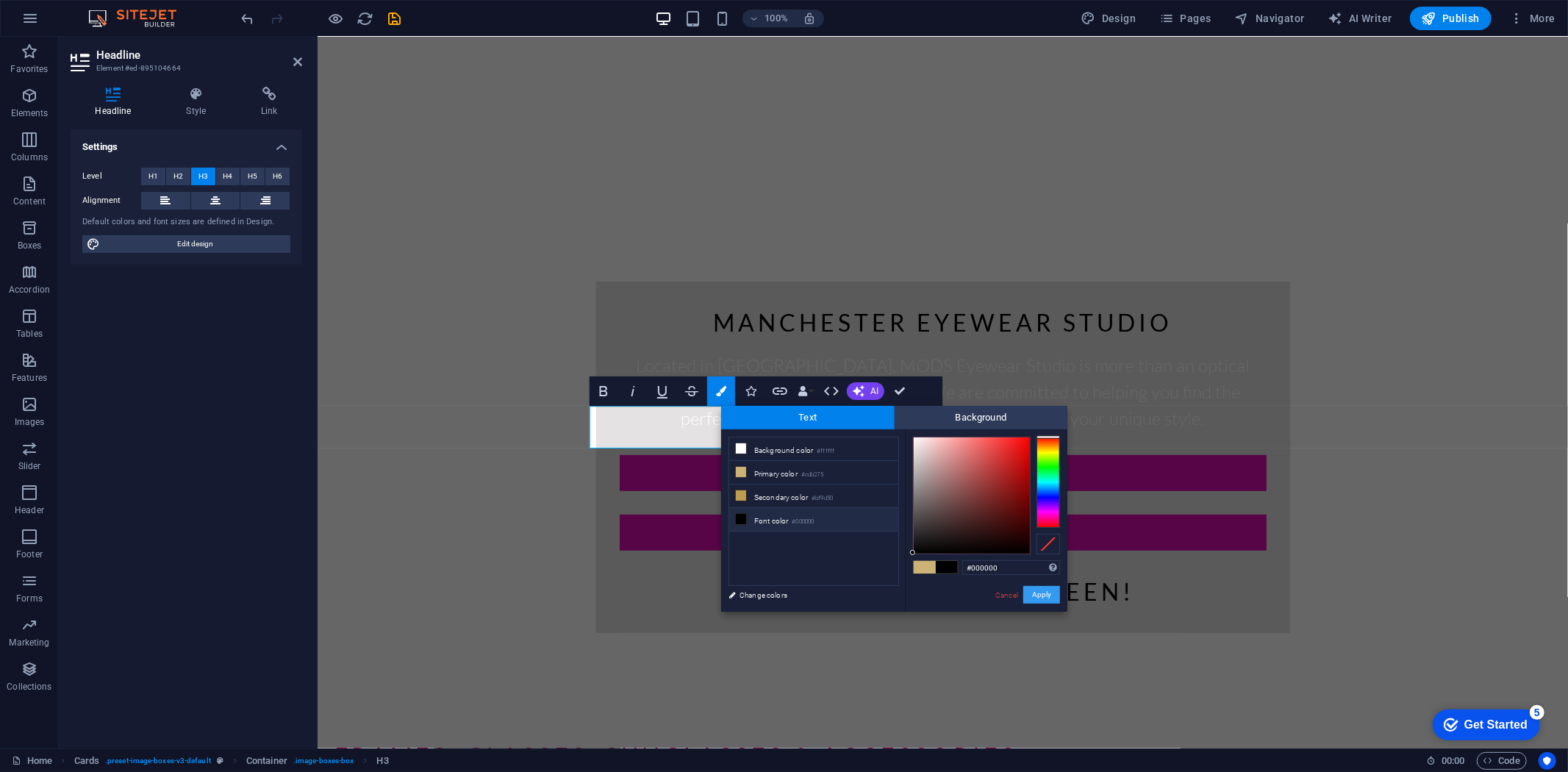
click at [1052, 595] on button "Apply" at bounding box center [1042, 595] width 37 height 18
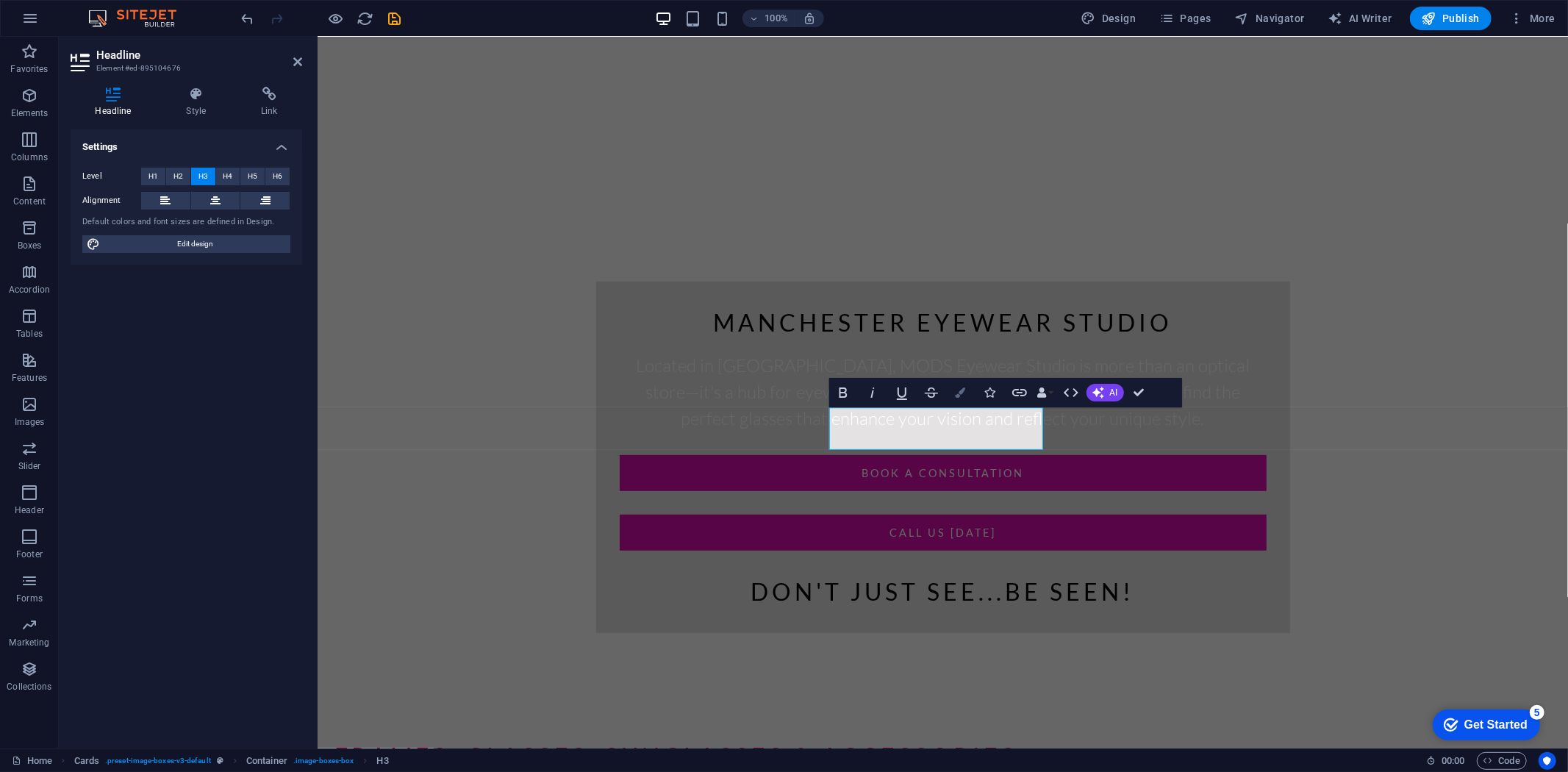
click at [960, 388] on icon "button" at bounding box center [960, 392] width 10 height 10
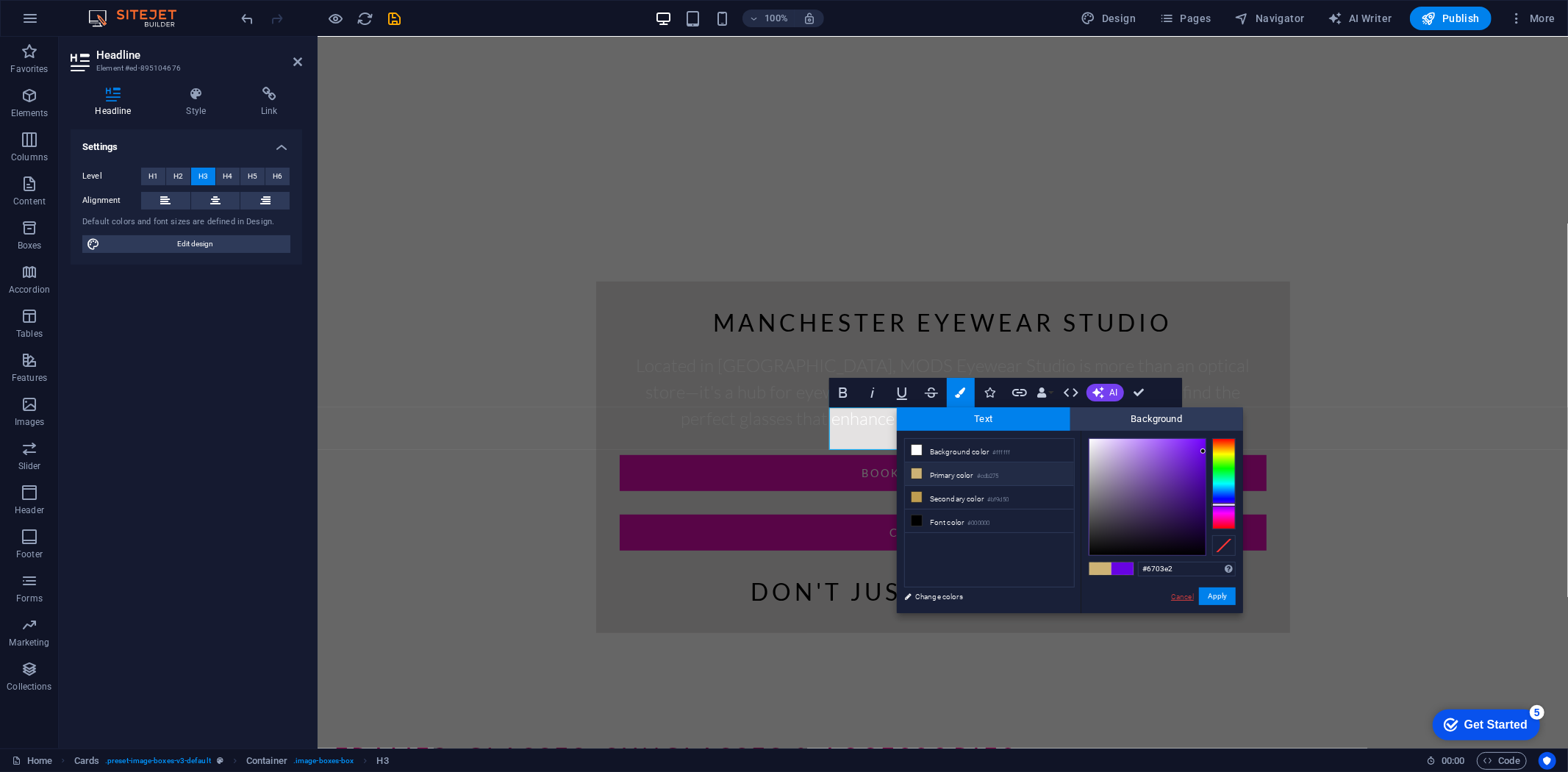
click at [1187, 597] on link "Cancel" at bounding box center [1183, 597] width 26 height 11
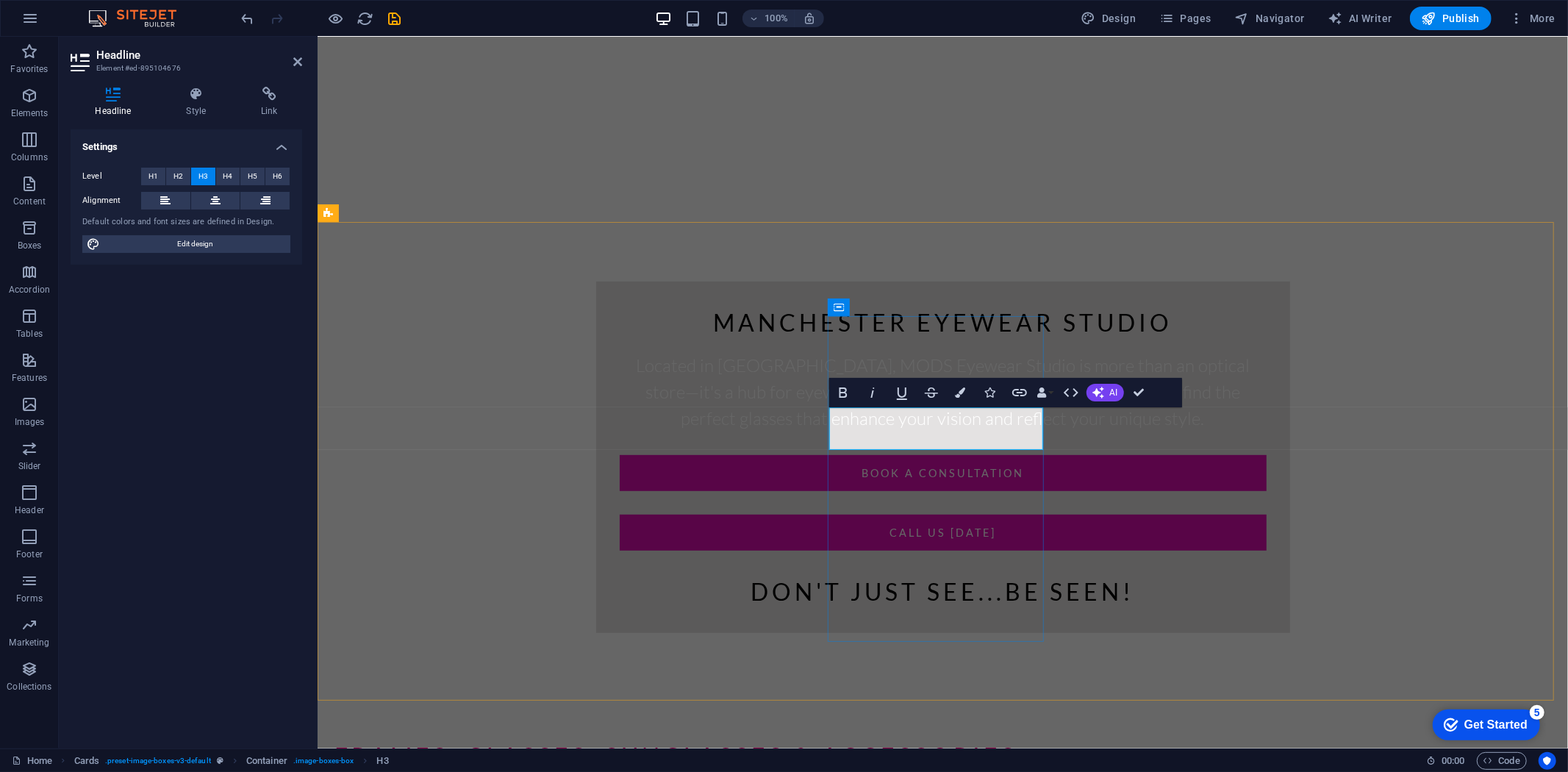
drag, startPoint x: 989, startPoint y: 435, endPoint x: 857, endPoint y: 437, distance: 132.0
click at [956, 391] on icon "button" at bounding box center [960, 392] width 10 height 10
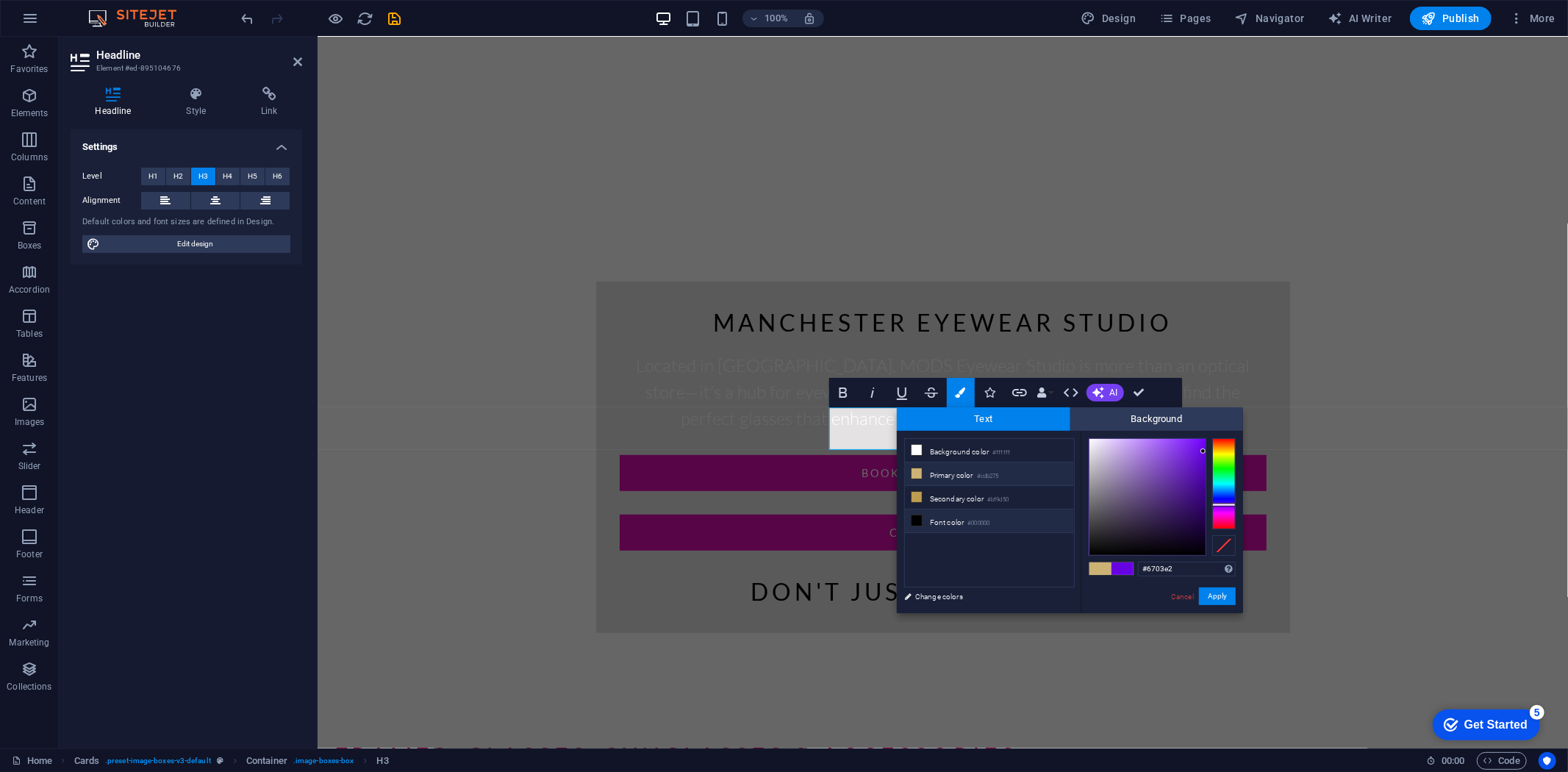
click at [979, 518] on li "Font color #000000" at bounding box center [990, 521] width 169 height 24
type input "#000000"
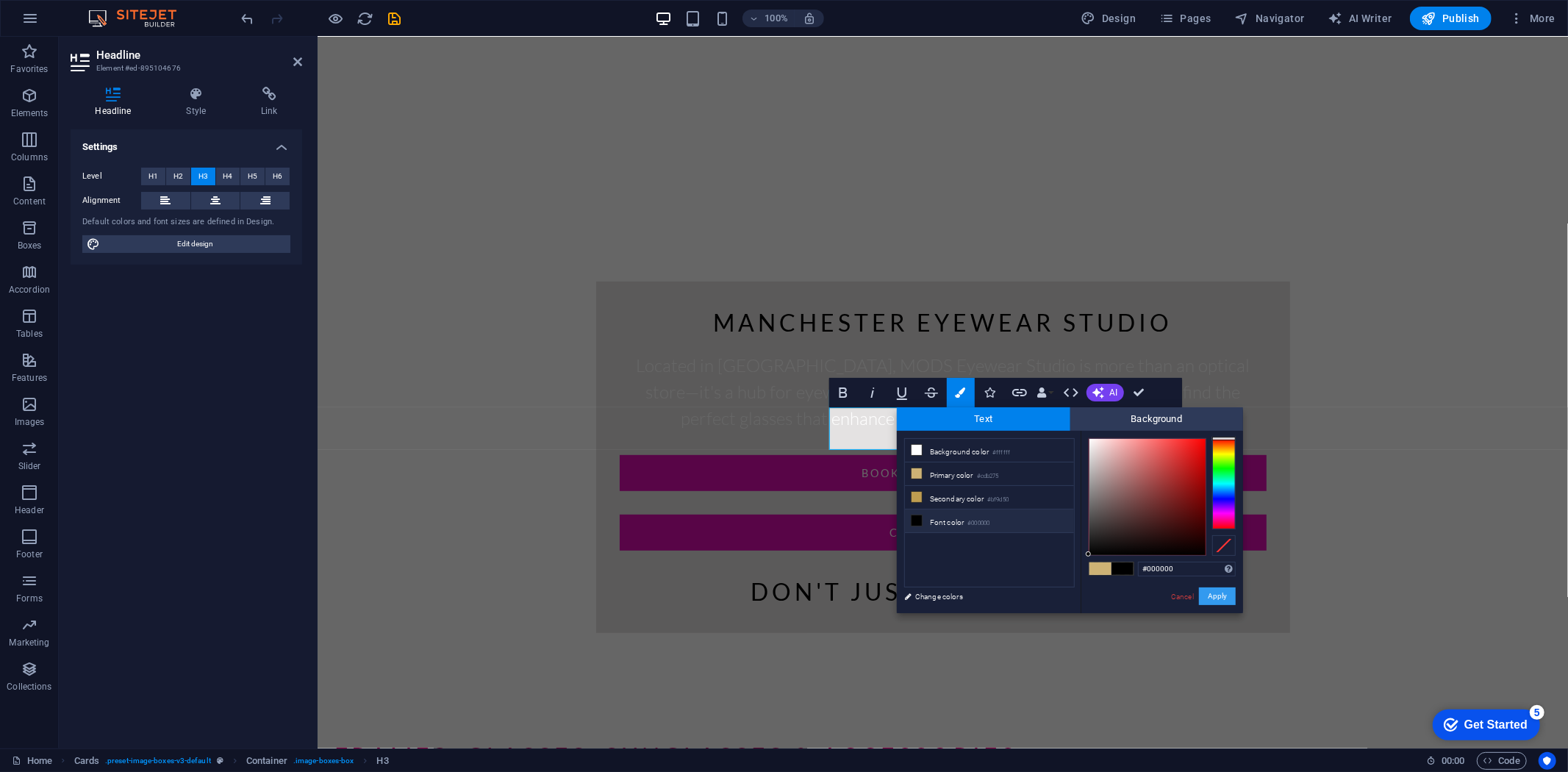
click at [1206, 592] on button "Apply" at bounding box center [1217, 596] width 37 height 18
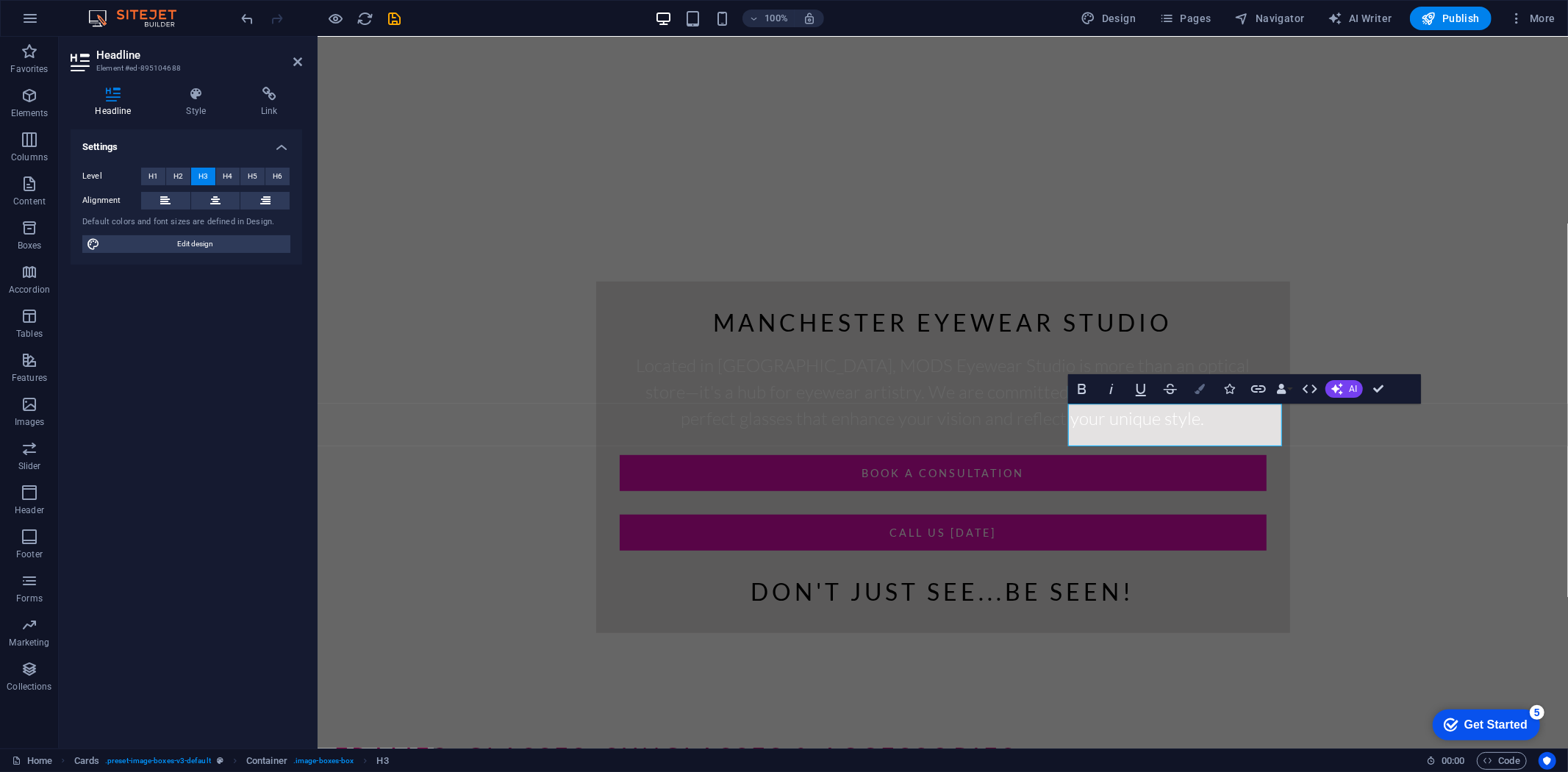
click at [1197, 394] on icon "button" at bounding box center [1199, 388] width 10 height 10
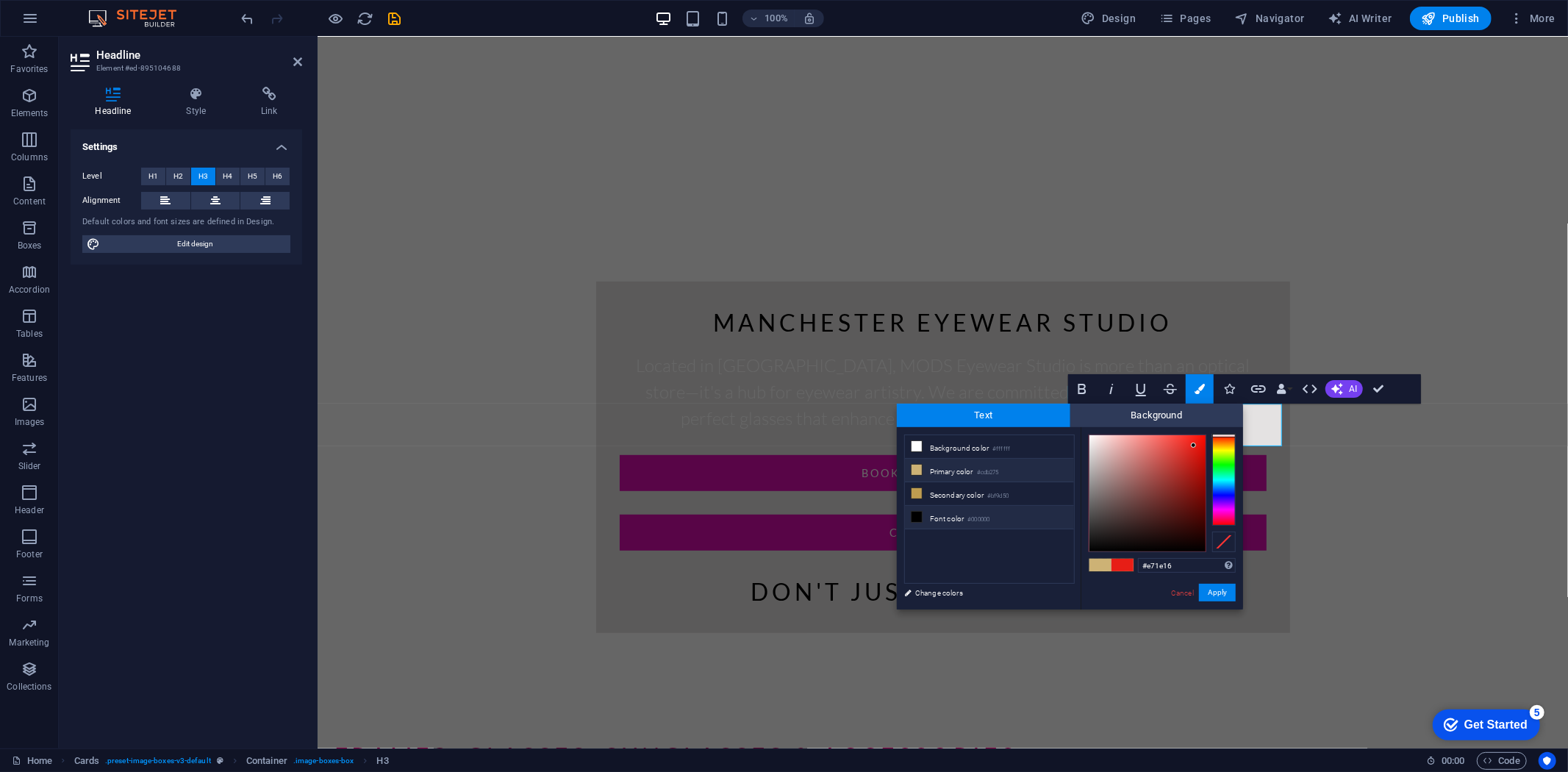
click at [953, 516] on li "Font color #000000" at bounding box center [990, 517] width 169 height 24
type input "#000000"
click at [953, 516] on li "Font color #000000" at bounding box center [990, 517] width 169 height 24
click at [1227, 592] on button "Apply" at bounding box center [1217, 592] width 37 height 18
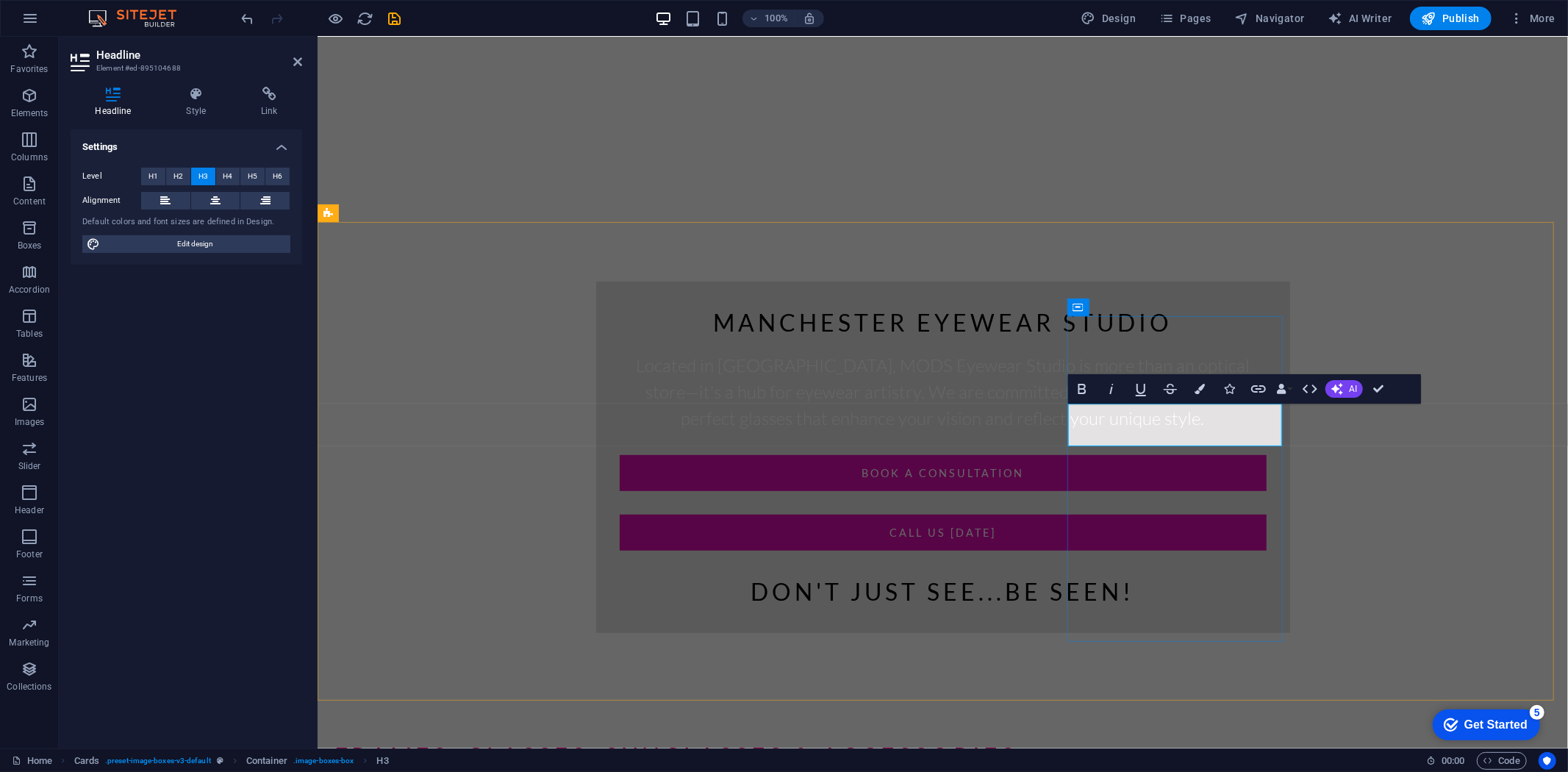
drag, startPoint x: 1240, startPoint y: 428, endPoint x: 1091, endPoint y: 434, distance: 149.1
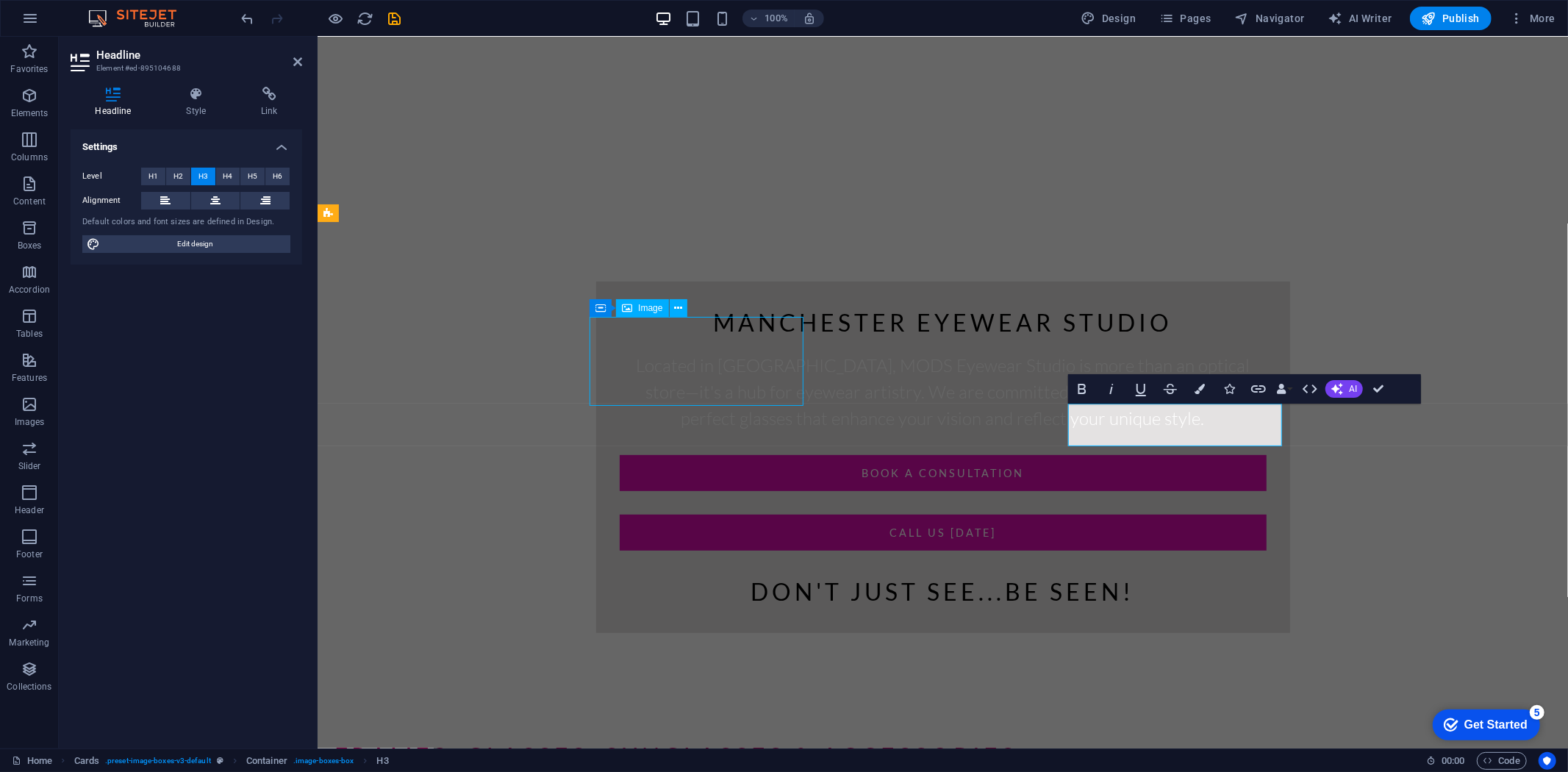
select select "px"
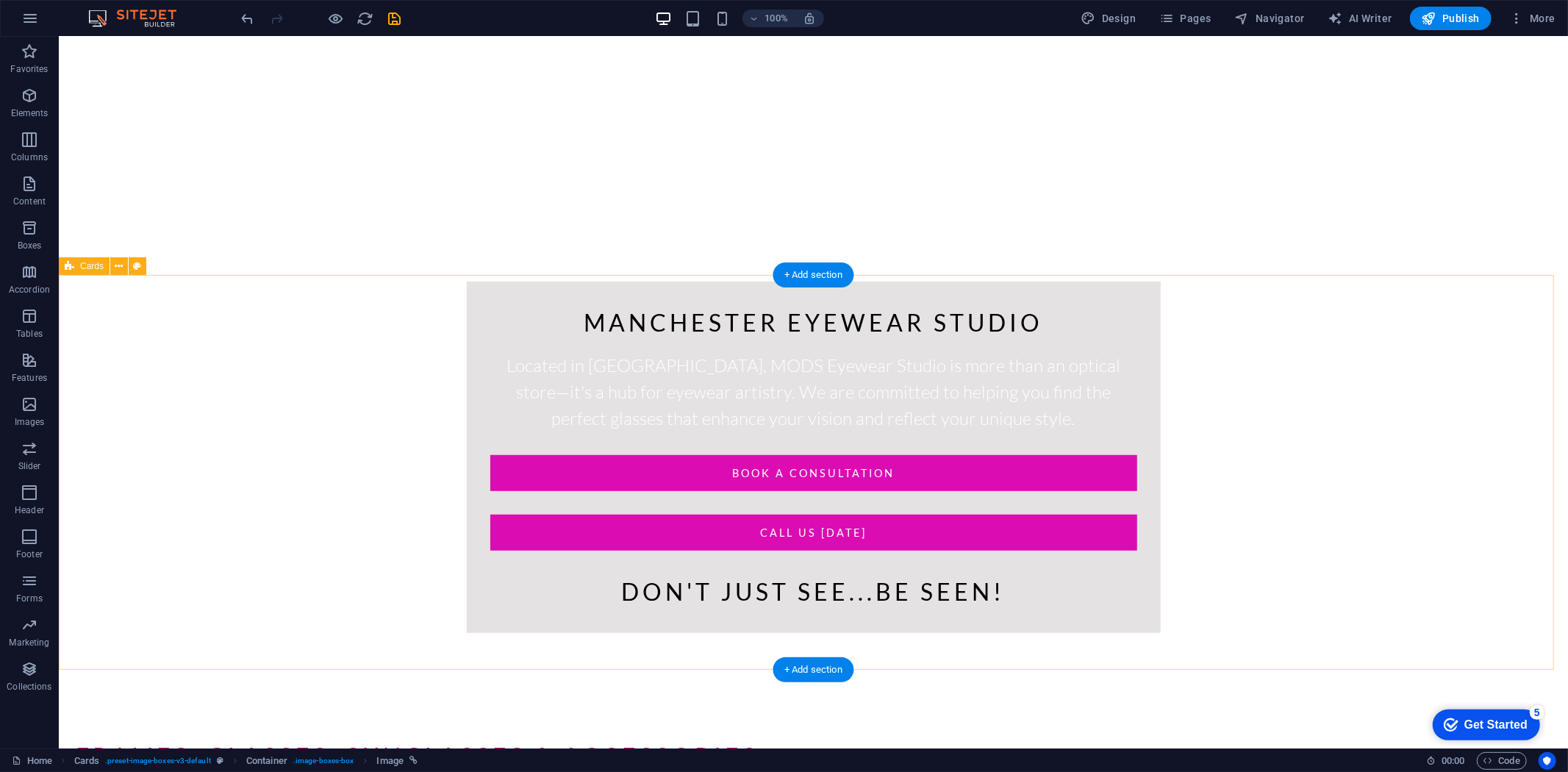
scroll to position [473, 0]
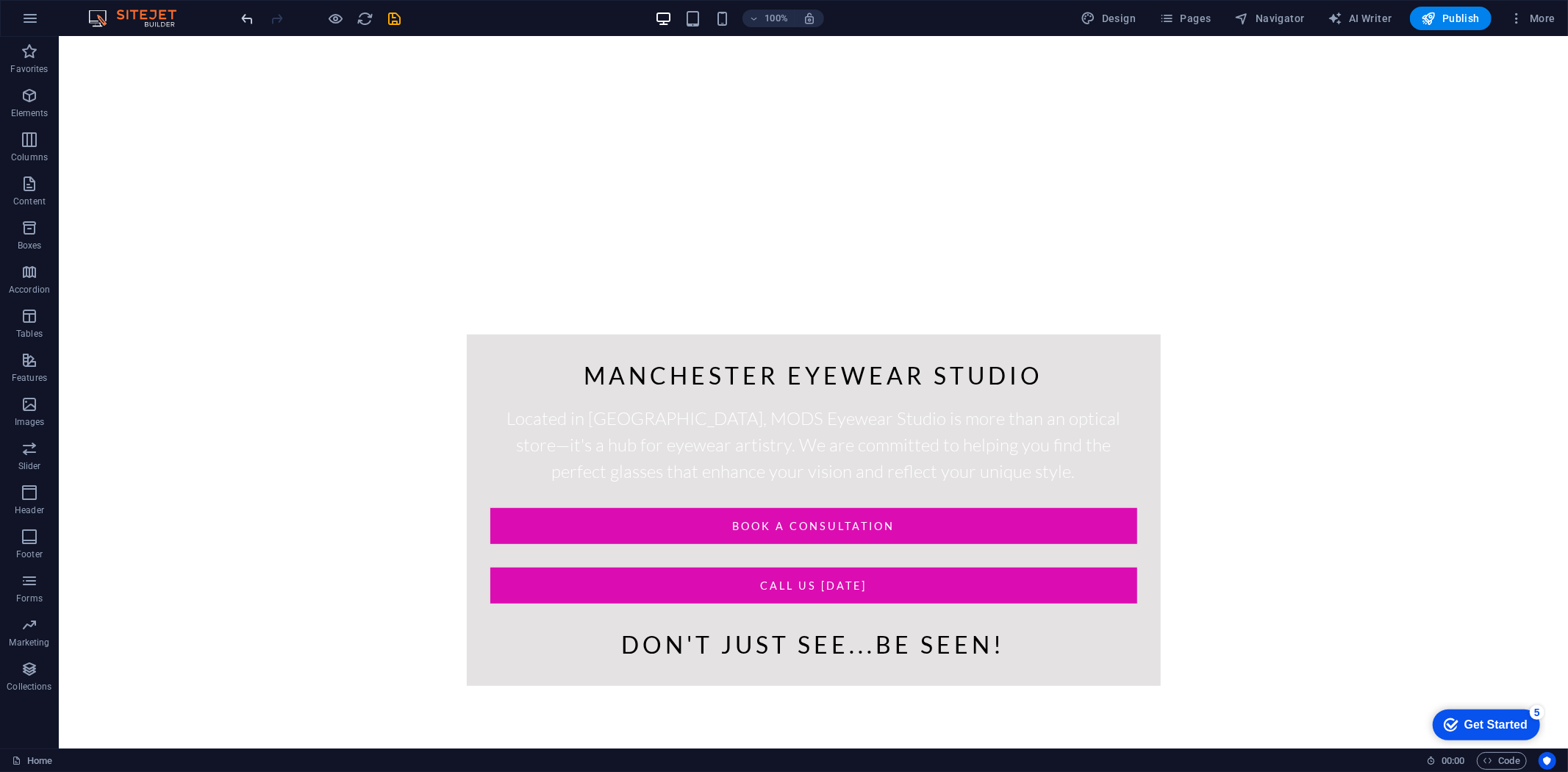
click at [245, 18] on icon "undo" at bounding box center [248, 18] width 17 height 17
select select "px"
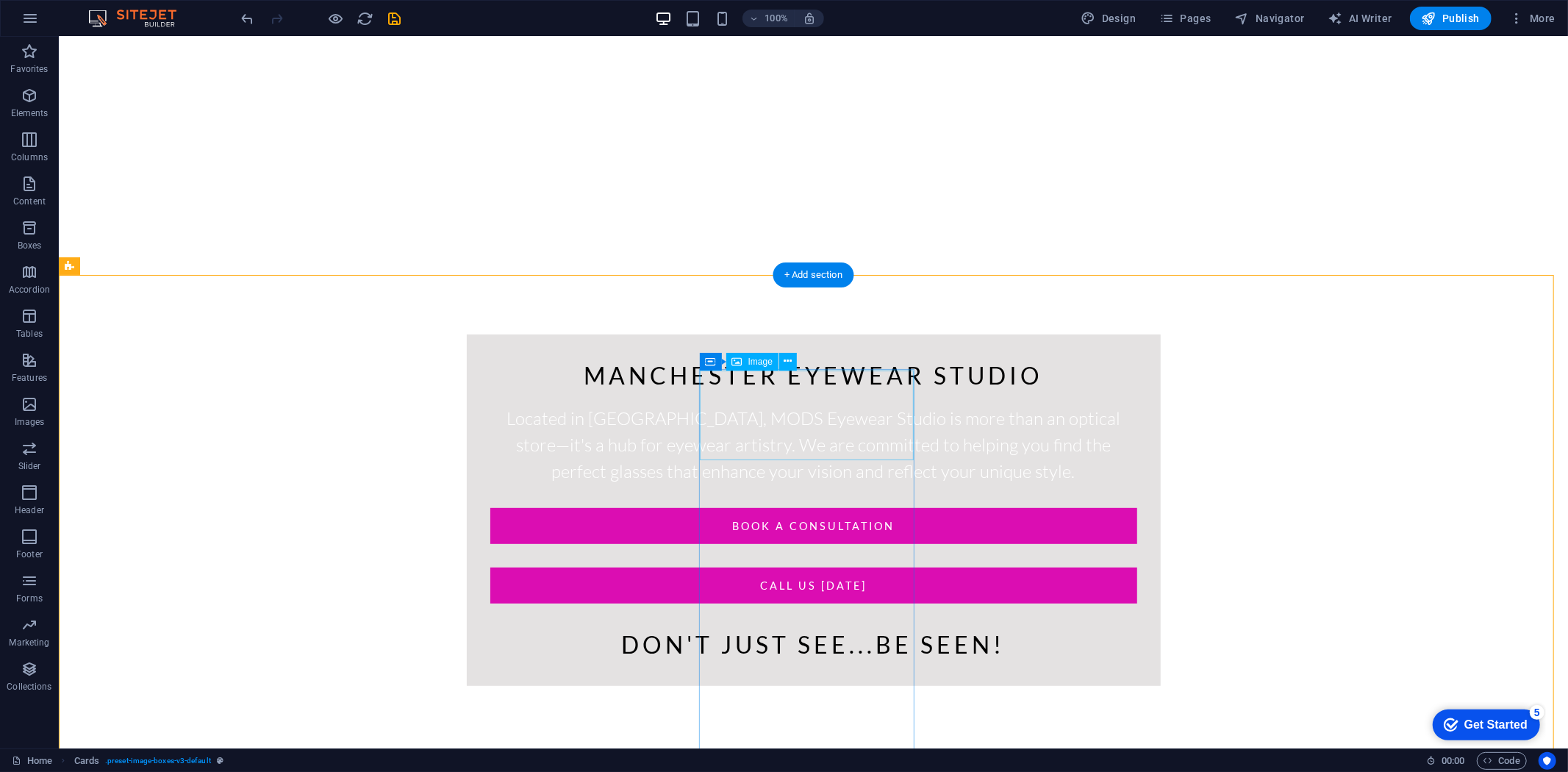
select select "%"
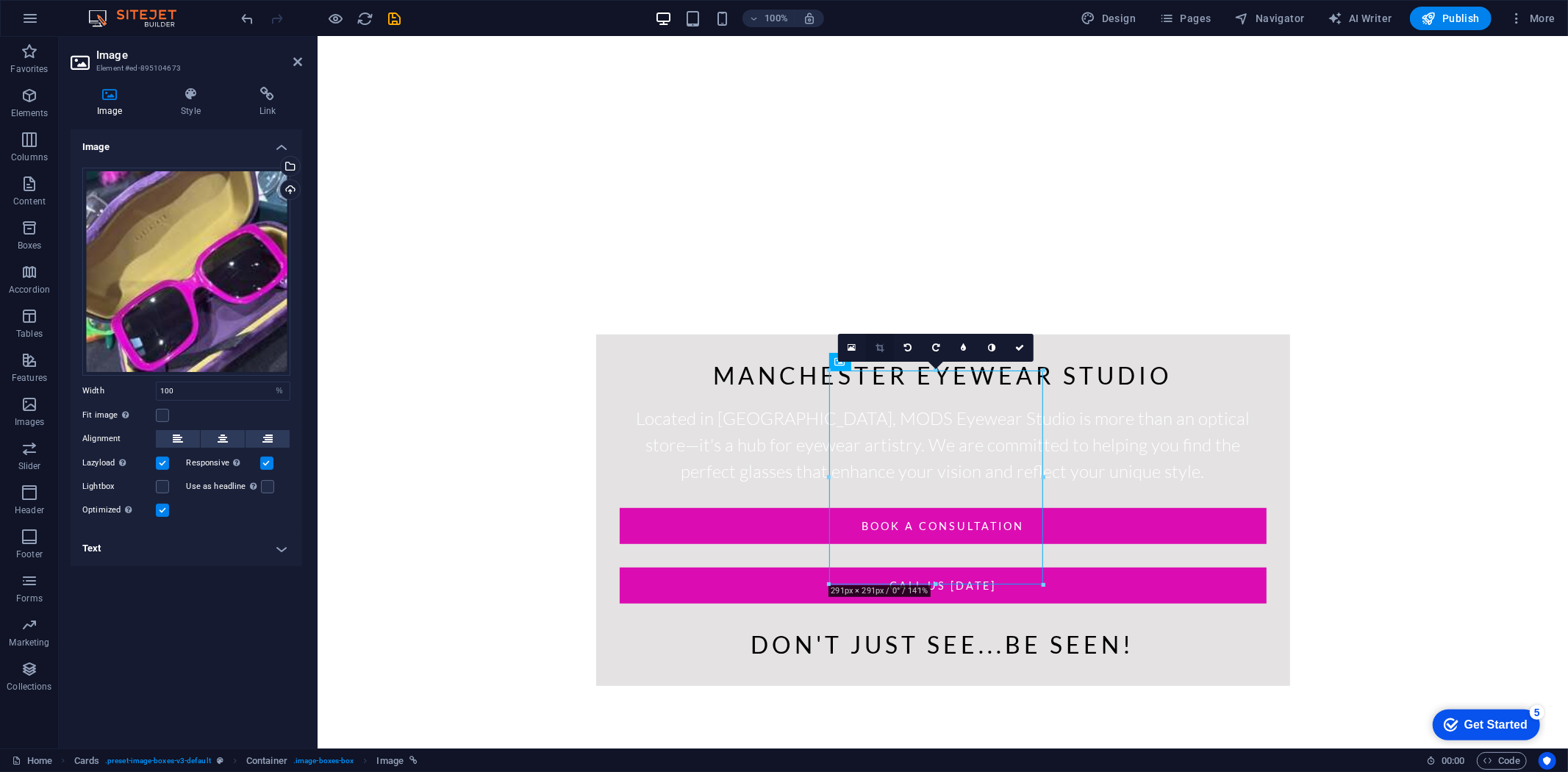
click at [879, 345] on icon at bounding box center [879, 348] width 8 height 9
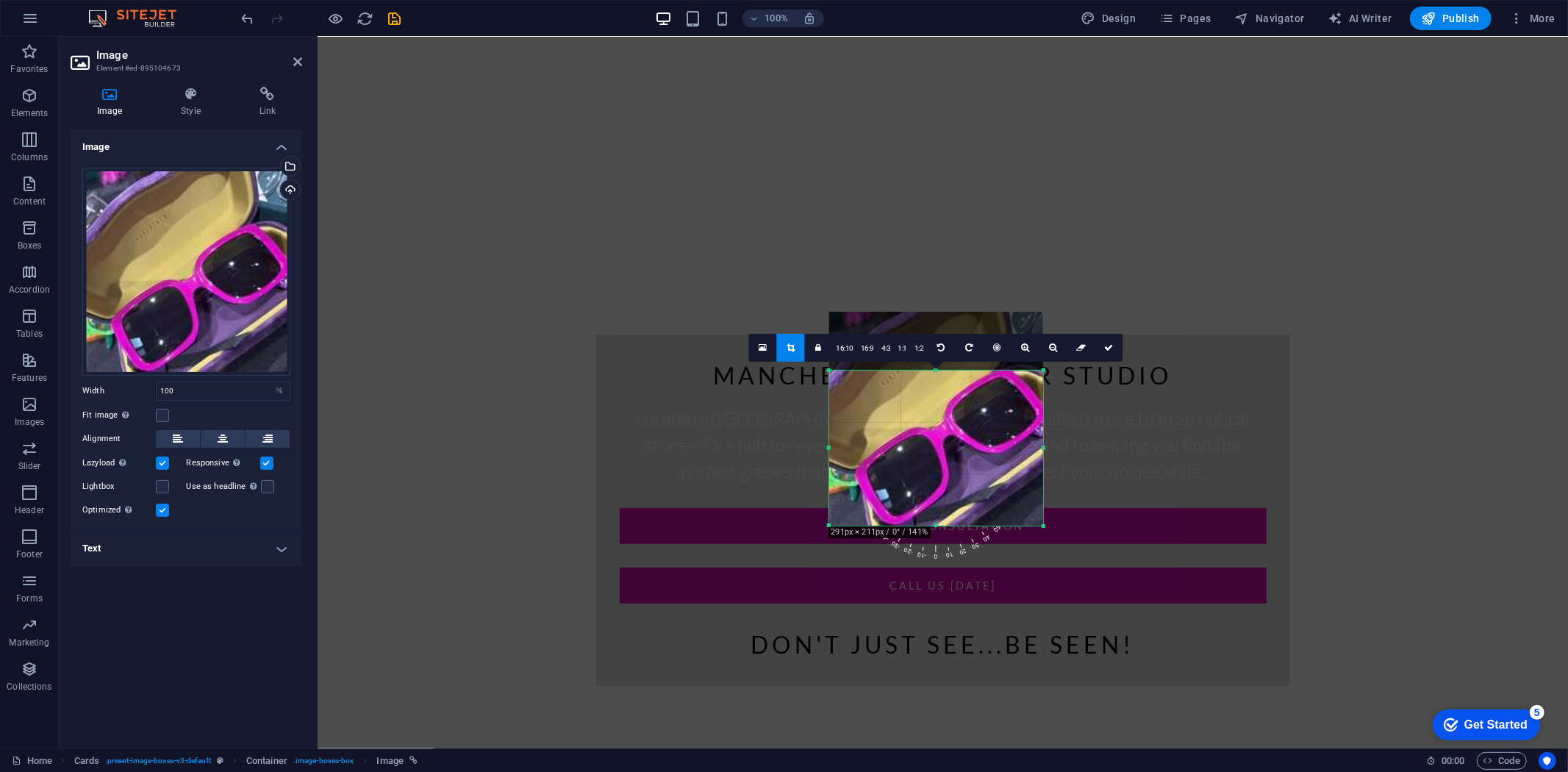
drag, startPoint x: 935, startPoint y: 371, endPoint x: 929, endPoint y: 431, distance: 60.3
click at [929, 431] on div "180 170 160 150 140 130 120 110 100 90 80 70 60 50 40 30 20 10 0 -10 -20 -30 -4…" at bounding box center [936, 448] width 214 height 155
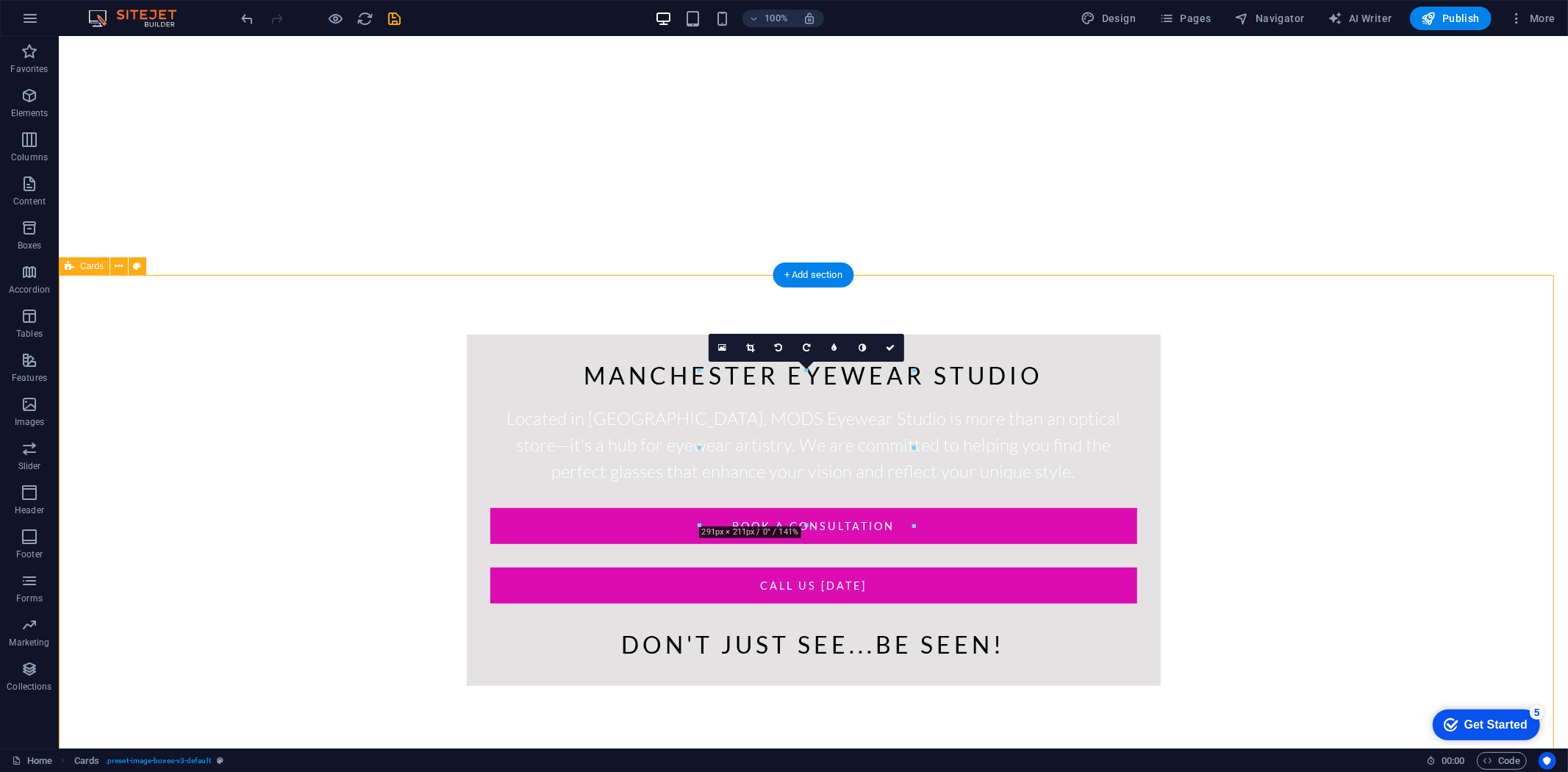
select select "%"
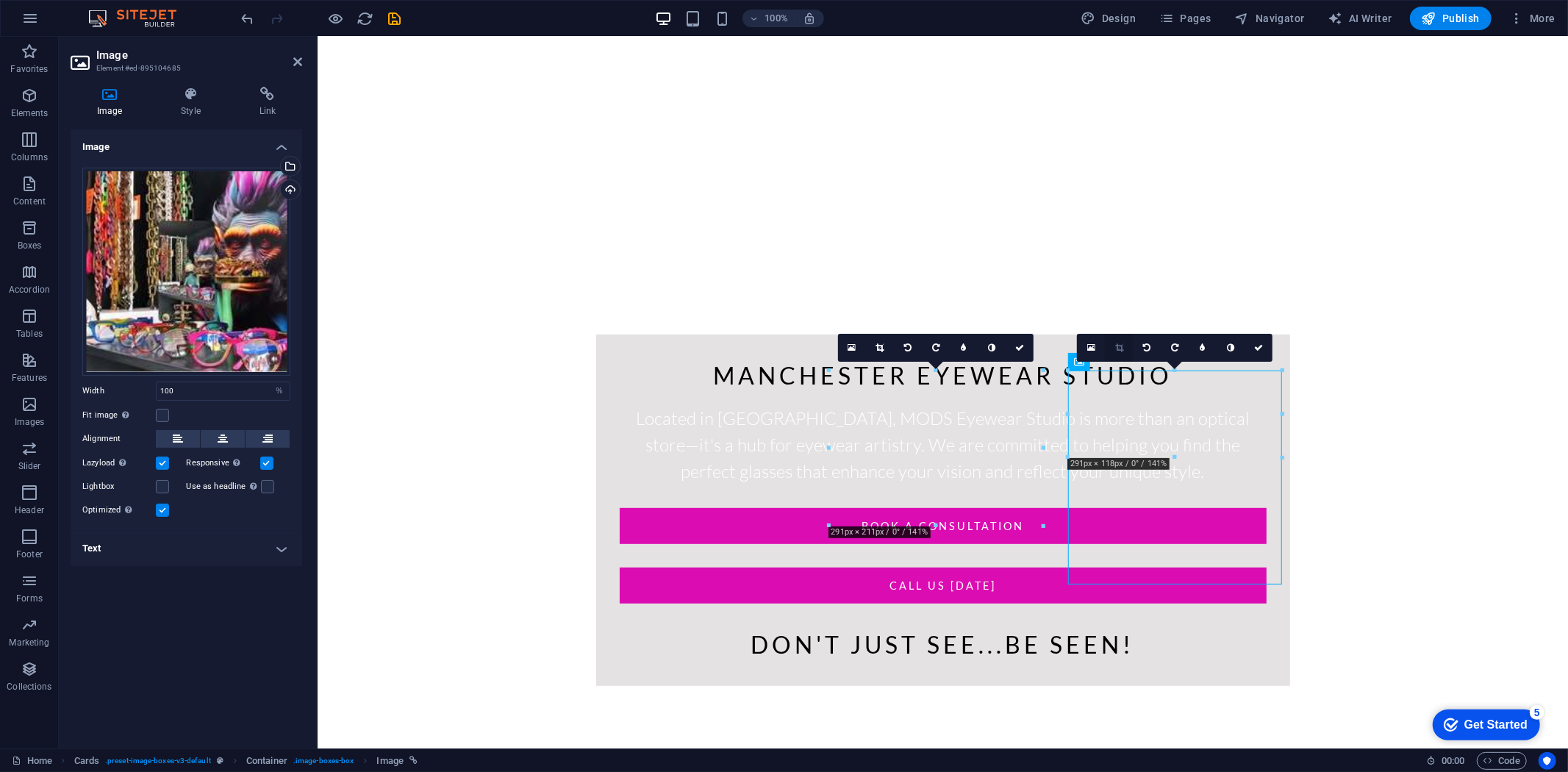
click at [1116, 345] on icon at bounding box center [1119, 348] width 8 height 9
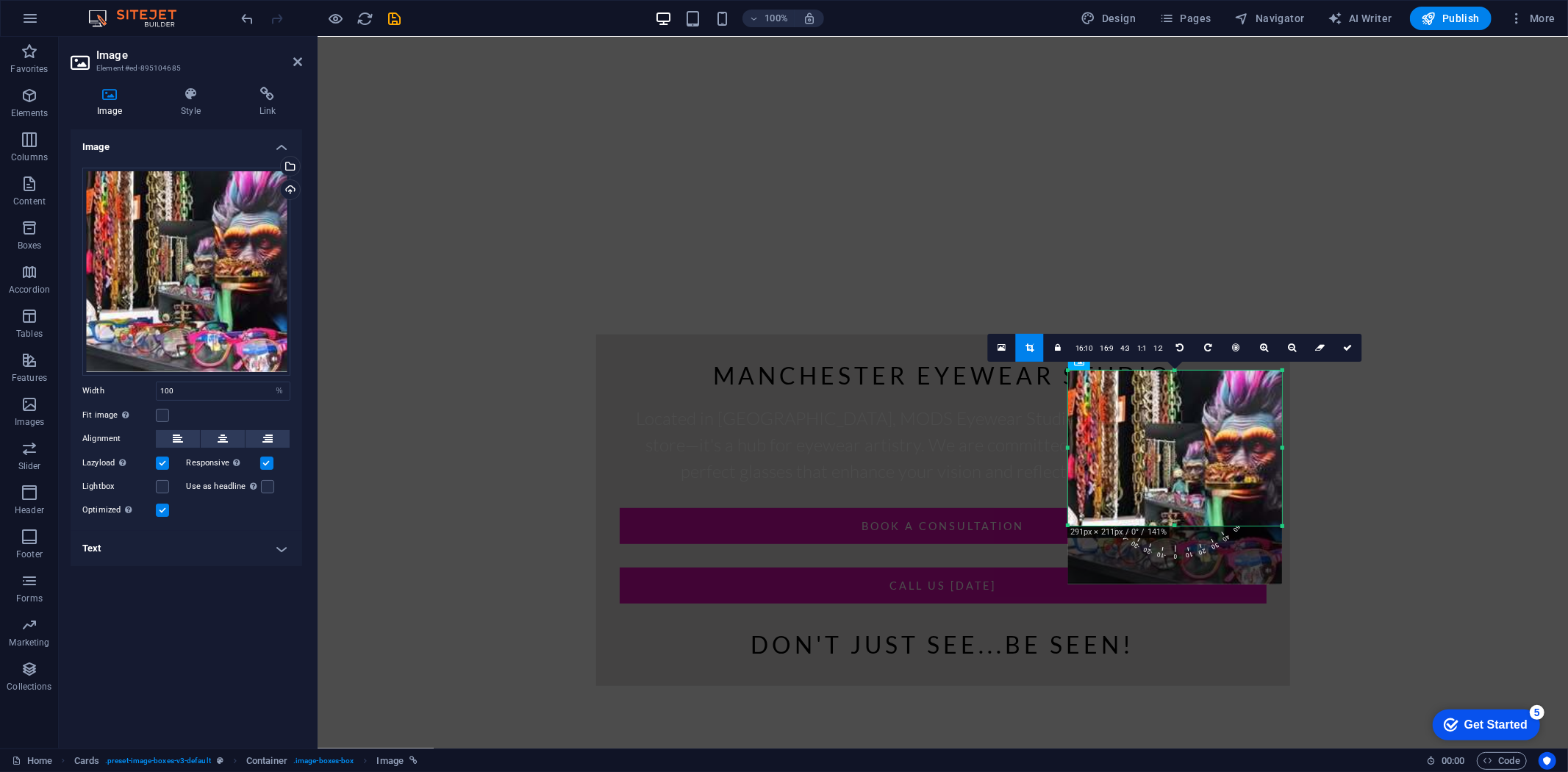
drag, startPoint x: 1174, startPoint y: 583, endPoint x: 1168, endPoint y: 524, distance: 59.3
click at [1168, 524] on div at bounding box center [1175, 526] width 214 height 5
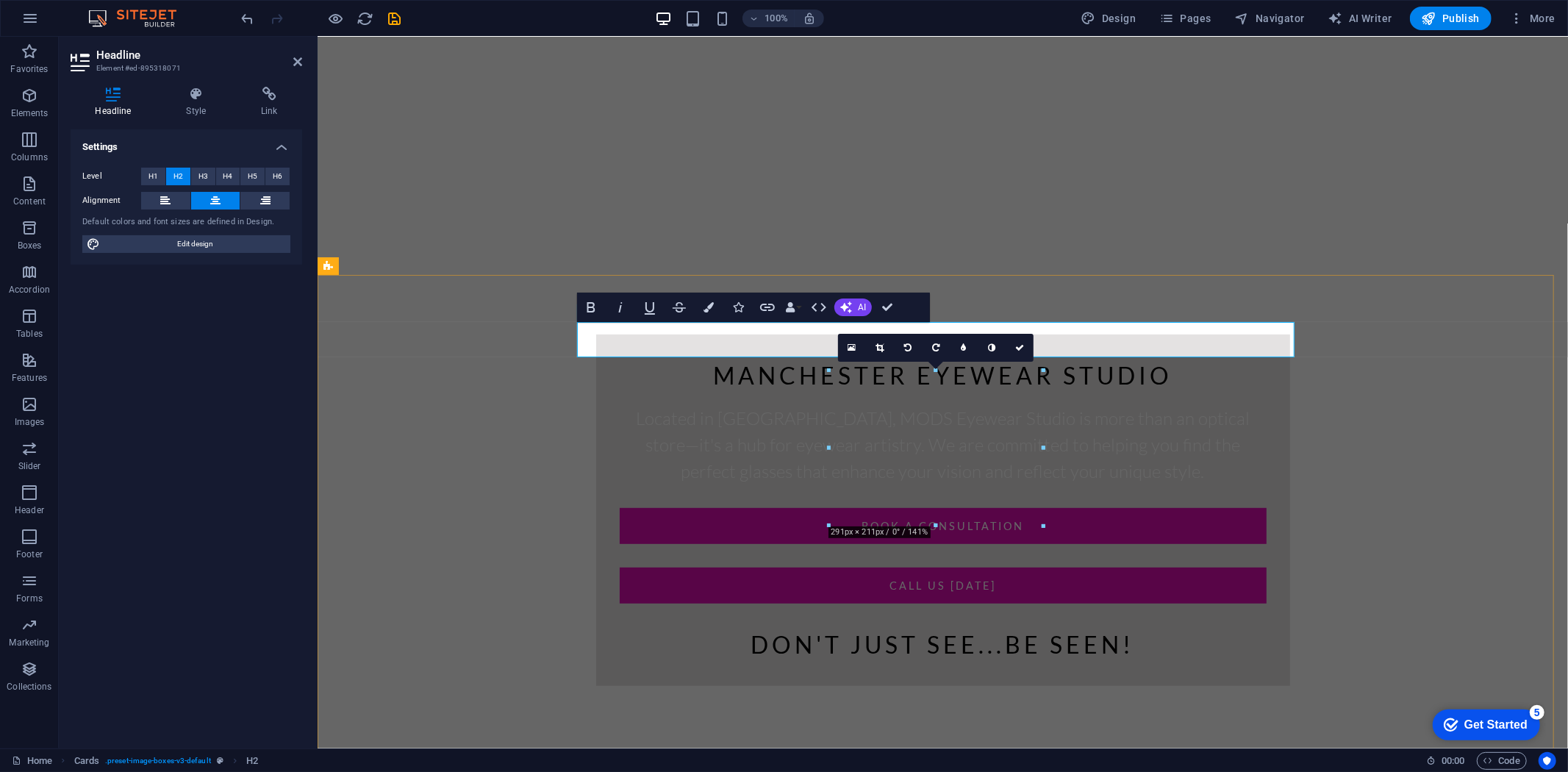
drag, startPoint x: 725, startPoint y: 338, endPoint x: 862, endPoint y: 325, distance: 137.6
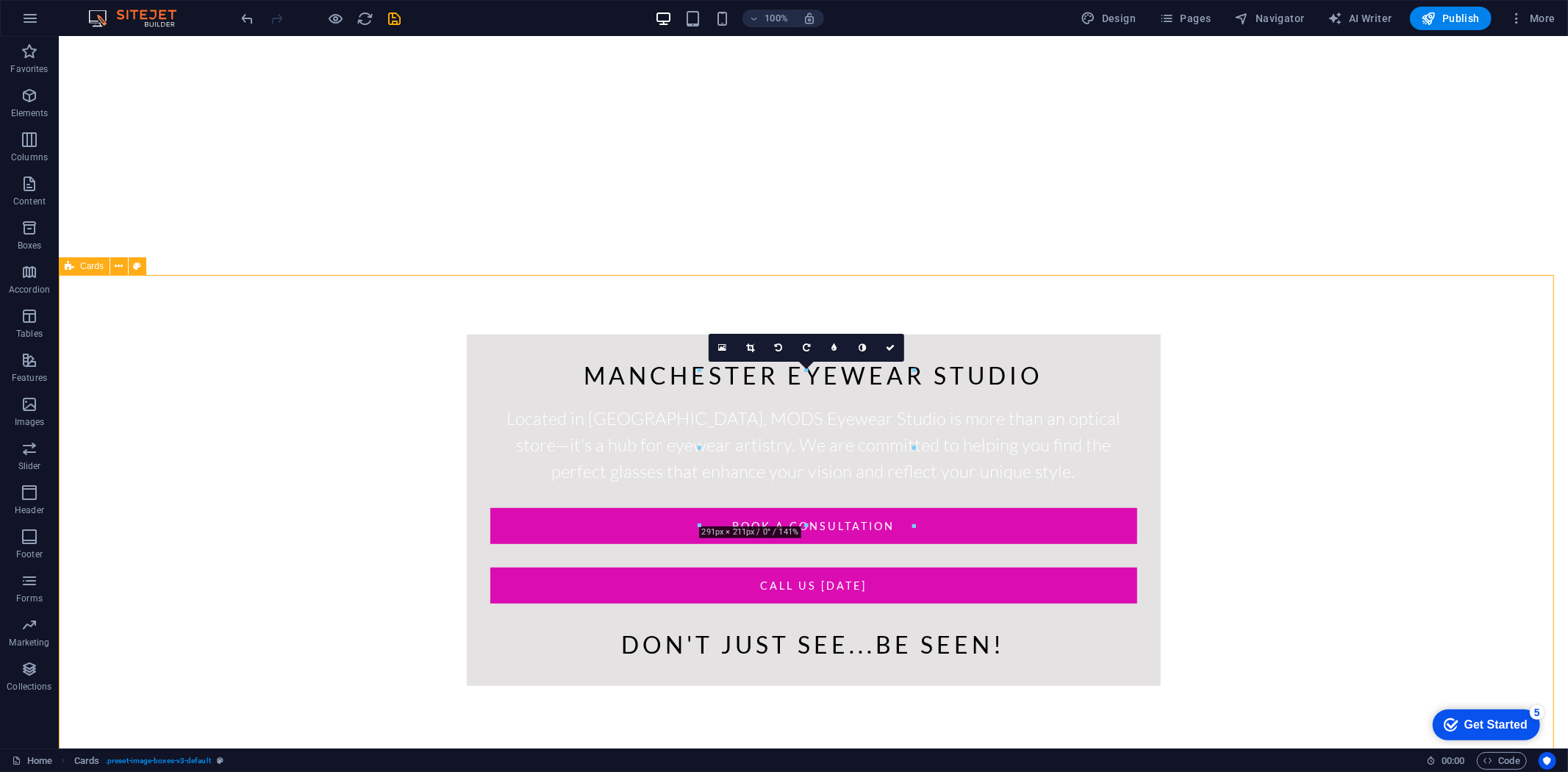
click at [396, 10] on icon "save" at bounding box center [395, 18] width 17 height 17
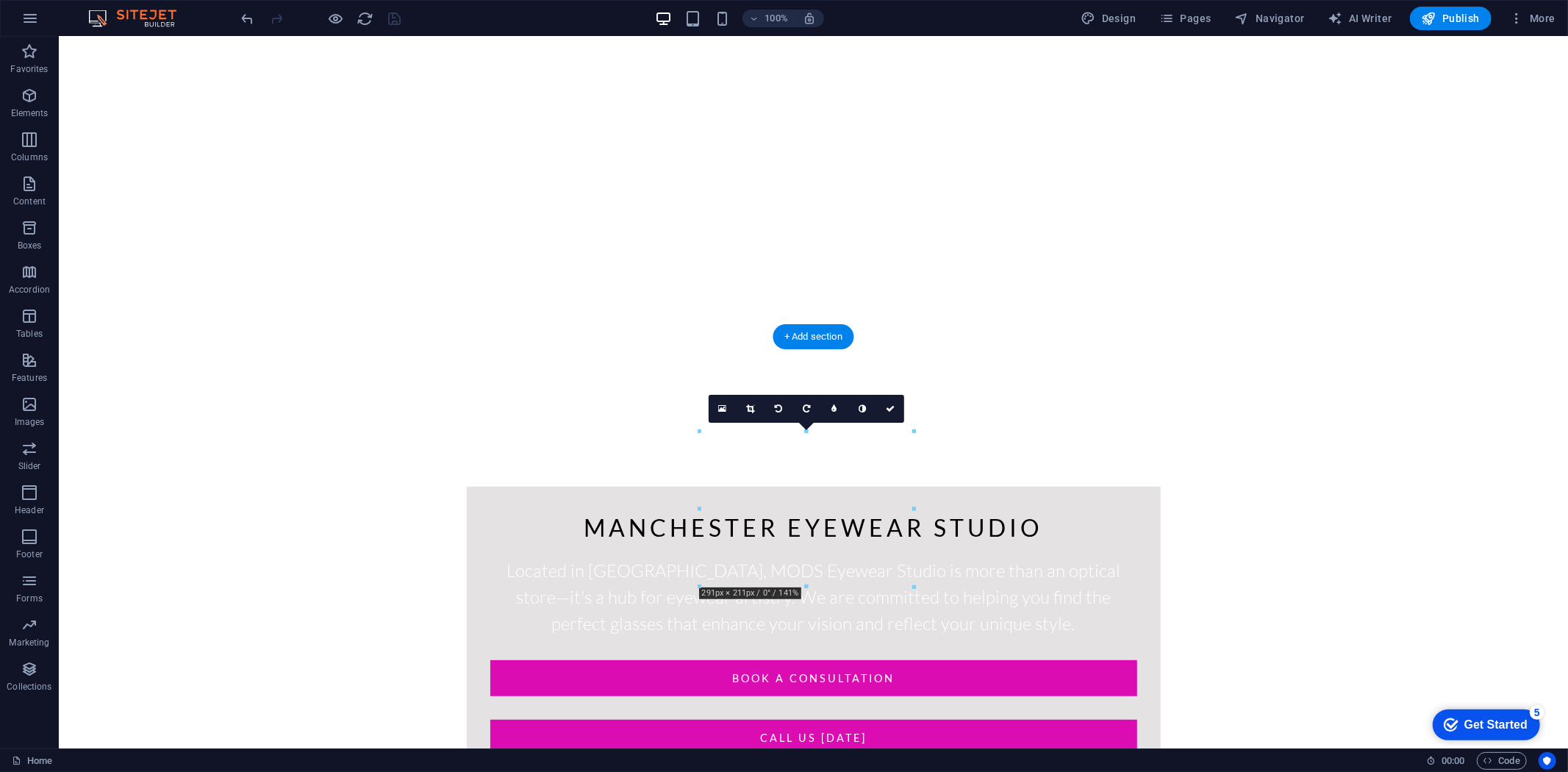
scroll to position [0, 0]
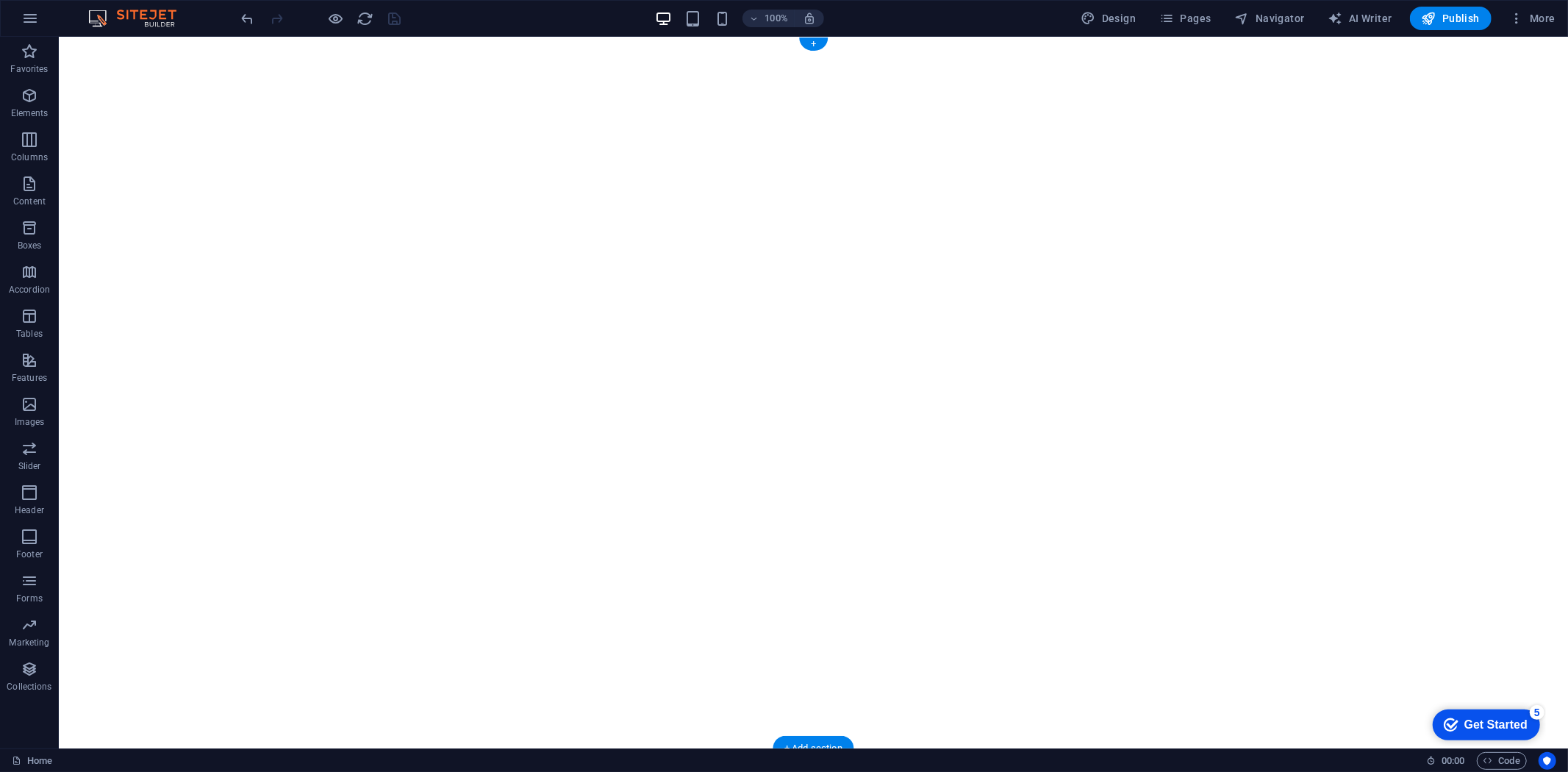
click at [237, 99] on figure at bounding box center [813, 392] width 1510 height 712
select select "%"
select select "vh"
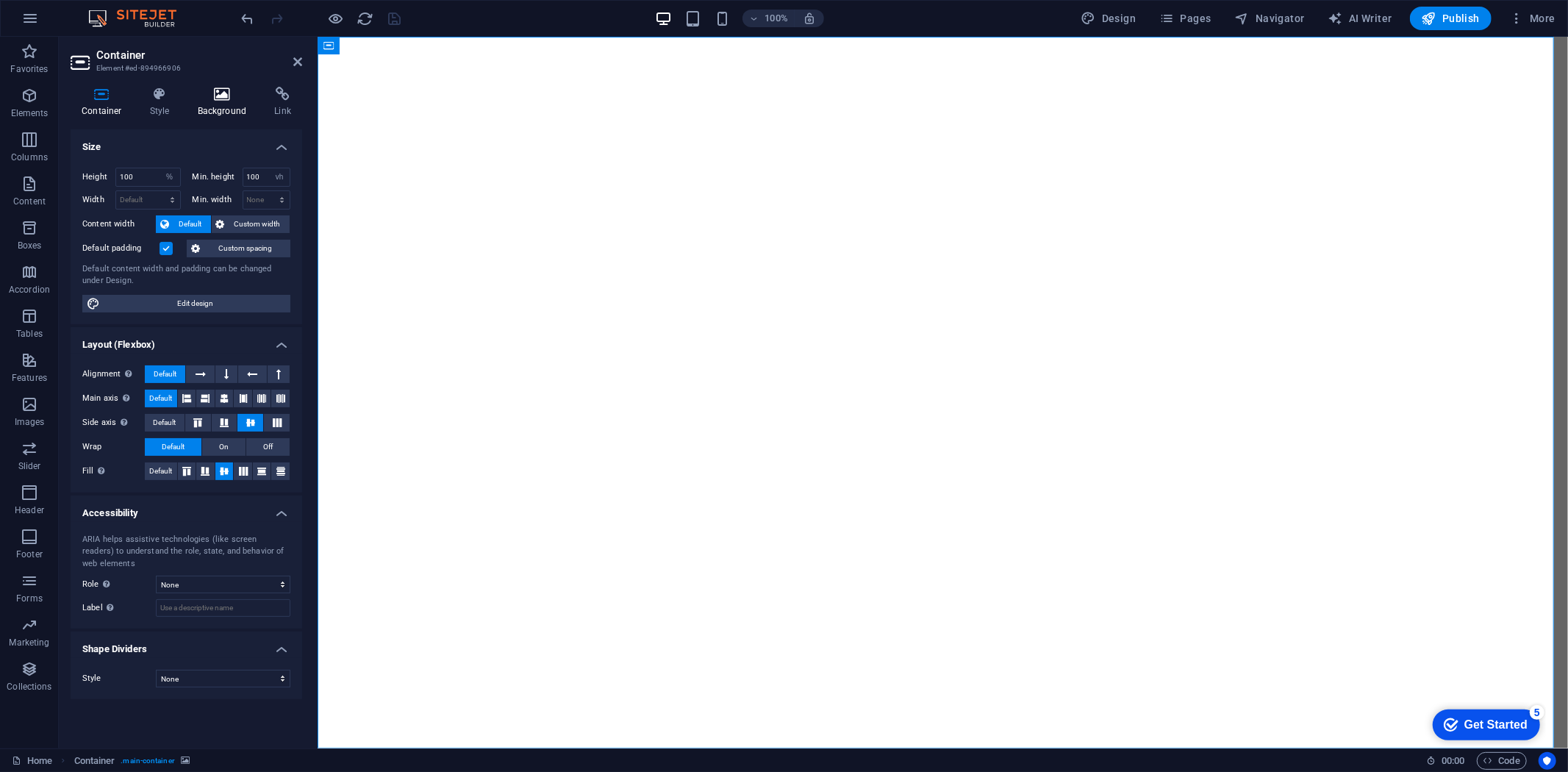
click at [224, 104] on h4 "Background" at bounding box center [225, 102] width 77 height 31
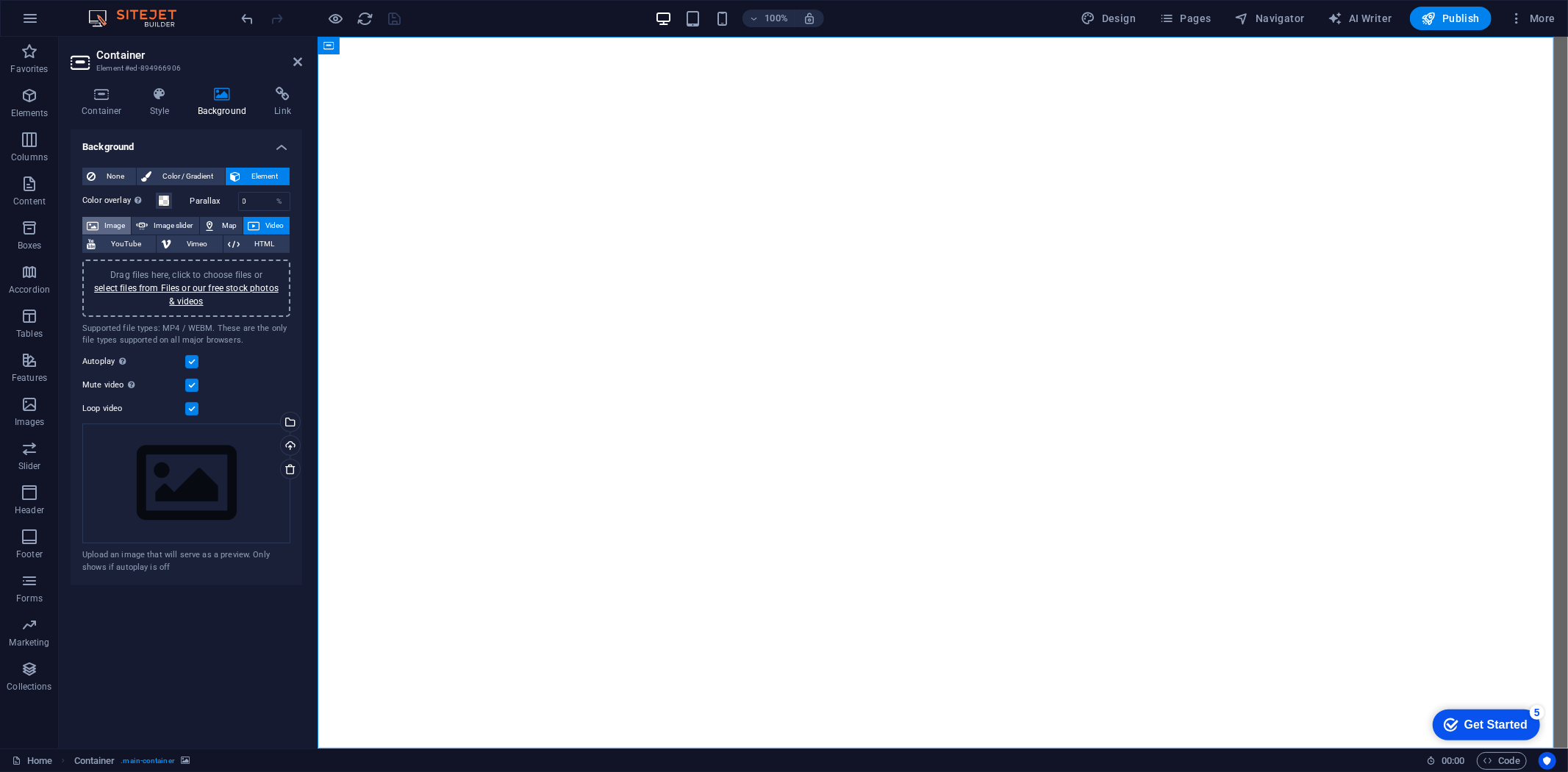
click at [110, 226] on span "Image" at bounding box center [114, 226] width 24 height 18
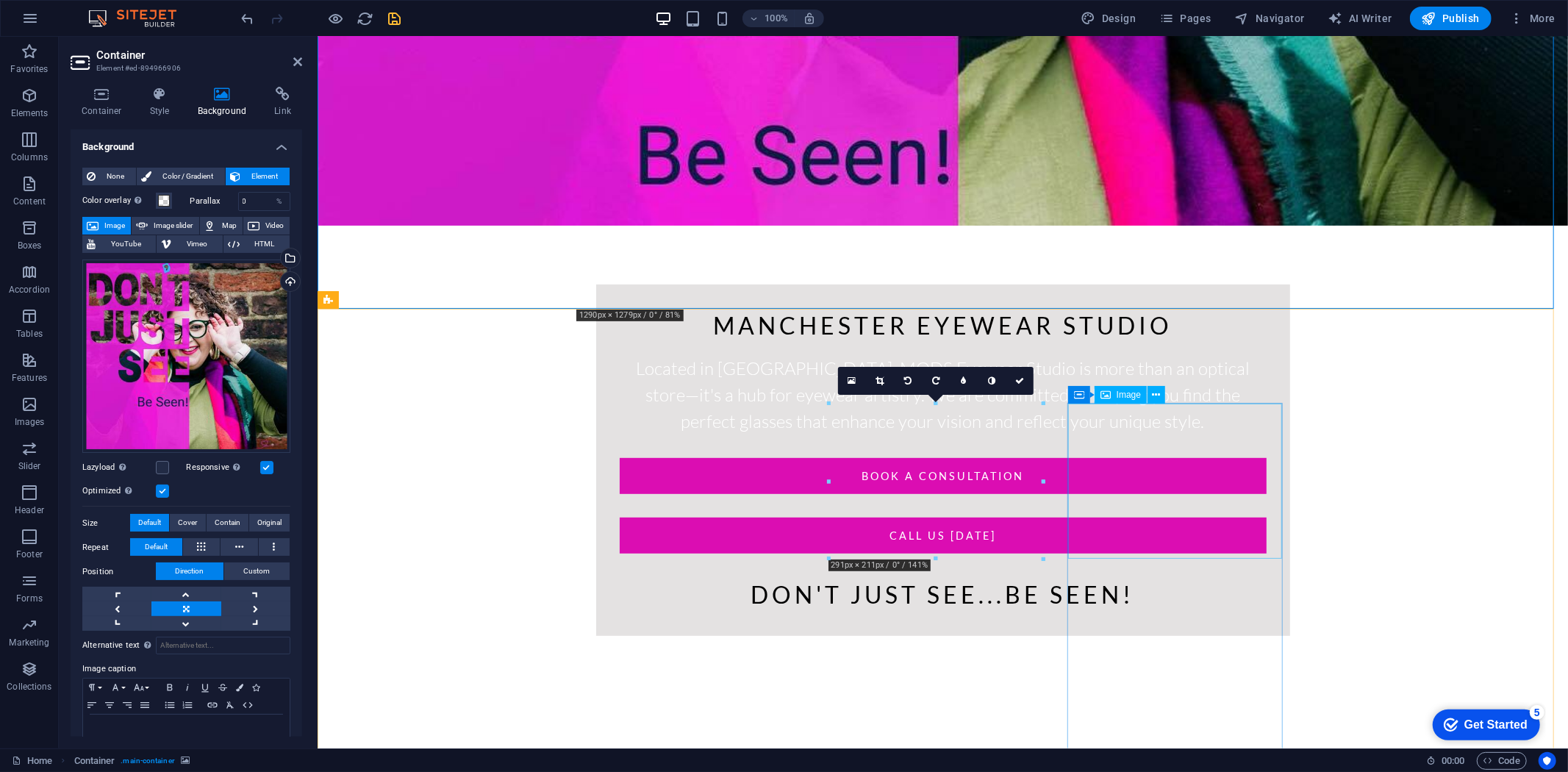
scroll to position [628, 0]
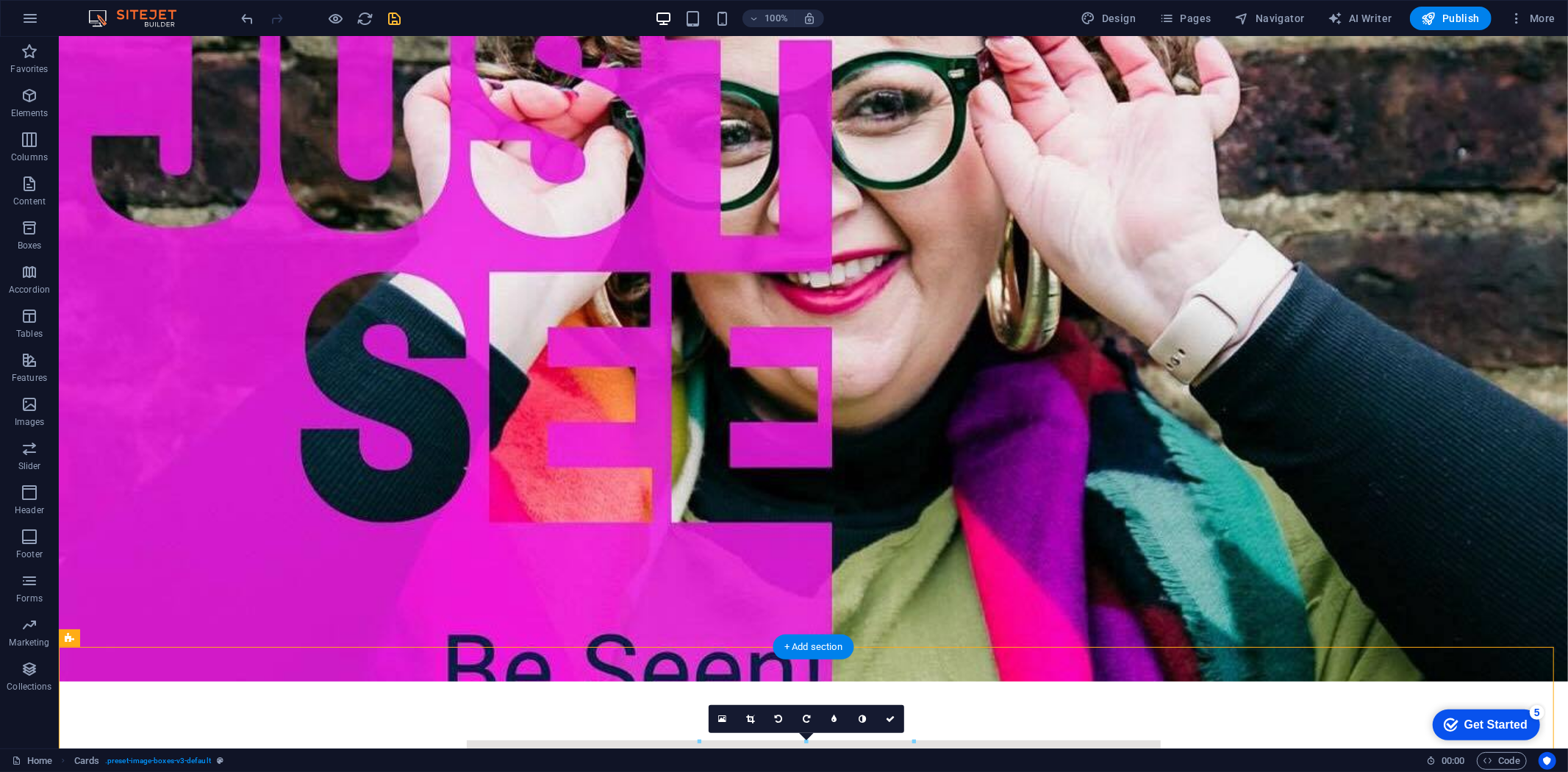
scroll to position [0, 0]
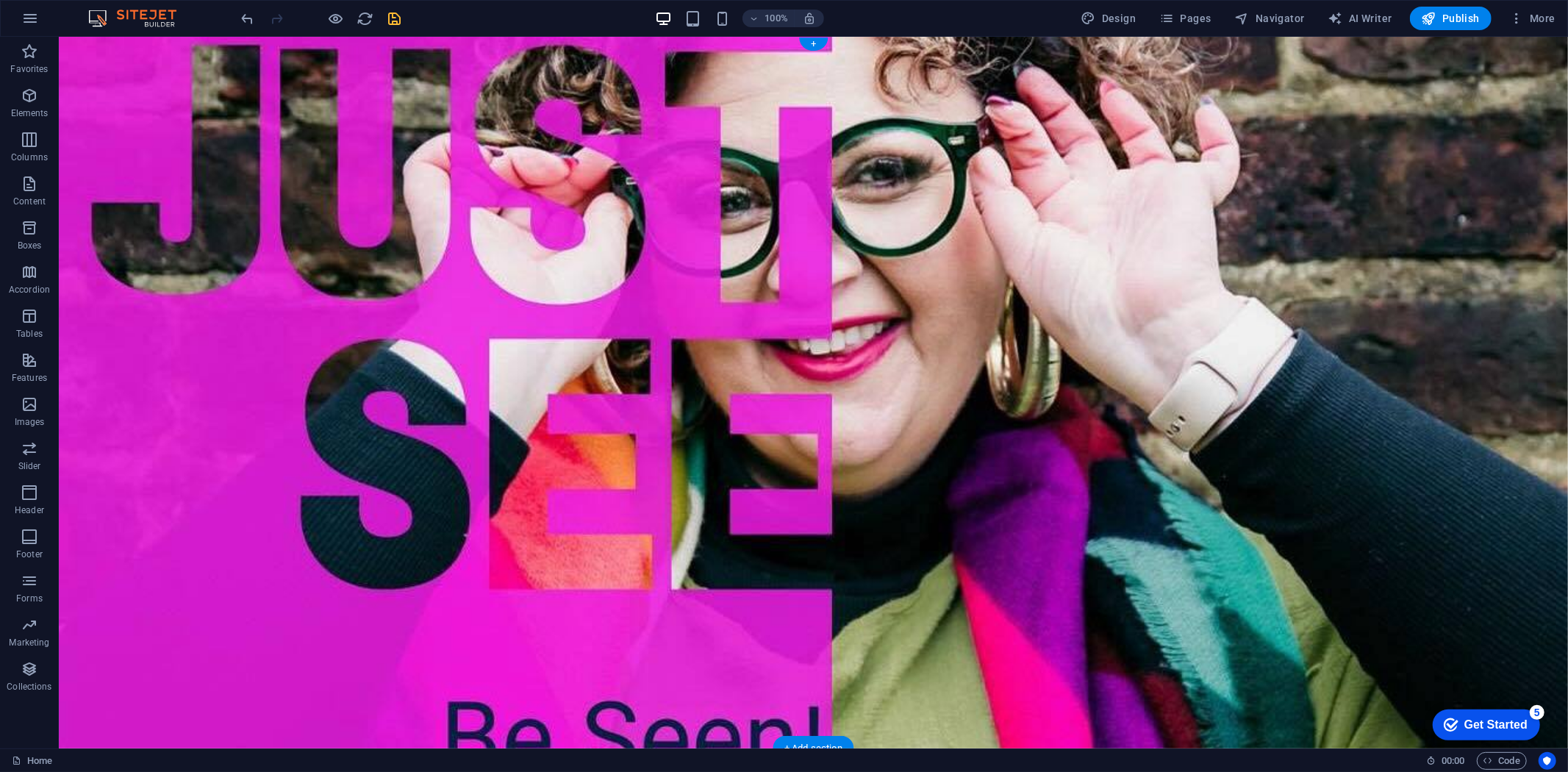
click at [268, 199] on figure at bounding box center [813, 392] width 1510 height 712
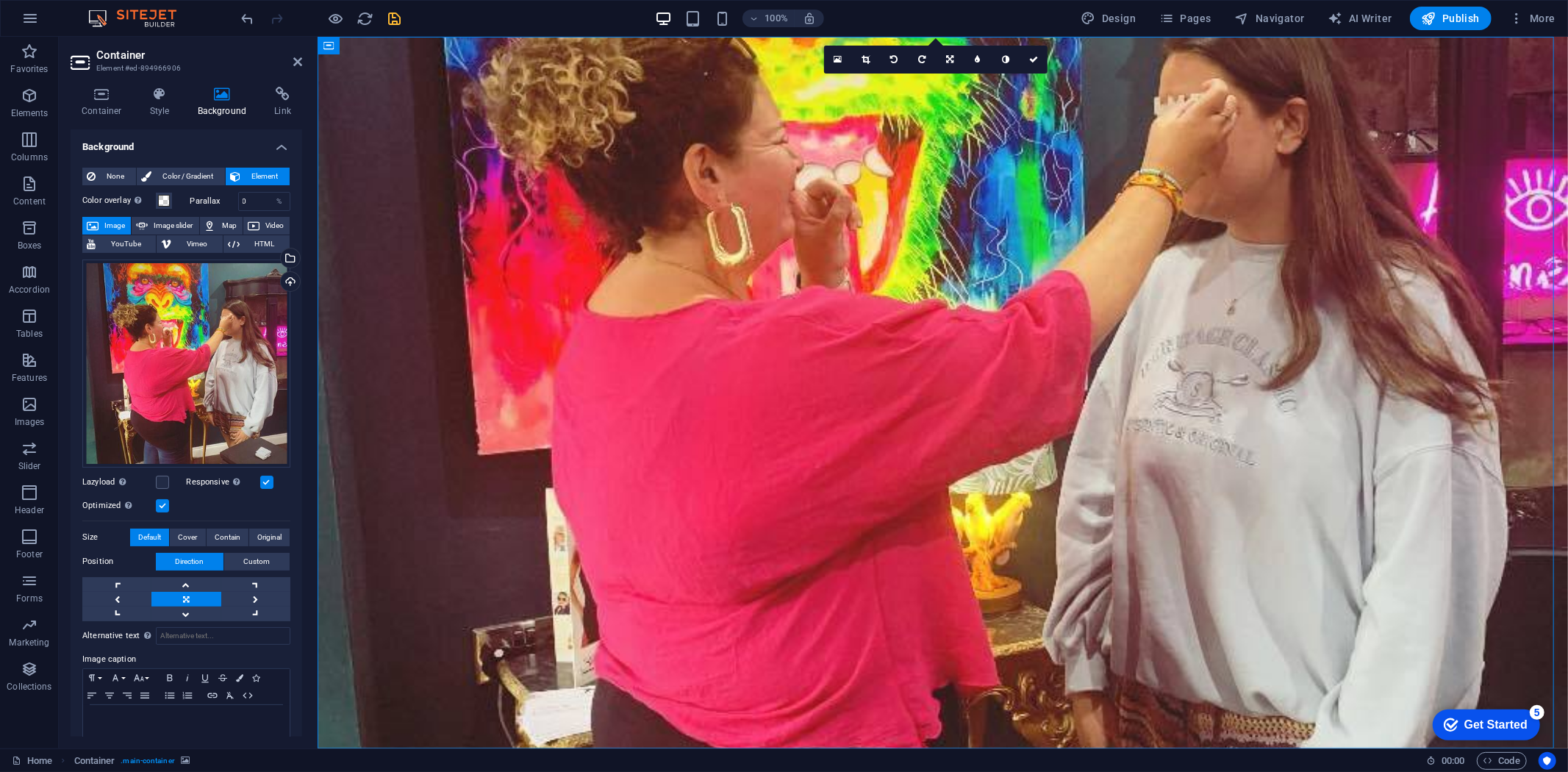
click at [1412, 200] on figure at bounding box center [942, 392] width 1250 height 712
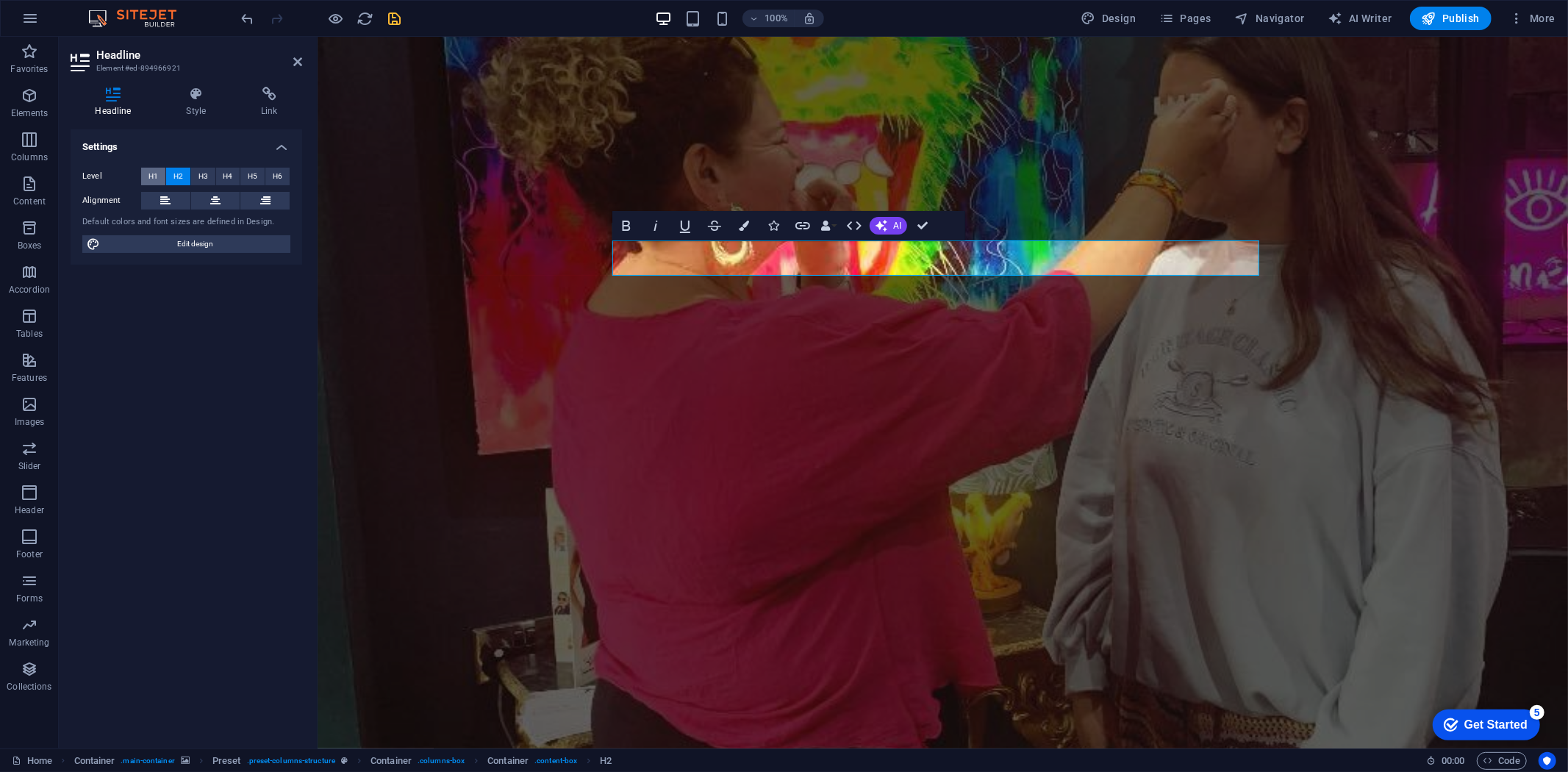
click at [149, 177] on span "H1" at bounding box center [153, 177] width 9 height 18
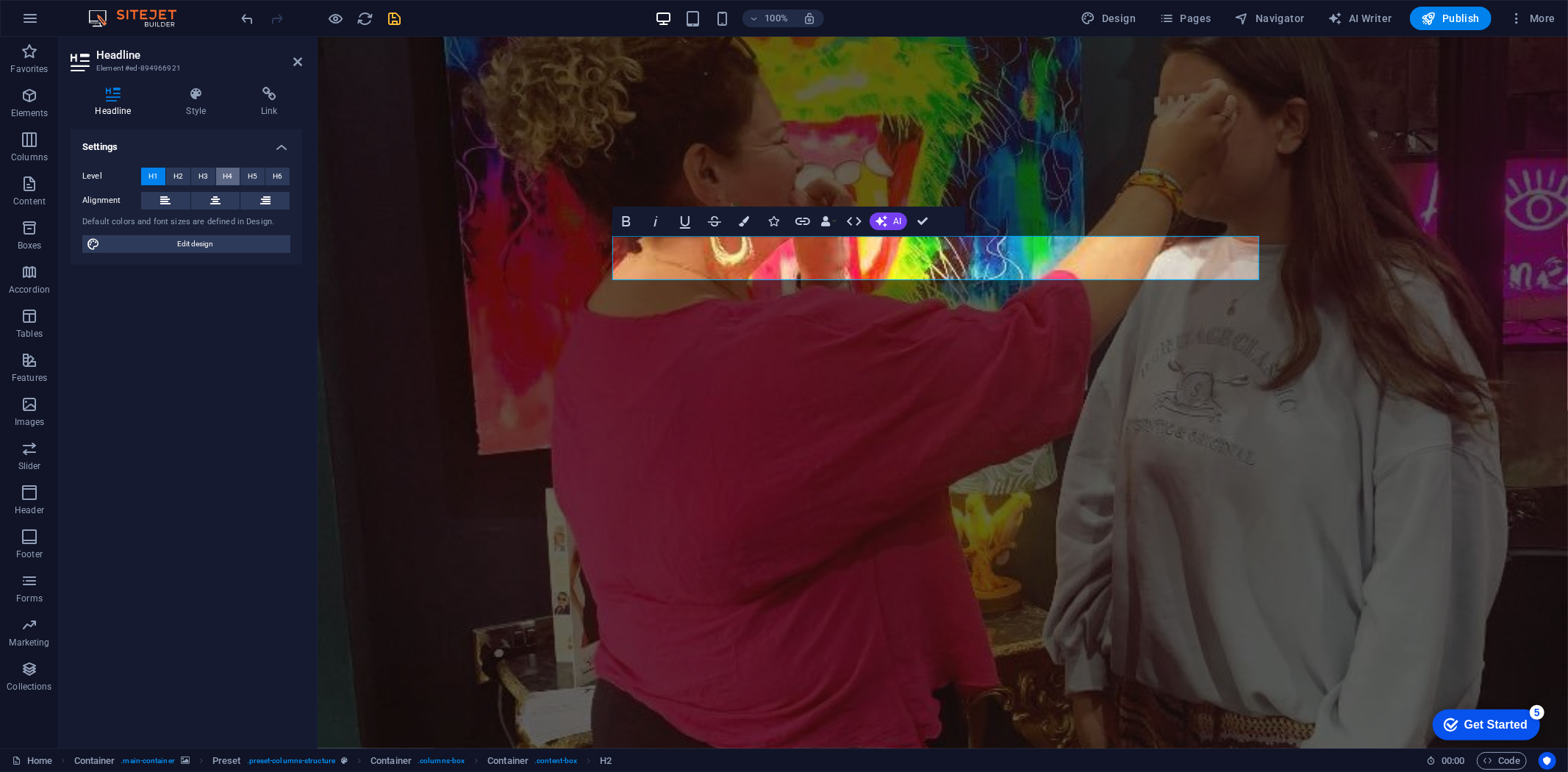
click at [223, 173] on span "H4" at bounding box center [227, 177] width 9 height 18
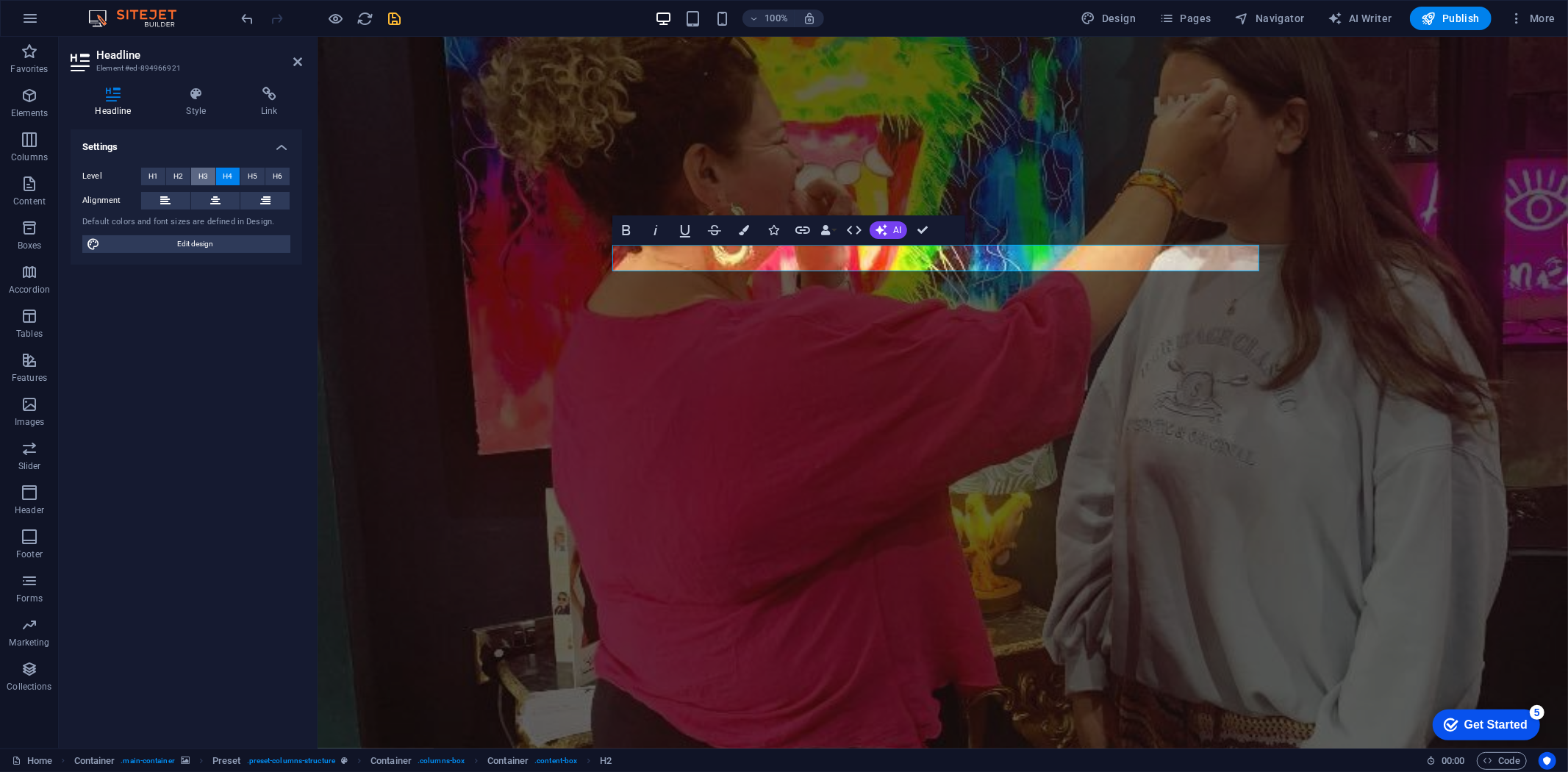
click at [202, 173] on span "H3" at bounding box center [203, 177] width 9 height 18
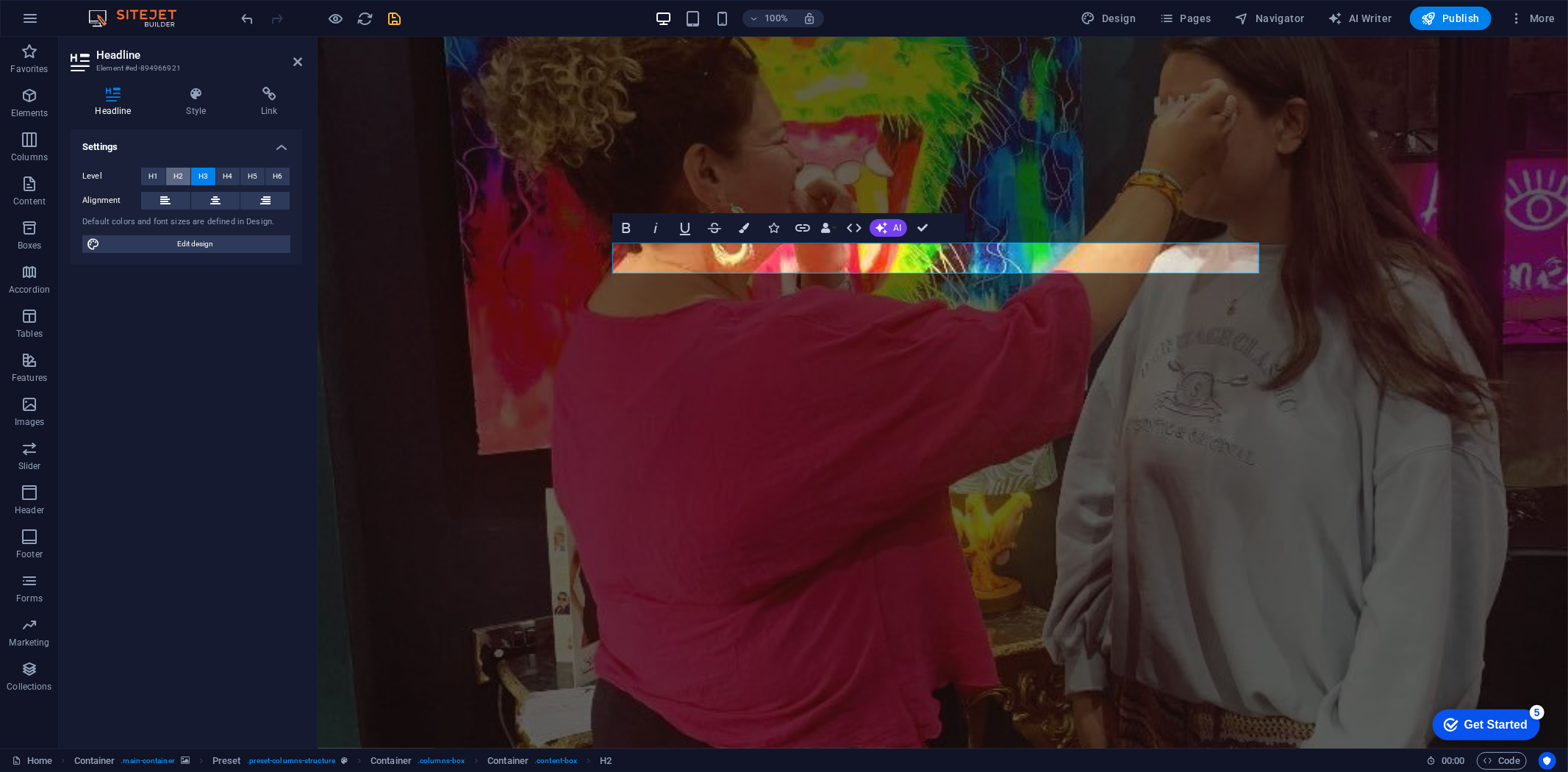
click at [173, 173] on span "H2" at bounding box center [178, 177] width 9 height 18
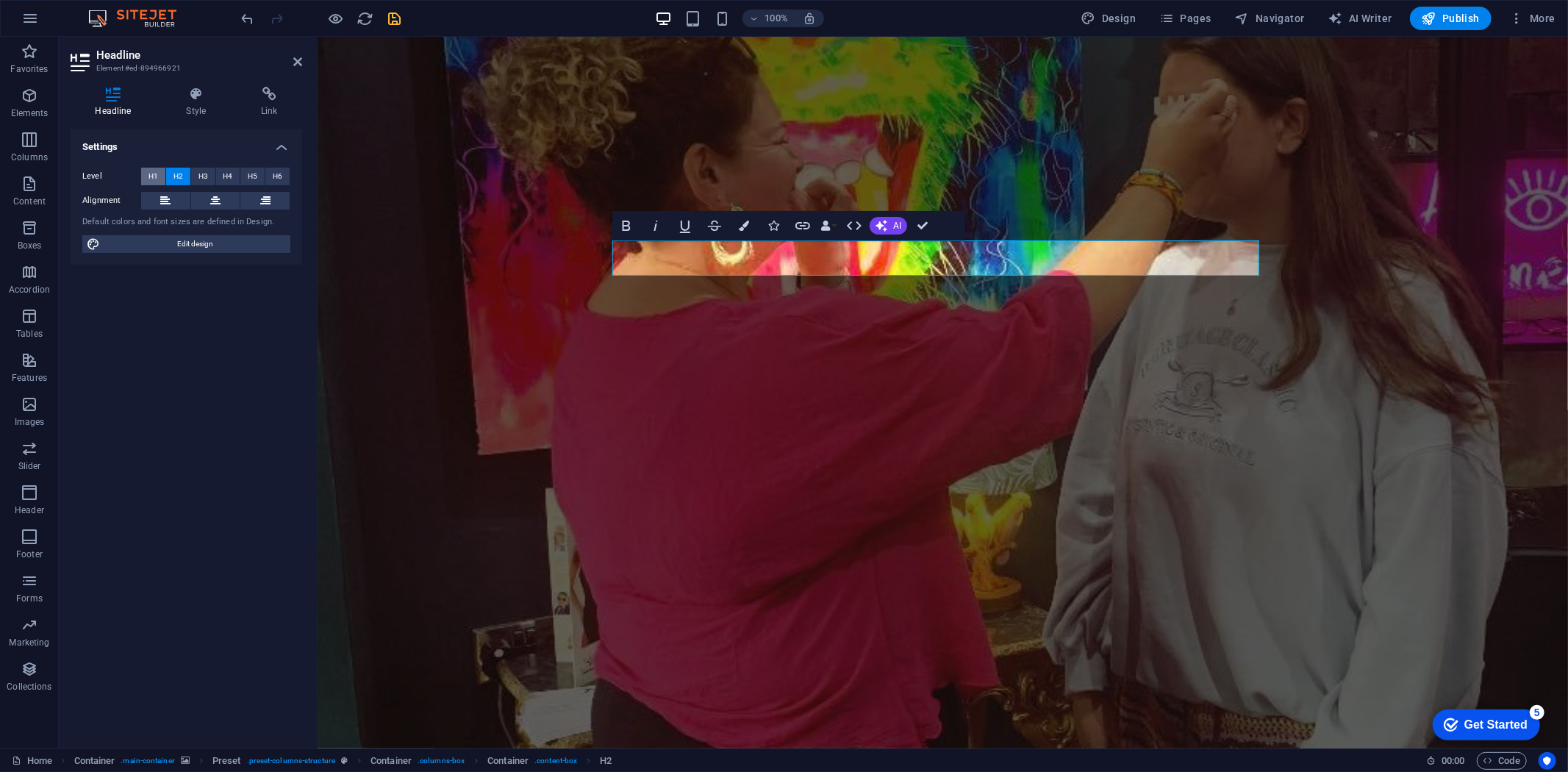
click at [143, 173] on button "H1" at bounding box center [153, 177] width 25 height 18
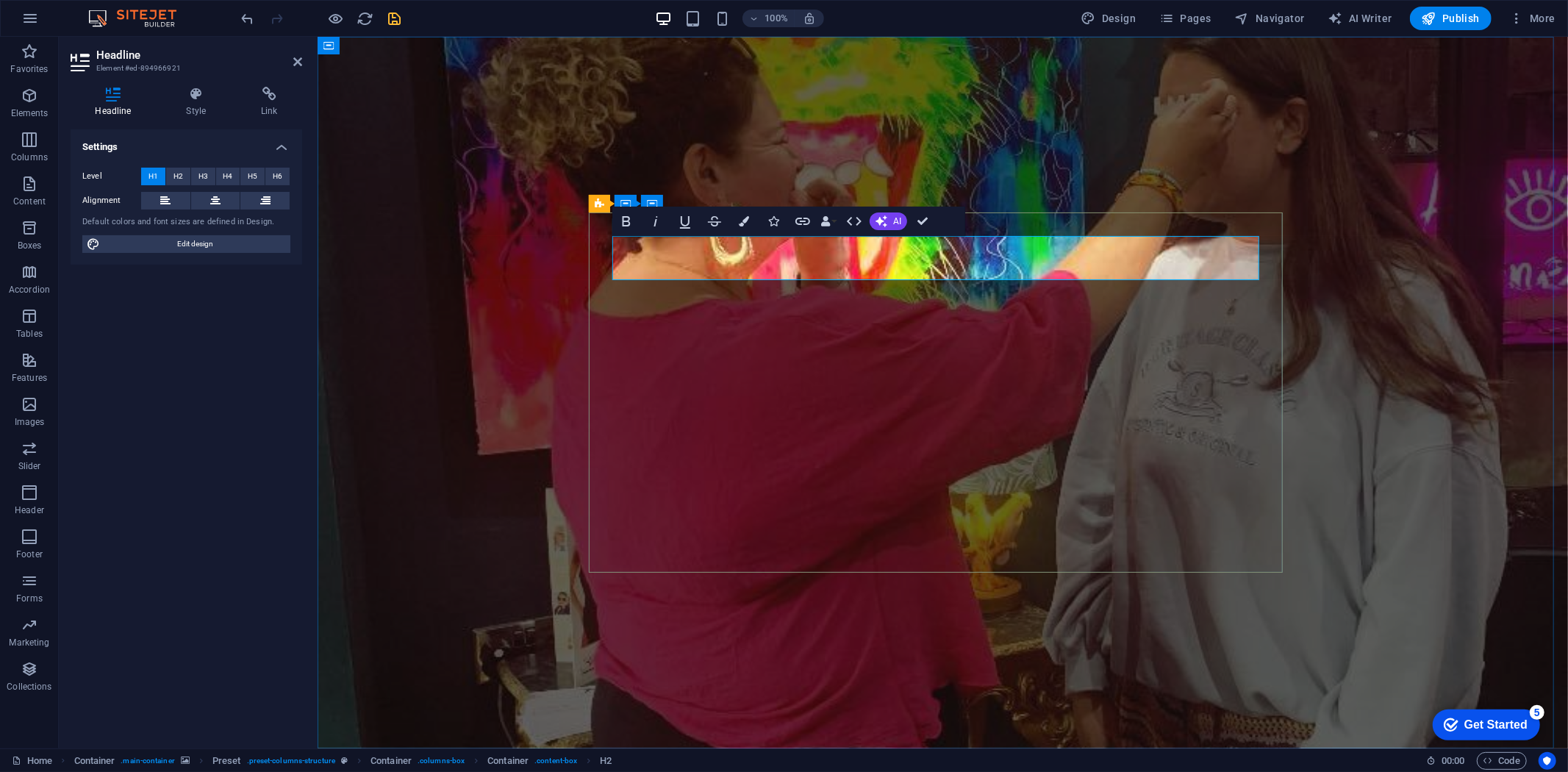
drag, startPoint x: 1138, startPoint y: 260, endPoint x: 679, endPoint y: 266, distance: 459.0
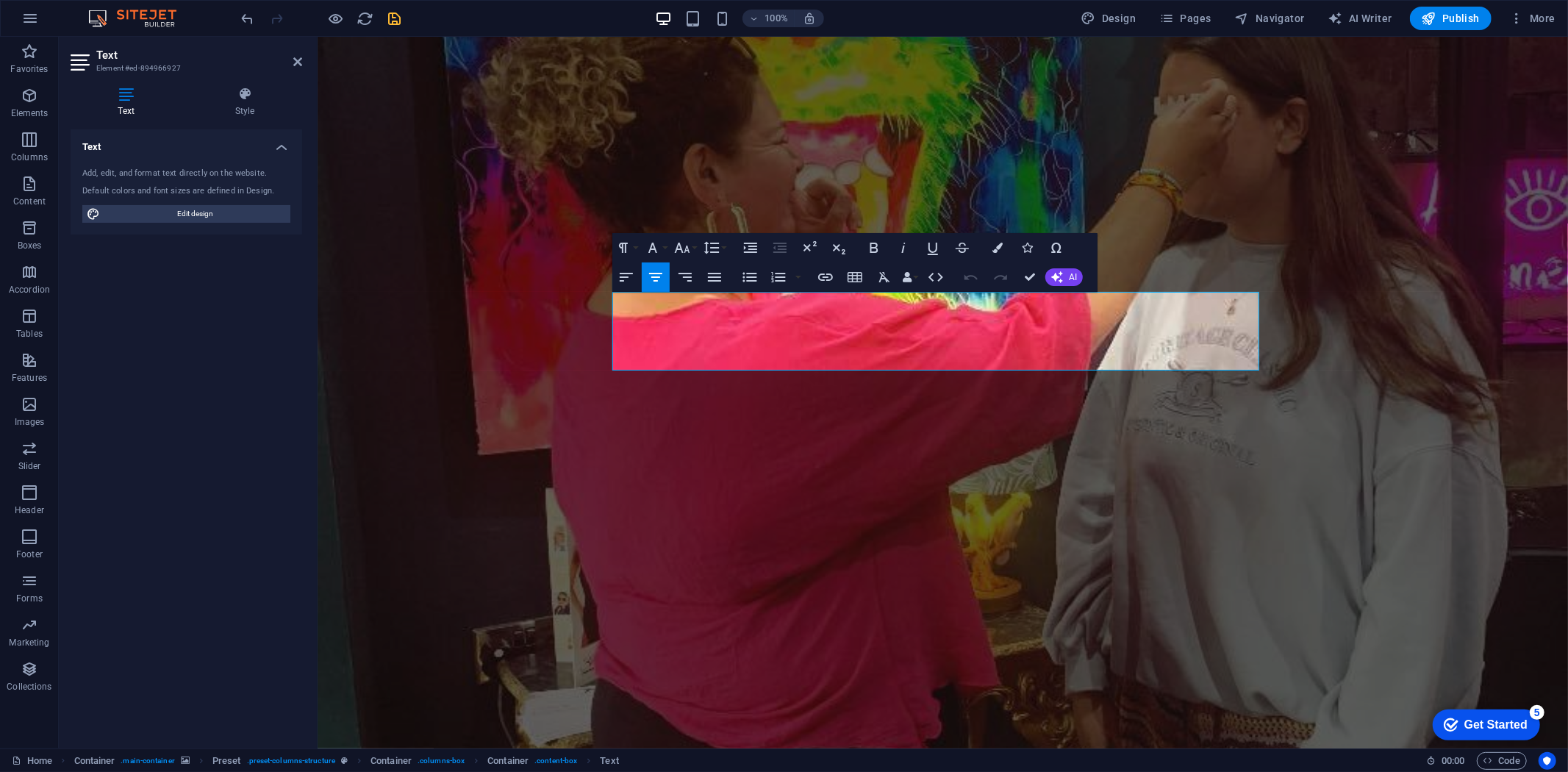
drag, startPoint x: 1141, startPoint y: 361, endPoint x: 570, endPoint y: 305, distance: 573.7
click at [570, 305] on div "MANCHESTER EYEWEAR STUDIO Located in [GEOGRAPHIC_DATA], MODS Eyewear Studio is …" at bounding box center [942, 631] width 1250 height 1190
click at [679, 245] on icon "button" at bounding box center [683, 247] width 15 height 10
click at [700, 357] on link "36" at bounding box center [697, 357] width 53 height 22
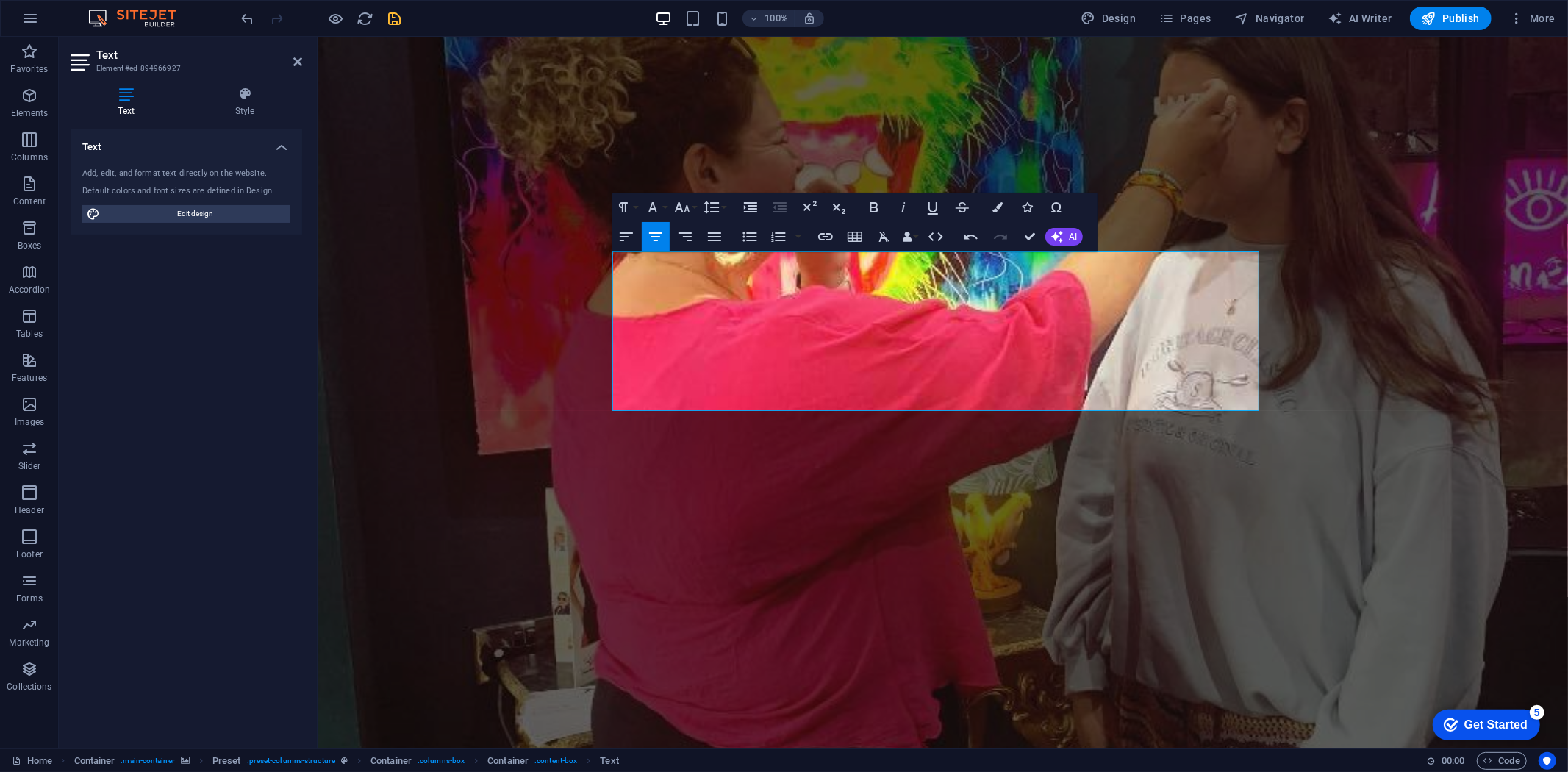
click at [1310, 411] on figure at bounding box center [942, 392] width 1250 height 712
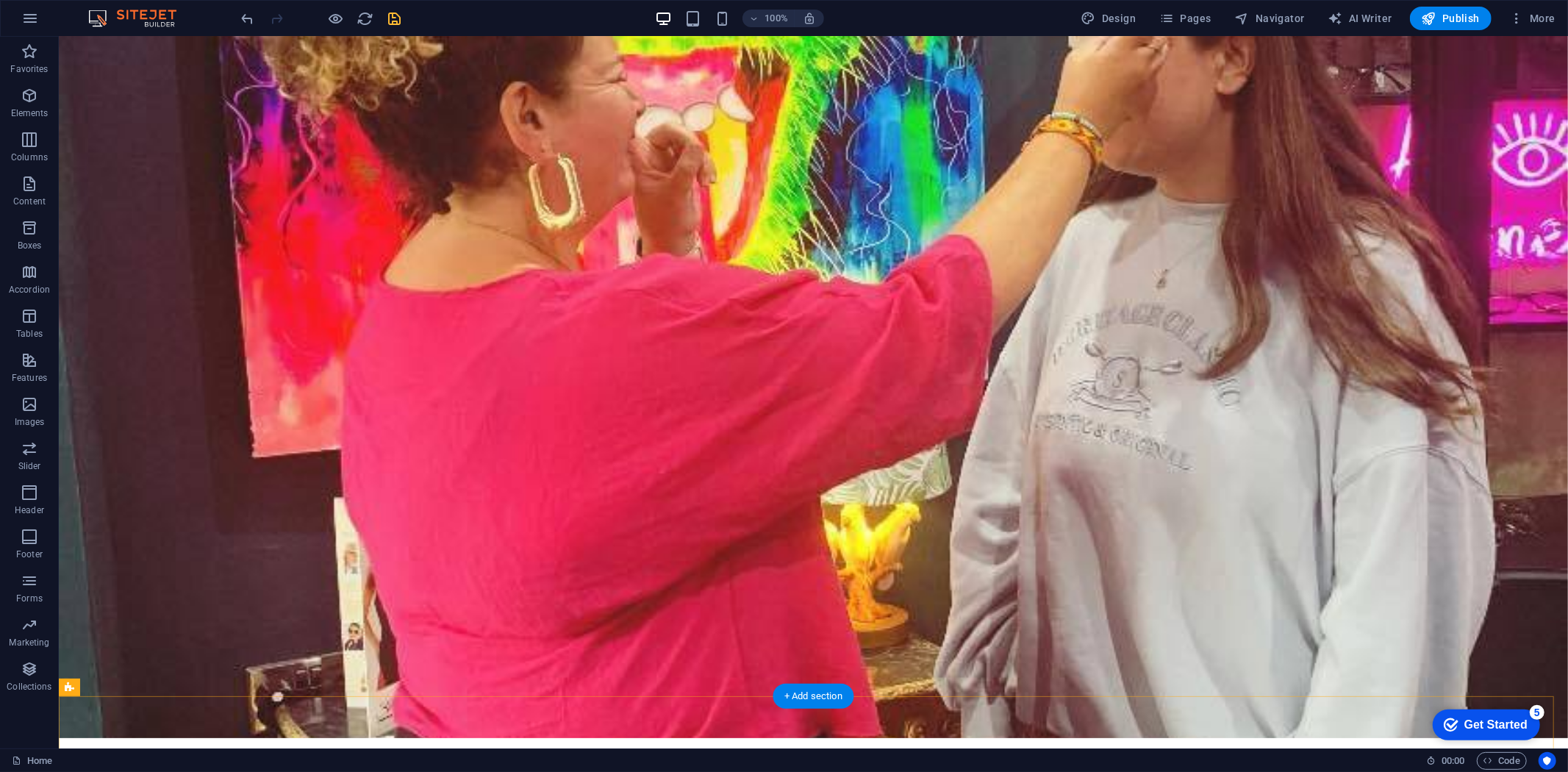
scroll to position [0, 0]
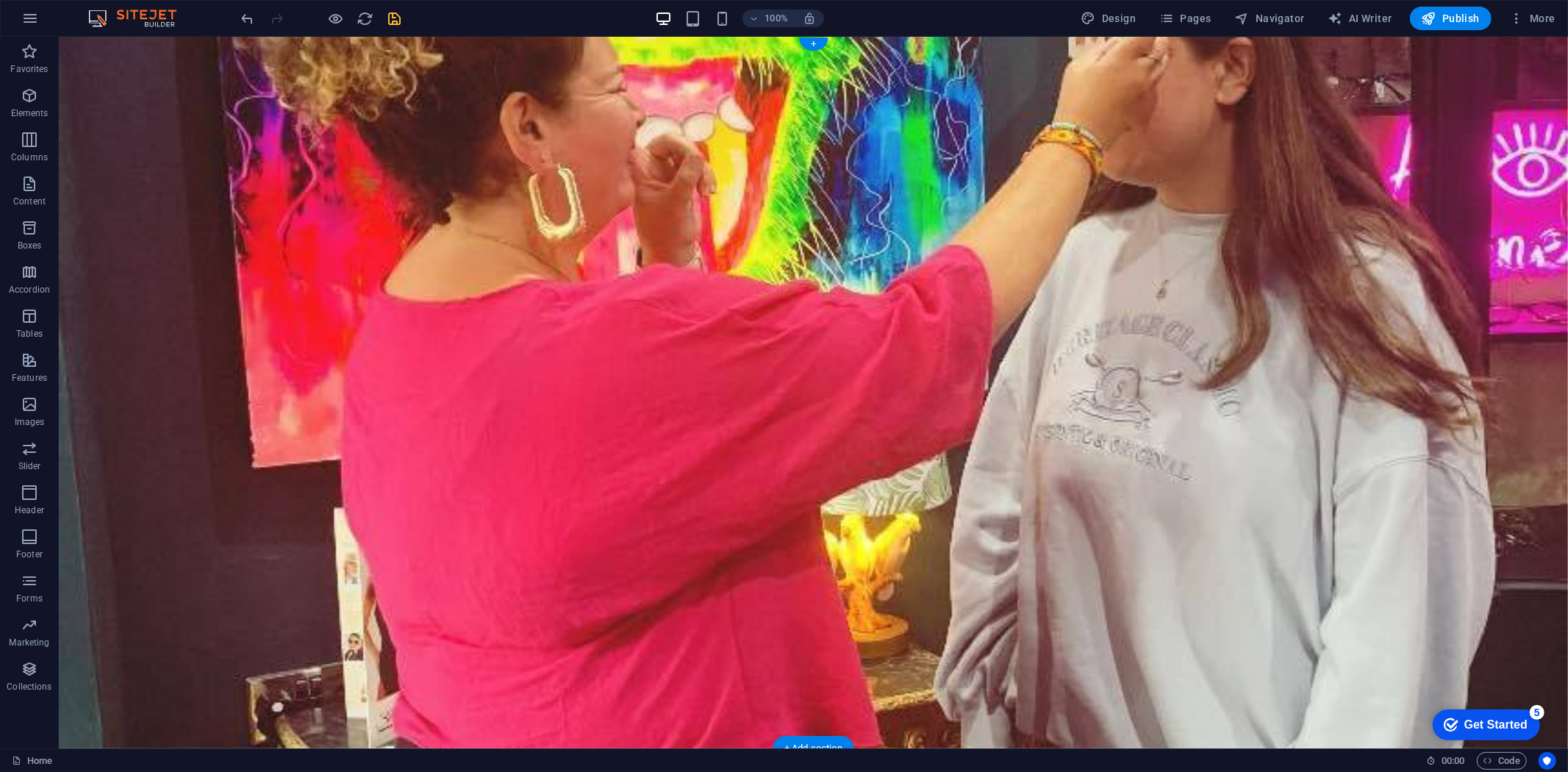
click at [212, 148] on figure at bounding box center [813, 392] width 1510 height 712
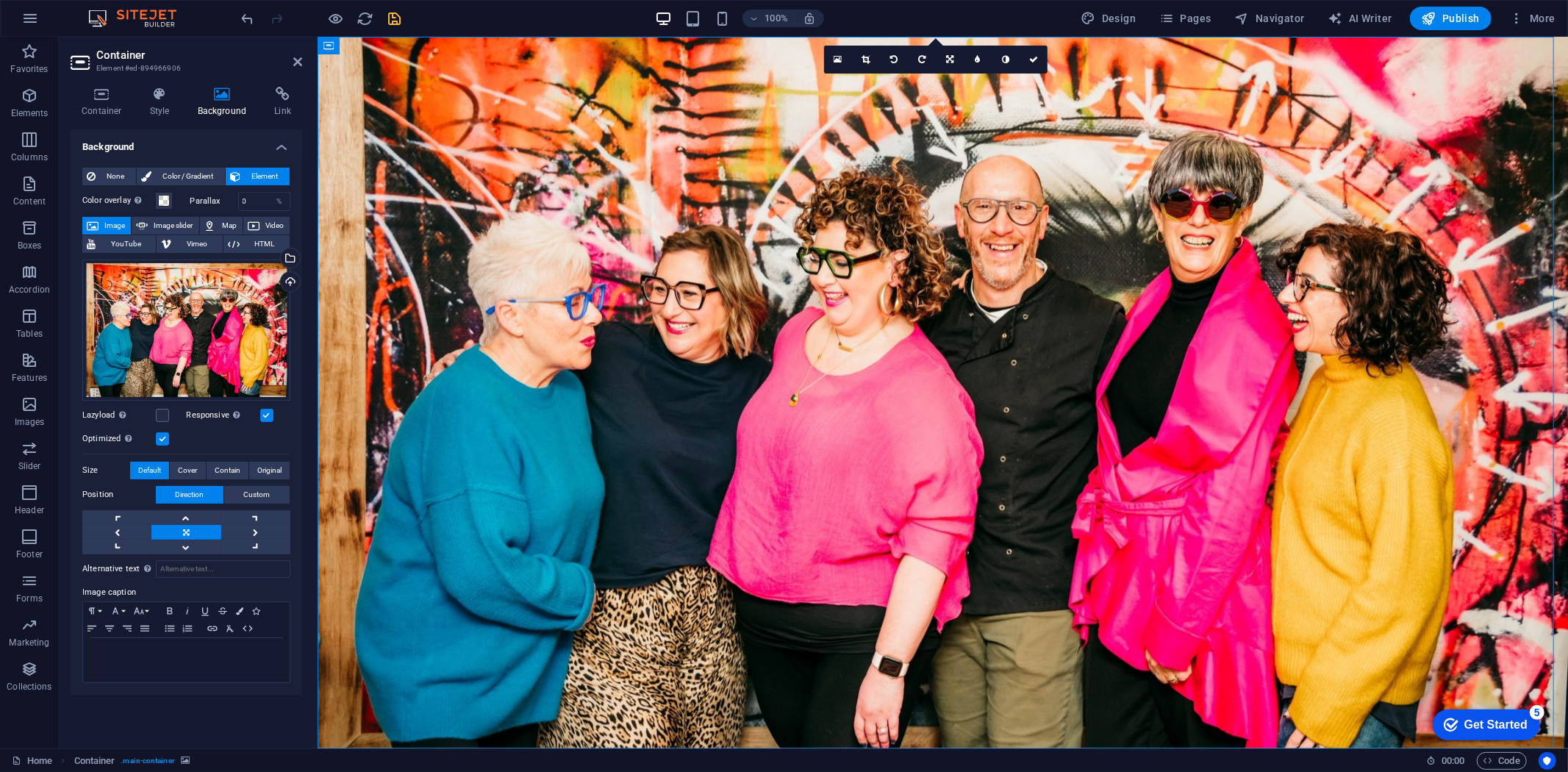
click at [400, 217] on figure at bounding box center [942, 392] width 1250 height 712
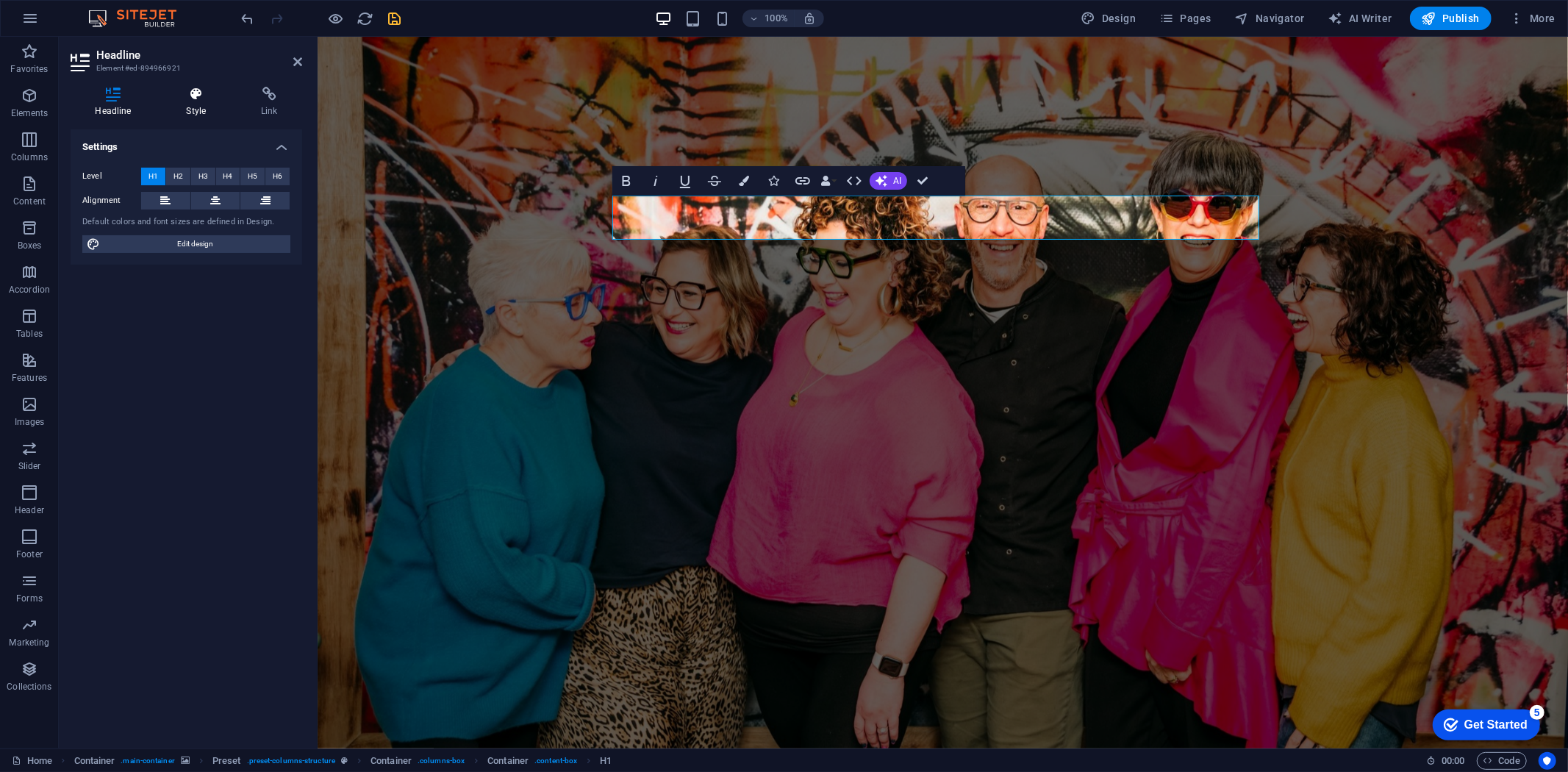
click at [203, 97] on icon at bounding box center [196, 94] width 69 height 15
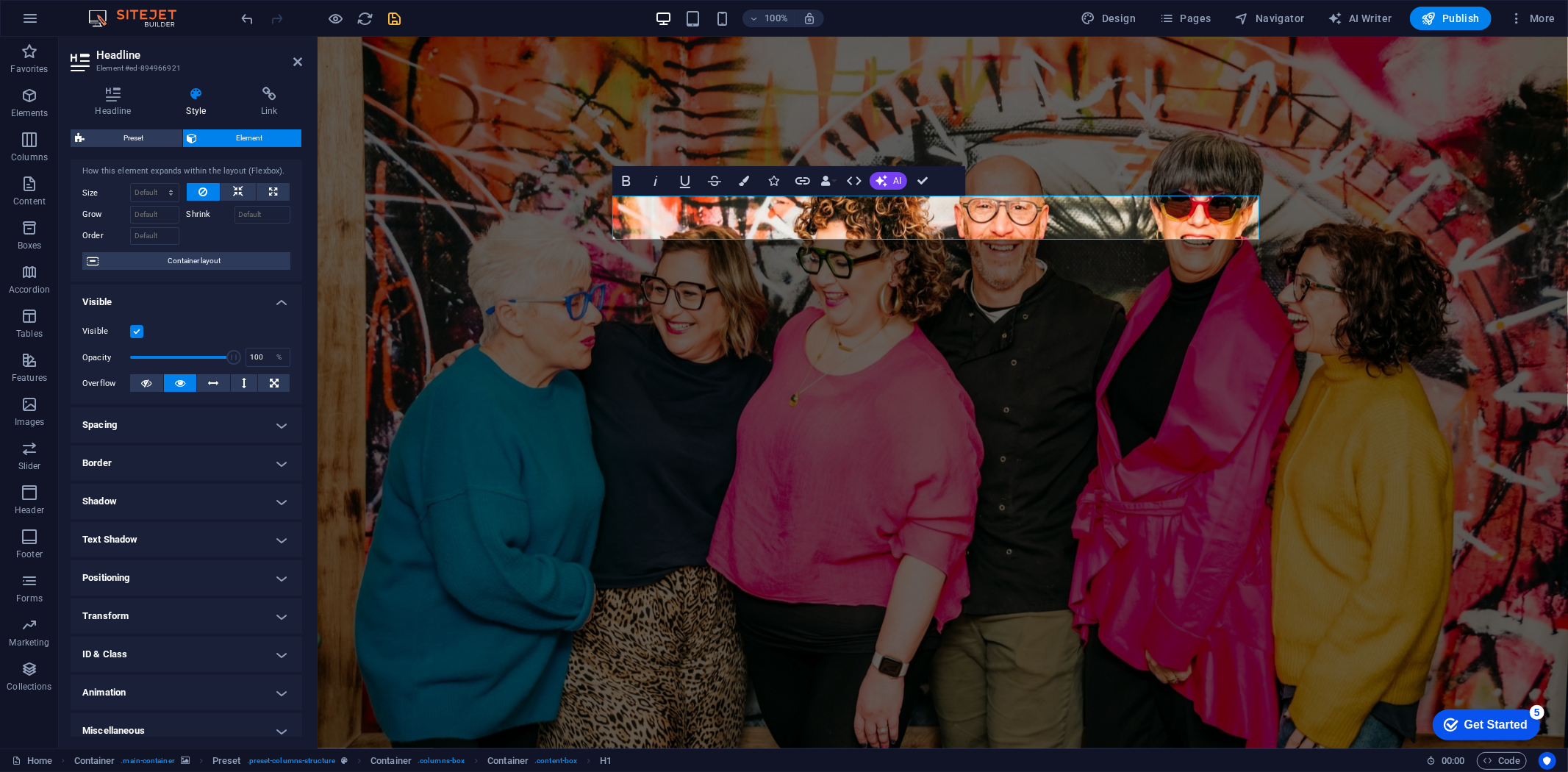
scroll to position [45, 0]
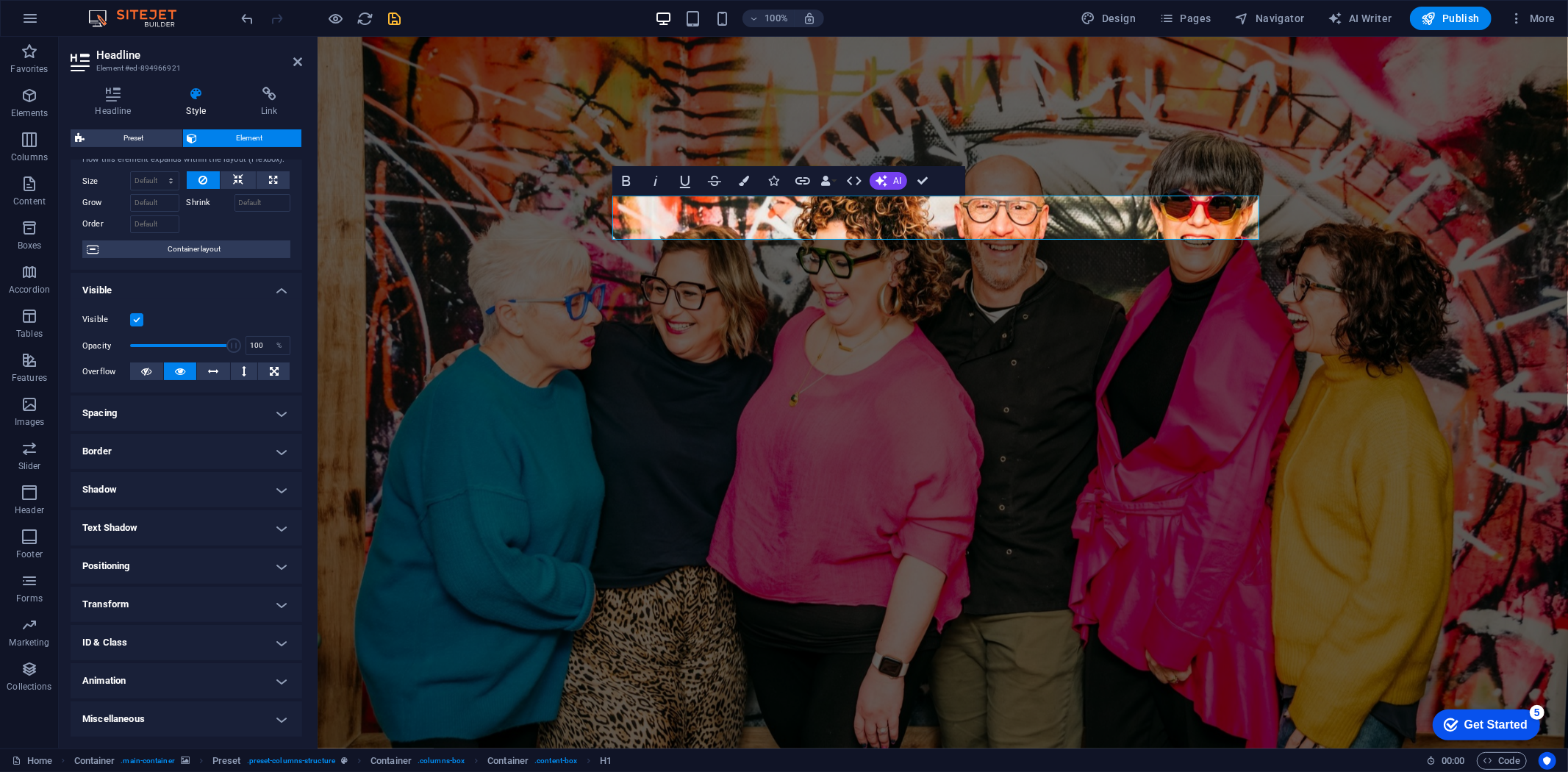
click at [169, 681] on h4 "Animation" at bounding box center [186, 681] width 232 height 35
click at [171, 721] on select "Don't animate Show / Hide Slide up/down Zoom in/out Slide left to right Slide r…" at bounding box center [186, 725] width 208 height 18
select select "slide"
click at [82, 717] on select "Don't animate Show / Hide Slide up/down Zoom in/out Slide left to right Slide r…" at bounding box center [186, 725] width 208 height 18
select select "scroll"
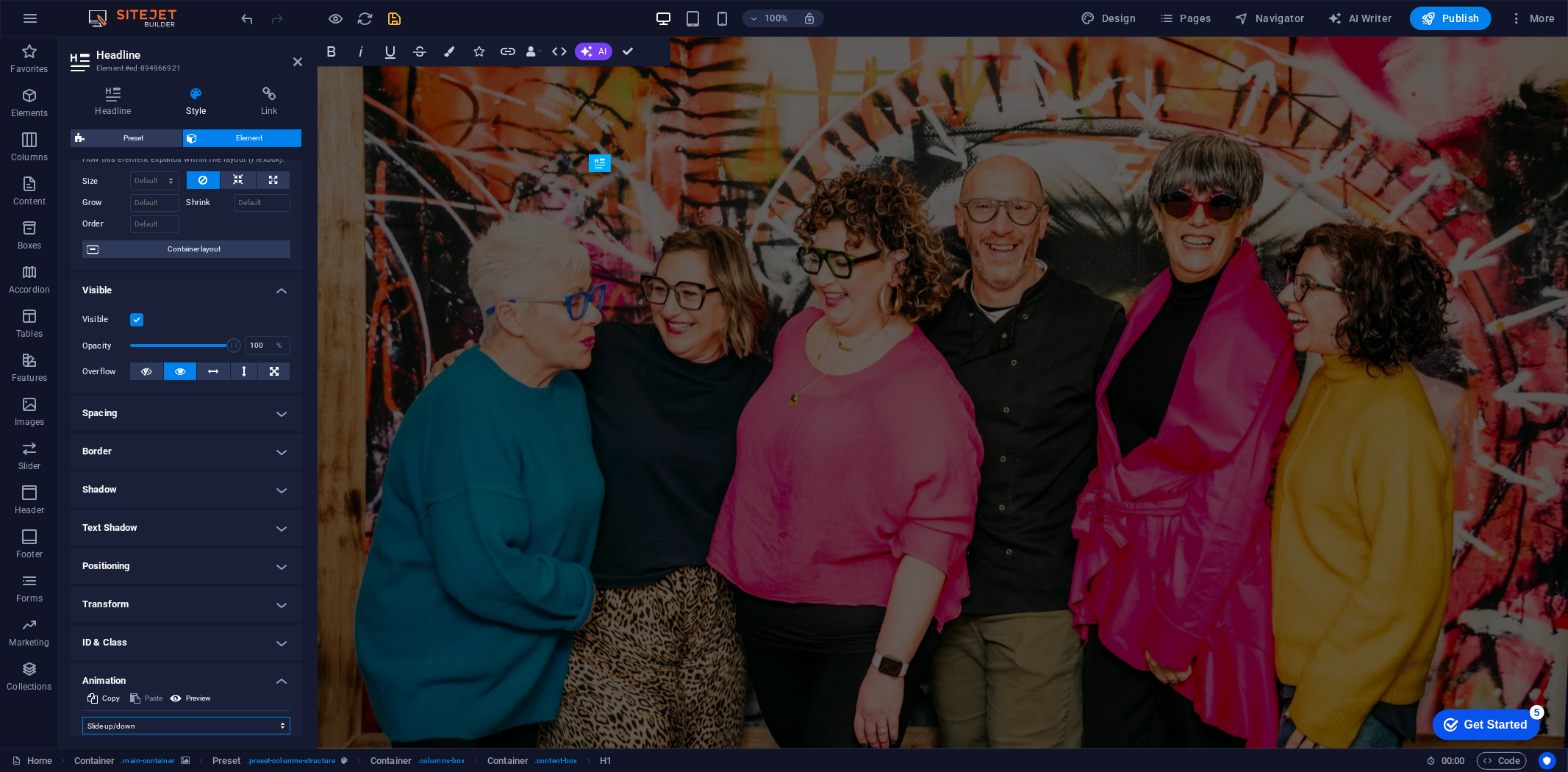
click at [121, 724] on select "Don't animate Show / Hide Slide up/down Zoom in/out Slide left to right Slide r…" at bounding box center [186, 725] width 208 height 18
select select "shrink"
click at [82, 717] on select "Don't animate Show / Hide Slide up/down Zoom in/out Slide left to right Slide r…" at bounding box center [186, 725] width 208 height 18
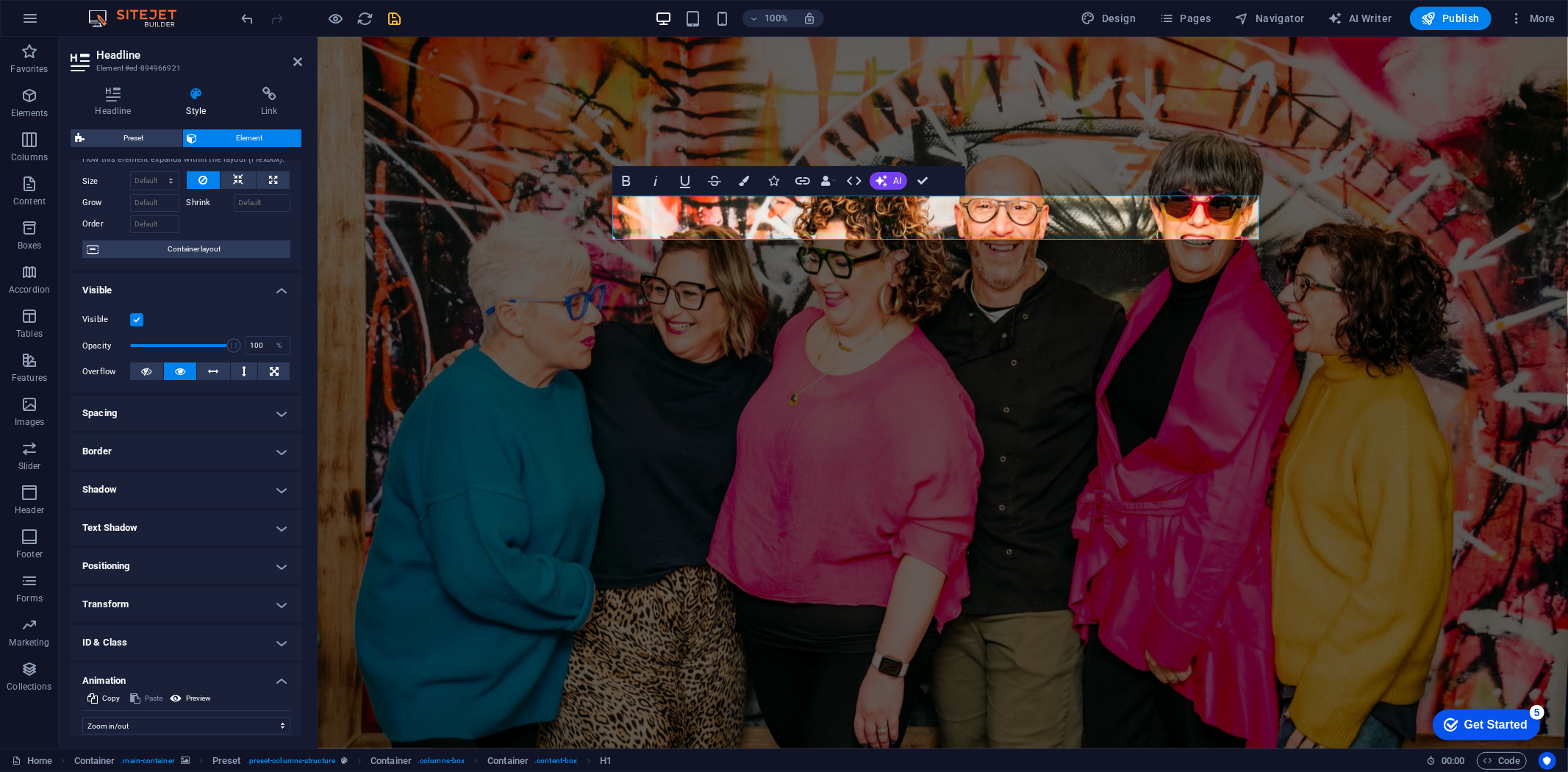
click at [421, 510] on figure at bounding box center [942, 392] width 1250 height 712
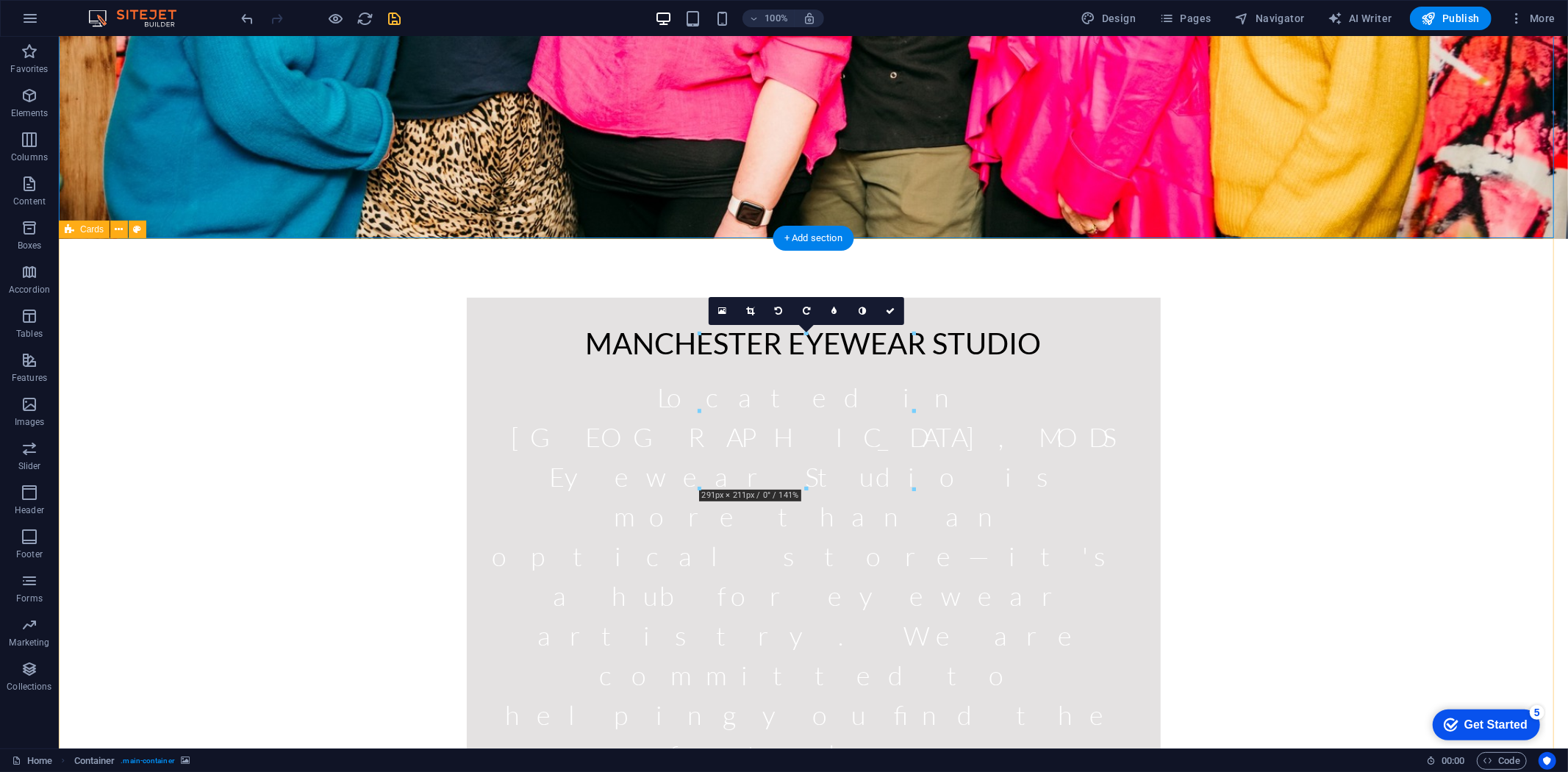
scroll to position [572, 0]
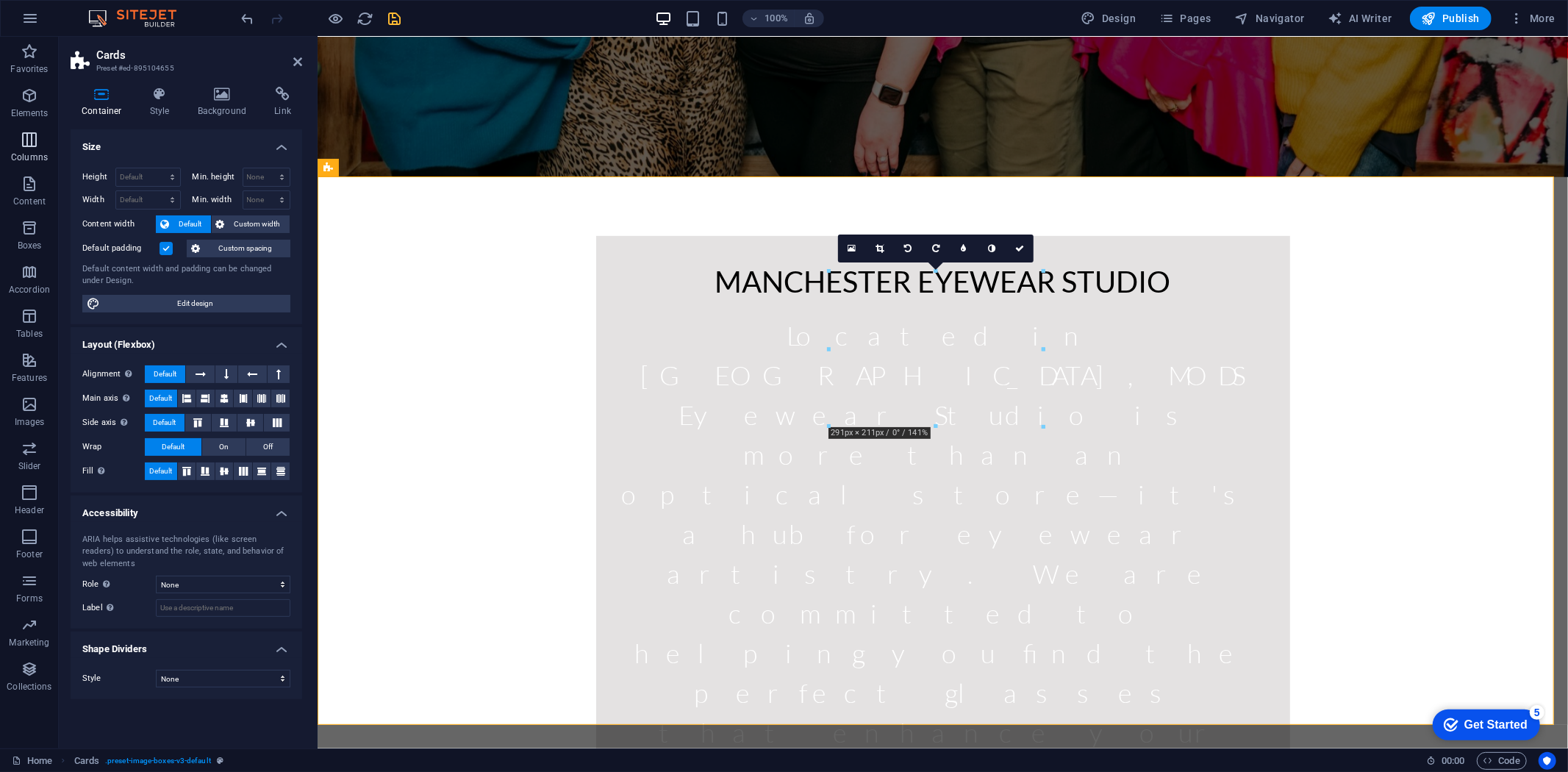
click at [40, 153] on p "Columns" at bounding box center [29, 157] width 37 height 12
click at [34, 97] on icon "button" at bounding box center [29, 95] width 18 height 18
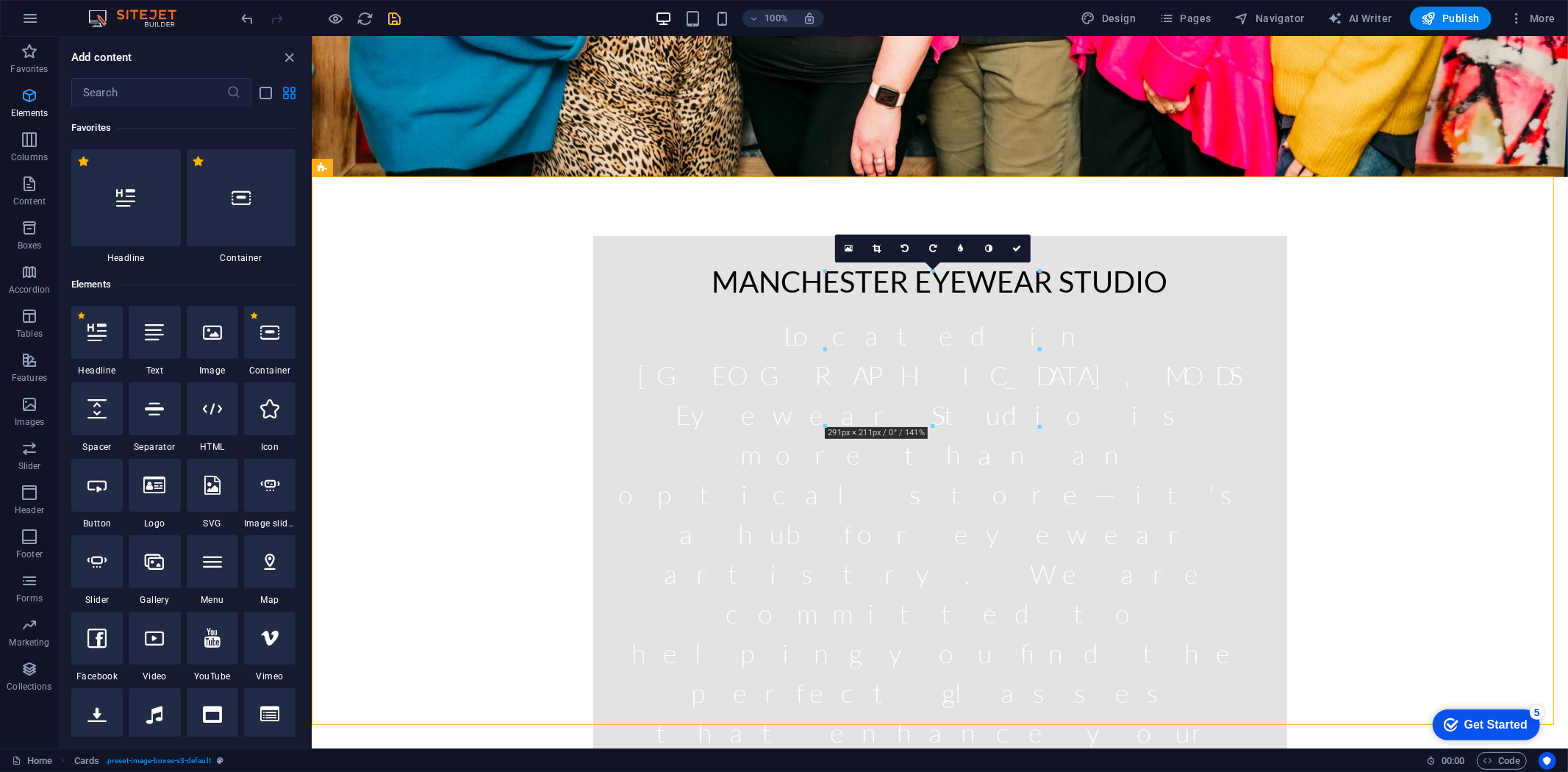
scroll to position [156, 0]
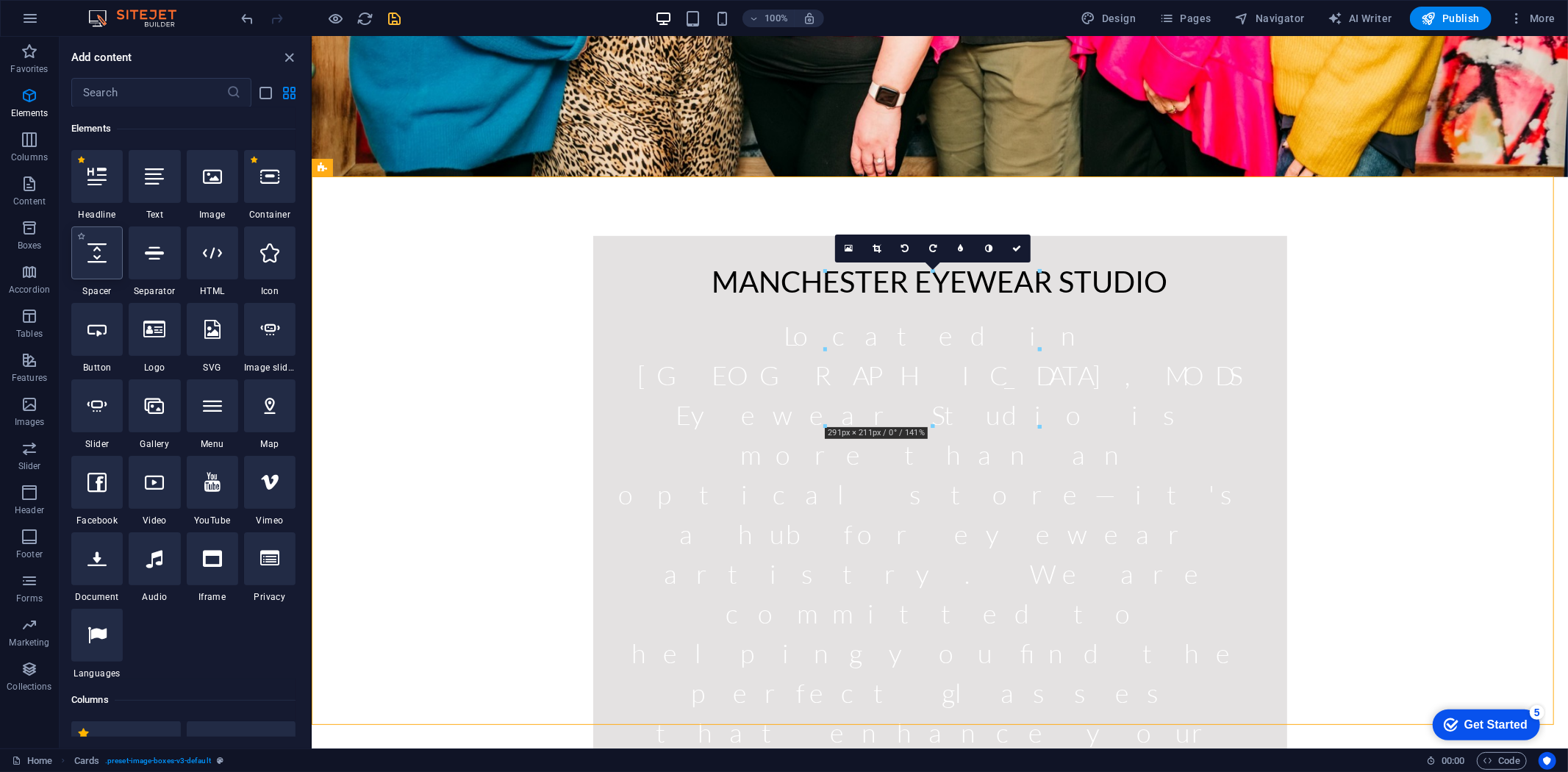
click at [94, 248] on icon at bounding box center [97, 252] width 19 height 19
select select "px"
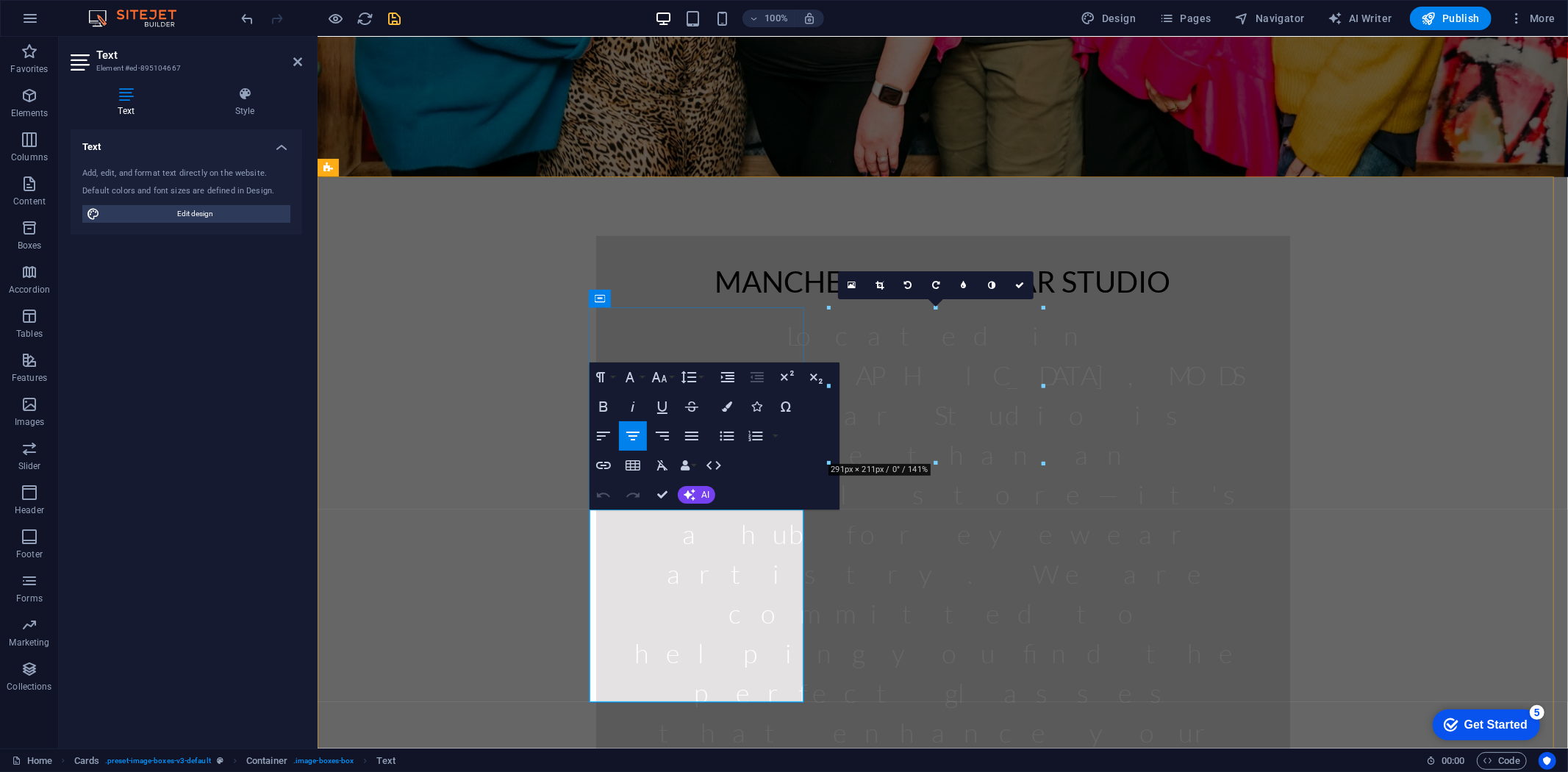
drag, startPoint x: 608, startPoint y: 515, endPoint x: 775, endPoint y: 671, distance: 228.5
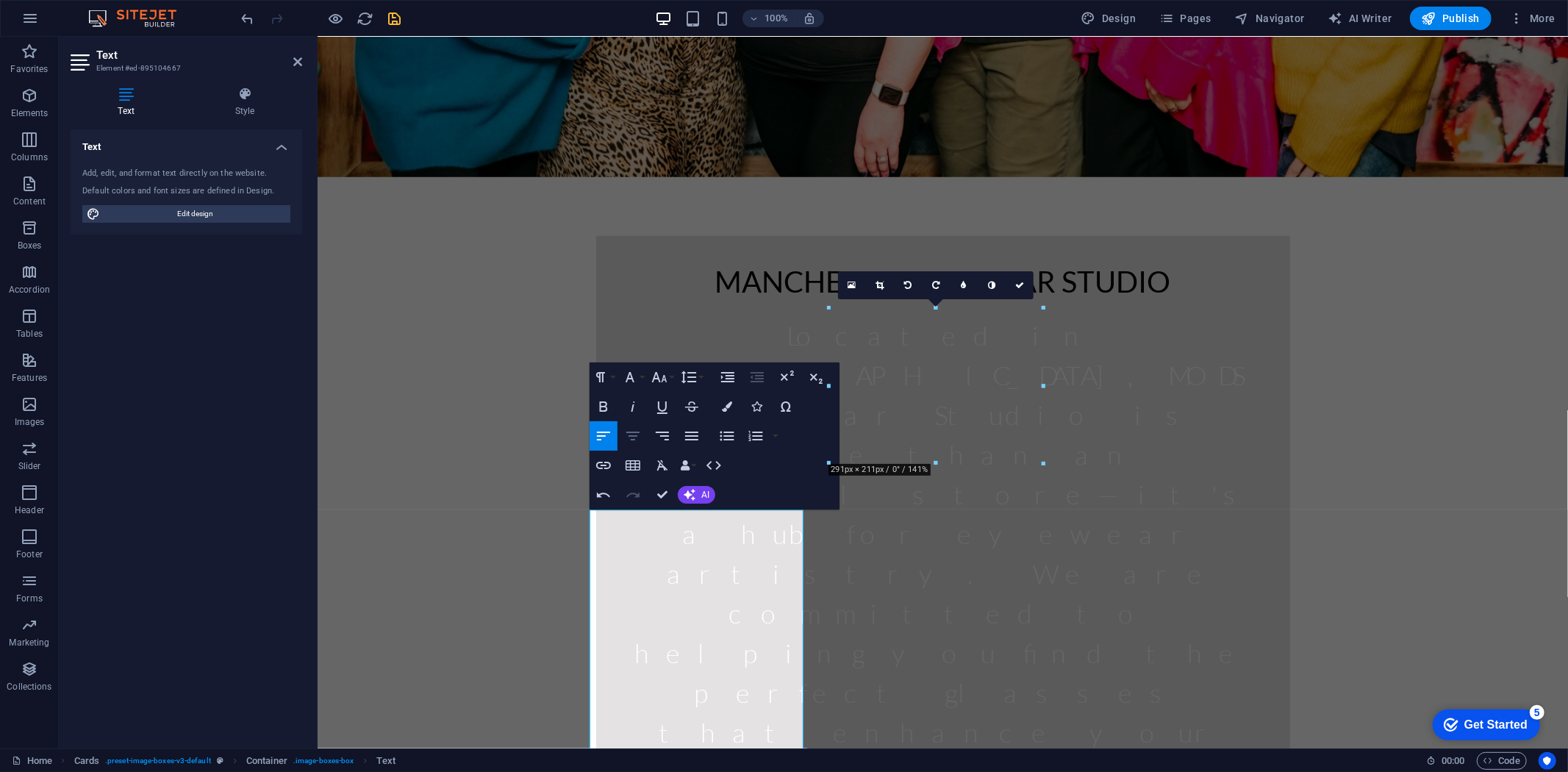
click at [632, 436] on icon "button" at bounding box center [633, 437] width 13 height 9
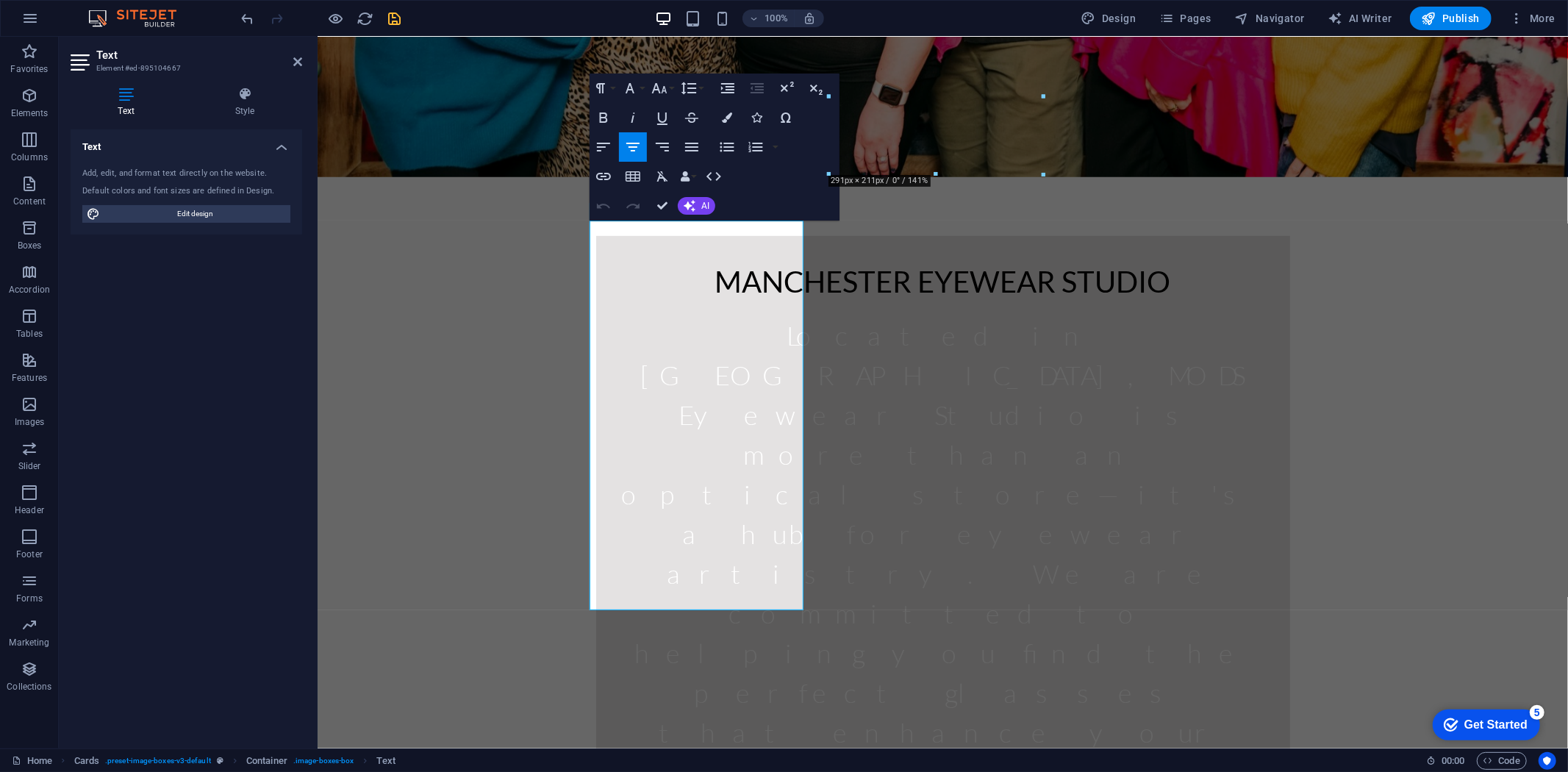
scroll to position [861, 0]
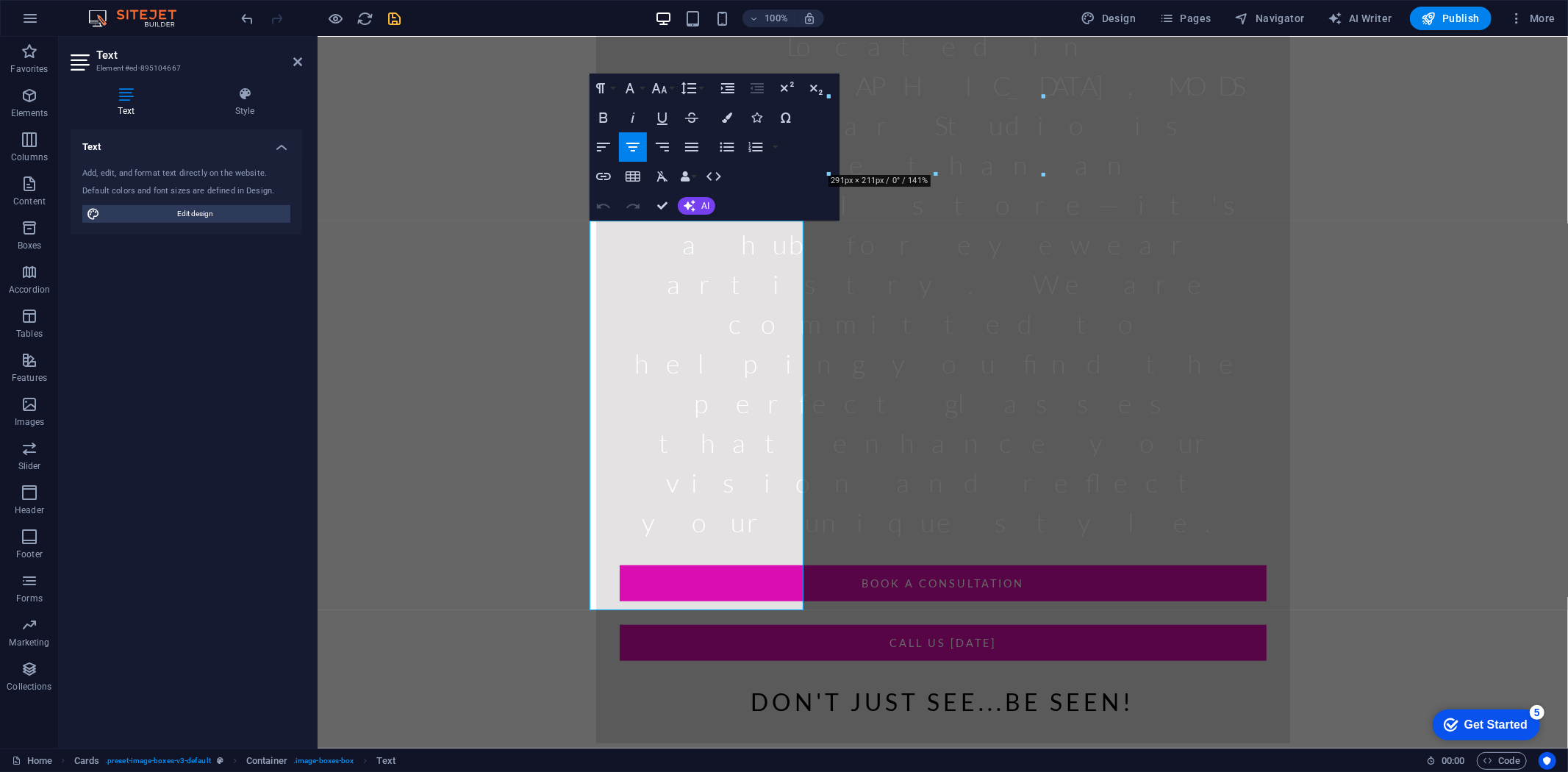
drag, startPoint x: 630, startPoint y: 529, endPoint x: 833, endPoint y: 797, distance: 336.2
click at [833, 771] on html "Skip to main content MANCHESTER EYEWEAR STUDIO Located in [GEOGRAPHIC_DATA], MO…" at bounding box center [942, 720] width 1250 height 3090
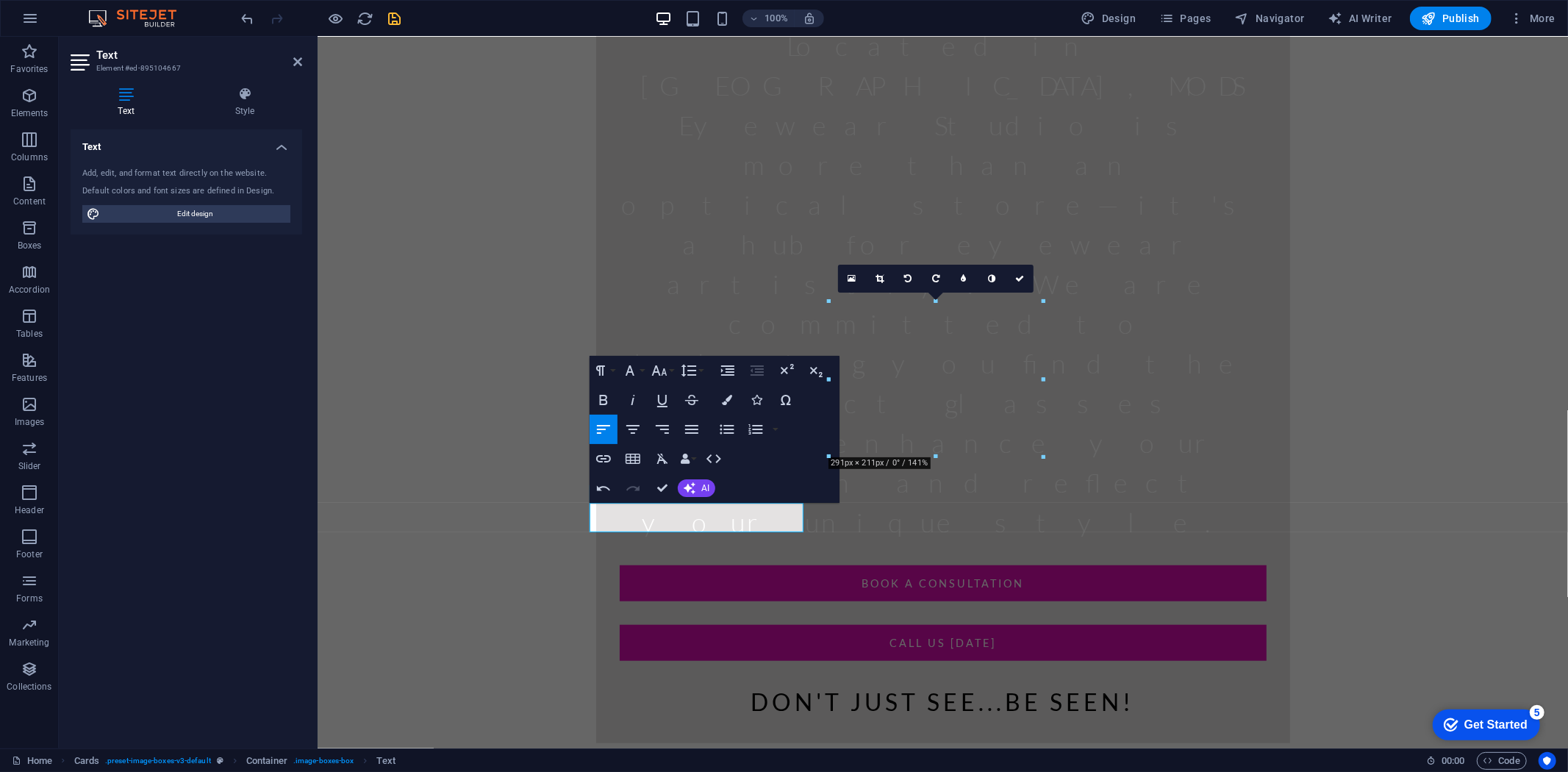
scroll to position [578, 0]
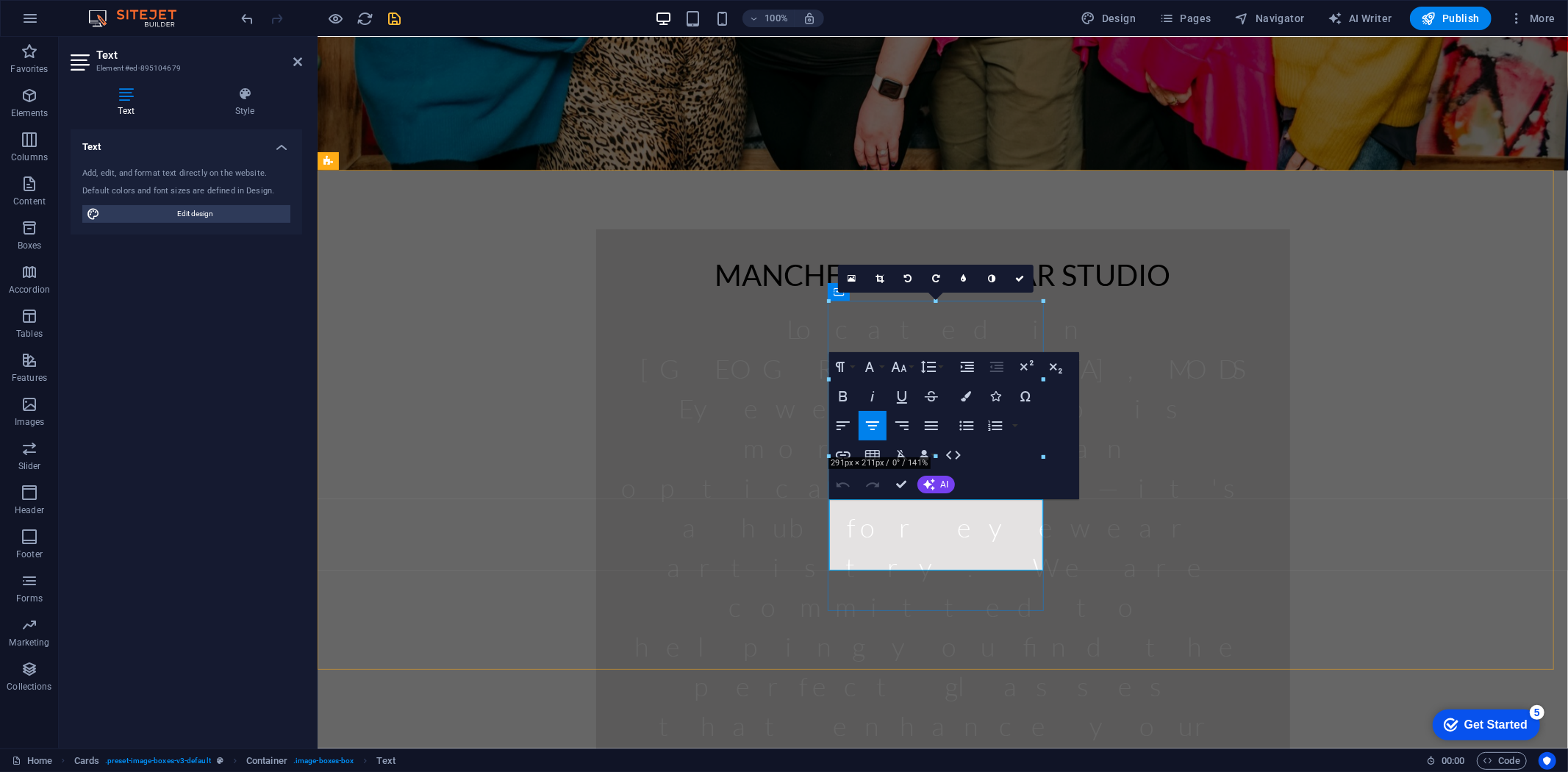
drag, startPoint x: 1010, startPoint y: 549, endPoint x: 840, endPoint y: 517, distance: 173.0
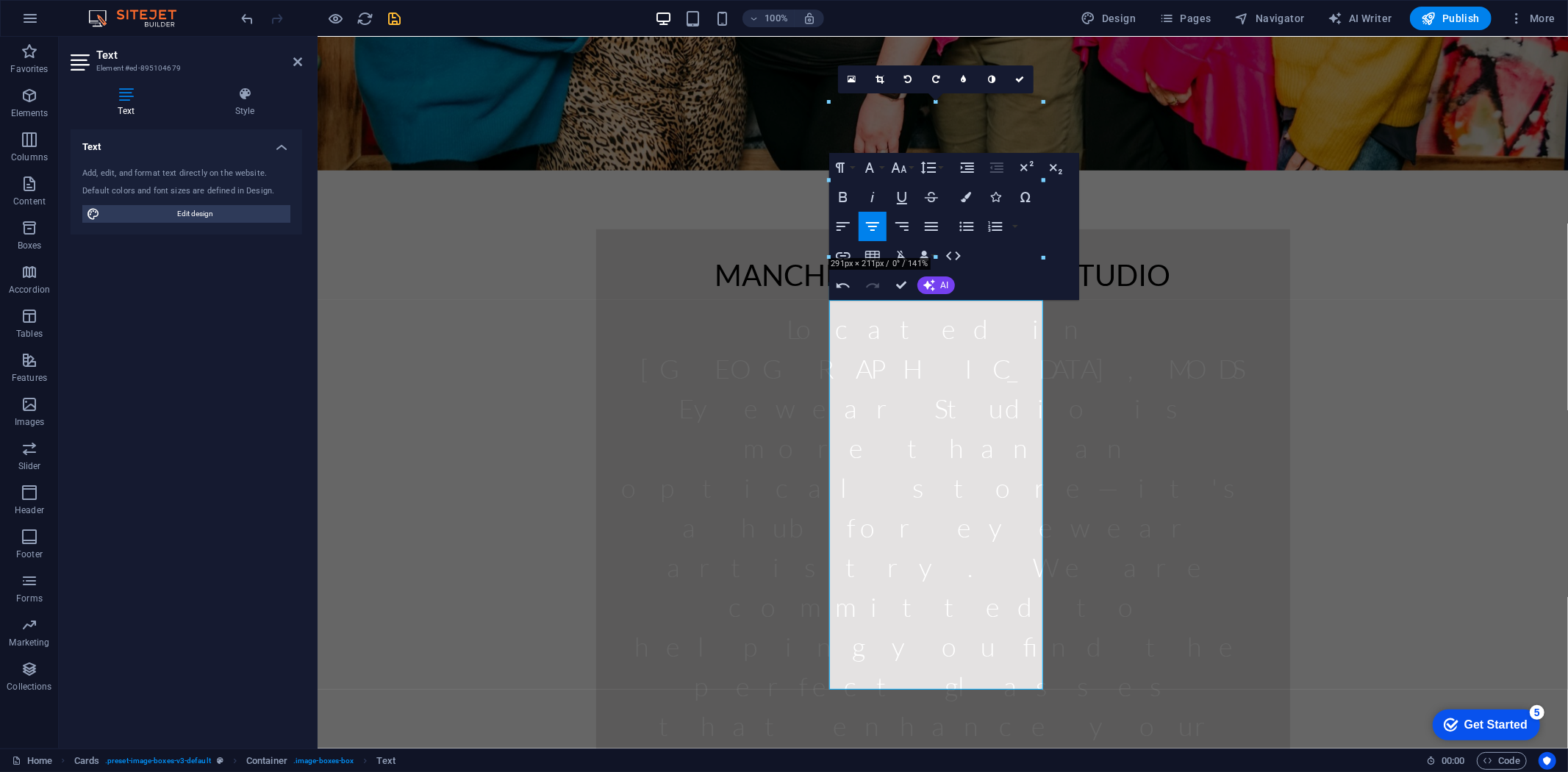
scroll to position [857, 0]
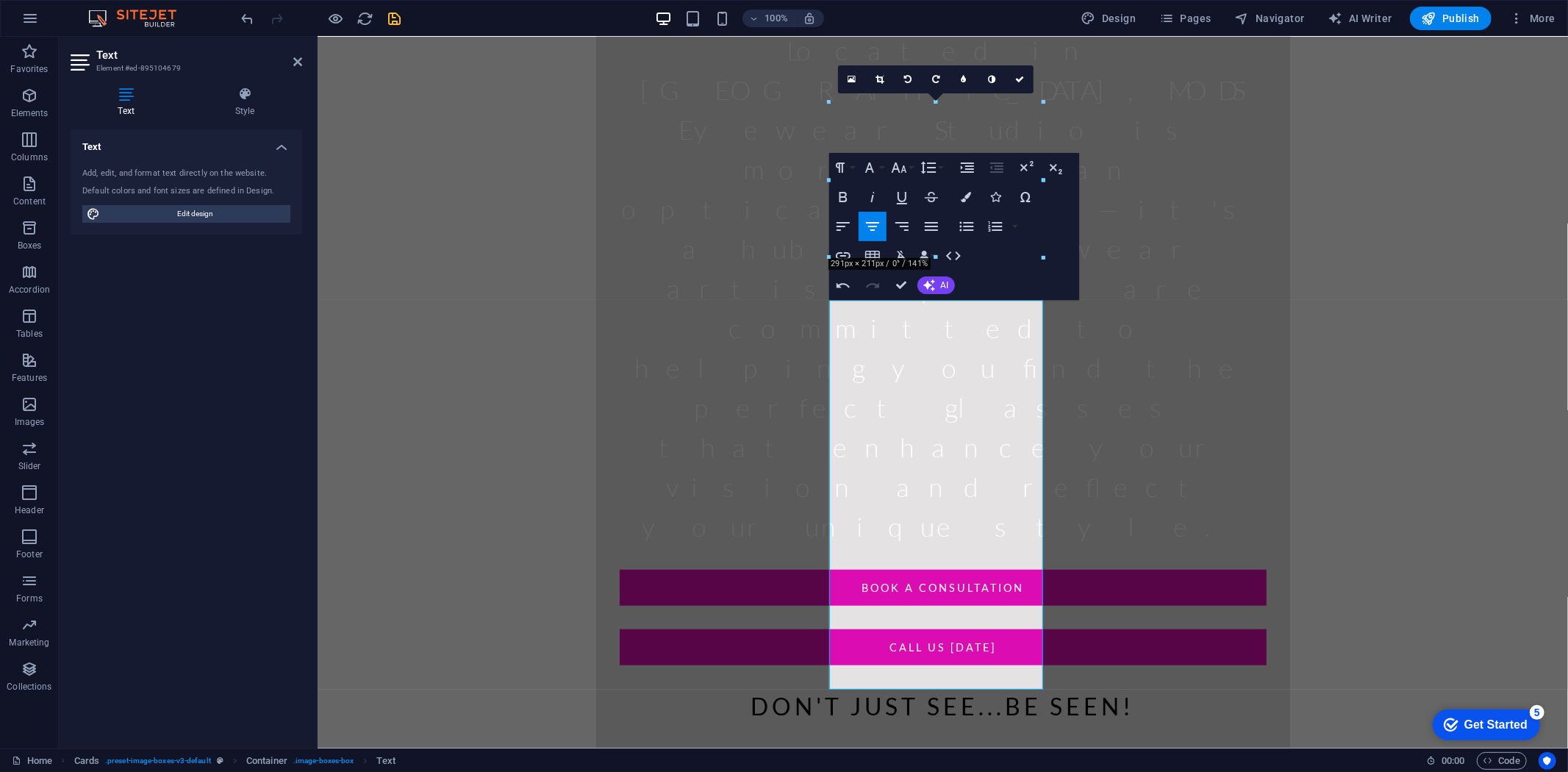
drag, startPoint x: 870, startPoint y: 535, endPoint x: 1312, endPoint y: 784, distance: 507.3
click at [994, 747] on html "Skip to main content MANCHESTER EYEWEAR STUDIO Located in [GEOGRAPHIC_DATA], MO…" at bounding box center [942, 694] width 1250 height 3031
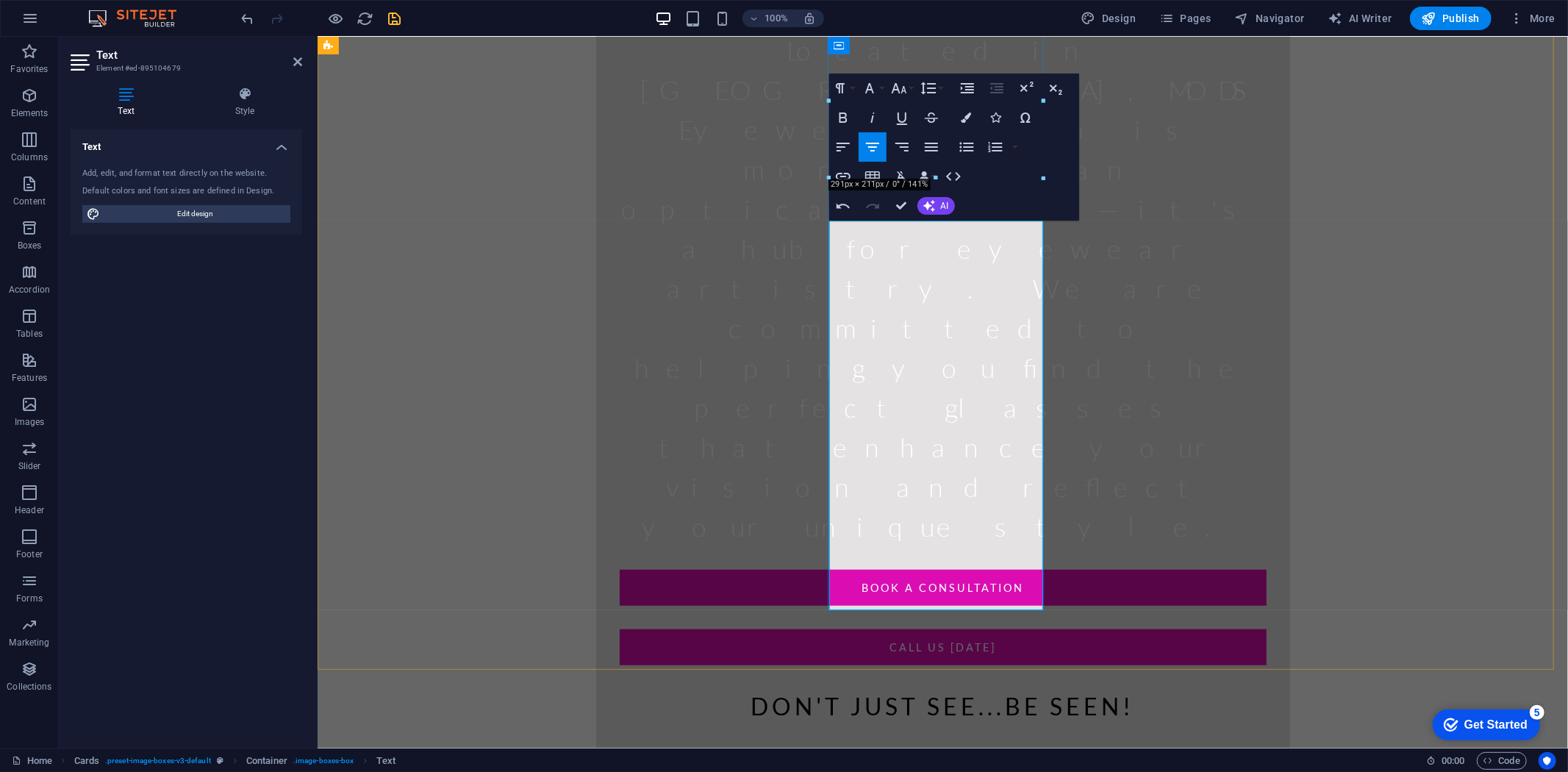
drag, startPoint x: 1004, startPoint y: 569, endPoint x: 849, endPoint y: 255, distance: 350.2
click at [898, 176] on div at bounding box center [936, 178] width 214 height 5
click at [903, 87] on icon "button" at bounding box center [899, 87] width 15 height 10
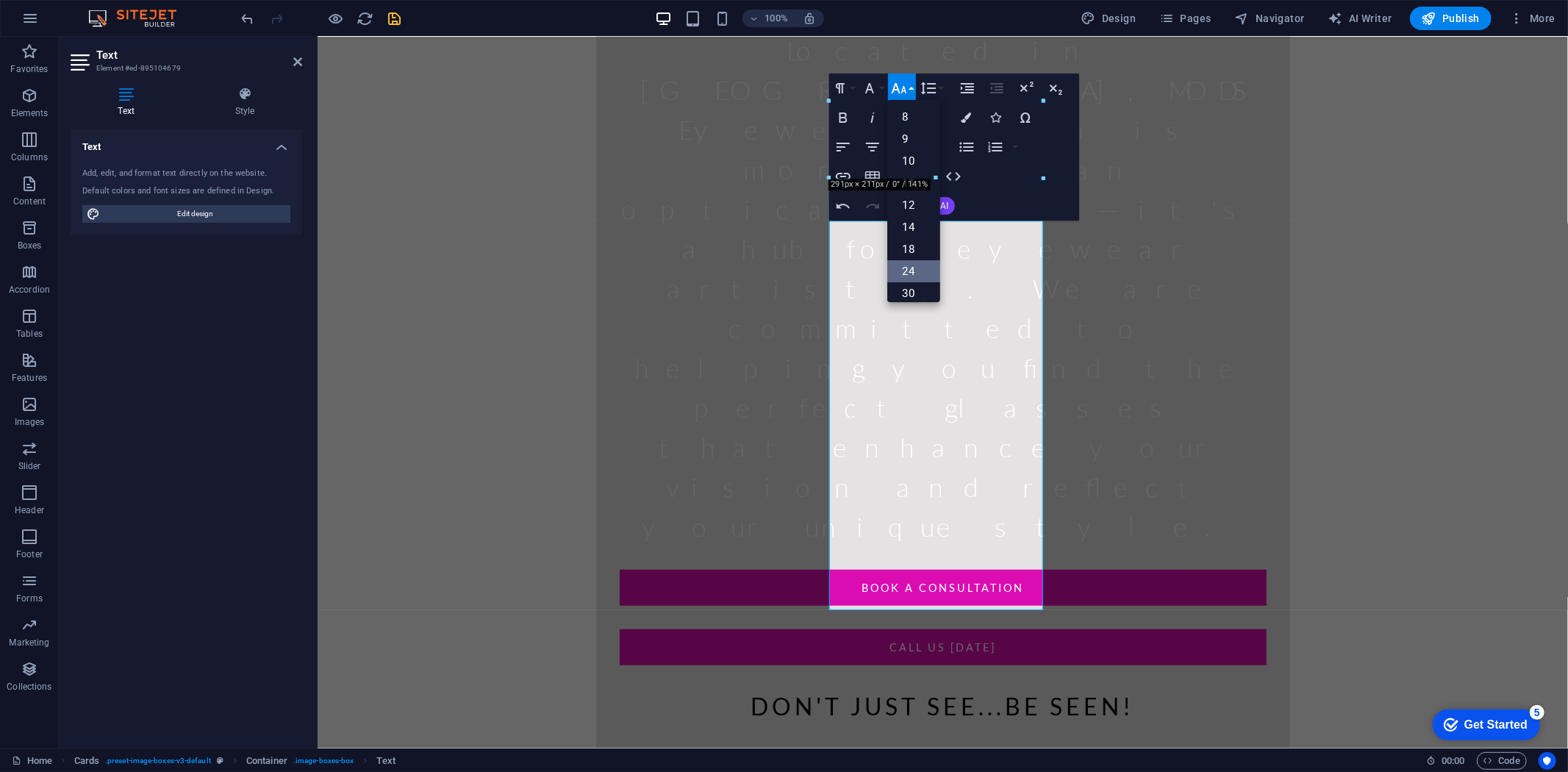
click at [914, 276] on link "24" at bounding box center [914, 271] width 53 height 22
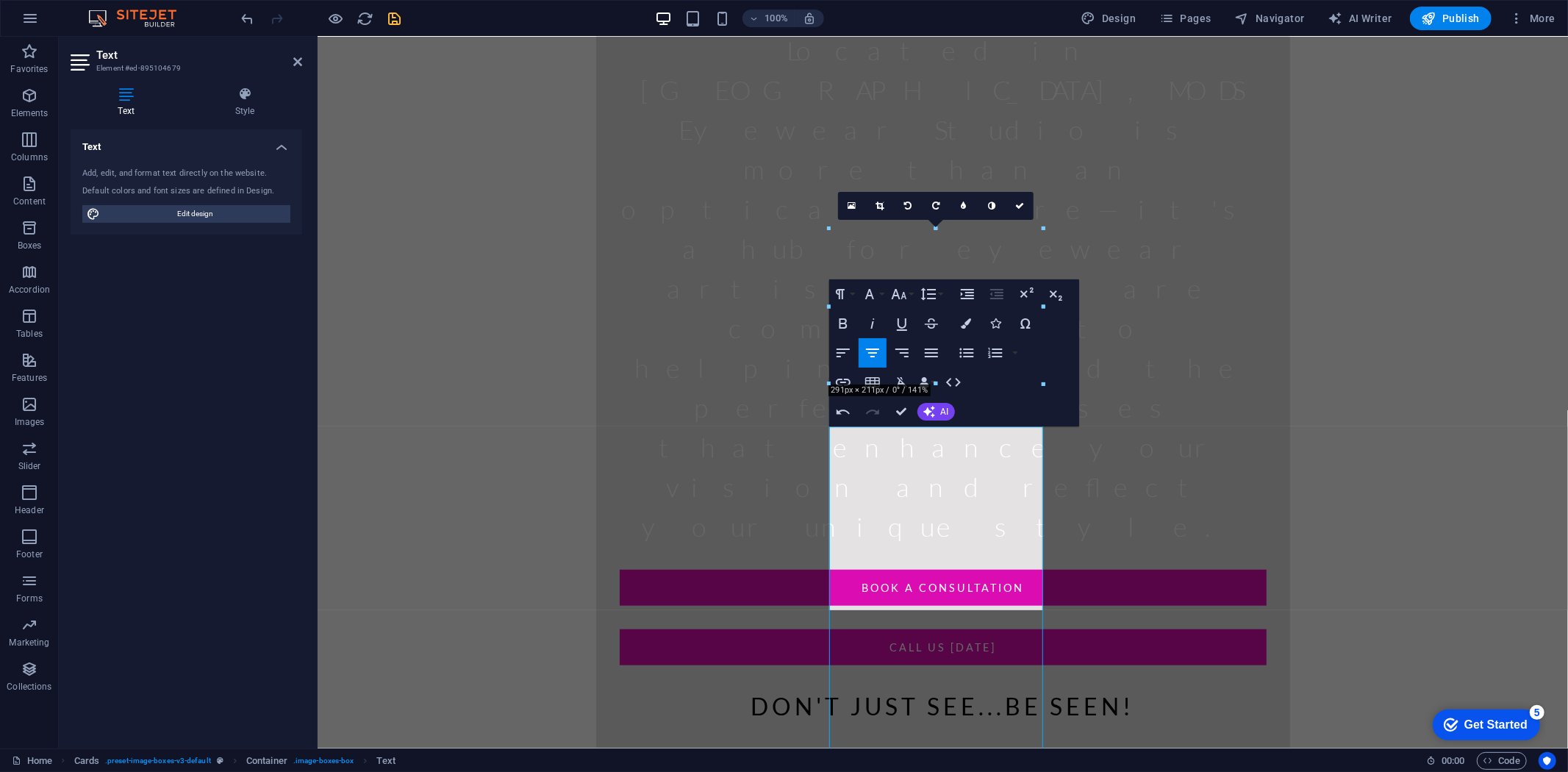
scroll to position [651, 0]
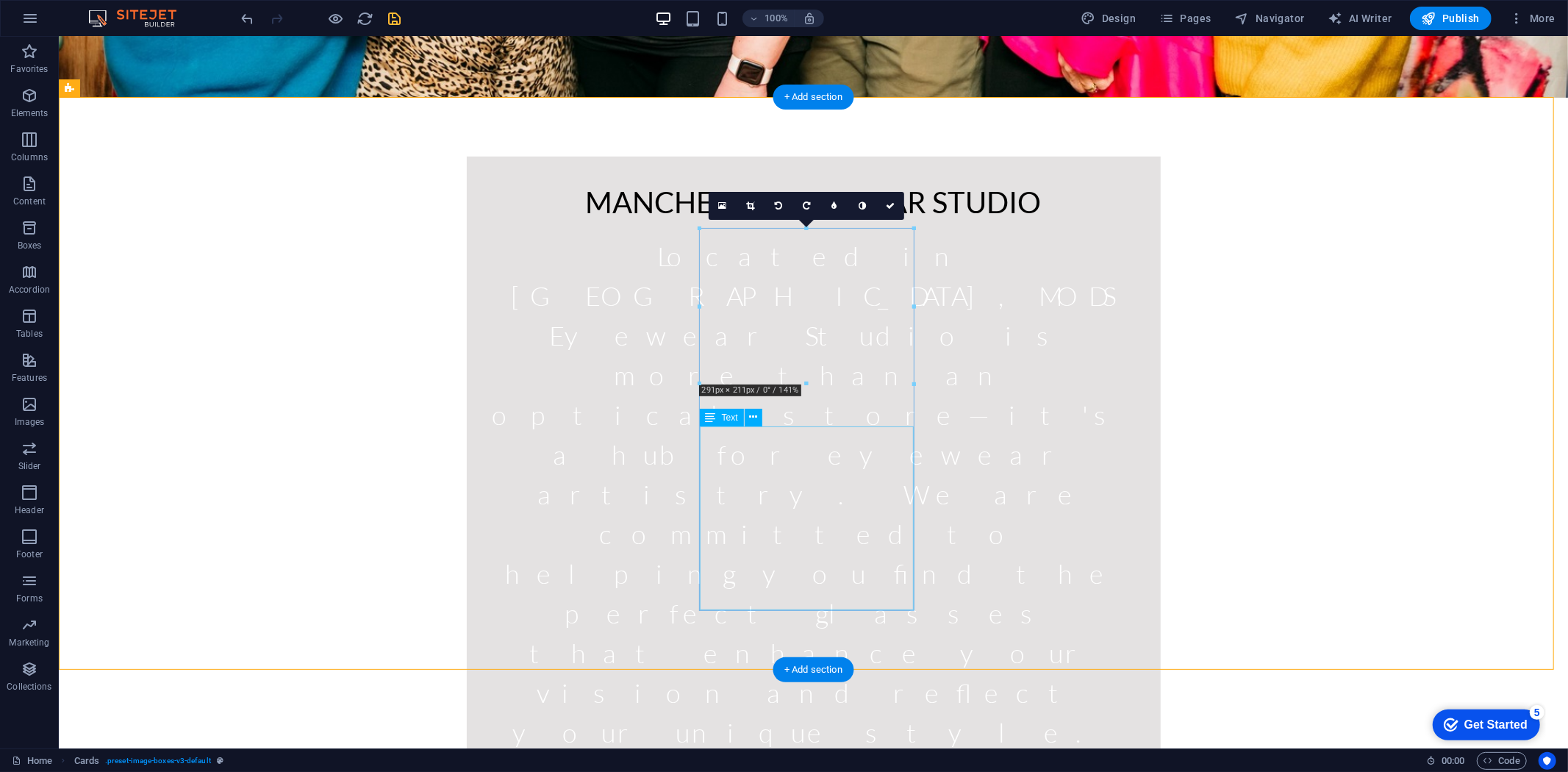
drag, startPoint x: 875, startPoint y: 532, endPoint x: 875, endPoint y: 523, distance: 9.0
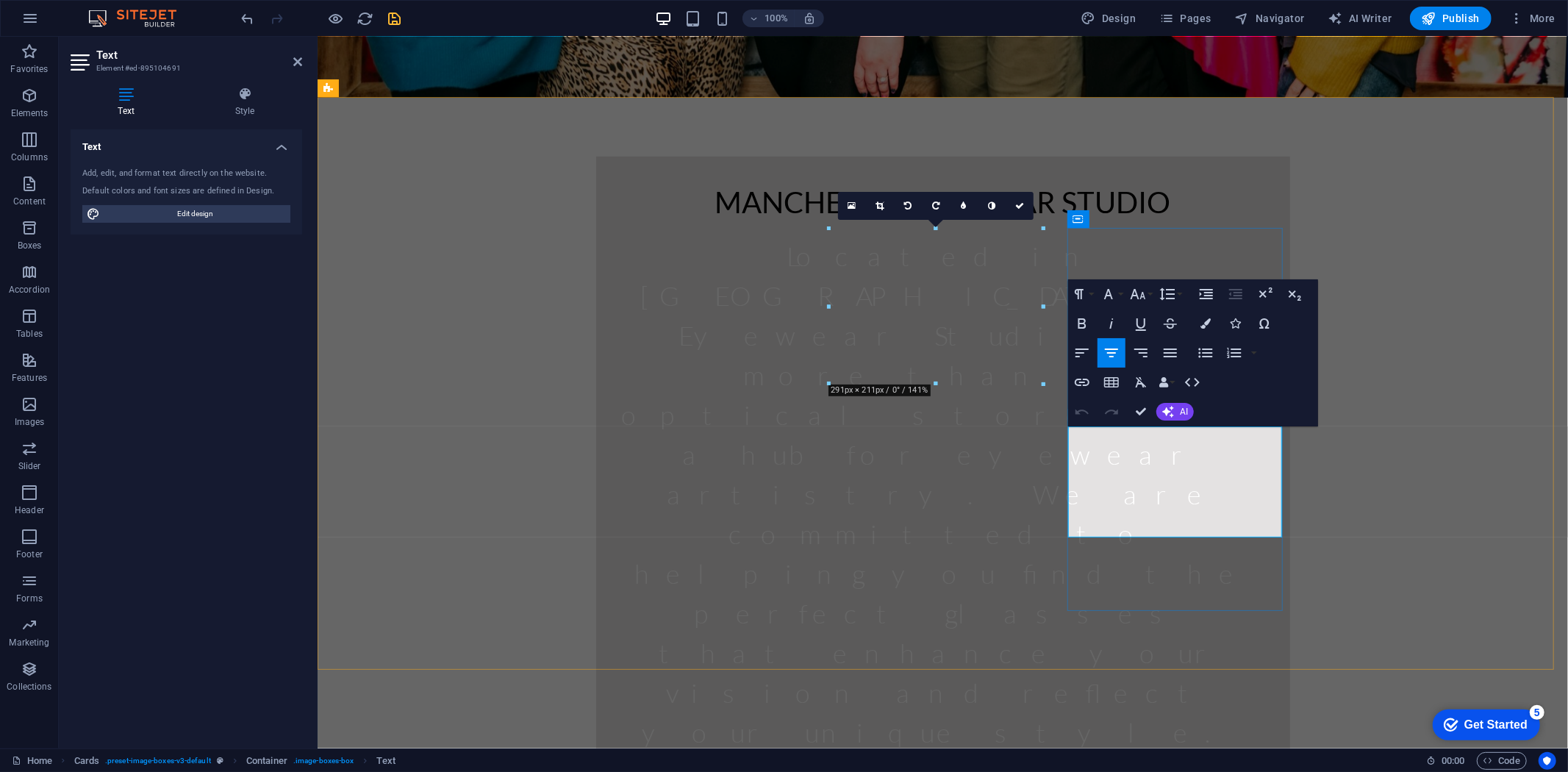
drag, startPoint x: 1079, startPoint y: 433, endPoint x: 1217, endPoint y: 509, distance: 157.5
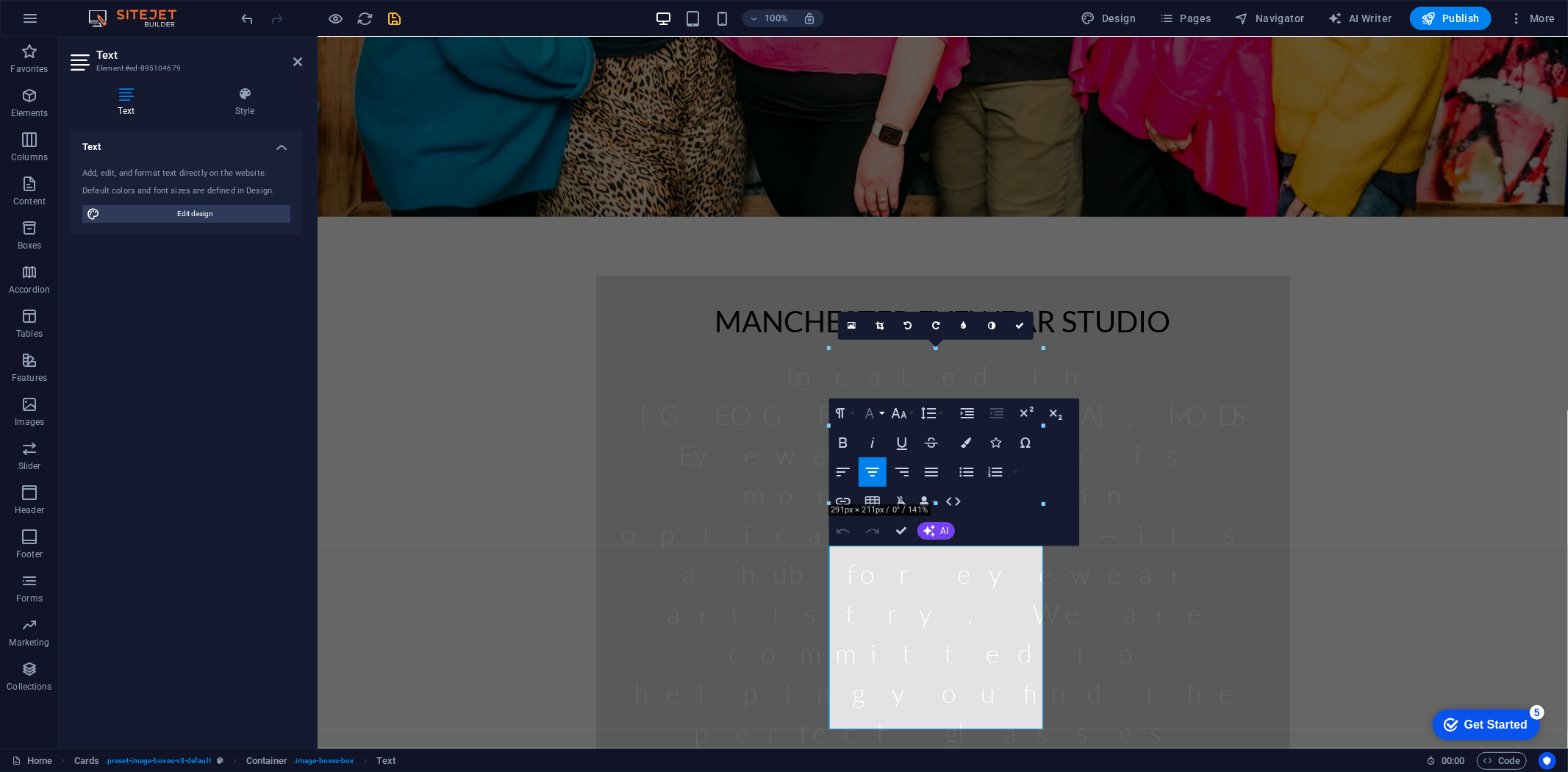
click at [873, 410] on icon "button" at bounding box center [869, 413] width 18 height 18
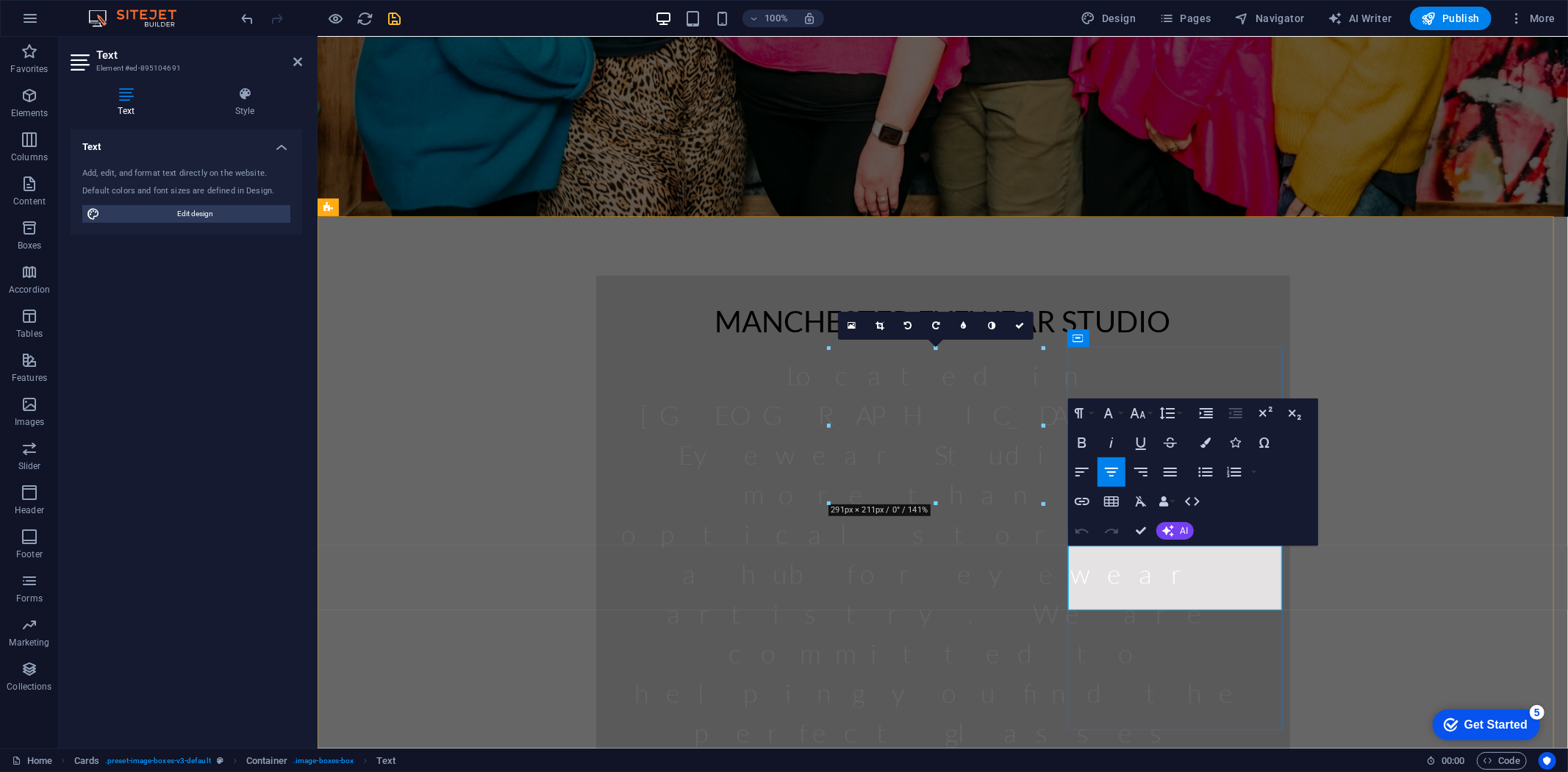
drag, startPoint x: 1080, startPoint y: 549, endPoint x: 1268, endPoint y: 600, distance: 194.8
click at [1134, 417] on icon "button" at bounding box center [1138, 413] width 18 height 18
click at [1112, 415] on icon "button" at bounding box center [1108, 413] width 18 height 18
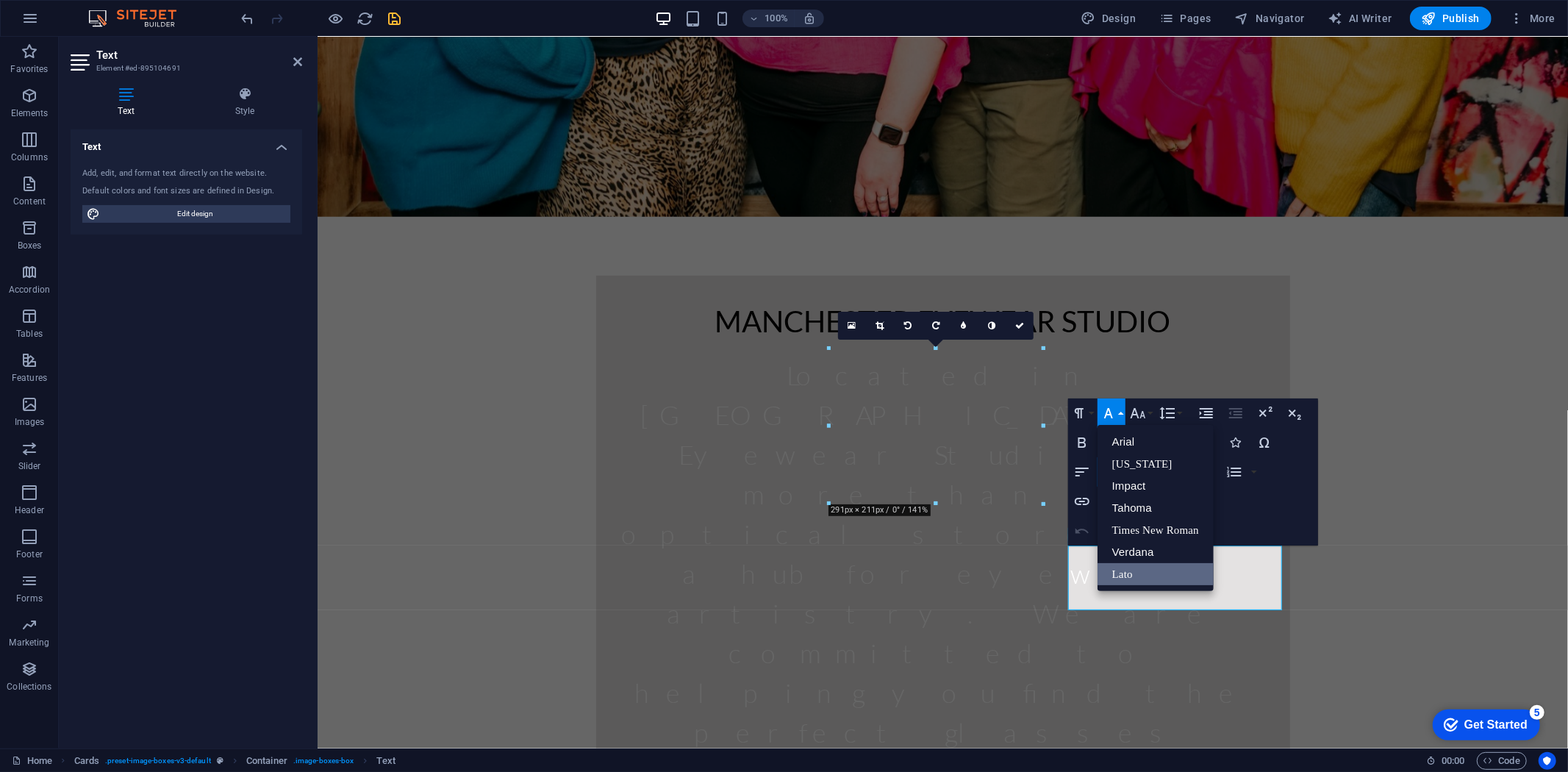
click at [1132, 574] on link "Lato" at bounding box center [1155, 574] width 116 height 22
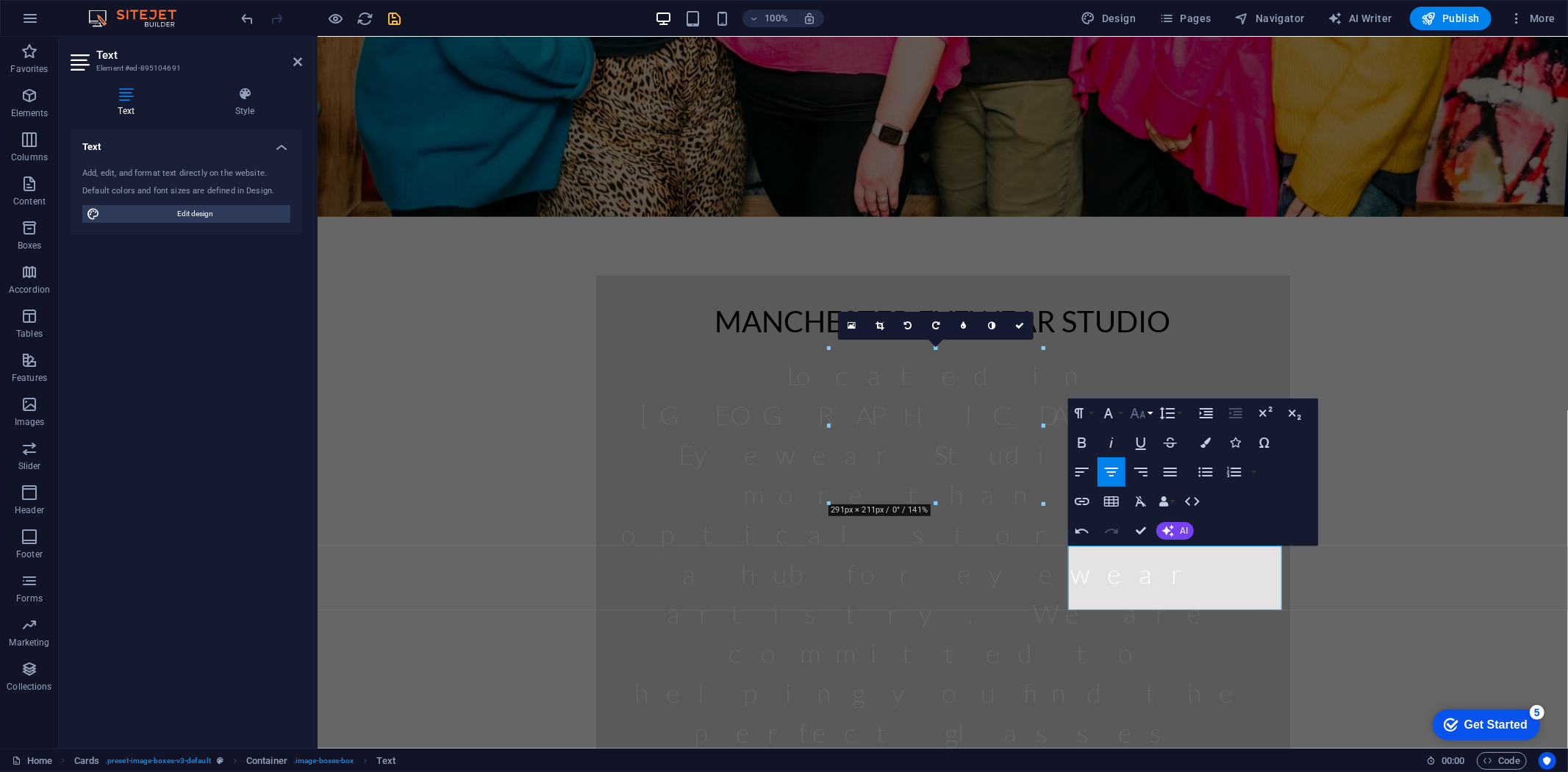
click at [1141, 417] on icon "button" at bounding box center [1138, 413] width 15 height 10
click at [1150, 599] on link "24" at bounding box center [1153, 596] width 53 height 22
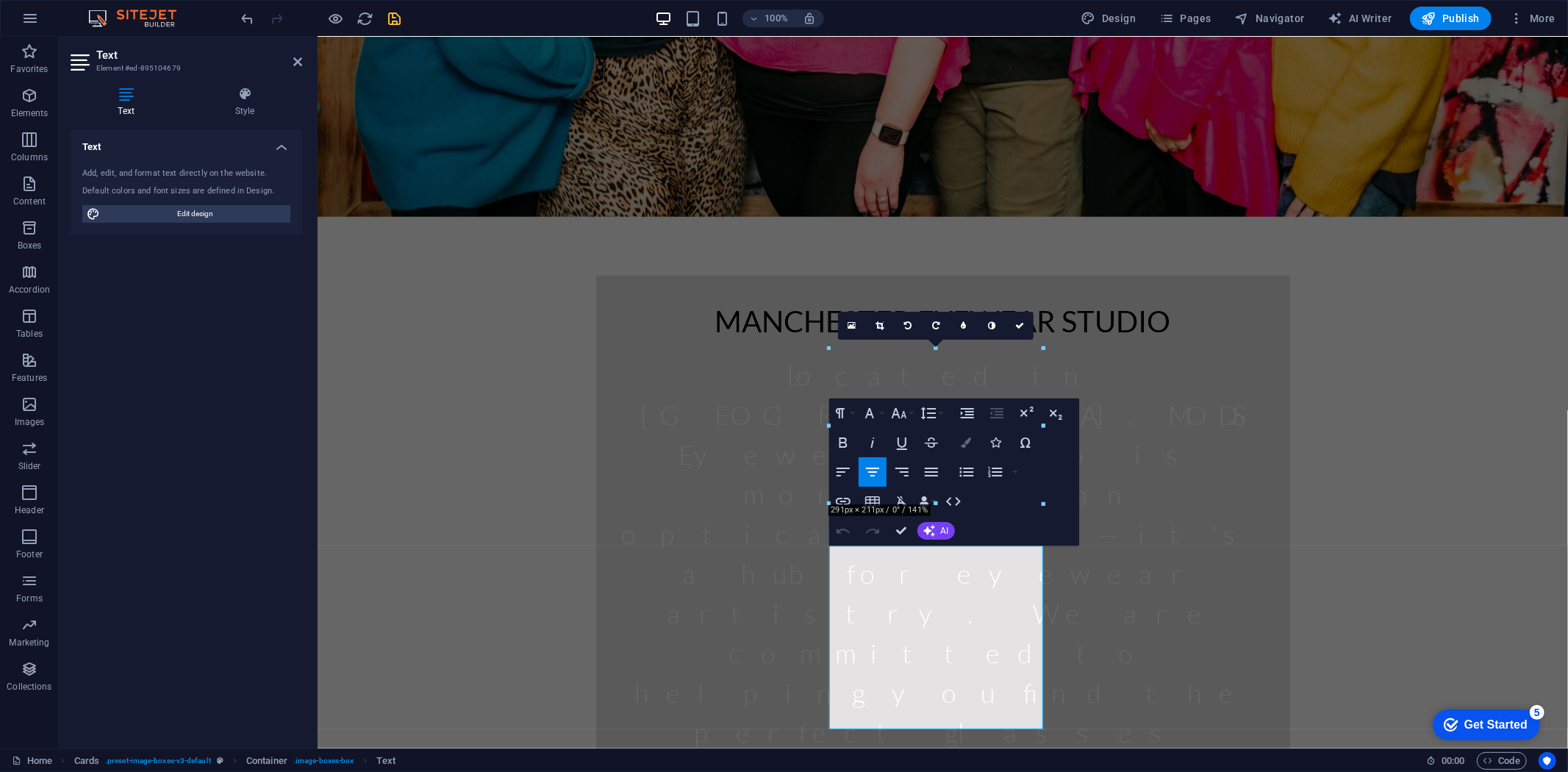
click at [977, 437] on button "Colors" at bounding box center [967, 443] width 28 height 29
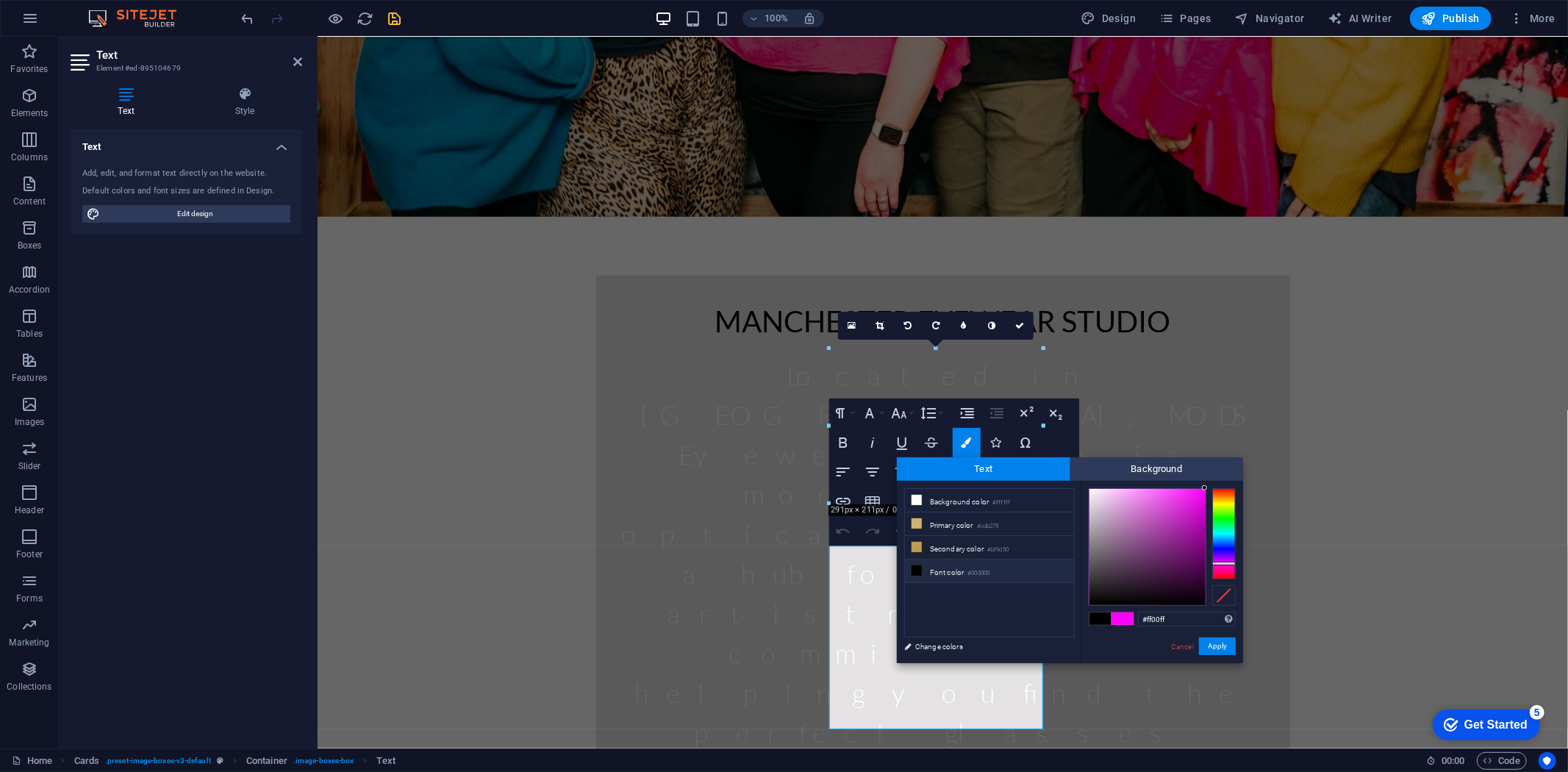
drag, startPoint x: 1170, startPoint y: 620, endPoint x: 1113, endPoint y: 620, distance: 57.0
click at [1113, 620] on div "#ff00ff Supported formats #0852ed rgb(8, 82, 237) rgba(8, 82, 237, 90%) hsv(221…" at bounding box center [1162, 679] width 163 height 396
click at [1220, 644] on button "Apply" at bounding box center [1217, 646] width 37 height 18
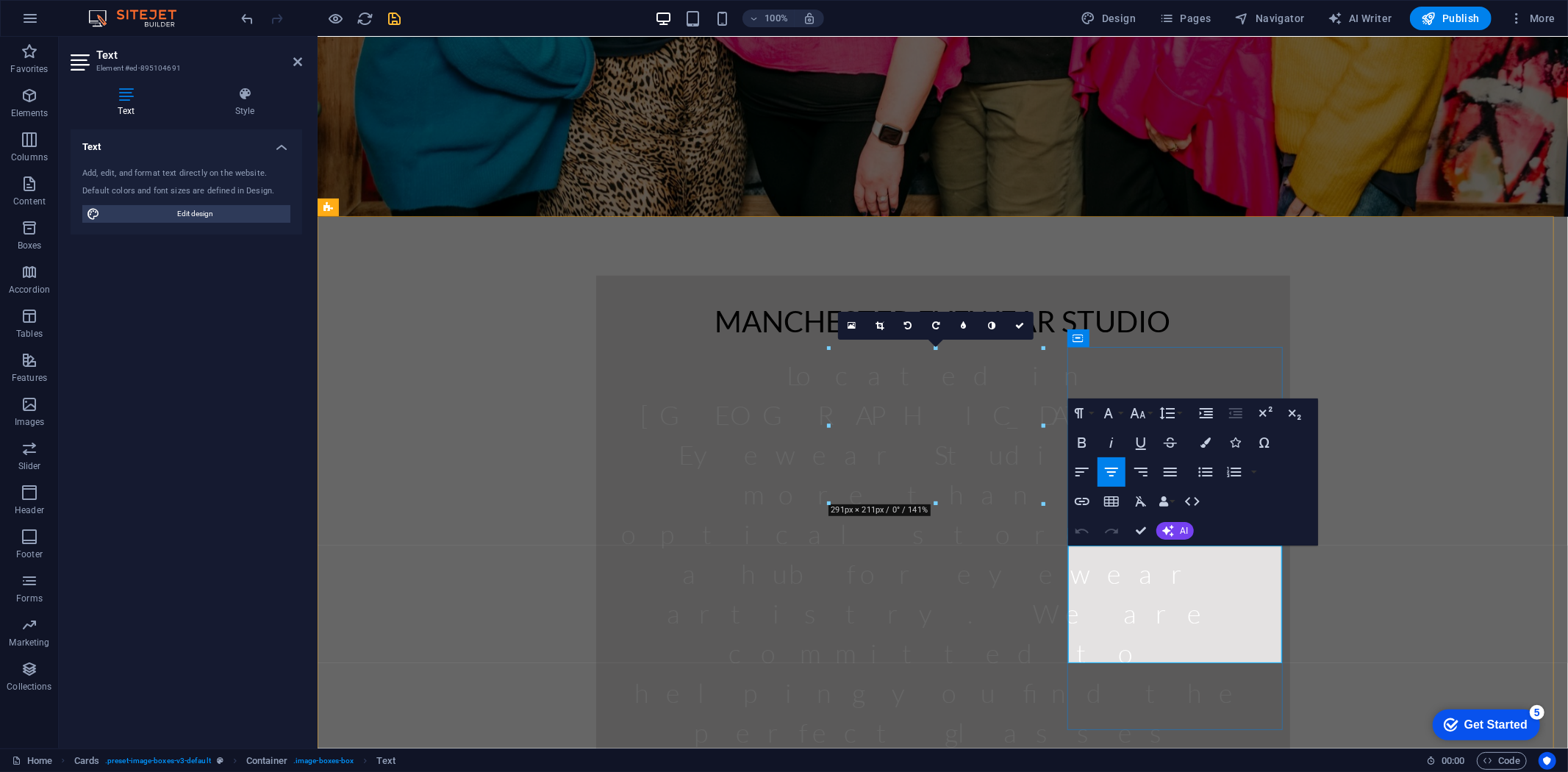
drag, startPoint x: 1087, startPoint y: 560, endPoint x: 1270, endPoint y: 644, distance: 201.4
click at [1208, 443] on icon "button" at bounding box center [1205, 442] width 10 height 10
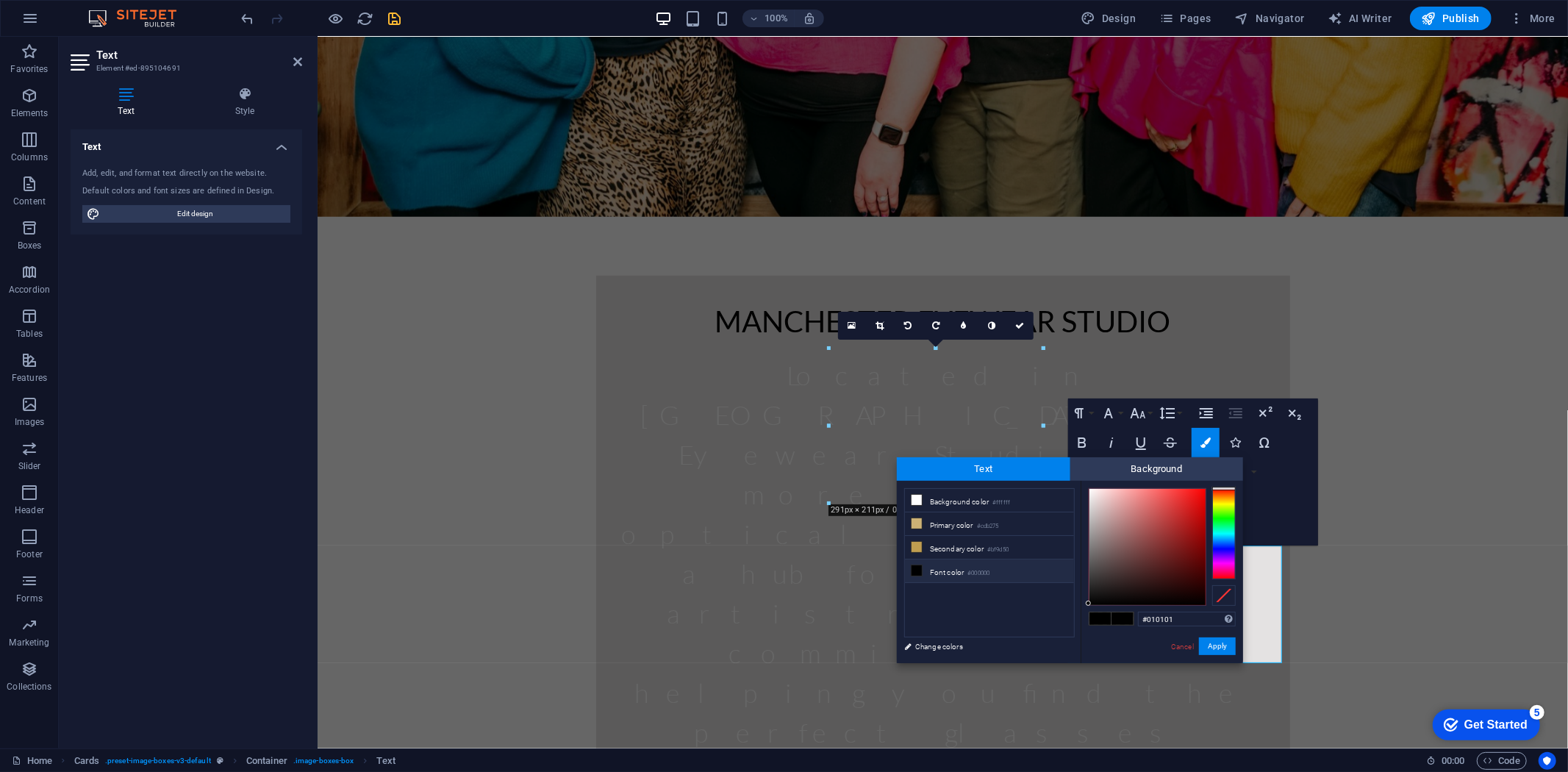
drag, startPoint x: 1178, startPoint y: 619, endPoint x: 1122, endPoint y: 626, distance: 56.4
click at [1122, 626] on div "#010101 Supported formats #0852ed rgb(8, 82, 237) rgba(8, 82, 237, 90%) hsv(221…" at bounding box center [1162, 679] width 163 height 396
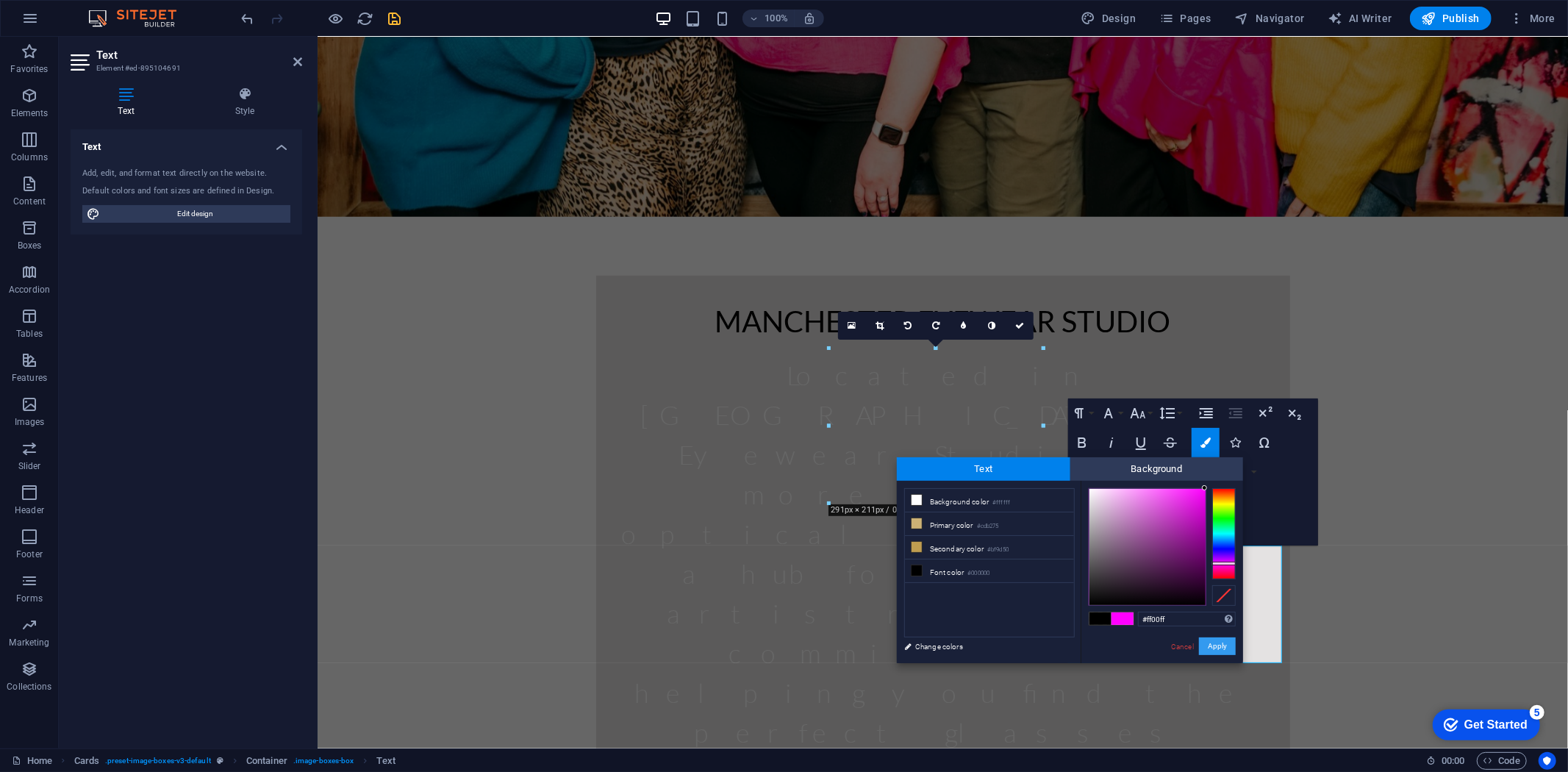
type input "#ff00ff"
click at [1214, 656] on div "#ff00ff Supported formats #0852ed rgb(8, 82, 237) rgba(8, 82, 237, 90%) hsv(221…" at bounding box center [1162, 679] width 163 height 396
click at [1214, 651] on button "Apply" at bounding box center [1217, 646] width 37 height 18
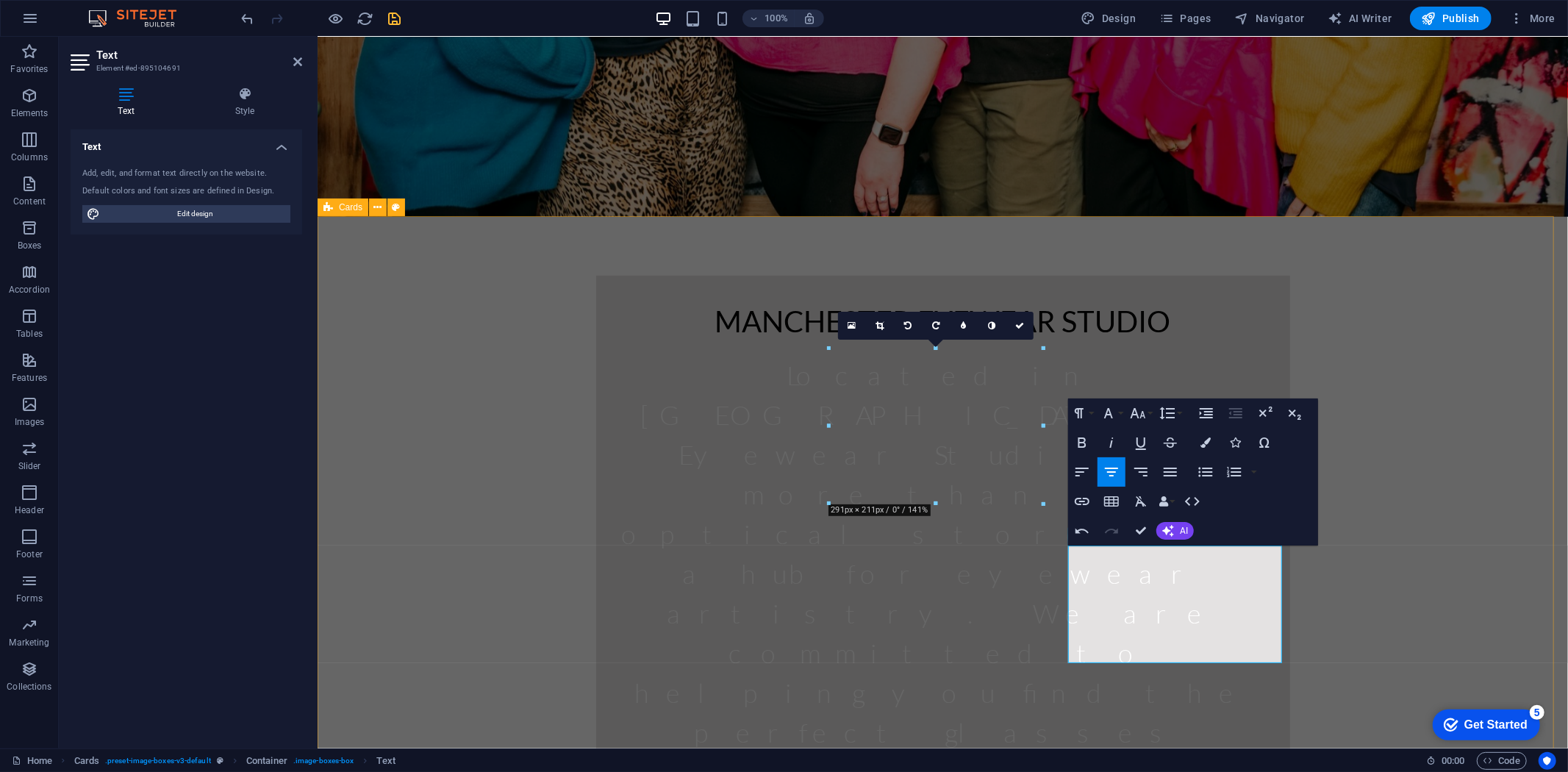
drag, startPoint x: 1378, startPoint y: 612, endPoint x: 1638, endPoint y: 610, distance: 260.0
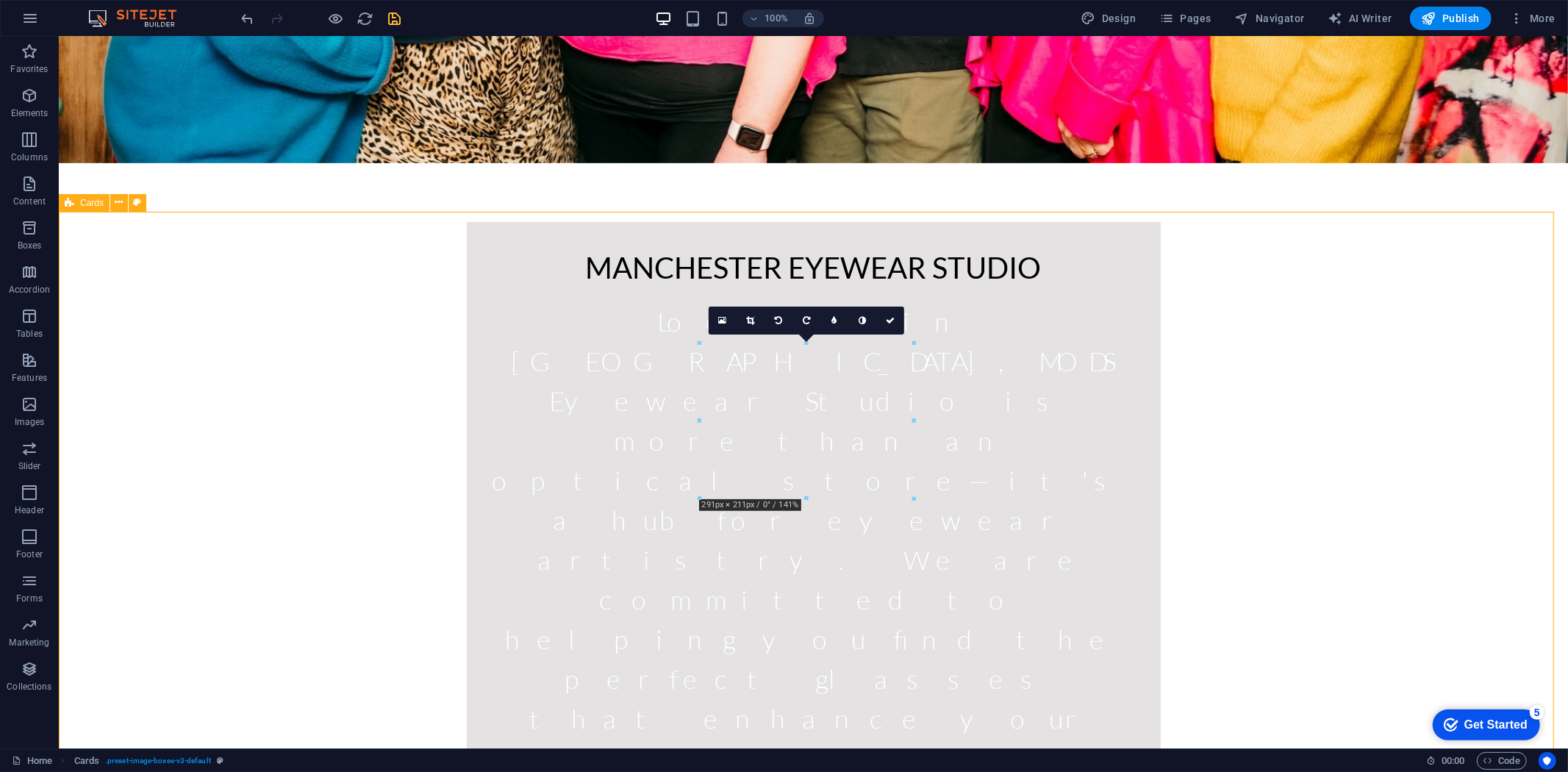
scroll to position [613, 0]
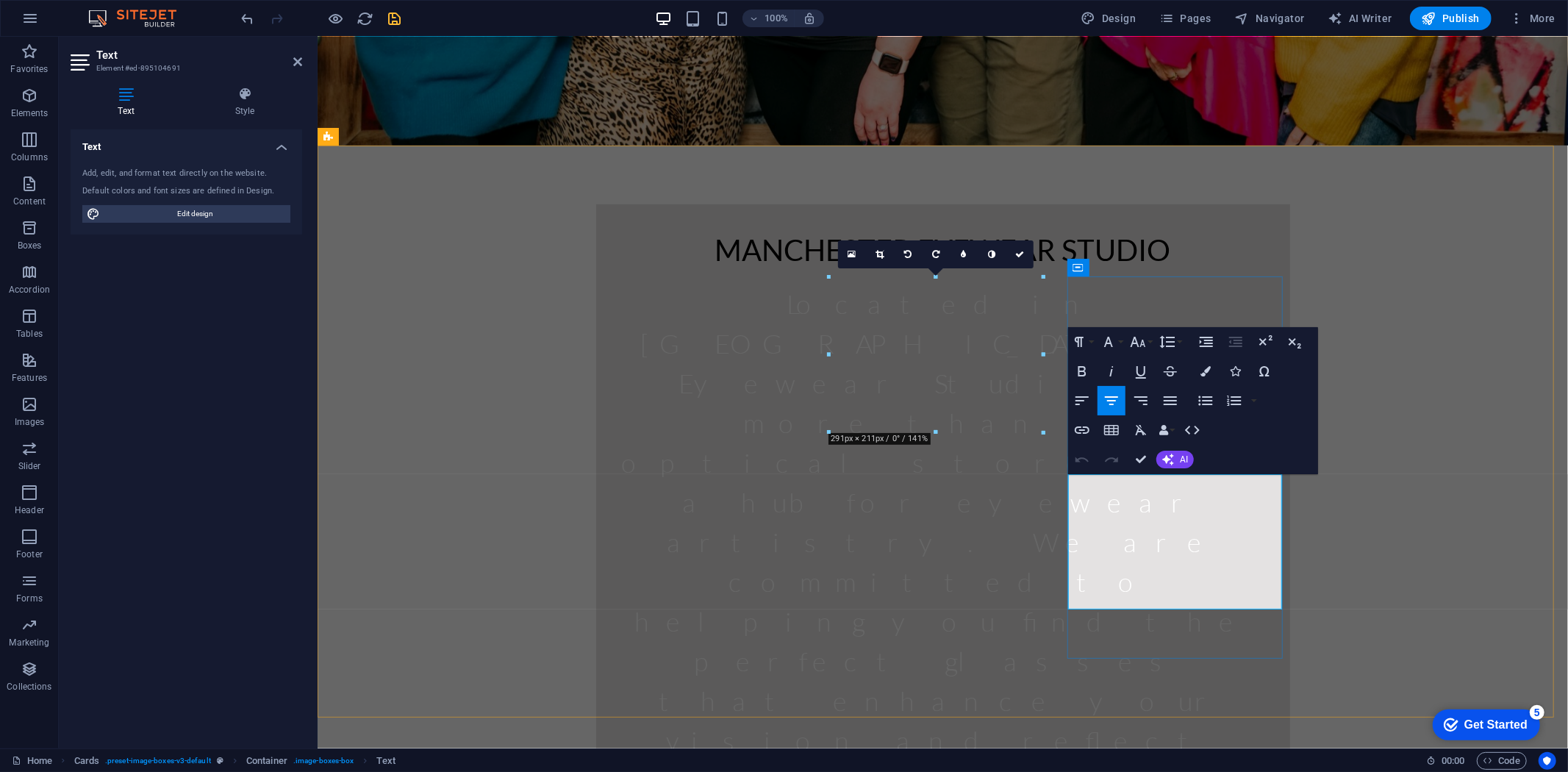
drag, startPoint x: 1089, startPoint y: 503, endPoint x: 1277, endPoint y: 605, distance: 213.9
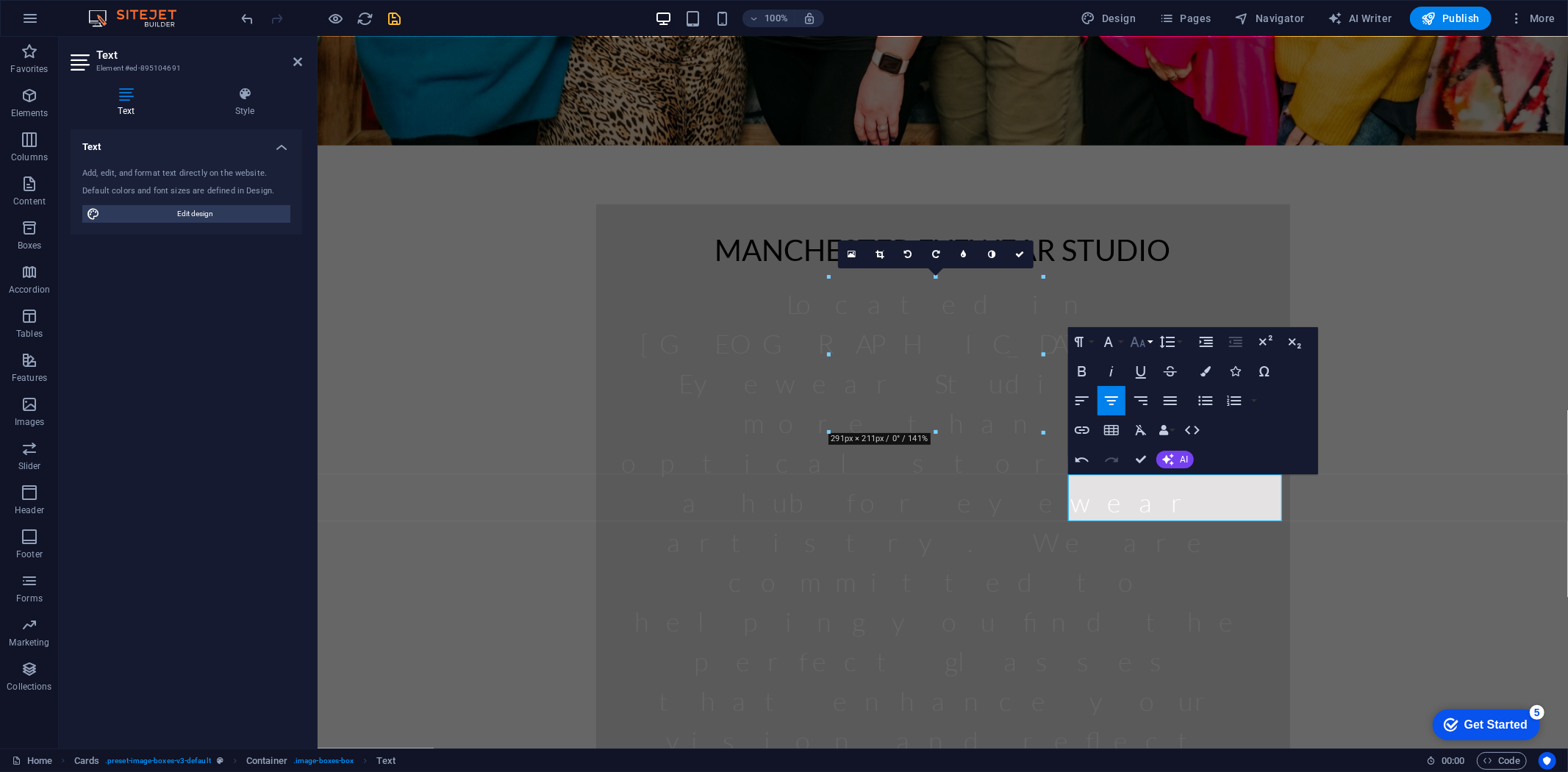
click at [1136, 341] on icon "button" at bounding box center [1138, 341] width 15 height 10
click at [1150, 521] on link "24" at bounding box center [1153, 525] width 53 height 22
drag, startPoint x: 1258, startPoint y: 510, endPoint x: 1092, endPoint y: 486, distance: 167.7
click at [1140, 343] on icon "button" at bounding box center [1138, 341] width 18 height 18
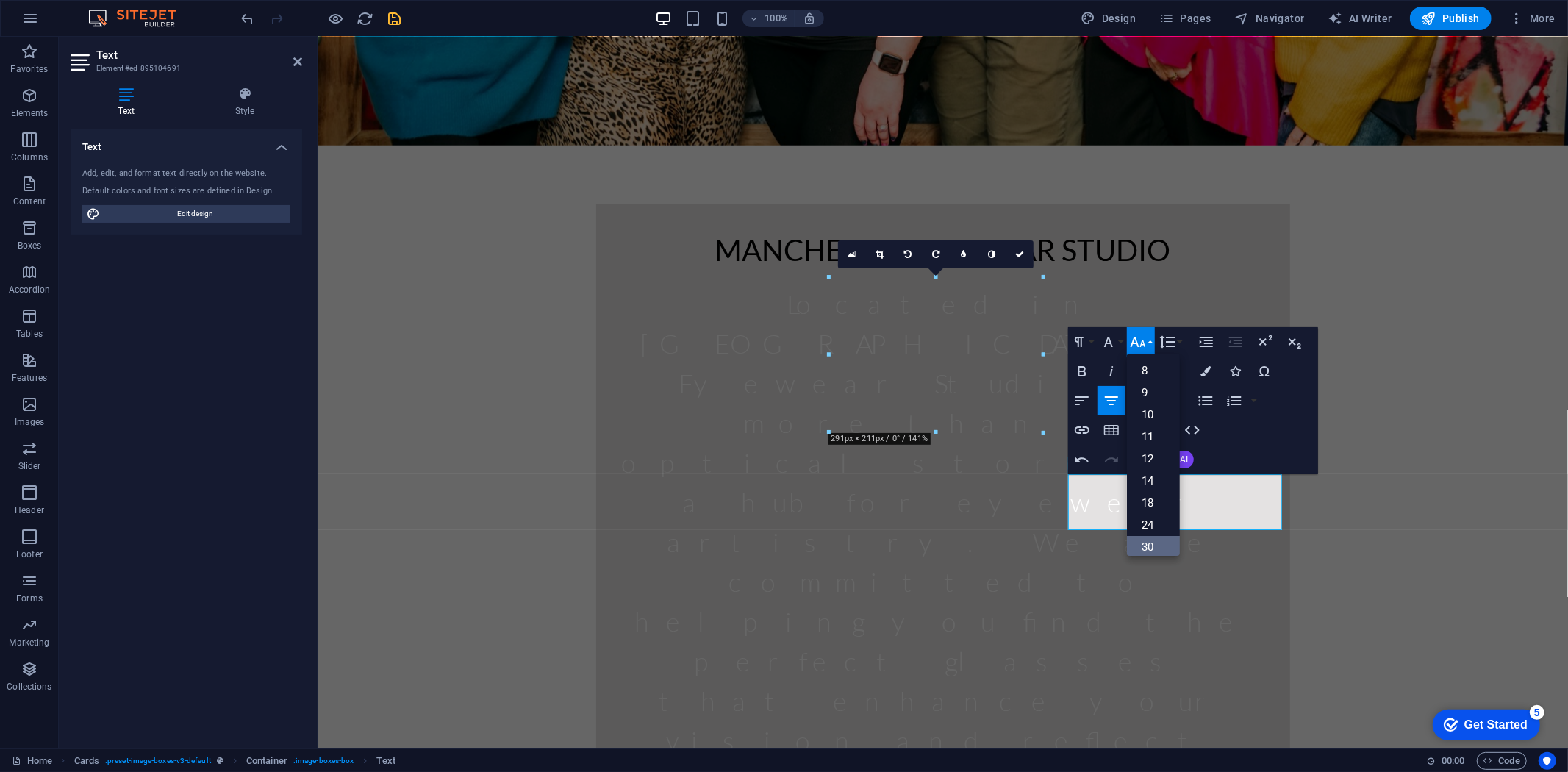
click at [1149, 544] on link "30" at bounding box center [1153, 547] width 53 height 22
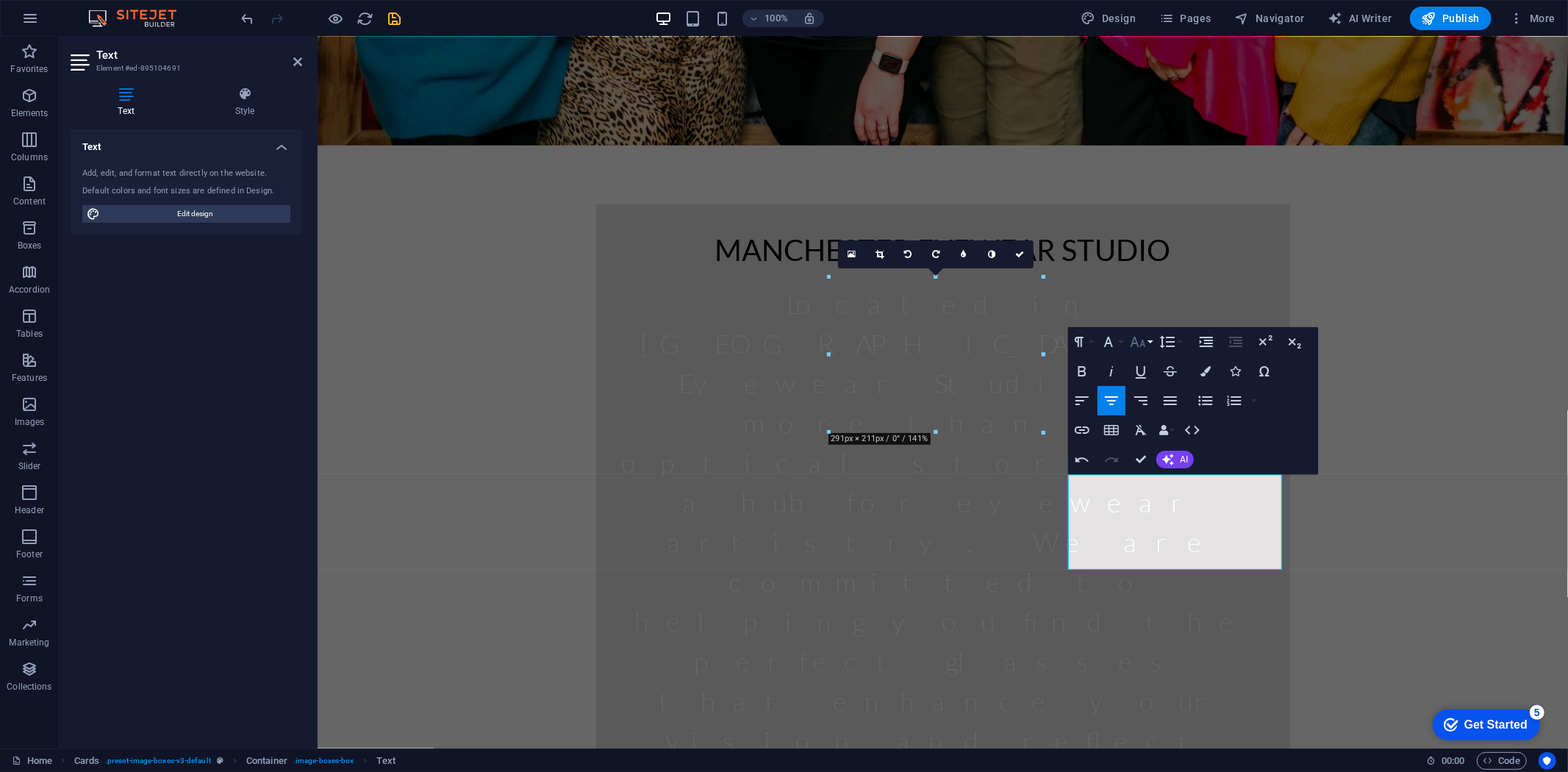
click at [1141, 339] on icon "button" at bounding box center [1138, 341] width 18 height 18
click at [1158, 410] on link "24" at bounding box center [1153, 407] width 53 height 22
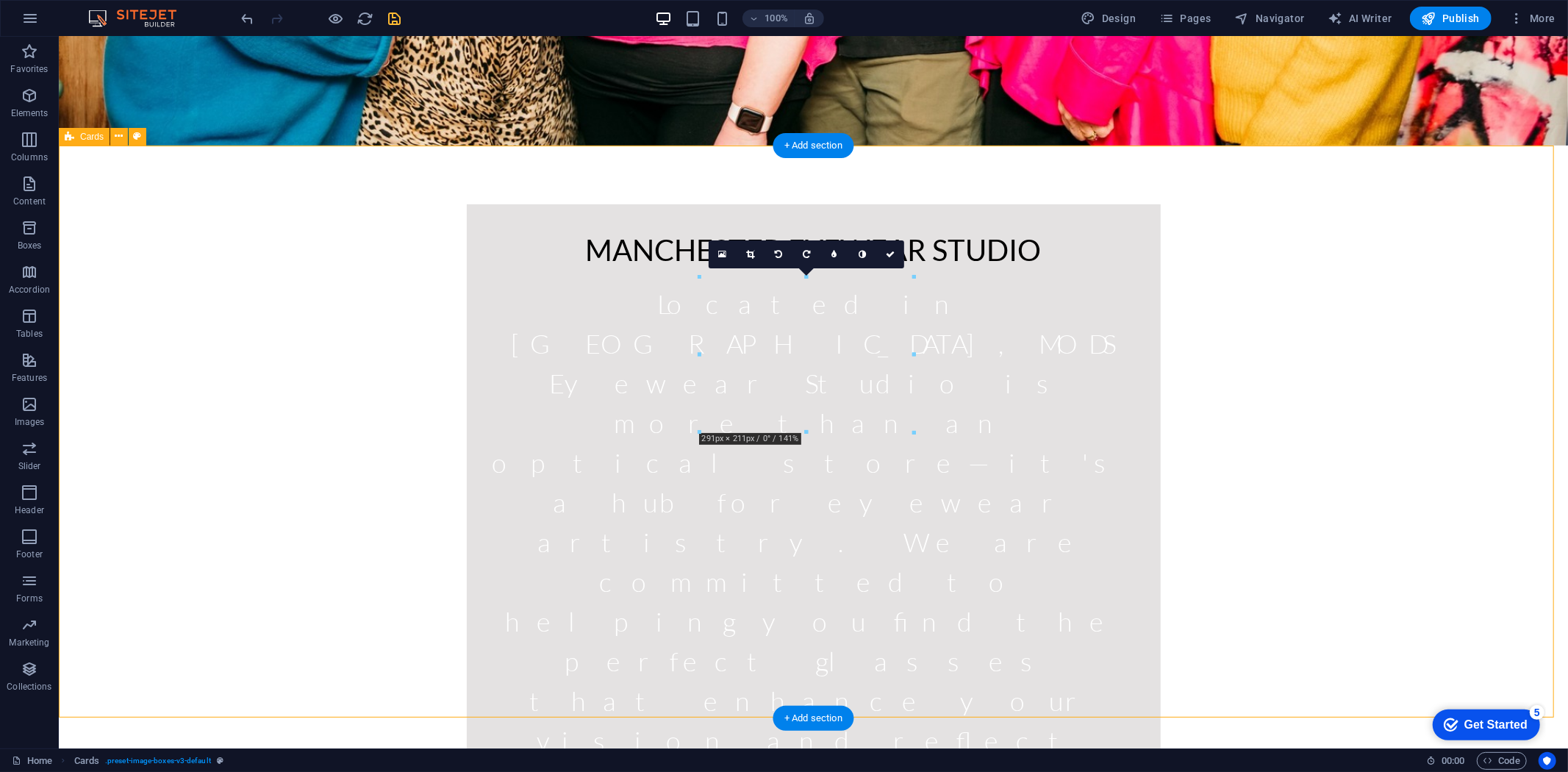
drag, startPoint x: 1127, startPoint y: 485, endPoint x: 1104, endPoint y: 520, distance: 41.9
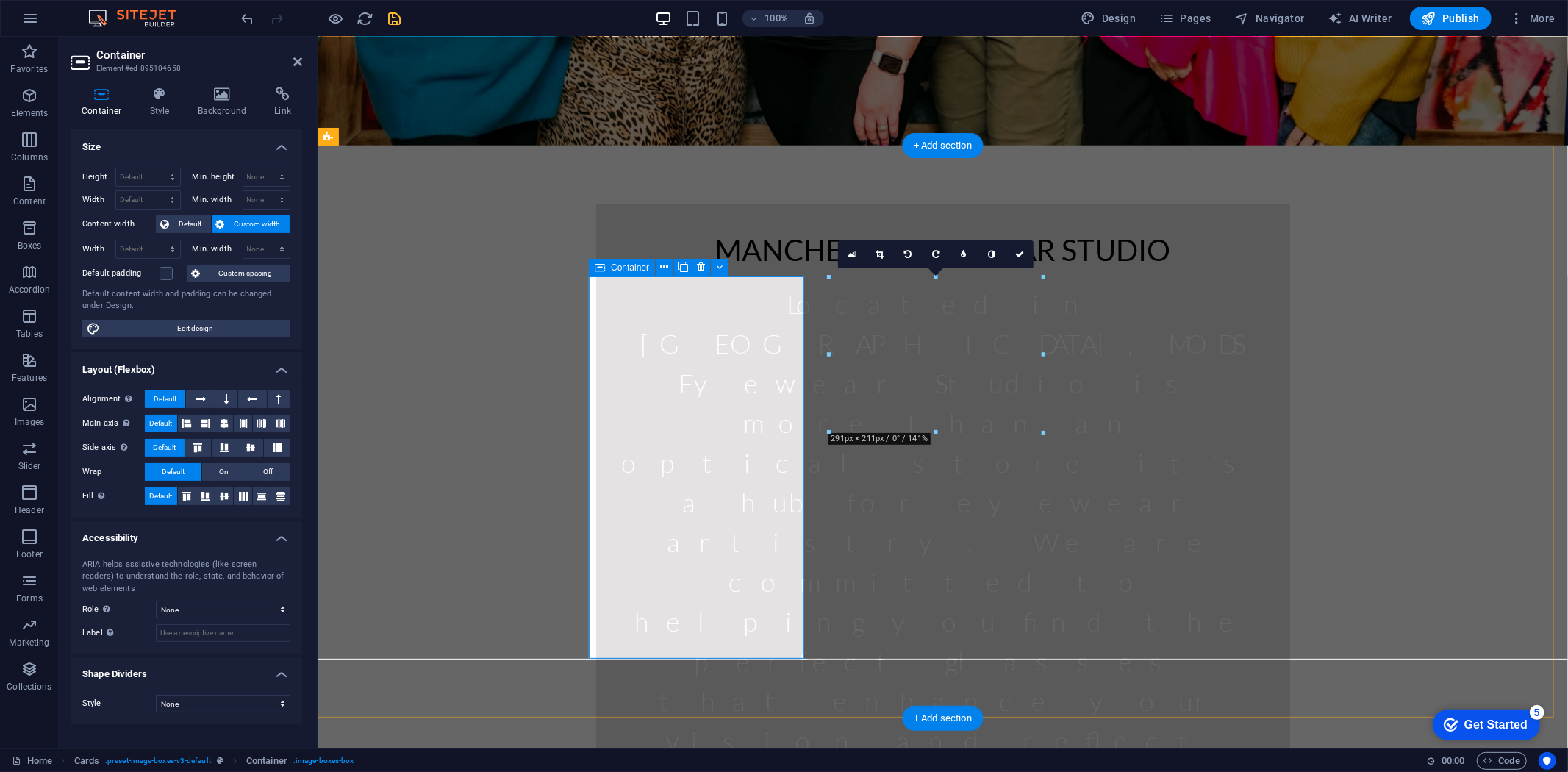
click at [31, 97] on icon "button" at bounding box center [29, 95] width 18 height 18
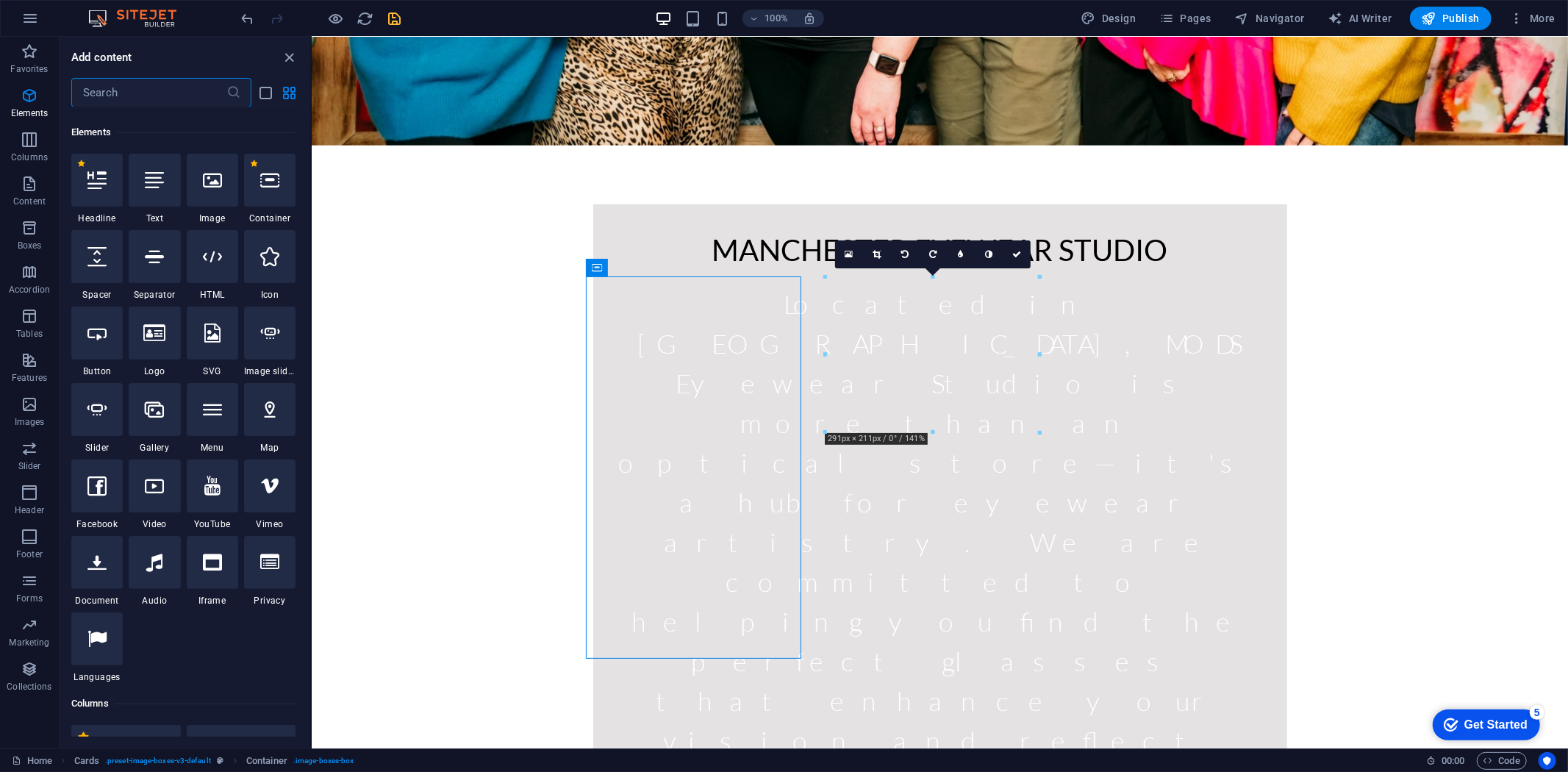
scroll to position [156, 0]
click at [167, 177] on div at bounding box center [154, 177] width 51 height 53
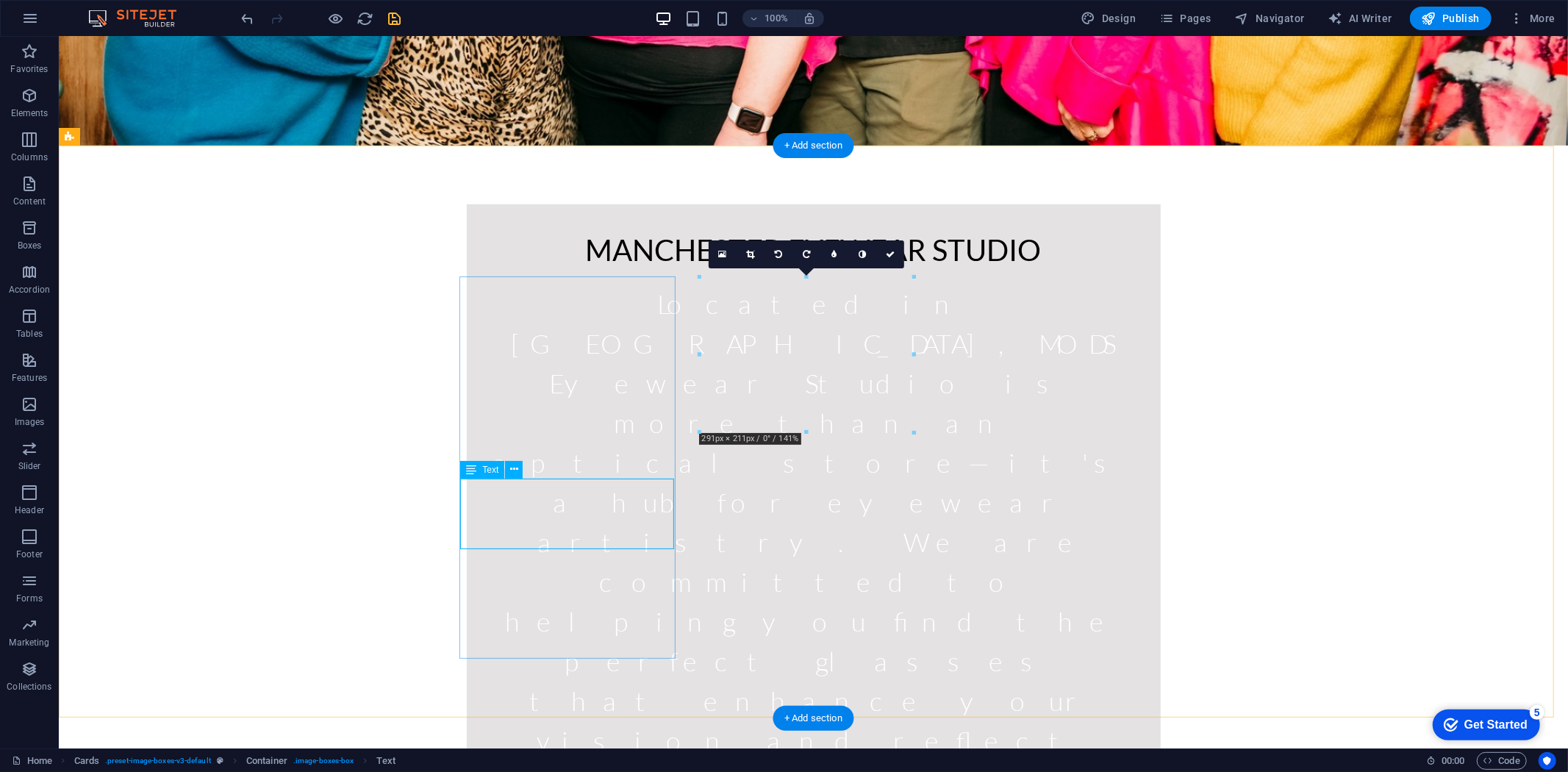
drag, startPoint x: 476, startPoint y: 494, endPoint x: 497, endPoint y: 492, distance: 21.1
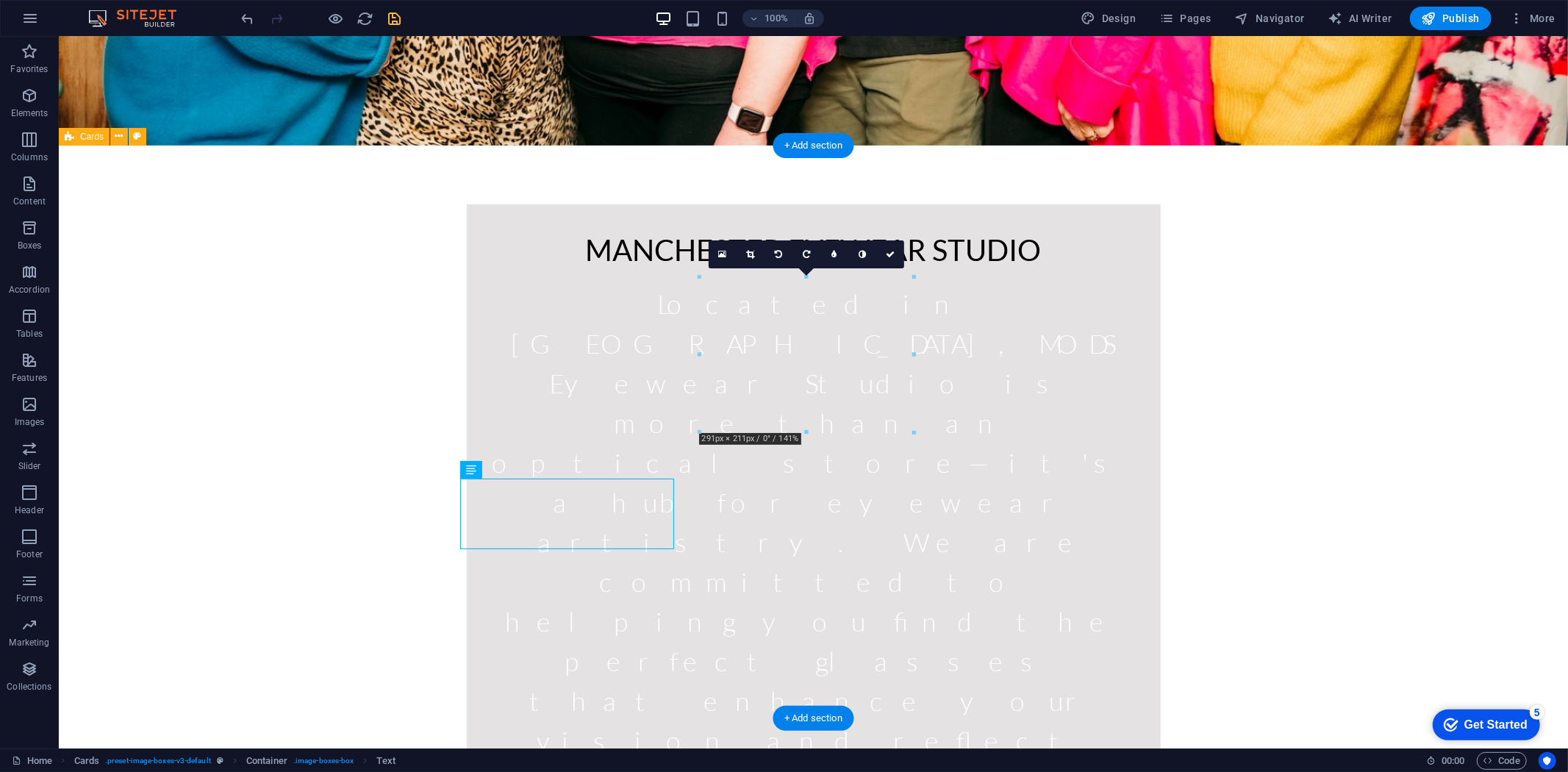
drag, startPoint x: 476, startPoint y: 487, endPoint x: 220, endPoint y: 490, distance: 256.0
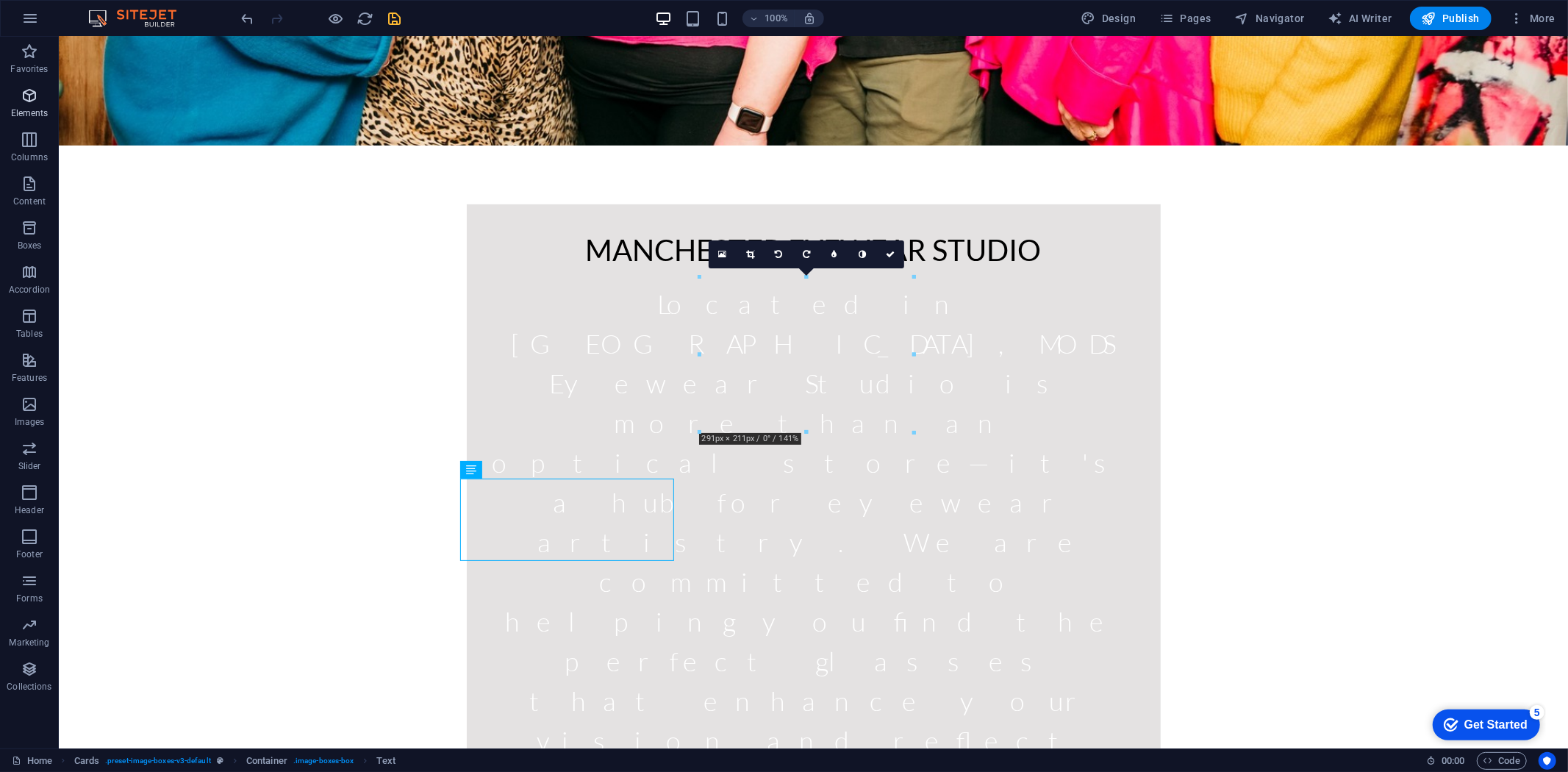
click at [21, 101] on icon "button" at bounding box center [29, 95] width 18 height 18
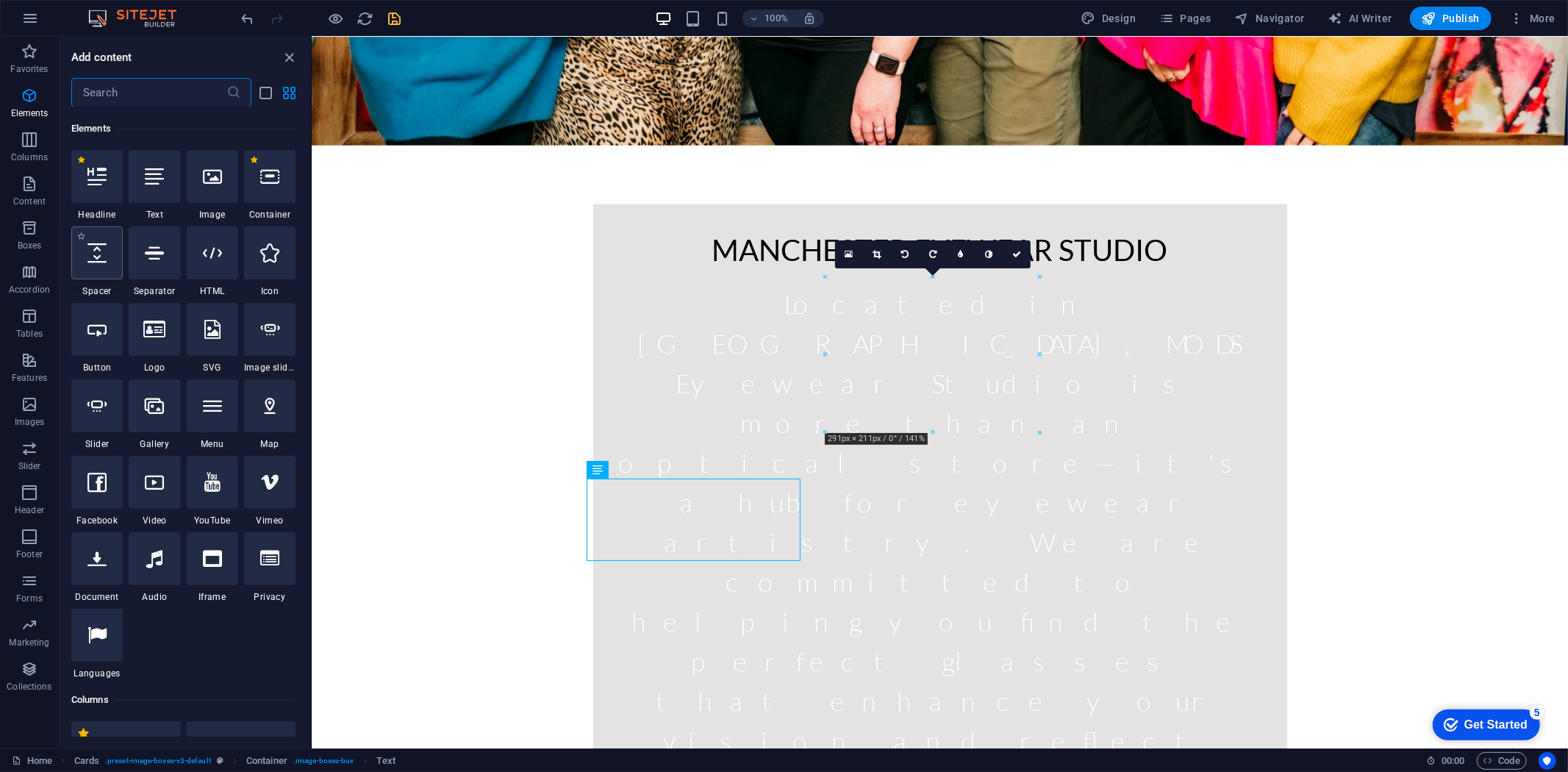
click at [100, 243] on icon at bounding box center [97, 252] width 19 height 19
select select "px"
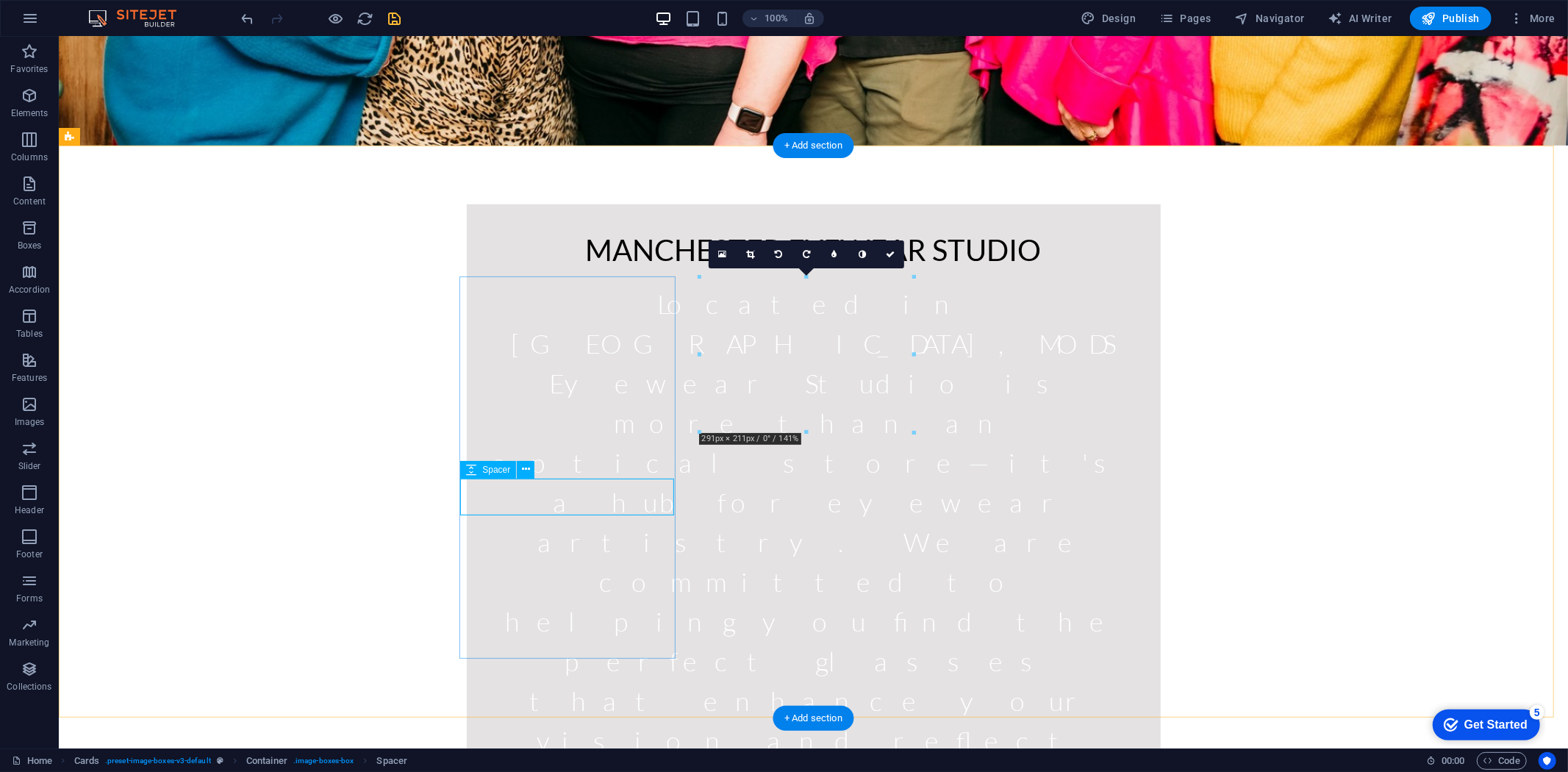
select select "px"
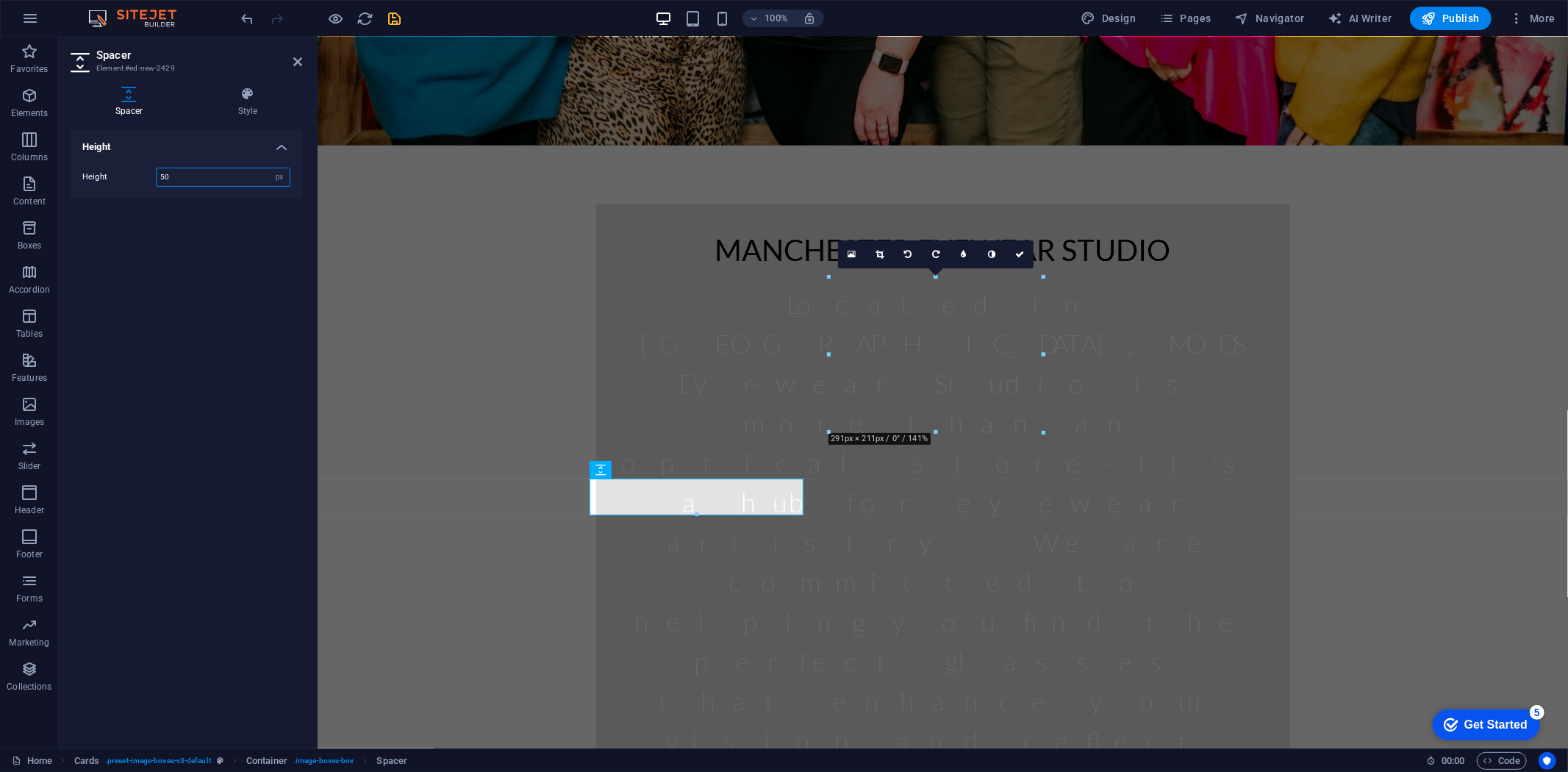
drag, startPoint x: 187, startPoint y: 173, endPoint x: 133, endPoint y: 173, distance: 54.0
click at [133, 173] on div "Height 50 px rem vh vw" at bounding box center [186, 177] width 208 height 19
drag, startPoint x: 173, startPoint y: 172, endPoint x: 137, endPoint y: 173, distance: 36.0
click at [137, 173] on div "Height 45 px rem vh vw" at bounding box center [186, 177] width 208 height 19
drag, startPoint x: 173, startPoint y: 170, endPoint x: 133, endPoint y: 167, distance: 40.1
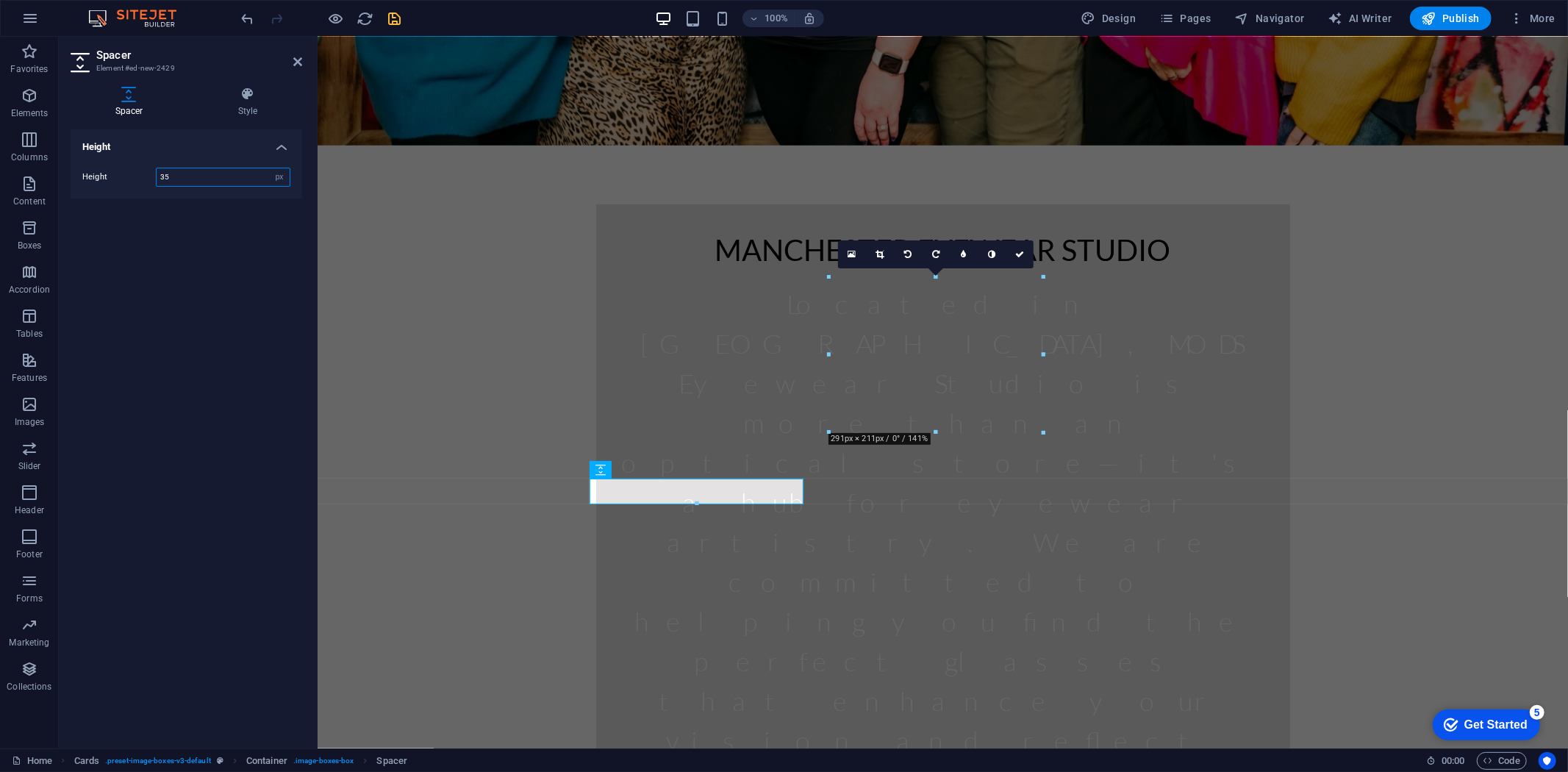
click at [144, 168] on div "Height 35 px rem vh vw" at bounding box center [186, 177] width 208 height 19
type input "30"
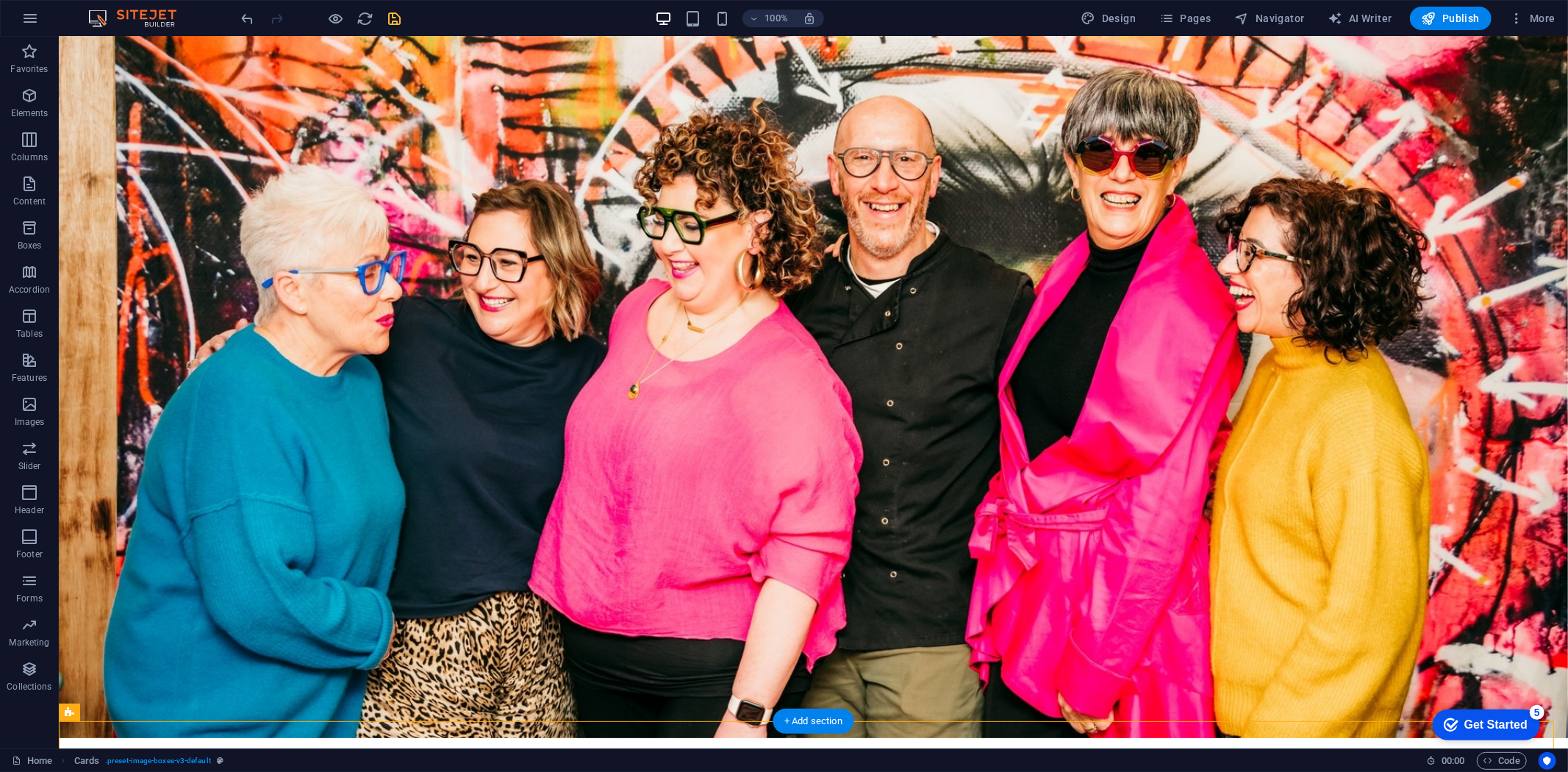
scroll to position [0, 0]
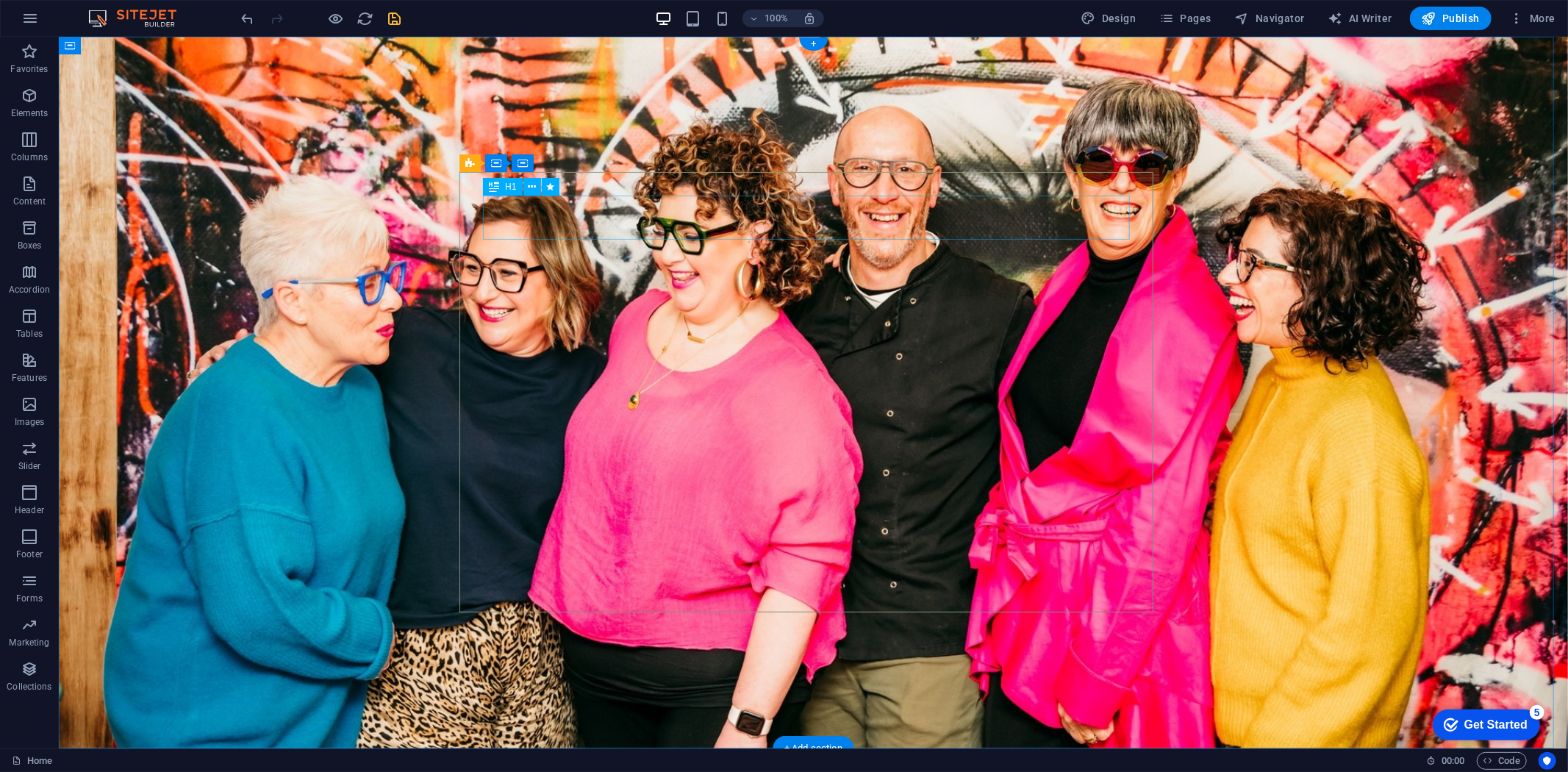
select select "shrink"
select select "s"
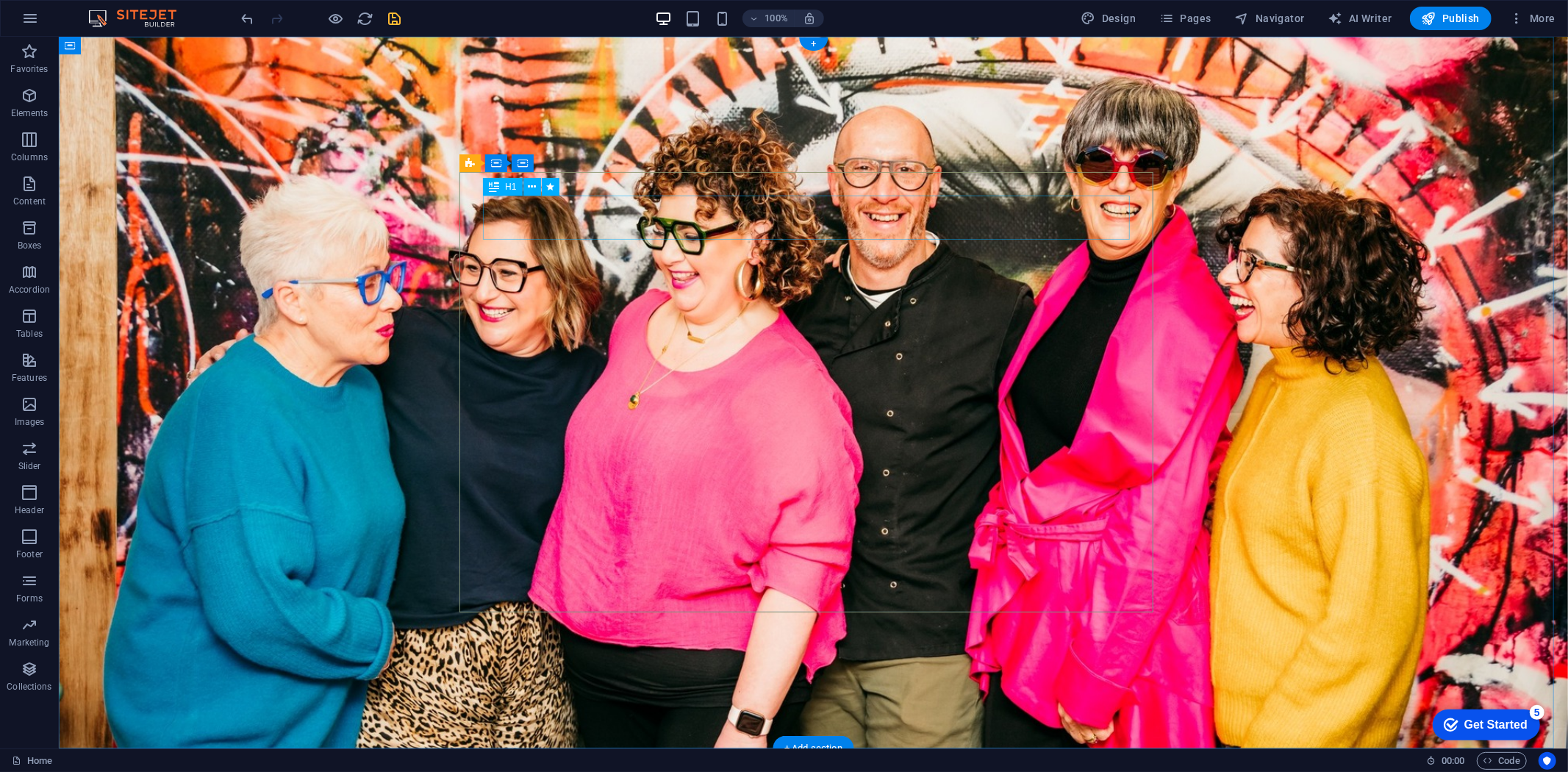
select select "scroll"
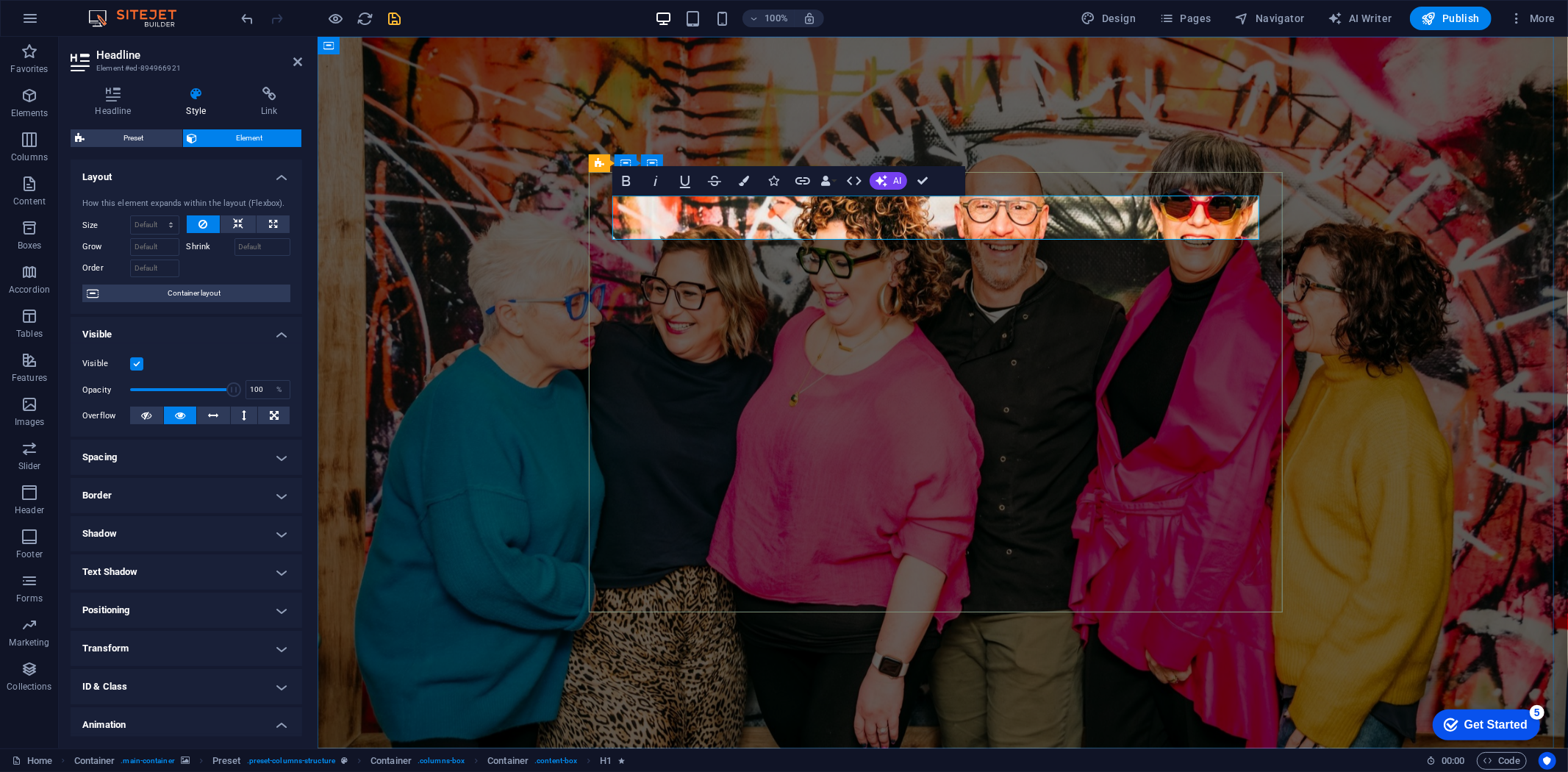
click at [247, 25] on icon "undo" at bounding box center [248, 18] width 17 height 17
drag, startPoint x: 861, startPoint y: 216, endPoint x: 1017, endPoint y: 211, distance: 156.1
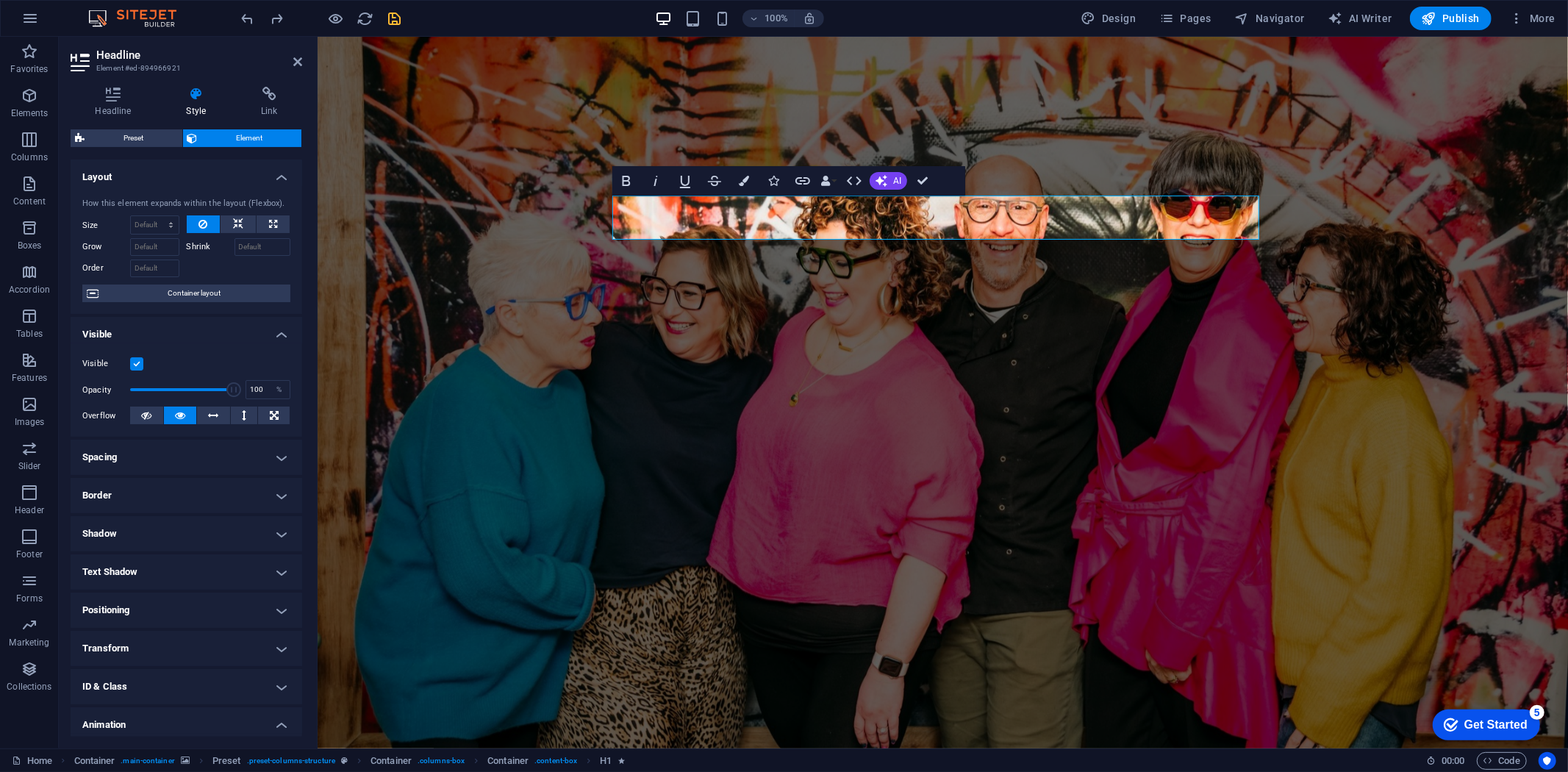
click at [1341, 235] on figure at bounding box center [942, 392] width 1250 height 712
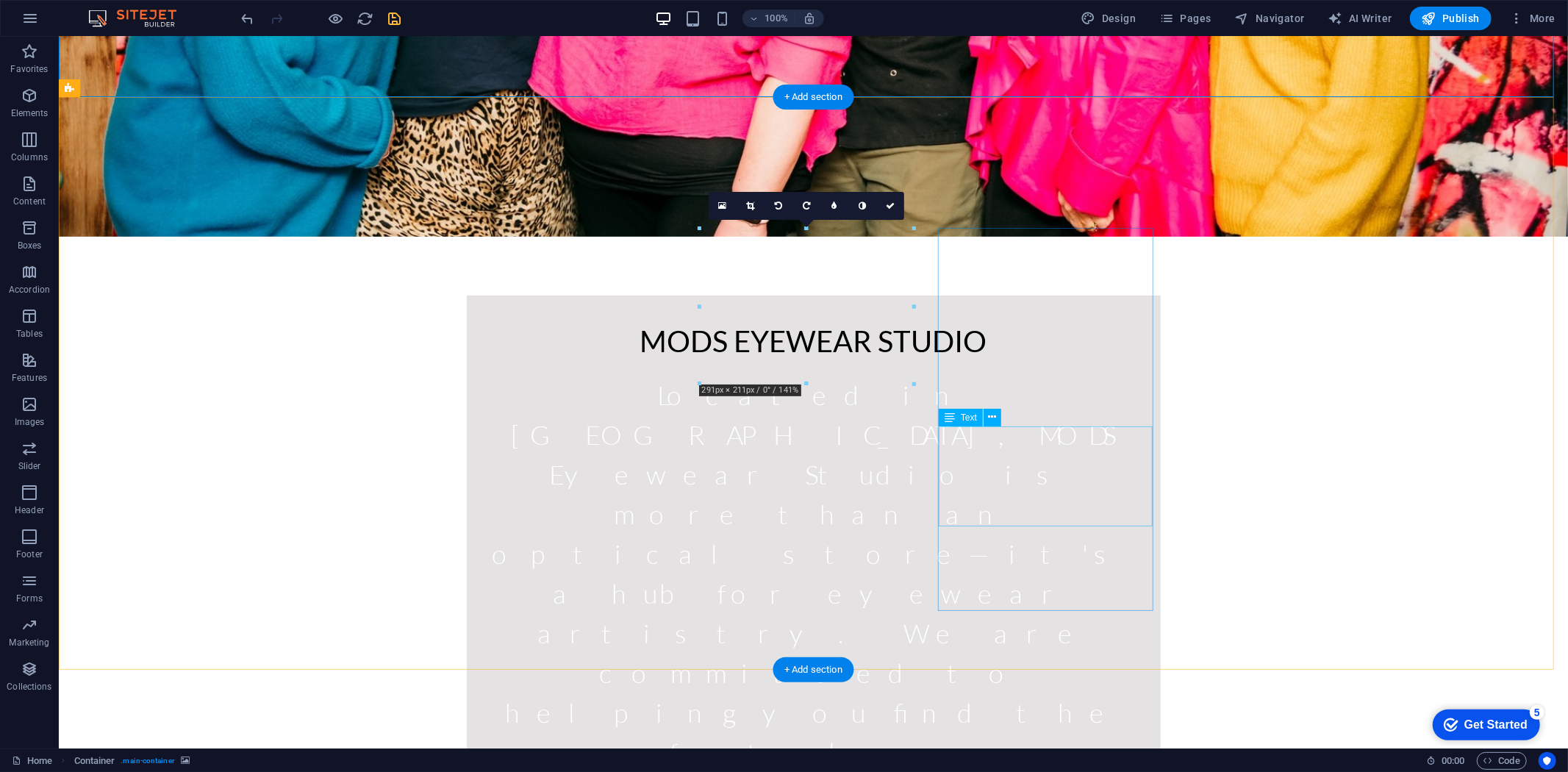
scroll to position [651, 0]
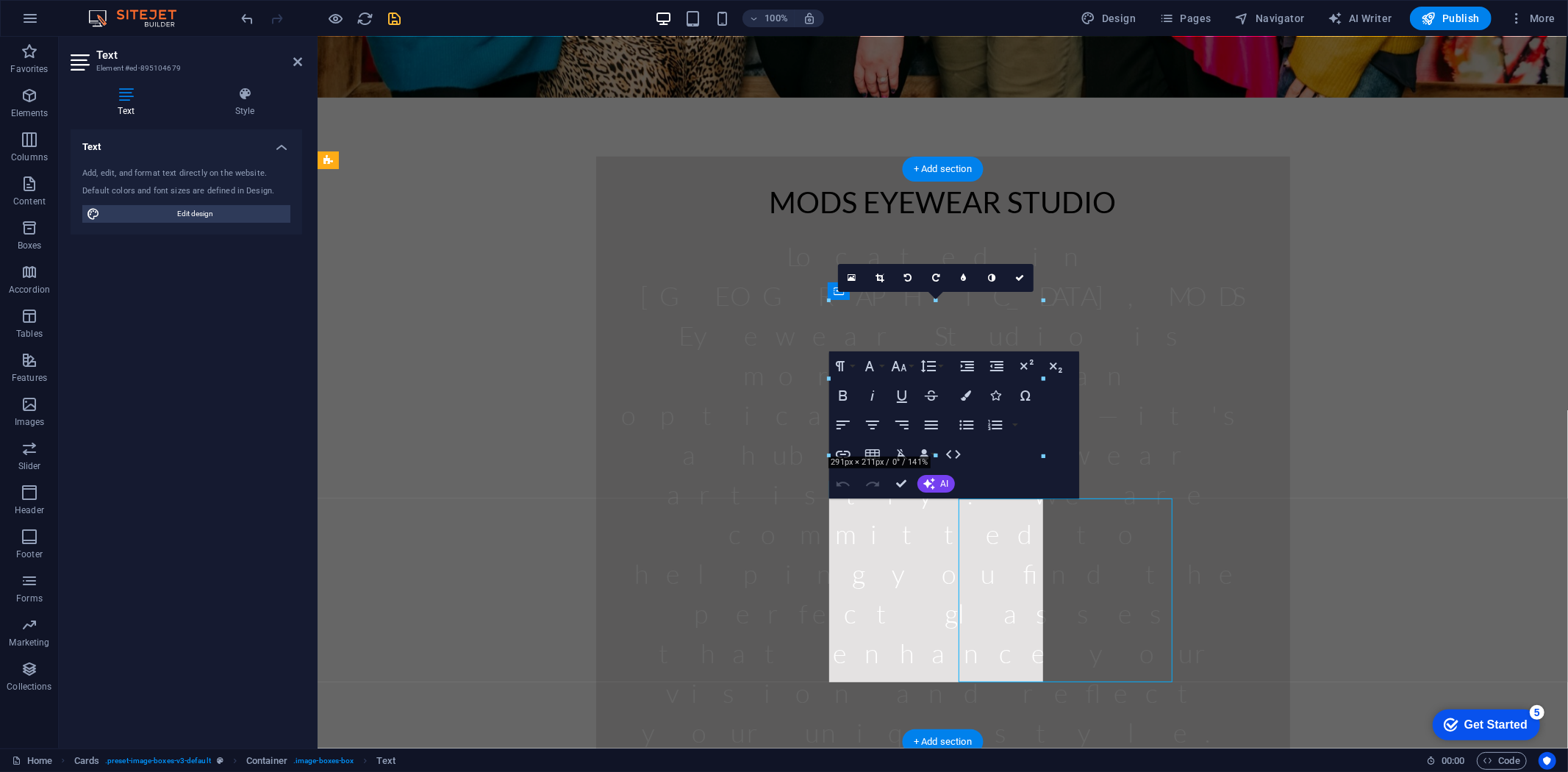
scroll to position [579, 0]
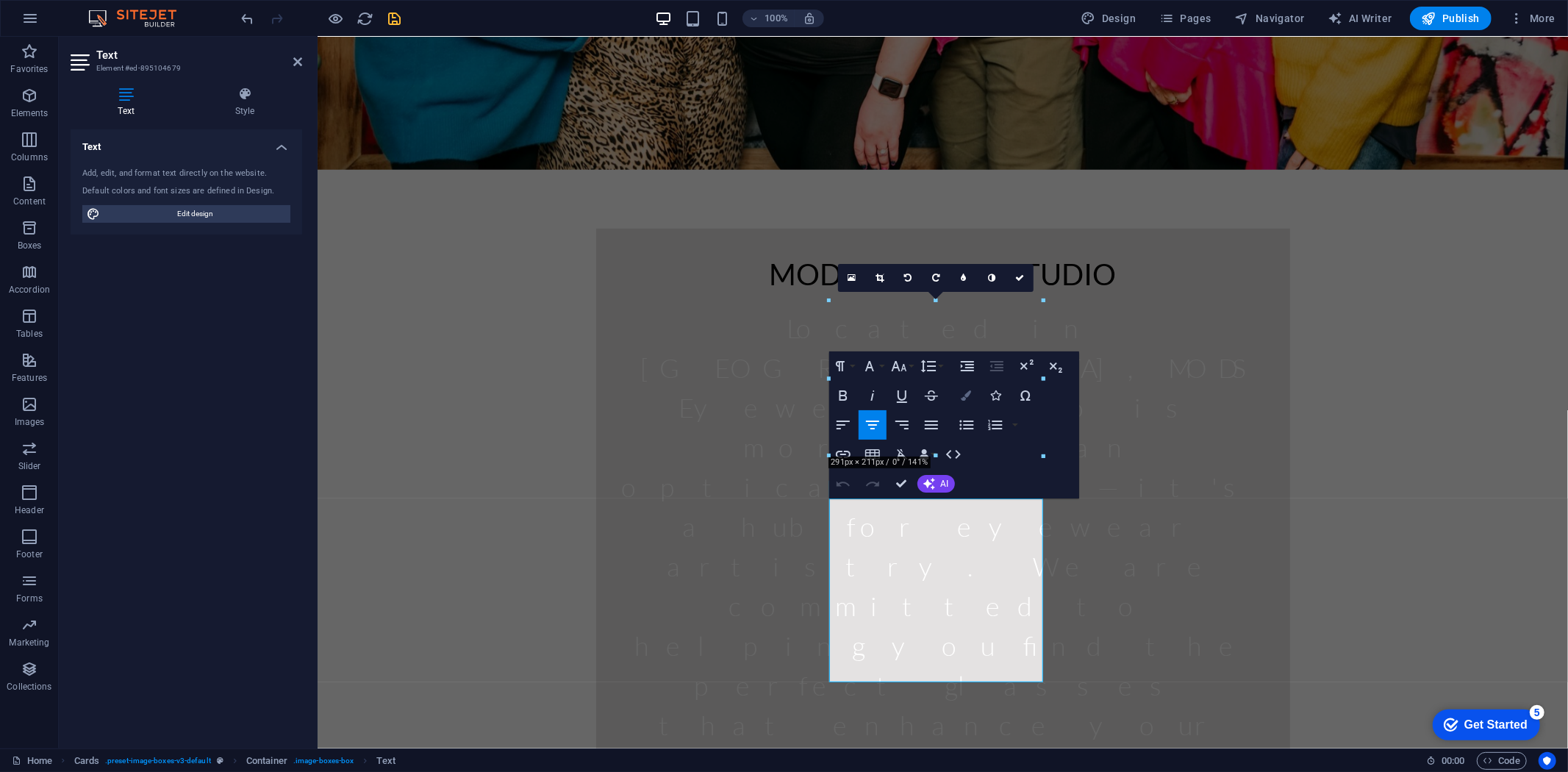
click at [967, 394] on icon "button" at bounding box center [967, 395] width 10 height 10
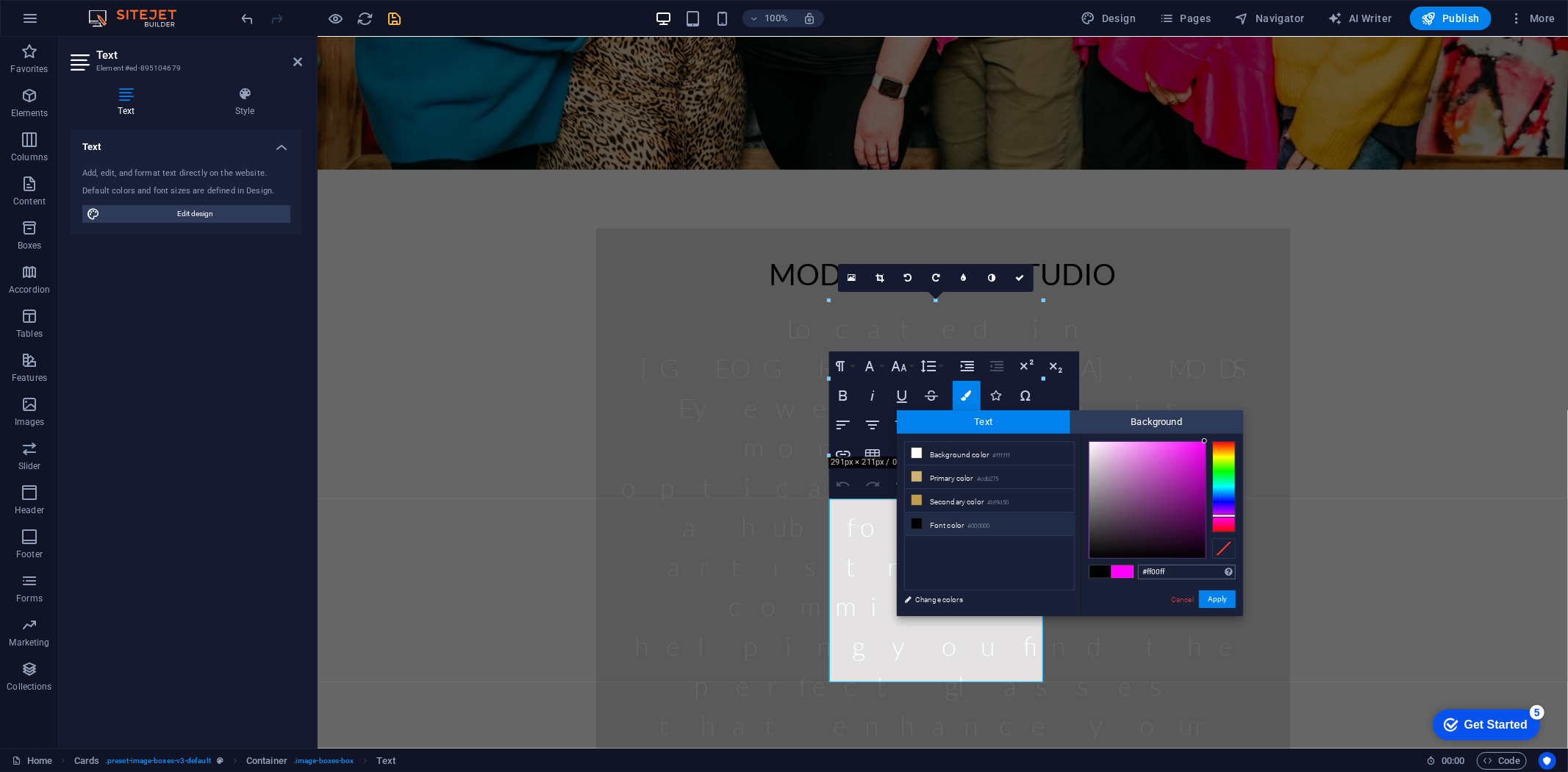
drag, startPoint x: 1181, startPoint y: 576, endPoint x: 1142, endPoint y: 572, distance: 39.2
click at [1142, 572] on input "#ff00ff" at bounding box center [1187, 572] width 97 height 15
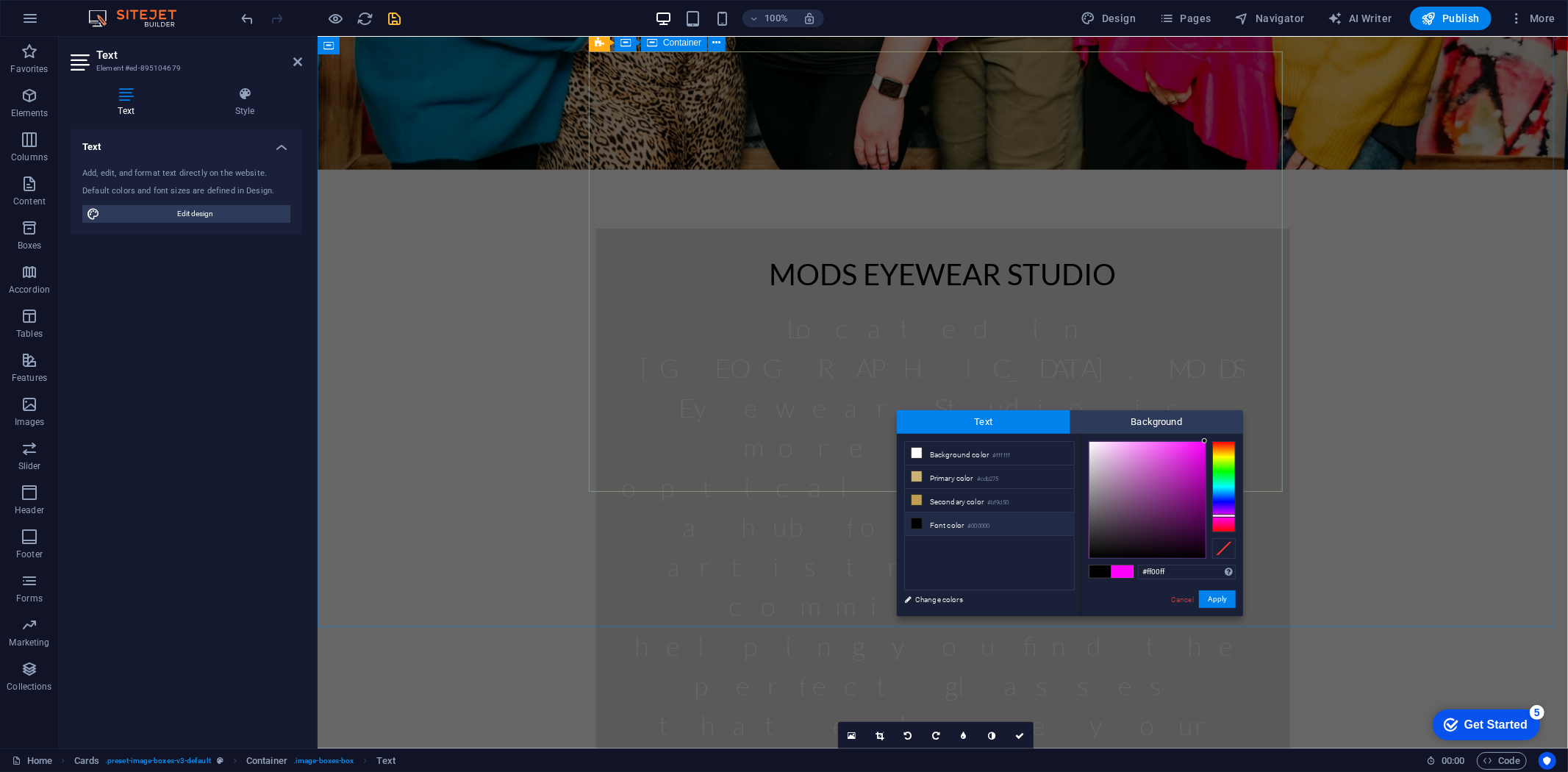
scroll to position [89, 0]
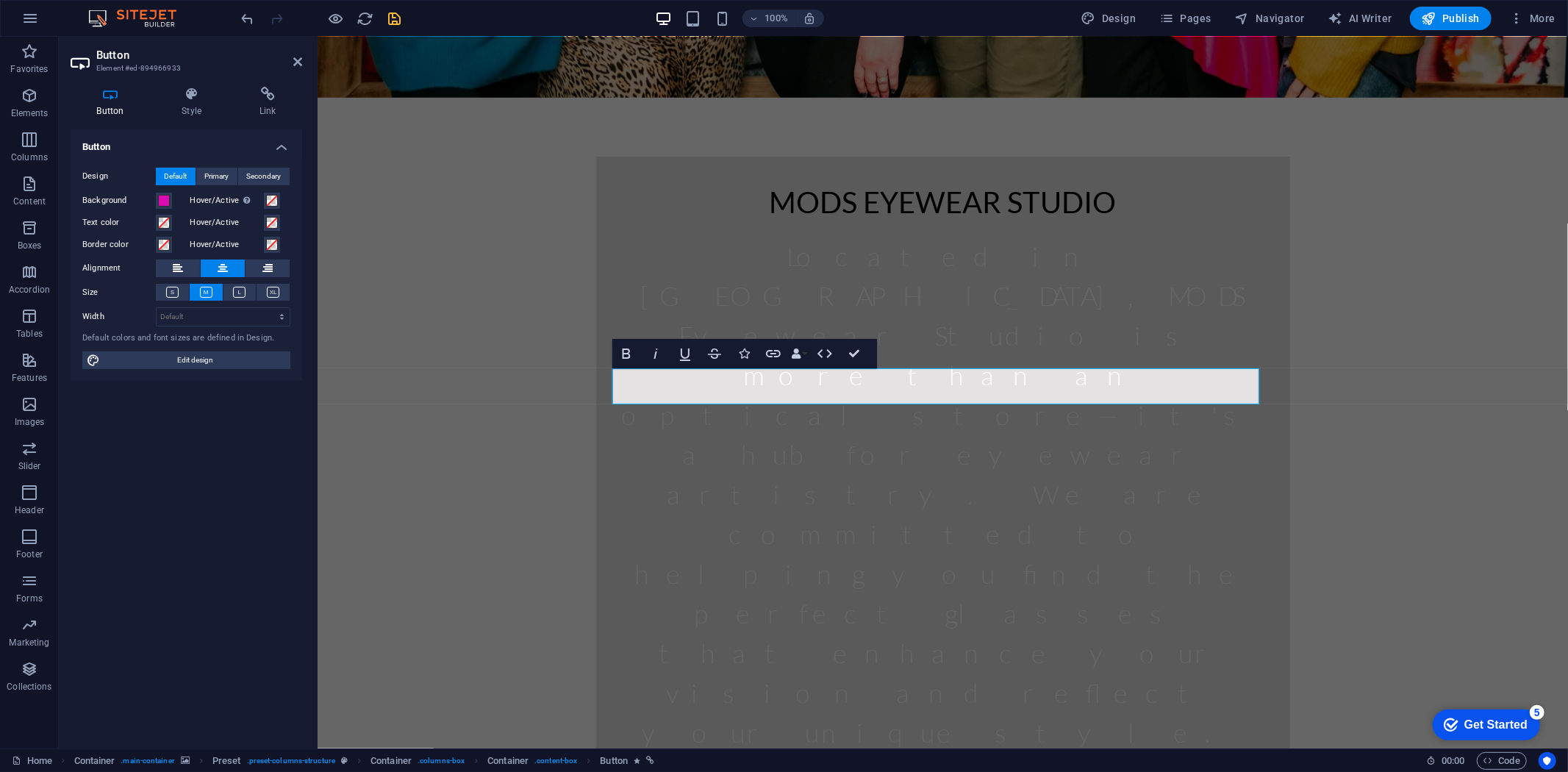
scroll to position [66, 0]
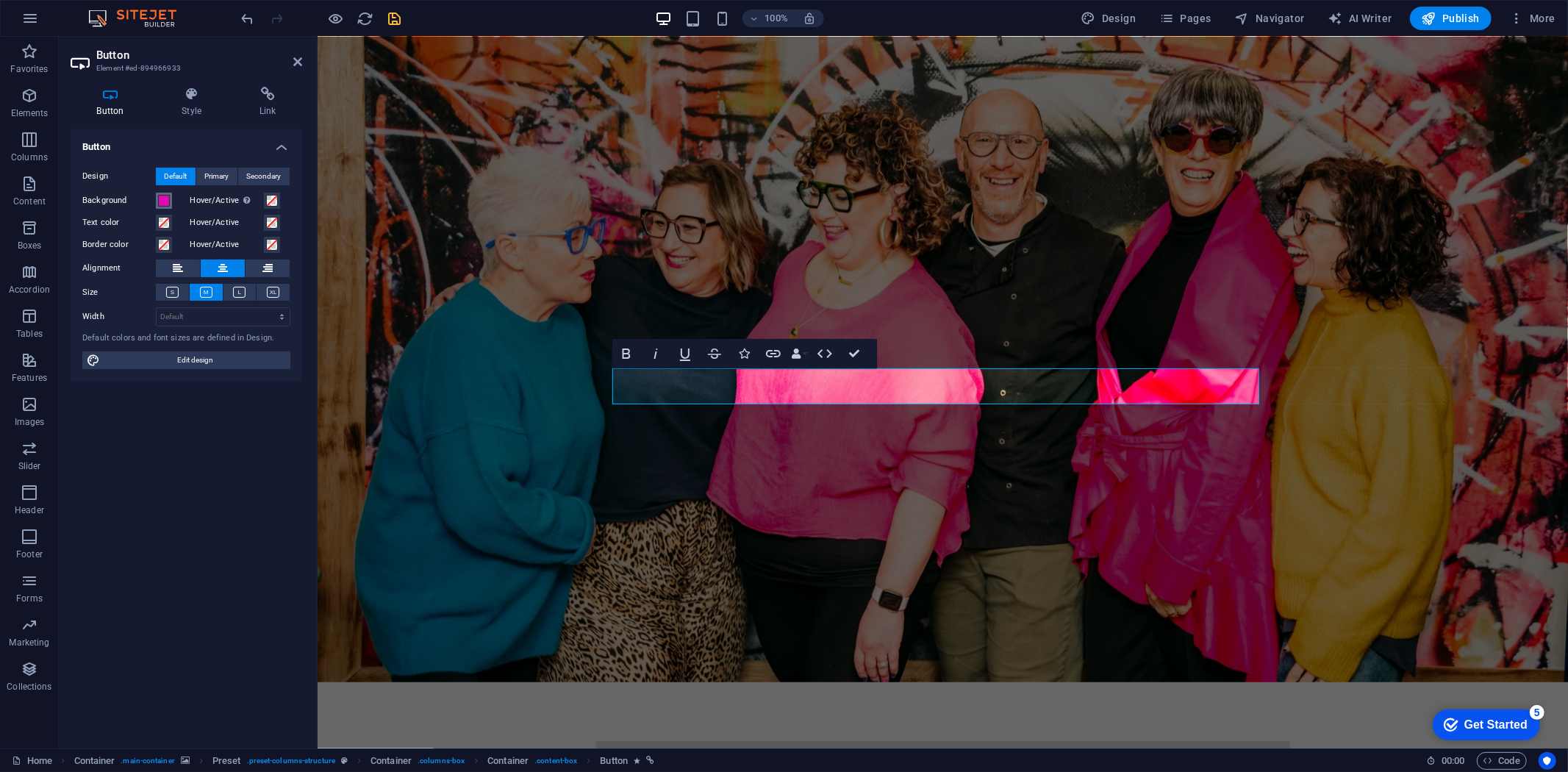
click at [159, 195] on span at bounding box center [163, 200] width 12 height 12
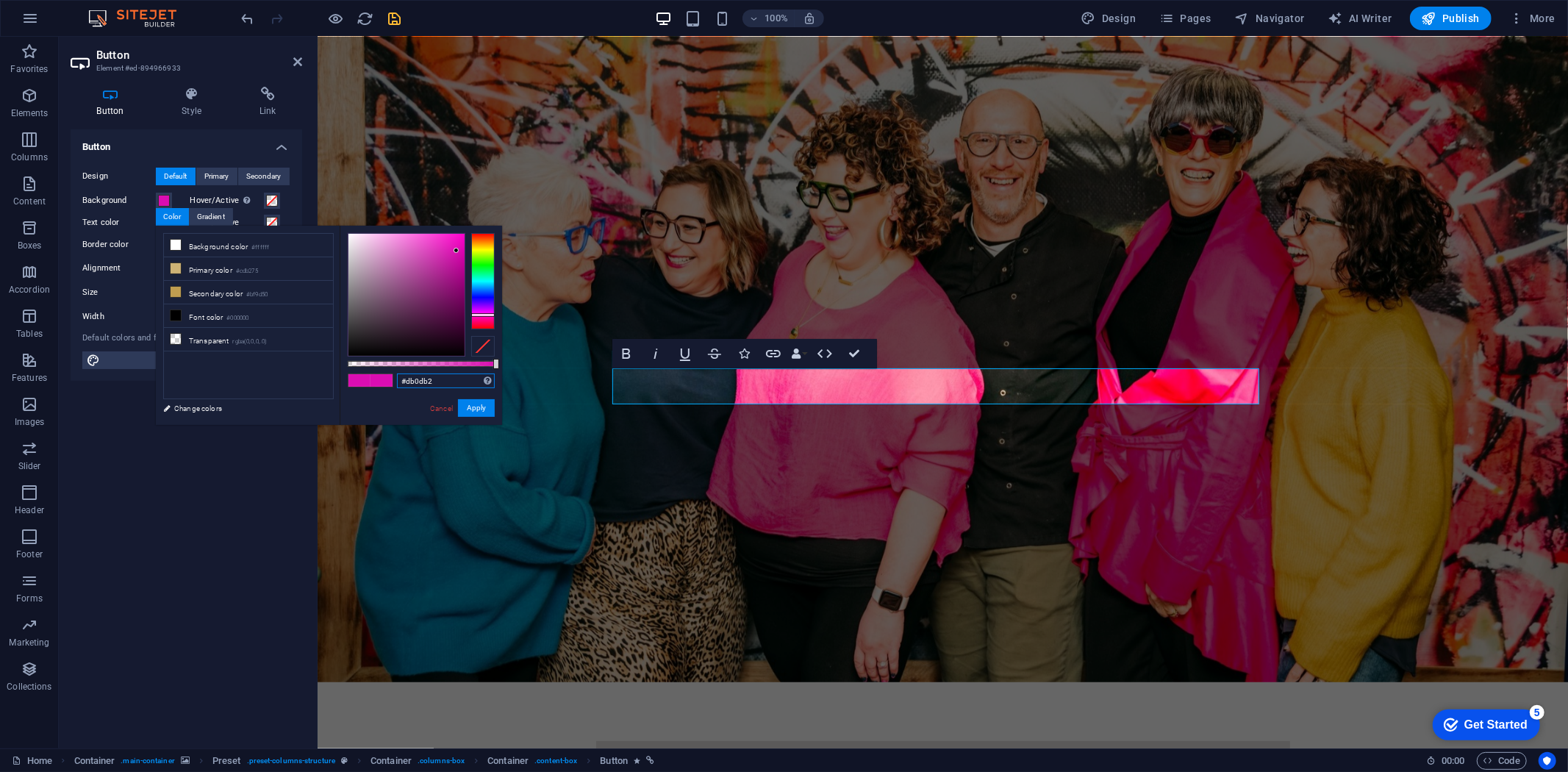
drag, startPoint x: 446, startPoint y: 382, endPoint x: 320, endPoint y: 378, distance: 126.1
click at [320, 378] on div "less Background color #ffffff Primary color #cdb275 Secondary color #bf9d50 Fon…" at bounding box center [328, 325] width 346 height 200
paste input "ff00ff"
type input "#ff00ff"
click at [478, 408] on button "Apply" at bounding box center [476, 407] width 37 height 18
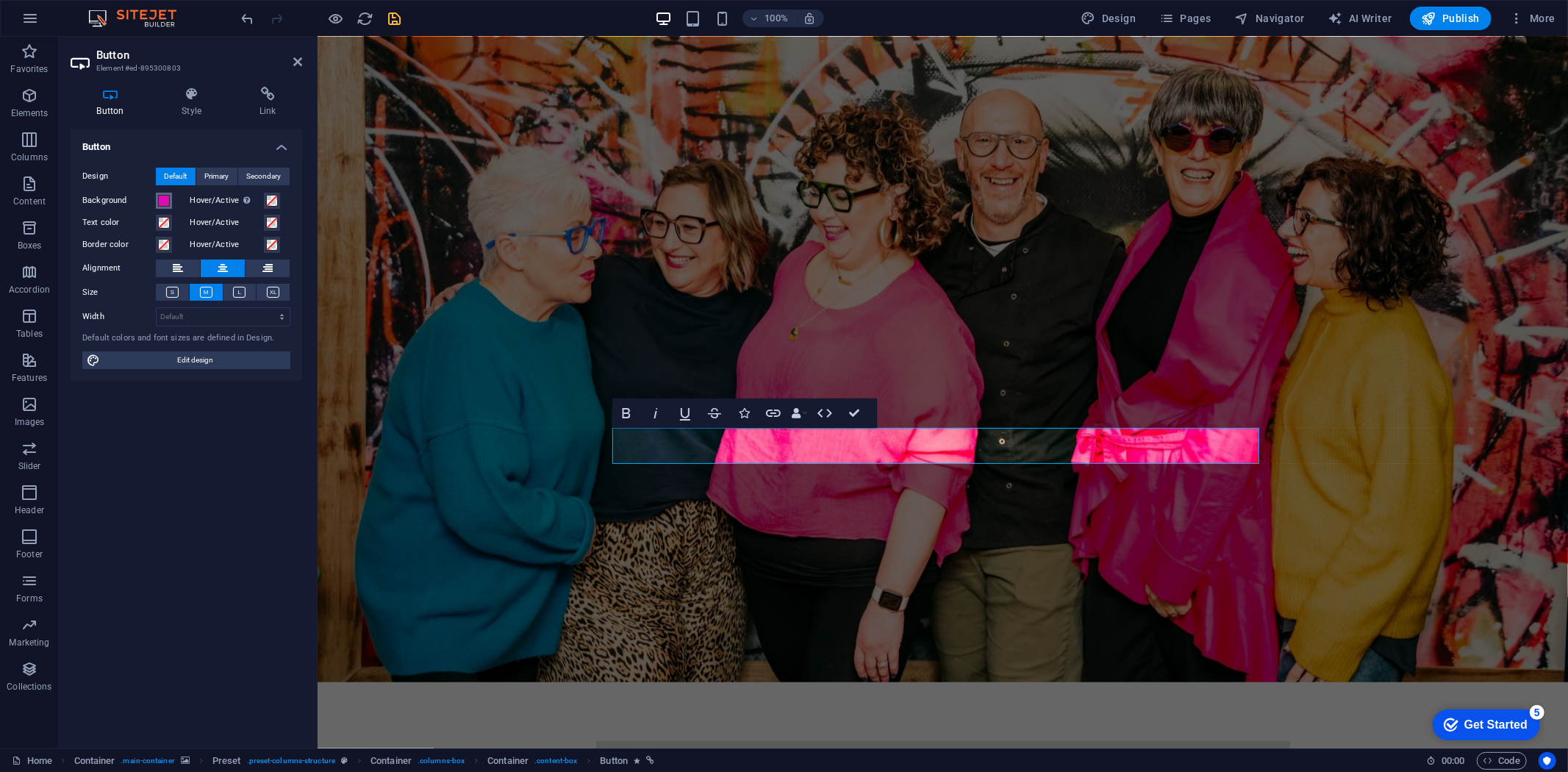
click at [163, 201] on span at bounding box center [163, 200] width 12 height 12
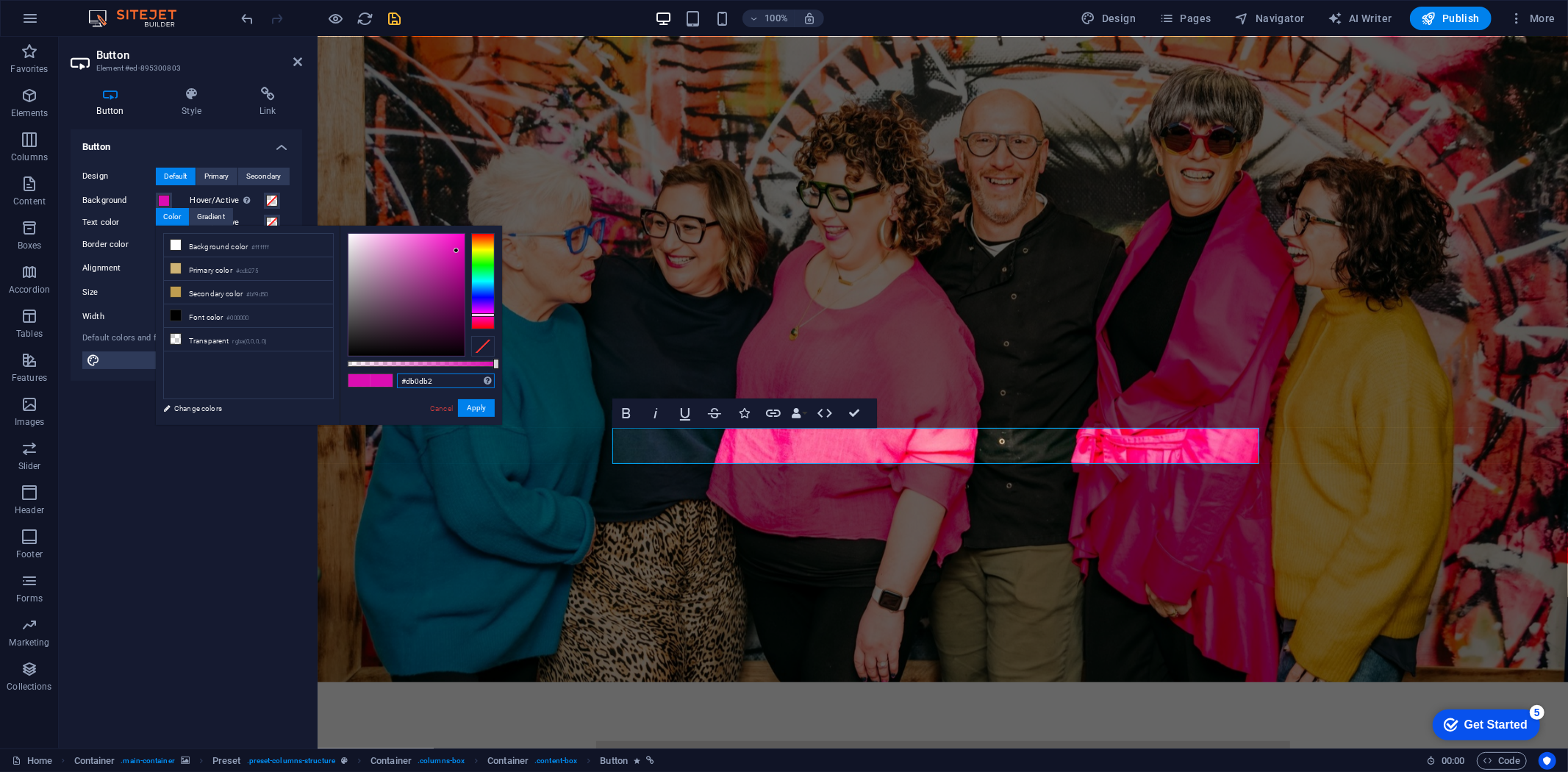
drag, startPoint x: 450, startPoint y: 379, endPoint x: 354, endPoint y: 380, distance: 96.0
click at [354, 380] on div "#db0db2 Supported formats #0852ed rgb(8, 82, 237) rgba(8, 82, 237, 90%) hsv(221…" at bounding box center [421, 432] width 163 height 413
paste input "ff00ff"
type input "#ff00ff"
drag, startPoint x: 483, startPoint y: 405, endPoint x: 166, endPoint y: 369, distance: 319.0
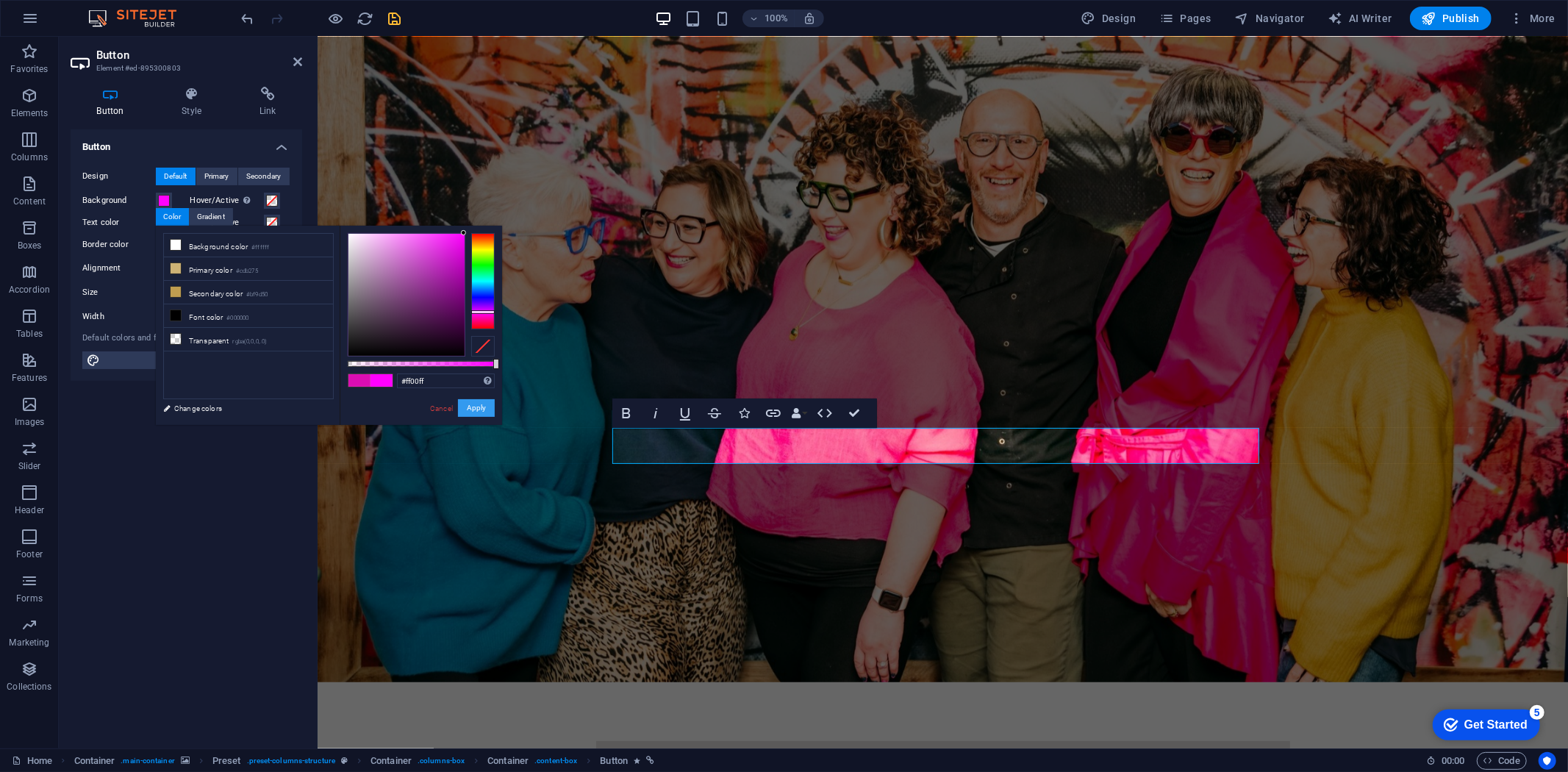
click at [483, 405] on button "Apply" at bounding box center [476, 407] width 37 height 18
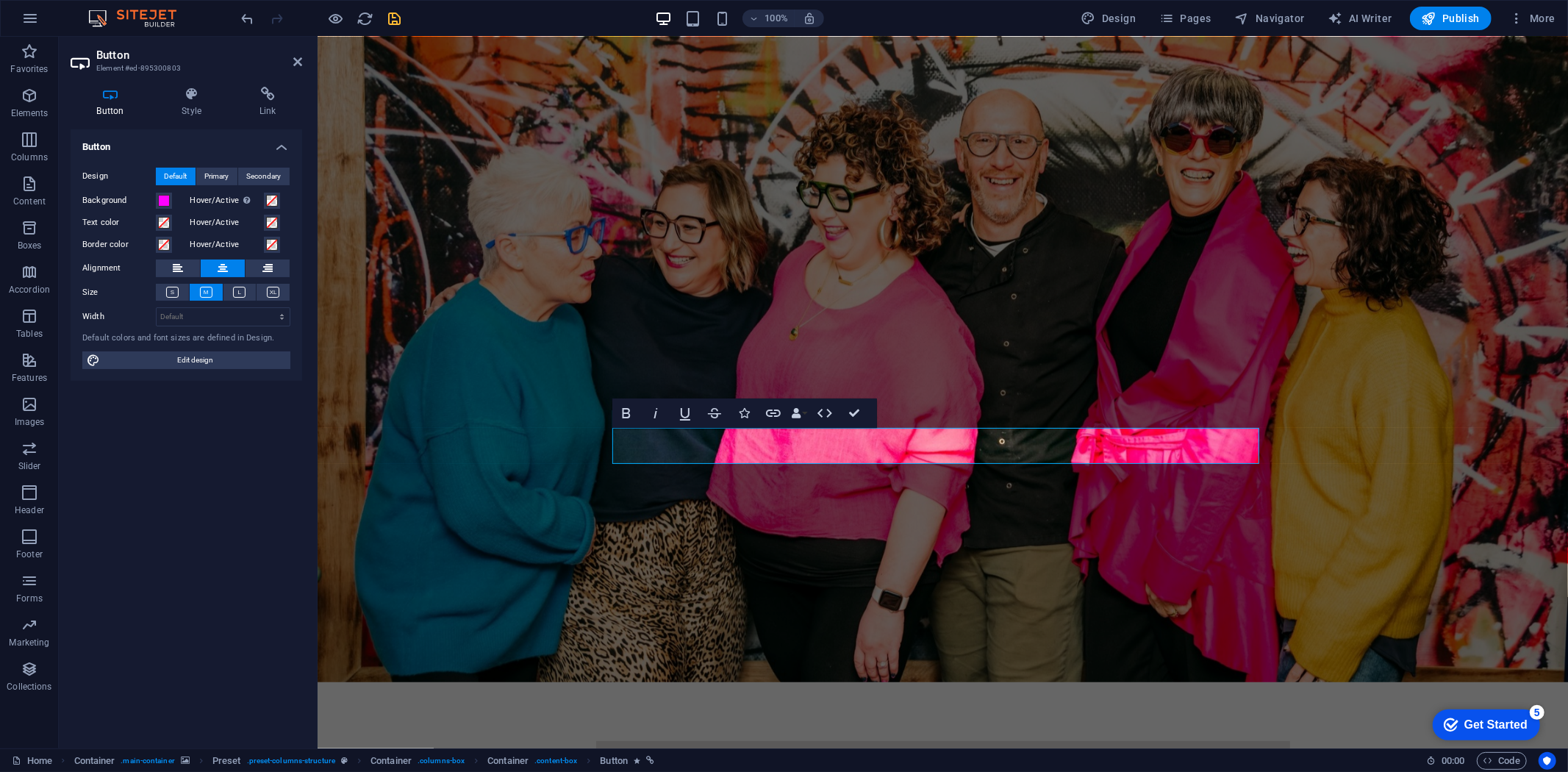
click at [485, 406] on figure at bounding box center [942, 326] width 1250 height 712
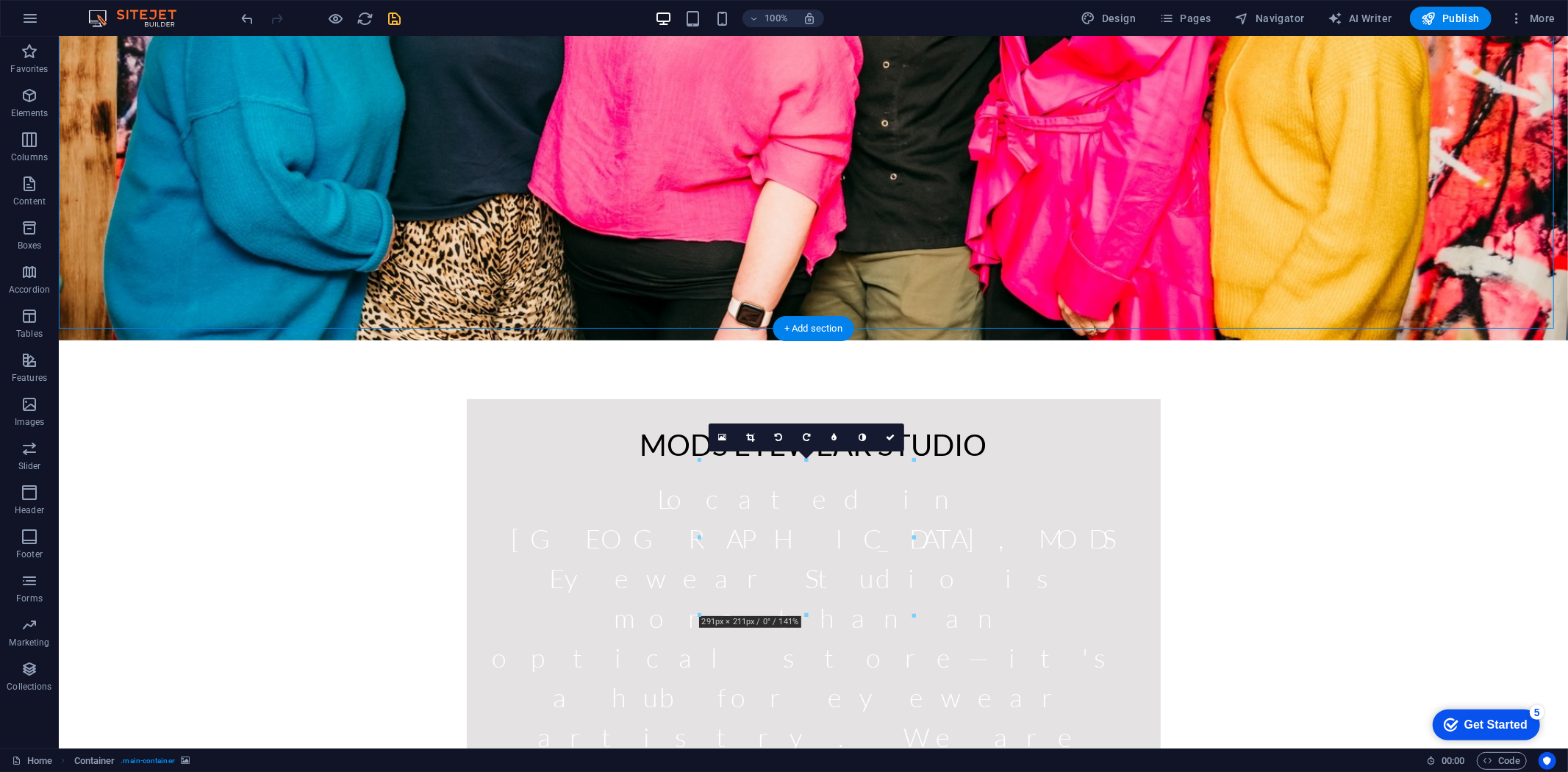
scroll to position [651, 0]
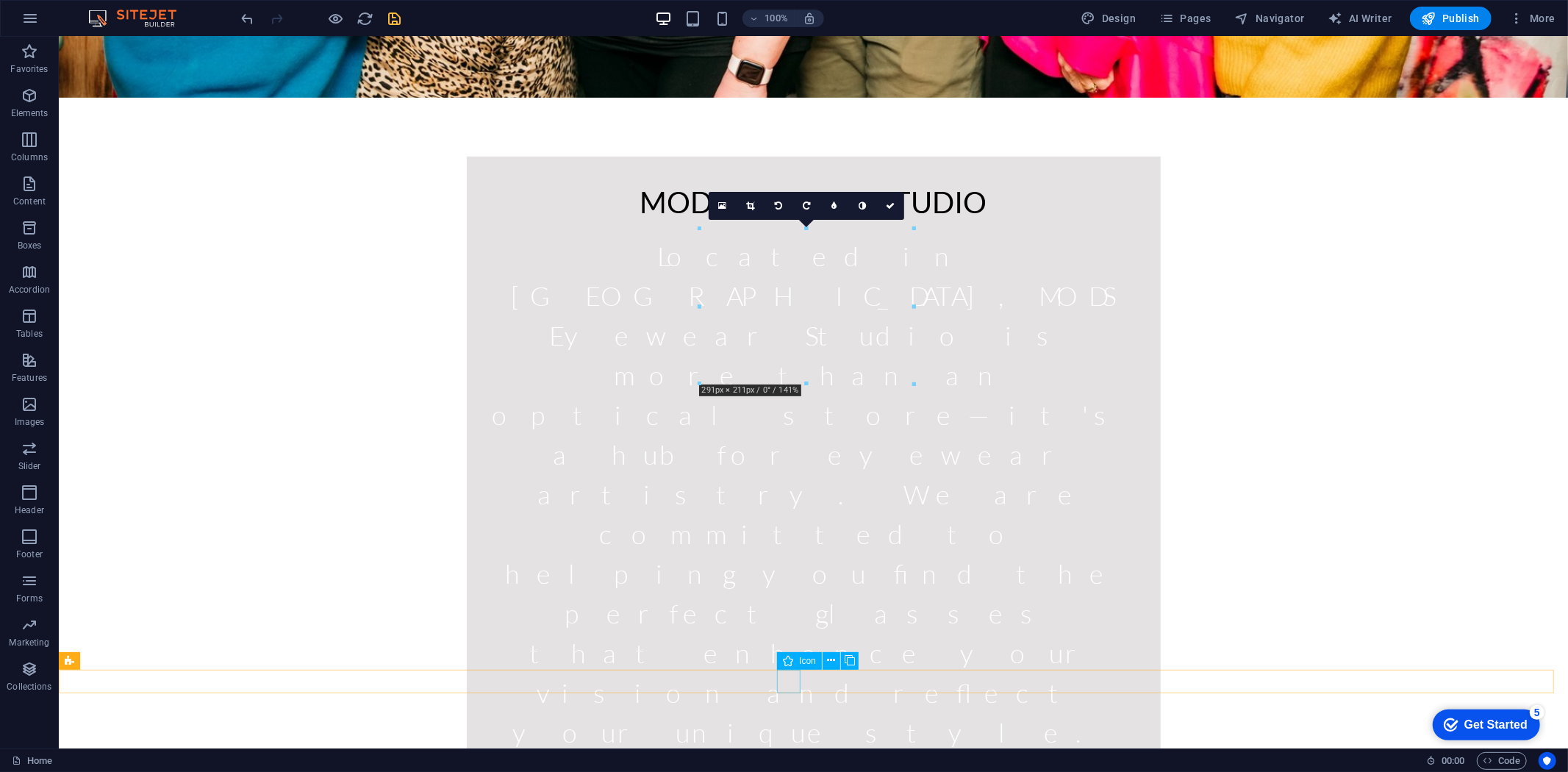
select select "xMidYMid"
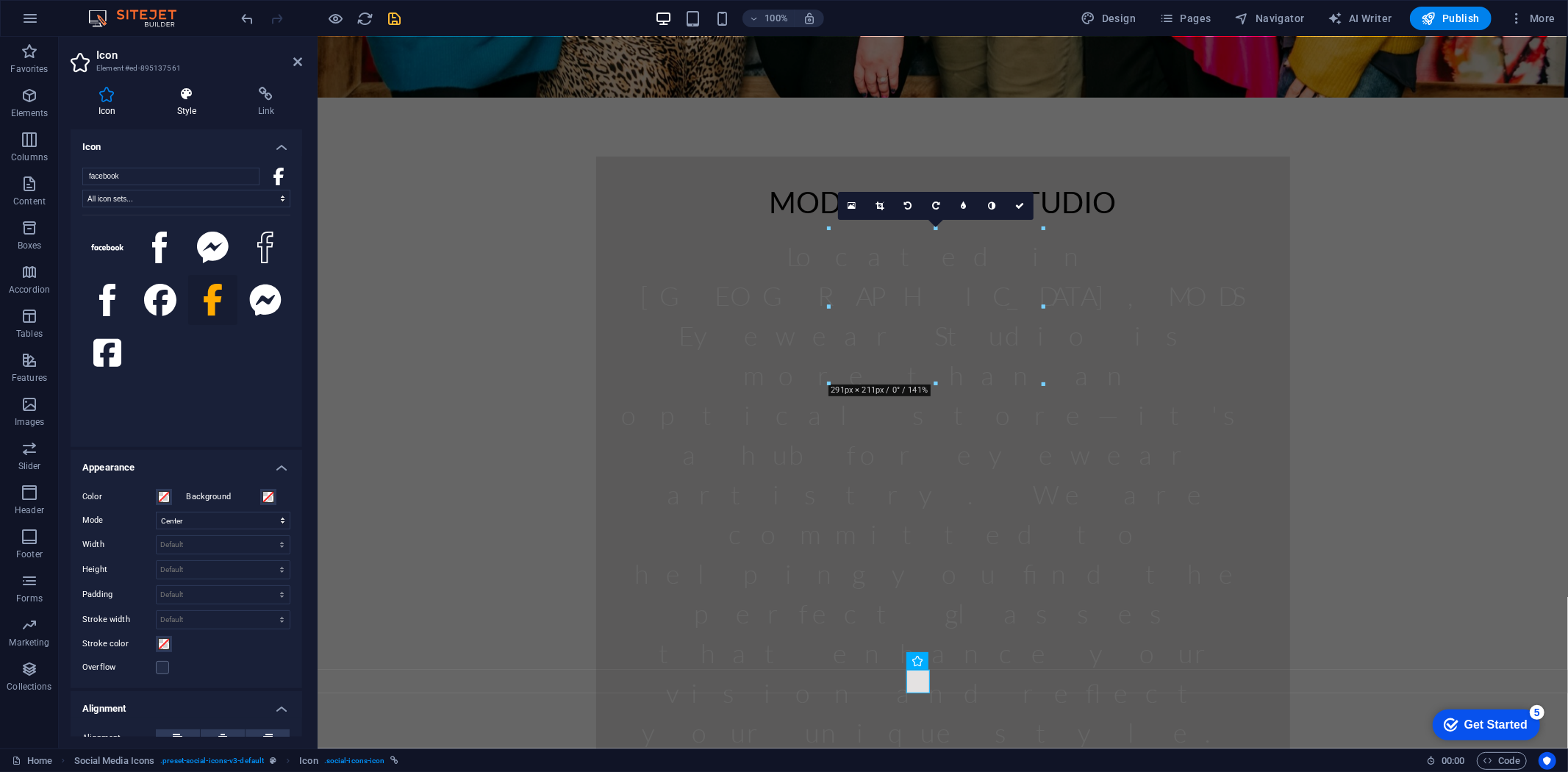
click at [185, 104] on h4 "Style" at bounding box center [189, 102] width 81 height 31
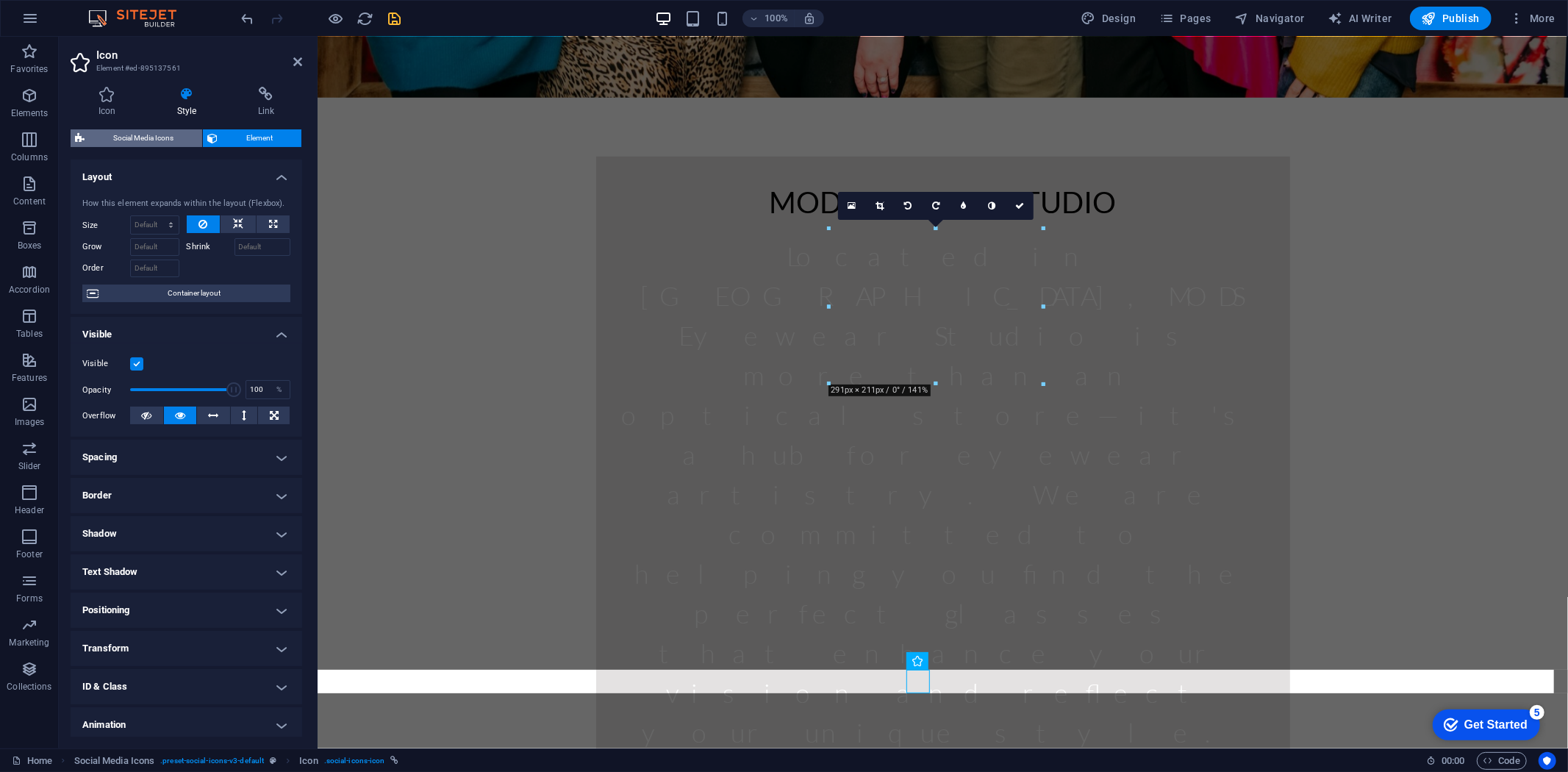
click at [121, 140] on span "Social Media Icons" at bounding box center [143, 138] width 109 height 18
select select "rem"
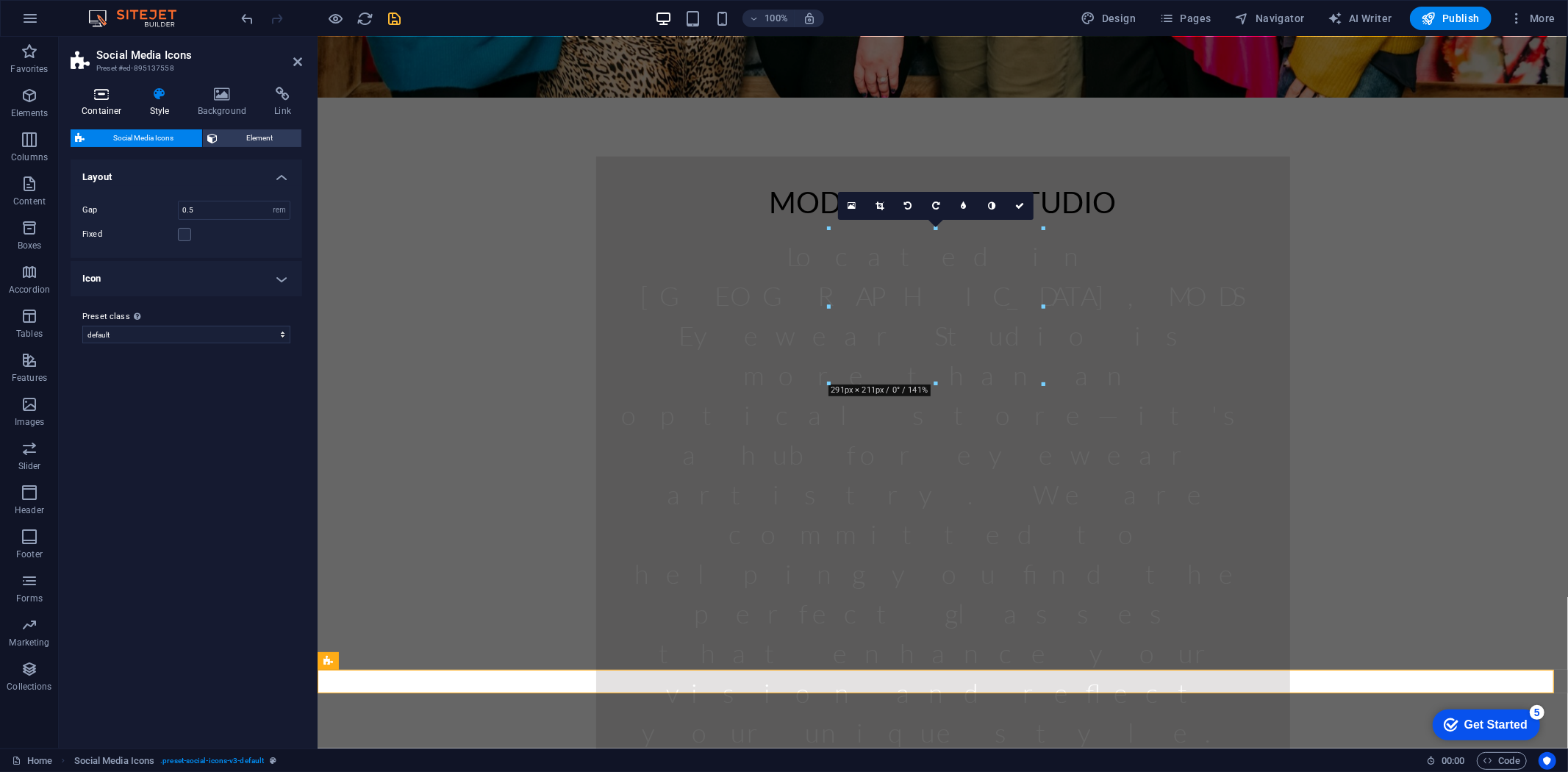
click at [110, 99] on icon at bounding box center [101, 94] width 62 height 15
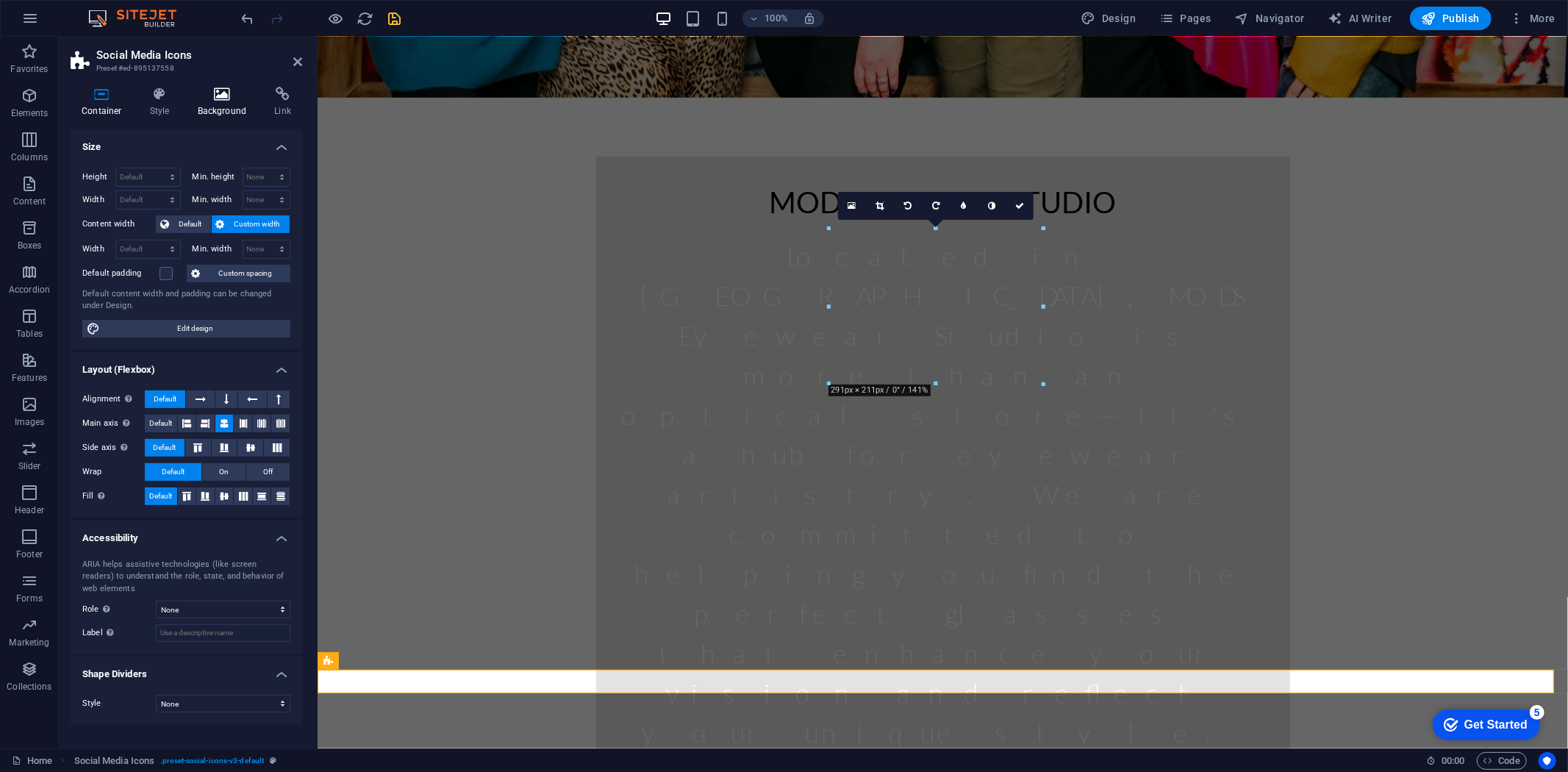
click at [222, 107] on h4 "Background" at bounding box center [225, 102] width 77 height 31
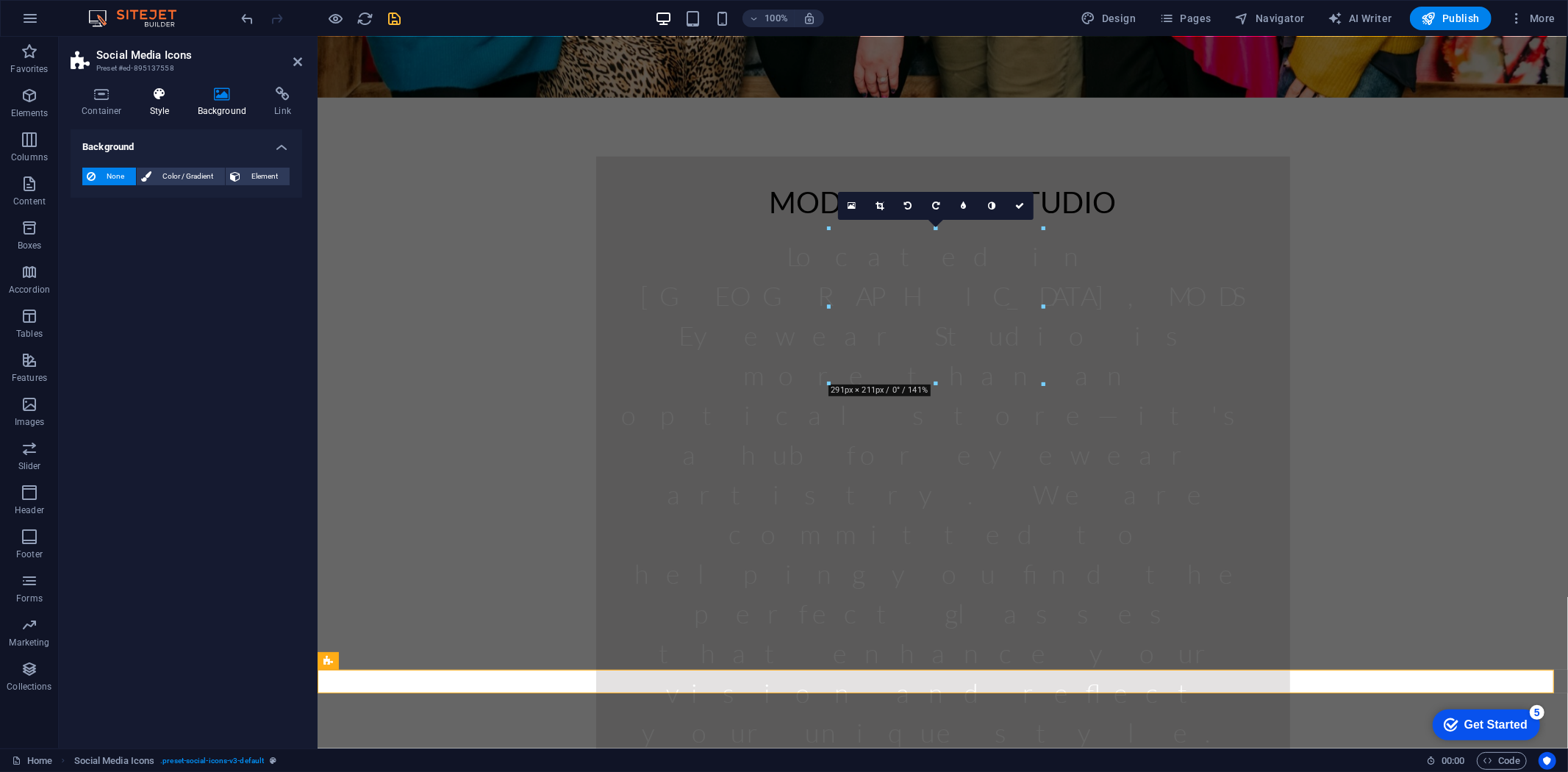
click at [160, 109] on h4 "Style" at bounding box center [163, 102] width 48 height 31
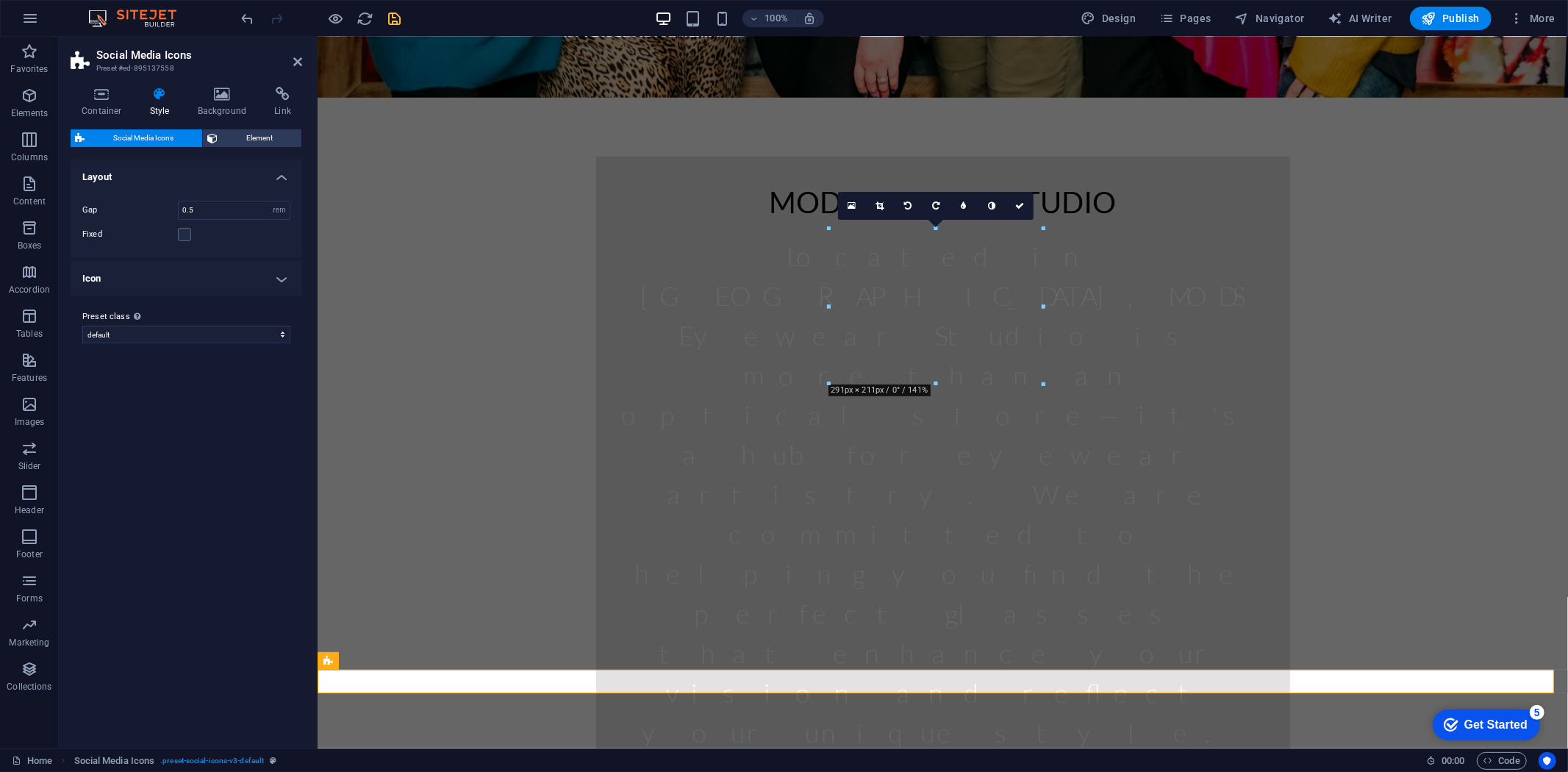
click at [163, 143] on span "Social Media Icons" at bounding box center [143, 138] width 109 height 18
click at [232, 142] on span "Element" at bounding box center [259, 138] width 75 height 18
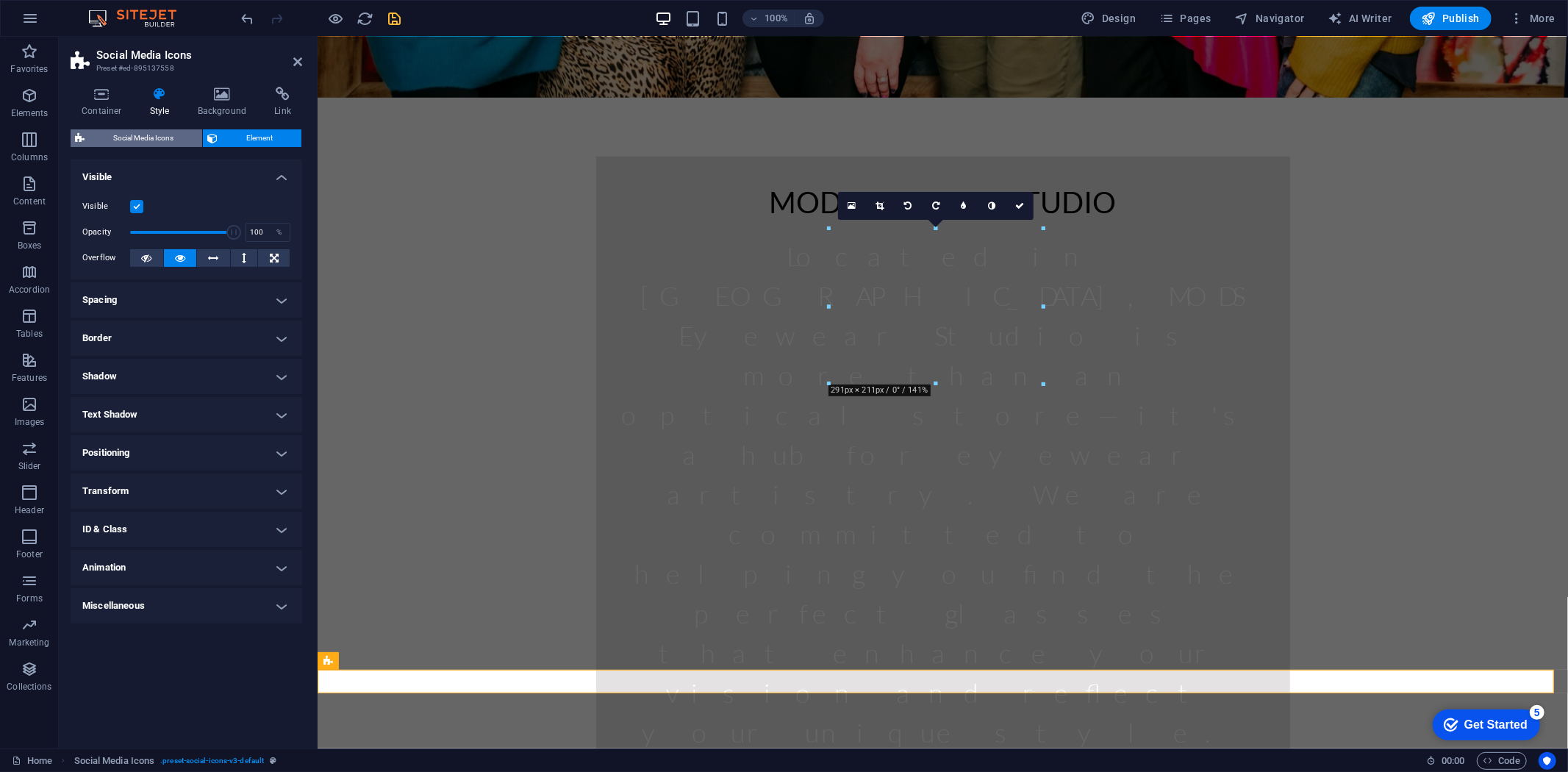
click at [150, 138] on span "Social Media Icons" at bounding box center [143, 138] width 109 height 18
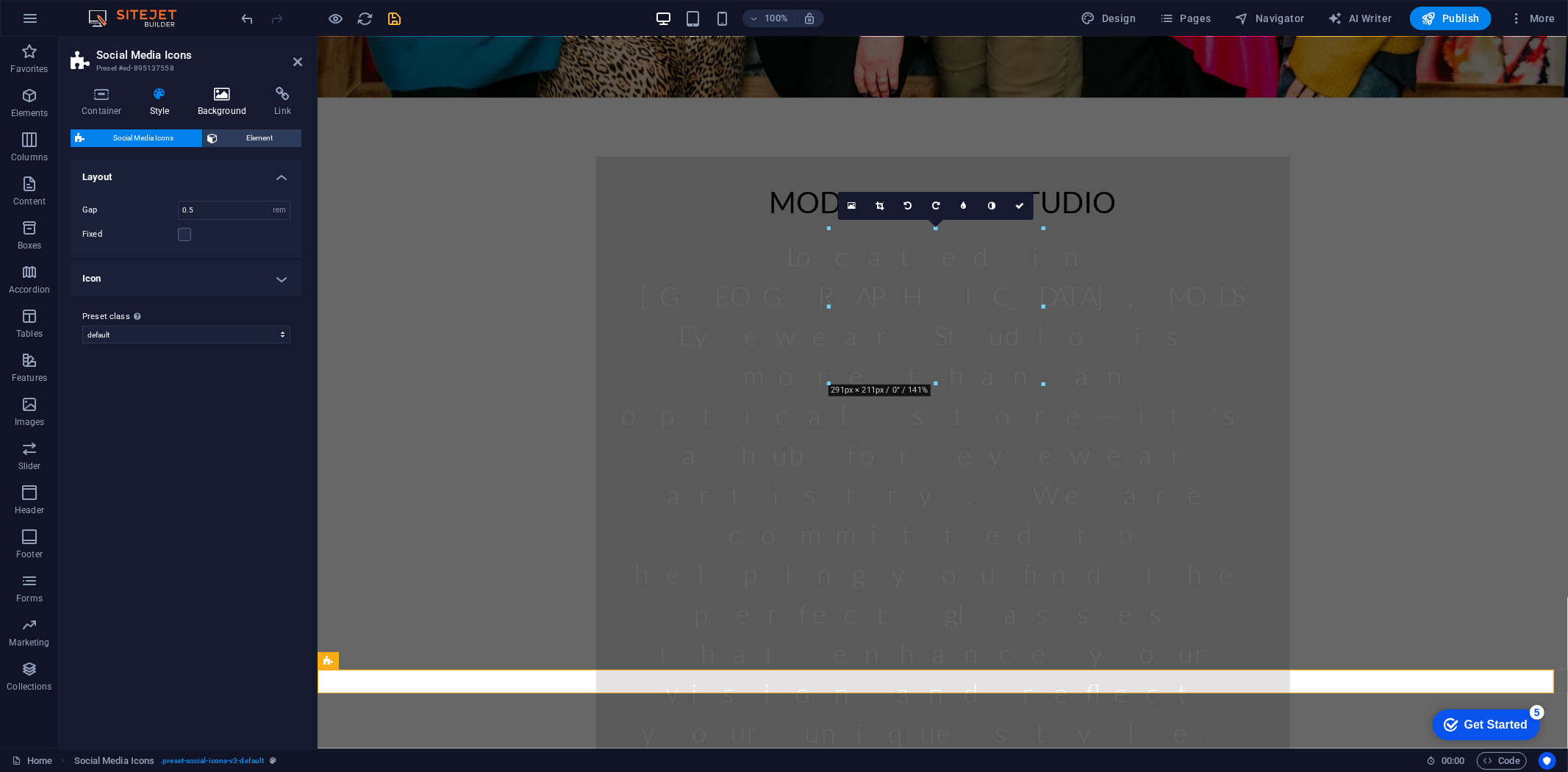
click at [229, 101] on h4 "Background" at bounding box center [225, 102] width 77 height 31
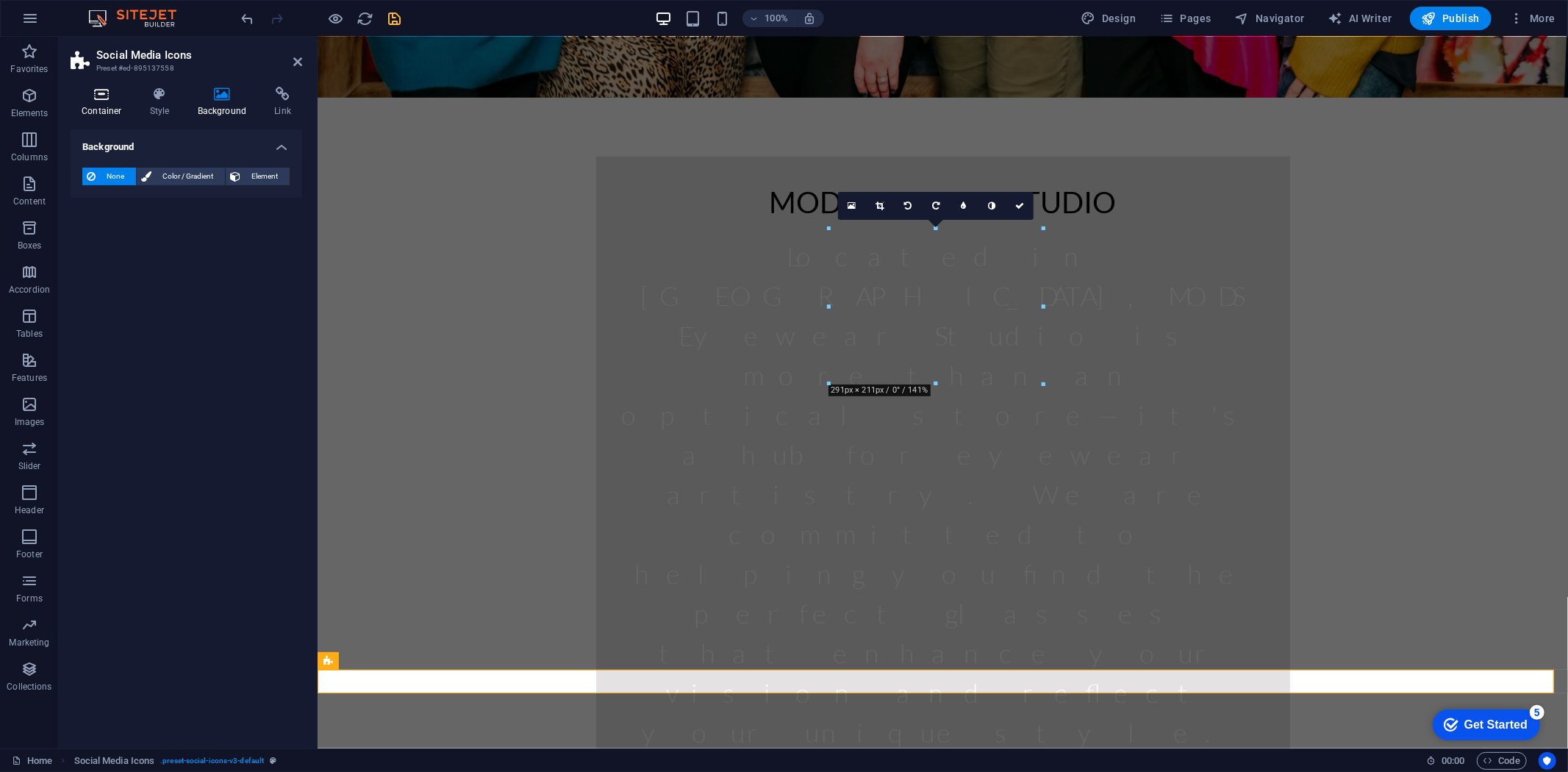
click at [112, 107] on h4 "Container" at bounding box center [104, 102] width 68 height 31
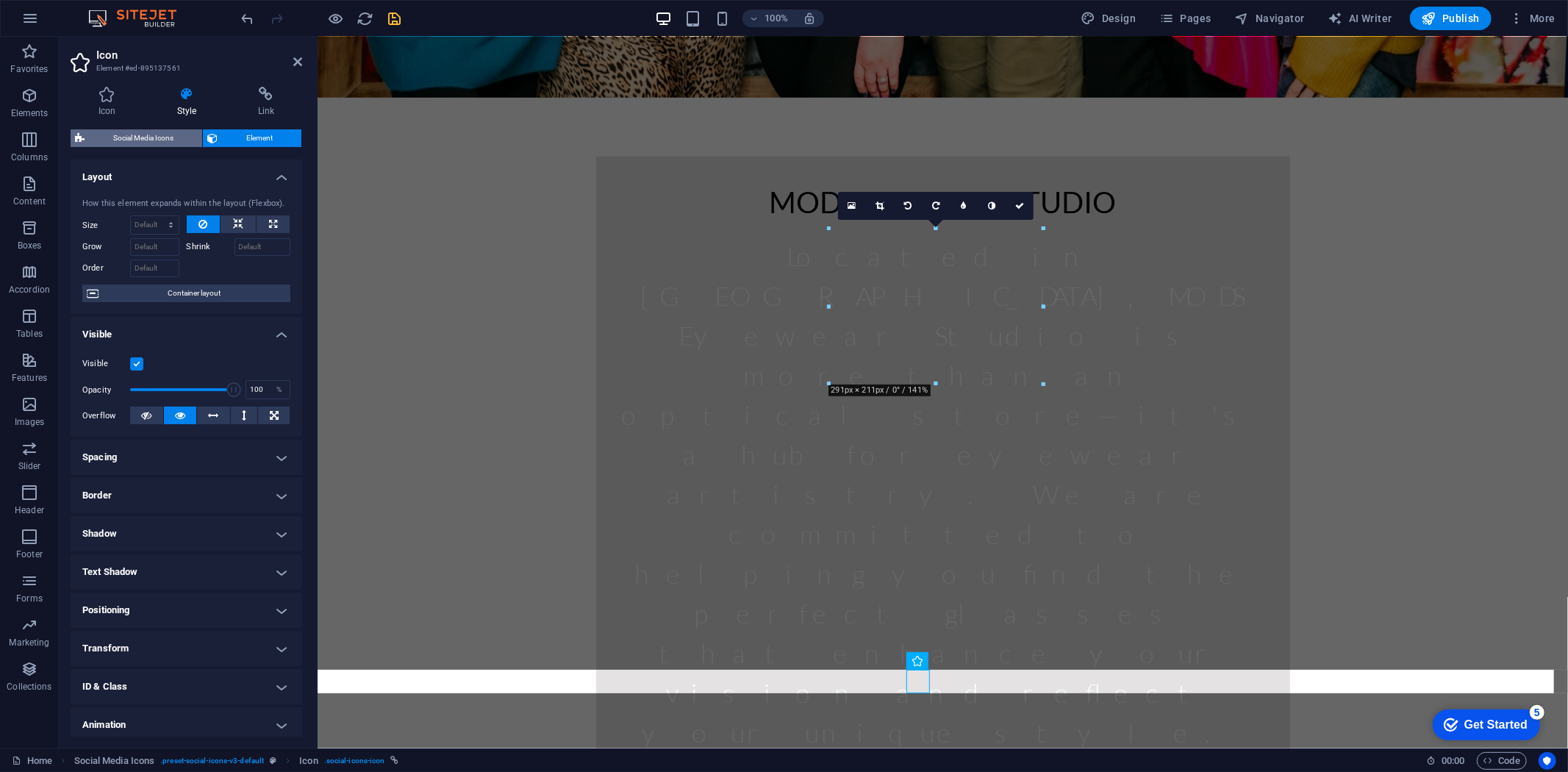
click at [163, 134] on span "Social Media Icons" at bounding box center [143, 138] width 109 height 18
select select "rem"
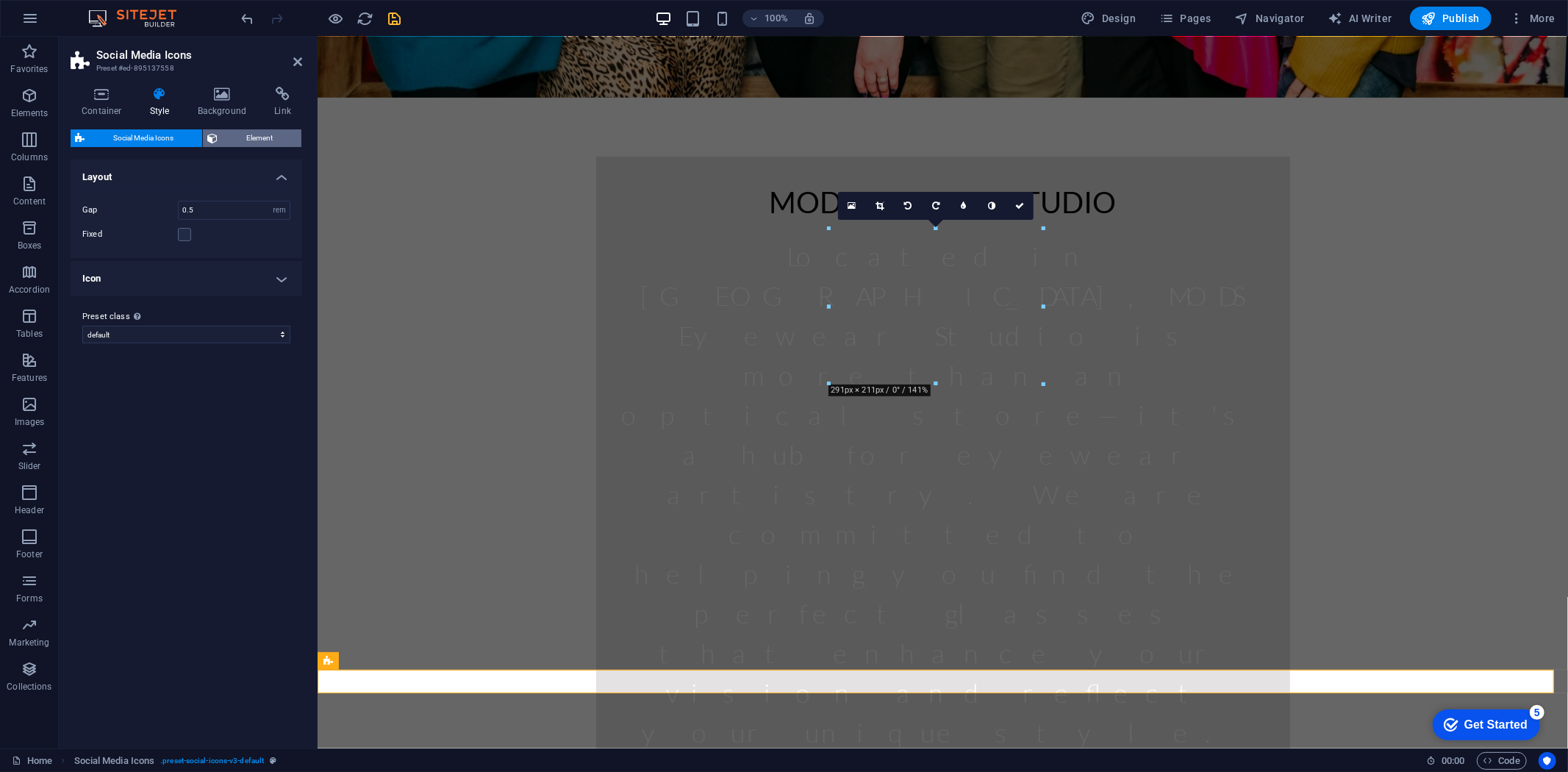
click at [222, 140] on span "Element" at bounding box center [259, 138] width 75 height 18
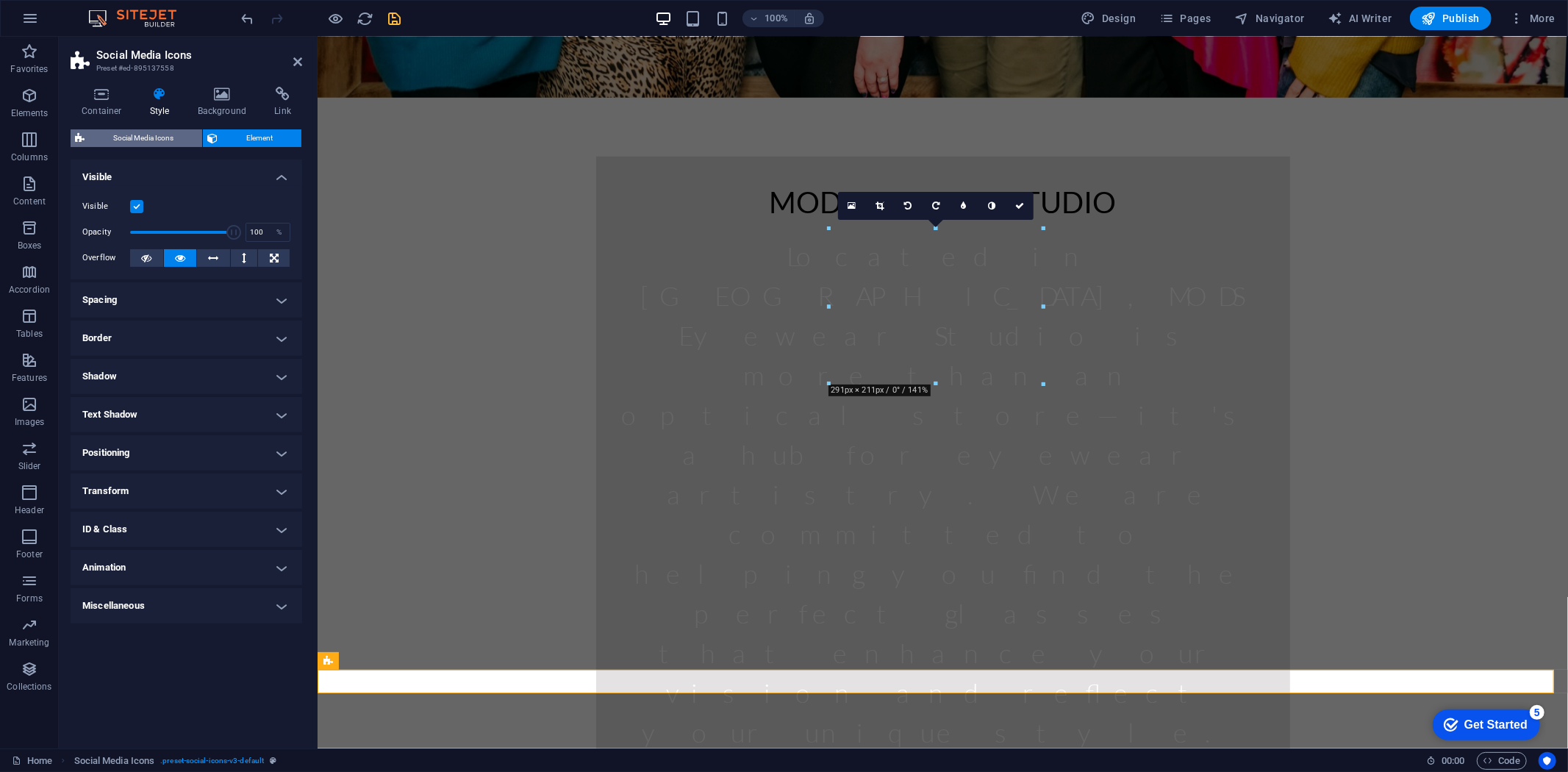
click at [171, 134] on span "Social Media Icons" at bounding box center [143, 138] width 109 height 18
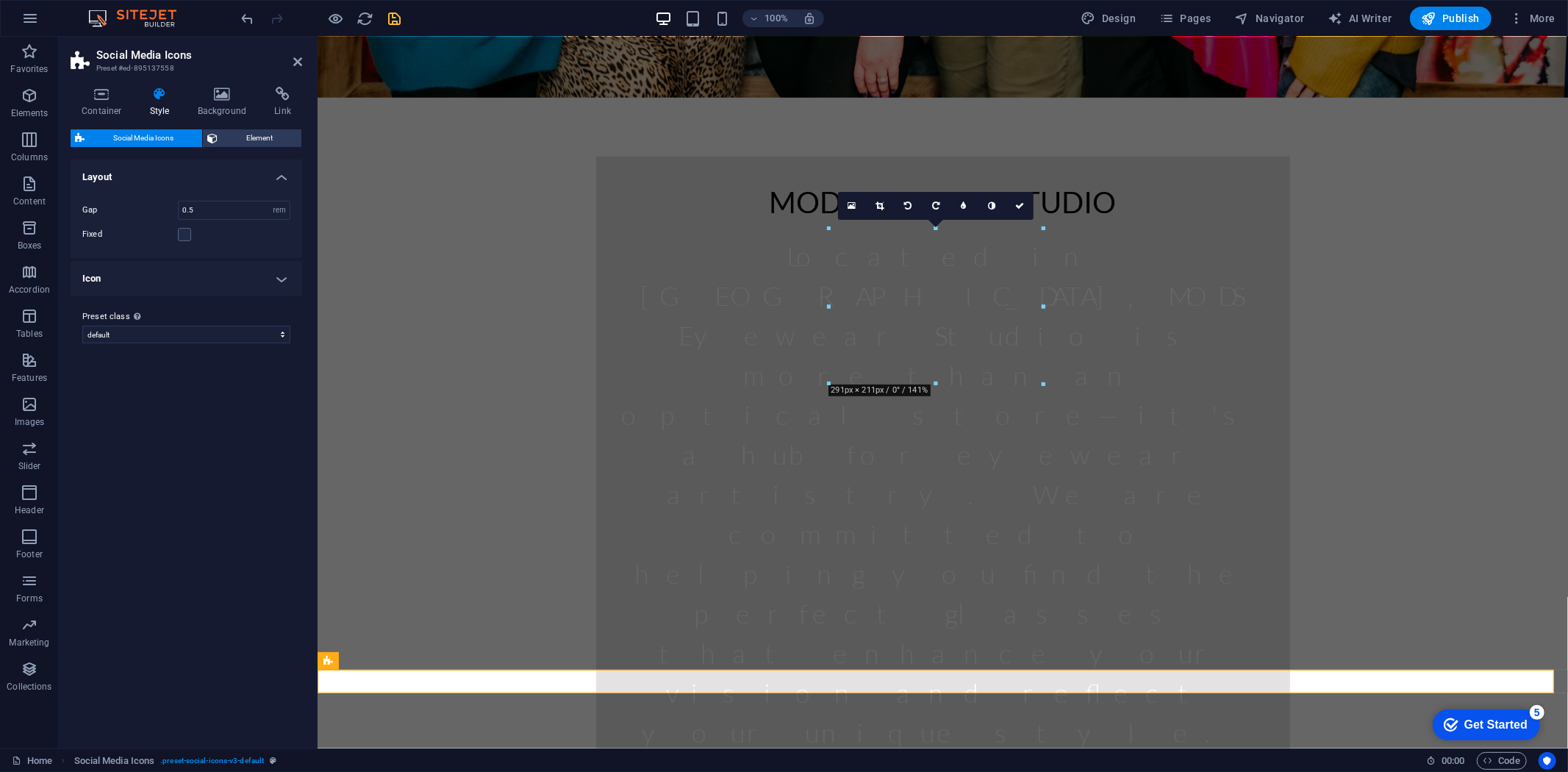
click at [236, 177] on h4 "Layout" at bounding box center [186, 173] width 232 height 27
click at [236, 177] on h4 "Layout" at bounding box center [186, 177] width 232 height 35
click at [249, 332] on select "default Add preset class" at bounding box center [186, 335] width 208 height 18
click at [245, 271] on h4 "Icon" at bounding box center [186, 279] width 232 height 35
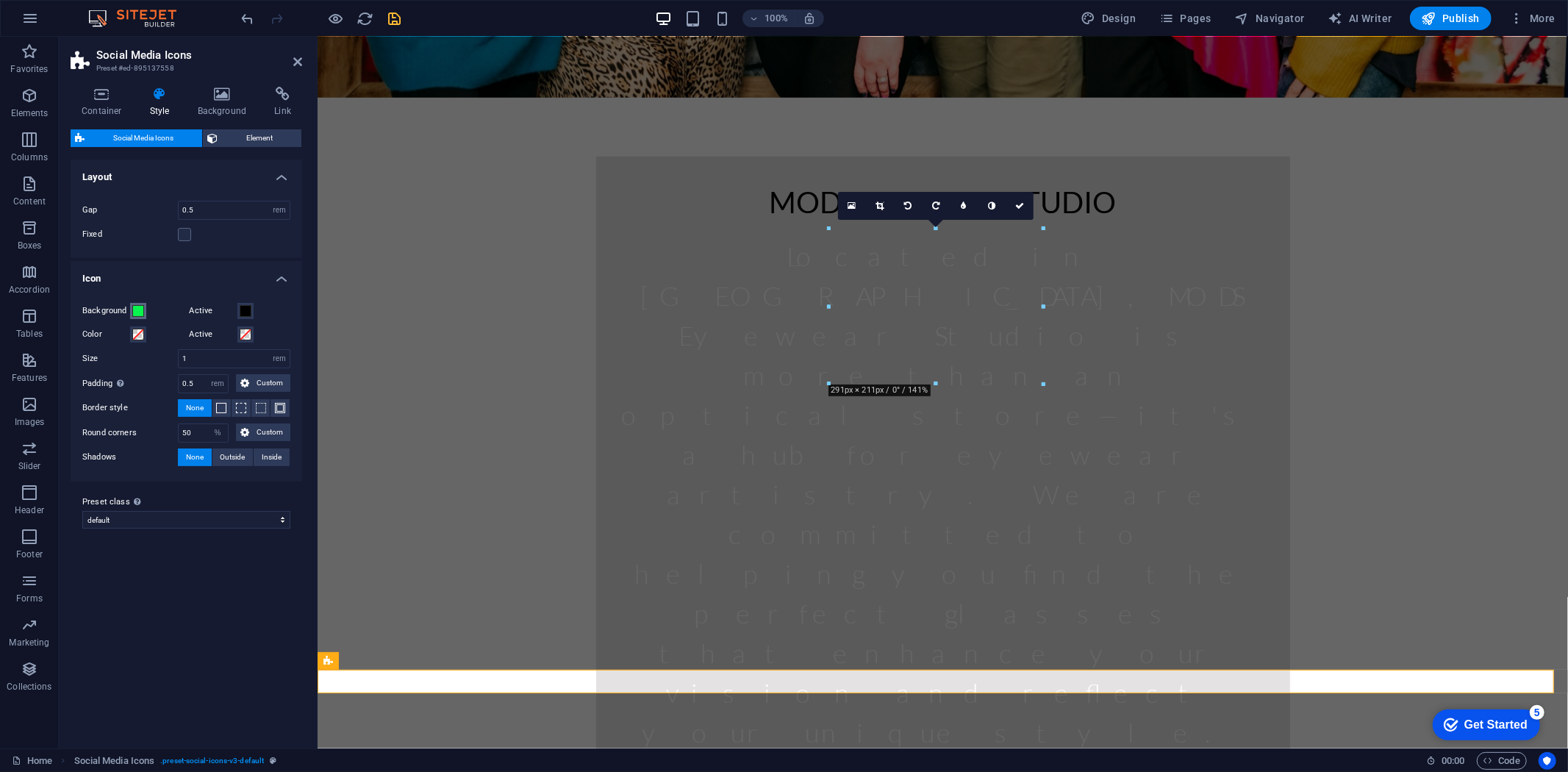
click at [133, 313] on span at bounding box center [138, 311] width 12 height 12
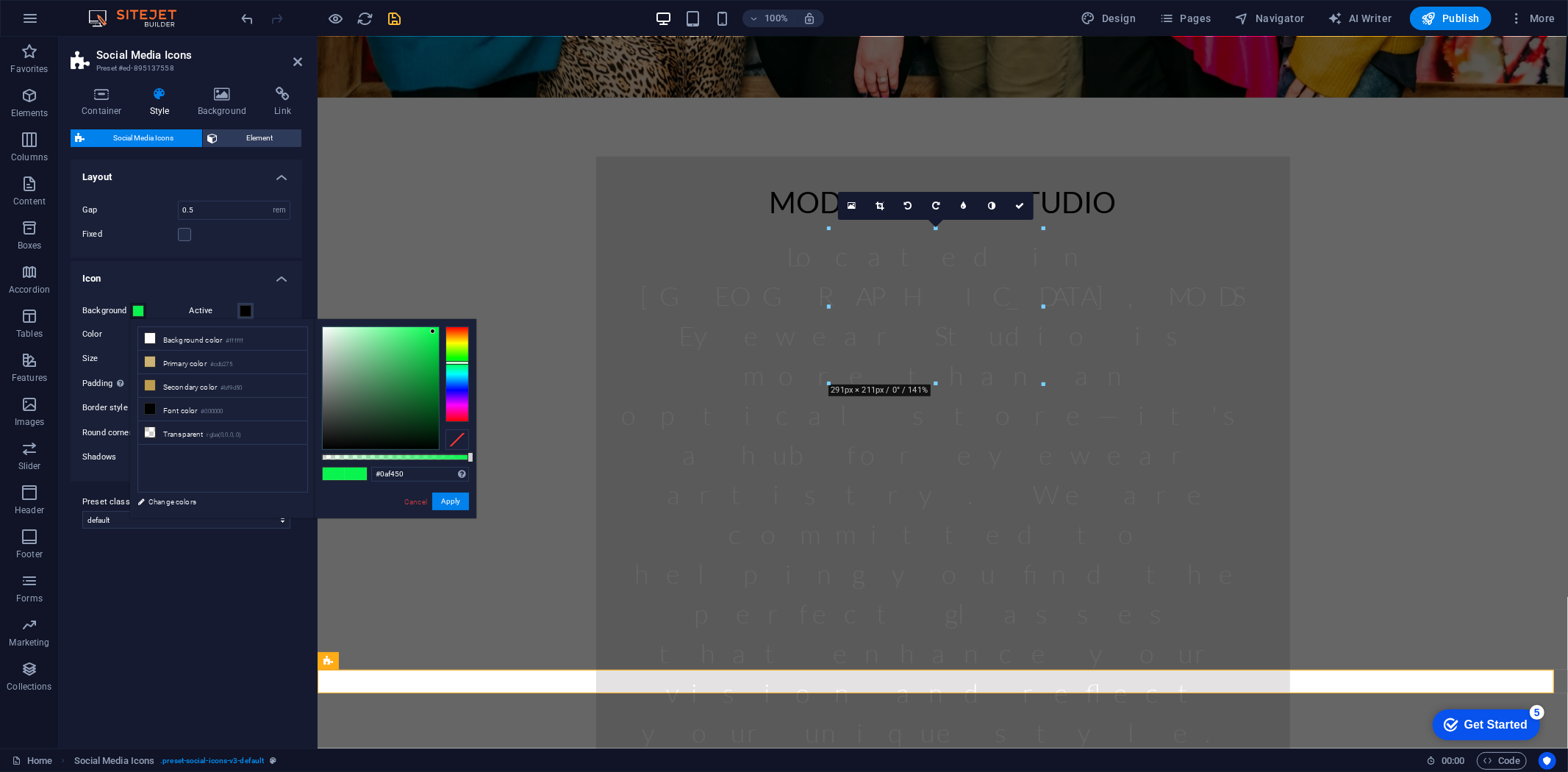
click at [133, 313] on span at bounding box center [138, 311] width 12 height 12
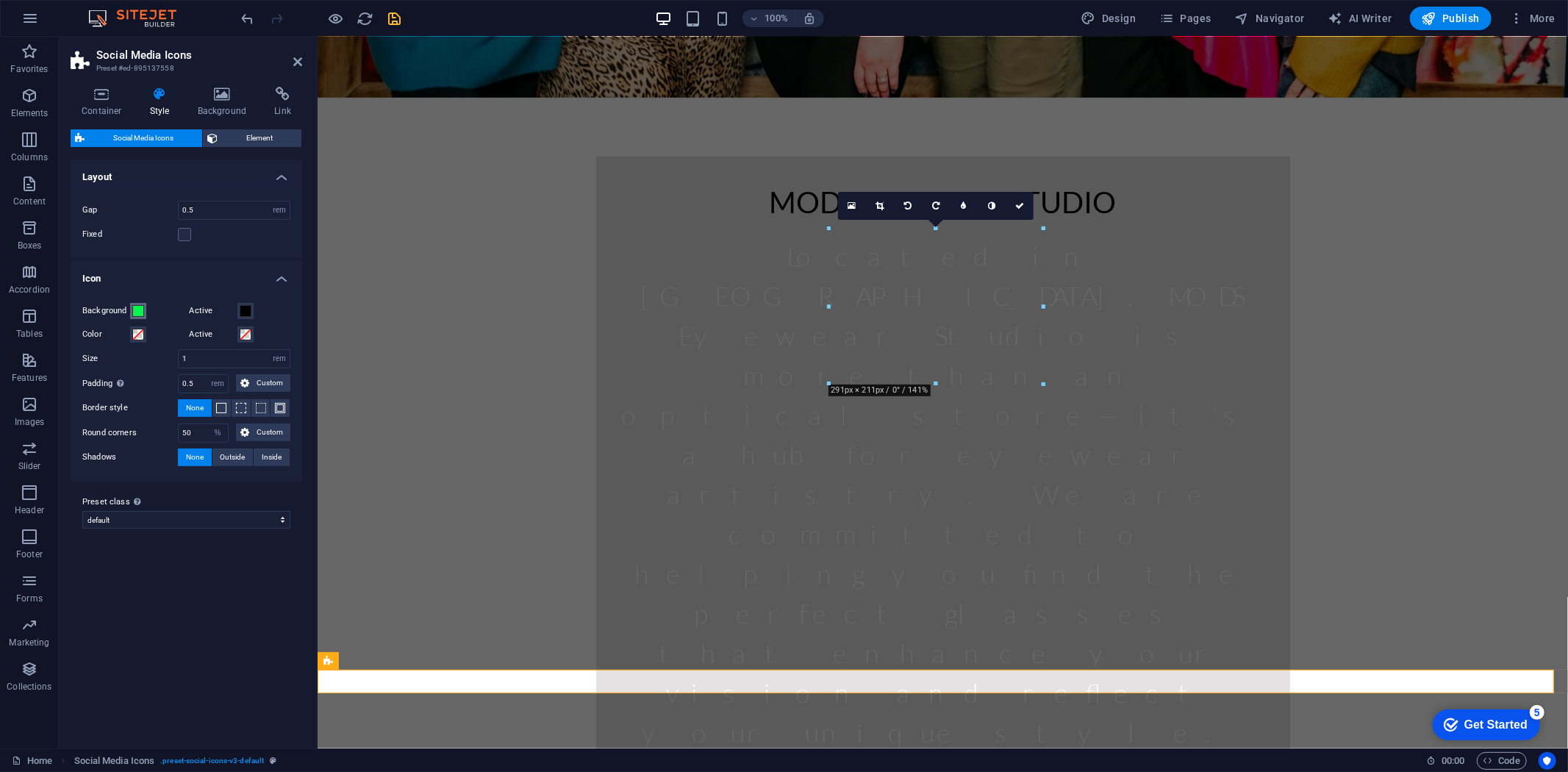
click at [134, 313] on span at bounding box center [138, 311] width 12 height 12
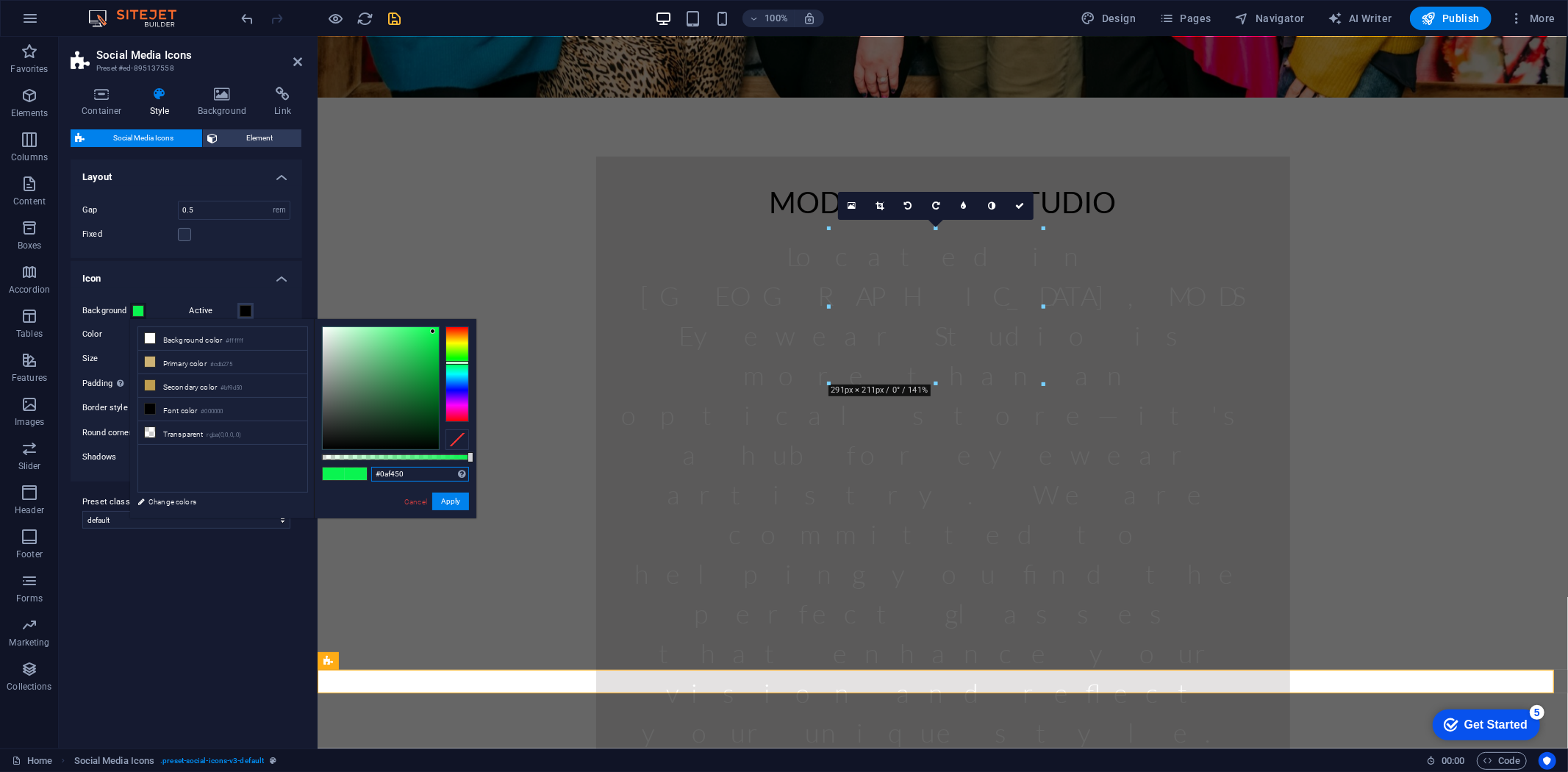
drag, startPoint x: 413, startPoint y: 471, endPoint x: 322, endPoint y: 469, distance: 91.0
click at [322, 469] on div "#0af450 Supported formats #0852ed rgb(8, 82, 237) rgba(8, 82, 237, 90%) hsv(221…" at bounding box center [395, 526] width 163 height 413
paste input "ff00ff"
type input "#ff00ff"
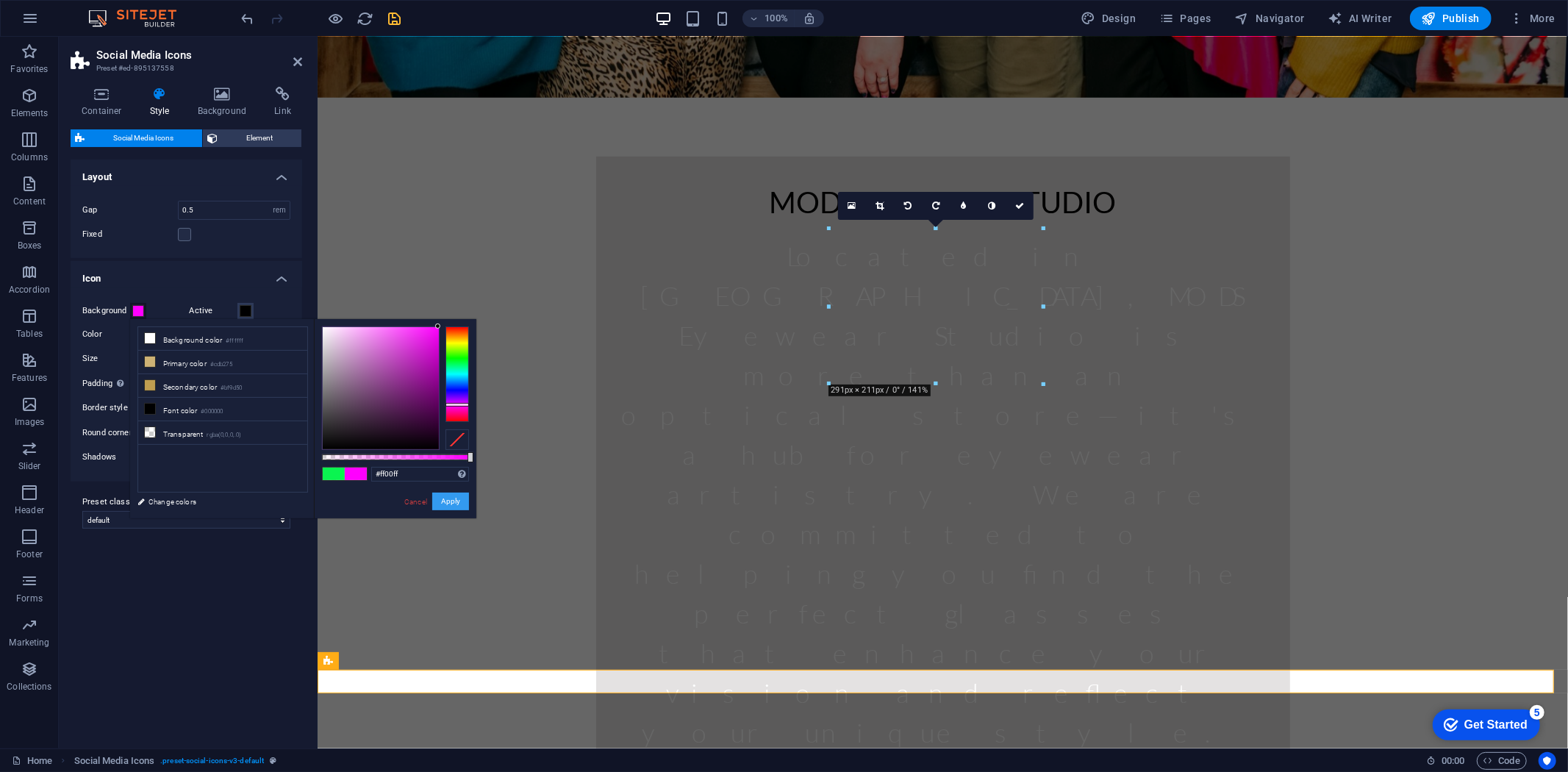
click at [441, 504] on button "Apply" at bounding box center [451, 501] width 37 height 18
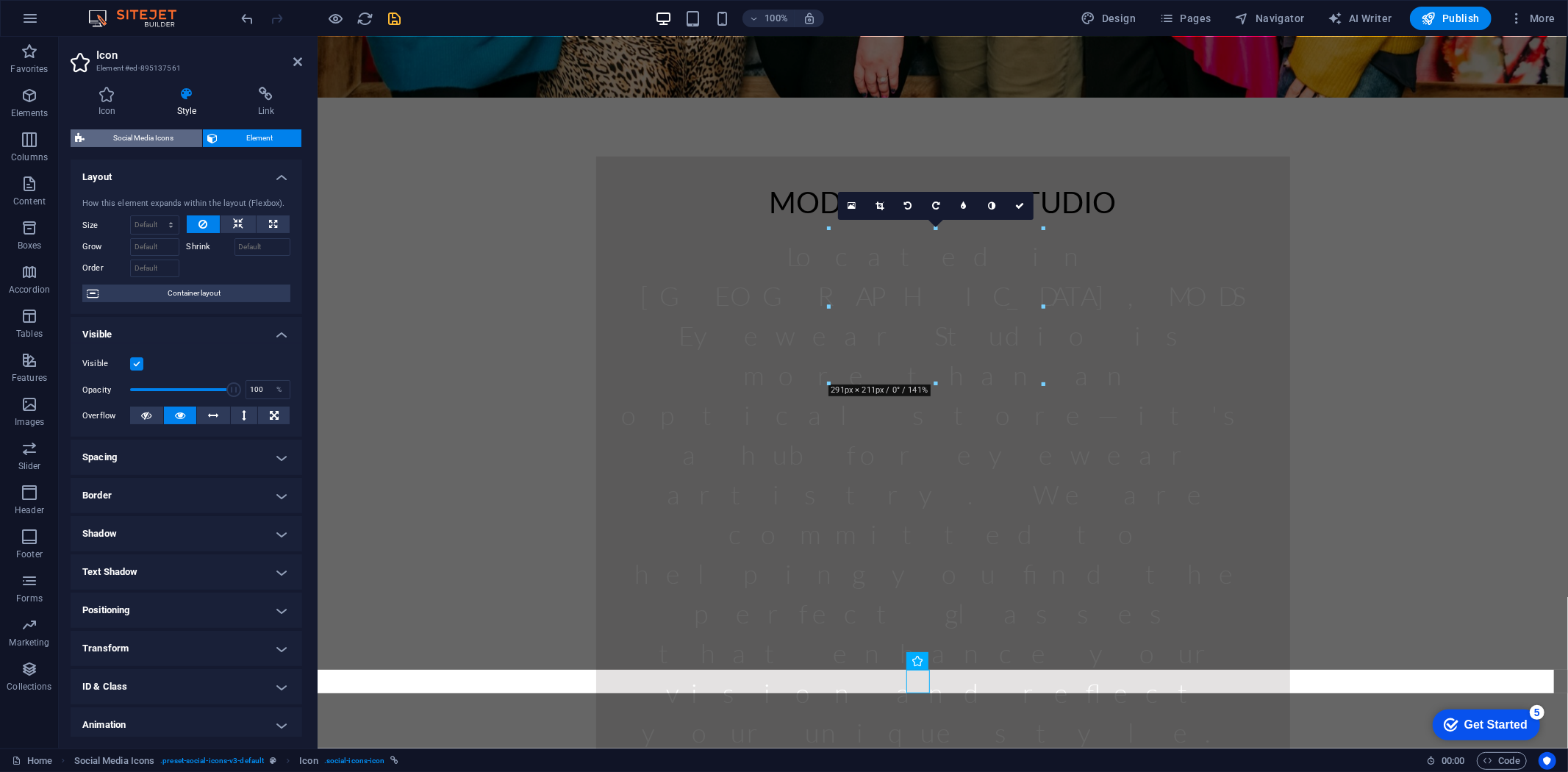
click at [154, 137] on span "Social Media Icons" at bounding box center [143, 138] width 109 height 18
select select "rem"
select select "%"
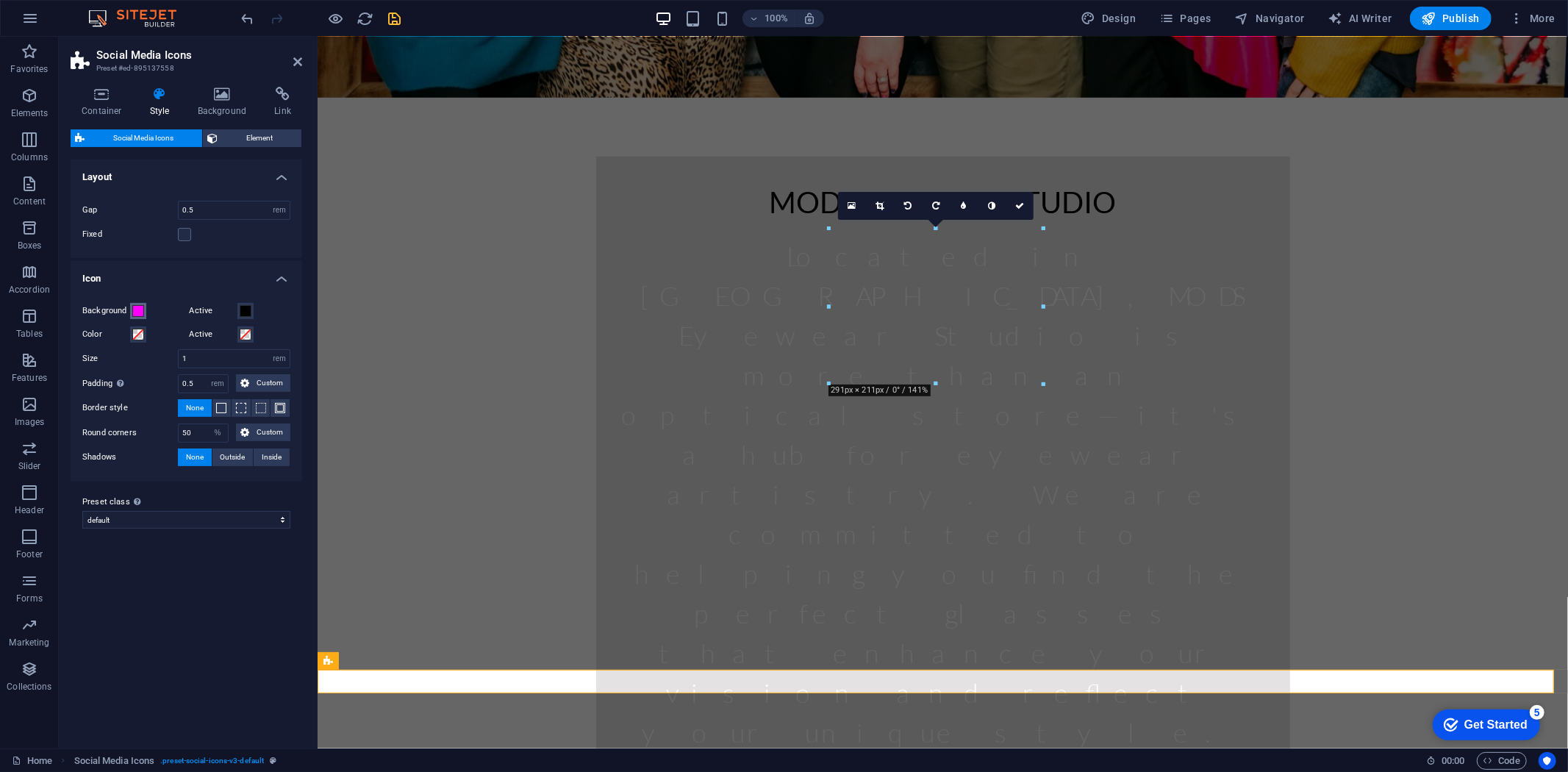
click at [140, 306] on span at bounding box center [138, 311] width 12 height 12
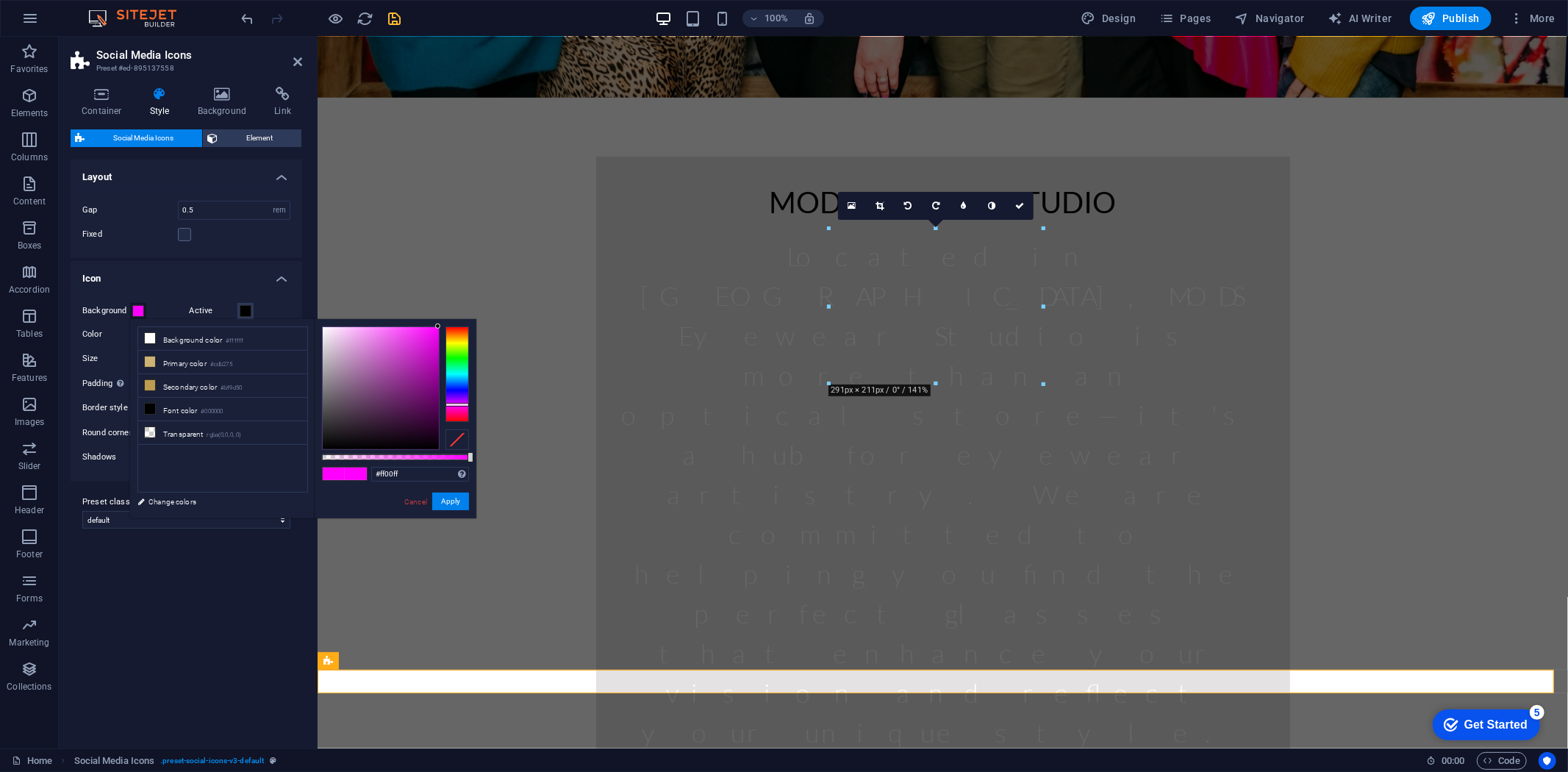
click at [140, 306] on span at bounding box center [138, 311] width 12 height 12
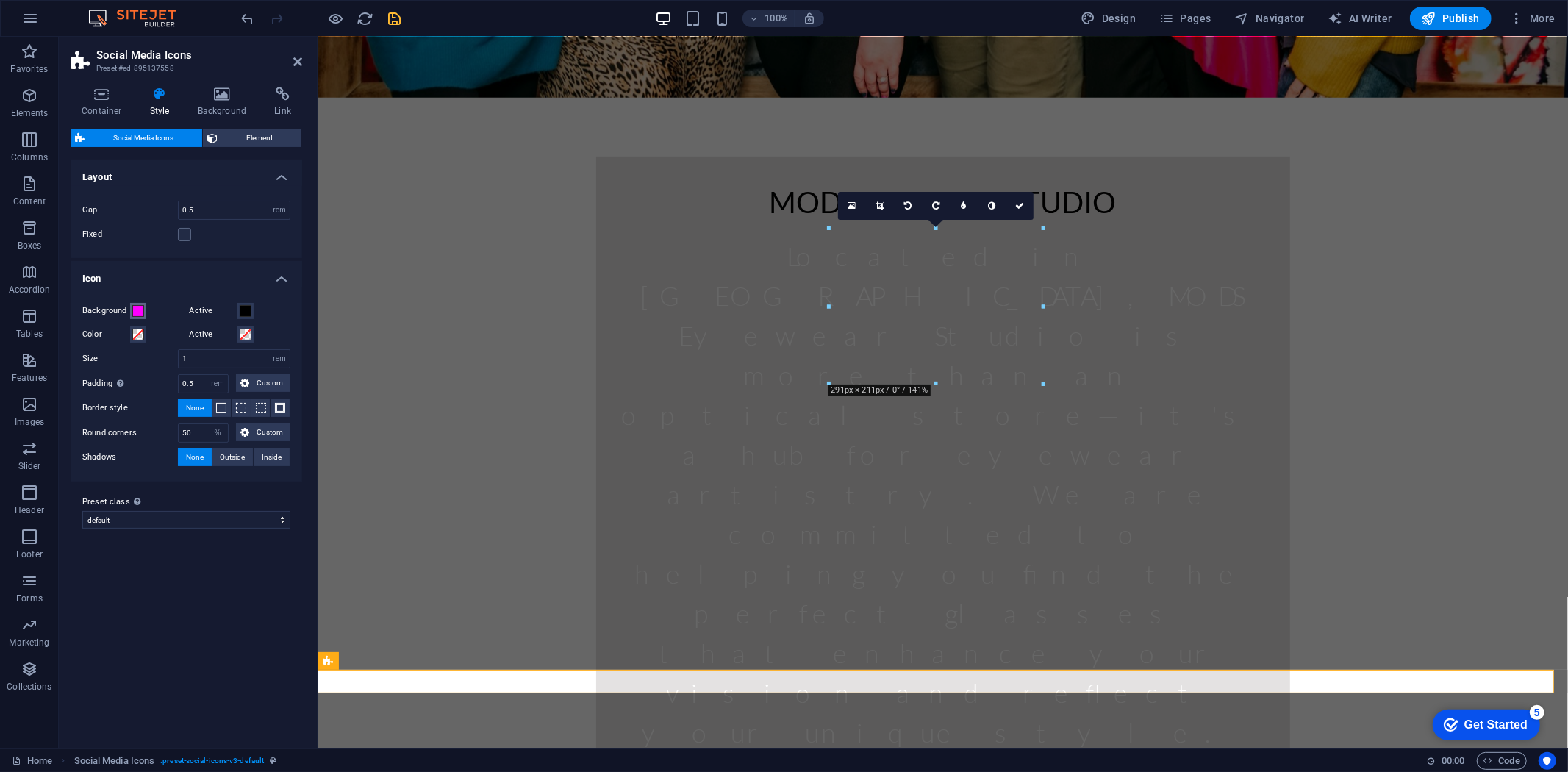
click at [142, 312] on span at bounding box center [138, 311] width 12 height 12
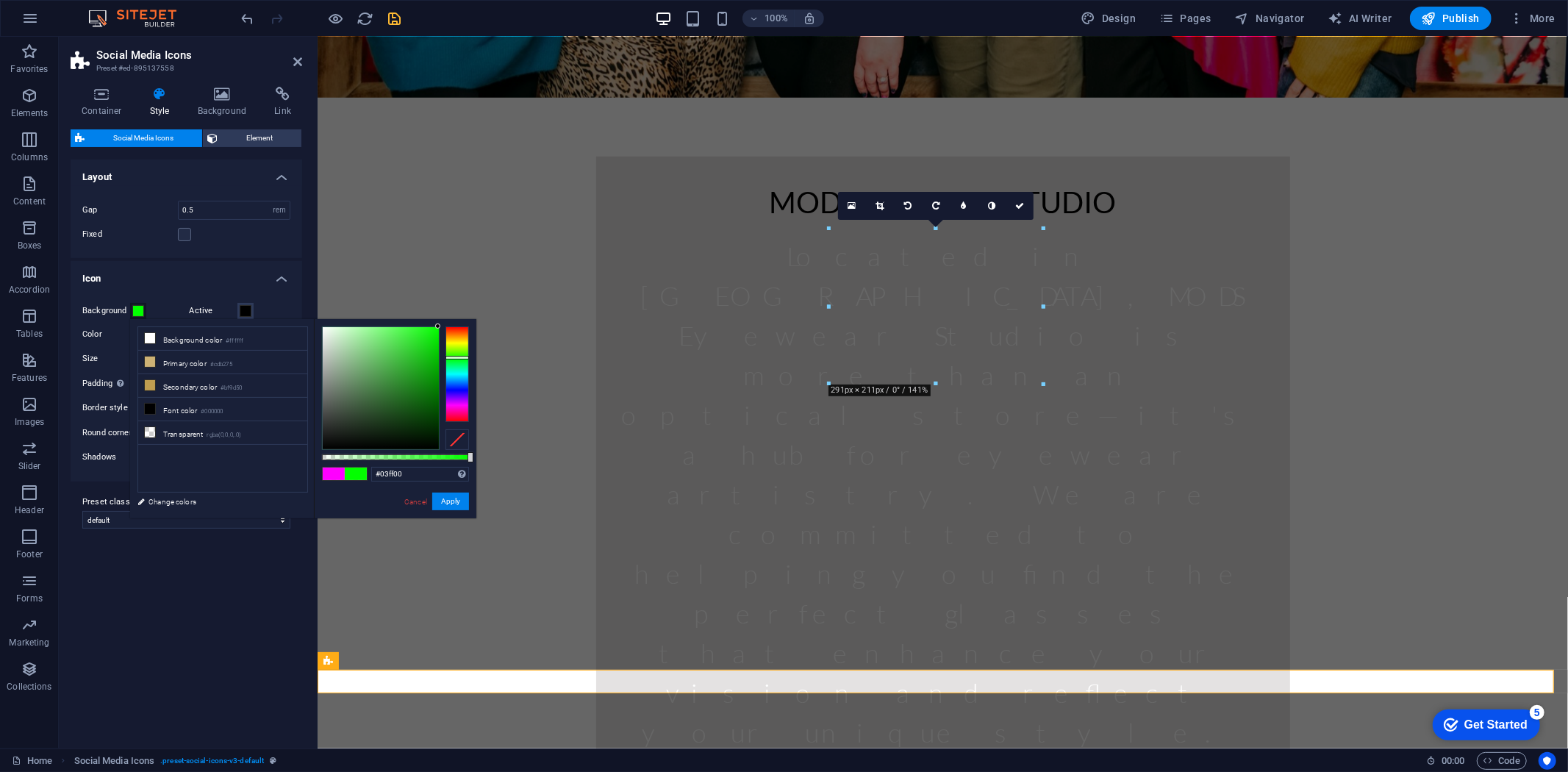
click at [457, 358] on div at bounding box center [457, 374] width 24 height 96
type input "#074906"
click at [428, 414] on div at bounding box center [380, 388] width 116 height 122
drag, startPoint x: 441, startPoint y: 494, endPoint x: 142, endPoint y: 460, distance: 300.9
click at [441, 494] on button "Apply" at bounding box center [451, 501] width 37 height 18
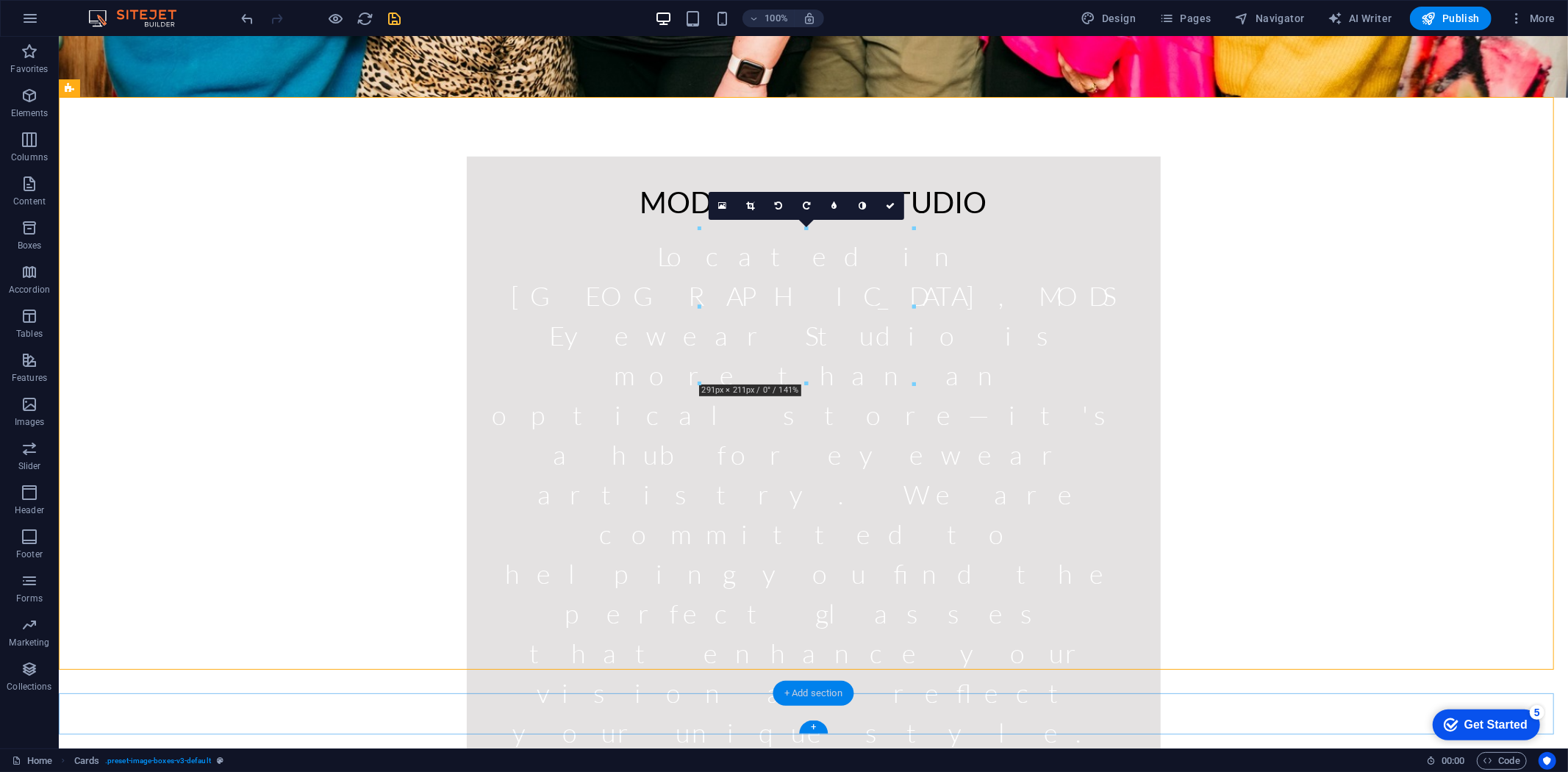
click at [823, 694] on div "+ Add section" at bounding box center [813, 693] width 81 height 25
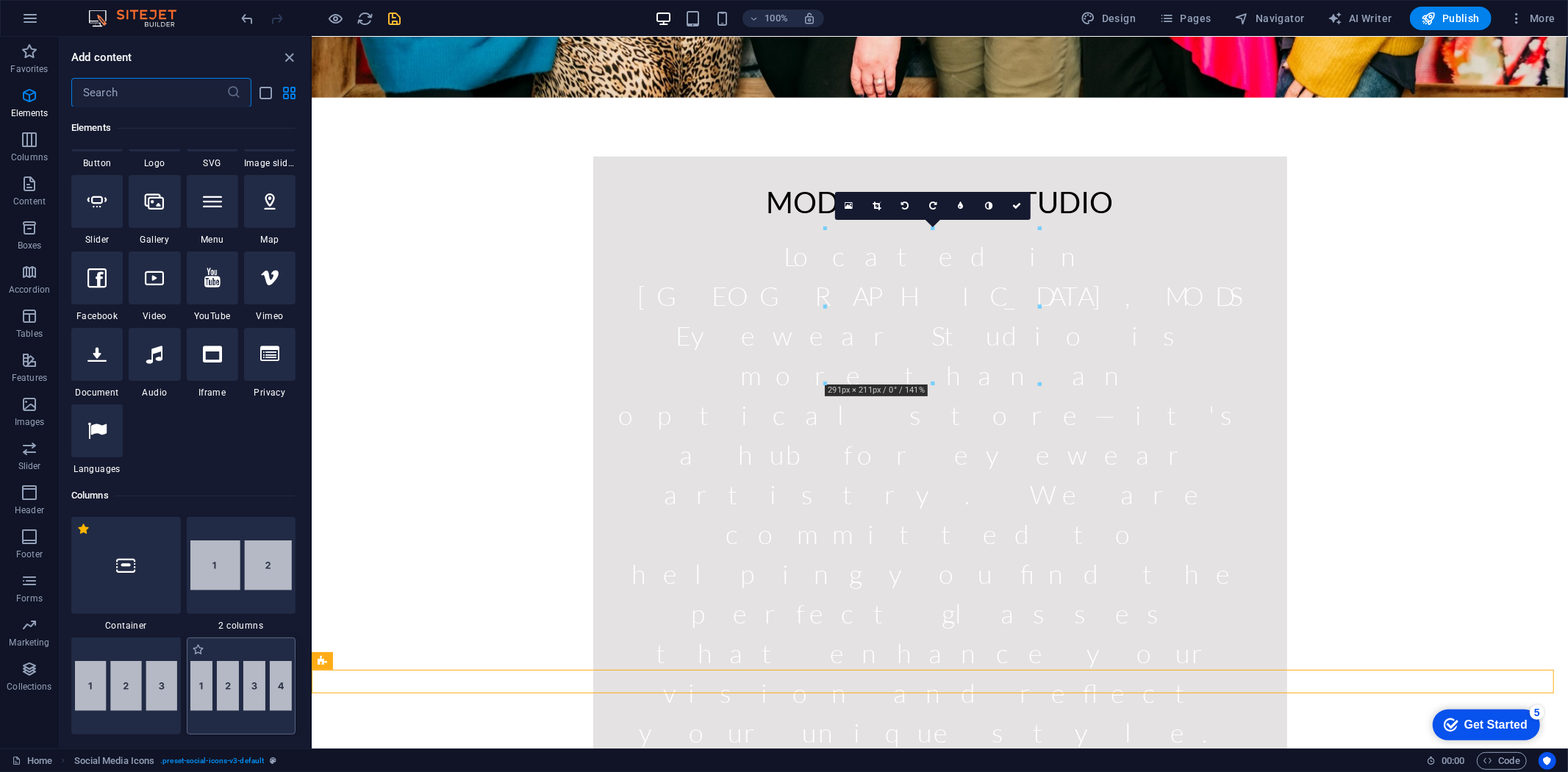
scroll to position [0, 0]
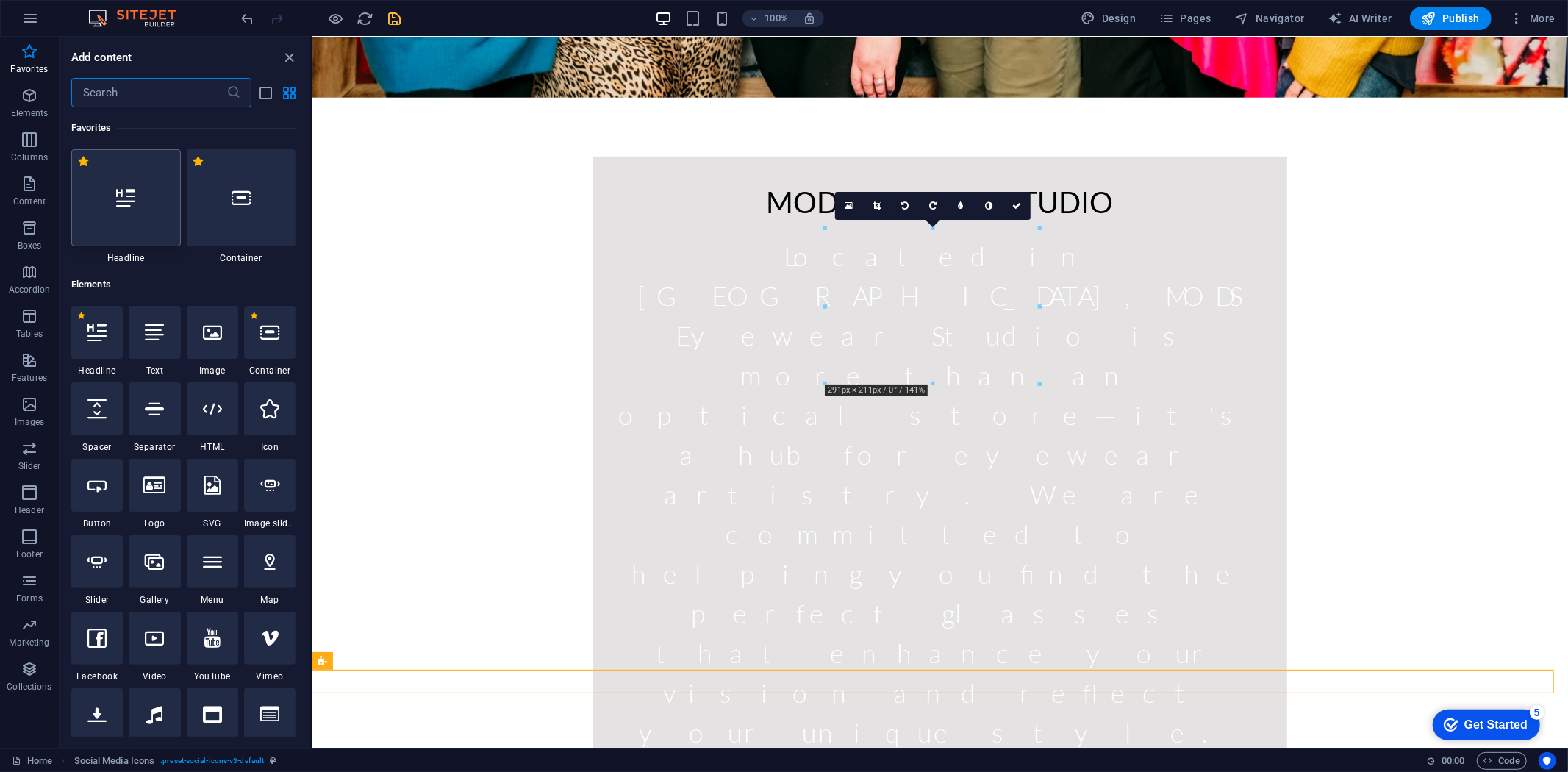
click at [127, 209] on div at bounding box center [126, 198] width 110 height 97
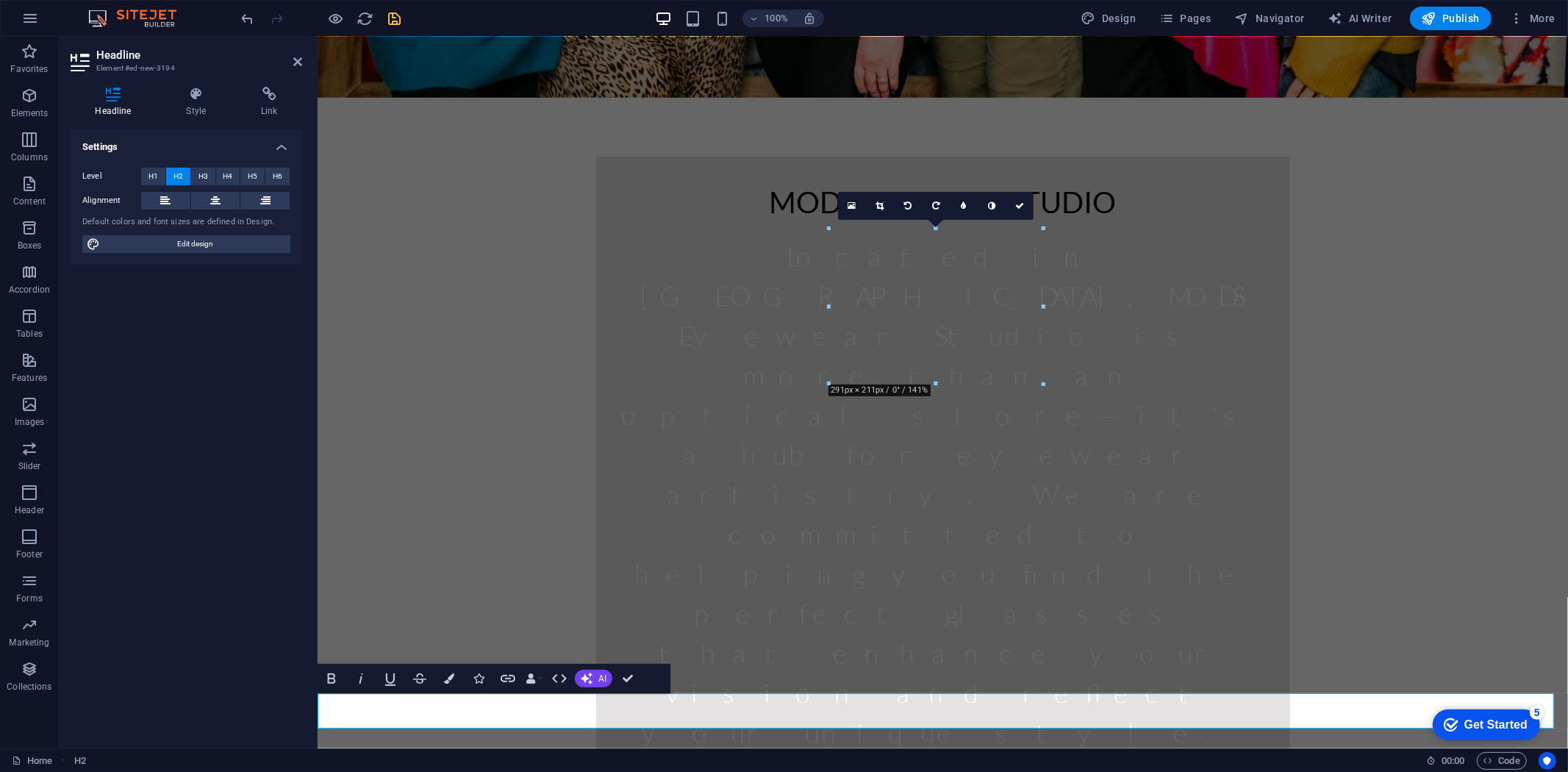
drag, startPoint x: 531, startPoint y: 697, endPoint x: 272, endPoint y: 714, distance: 259.6
click at [452, 681] on icon "button" at bounding box center [449, 678] width 10 height 10
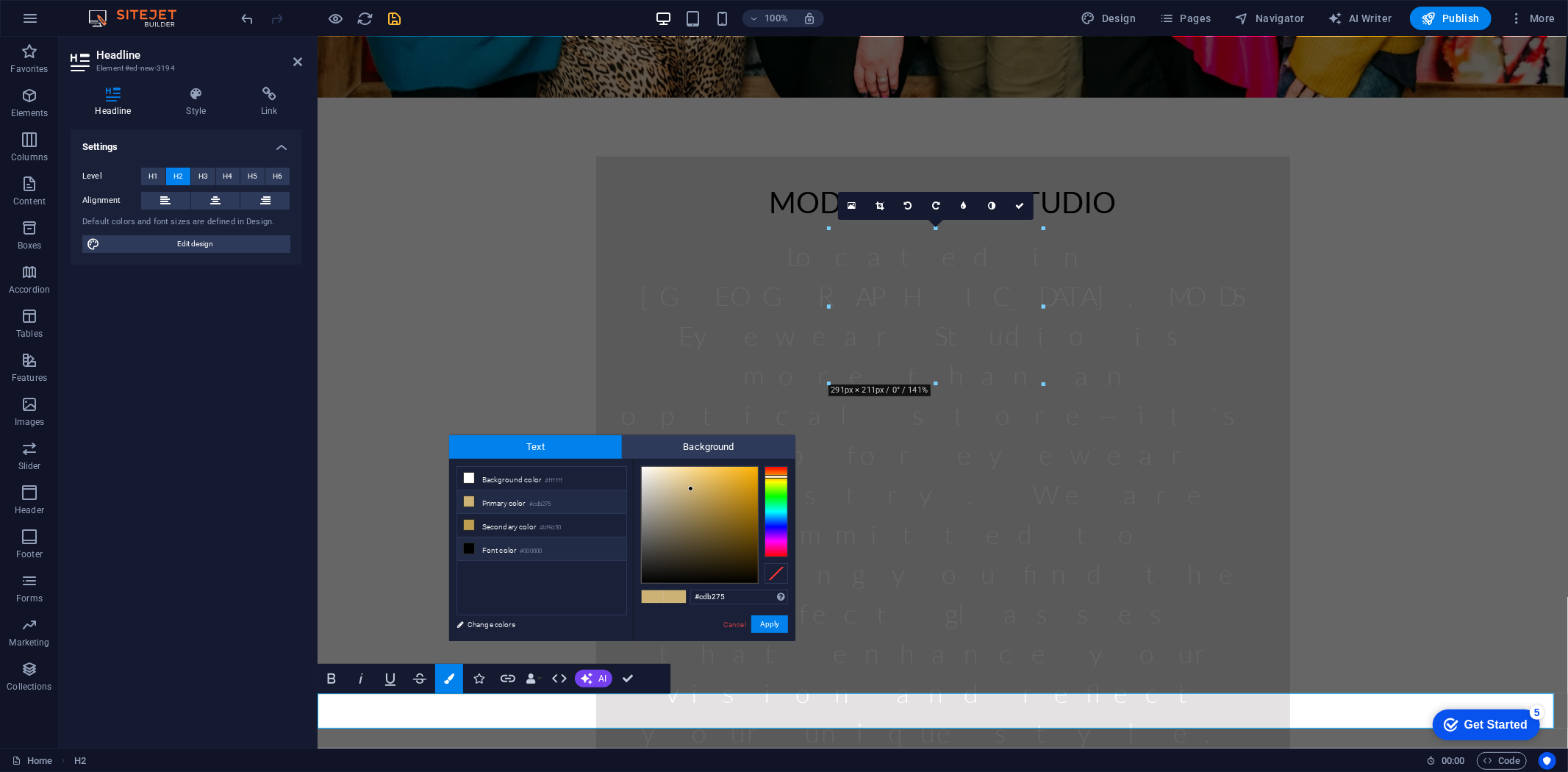
click at [469, 554] on icon at bounding box center [469, 548] width 10 height 10
click at [781, 623] on button "Apply" at bounding box center [769, 624] width 37 height 18
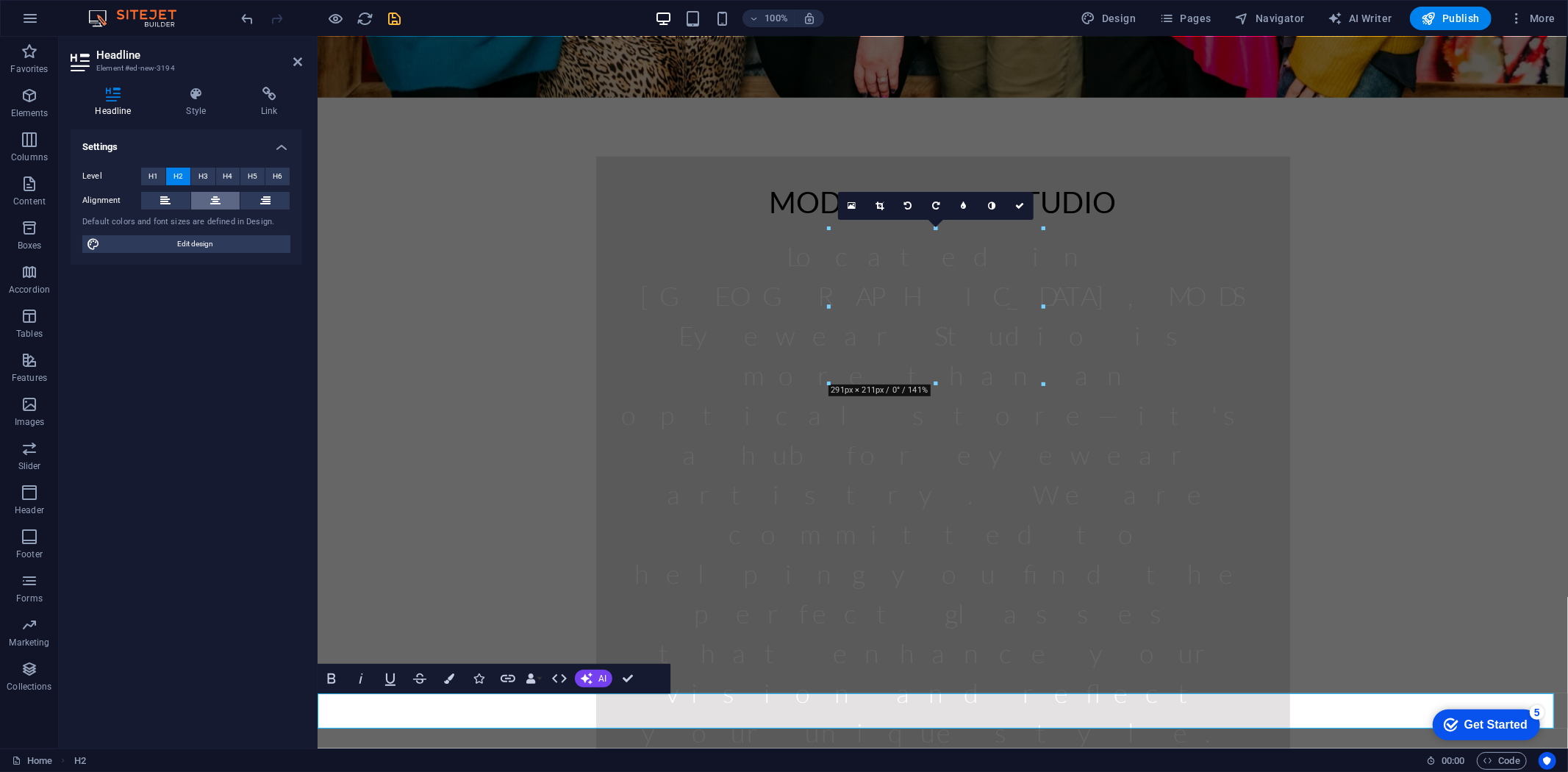
click at [223, 195] on button at bounding box center [216, 200] width 49 height 18
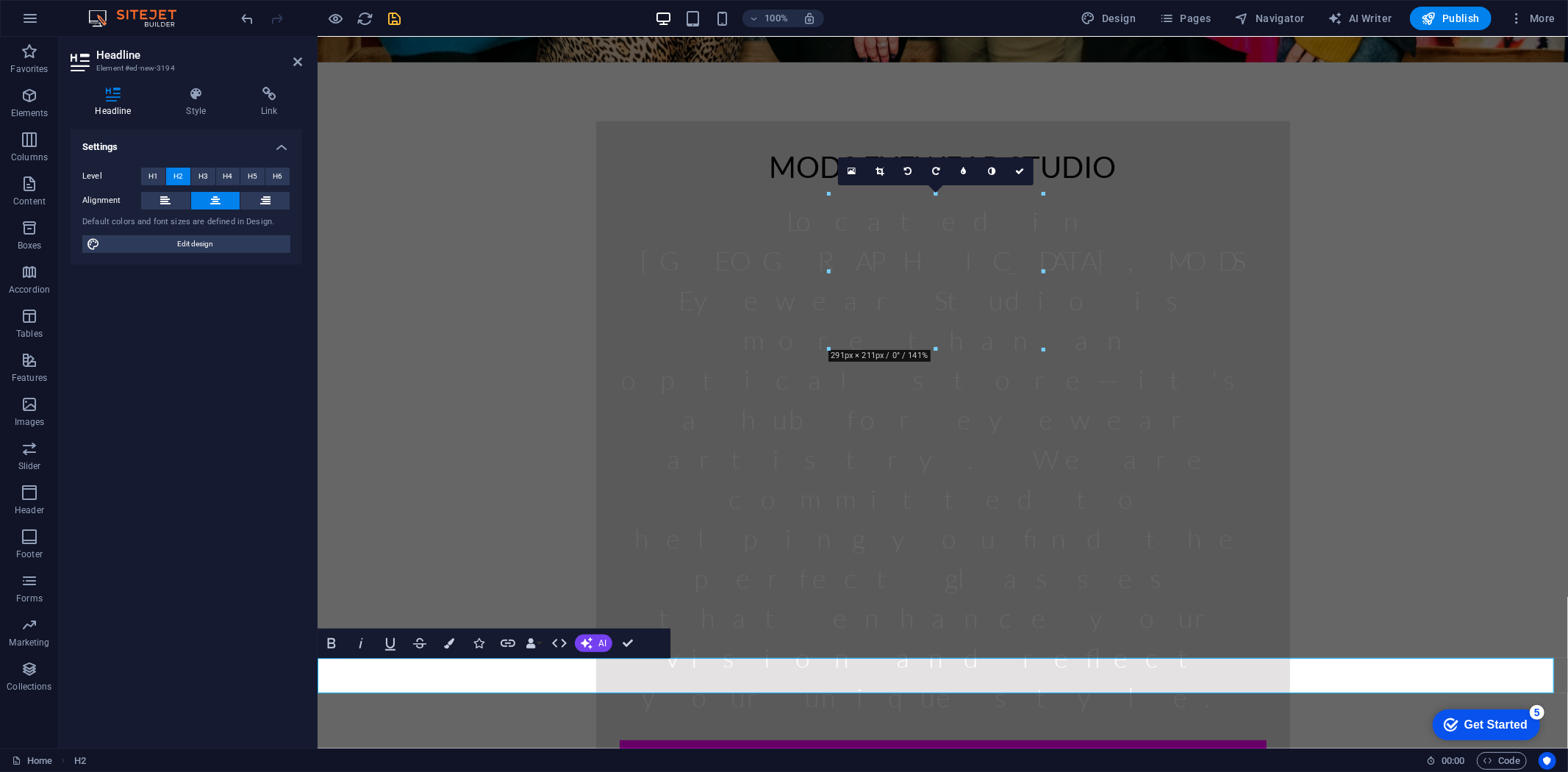
drag, startPoint x: 595, startPoint y: 715, endPoint x: 1309, endPoint y: 735, distance: 714.3
click at [453, 643] on icon "button" at bounding box center [449, 643] width 10 height 10
type input "#cdb275"
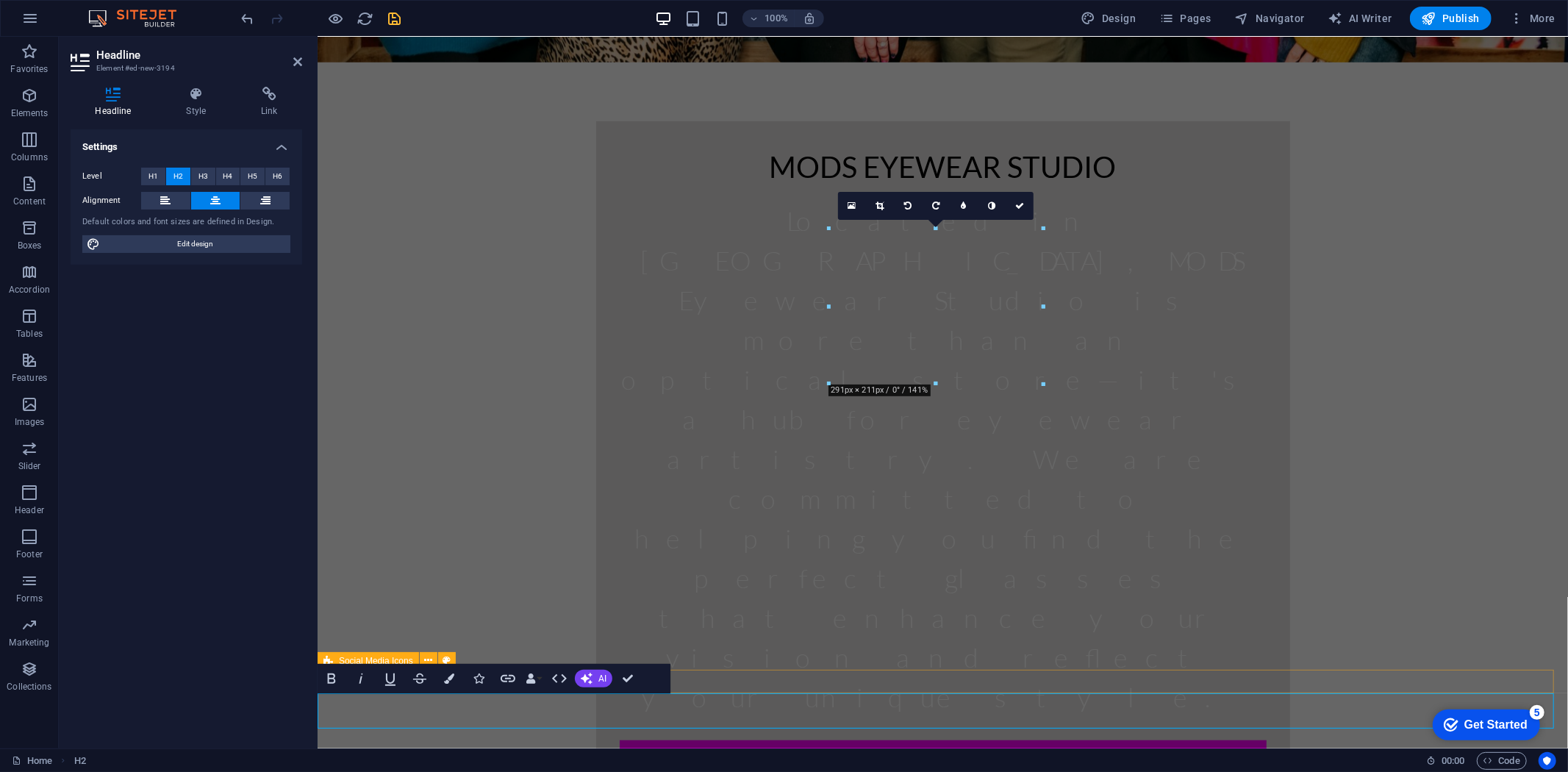
scroll to position [651, 0]
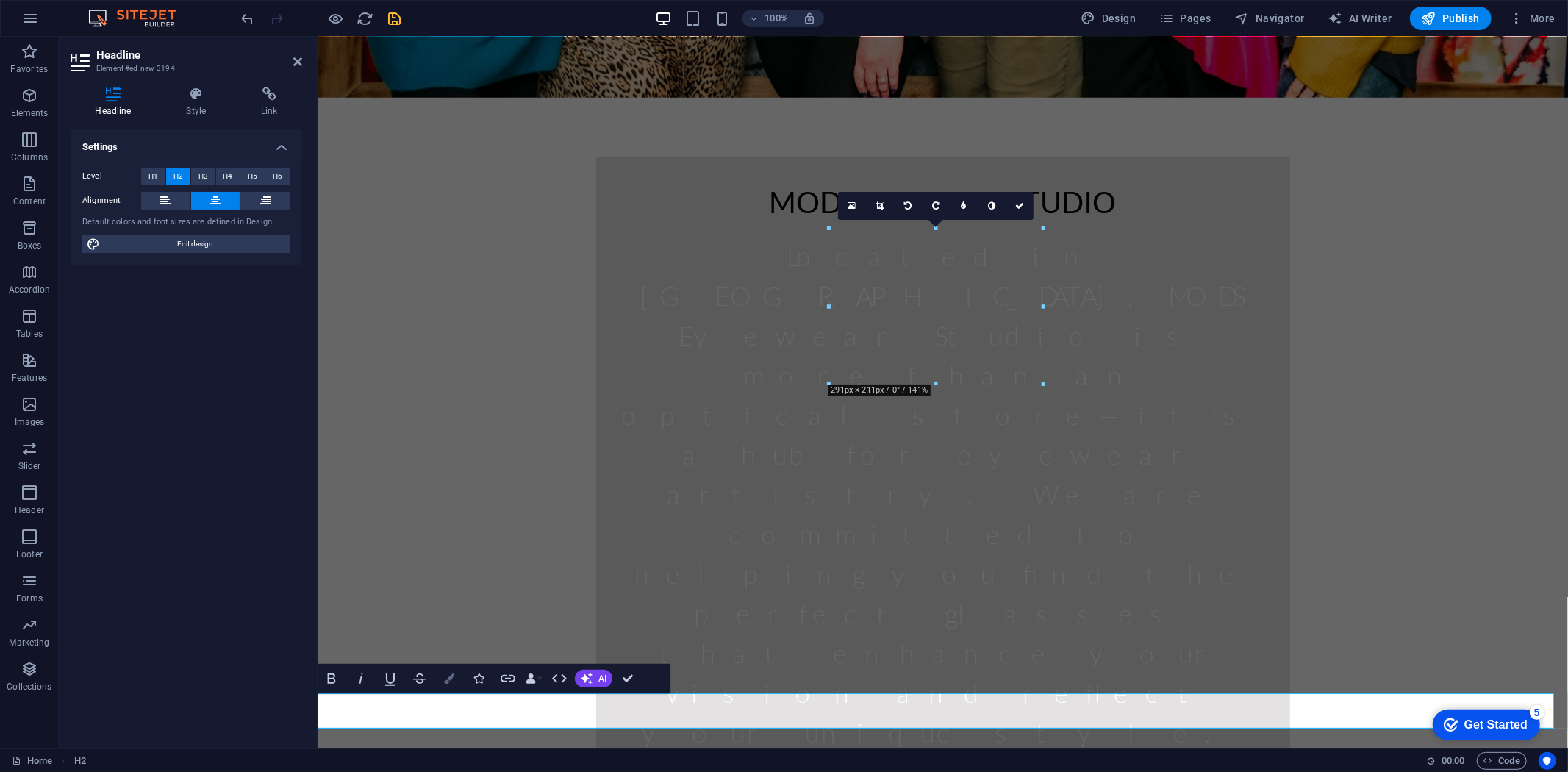
click at [451, 675] on icon "button" at bounding box center [449, 678] width 10 height 10
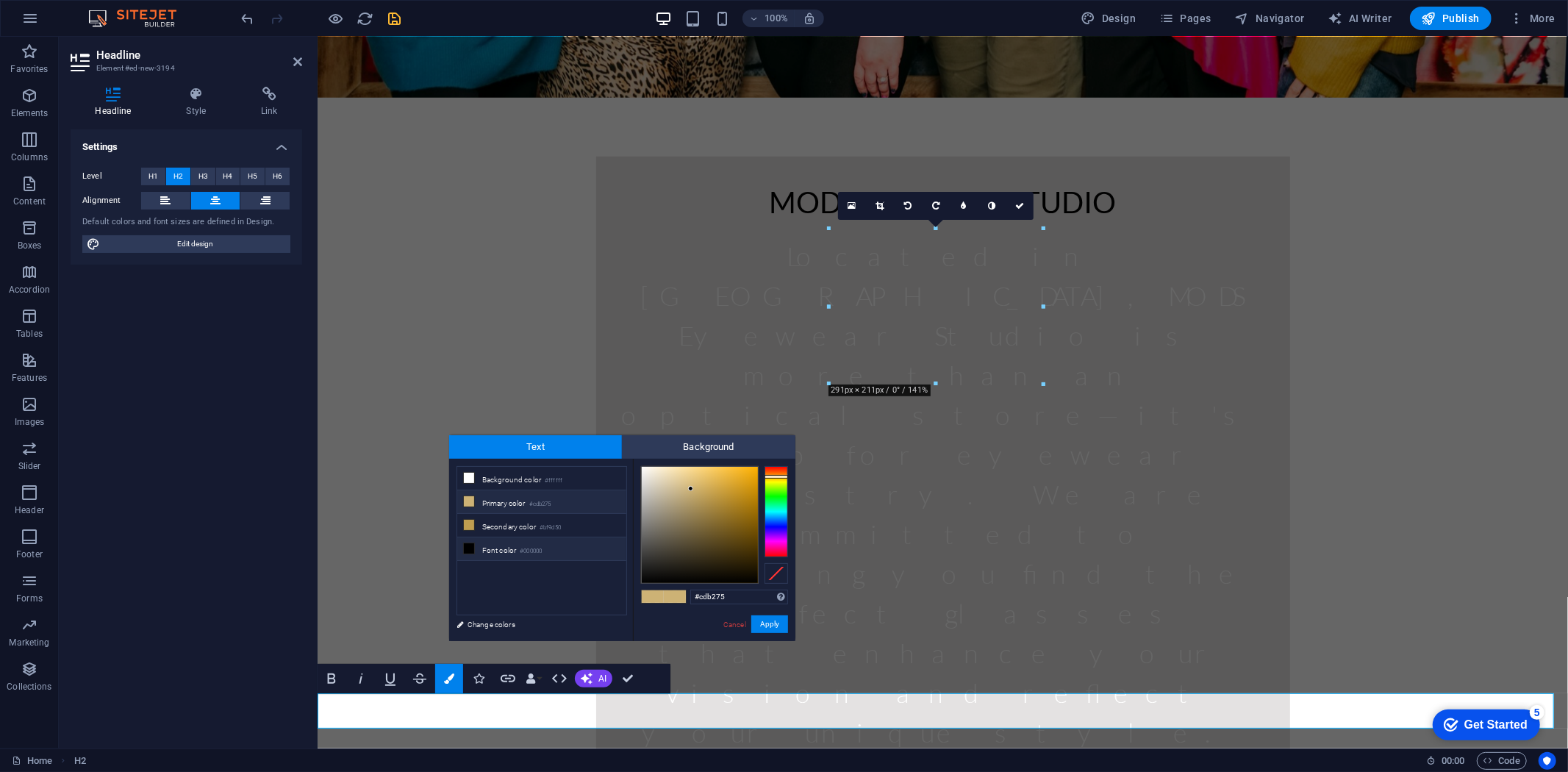
click at [473, 540] on li "Font color #000000" at bounding box center [542, 549] width 169 height 24
type input "#000000"
click at [779, 624] on button "Apply" at bounding box center [769, 624] width 37 height 18
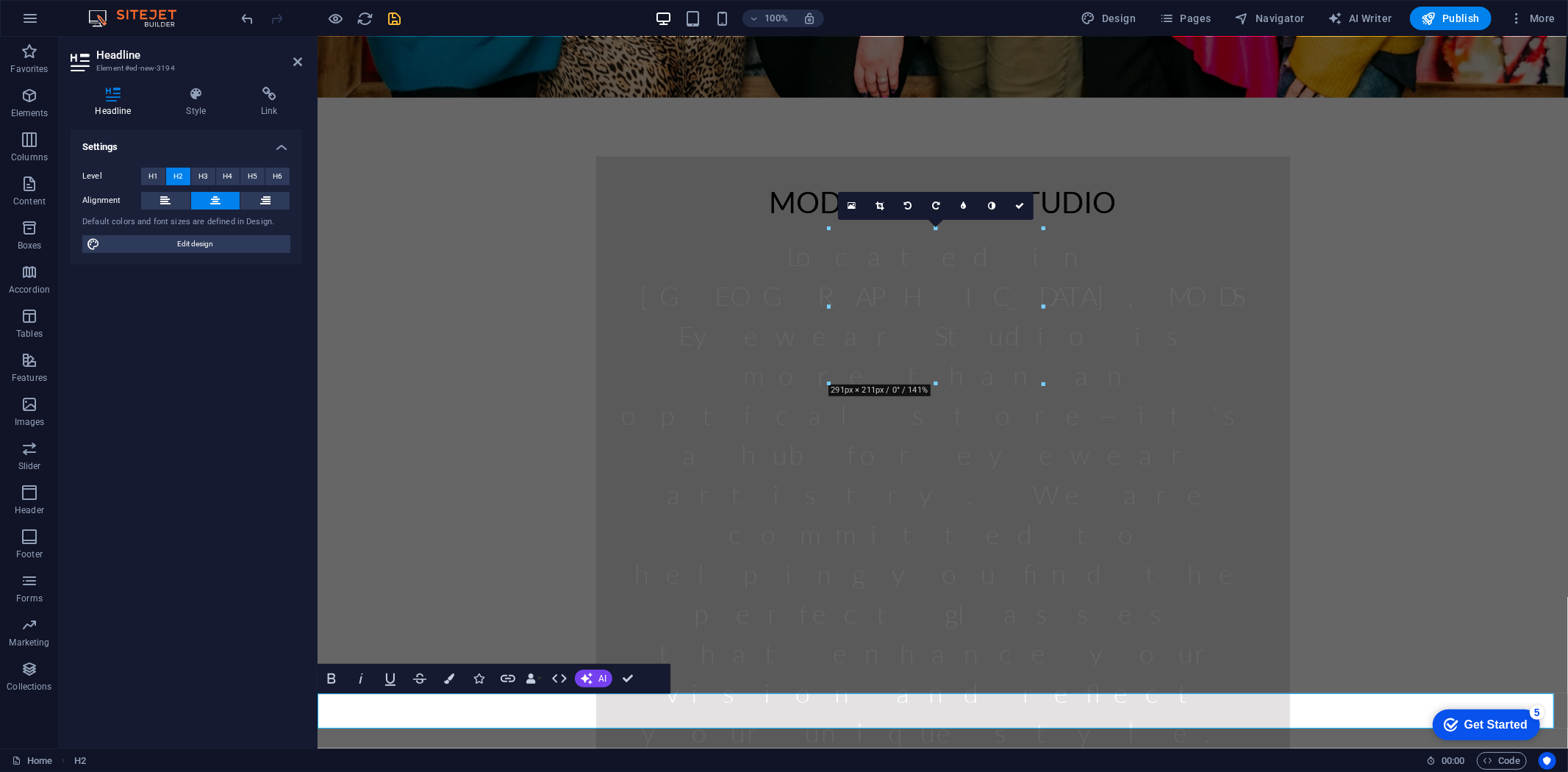
click at [281, 531] on div "Settings Level H1 H2 H3 H4 H5 H6 Alignment Default colors and font sizes are de…" at bounding box center [186, 434] width 232 height 608
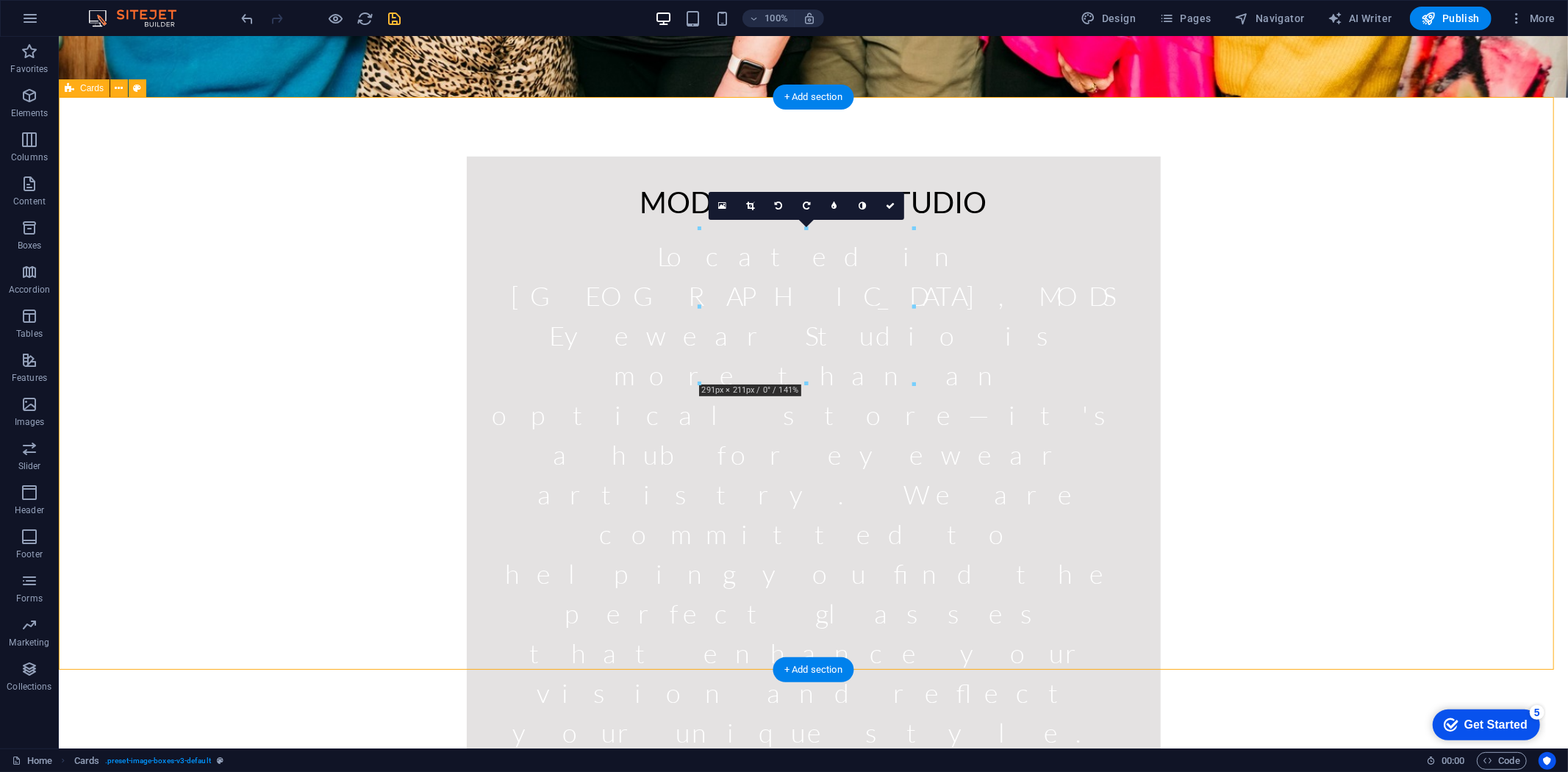
scroll to position [686, 0]
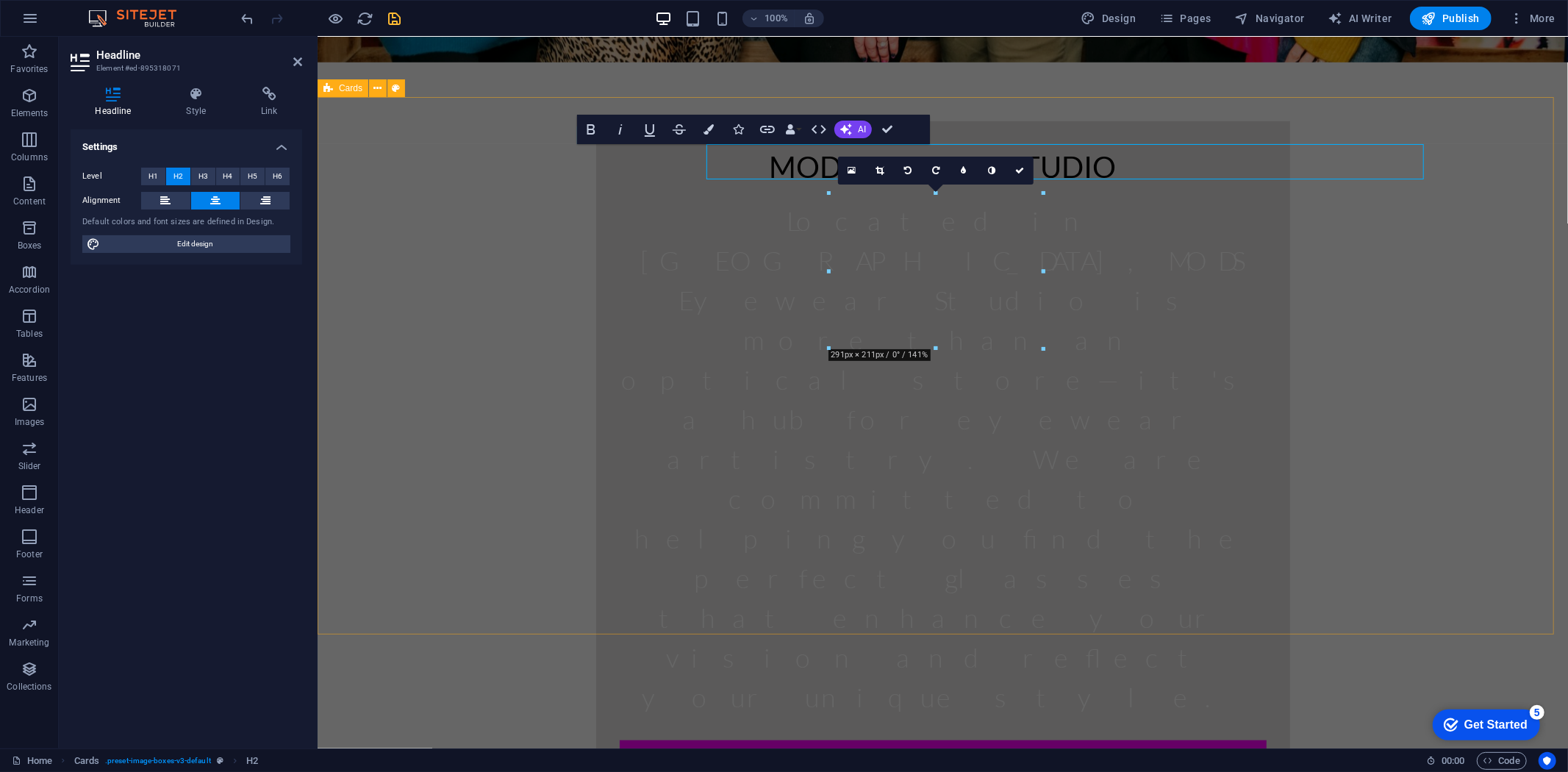
scroll to position [651, 0]
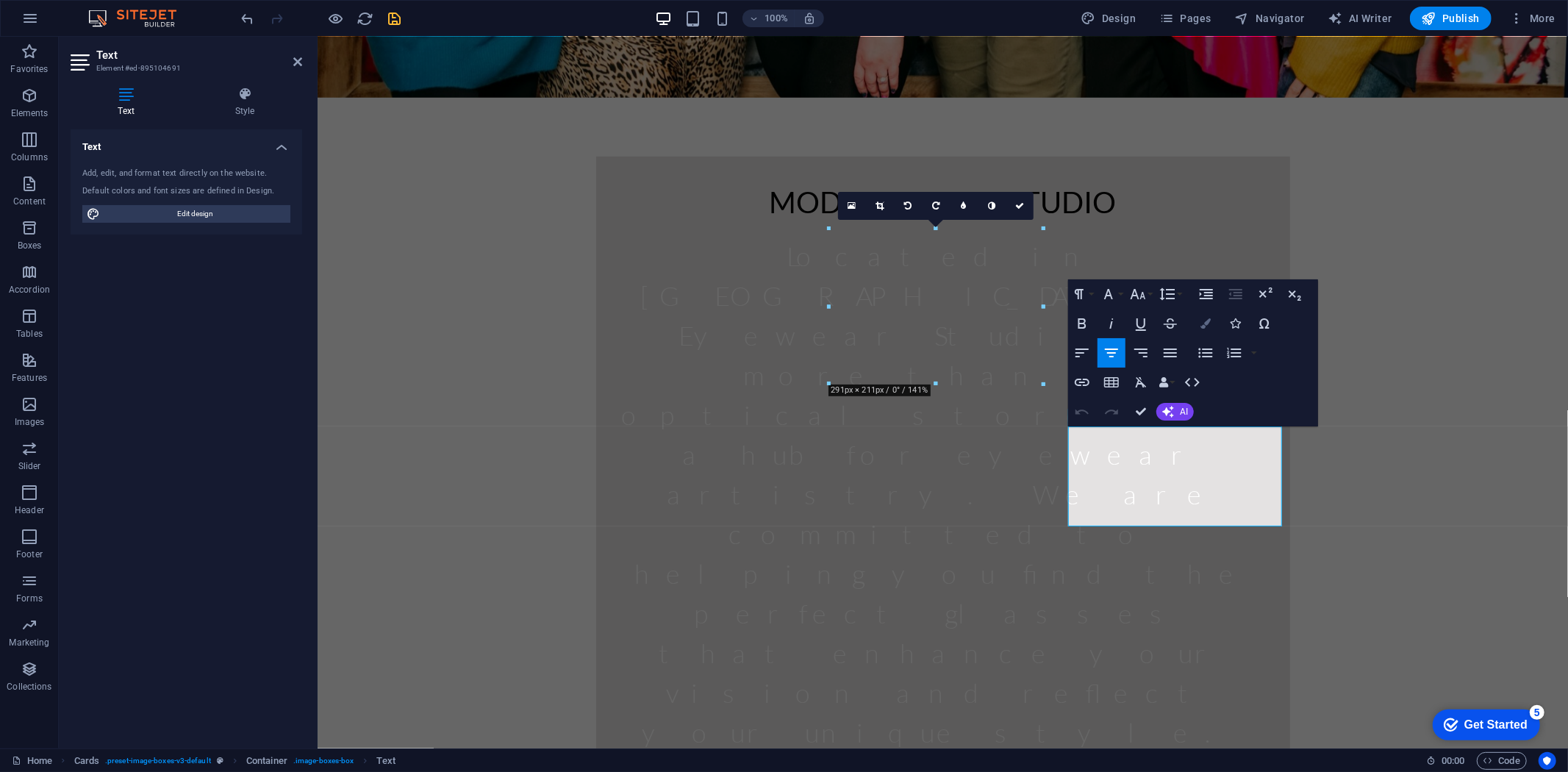
click at [1208, 325] on icon "button" at bounding box center [1205, 323] width 10 height 10
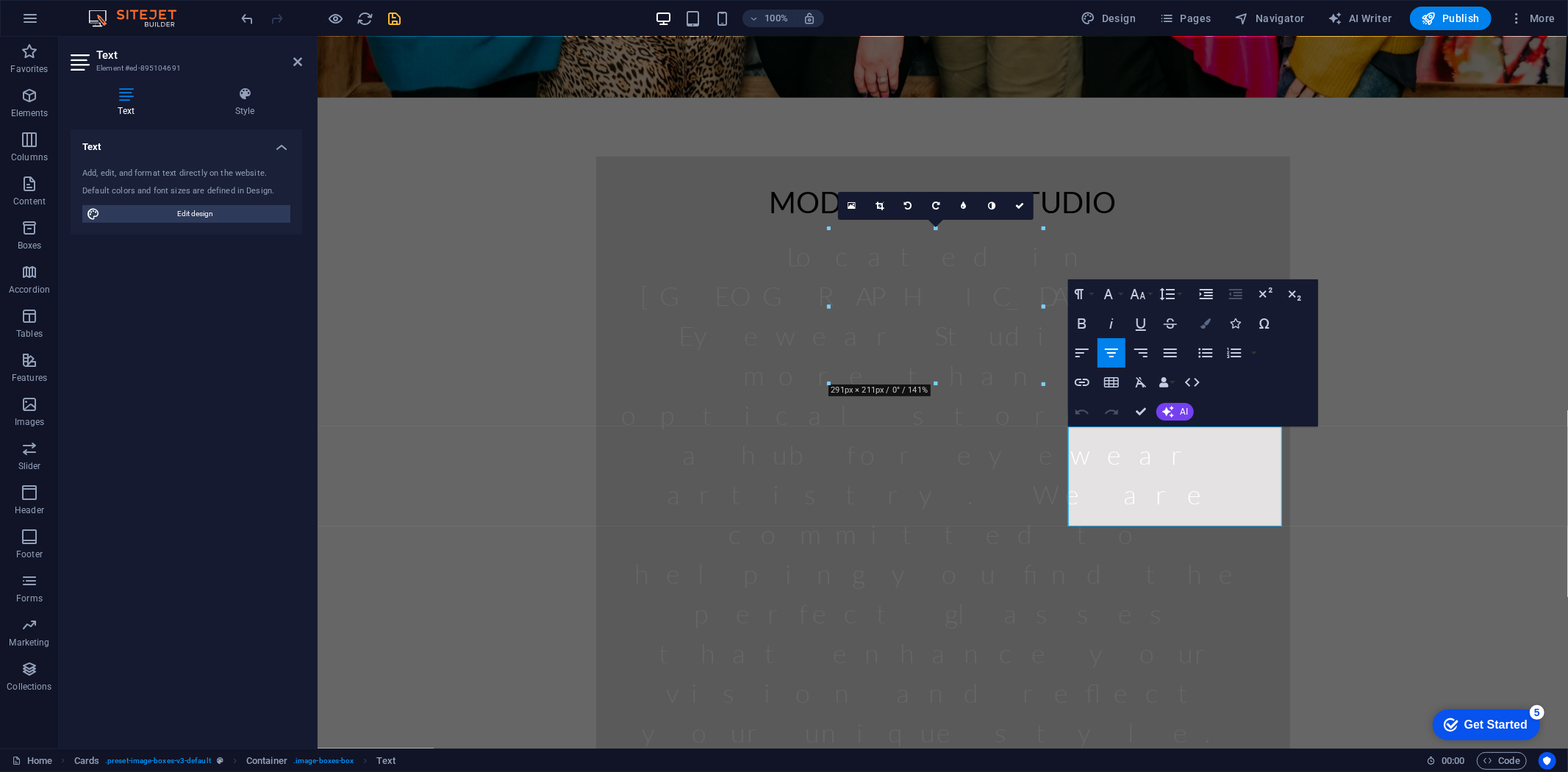
click at [1211, 322] on button "Colors" at bounding box center [1206, 324] width 28 height 29
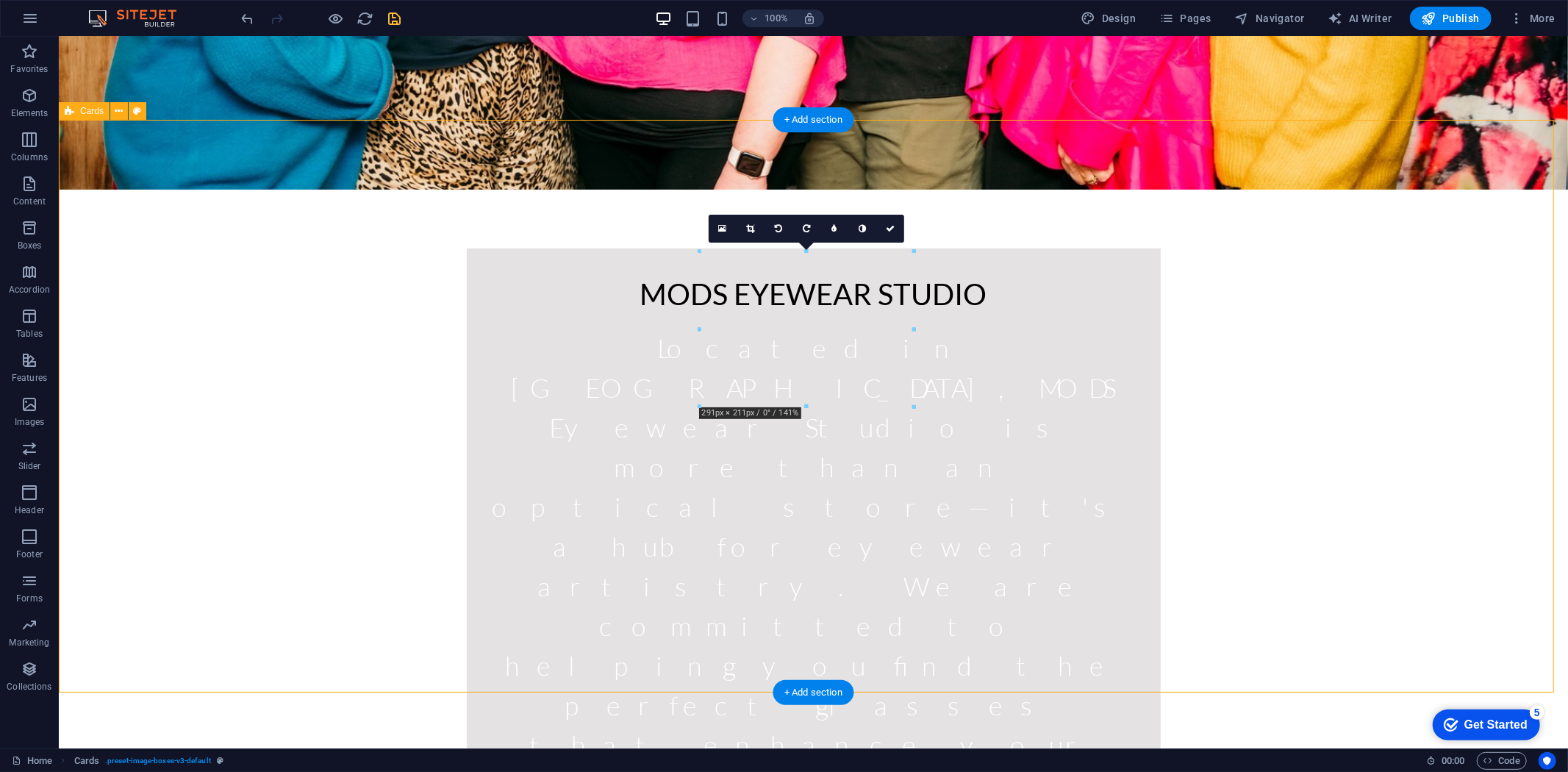
scroll to position [325, 0]
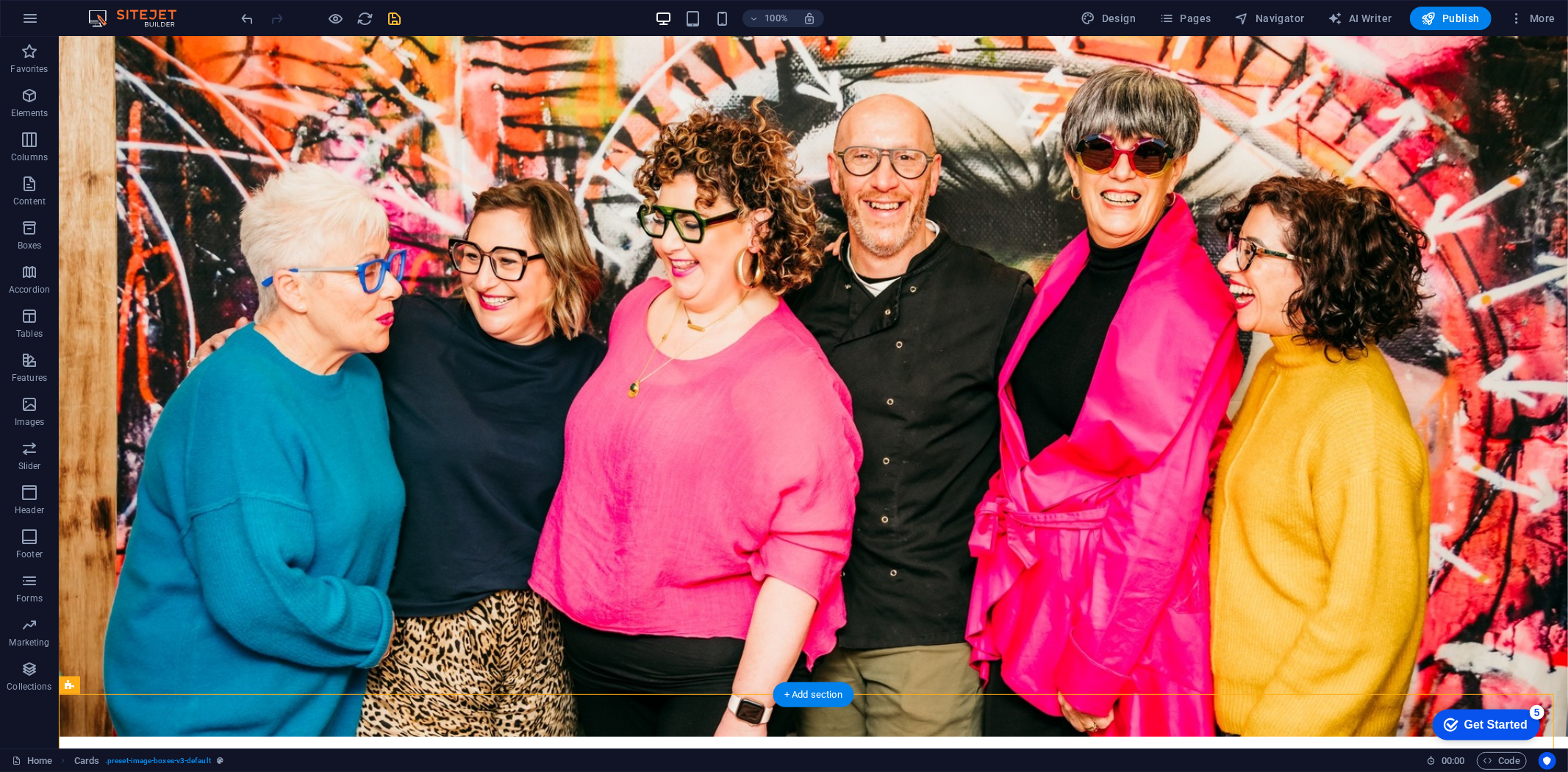
scroll to position [0, 0]
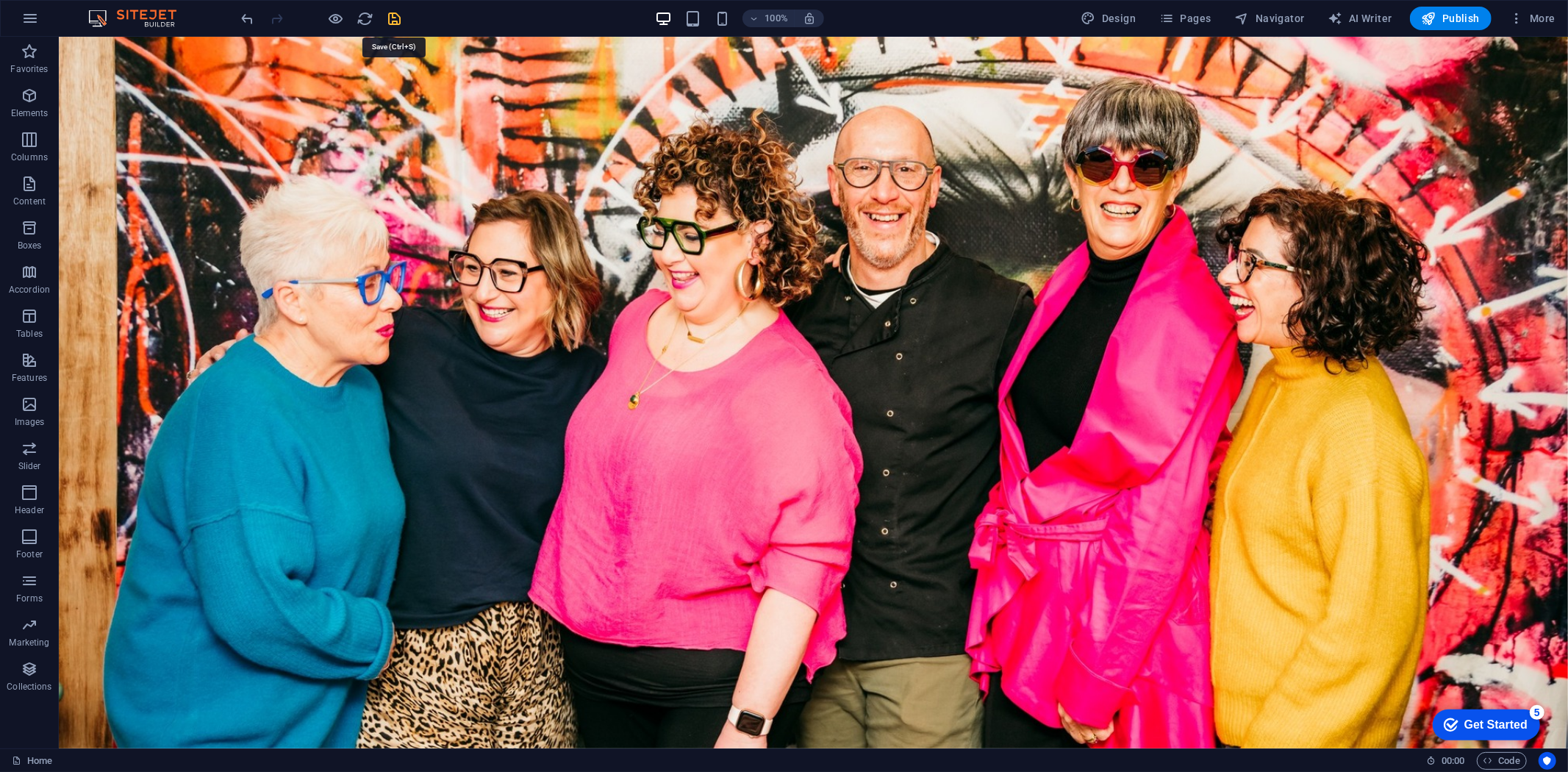
click at [390, 11] on icon "save" at bounding box center [395, 18] width 17 height 17
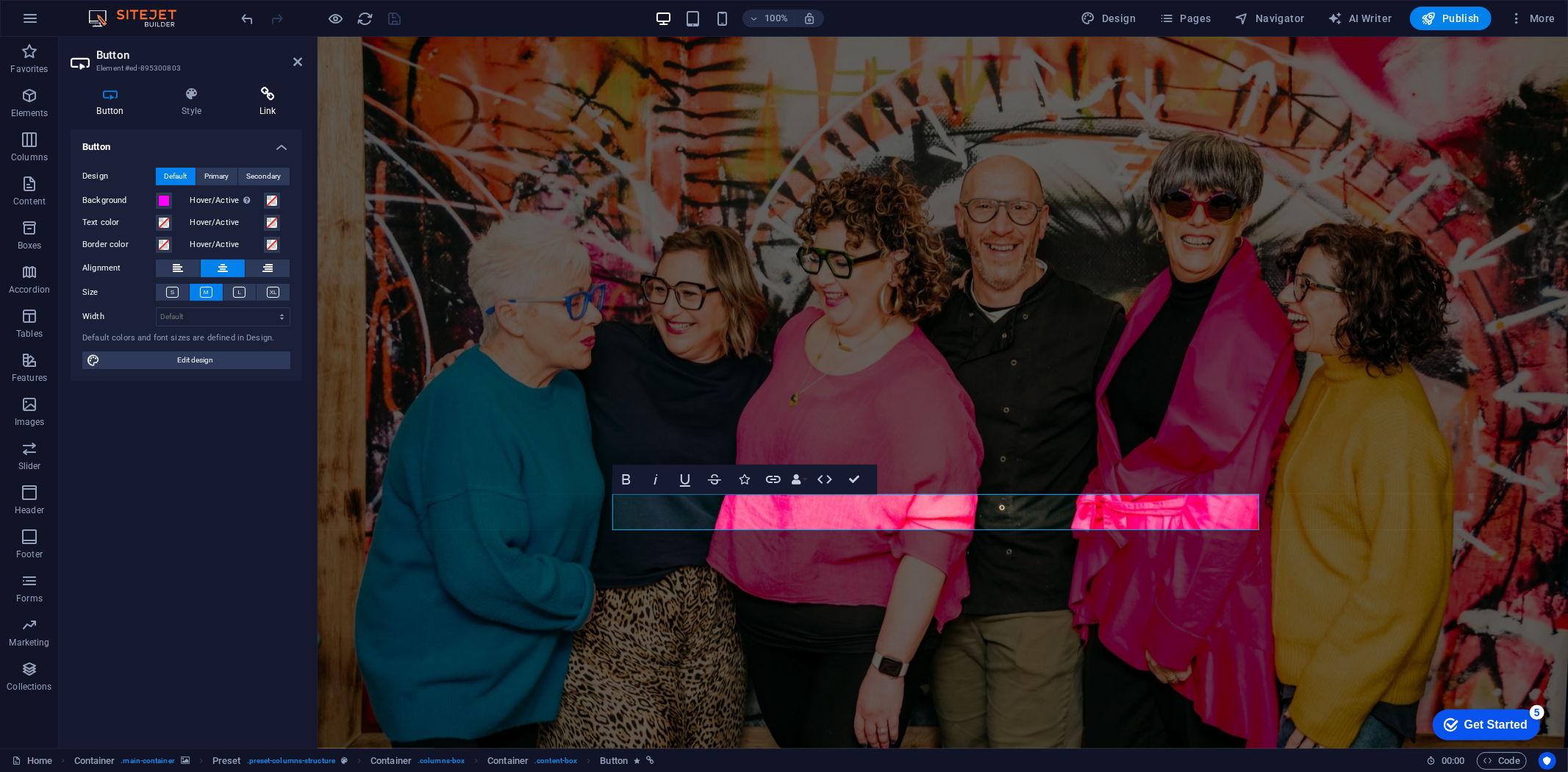
click at [280, 101] on h4 "Link" at bounding box center [268, 102] width 69 height 31
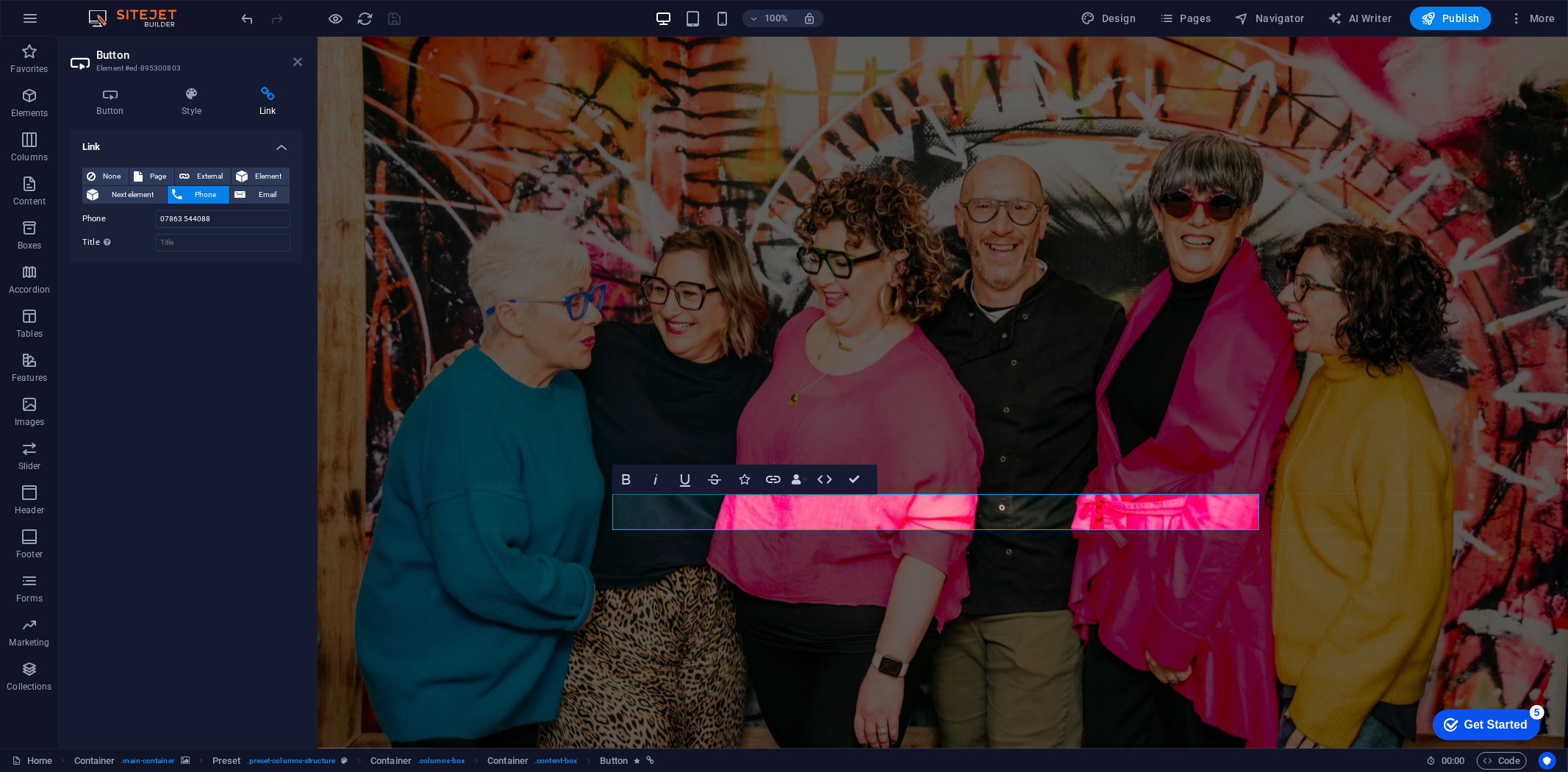
click at [298, 59] on icon at bounding box center [298, 61] width 9 height 12
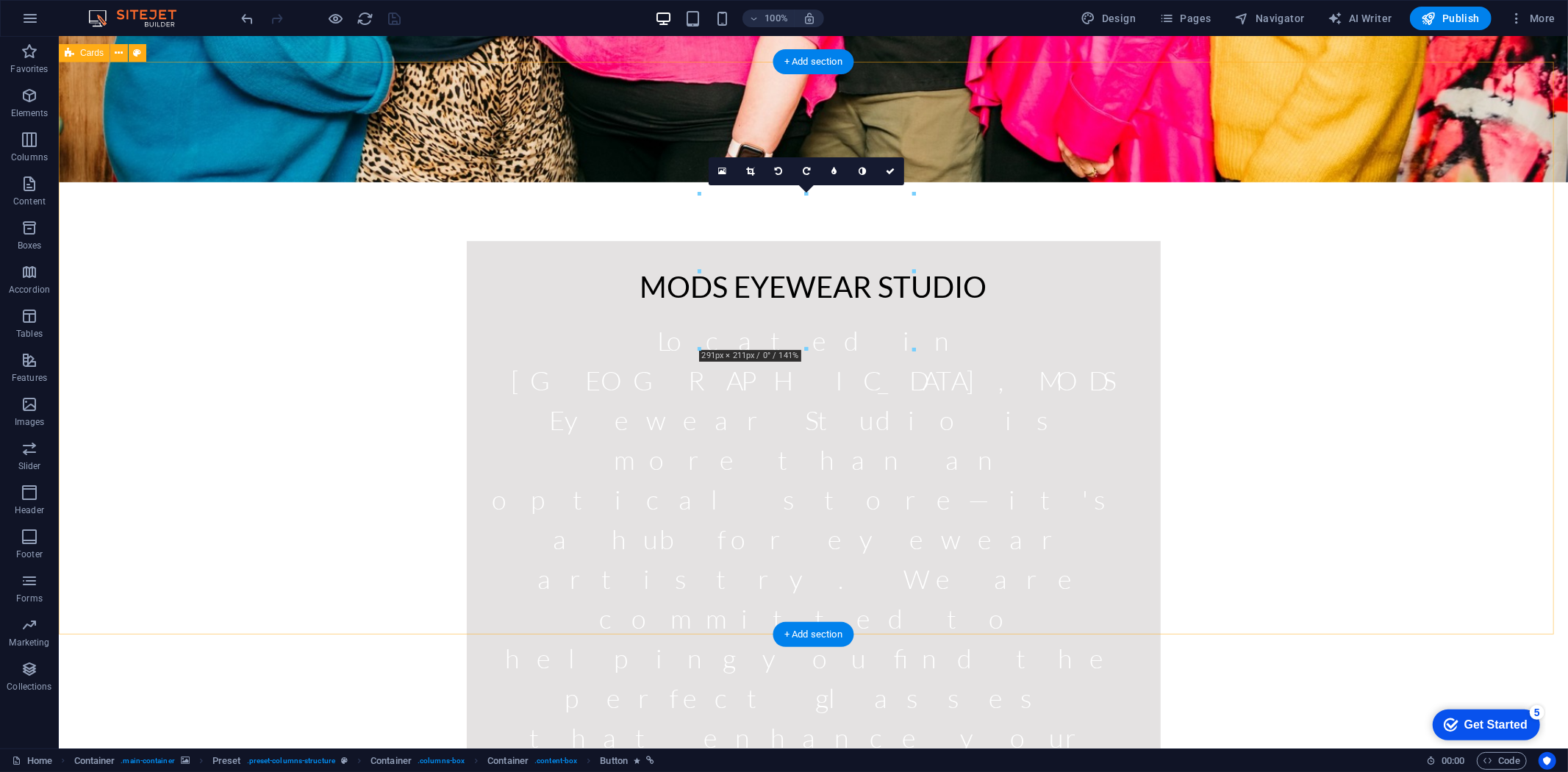
scroll to position [686, 0]
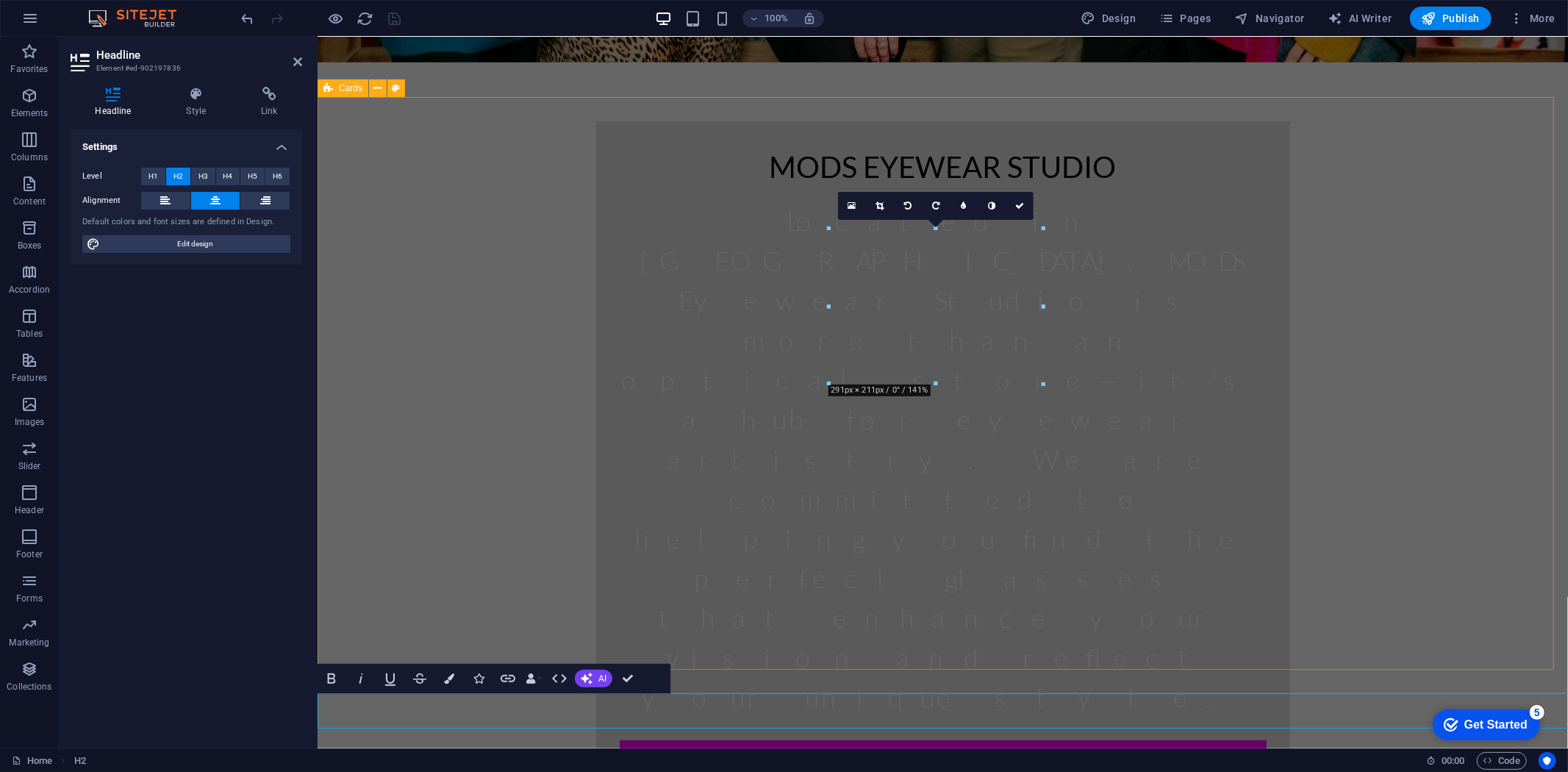
scroll to position [651, 0]
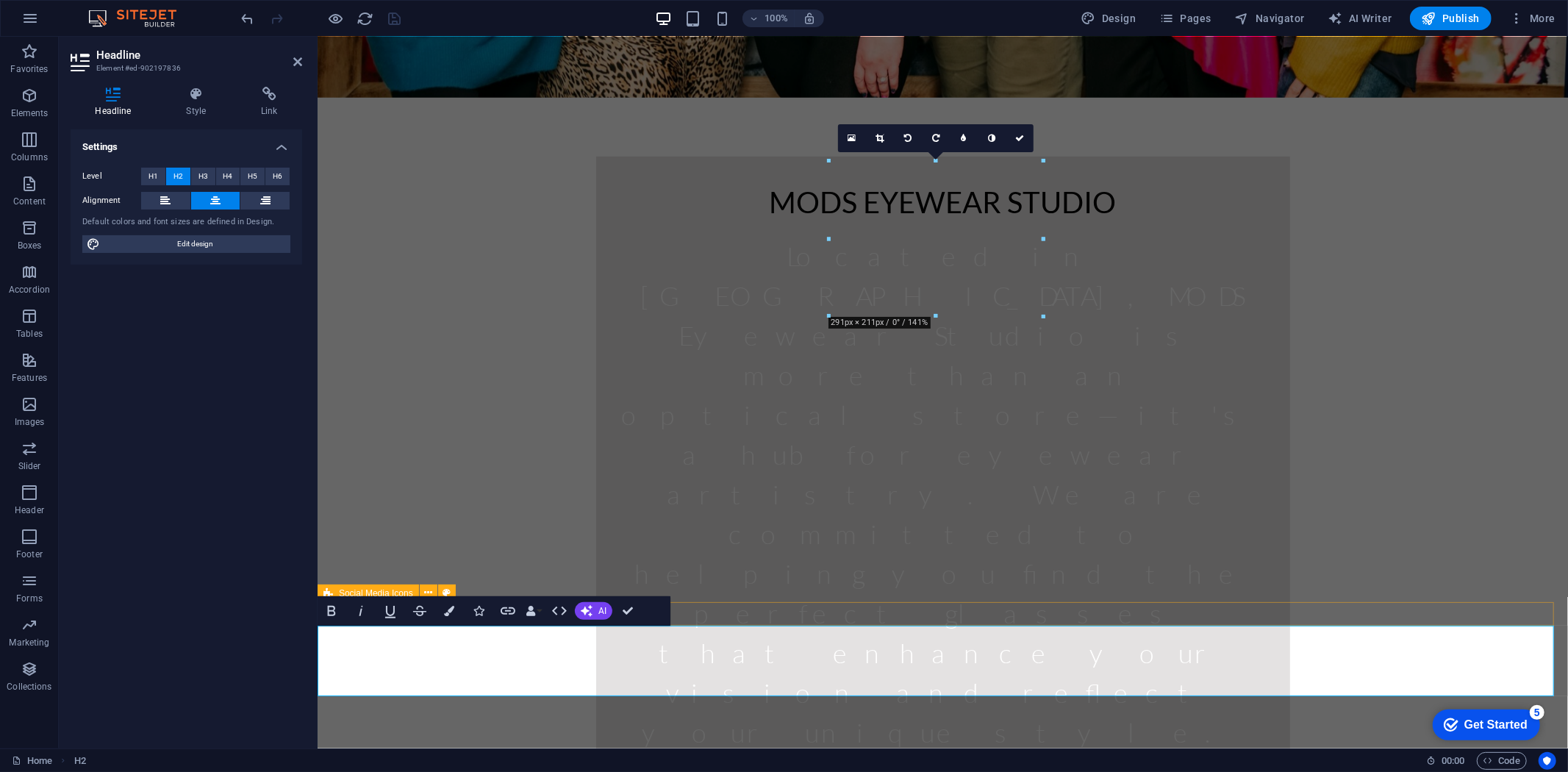
scroll to position [721, 0]
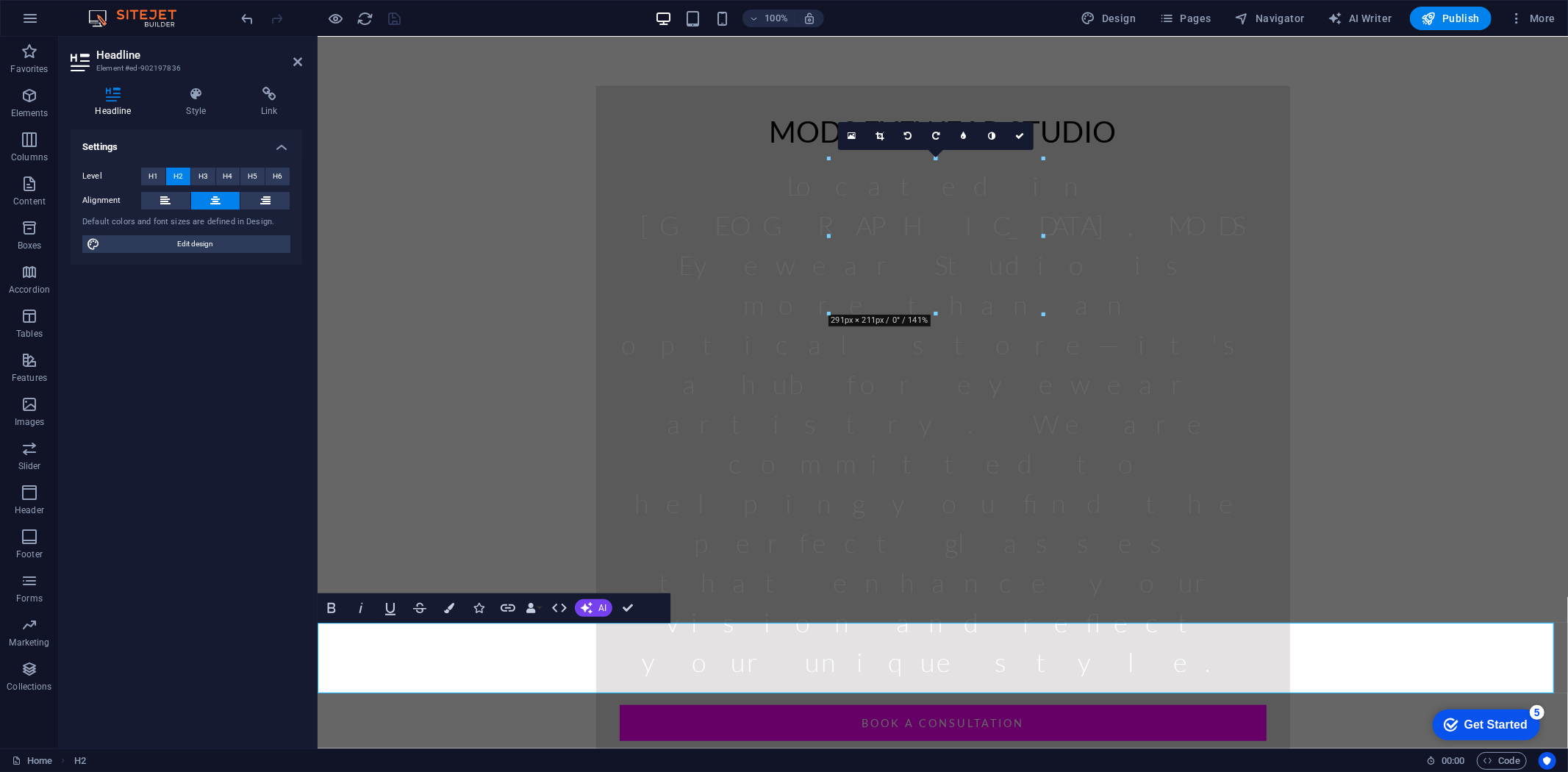
drag, startPoint x: 1169, startPoint y: 681, endPoint x: 716, endPoint y: 671, distance: 453.1
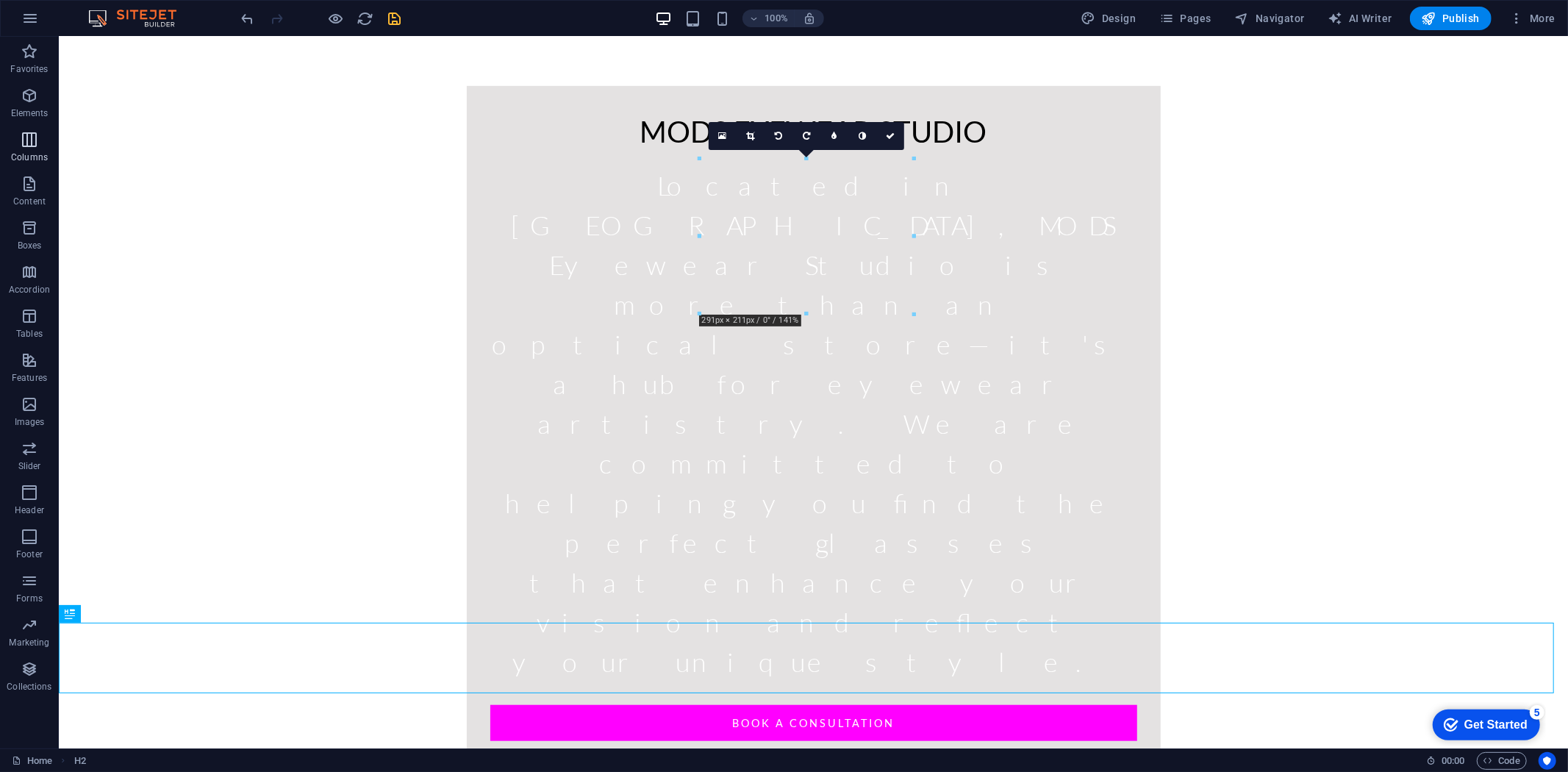
click at [23, 97] on icon "button" at bounding box center [29, 95] width 18 height 18
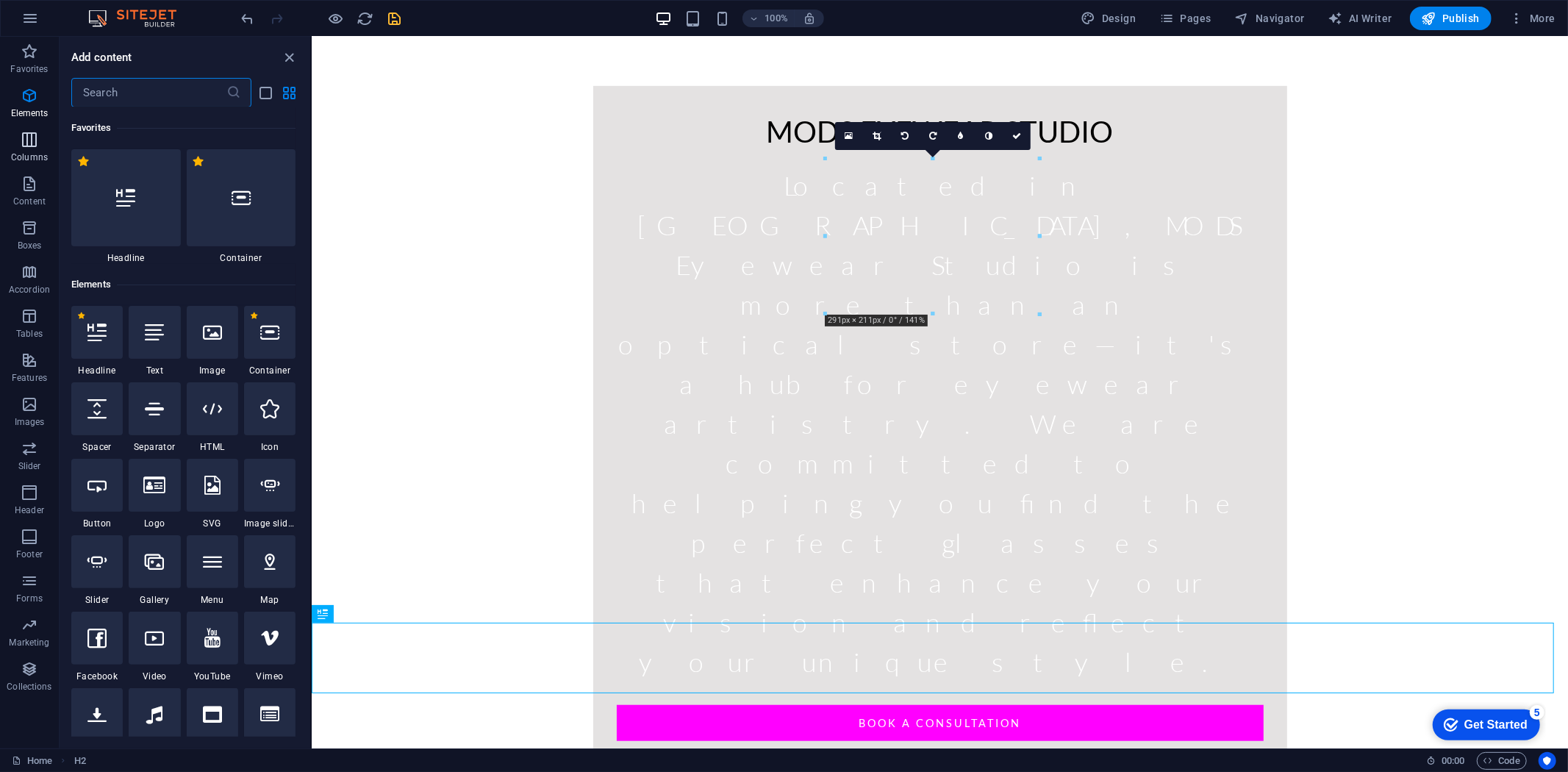
scroll to position [156, 0]
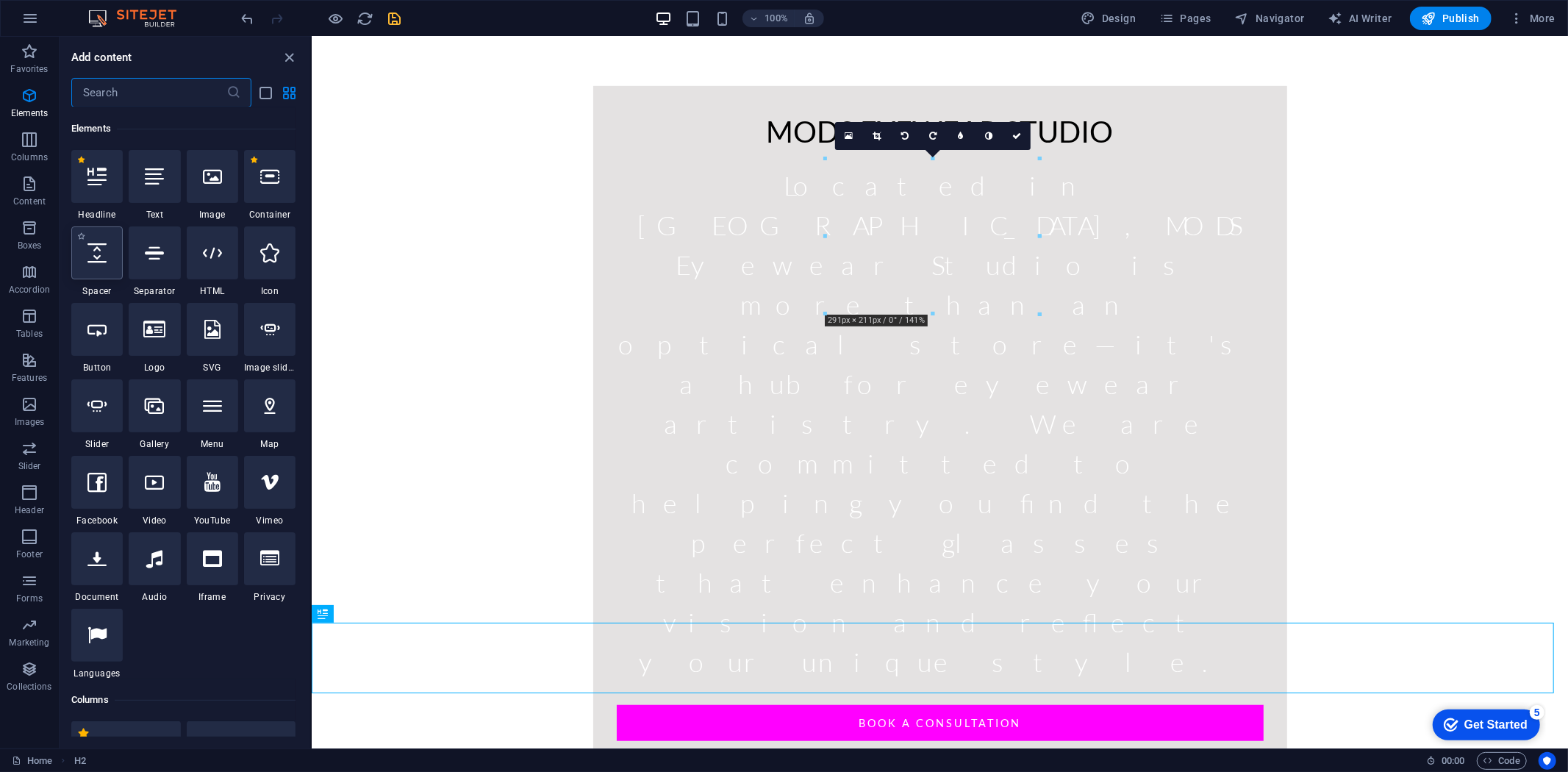
click at [81, 269] on div at bounding box center [97, 252] width 51 height 53
select select "px"
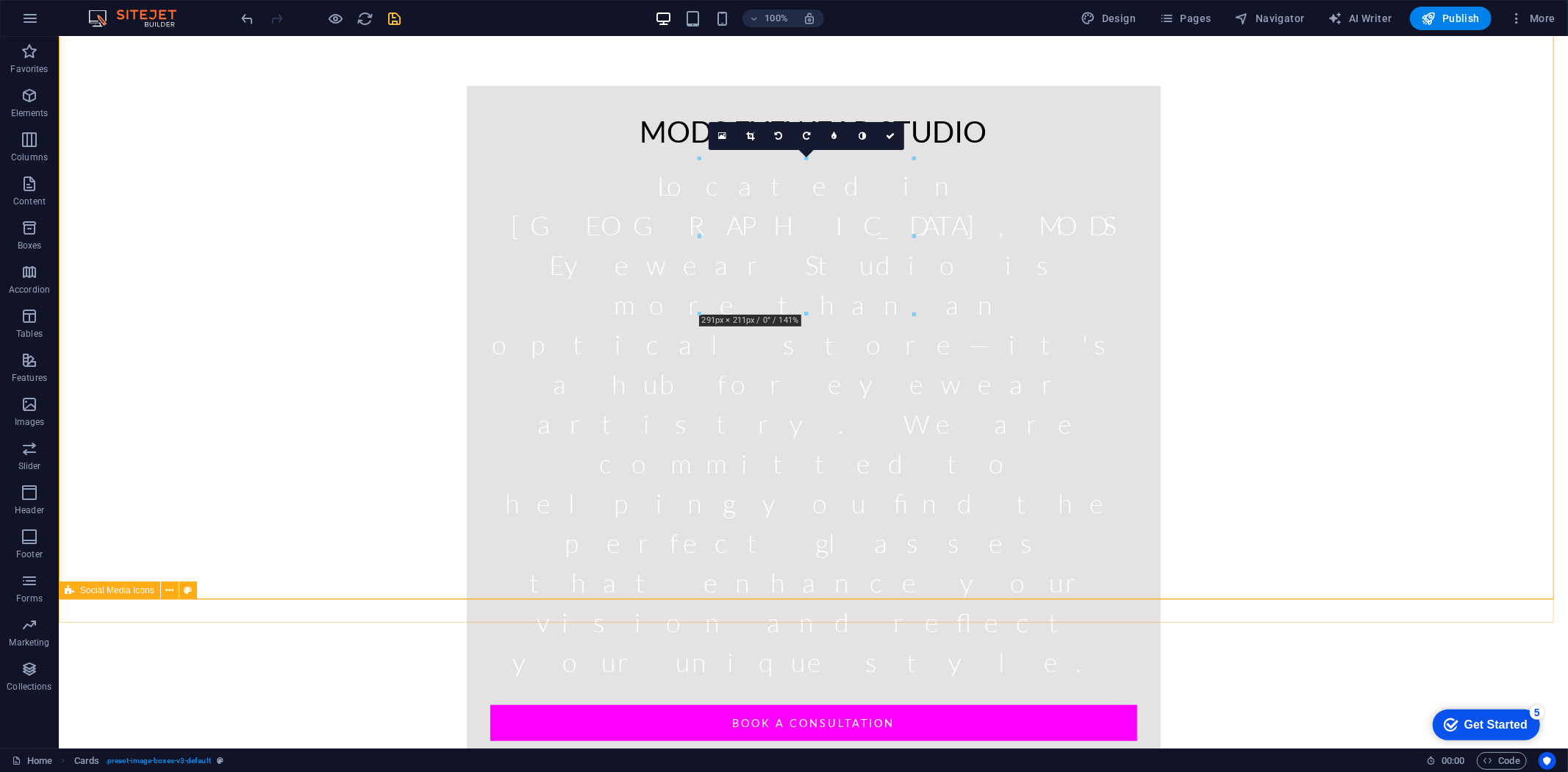
select select "rem"
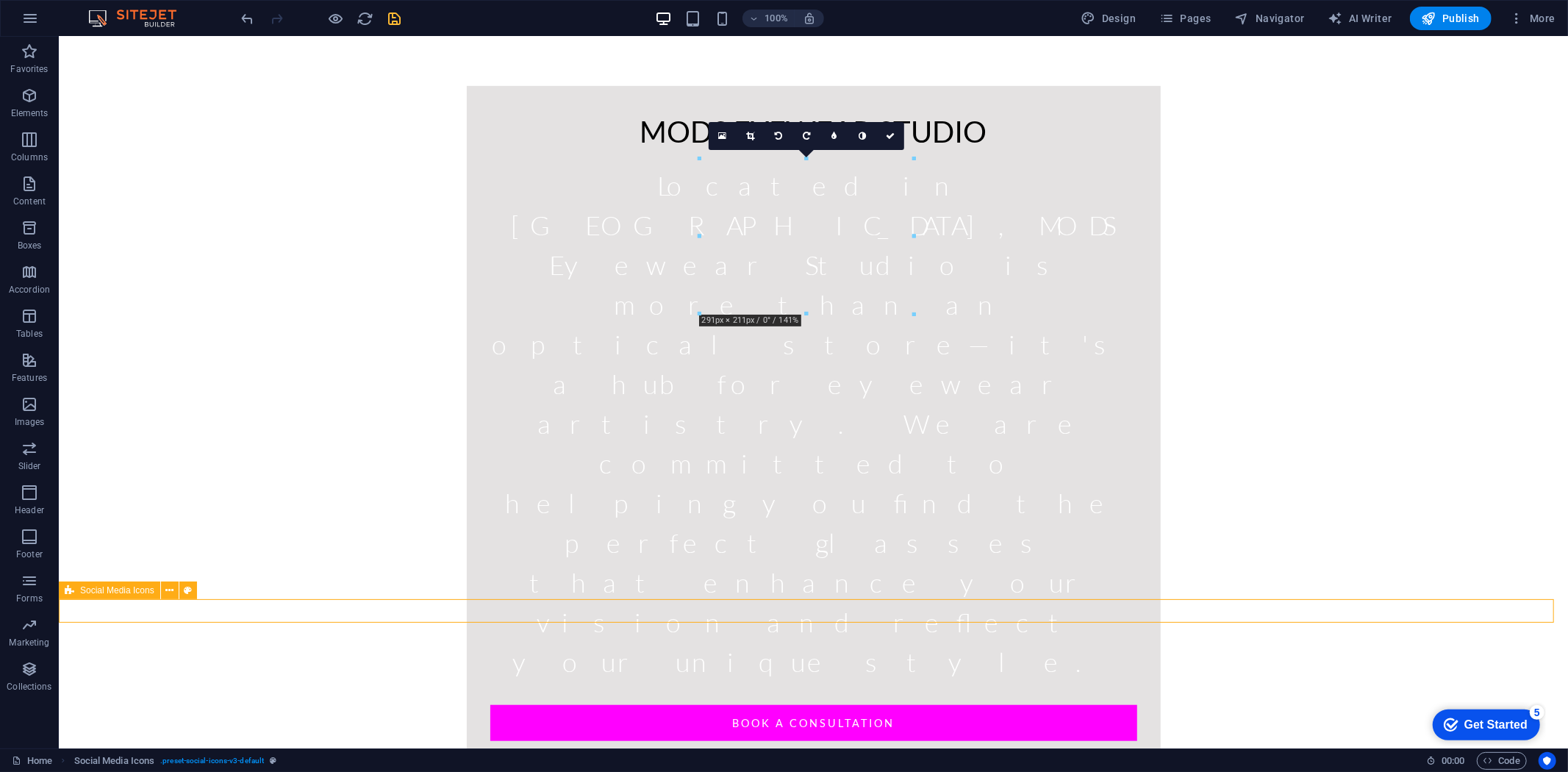
select select "rem"
select select "%"
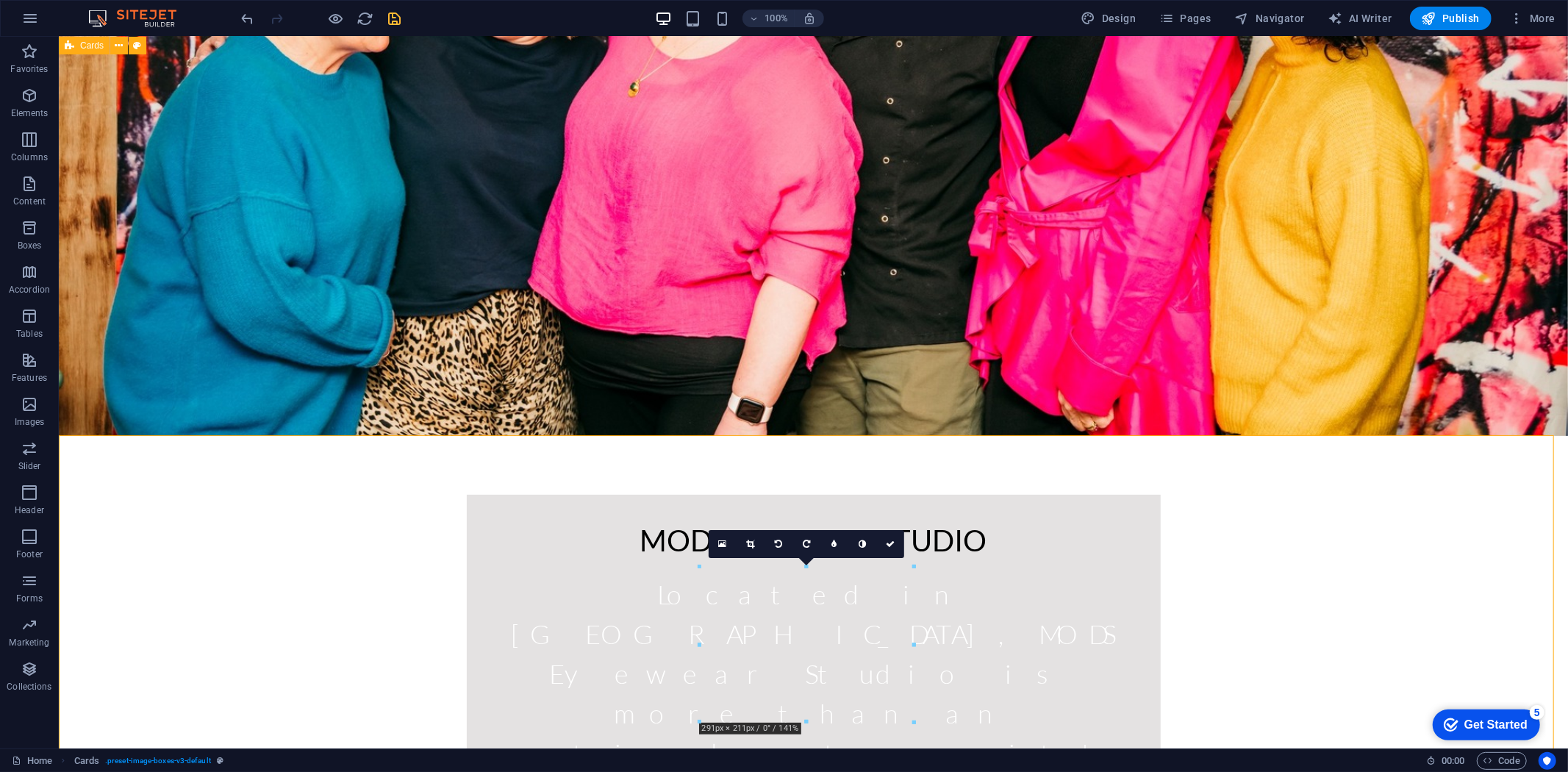
scroll to position [0, 0]
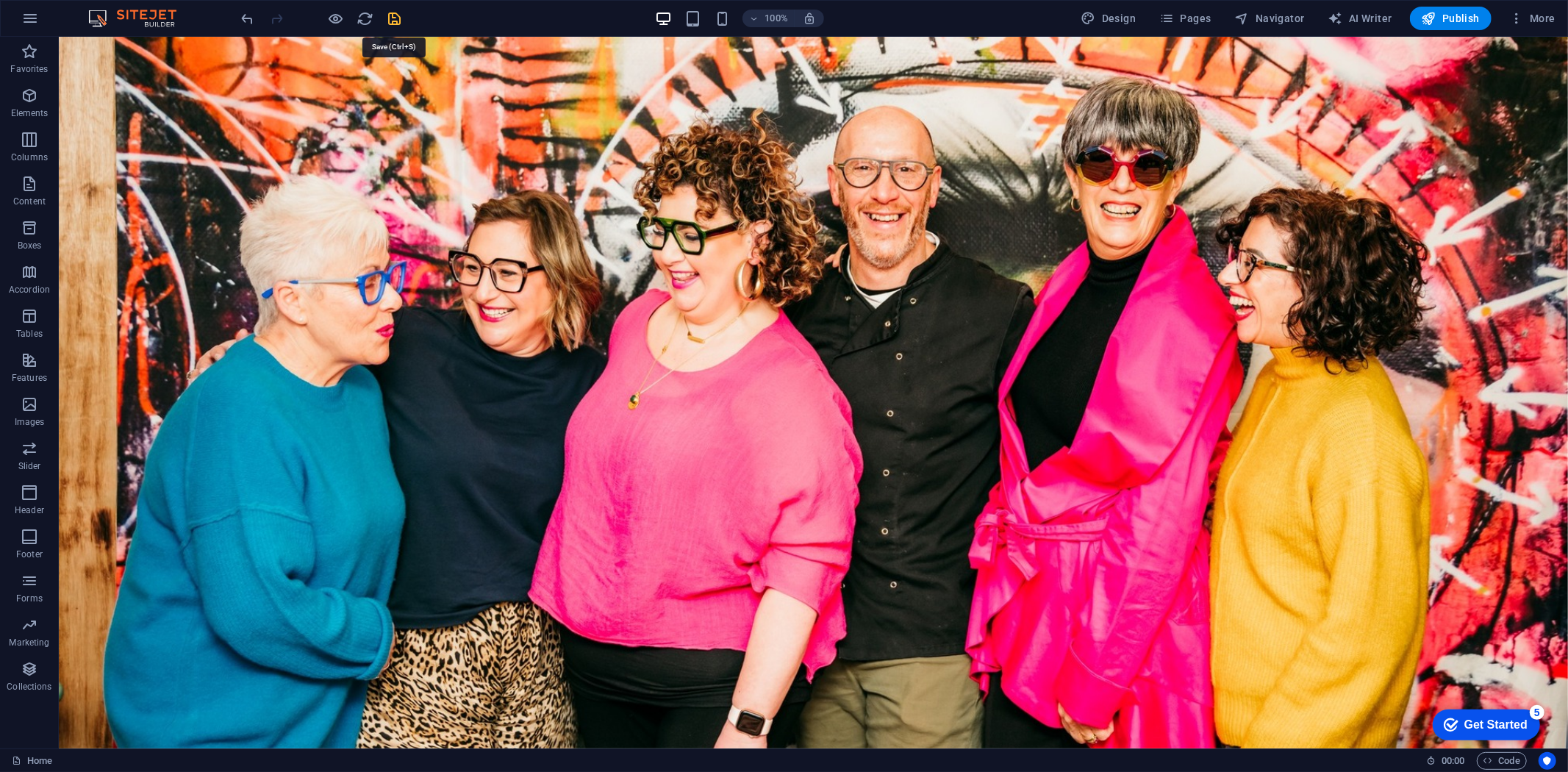
click at [394, 18] on icon "save" at bounding box center [395, 18] width 17 height 17
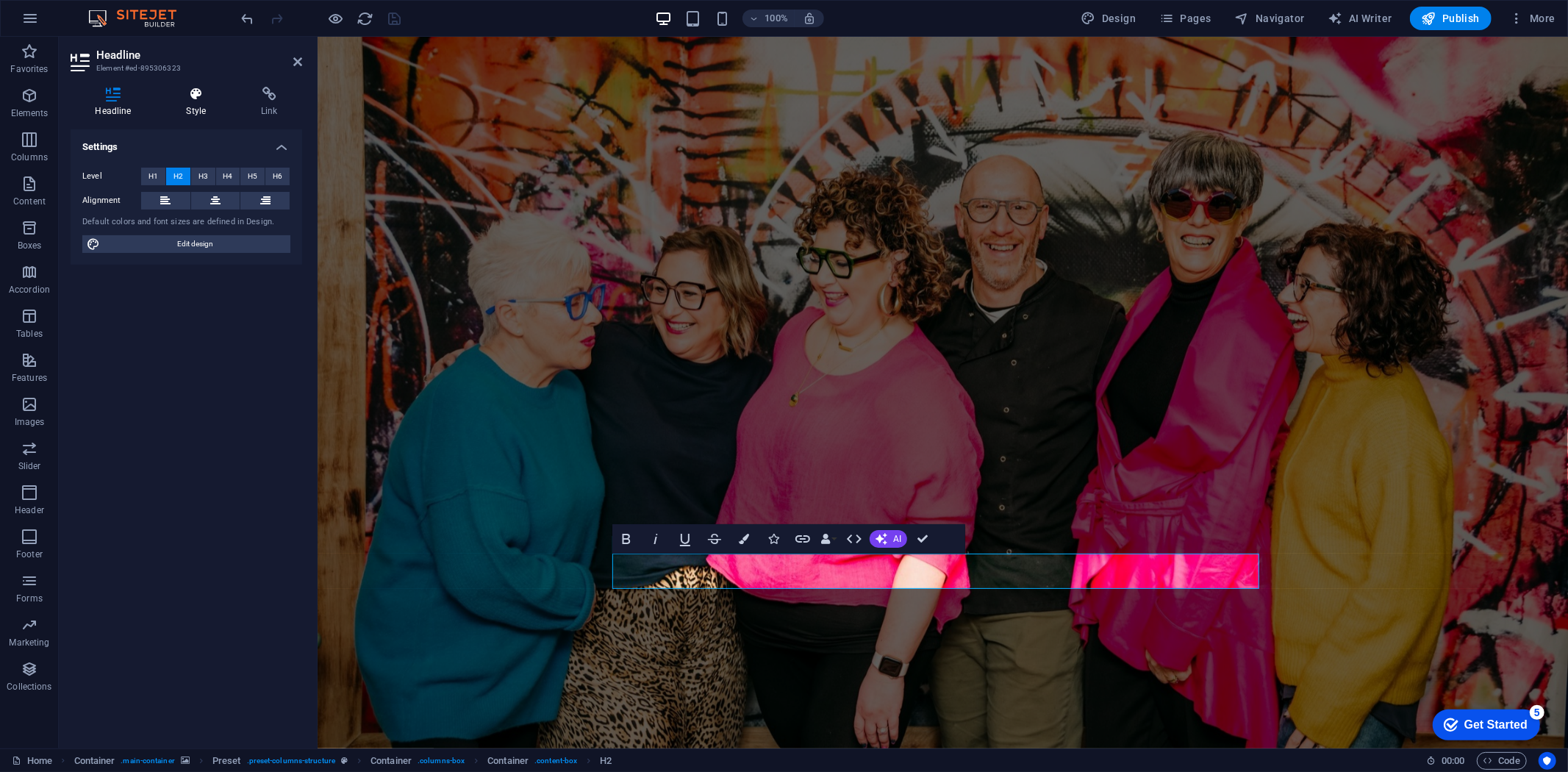
click at [203, 97] on icon at bounding box center [196, 94] width 69 height 15
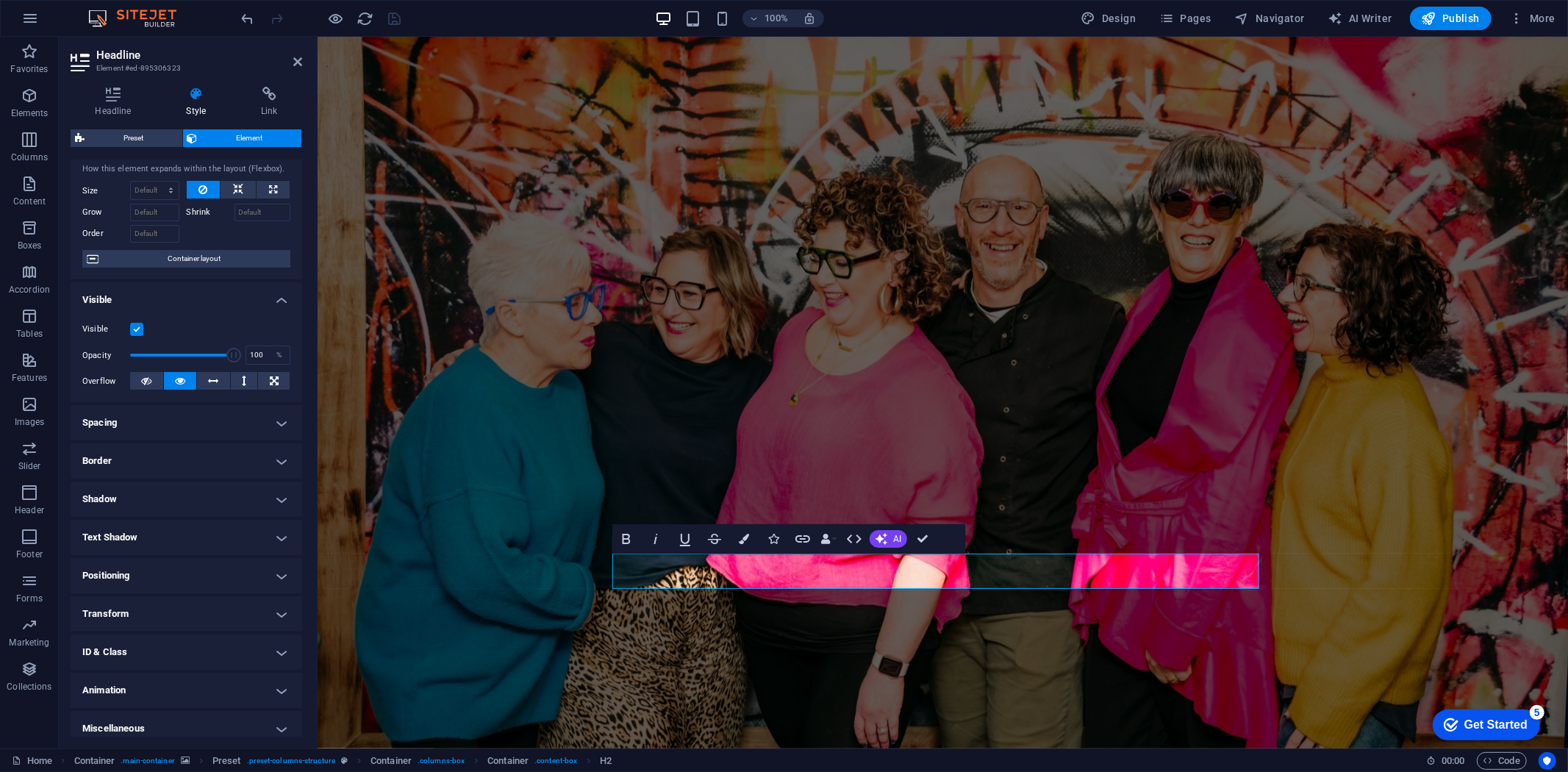
scroll to position [45, 0]
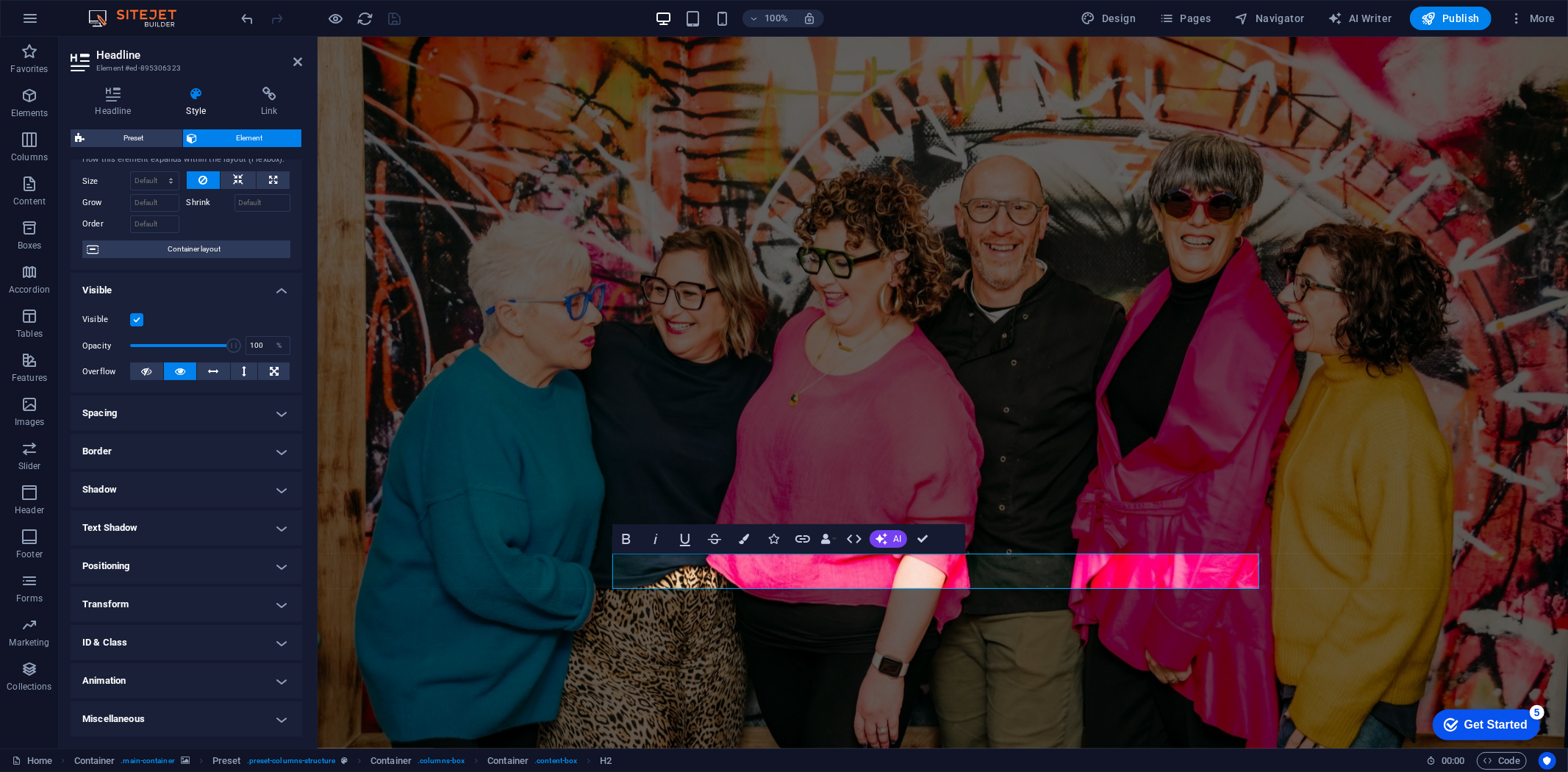
click at [183, 685] on h4 "Animation" at bounding box center [186, 681] width 232 height 35
click at [165, 727] on select "Don't animate Show / Hide Slide up/down Zoom in/out Slide left to right Slide r…" at bounding box center [186, 725] width 208 height 18
select select "move-top-to-bottom"
click at [82, 717] on select "Don't animate Show / Hide Slide up/down Zoom in/out Slide left to right Slide r…" at bounding box center [186, 725] width 208 height 18
select select "scroll"
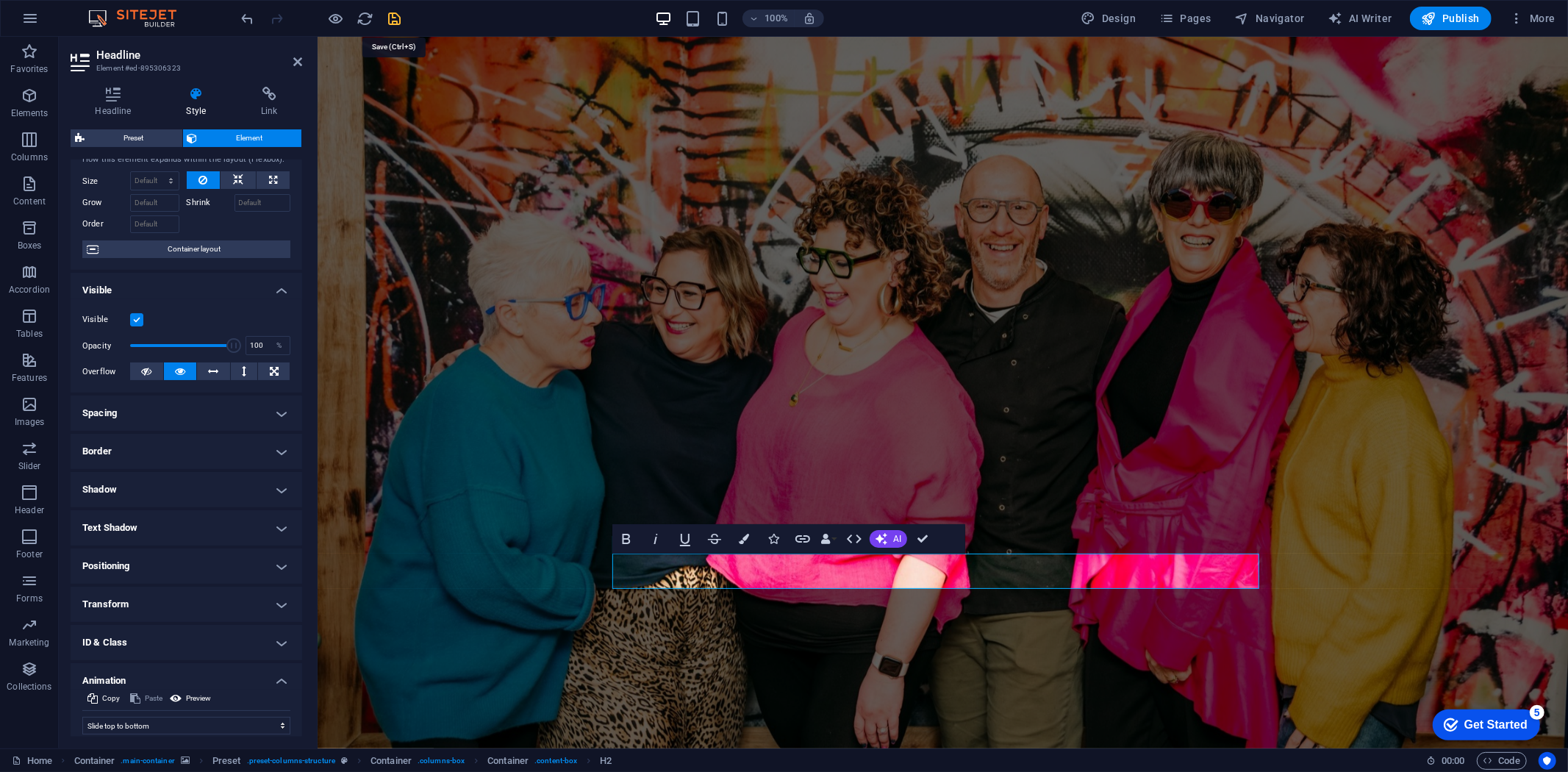
click at [394, 15] on icon "save" at bounding box center [395, 18] width 17 height 17
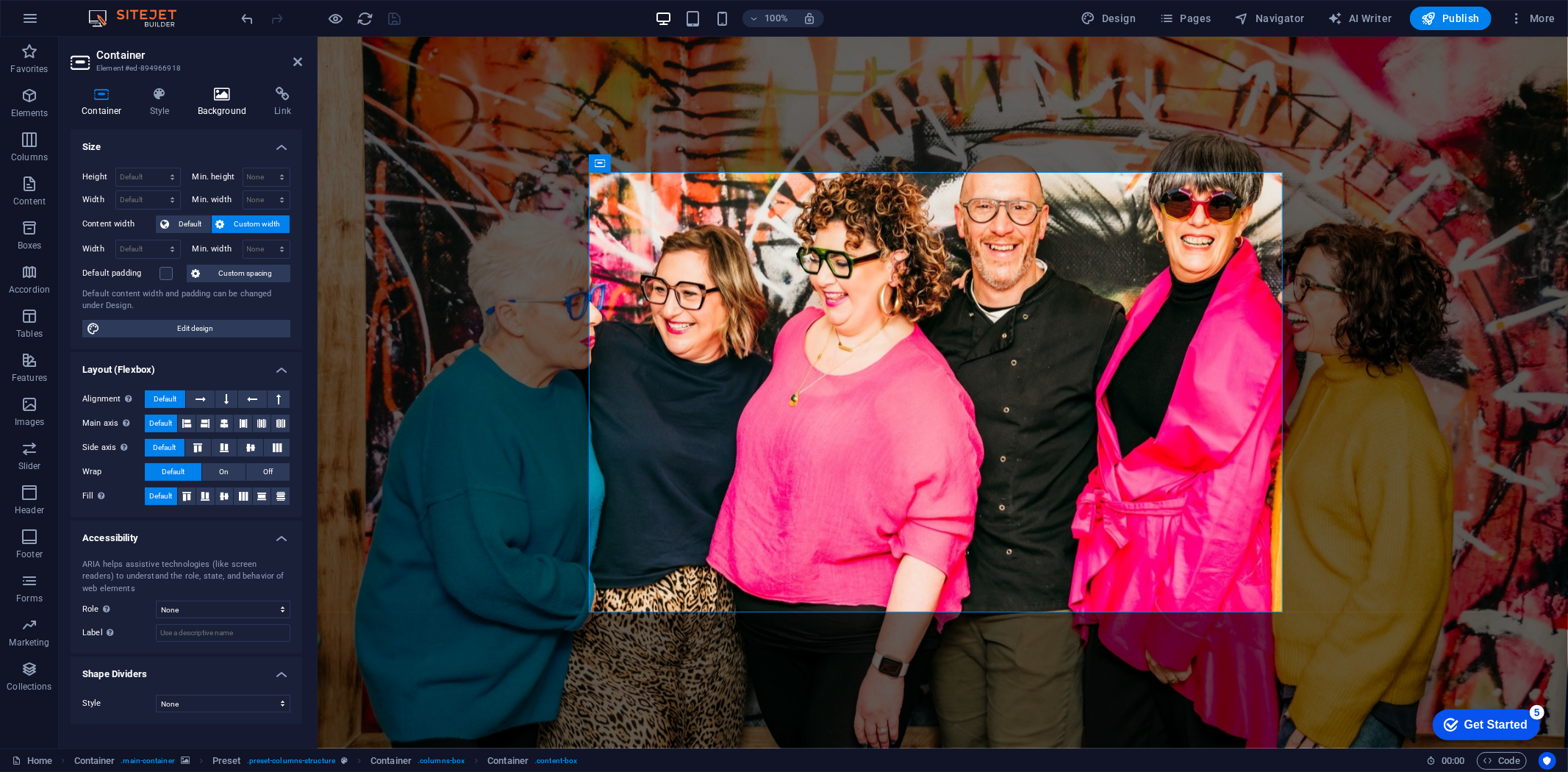
click at [221, 113] on h4 "Background" at bounding box center [225, 102] width 77 height 31
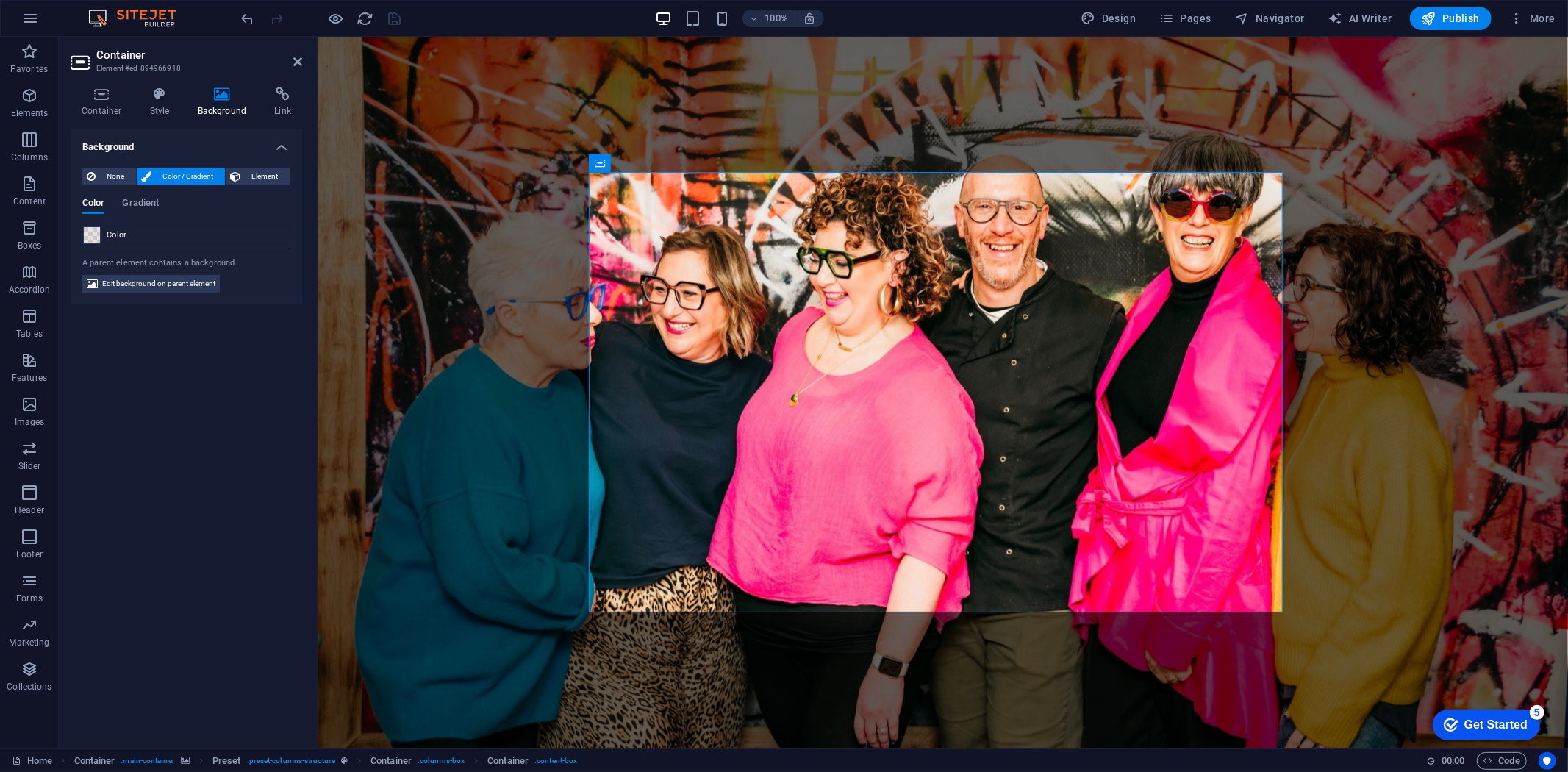
click at [94, 233] on span at bounding box center [91, 235] width 16 height 16
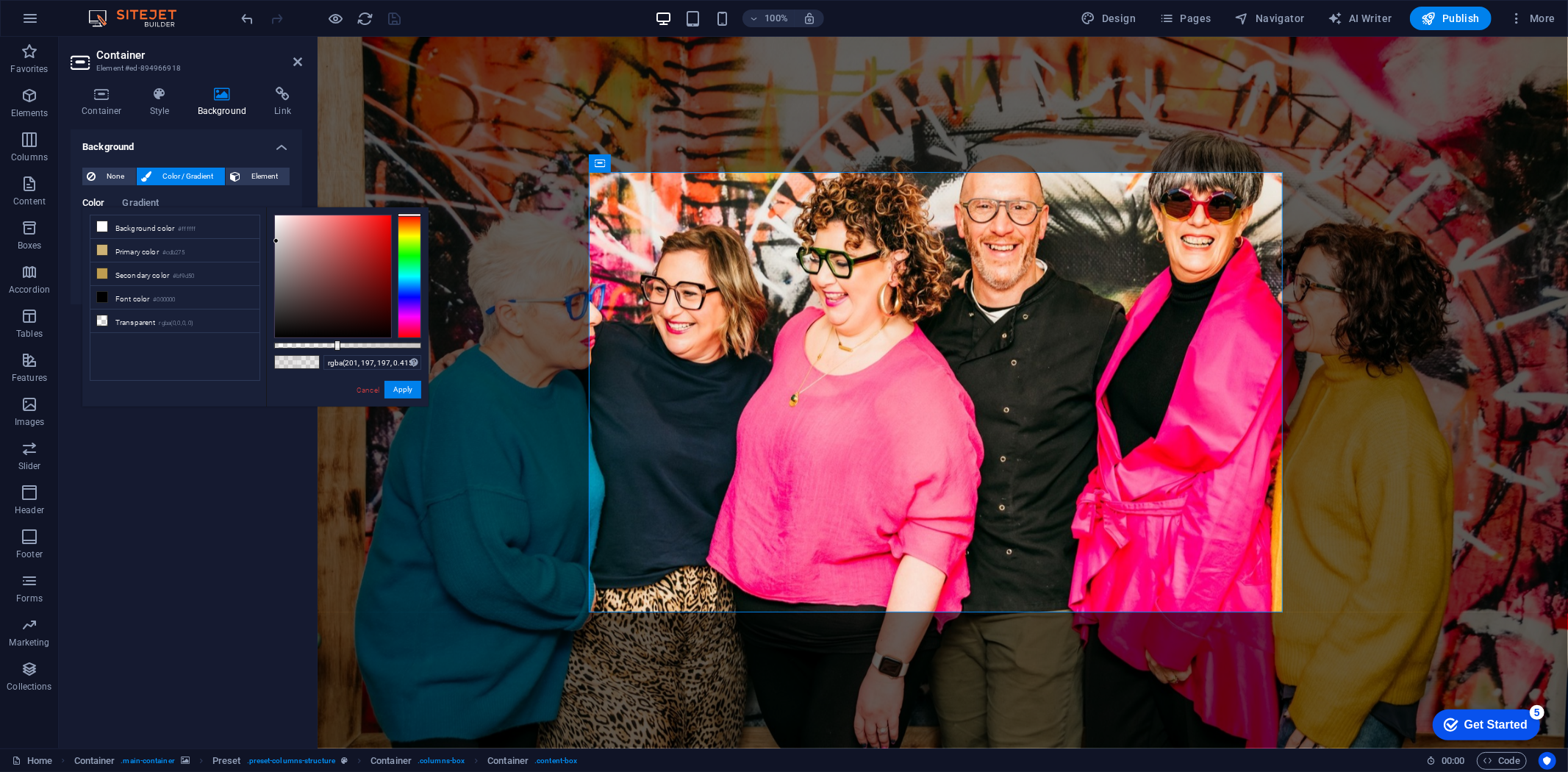
drag, startPoint x: 353, startPoint y: 344, endPoint x: 335, endPoint y: 342, distance: 18.1
click at [335, 343] on div at bounding box center [348, 346] width 147 height 6
click at [335, 342] on div at bounding box center [337, 345] width 6 height 10
type input "rgba(201, 197, 197, 0.435)"
click at [338, 342] on div at bounding box center [340, 345] width 6 height 10
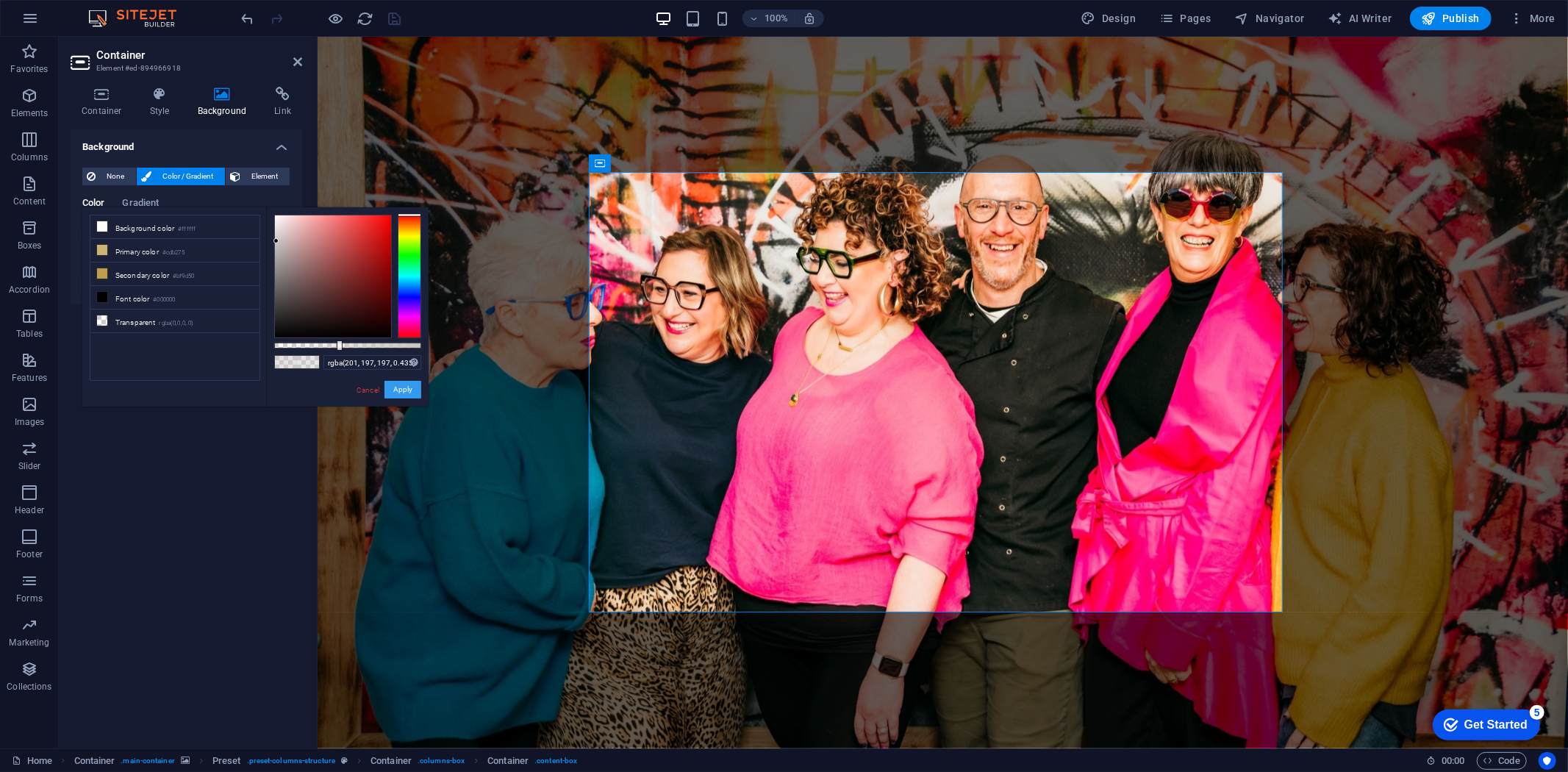
click at [413, 395] on button "Apply" at bounding box center [403, 389] width 37 height 18
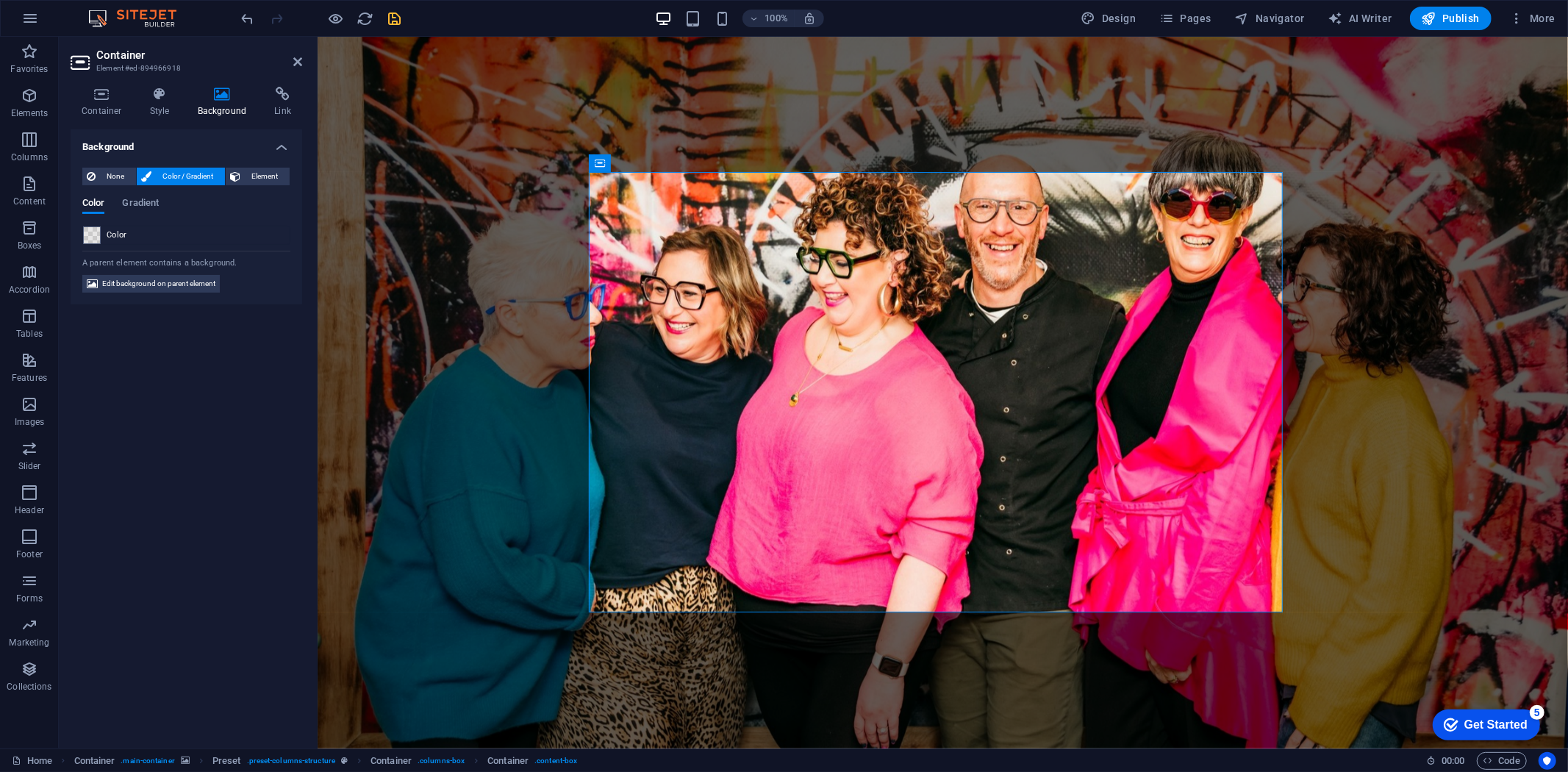
click at [414, 388] on figure at bounding box center [942, 392] width 1250 height 712
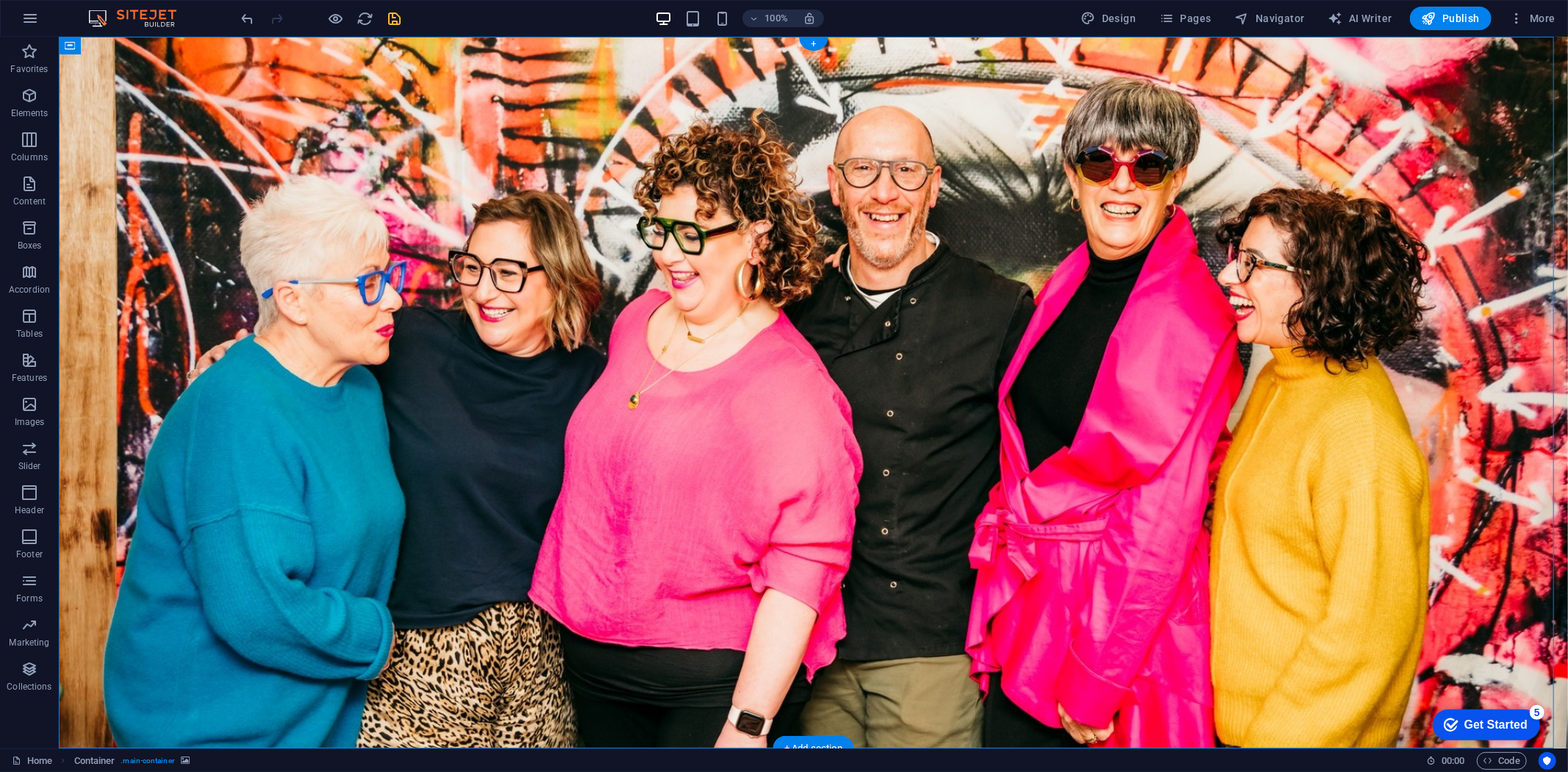
click at [1421, 250] on figure at bounding box center [813, 392] width 1510 height 712
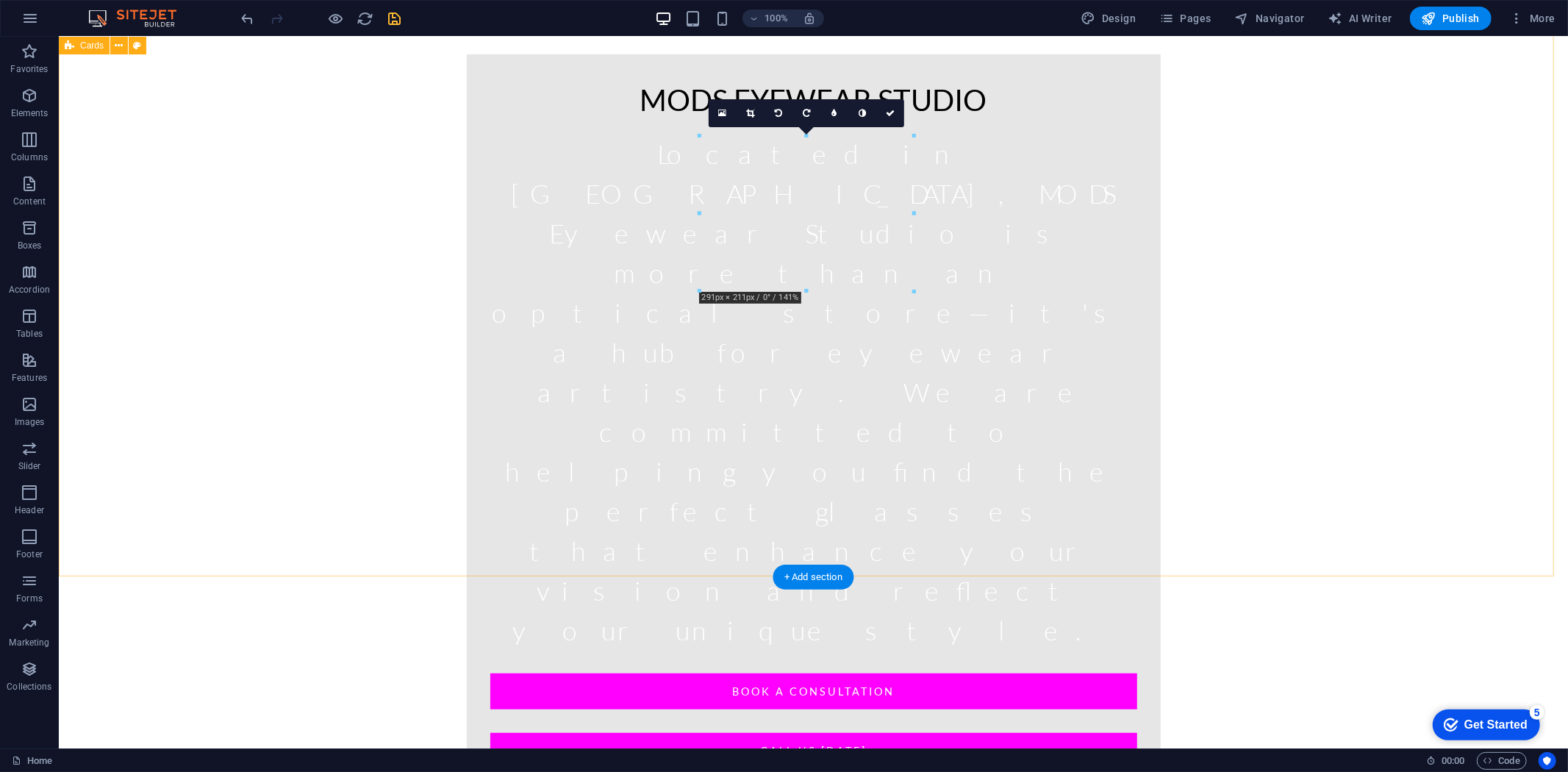
scroll to position [758, 0]
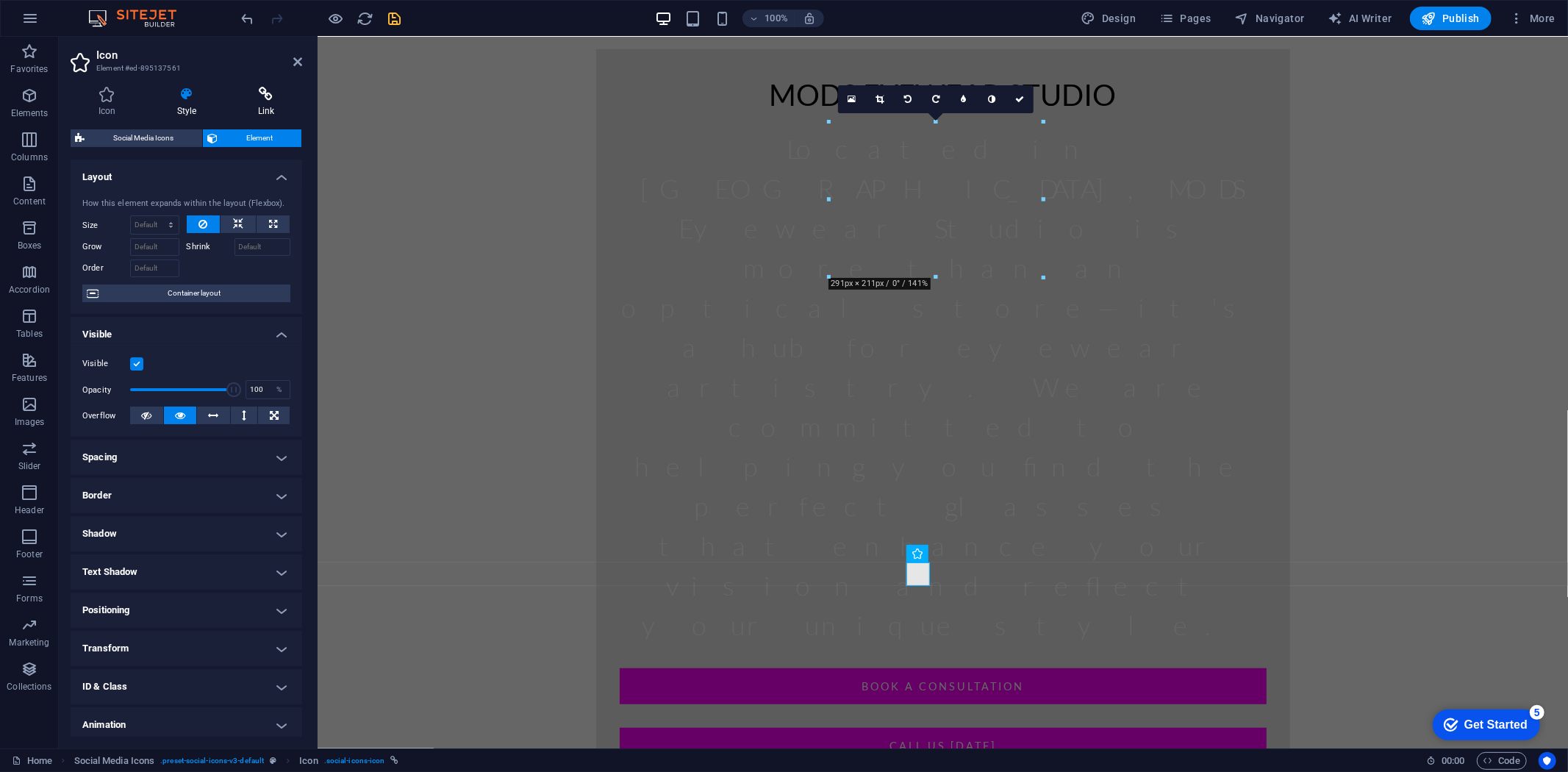
click at [271, 97] on icon at bounding box center [266, 94] width 72 height 15
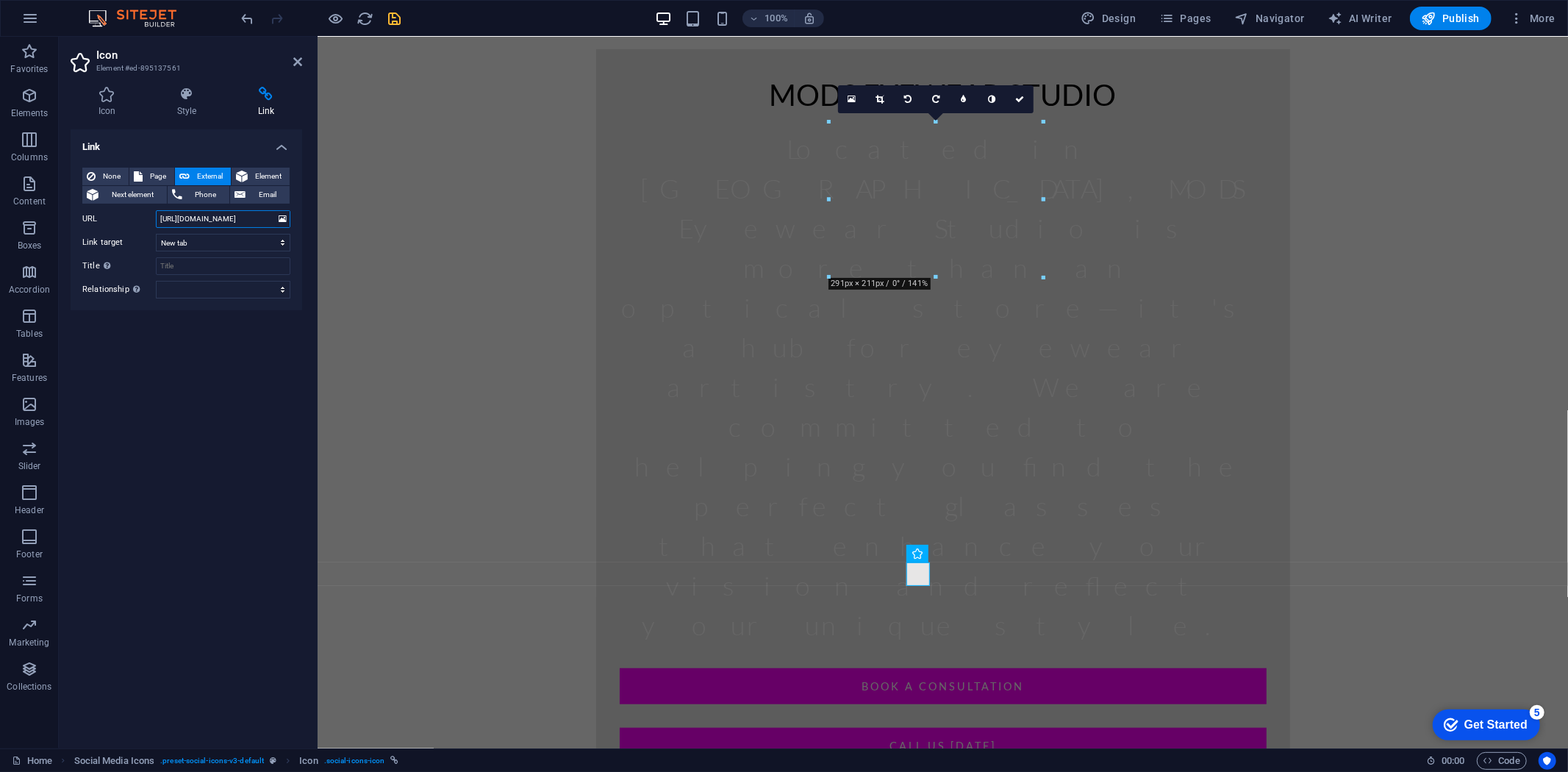
scroll to position [0, 21]
drag, startPoint x: 476, startPoint y: 256, endPoint x: 342, endPoint y: 219, distance: 139.0
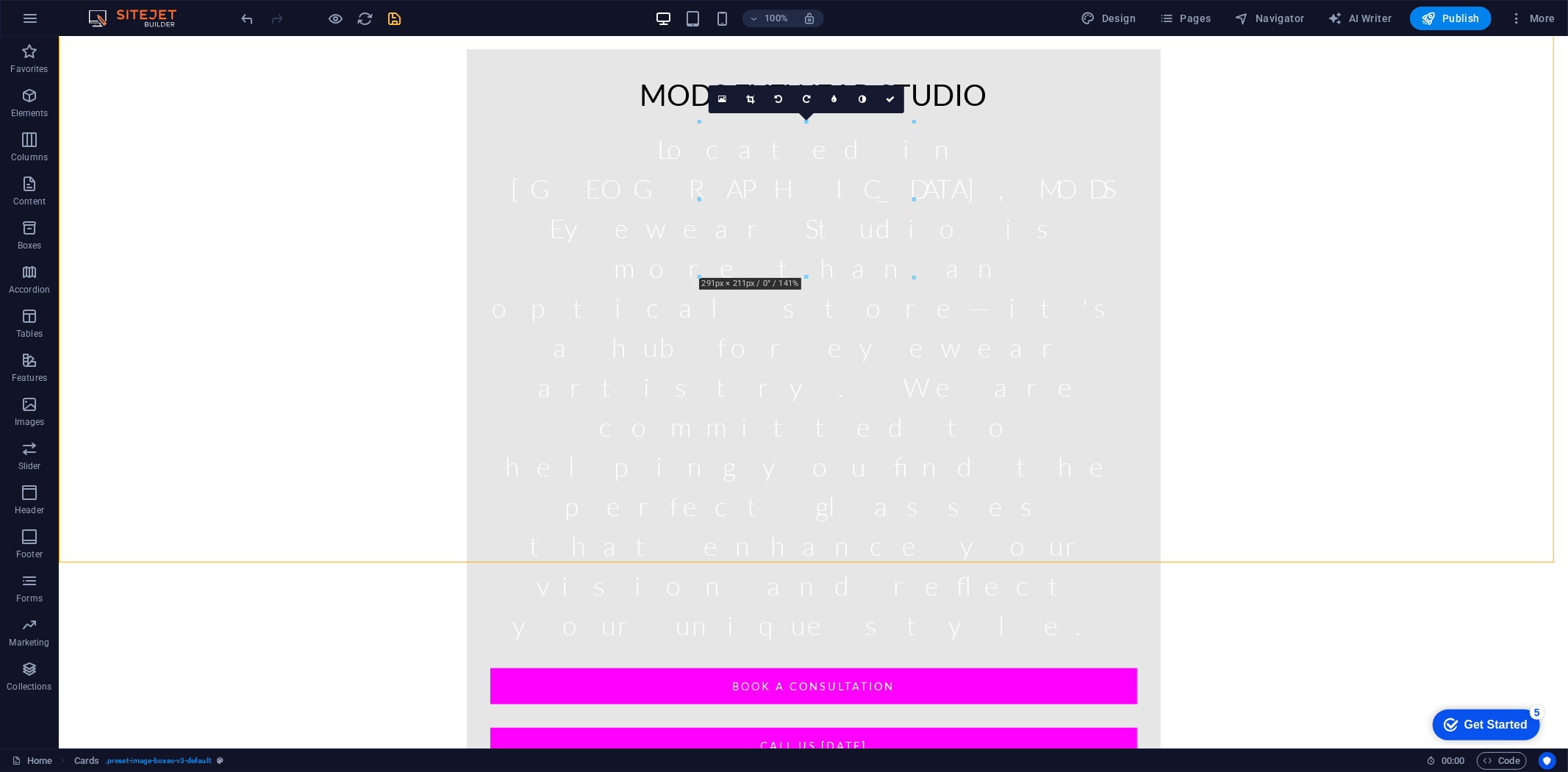
click at [403, 12] on div "100% Design Pages Navigator AI Writer Publish More" at bounding box center [900, 18] width 1323 height 24
click at [397, 13] on icon "save" at bounding box center [395, 18] width 17 height 17
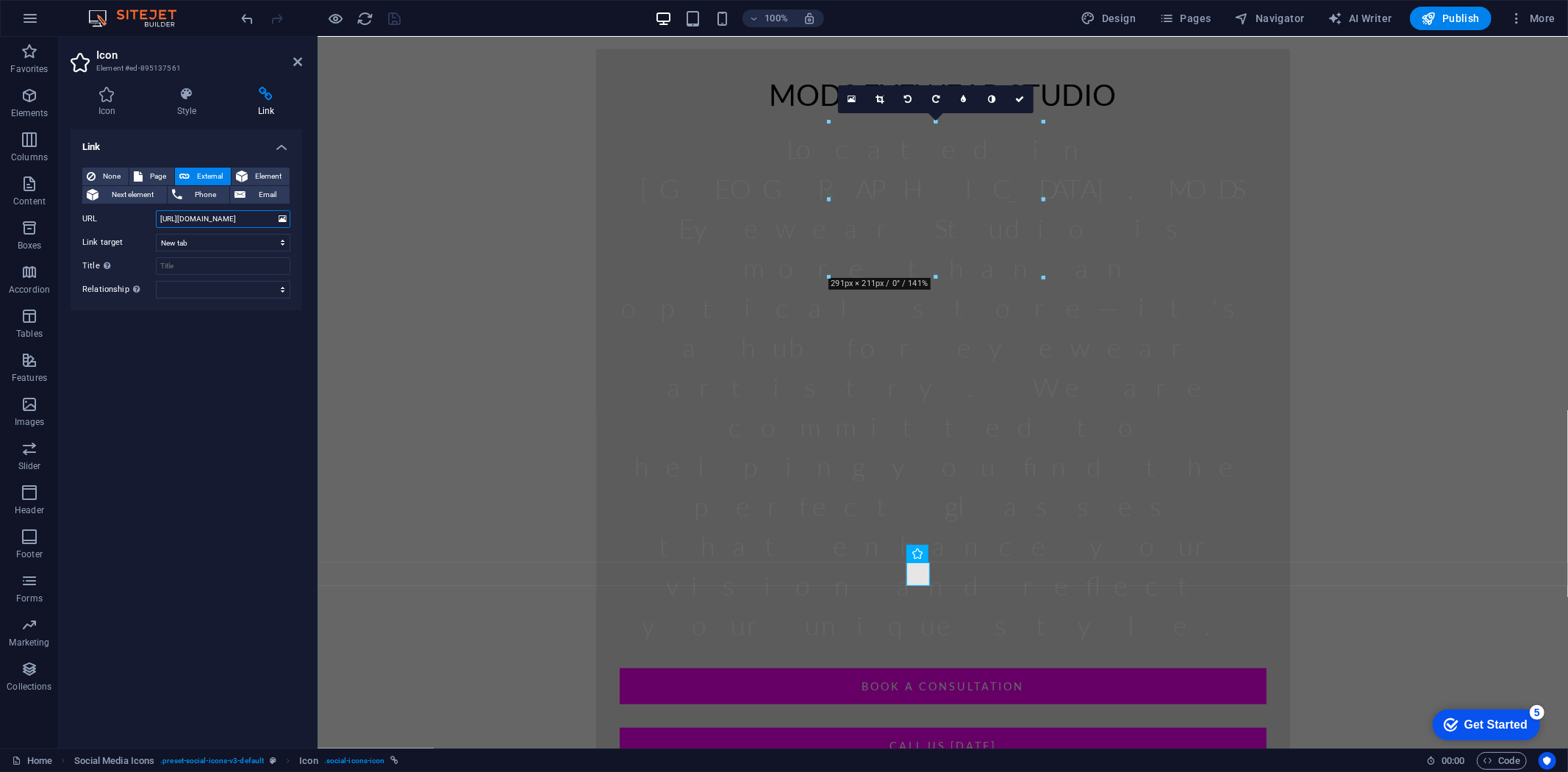
click at [167, 219] on input "[URL][DOMAIN_NAME]" at bounding box center [222, 219] width 134 height 18
drag, startPoint x: 158, startPoint y: 215, endPoint x: 306, endPoint y: 219, distance: 148.1
click at [306, 219] on div "Icon Style Link Icon facebook All icon sets... IcoFont Ionicons FontAwesome Bra…" at bounding box center [186, 412] width 255 height 674
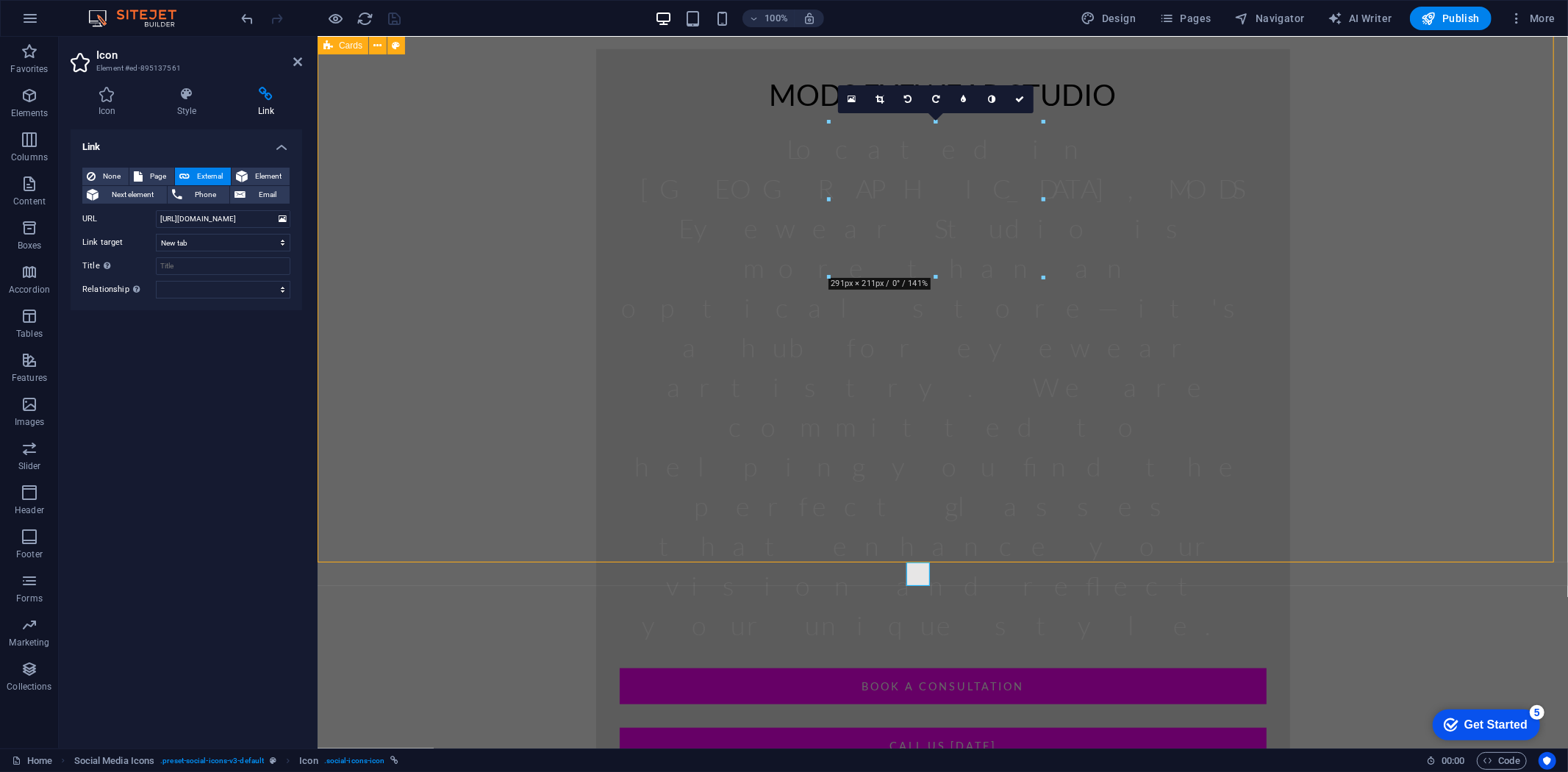
scroll to position [0, 0]
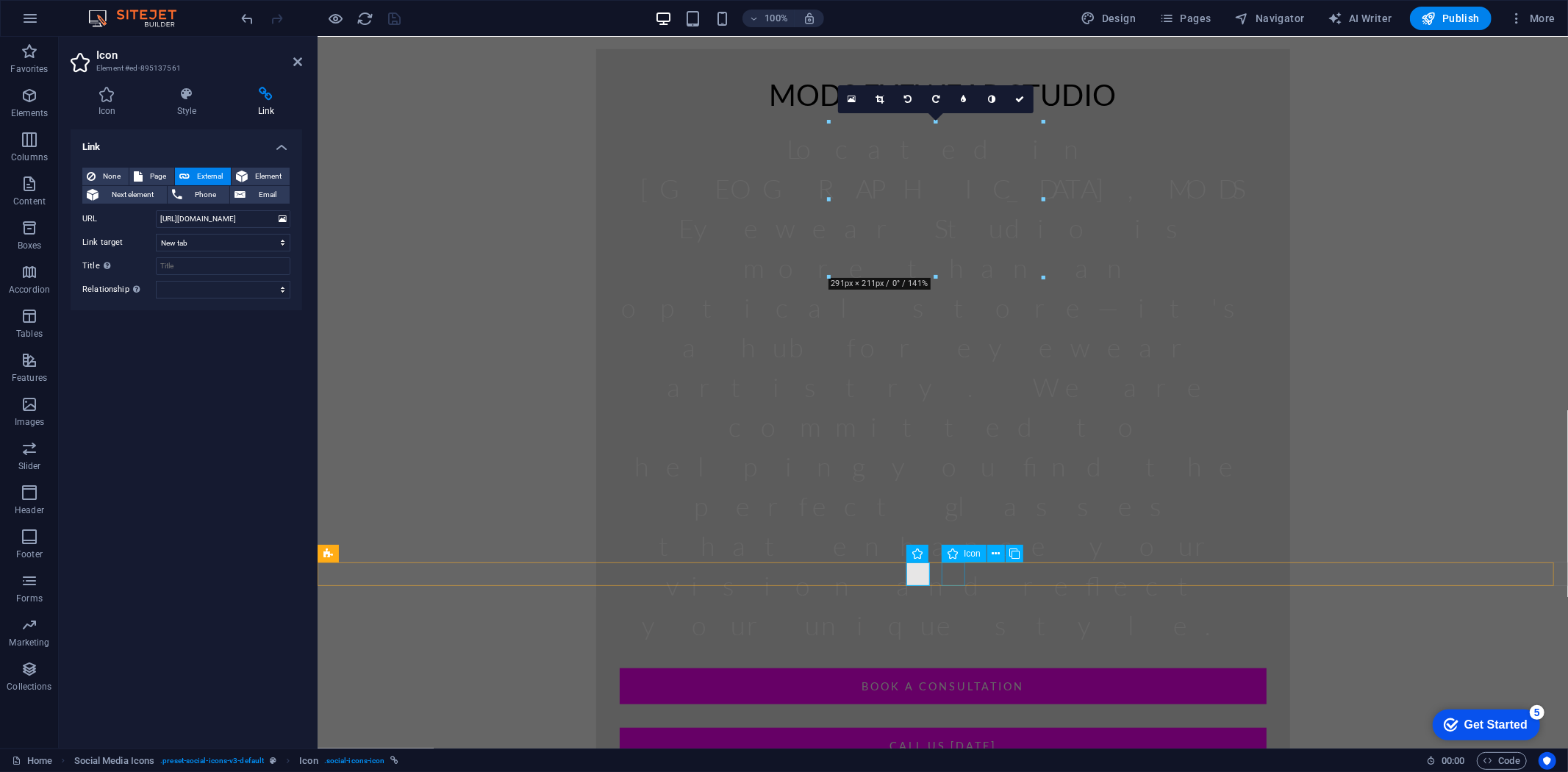
click at [219, 218] on input "[URL][DOMAIN_NAME]" at bounding box center [222, 219] width 134 height 18
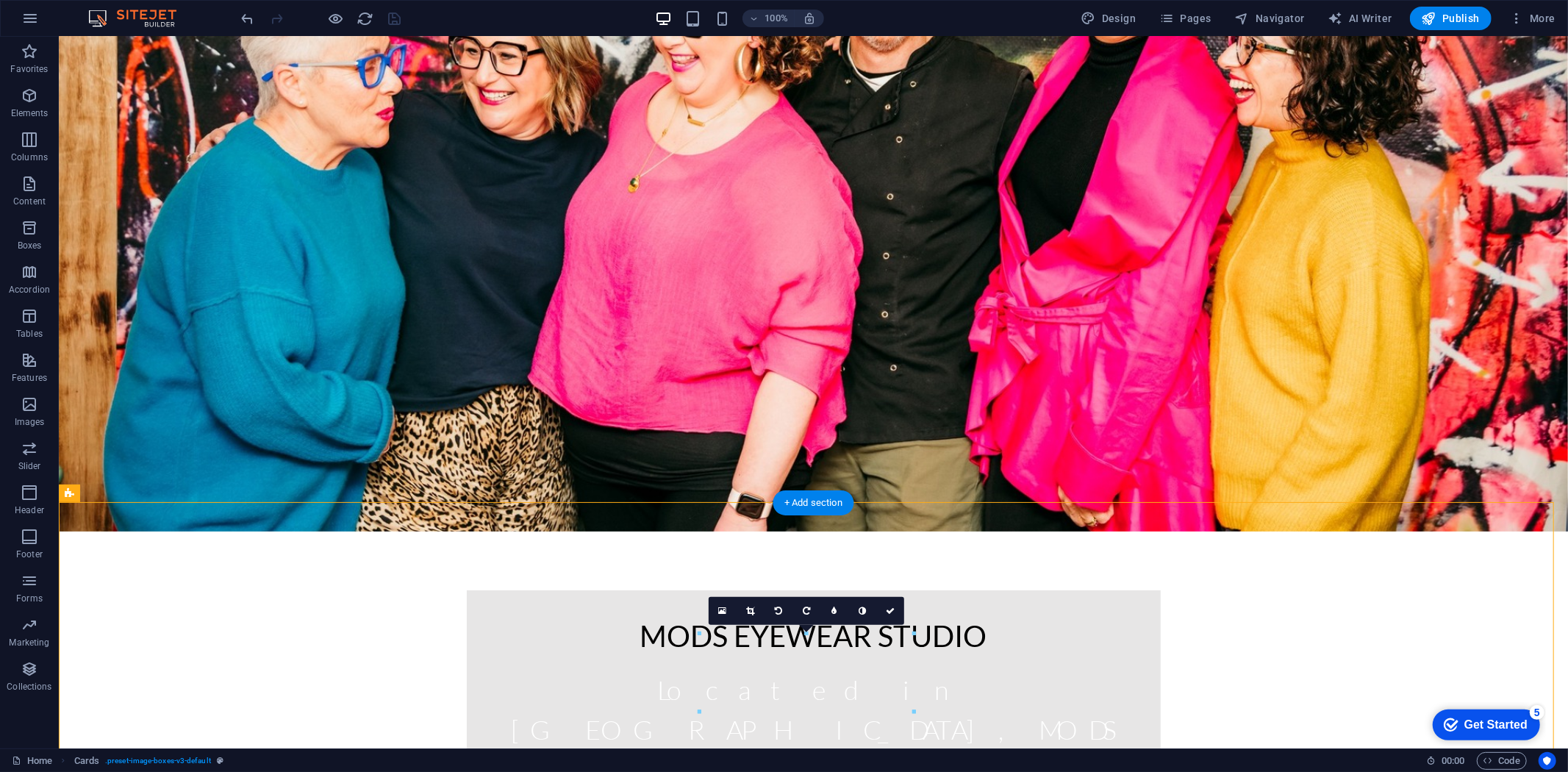
scroll to position [186, 0]
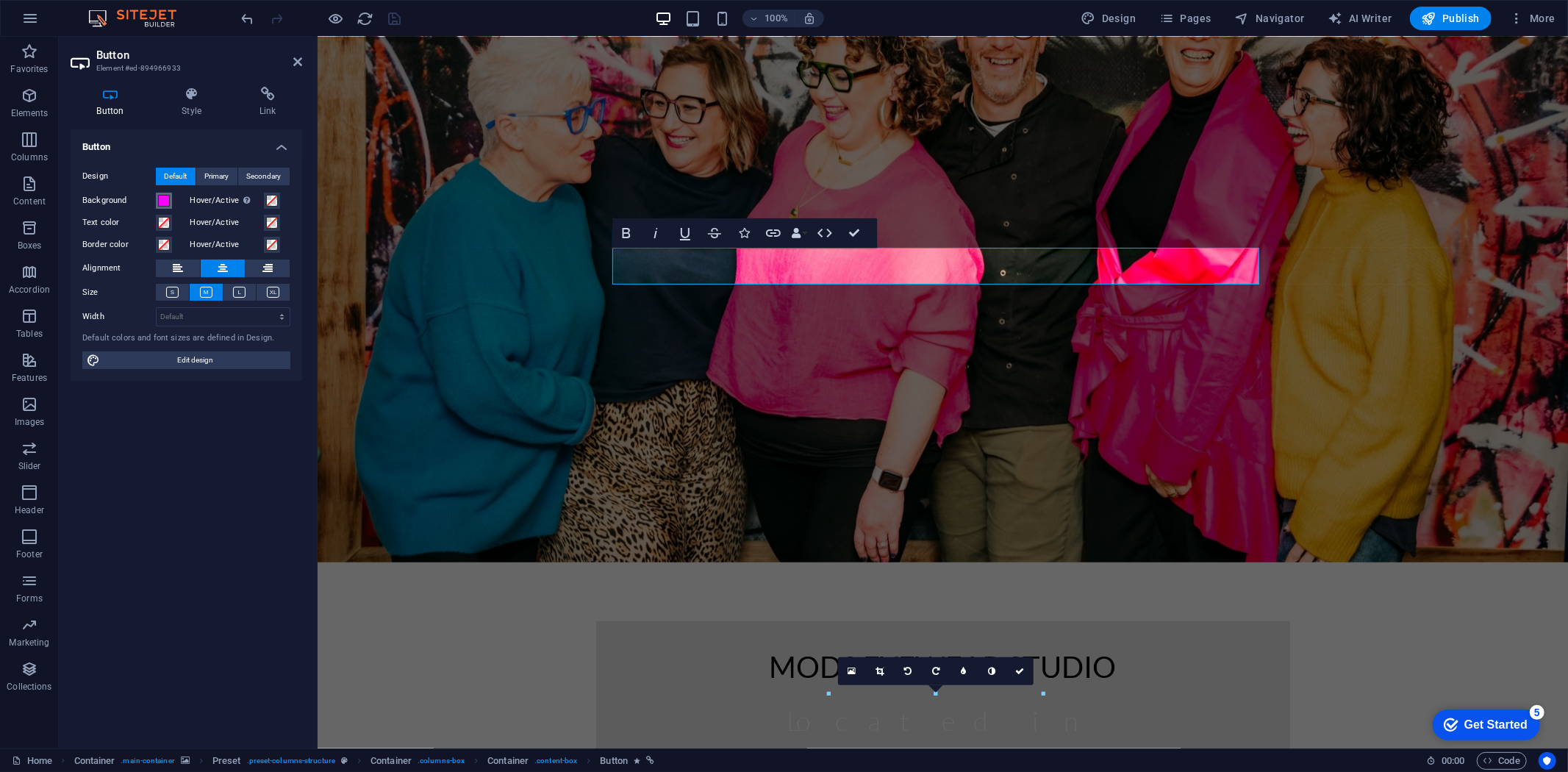
click at [164, 199] on span at bounding box center [163, 200] width 12 height 12
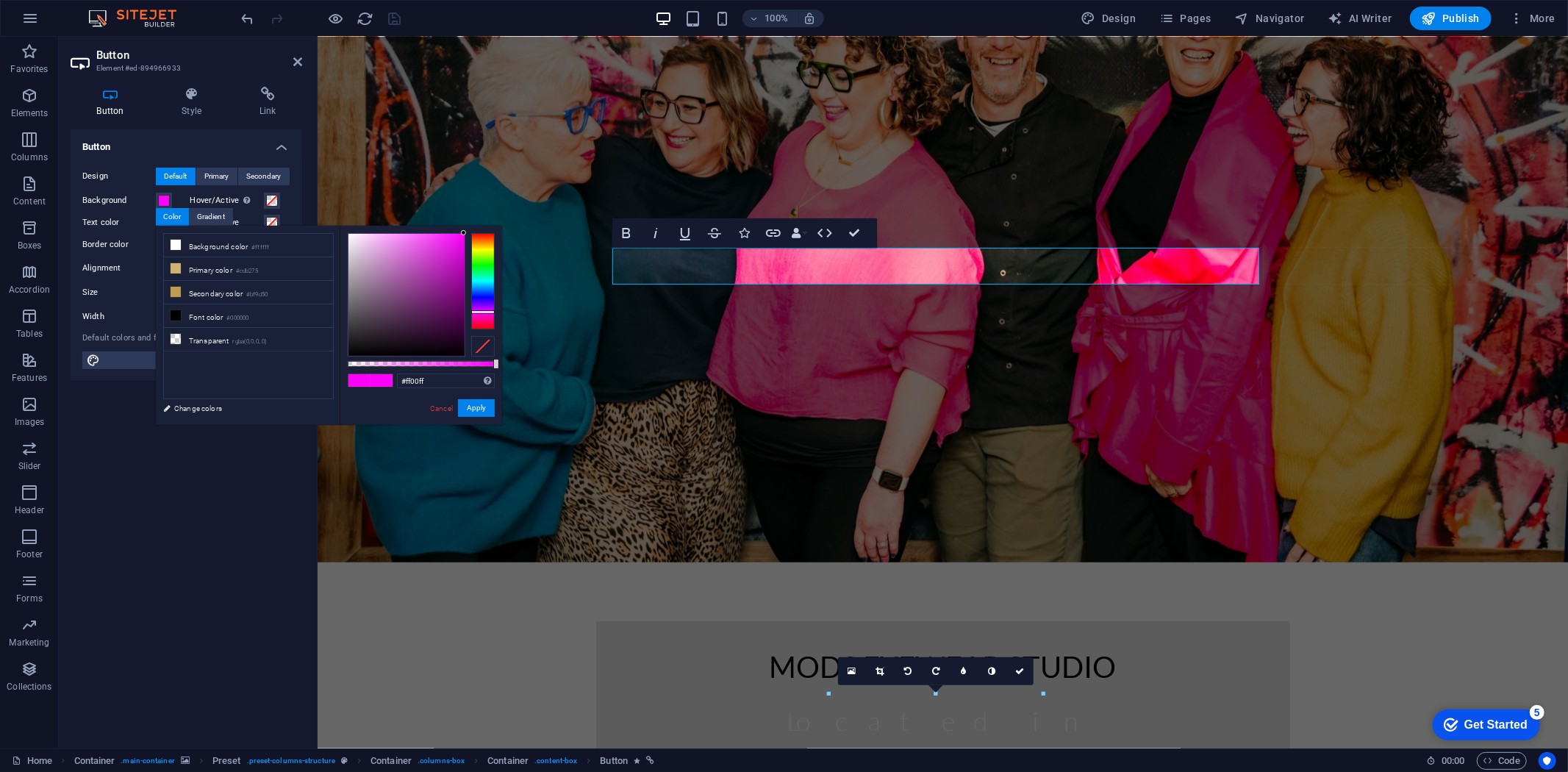
click at [436, 373] on div "#ff00ff Supported formats #0852ed rgb(8, 82, 237) rgba(8, 82, 237, 90%) hsv(221…" at bounding box center [421, 432] width 163 height 413
drag, startPoint x: 436, startPoint y: 379, endPoint x: 328, endPoint y: 377, distance: 108.0
click at [328, 377] on div "less Background color #ffffff Primary color #cdb275 Secondary color #bf9d50 Fon…" at bounding box center [328, 325] width 346 height 200
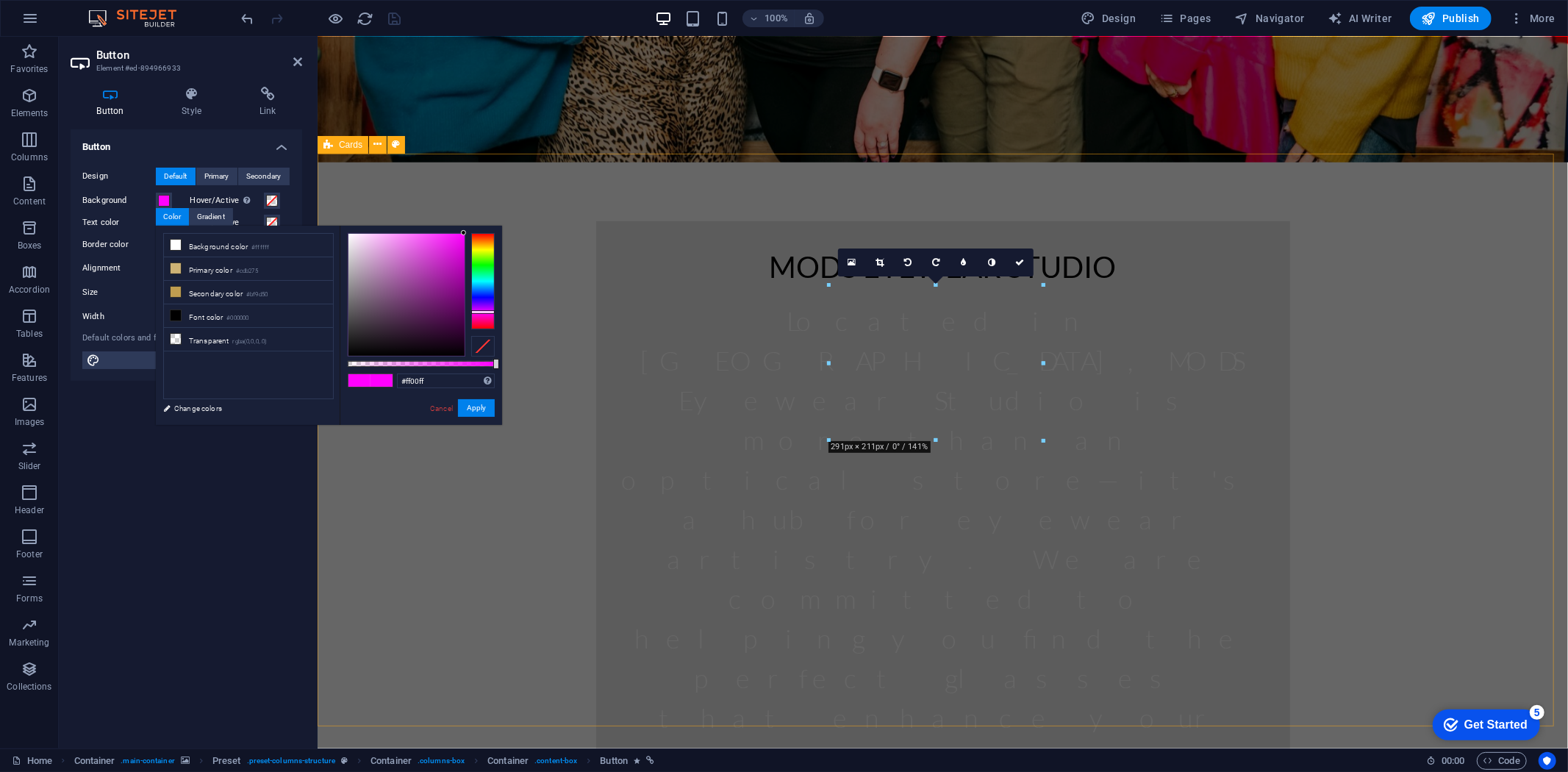
scroll to position [594, 0]
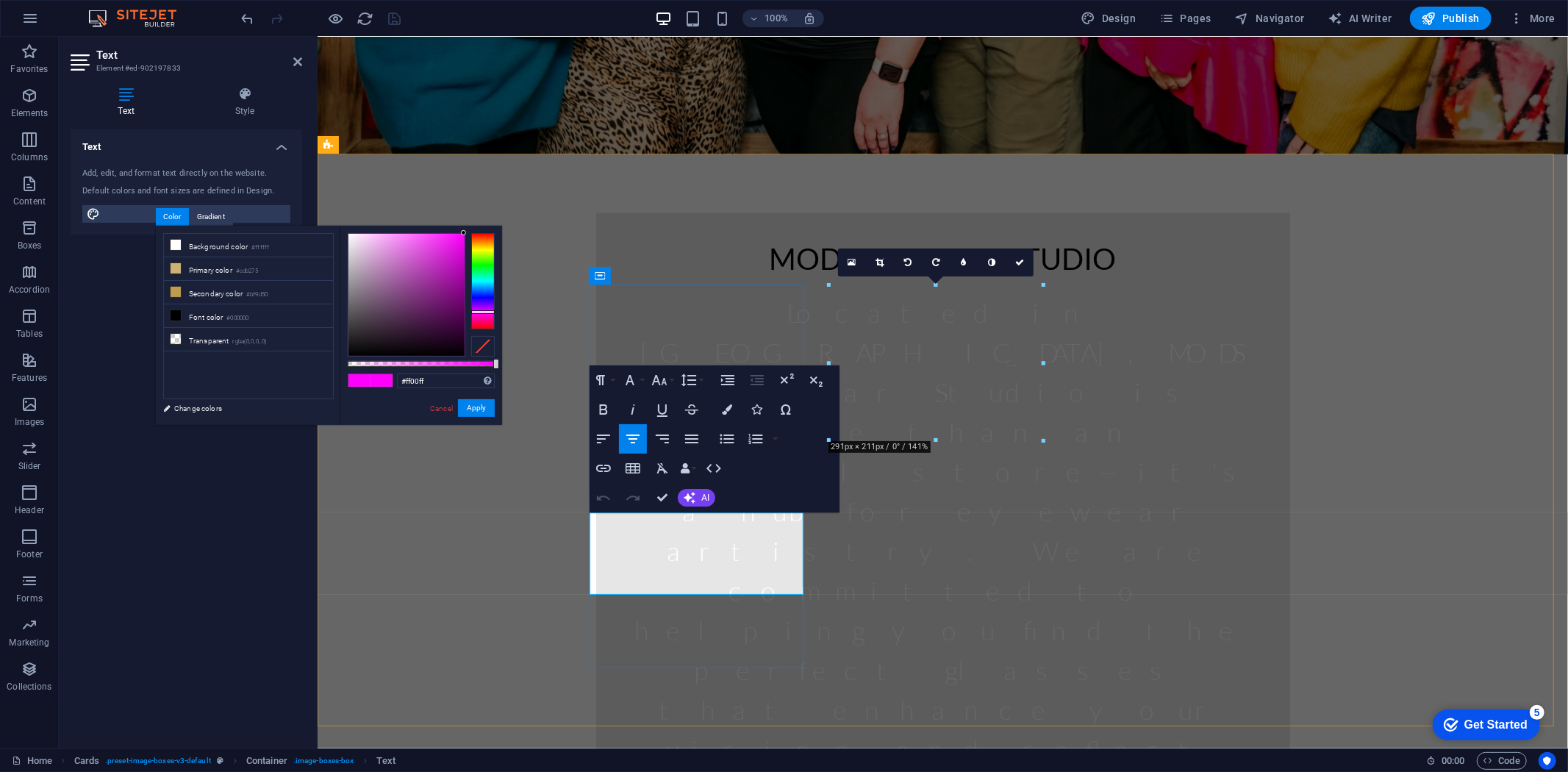
drag, startPoint x: 788, startPoint y: 554, endPoint x: 610, endPoint y: 522, distance: 180.9
click at [726, 402] on button "Colors" at bounding box center [727, 410] width 28 height 29
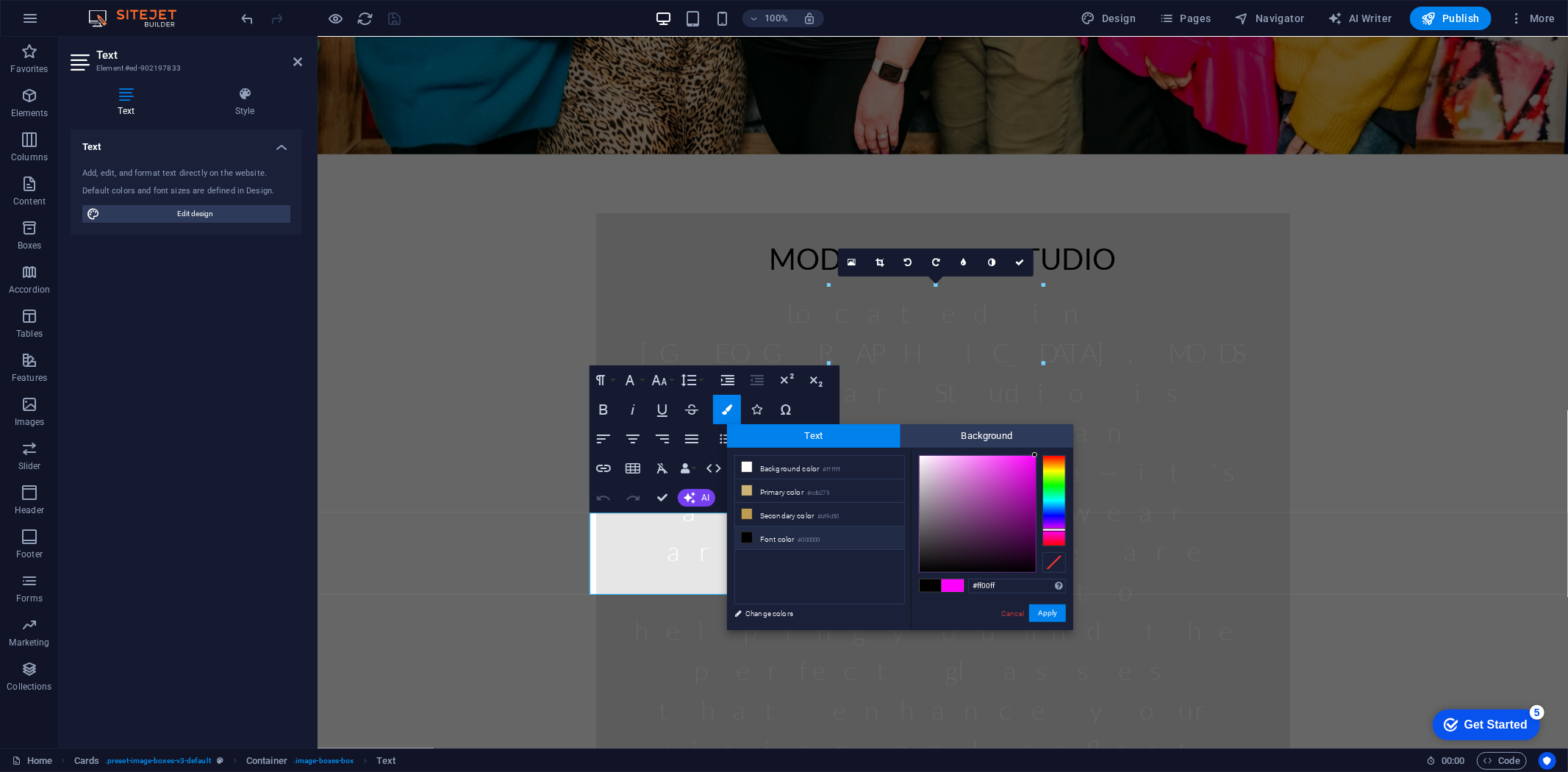
drag, startPoint x: 1015, startPoint y: 590, endPoint x: 945, endPoint y: 579, distance: 70.9
click at [945, 579] on div "#ff00ff Supported formats #0852ed rgb(8, 82, 237) rgba(8, 82, 237, 90%) hsv(221…" at bounding box center [992, 646] width 163 height 396
click at [1052, 618] on button "Apply" at bounding box center [1048, 613] width 37 height 18
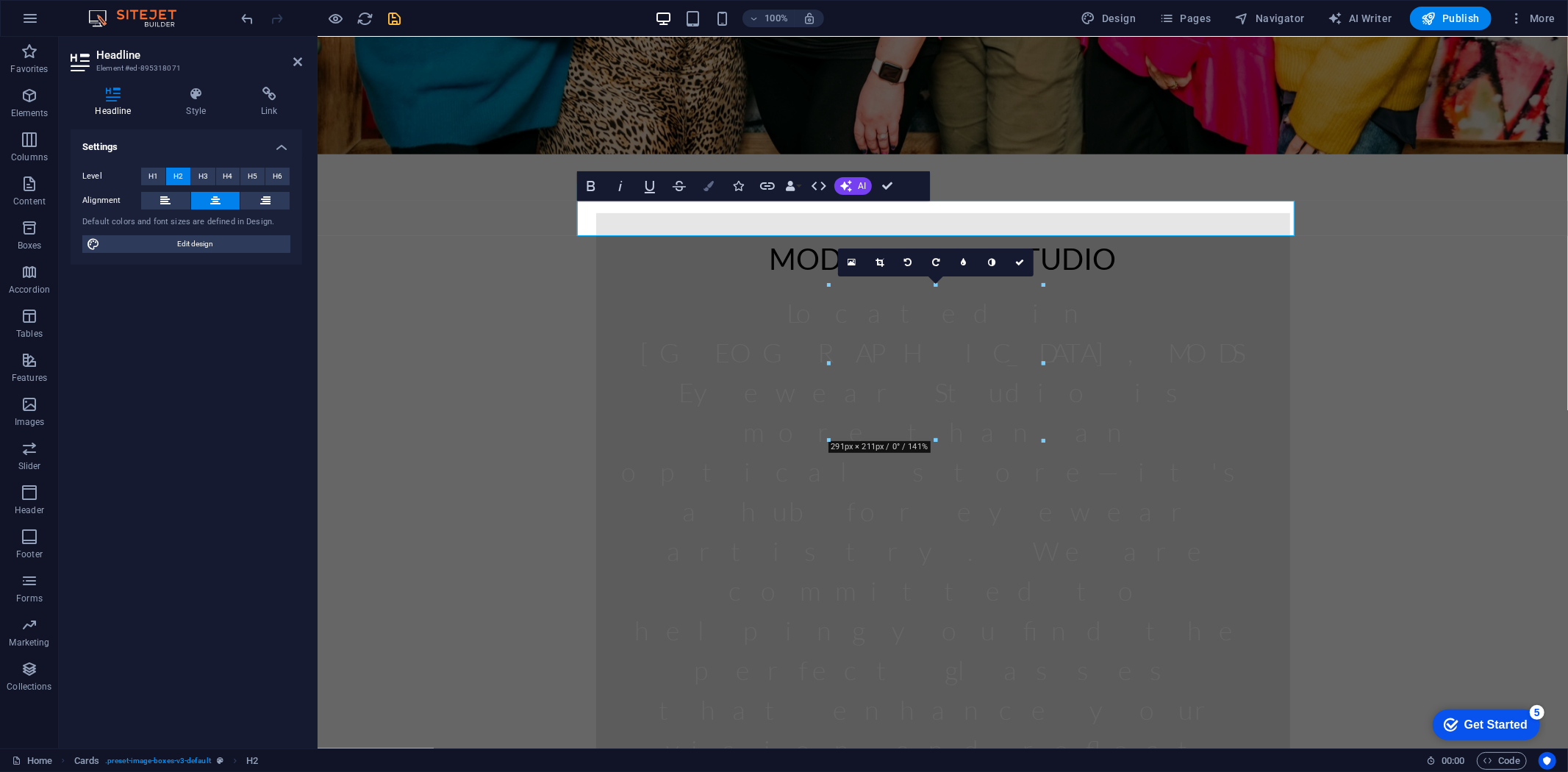
click at [708, 183] on icon "button" at bounding box center [708, 186] width 10 height 10
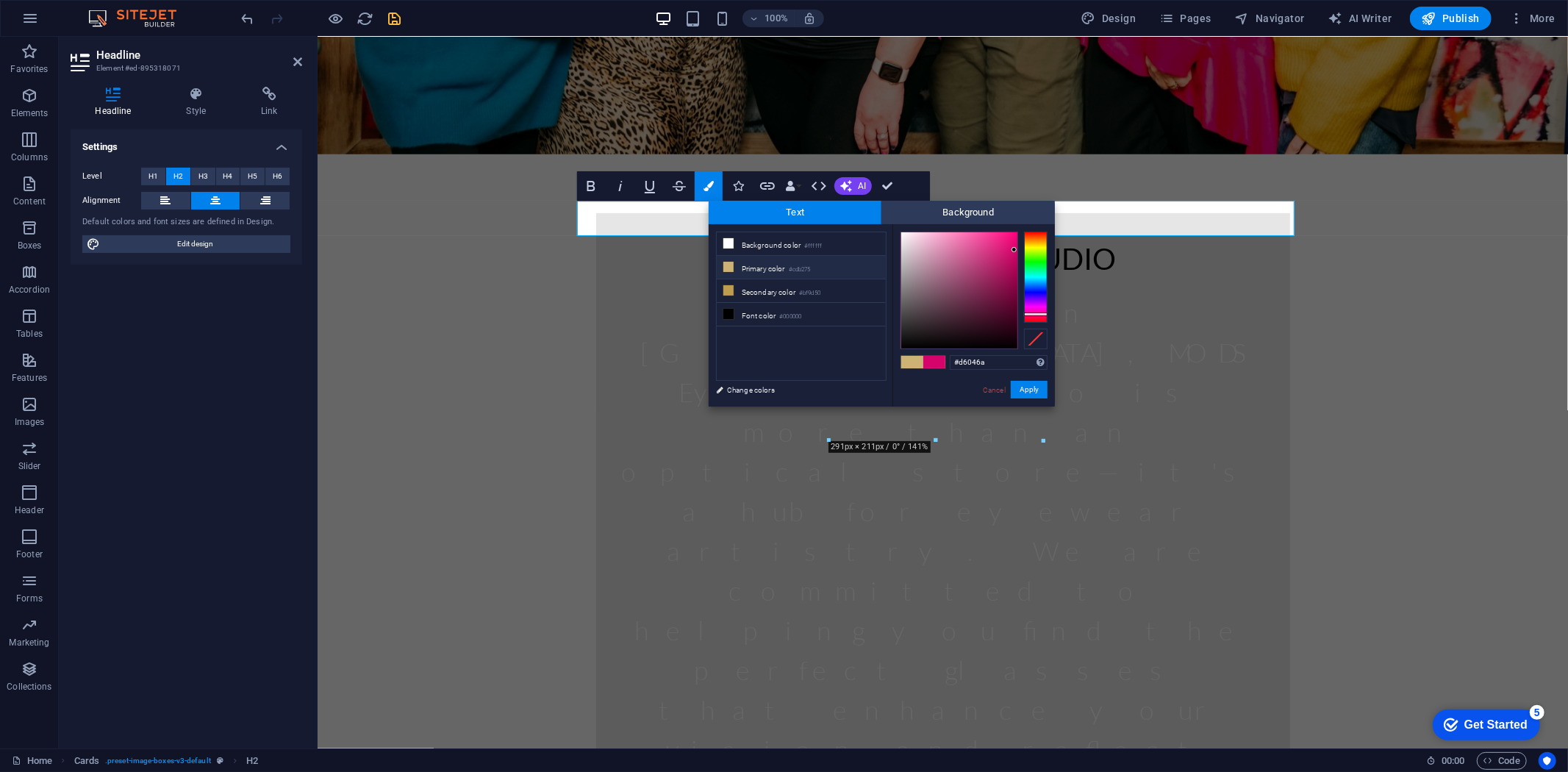
drag, startPoint x: 988, startPoint y: 359, endPoint x: 905, endPoint y: 357, distance: 83.0
click at [905, 357] on div "#d6046a Supported formats #0852ed rgb(8, 82, 237) rgba(8, 82, 237, 90%) hsv(221…" at bounding box center [973, 422] width 163 height 396
type input "#ff00ff"
click at [1020, 390] on button "Apply" at bounding box center [1029, 389] width 37 height 18
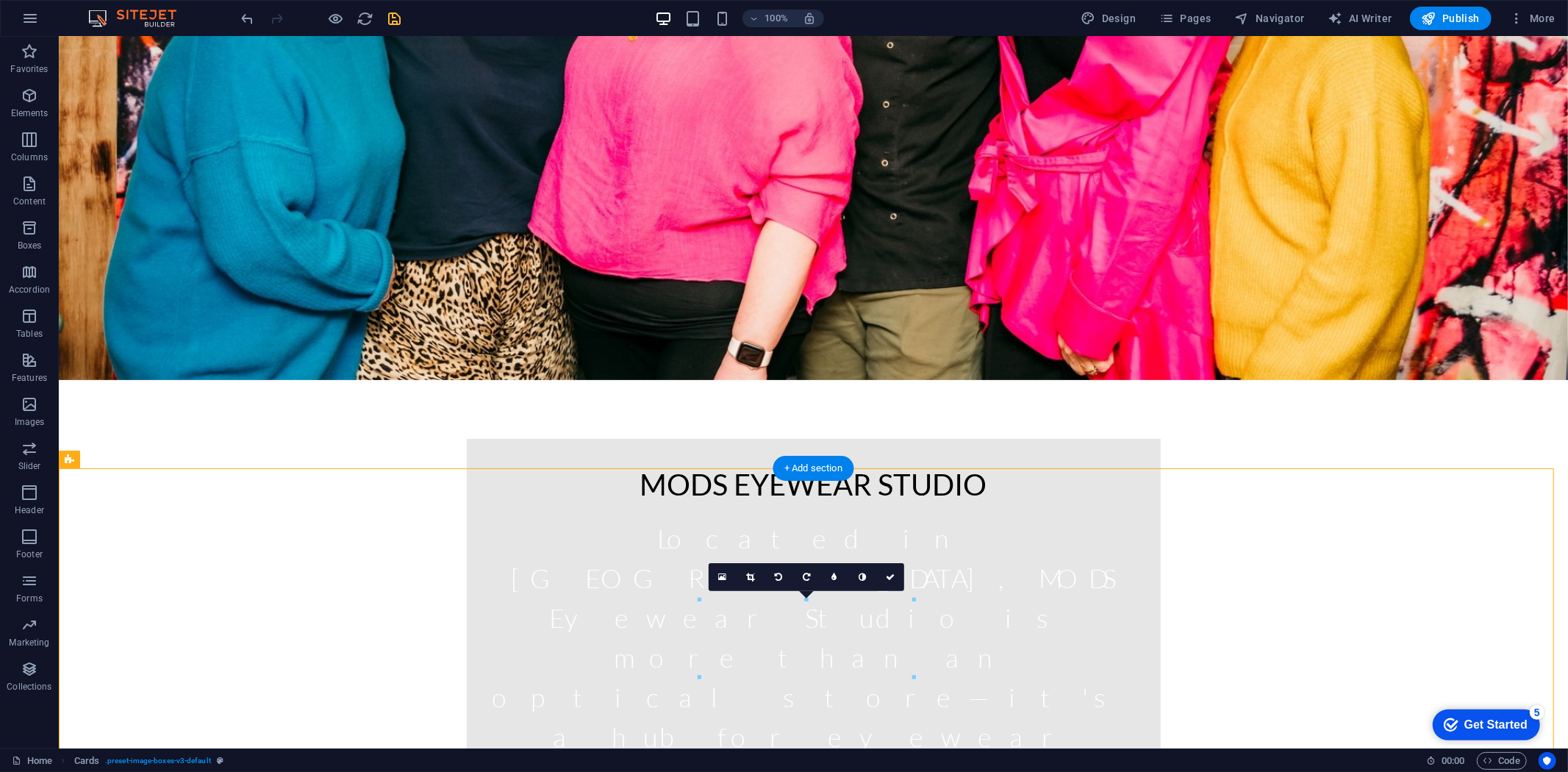
scroll to position [104, 0]
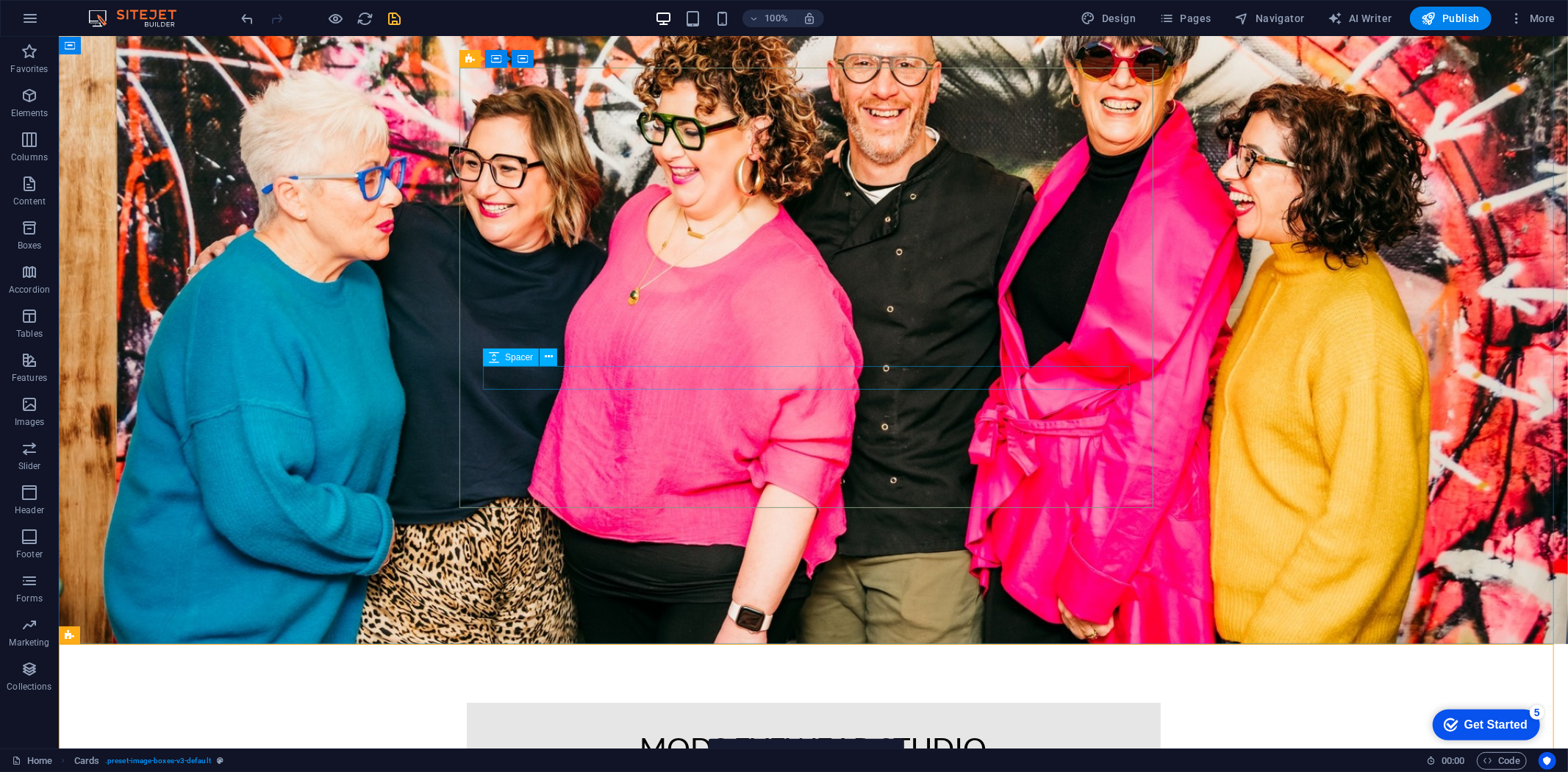
click at [531, 358] on span "Spacer" at bounding box center [519, 358] width 28 height 9
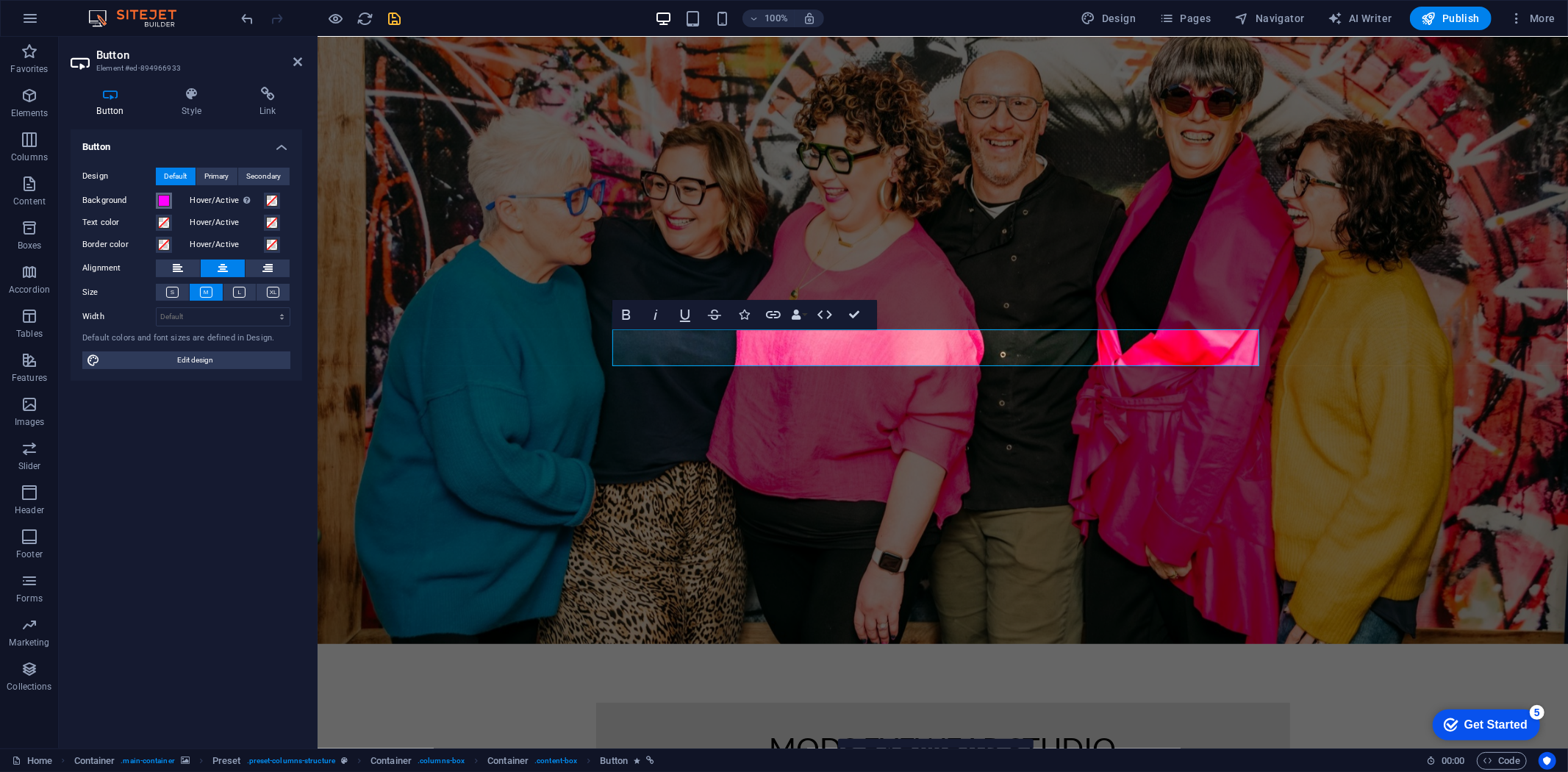
click at [158, 203] on span at bounding box center [163, 200] width 12 height 12
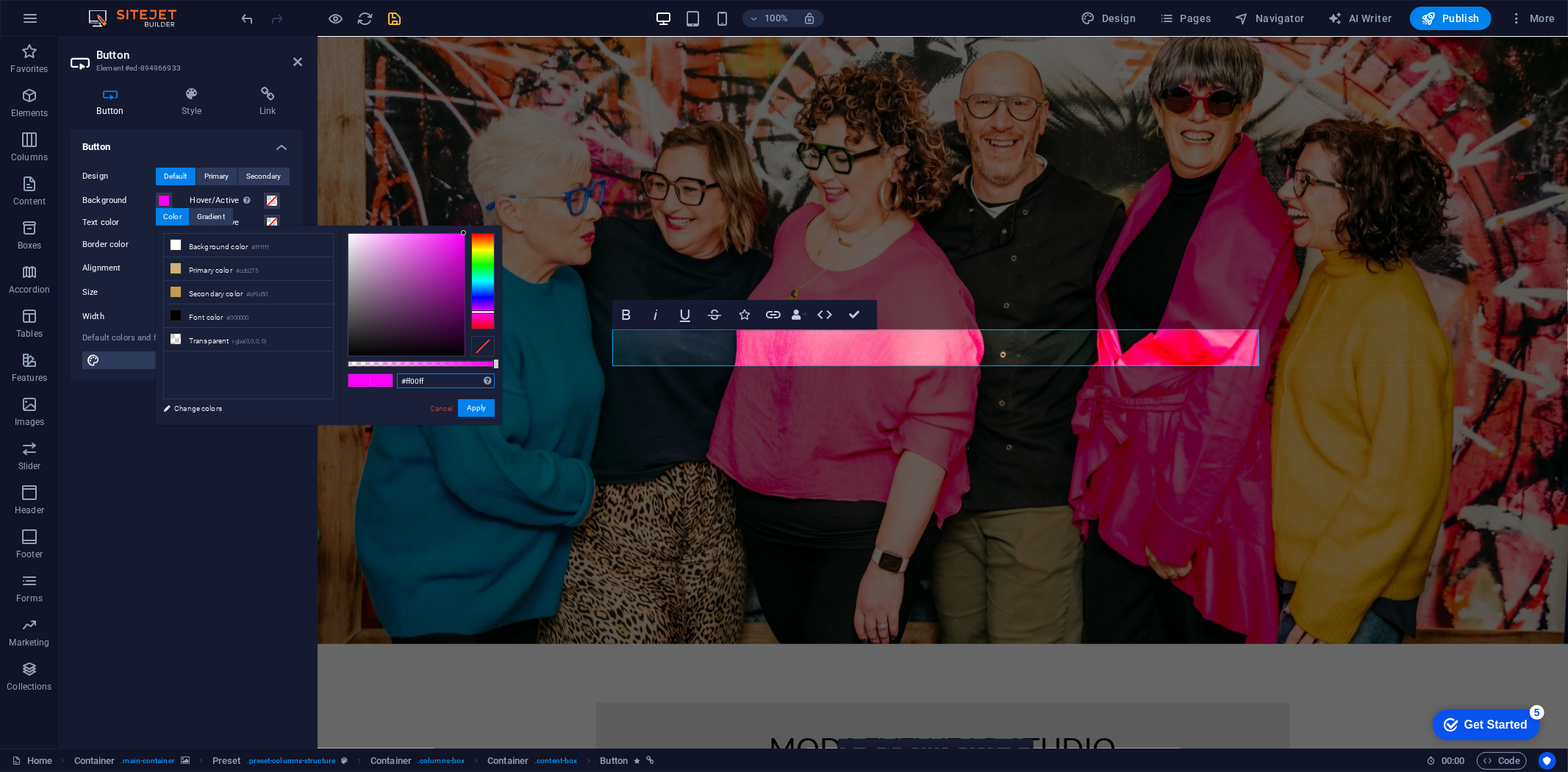
drag, startPoint x: 439, startPoint y: 380, endPoint x: 369, endPoint y: 377, distance: 70.1
click at [369, 377] on div "#ff00ff Supported formats #0852ed rgb(8, 82, 237) rgba(8, 82, 237, 90%) hsv(221…" at bounding box center [421, 432] width 163 height 413
click at [474, 408] on button "Apply" at bounding box center [476, 407] width 37 height 18
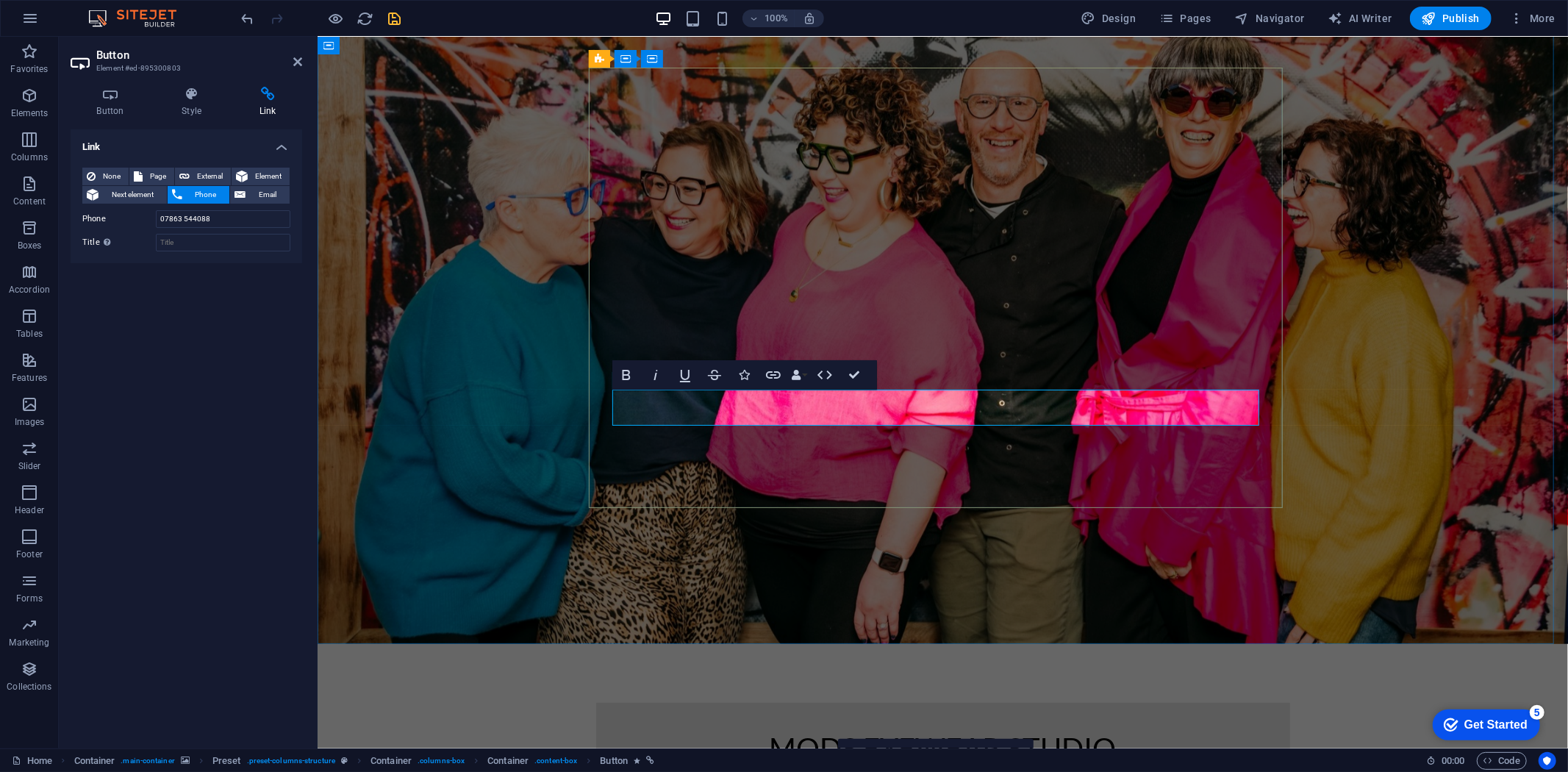
click at [120, 96] on icon at bounding box center [110, 94] width 80 height 15
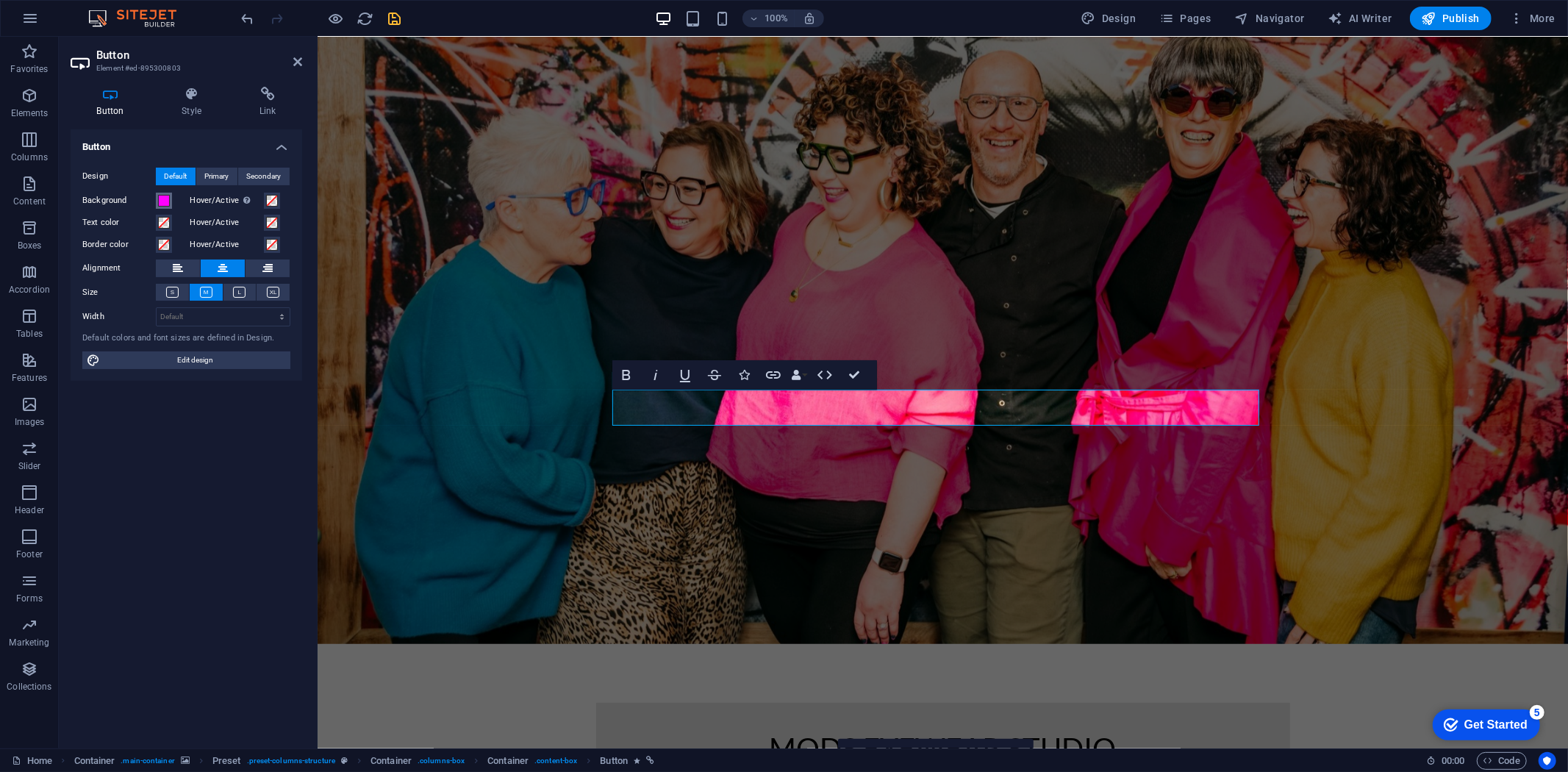
click at [162, 200] on span at bounding box center [163, 200] width 12 height 12
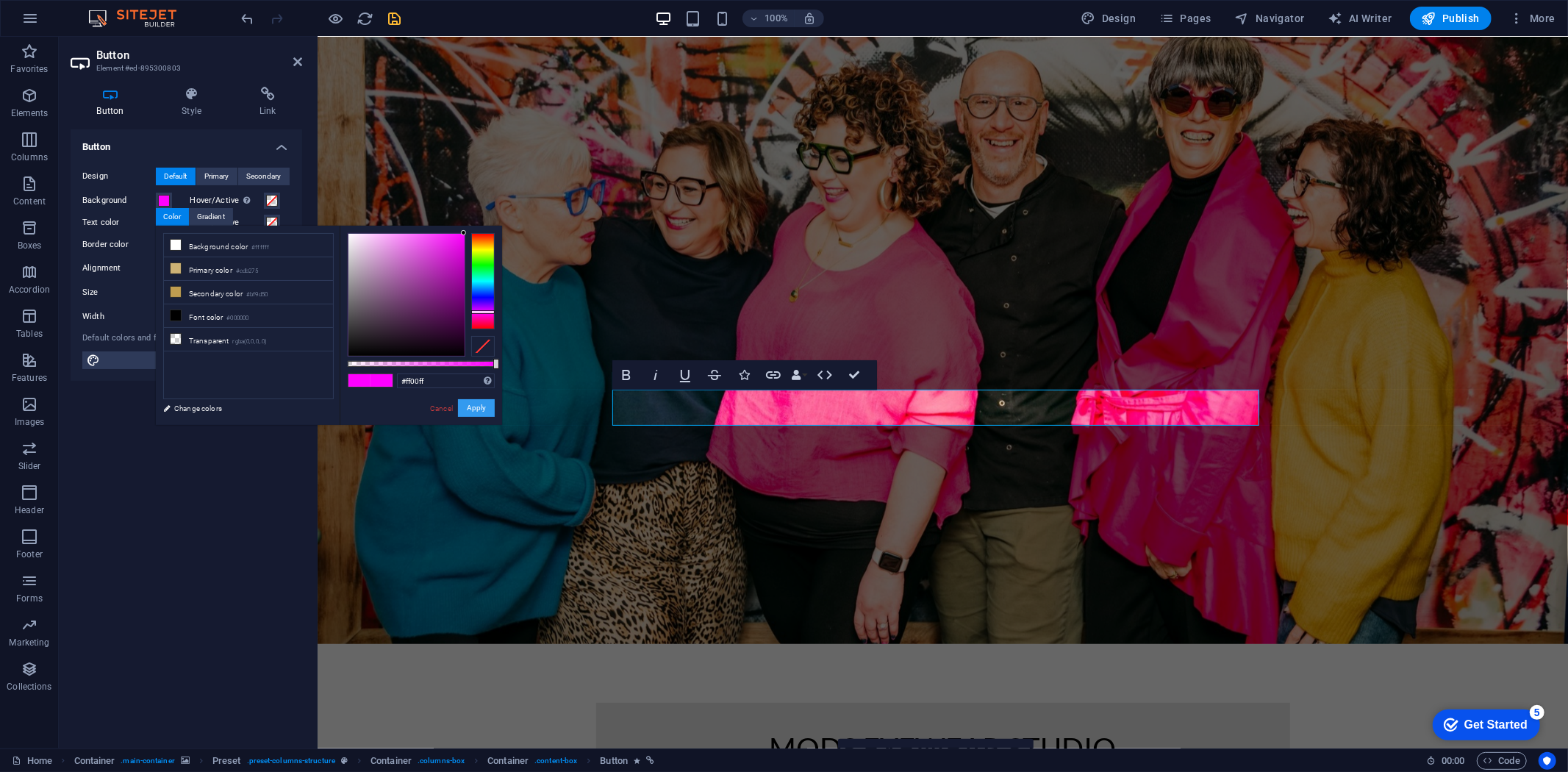
click at [476, 412] on button "Apply" at bounding box center [476, 407] width 37 height 18
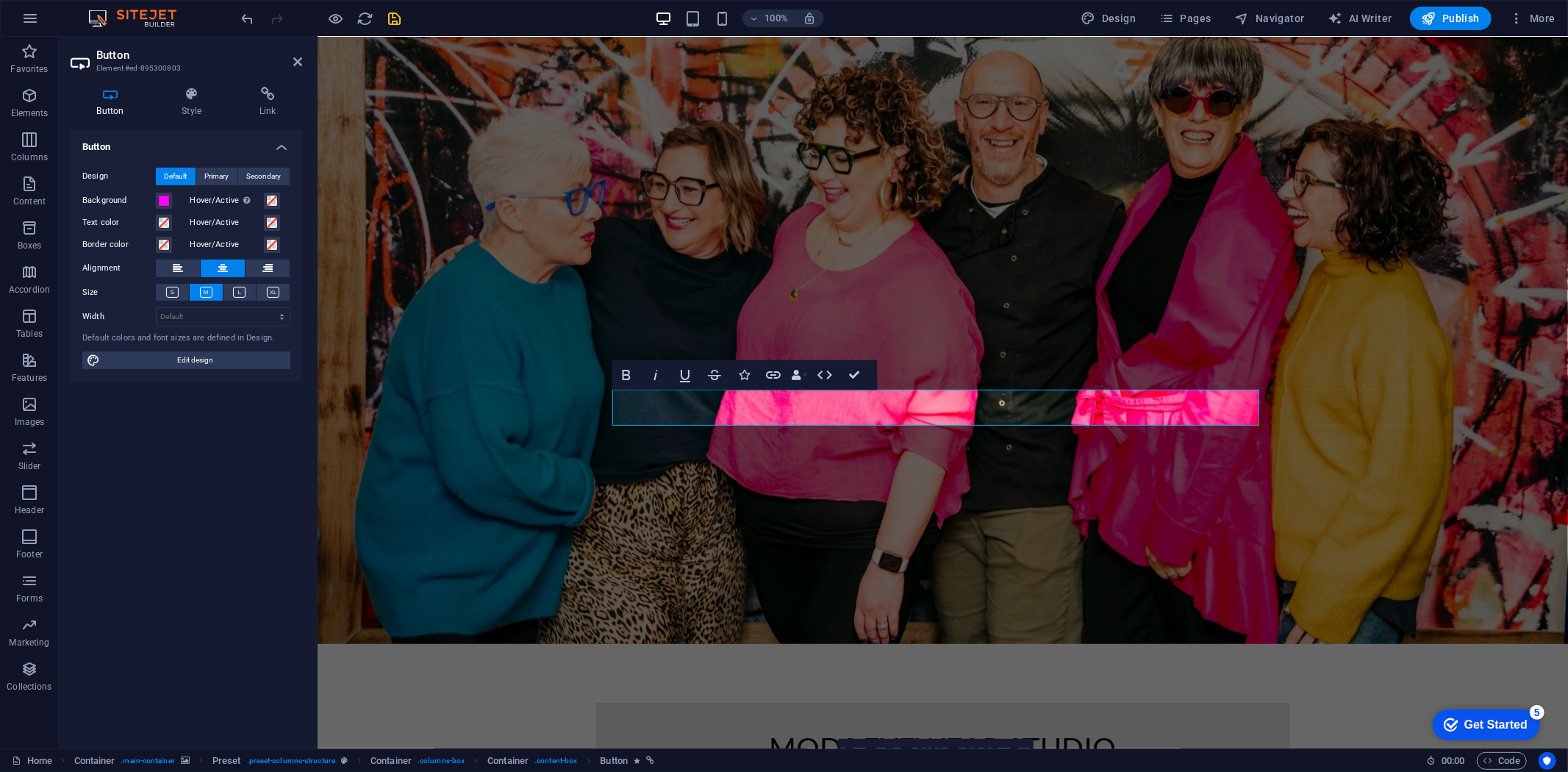
click at [499, 438] on figure at bounding box center [942, 288] width 1250 height 712
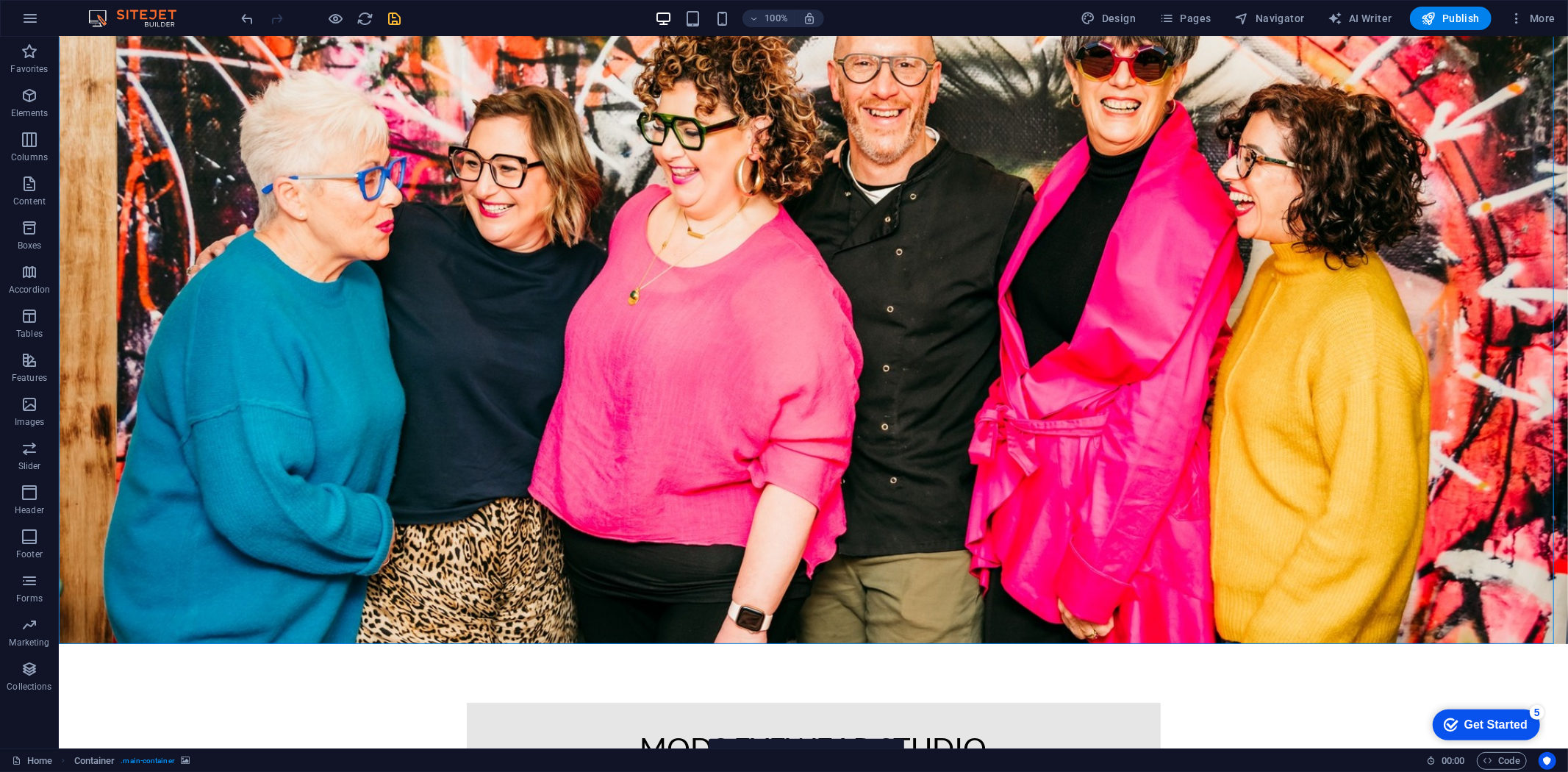
click at [390, 10] on icon "save" at bounding box center [395, 18] width 17 height 17
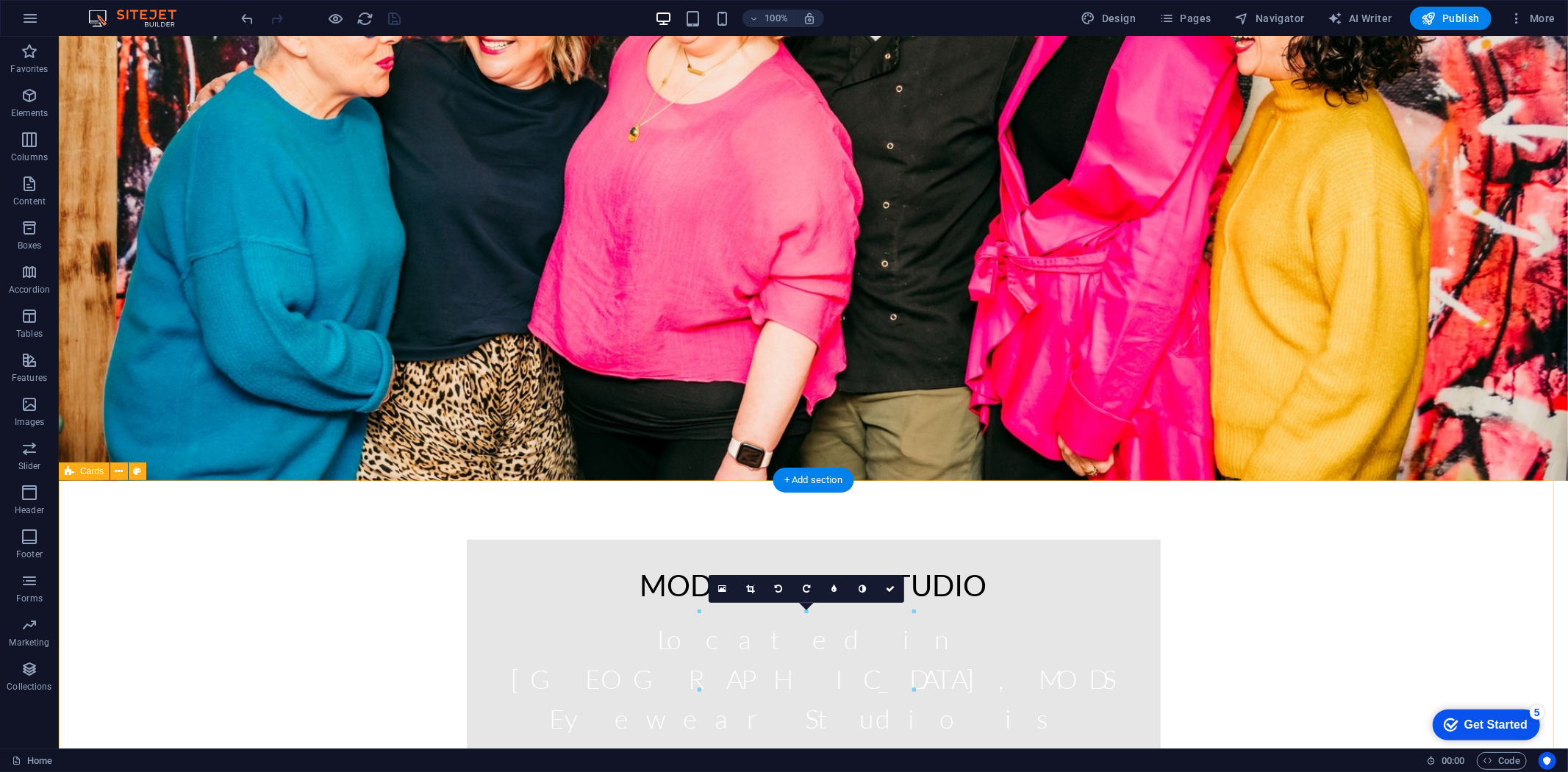
scroll to position [0, 0]
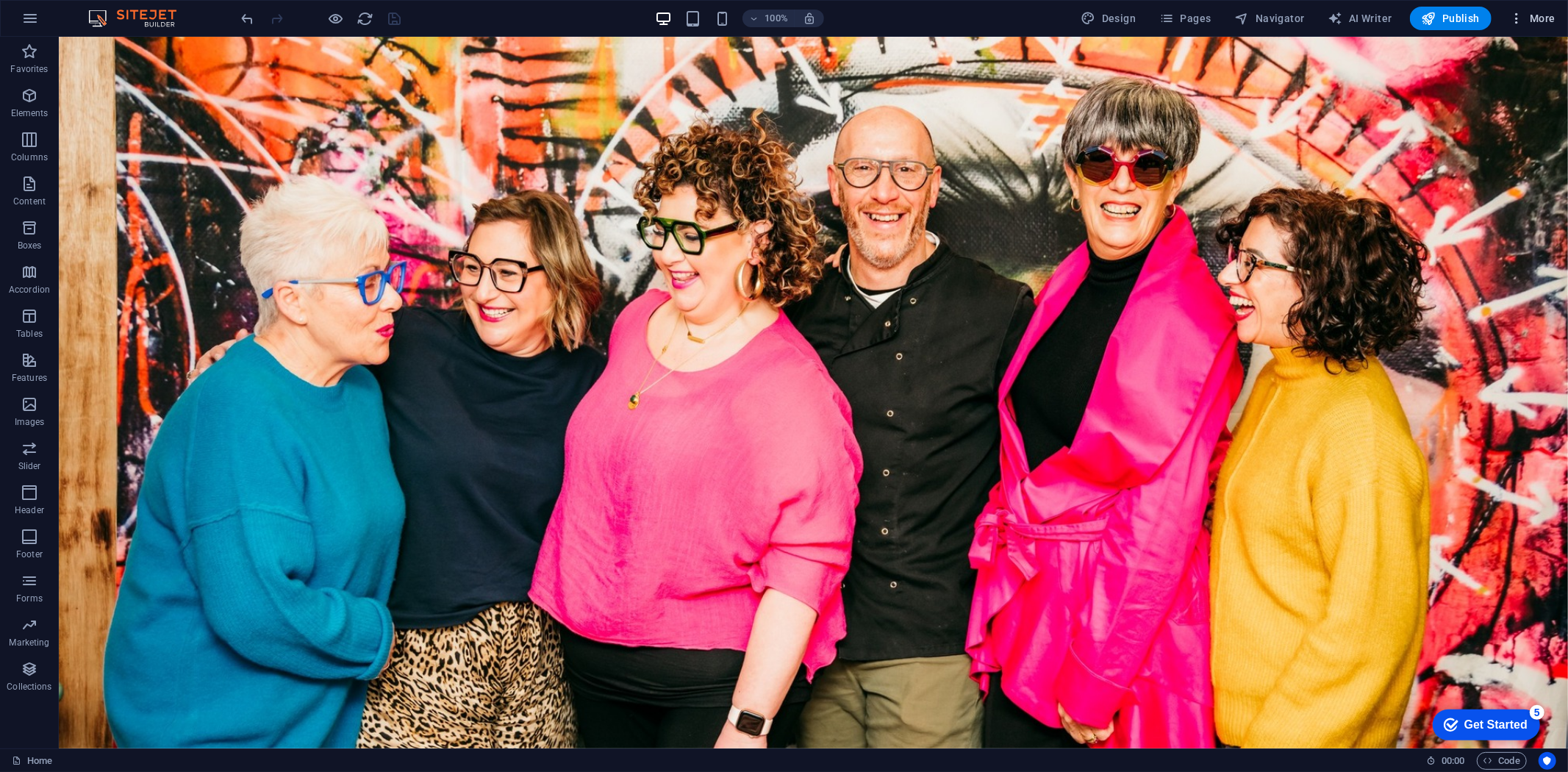
click at [1532, 22] on span "More" at bounding box center [1533, 18] width 46 height 15
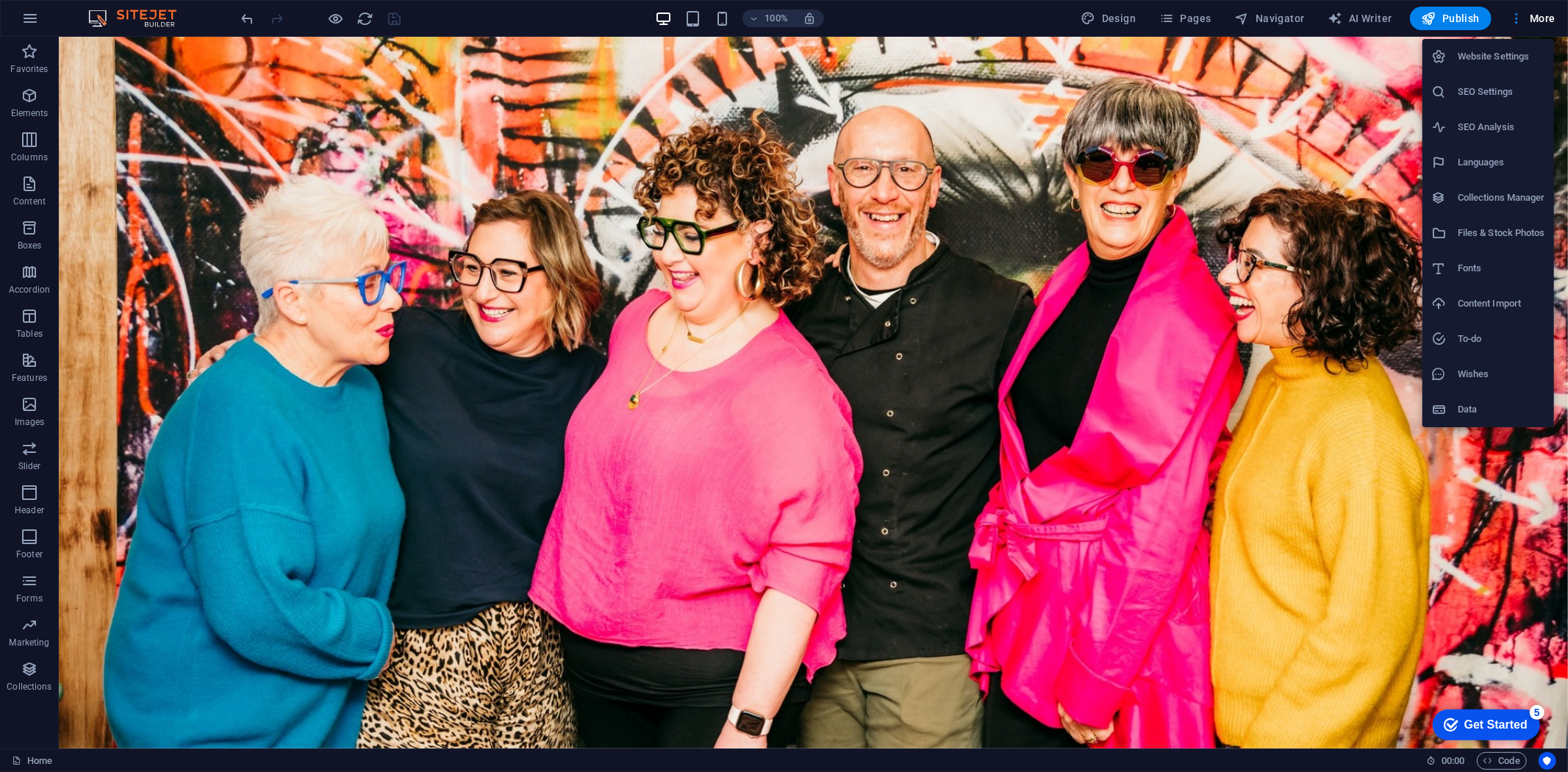
click at [1320, 115] on div at bounding box center [784, 386] width 1568 height 772
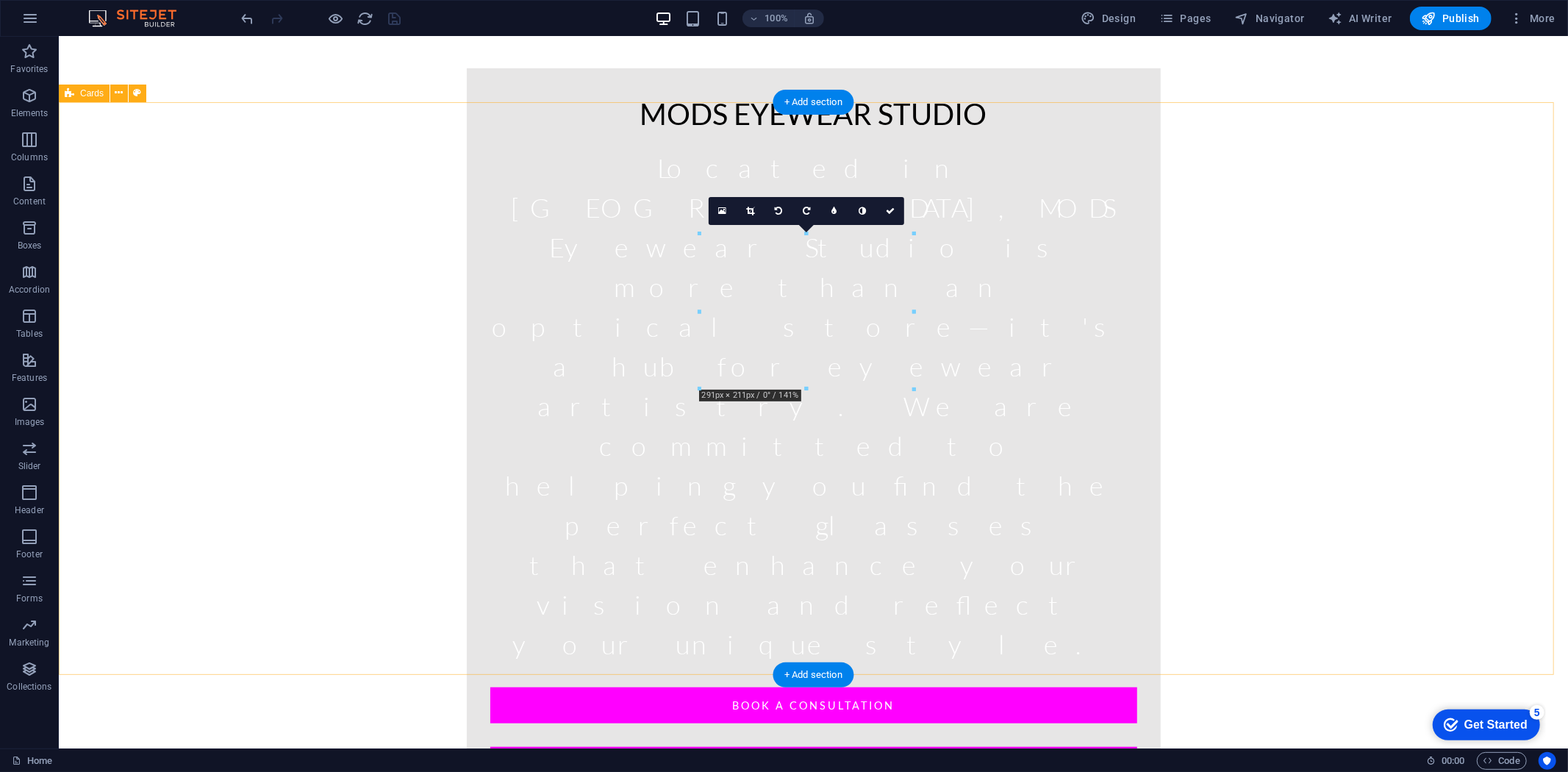
scroll to position [758, 0]
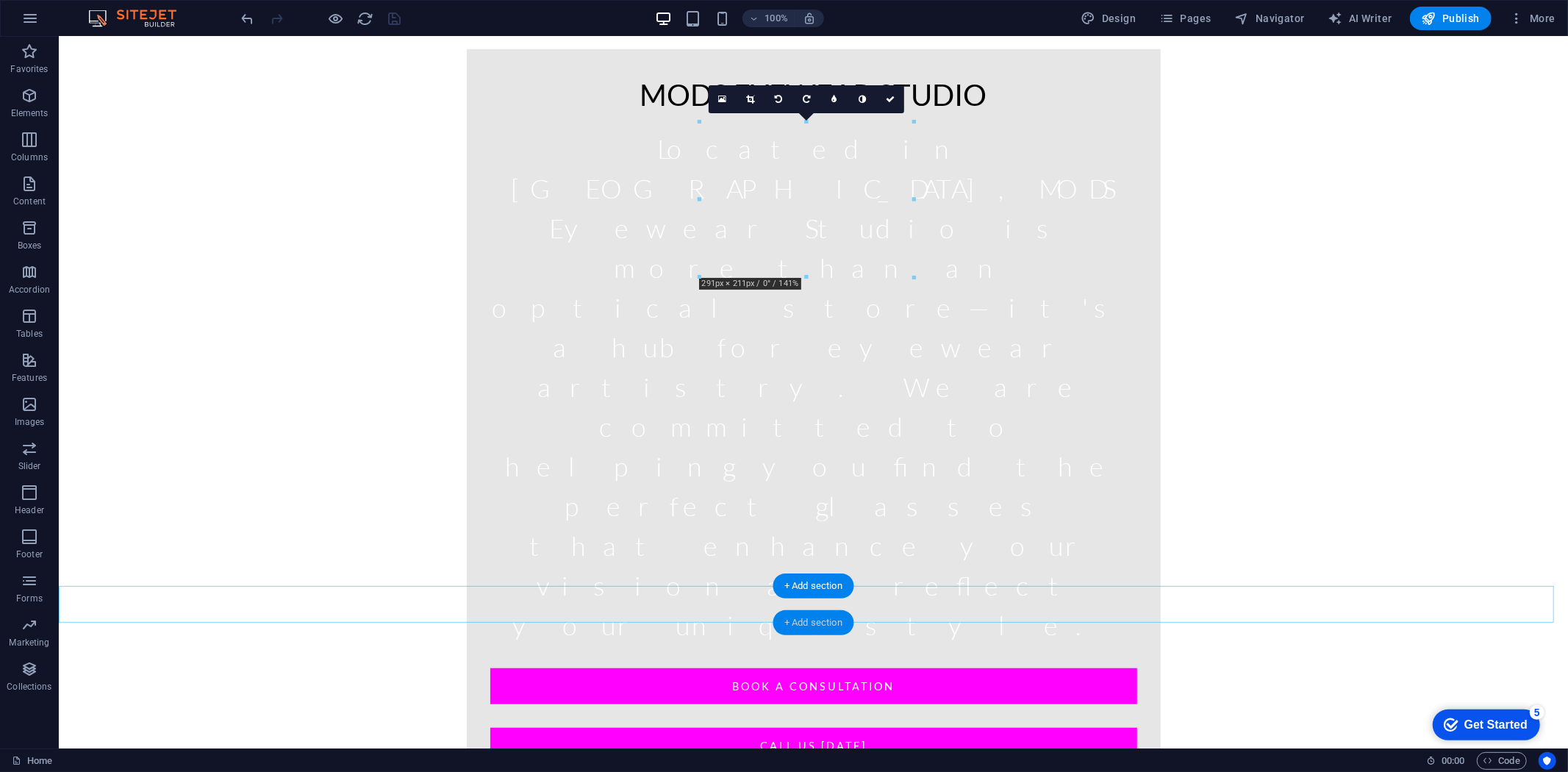
click at [819, 616] on div "+ Add section" at bounding box center [813, 622] width 81 height 25
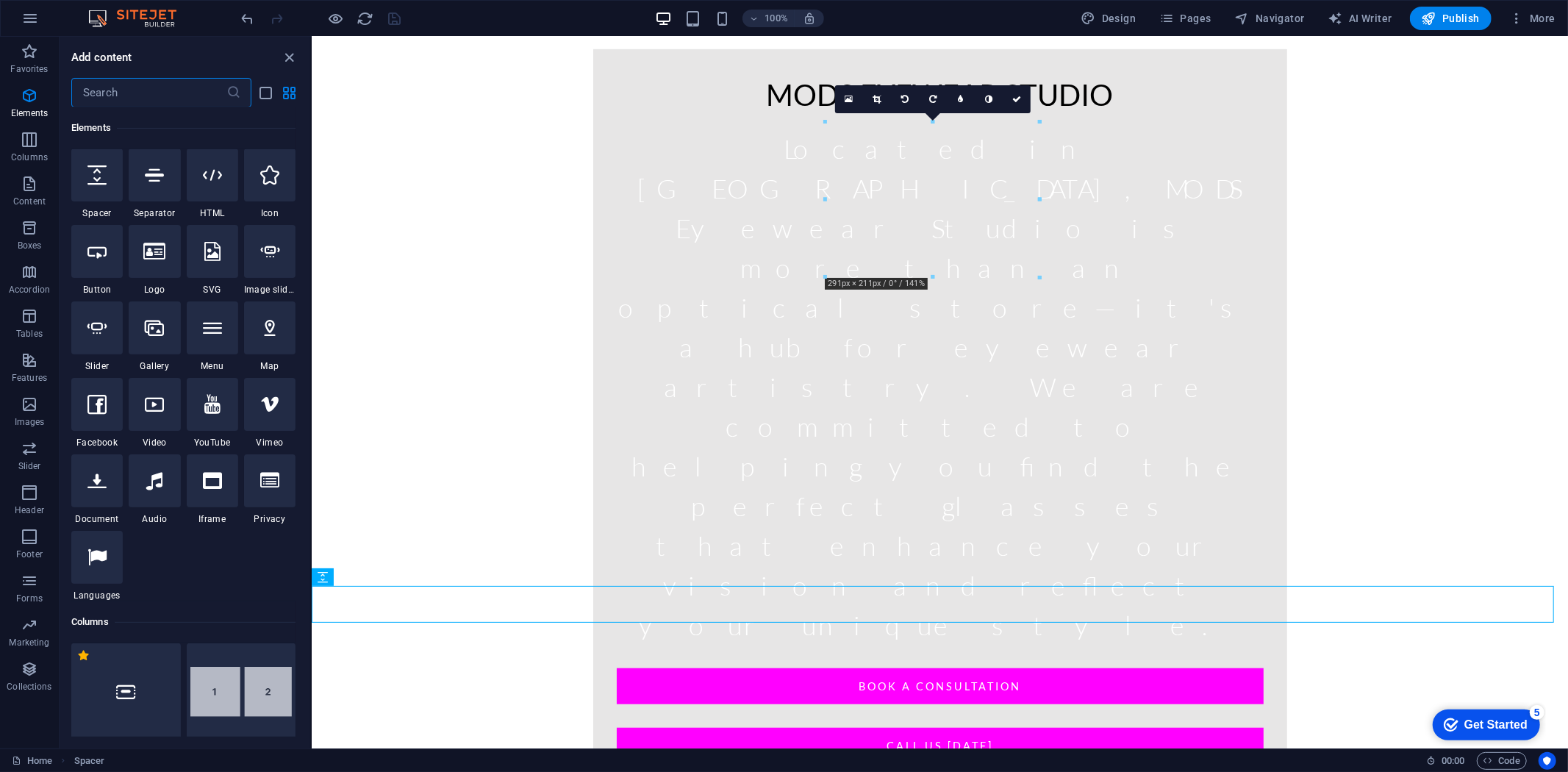
scroll to position [0, 0]
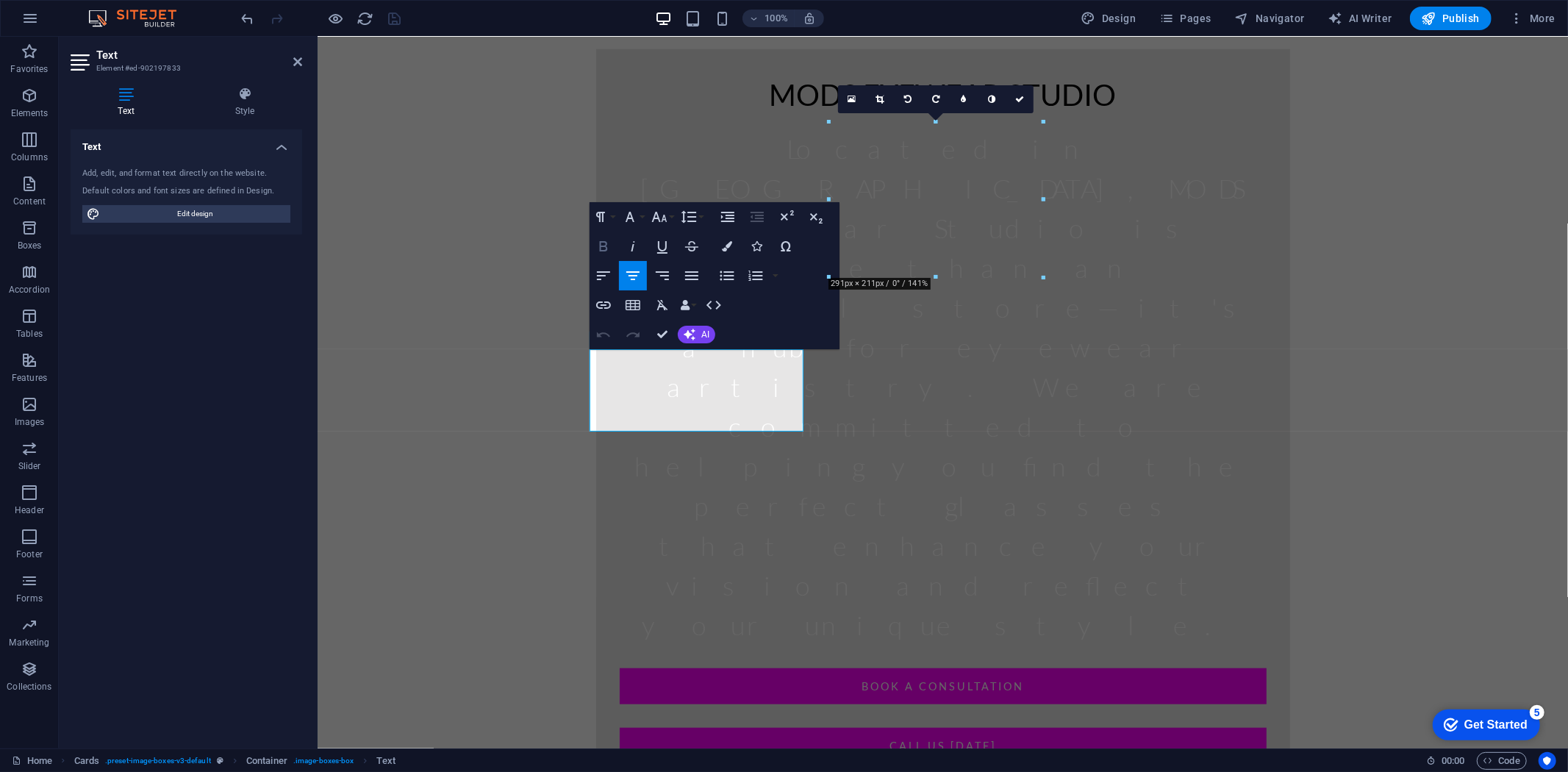
click at [604, 244] on icon "button" at bounding box center [603, 246] width 18 height 18
drag, startPoint x: 611, startPoint y: 364, endPoint x: 782, endPoint y: 401, distance: 175.0
click at [608, 238] on icon "button" at bounding box center [603, 246] width 18 height 18
click at [603, 241] on icon "button" at bounding box center [604, 246] width 8 height 10
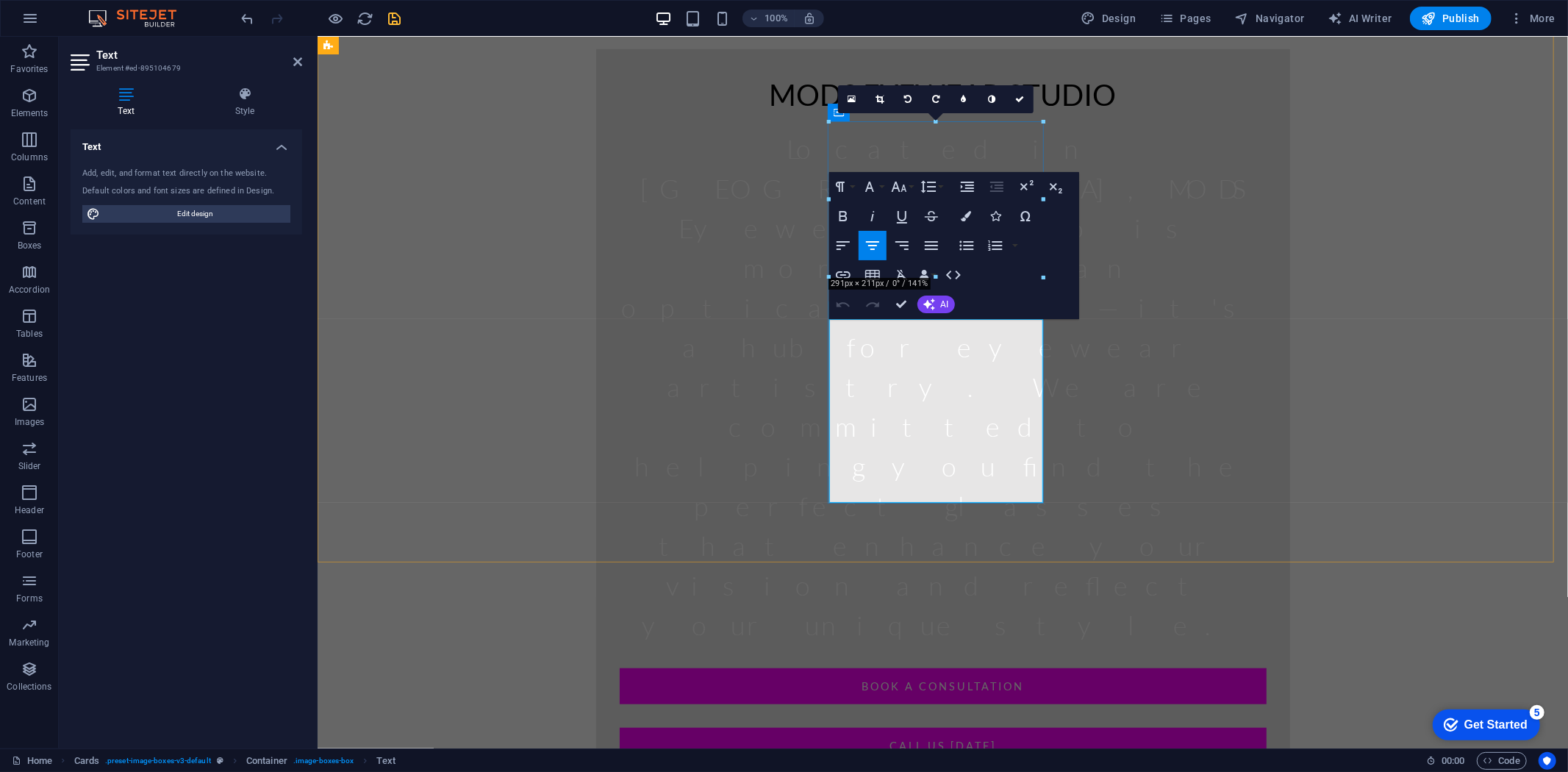
drag, startPoint x: 911, startPoint y: 353, endPoint x: 1029, endPoint y: 455, distance: 156.0
drag, startPoint x: 871, startPoint y: 353, endPoint x: 1032, endPoint y: 473, distance: 200.8
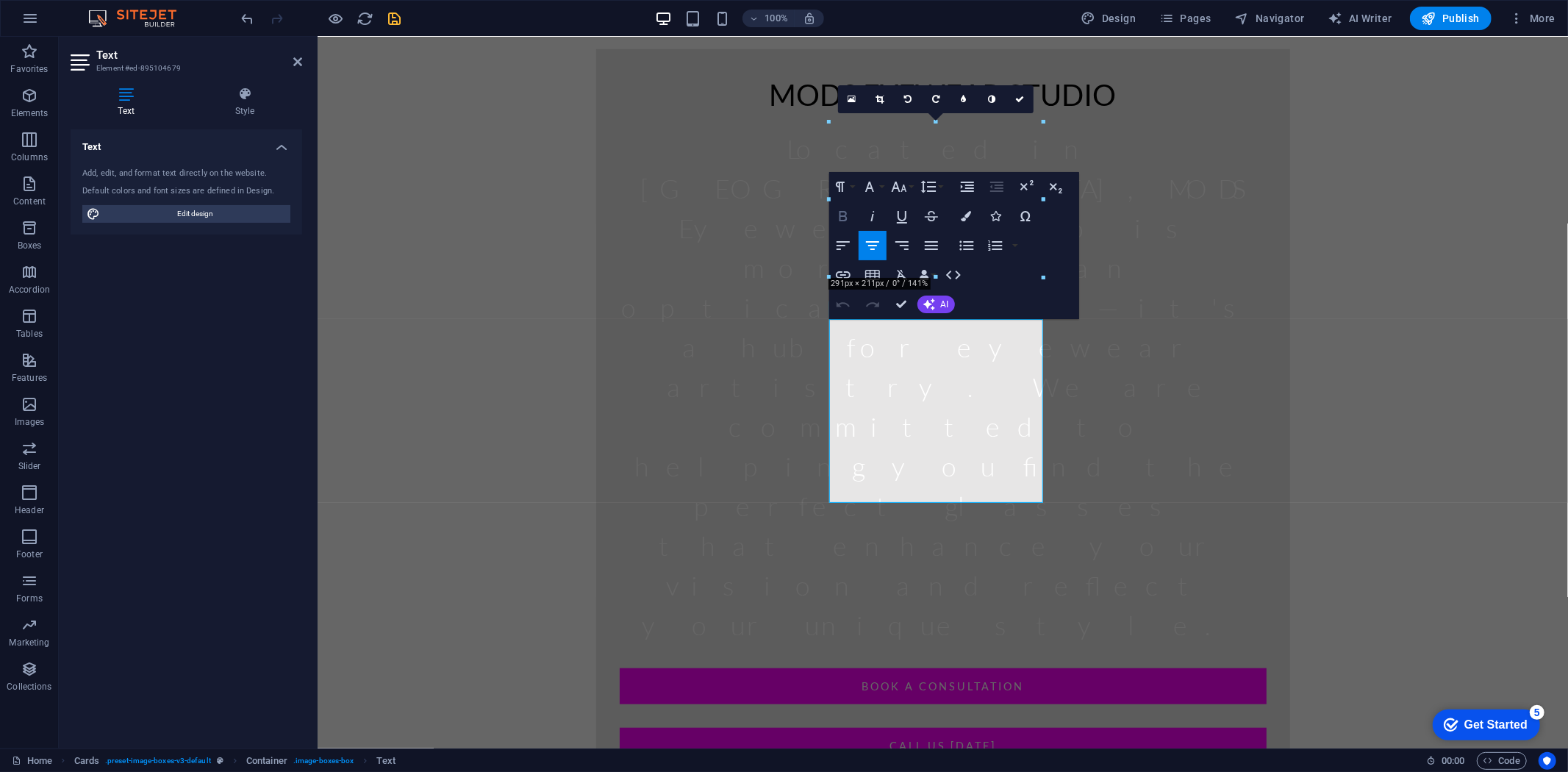
click at [843, 210] on icon "button" at bounding box center [843, 216] width 18 height 18
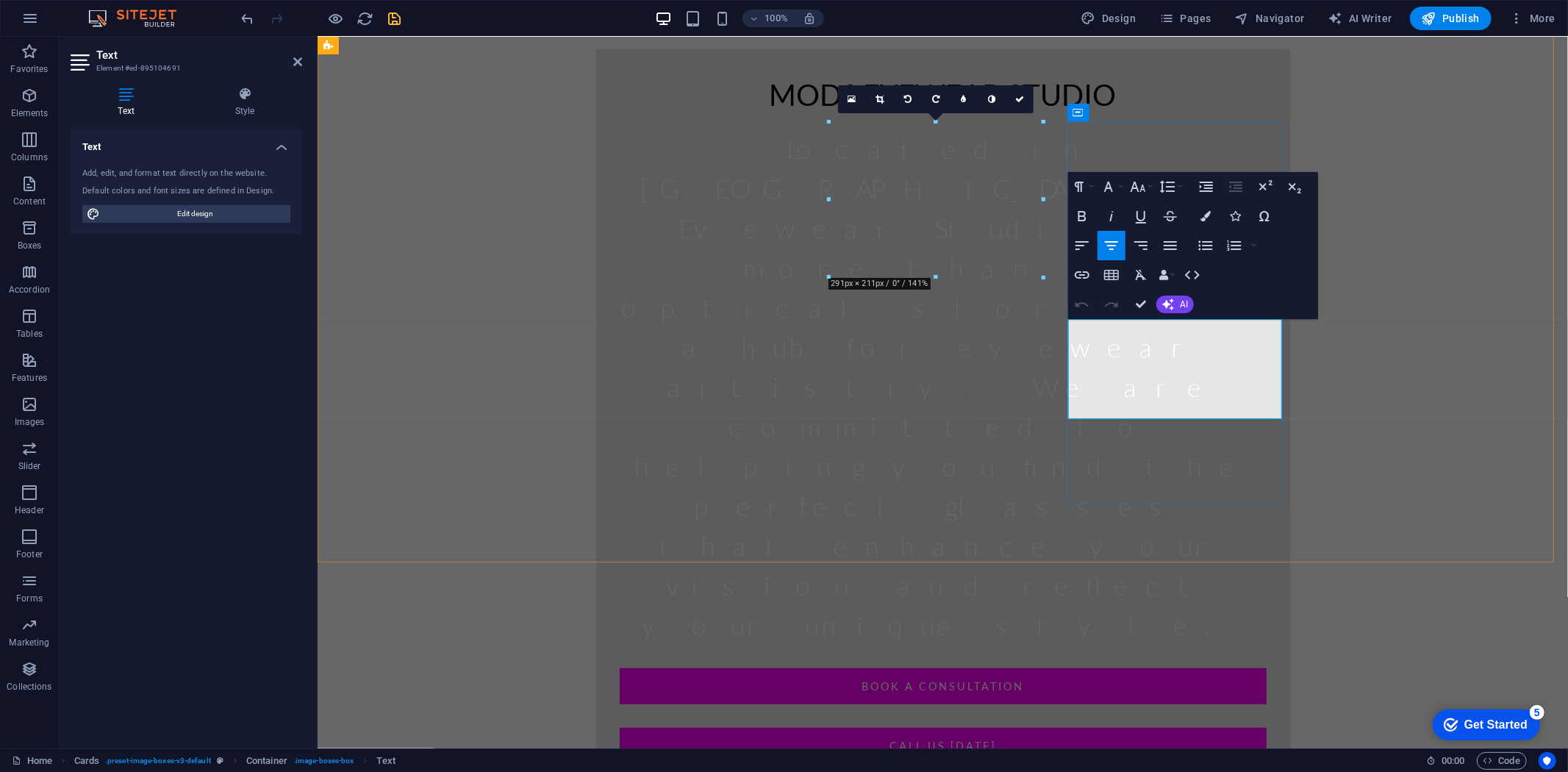
drag, startPoint x: 1124, startPoint y: 350, endPoint x: 1255, endPoint y: 398, distance: 139.5
click at [1079, 214] on icon "button" at bounding box center [1082, 216] width 18 height 18
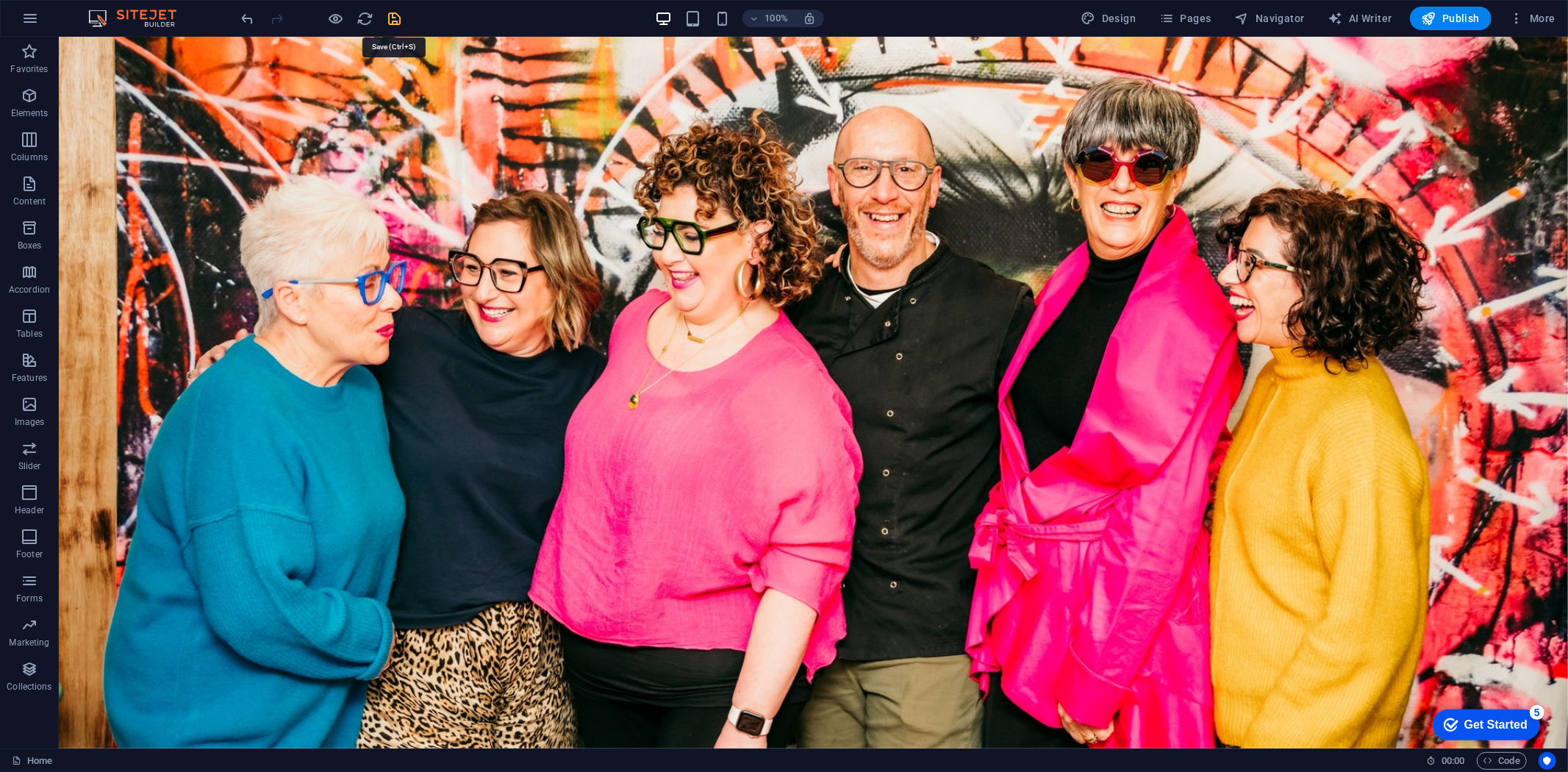
click at [394, 16] on icon "save" at bounding box center [395, 18] width 17 height 17
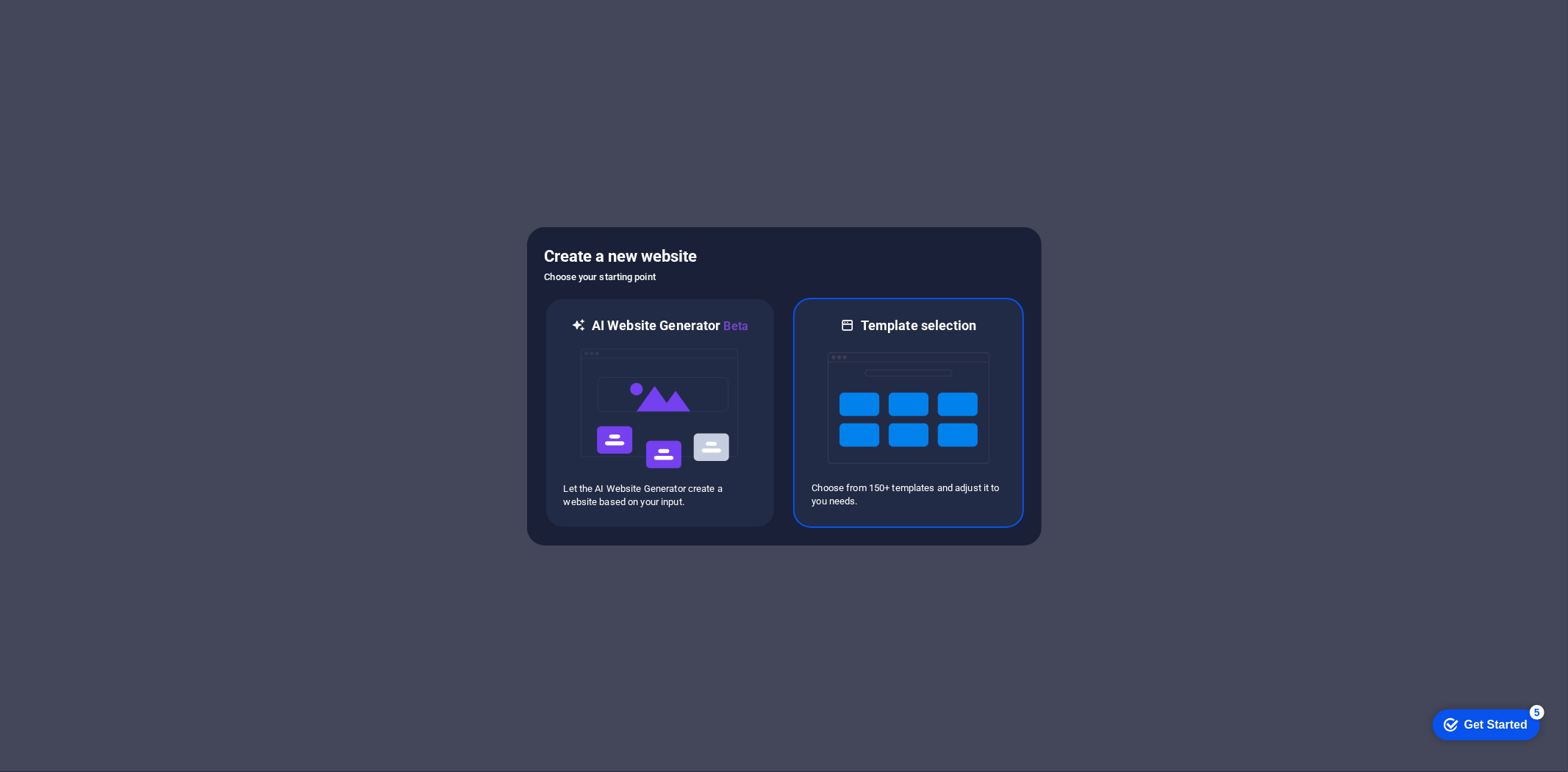
click at [916, 368] on img at bounding box center [908, 408] width 162 height 147
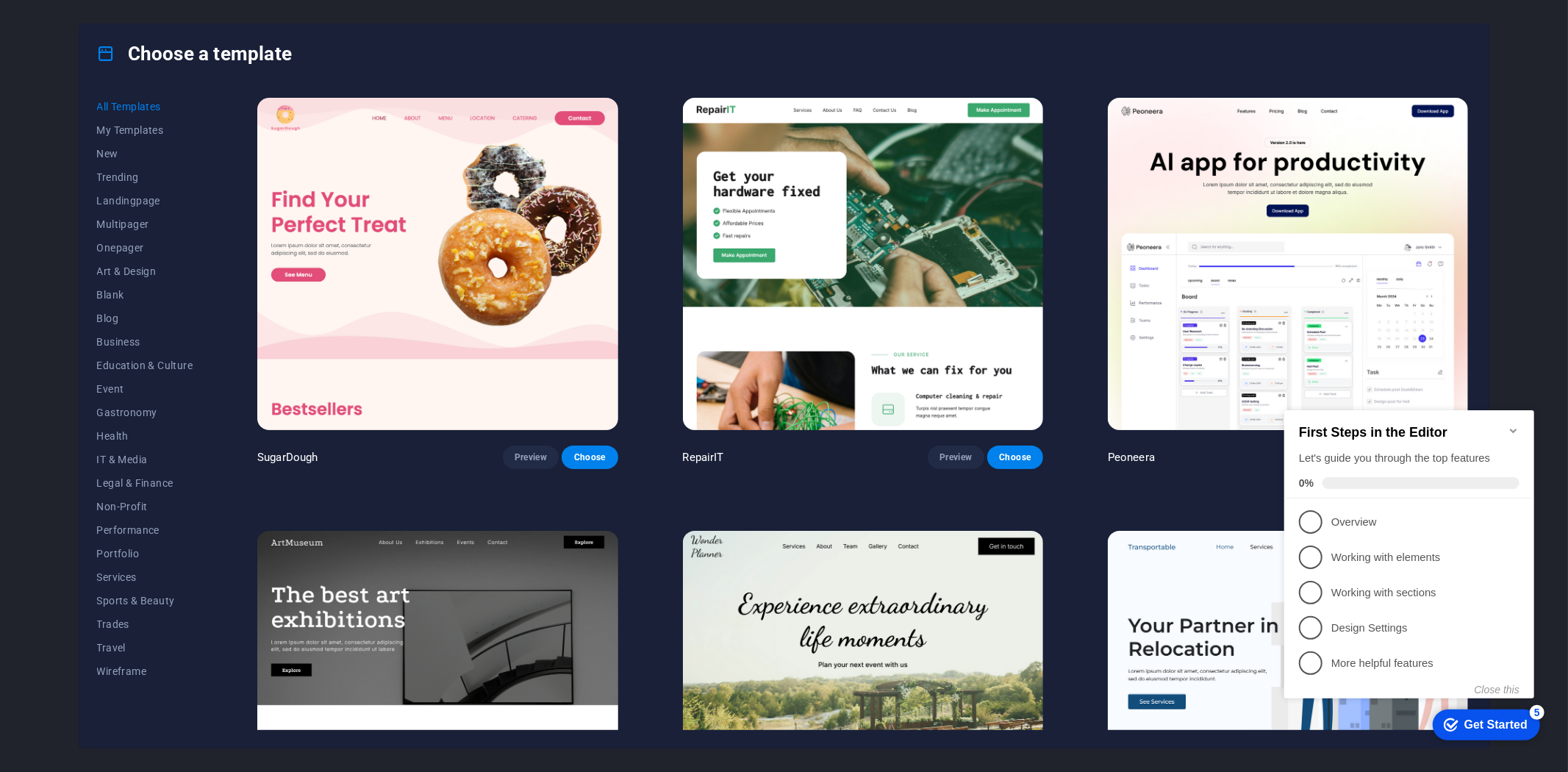
click at [1508, 424] on icon "Minimize checklist" at bounding box center [1513, 430] width 12 height 12
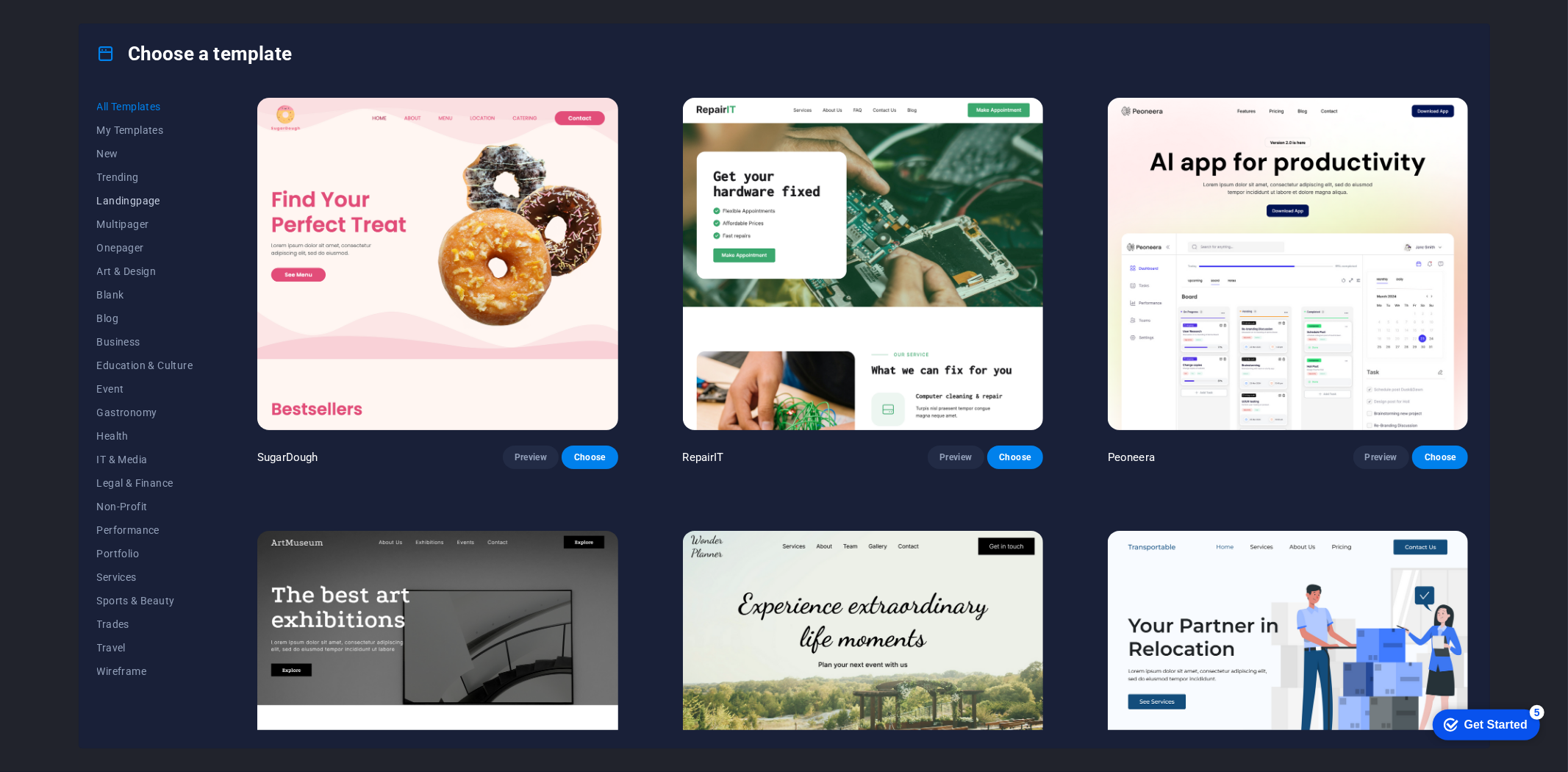
click at [104, 197] on span "Landingpage" at bounding box center [146, 200] width 97 height 12
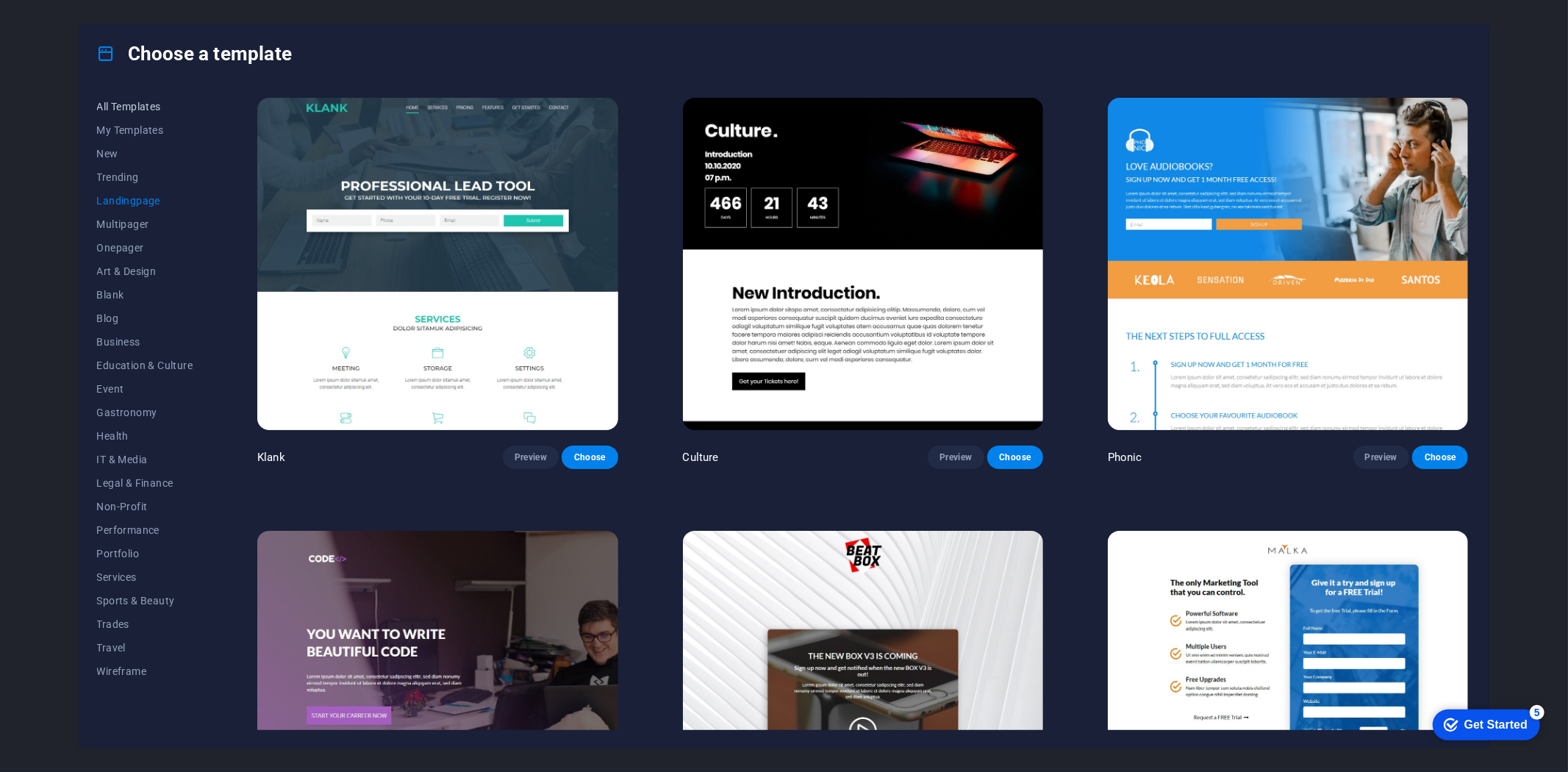
click at [115, 107] on span "All Templates" at bounding box center [146, 106] width 97 height 12
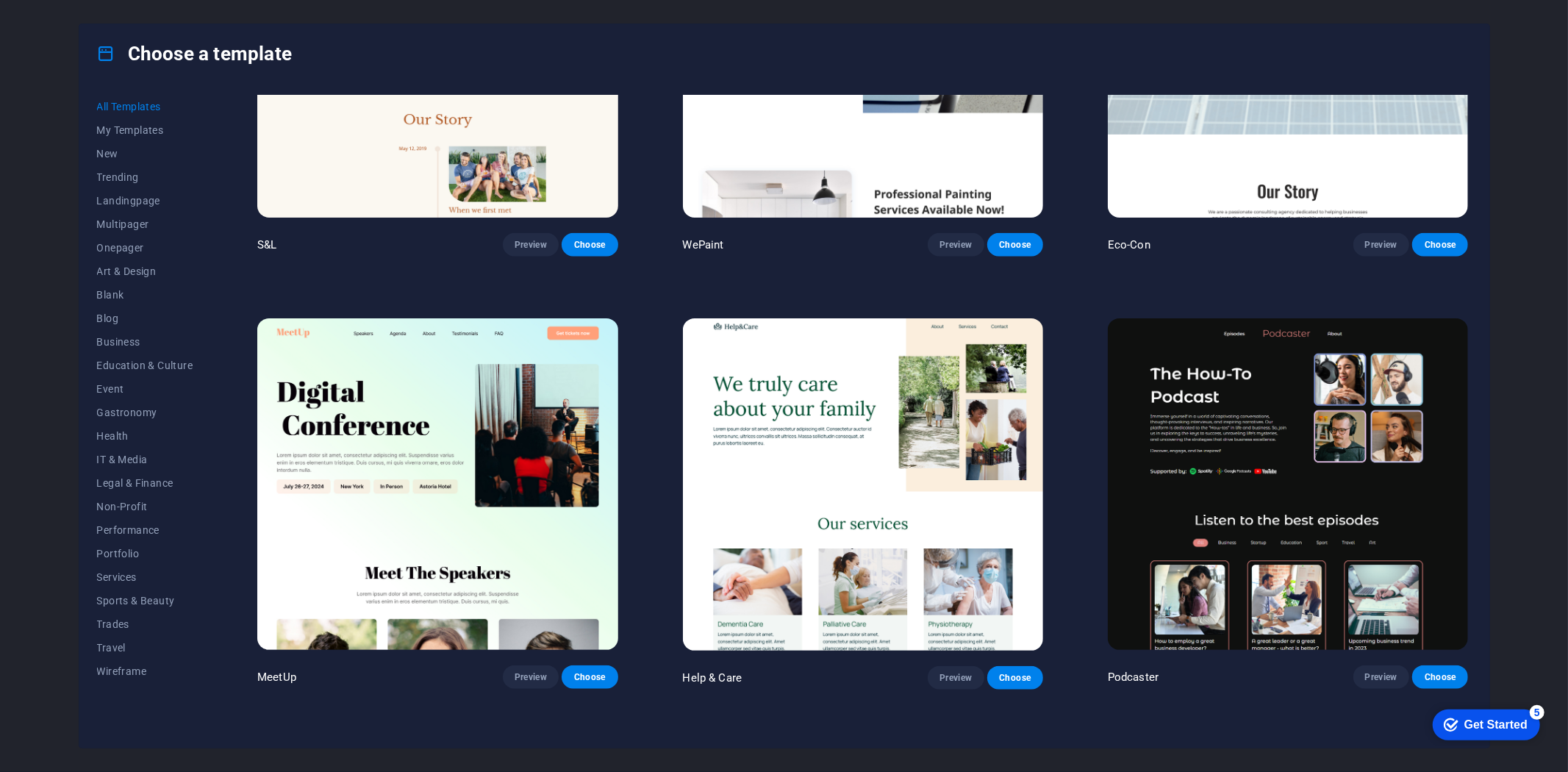
scroll to position [1226, 0]
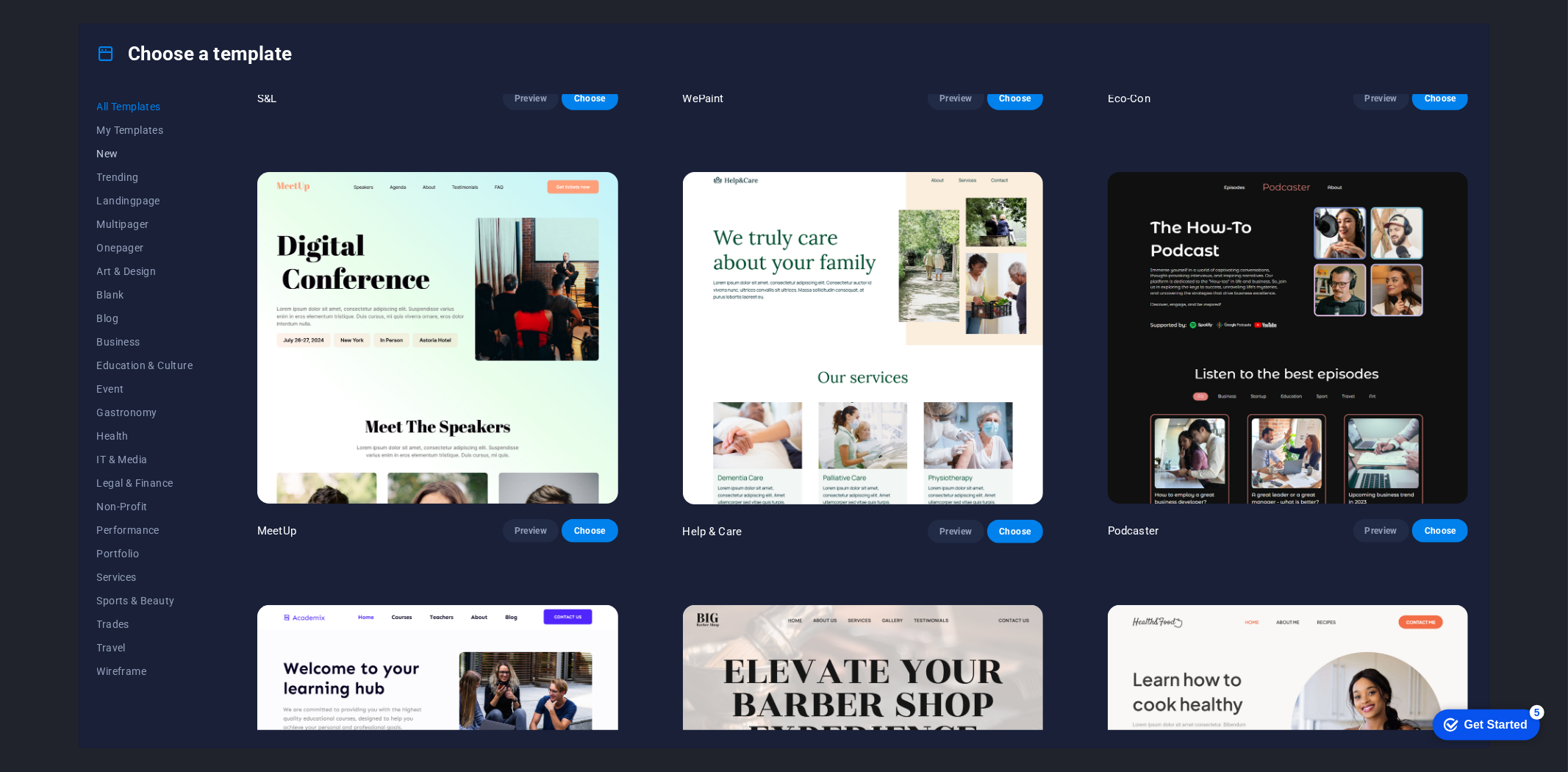
click at [113, 157] on span "New" at bounding box center [146, 153] width 97 height 12
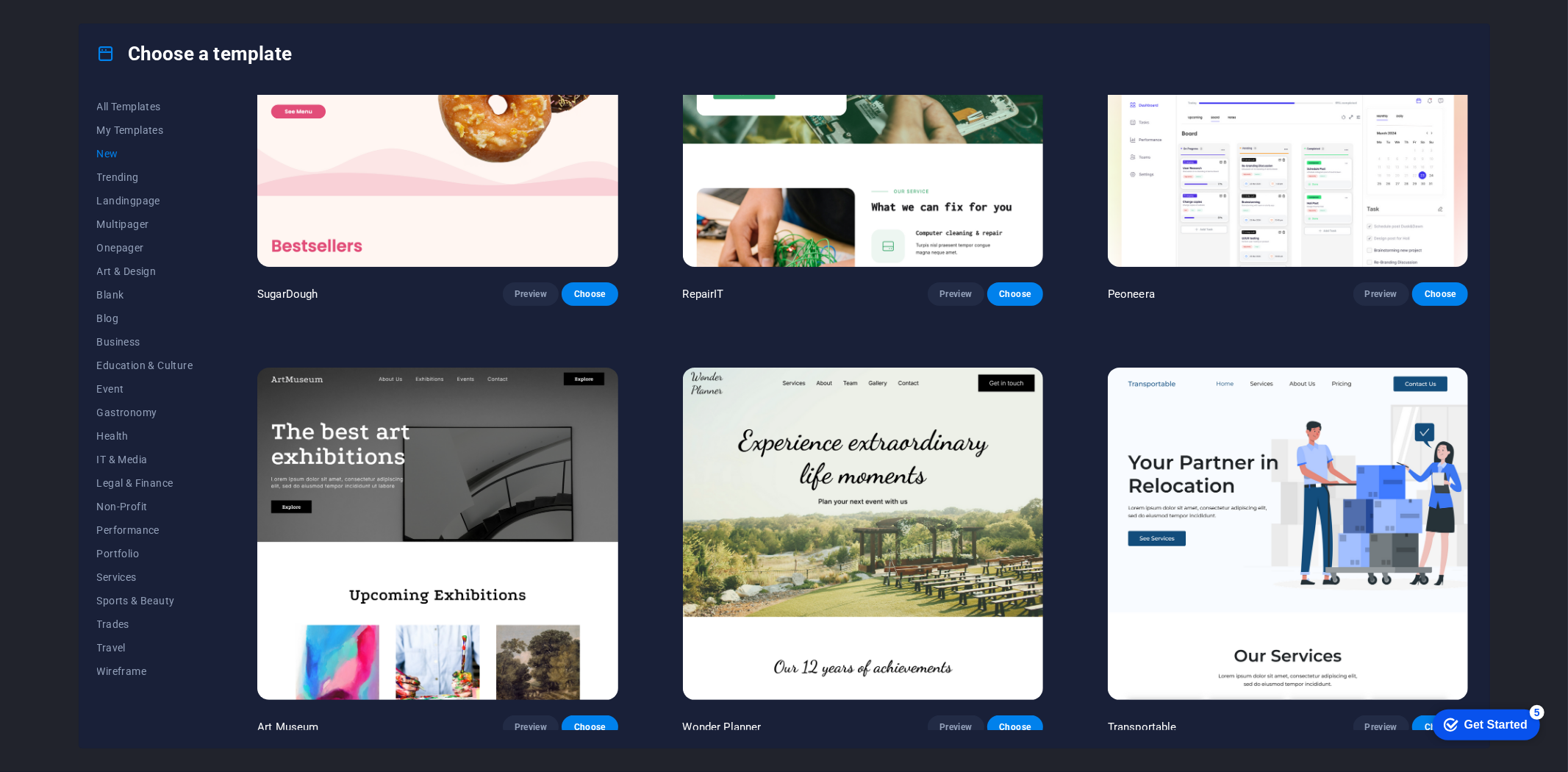
scroll to position [0, 0]
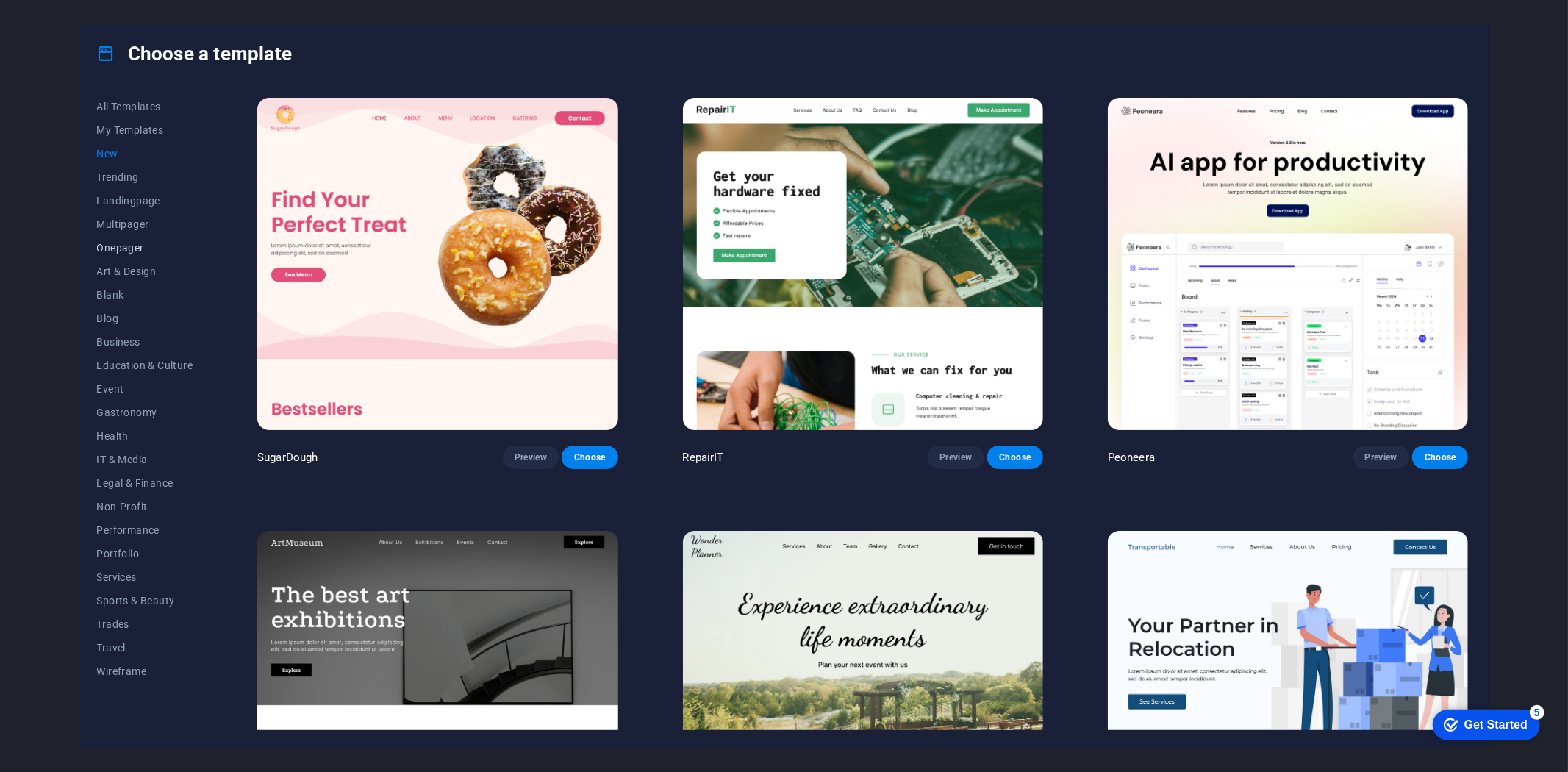
click at [136, 253] on span "Onepager" at bounding box center [146, 247] width 97 height 12
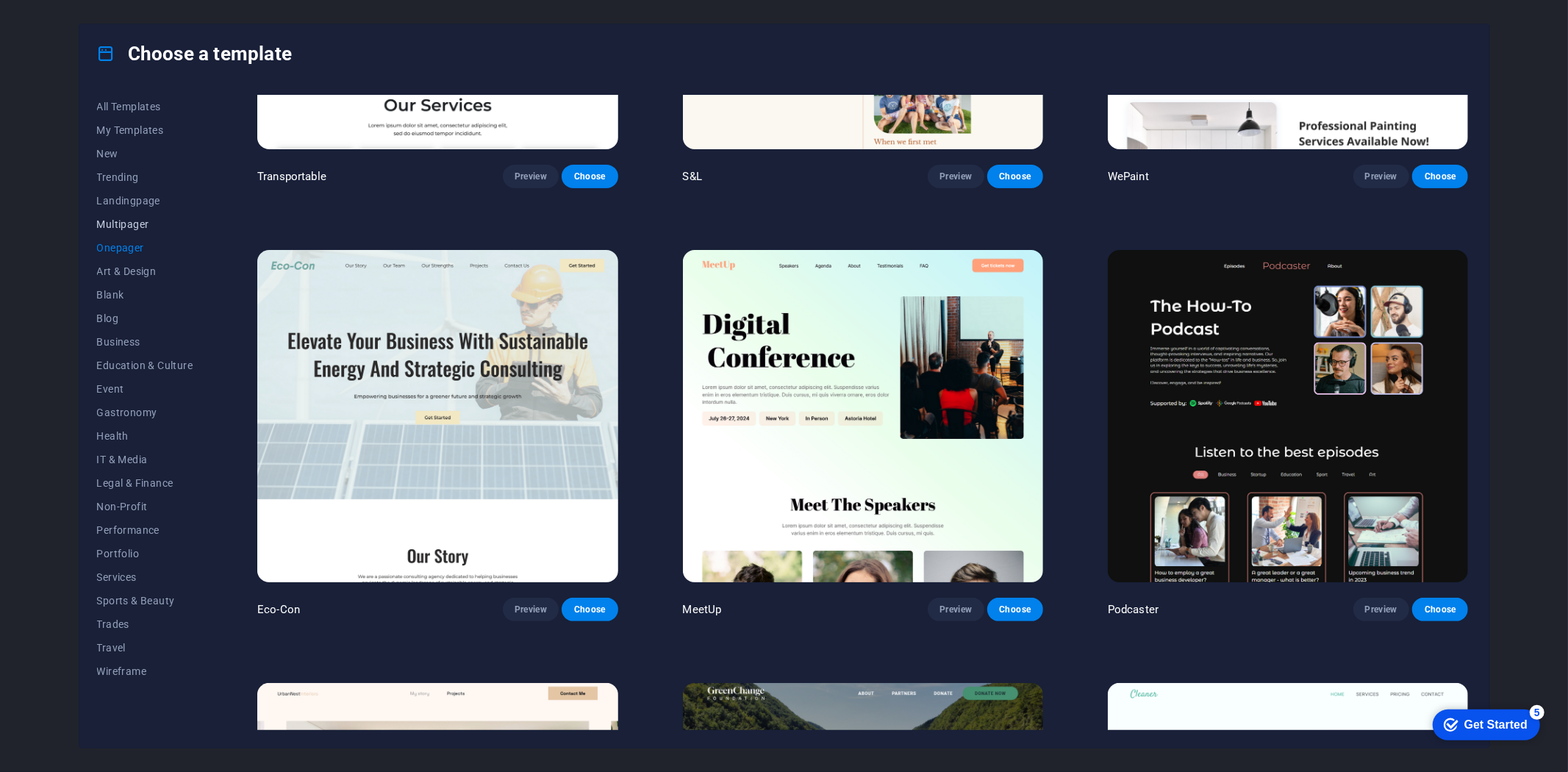
scroll to position [245, 0]
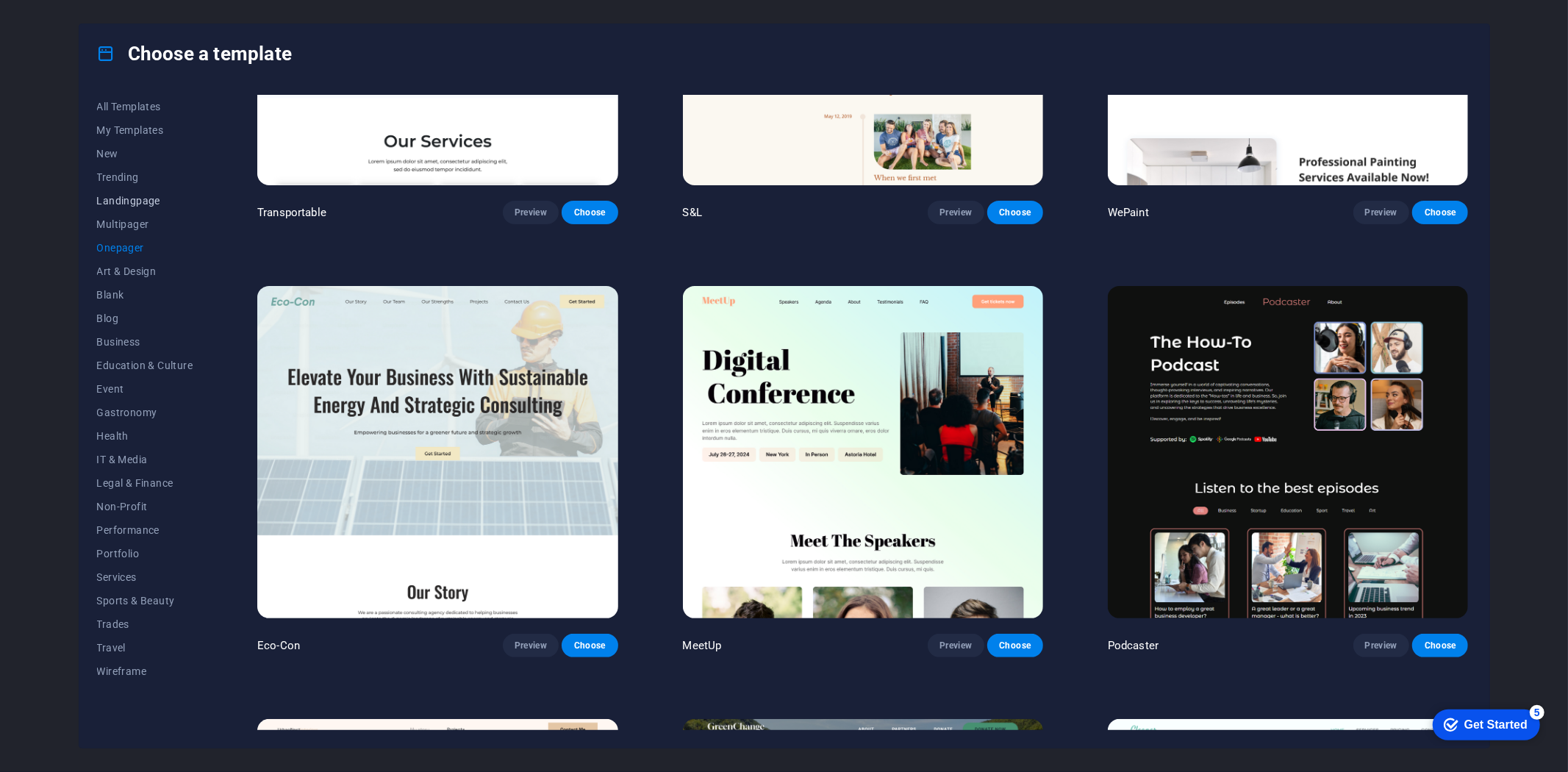
click at [130, 200] on span "Landingpage" at bounding box center [146, 200] width 97 height 12
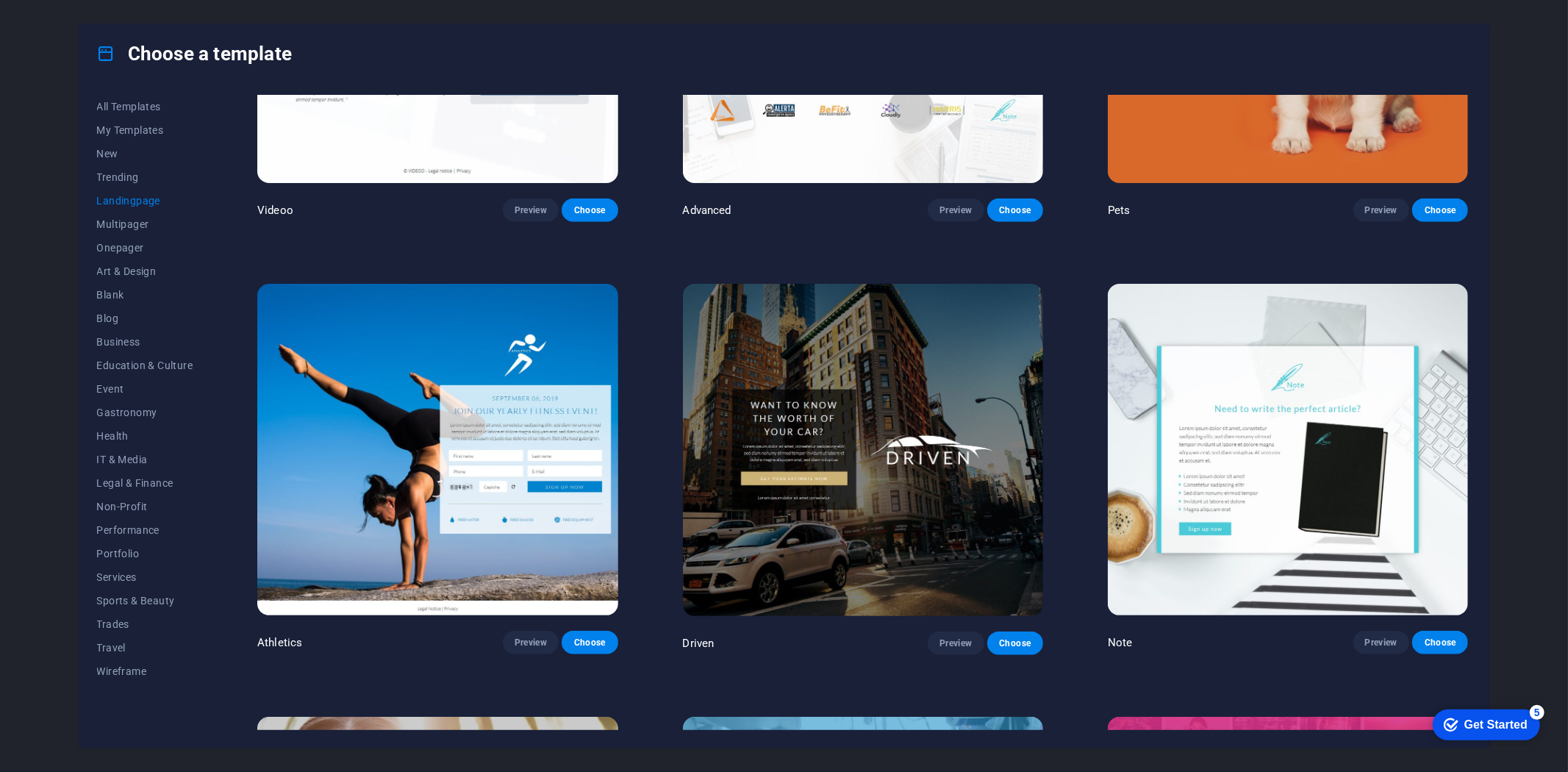
scroll to position [1226, 0]
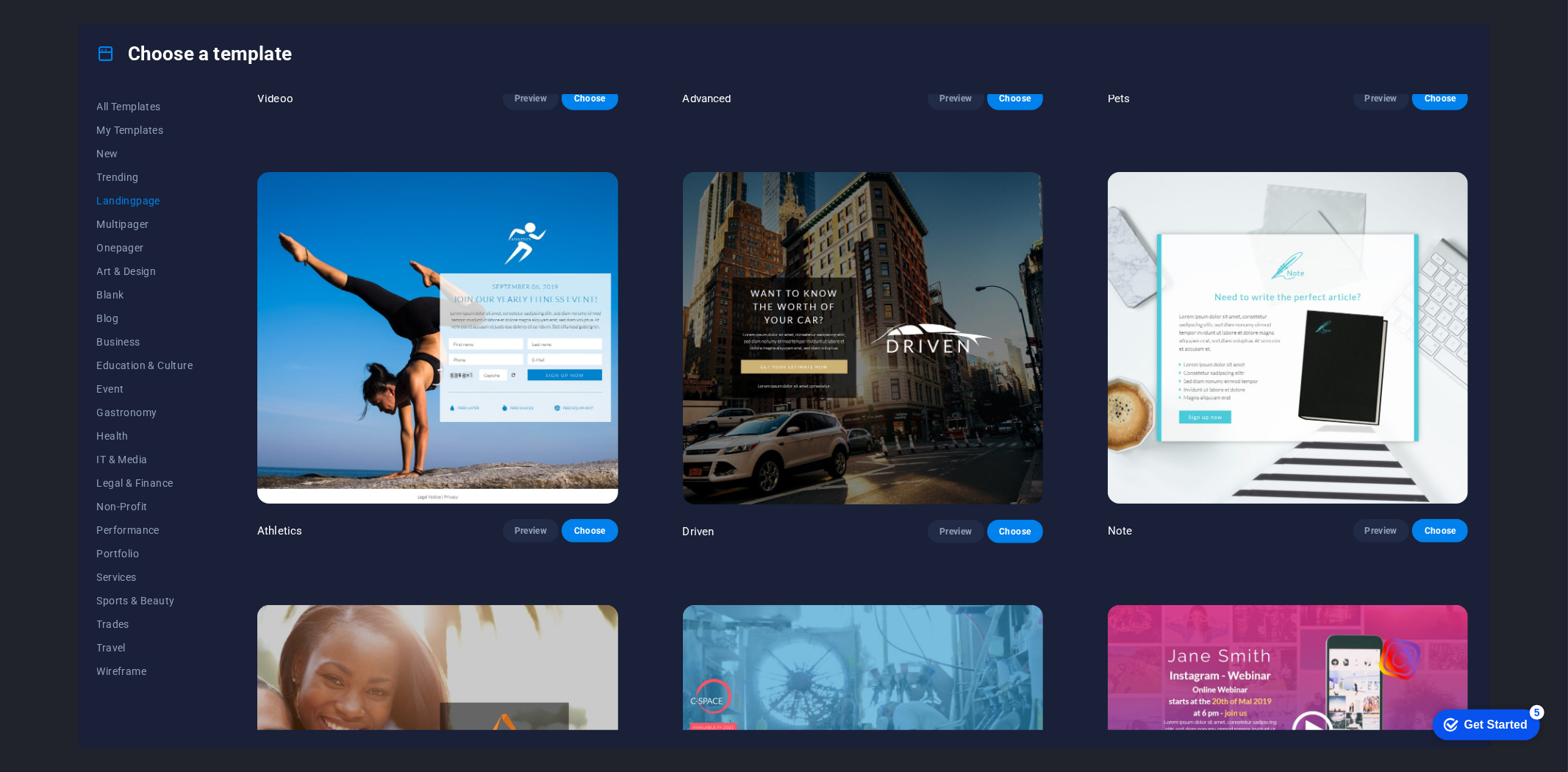
click at [390, 236] on img at bounding box center [437, 338] width 361 height 332
